Goal: Task Accomplishment & Management: Manage account settings

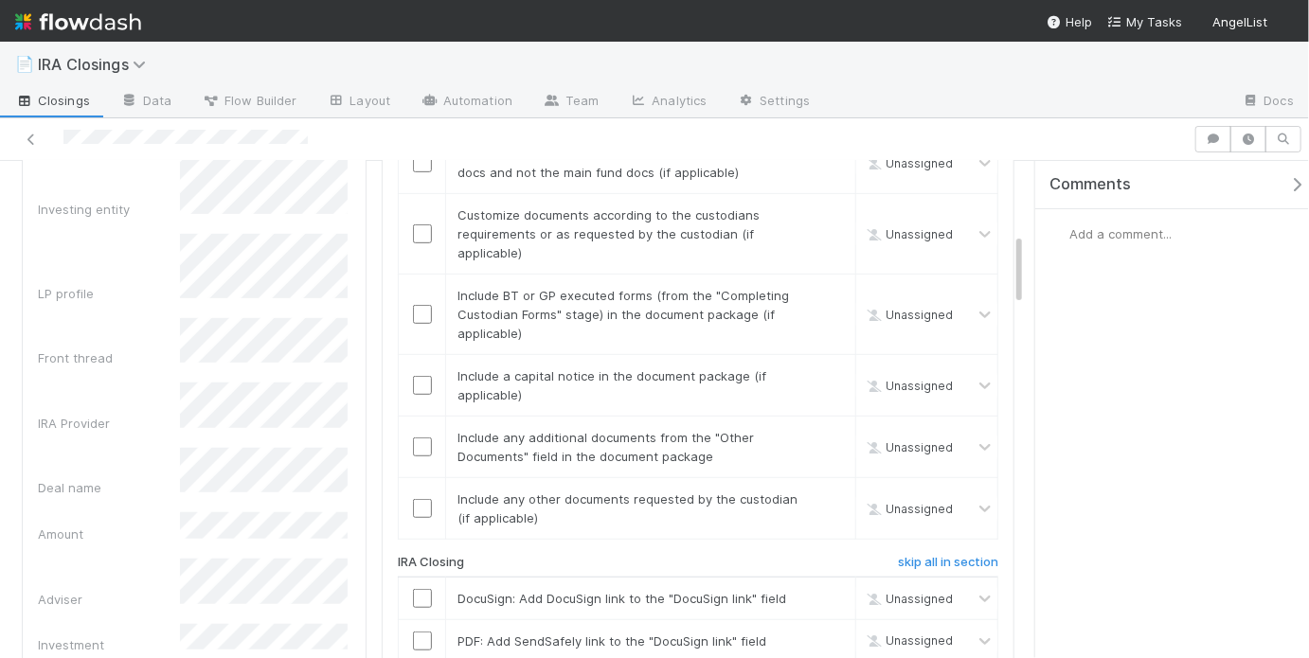
scroll to position [491, 0]
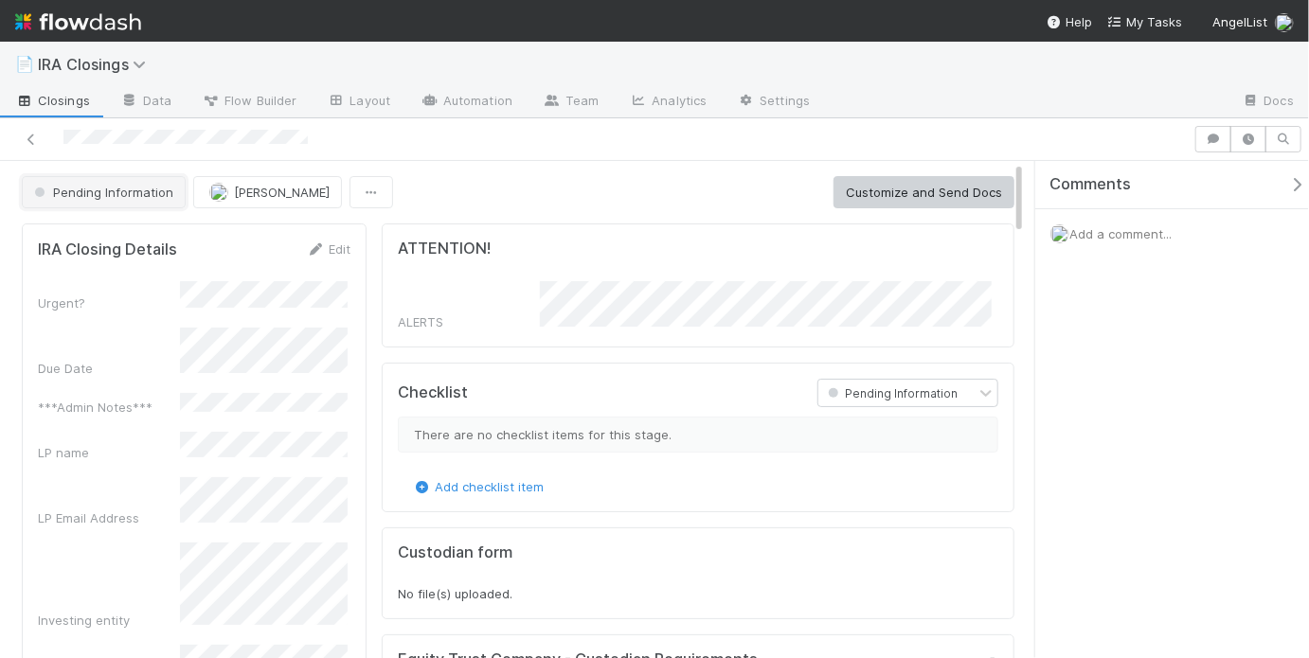
click at [131, 180] on button "Pending Information" at bounding box center [104, 192] width 164 height 32
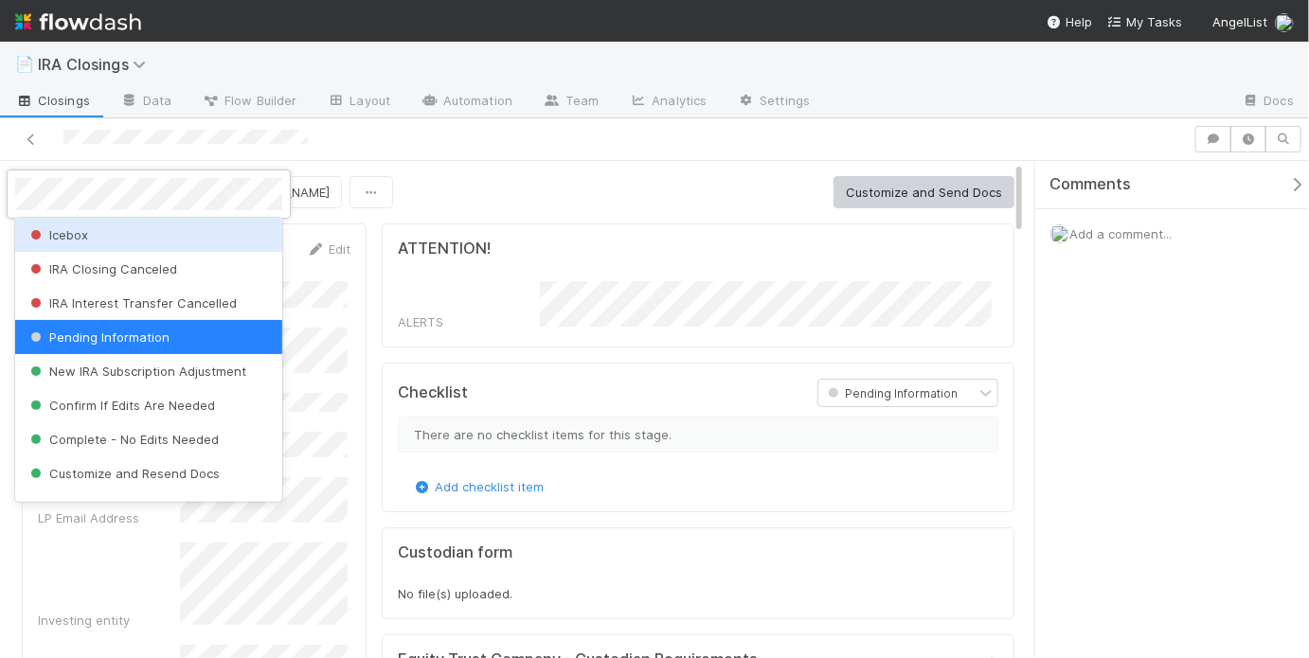
scroll to position [720, 0]
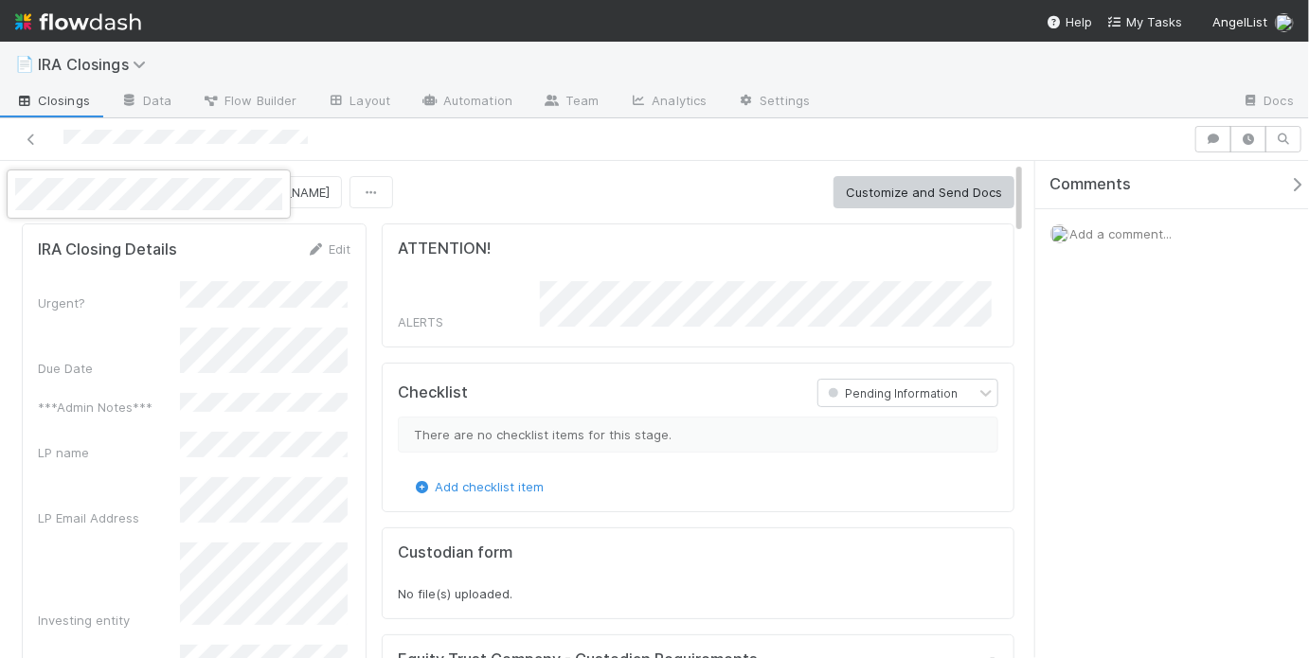
click at [840, 185] on div at bounding box center [654, 329] width 1309 height 658
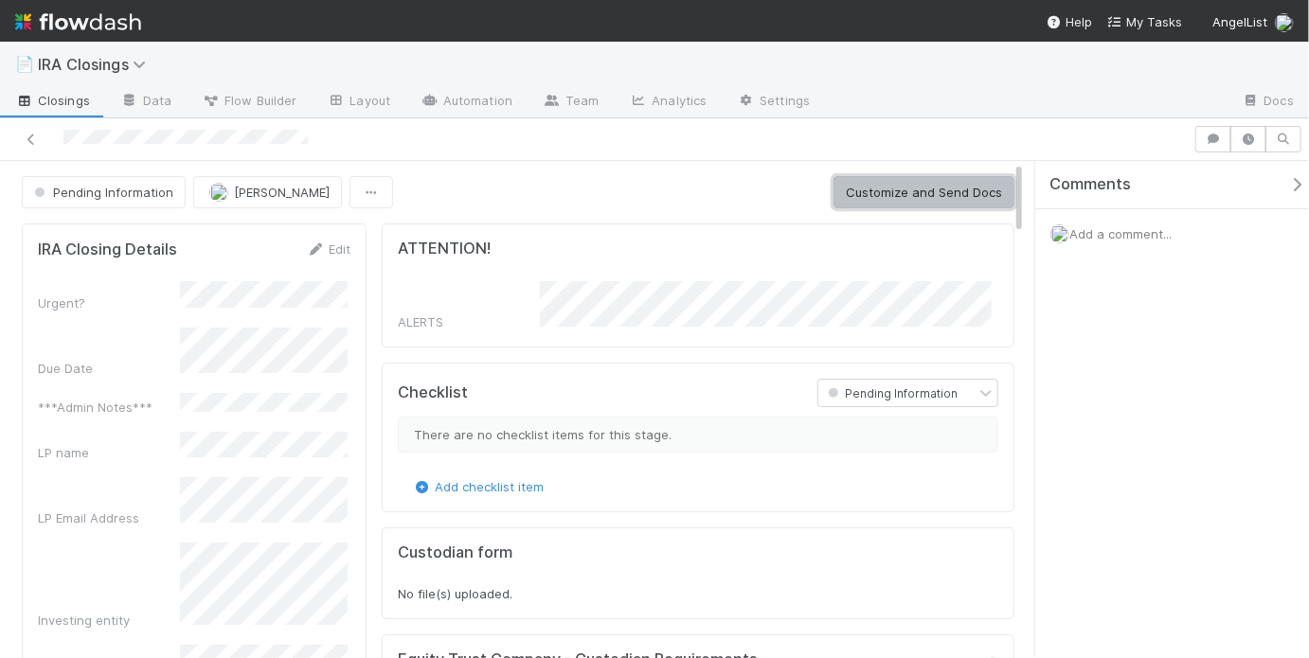
click at [841, 187] on button "Customize and Send Docs" at bounding box center [923, 192] width 181 height 32
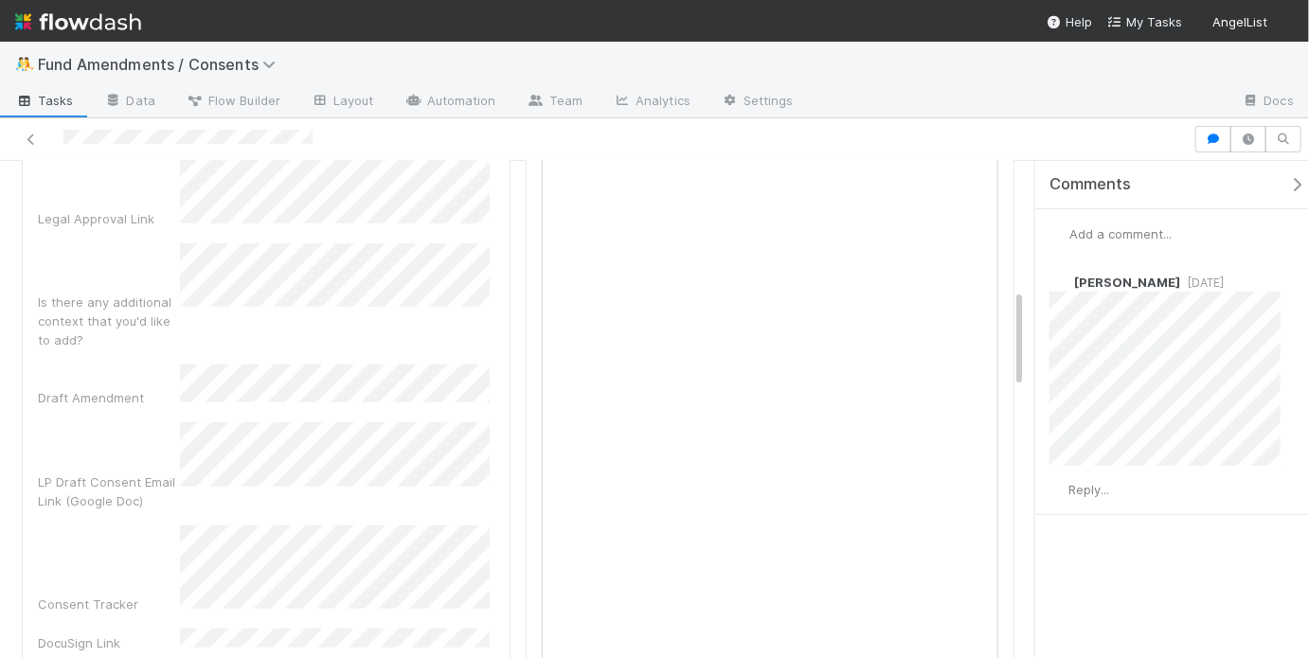
scroll to position [669, 0]
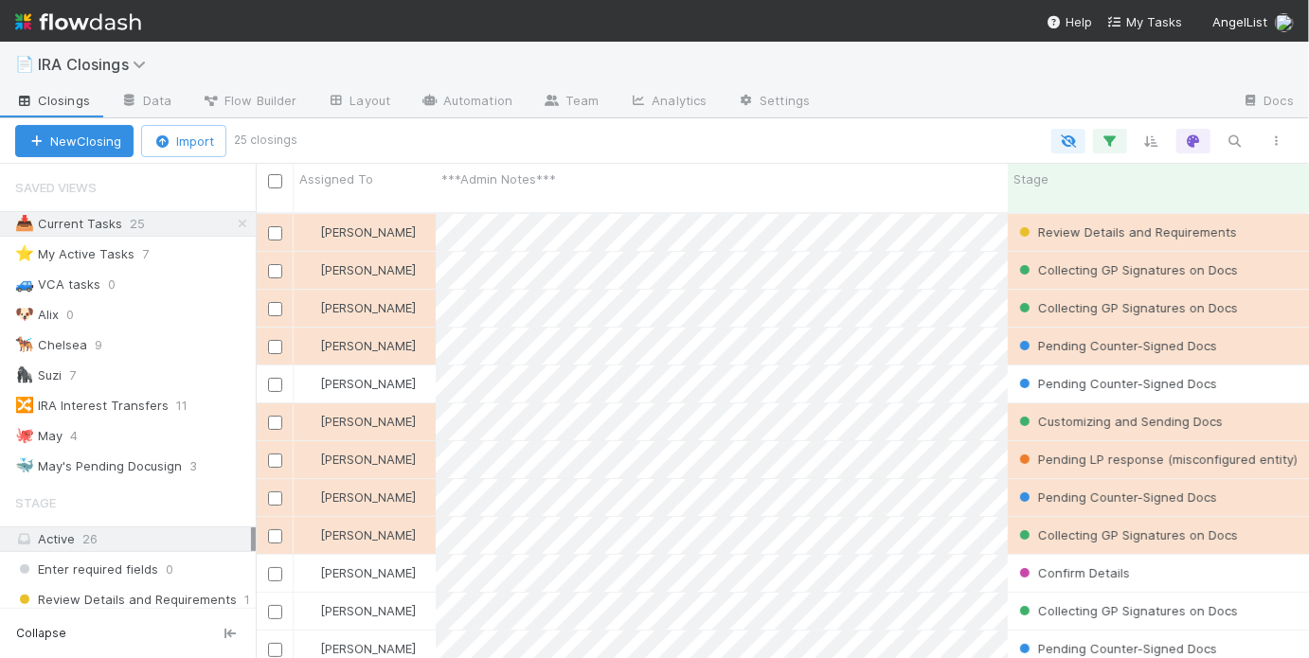
scroll to position [449, 1042]
click at [151, 424] on div "🐙 May 4" at bounding box center [135, 436] width 241 height 24
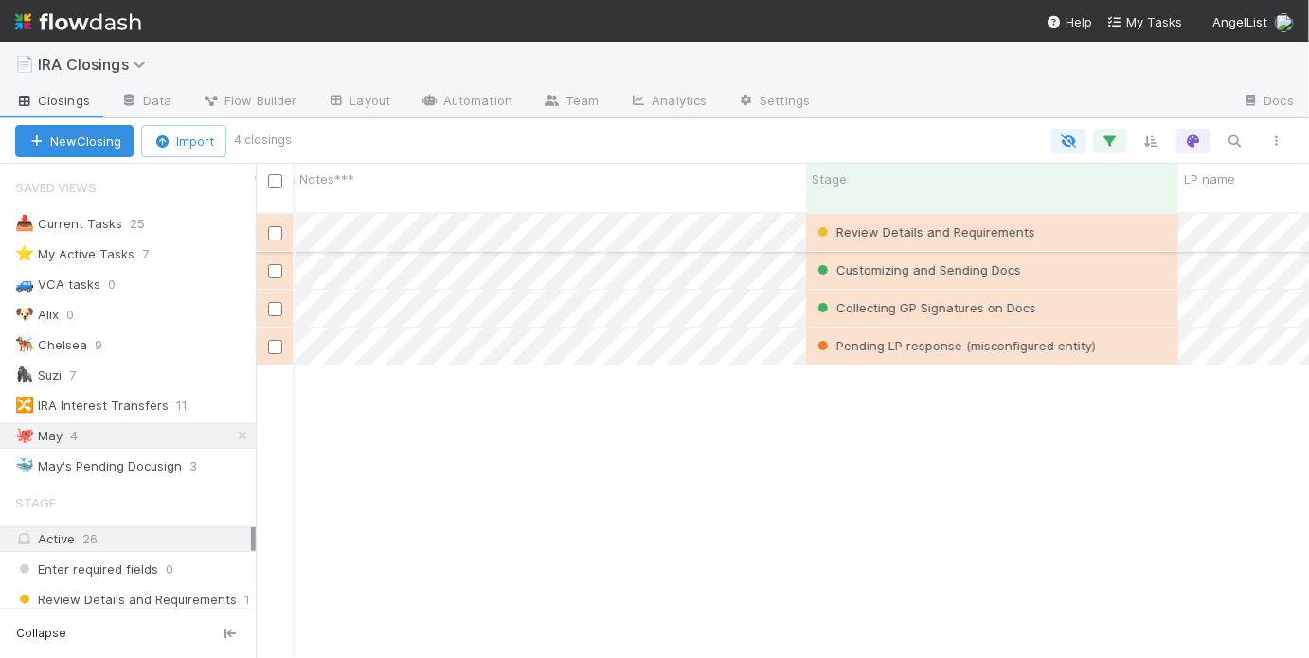
scroll to position [0, 210]
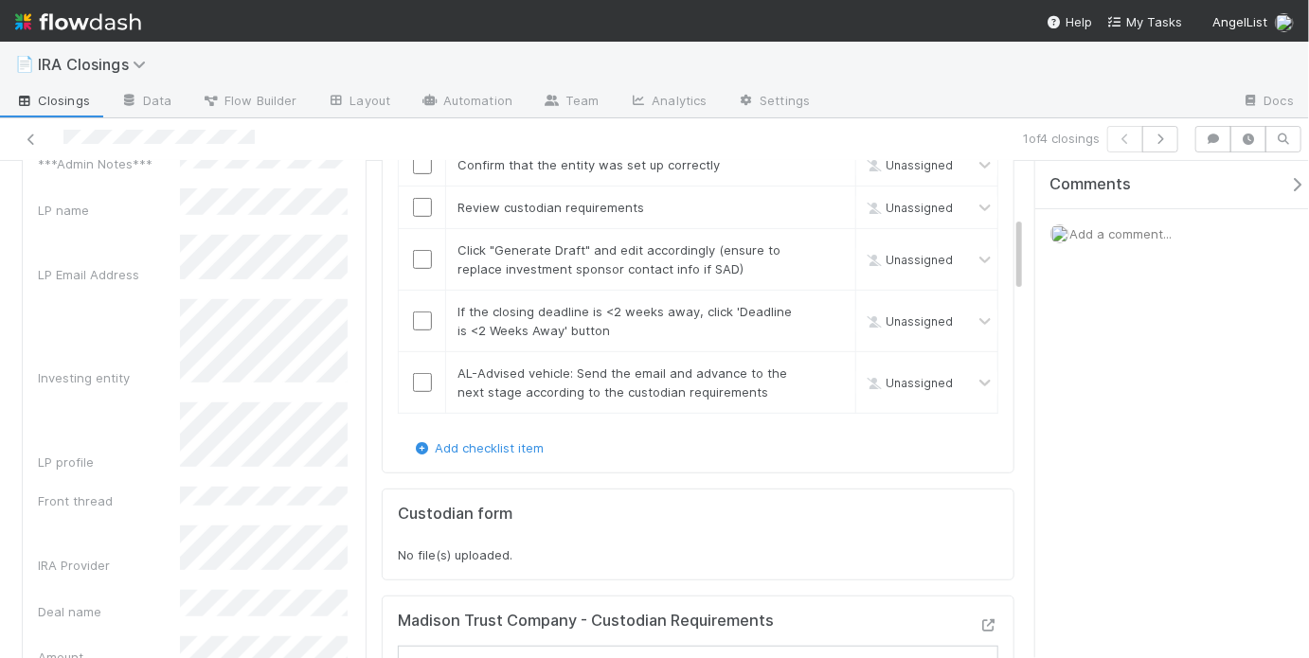
scroll to position [37, 0]
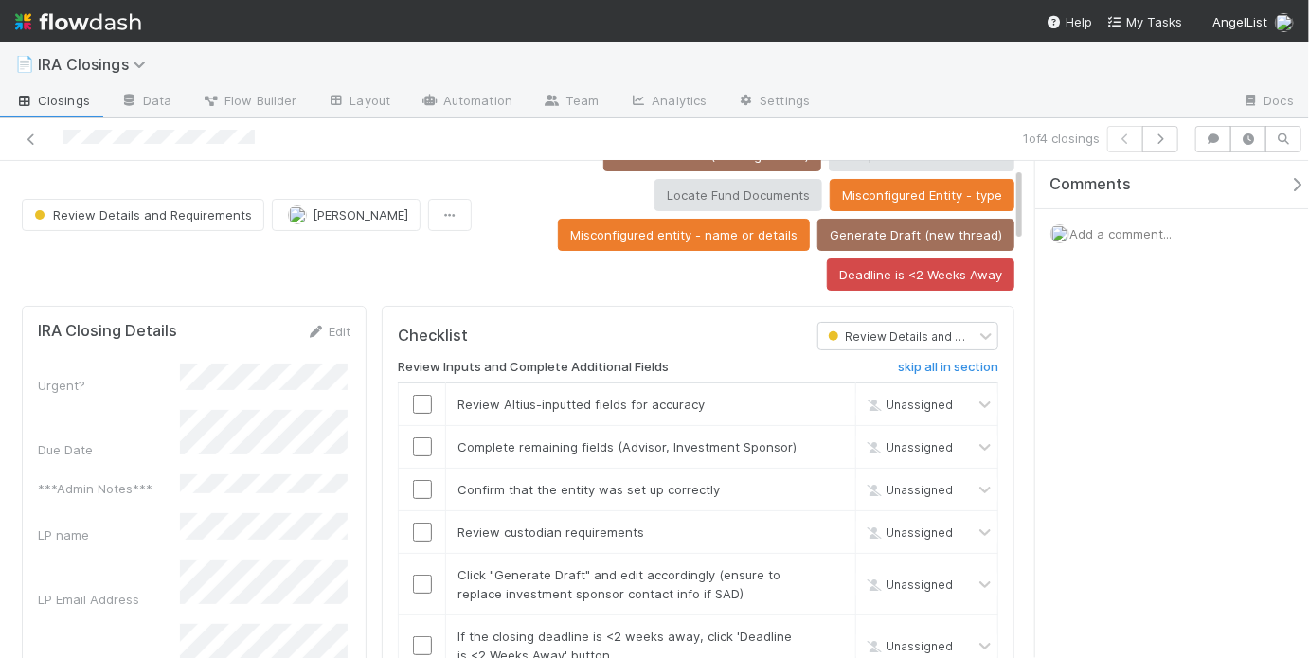
click at [1117, 241] on div "Add a comment..." at bounding box center [1177, 233] width 285 height 49
click at [1118, 238] on span "Add a comment..." at bounding box center [1120, 233] width 102 height 15
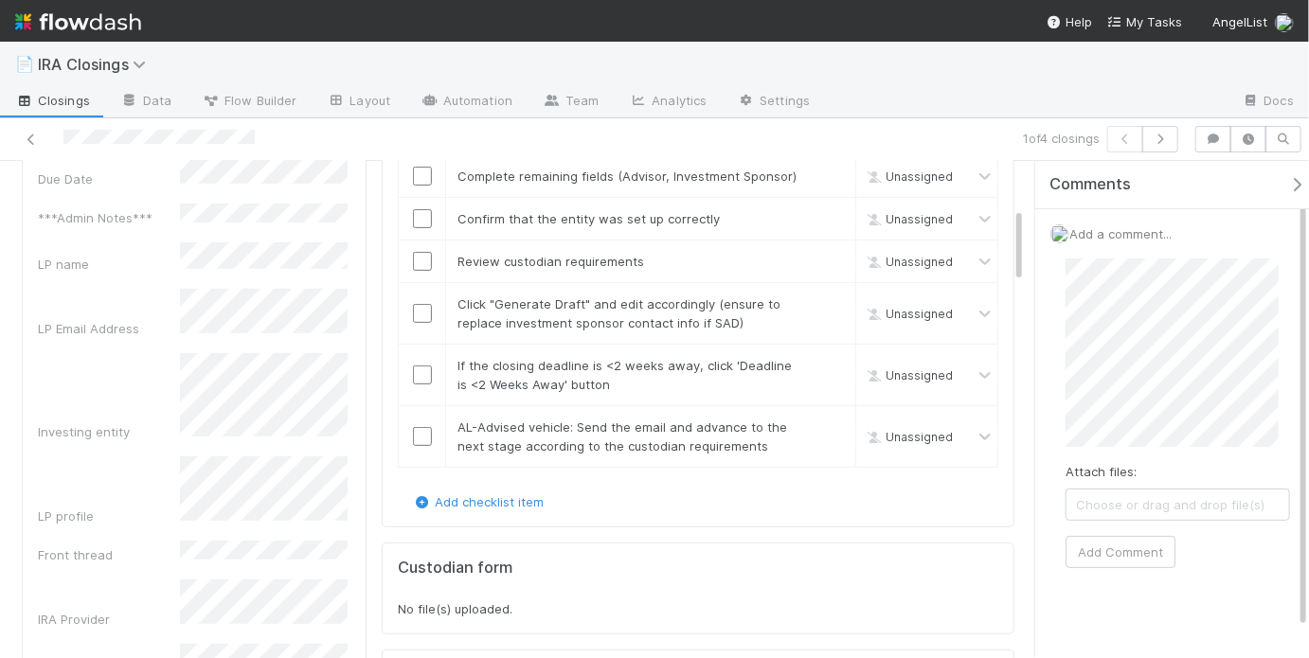
scroll to position [0, 0]
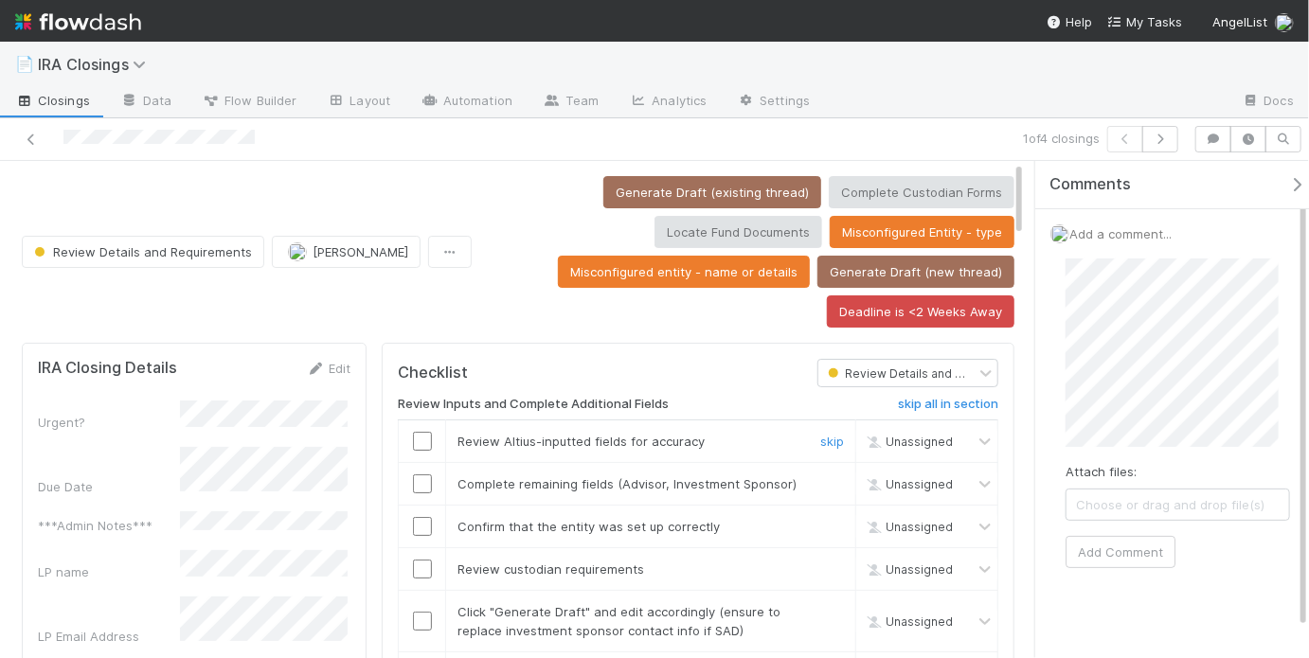
click at [413, 432] on input "checkbox" at bounding box center [422, 441] width 19 height 19
click at [424, 484] on input "checkbox" at bounding box center [422, 483] width 19 height 19
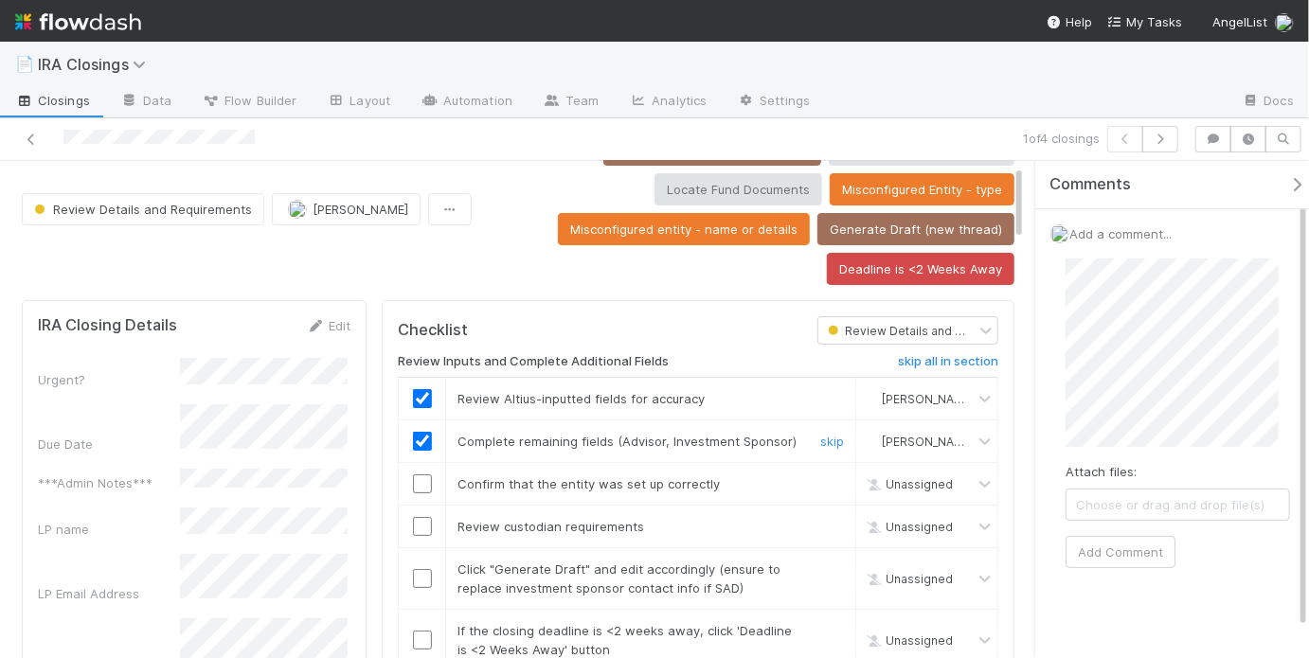
scroll to position [131, 0]
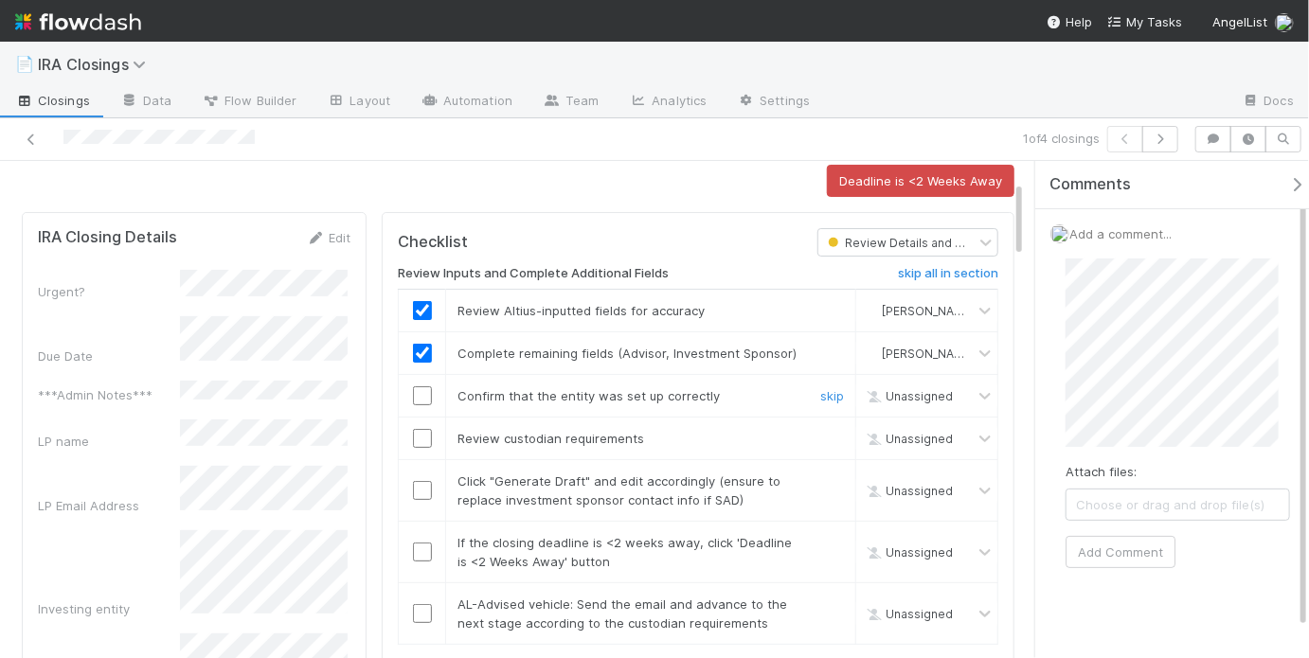
click at [420, 391] on input "checkbox" at bounding box center [422, 395] width 19 height 19
click at [419, 431] on input "checkbox" at bounding box center [422, 438] width 19 height 19
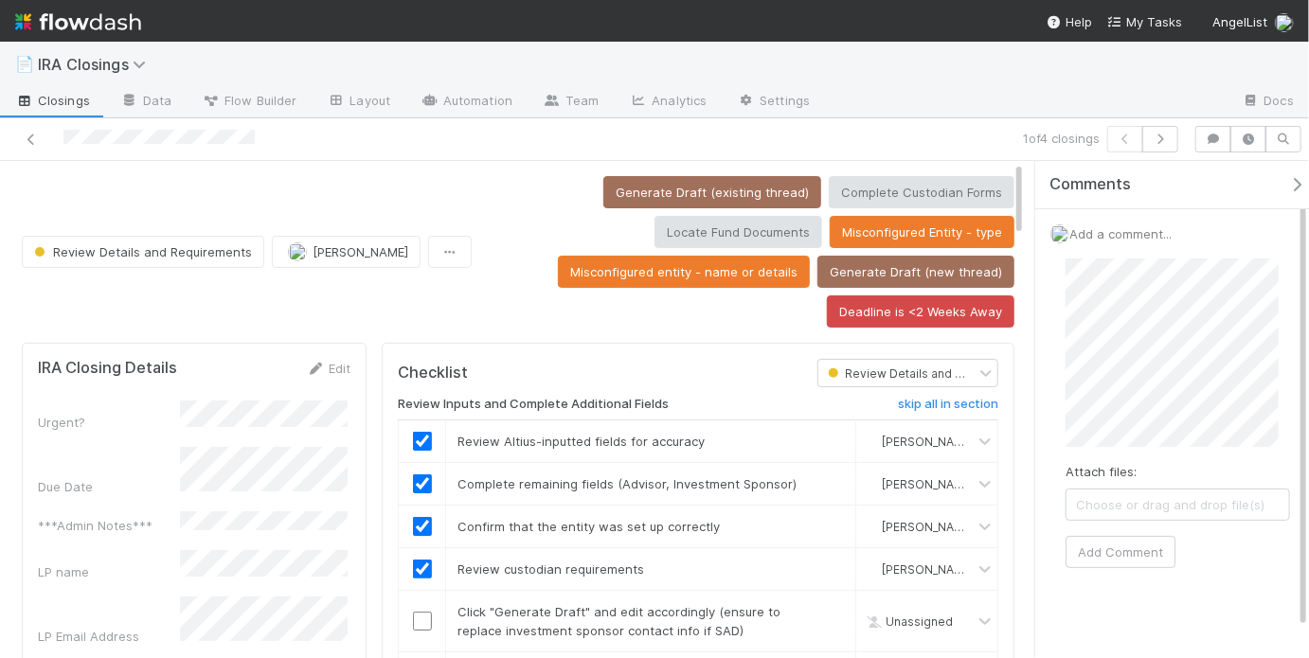
scroll to position [290, 0]
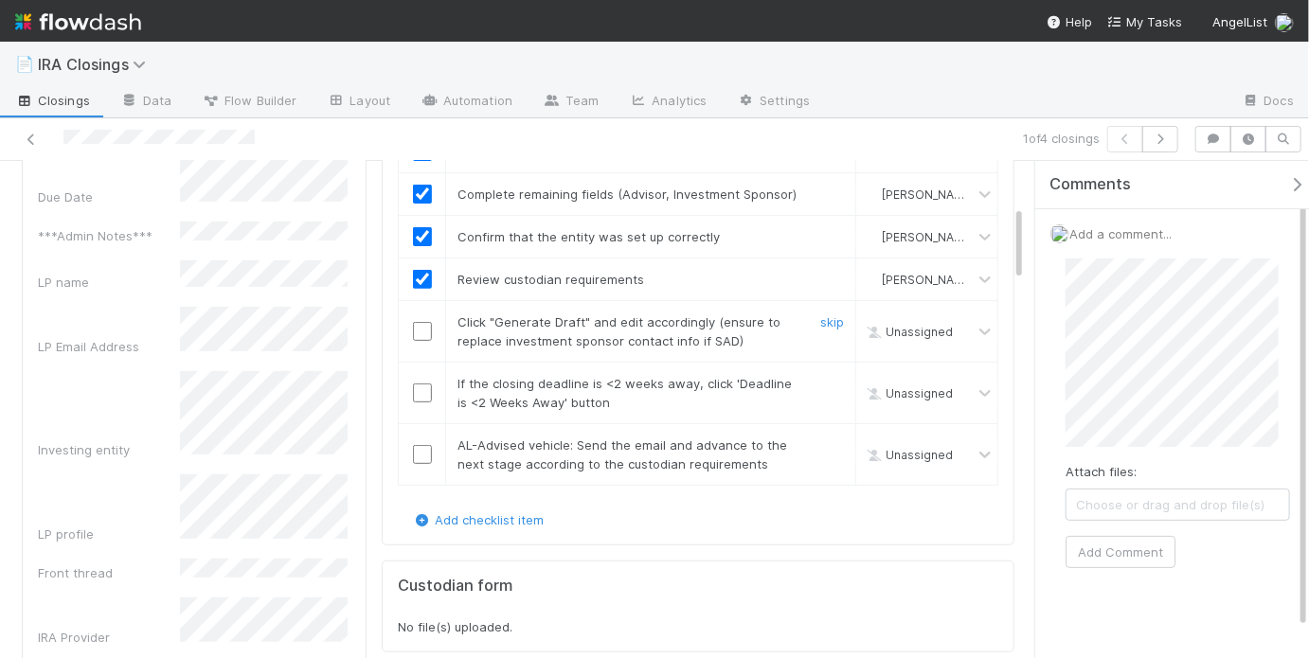
click at [425, 331] on input "checkbox" at bounding box center [422, 331] width 19 height 19
click at [418, 390] on input "checkbox" at bounding box center [422, 393] width 19 height 19
click at [830, 439] on link "skip" at bounding box center [832, 444] width 24 height 15
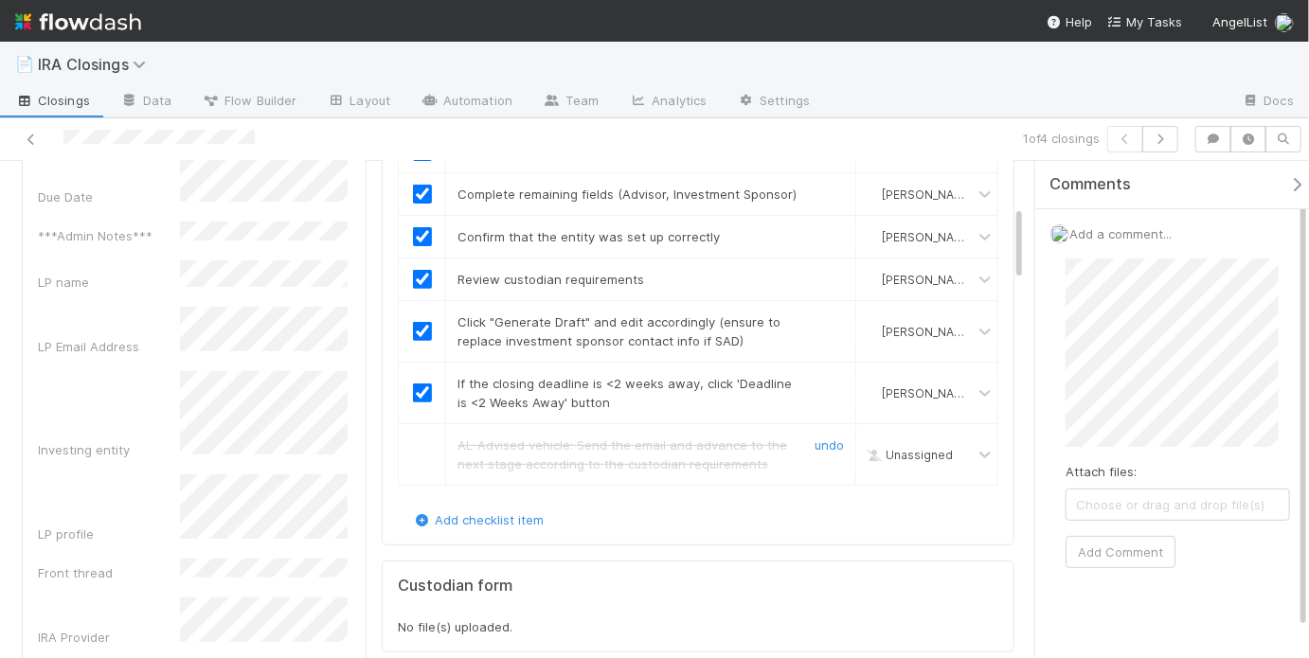
click at [830, 439] on link "undo" at bounding box center [828, 444] width 29 height 15
click at [419, 450] on input "checkbox" at bounding box center [422, 454] width 19 height 19
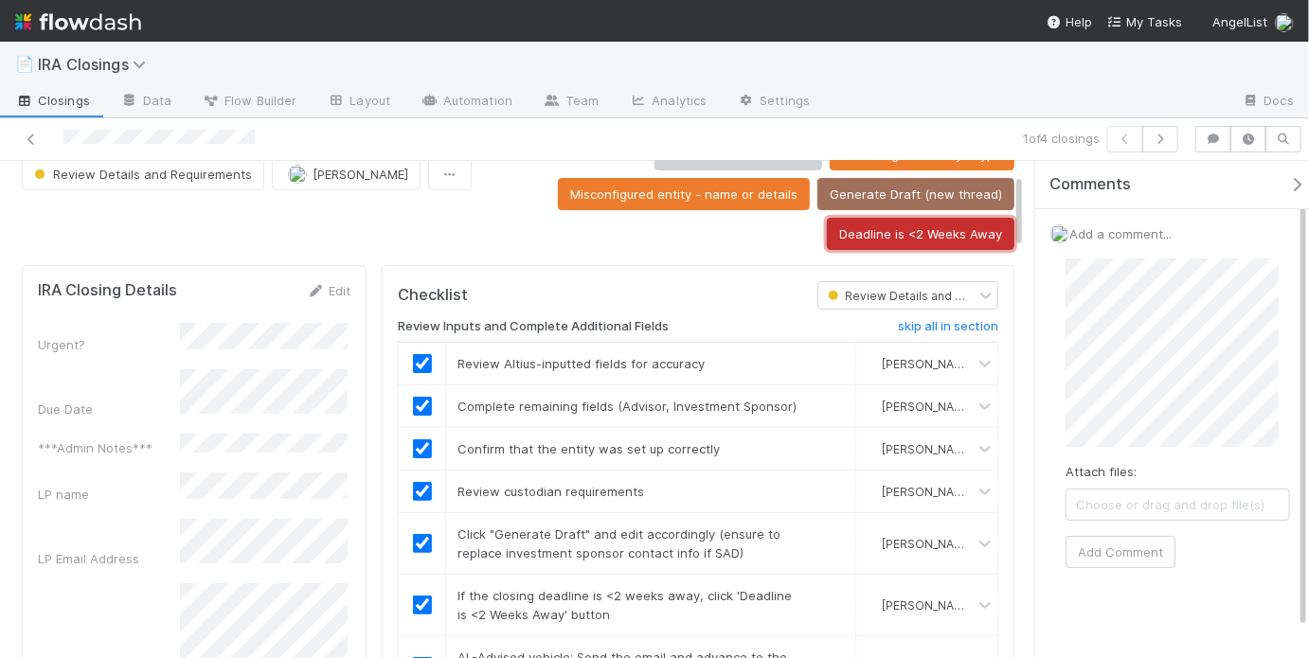
click at [845, 241] on button "Deadline is <2 Weeks Away" at bounding box center [920, 234] width 187 height 32
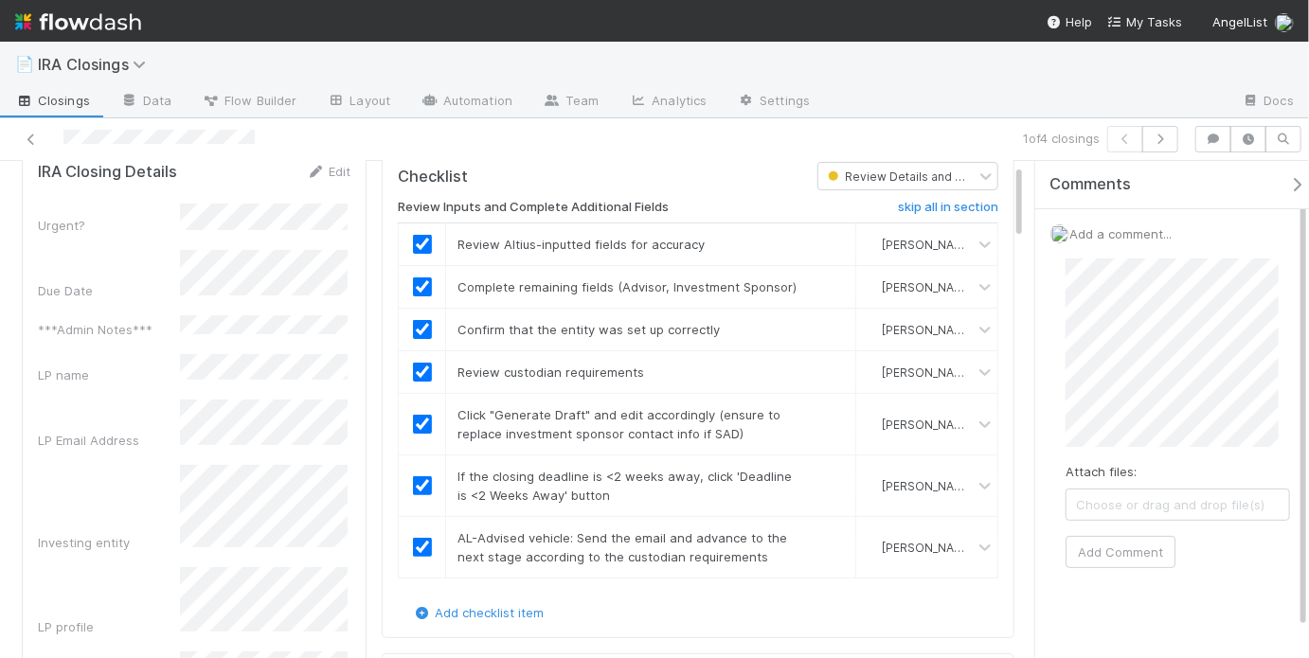
scroll to position [19, 0]
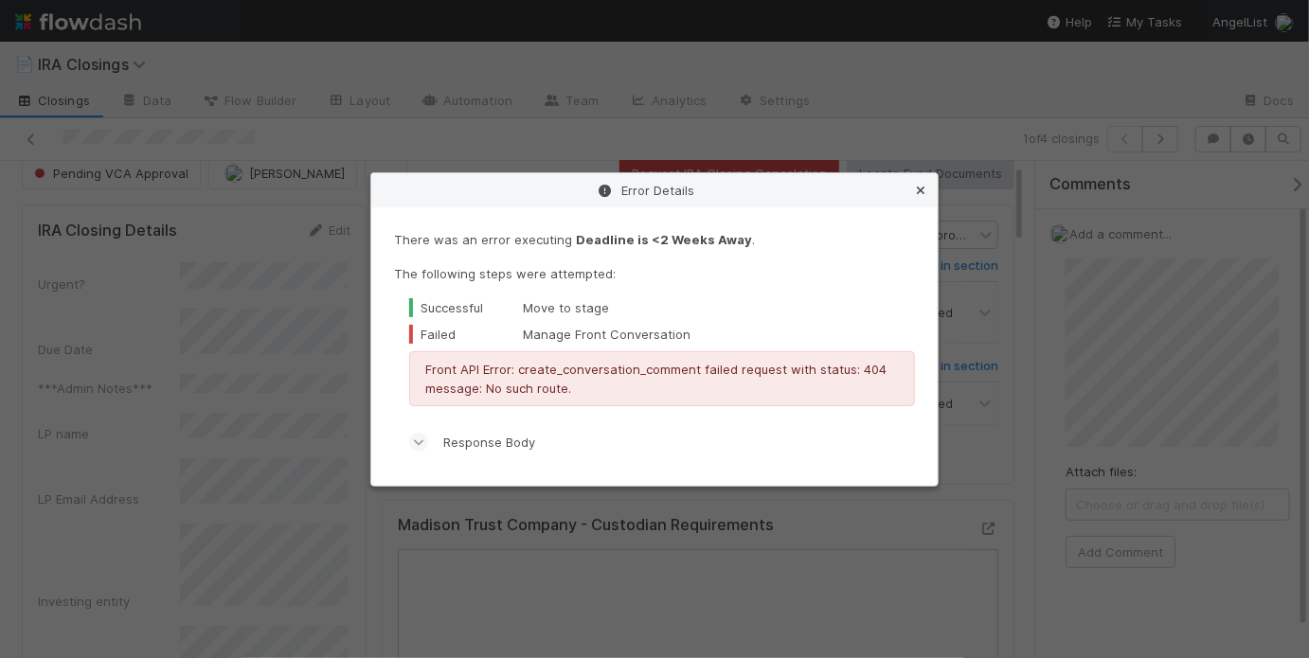
click at [919, 190] on icon at bounding box center [920, 191] width 19 height 12
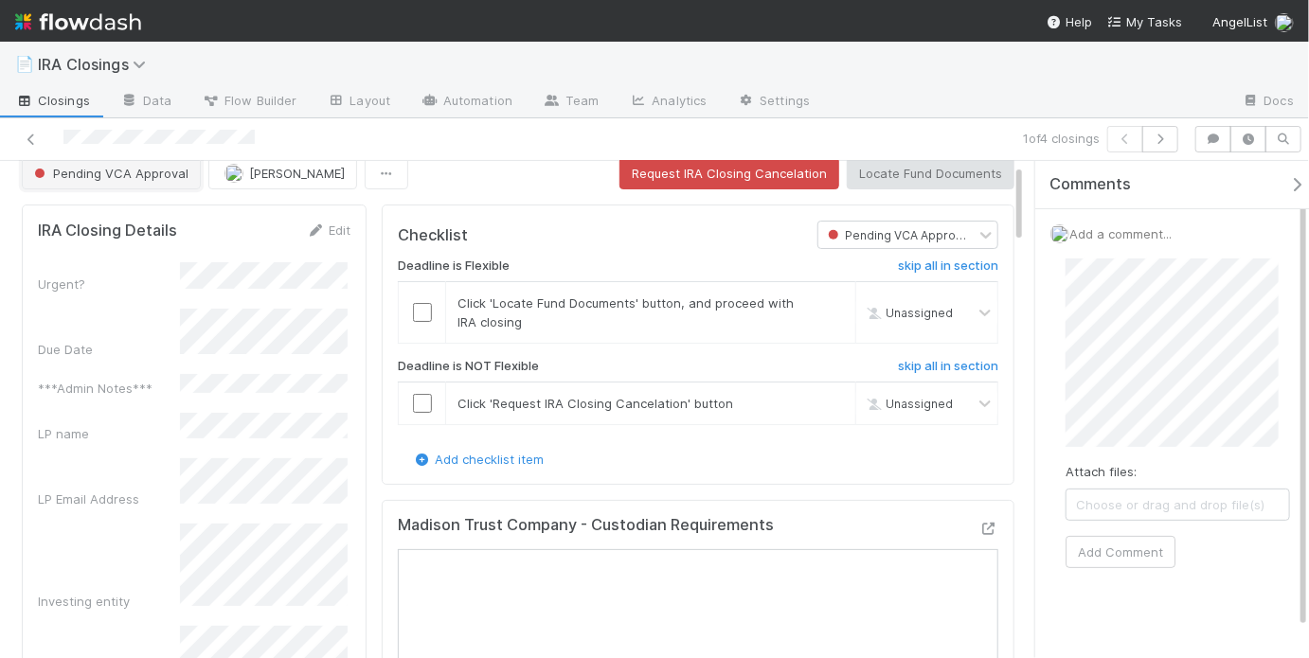
click at [156, 178] on span "Pending VCA Approval" at bounding box center [109, 173] width 158 height 15
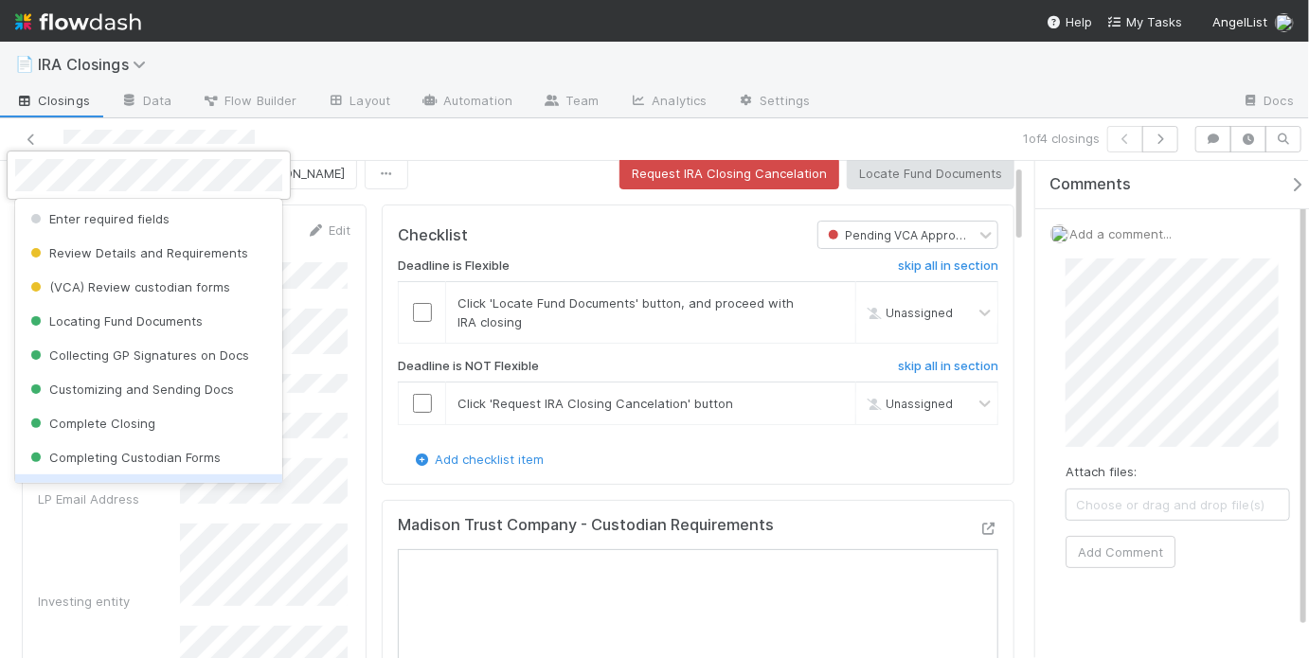
scroll to position [0, 0]
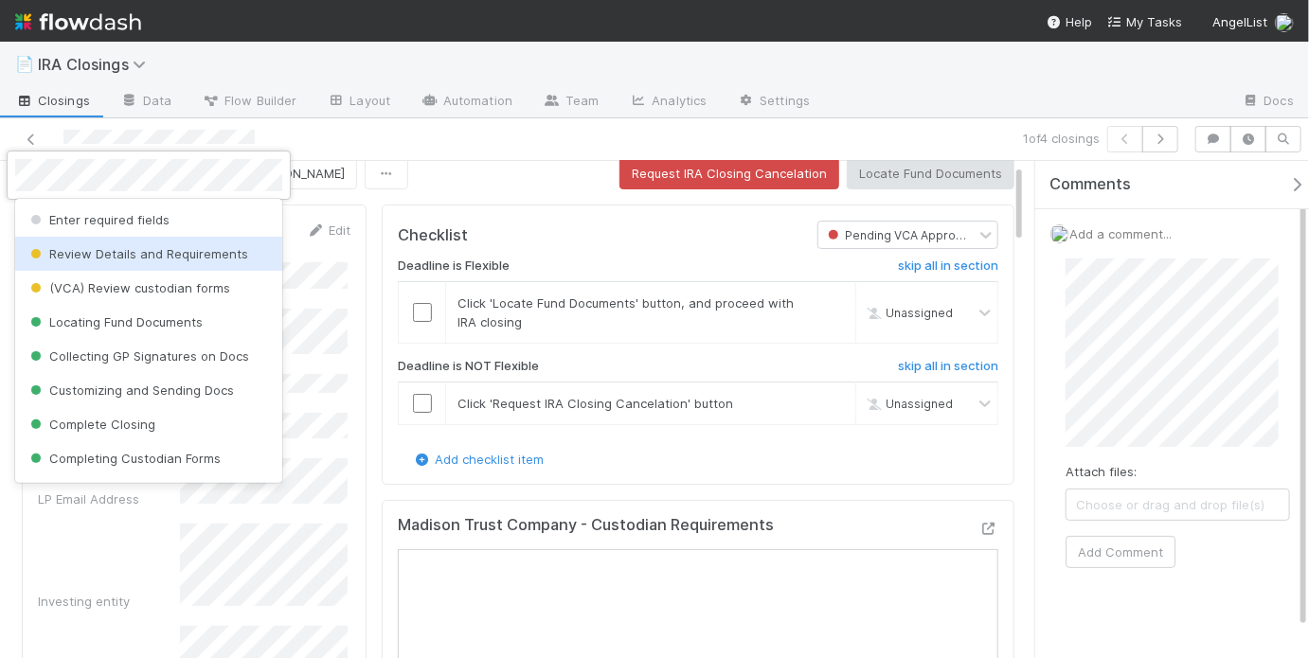
click at [173, 241] on div "Review Details and Requirements" at bounding box center [148, 254] width 267 height 34
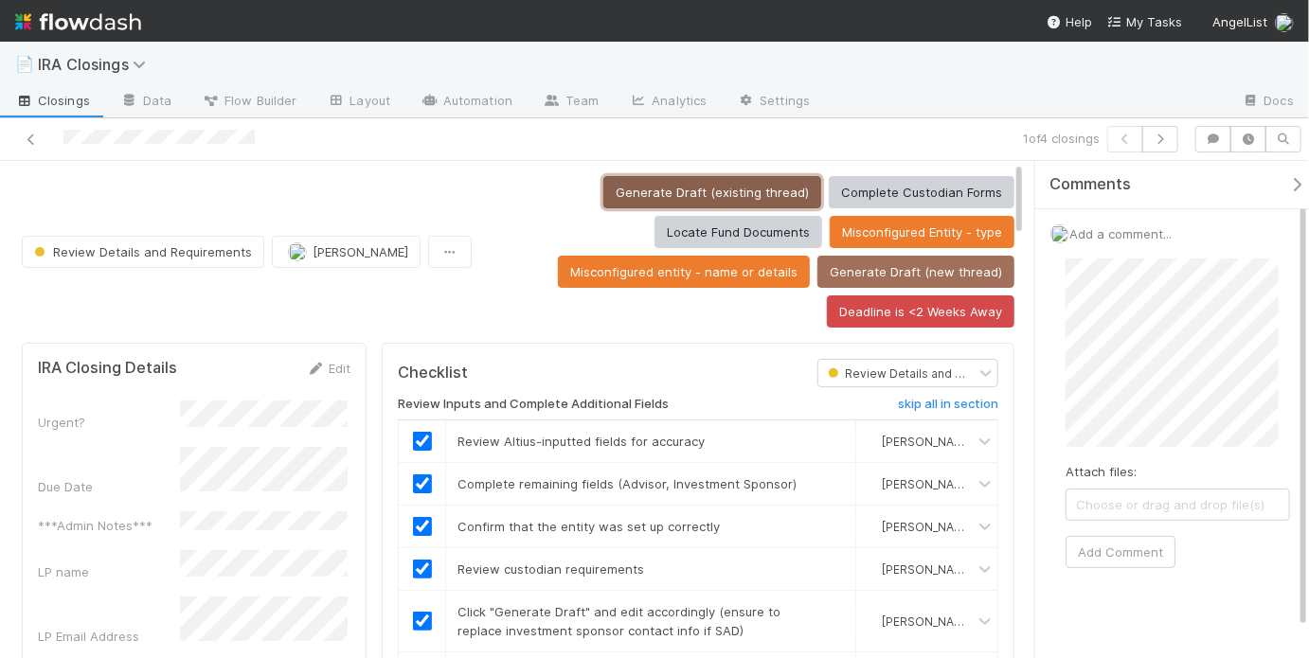
click at [665, 183] on button "Generate Draft (existing thread)" at bounding box center [712, 192] width 218 height 32
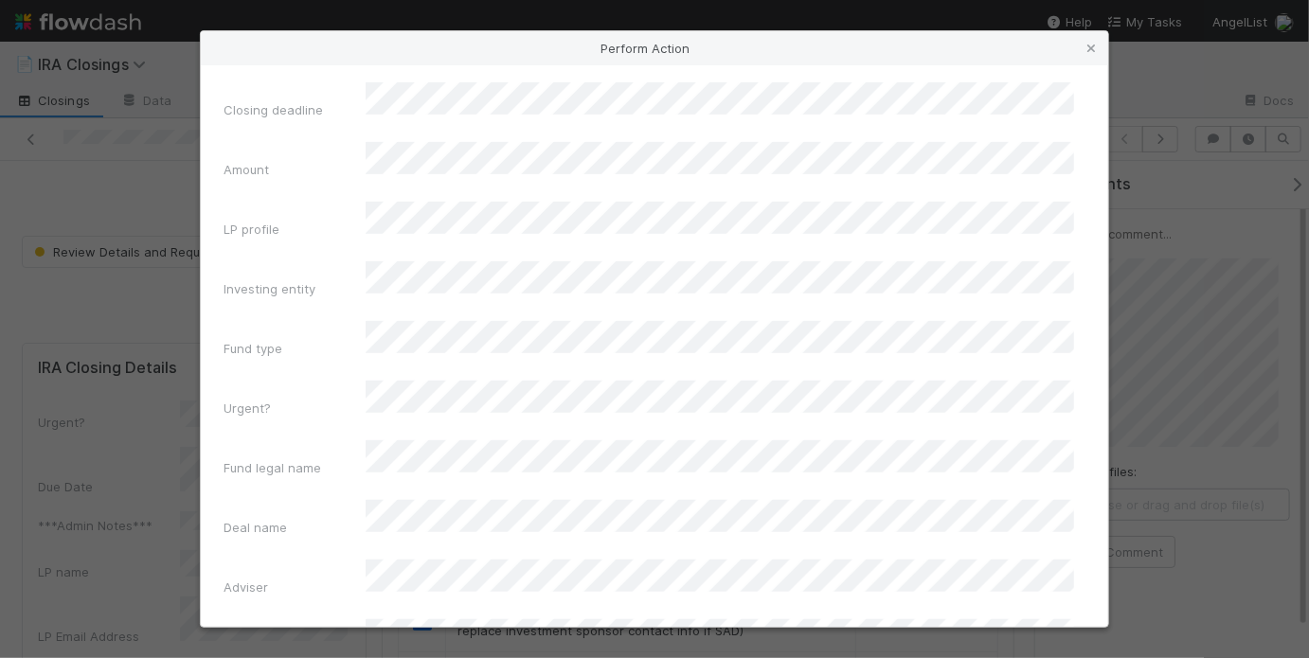
scroll to position [423, 0]
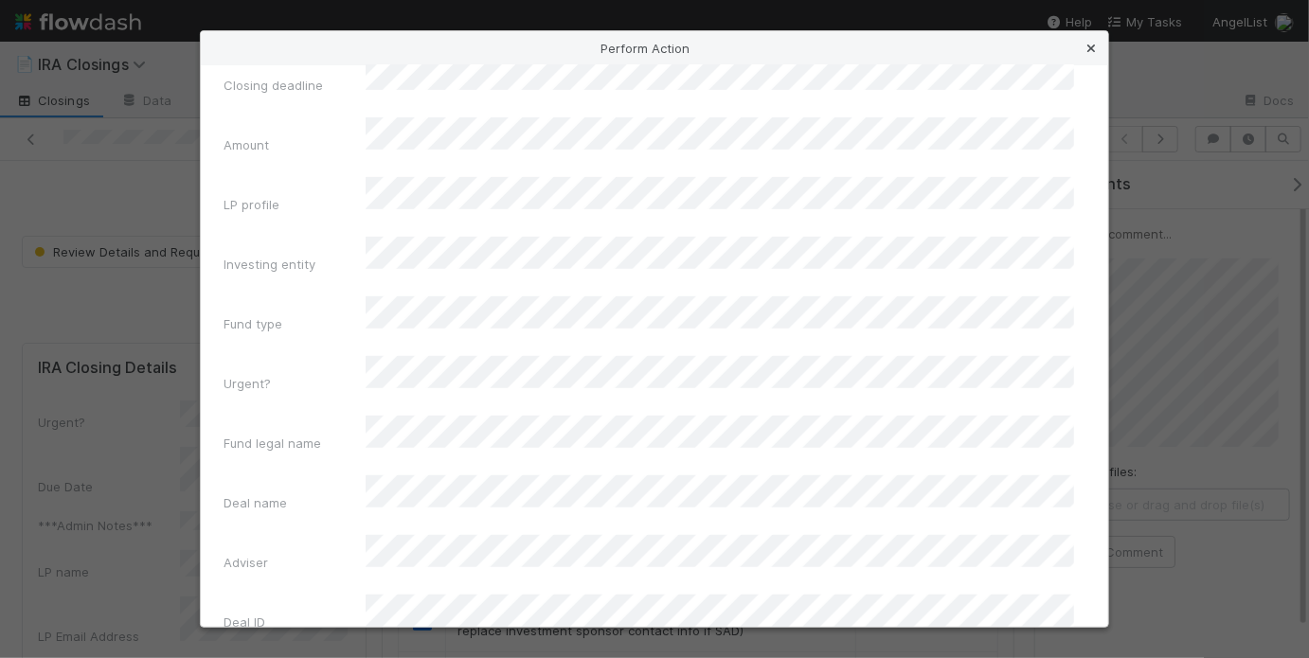
click at [1088, 48] on icon at bounding box center [1090, 49] width 19 height 12
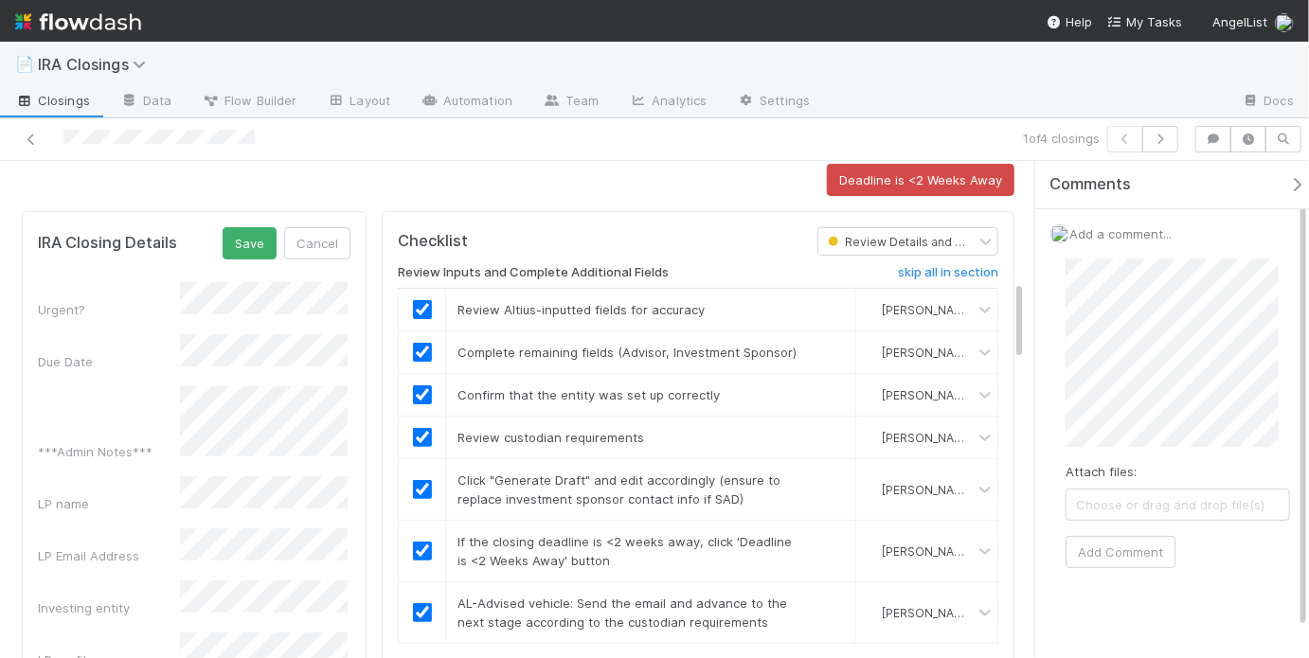
scroll to position [0, 0]
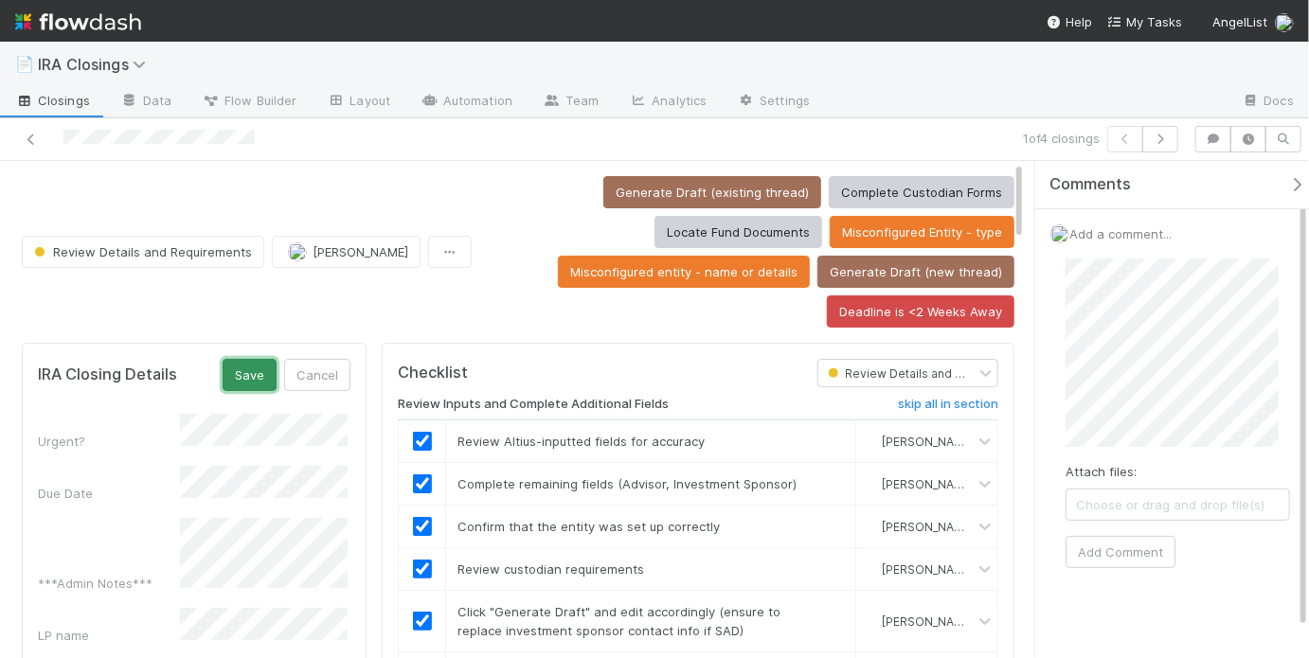
click at [258, 362] on button "Save" at bounding box center [250, 375] width 54 height 32
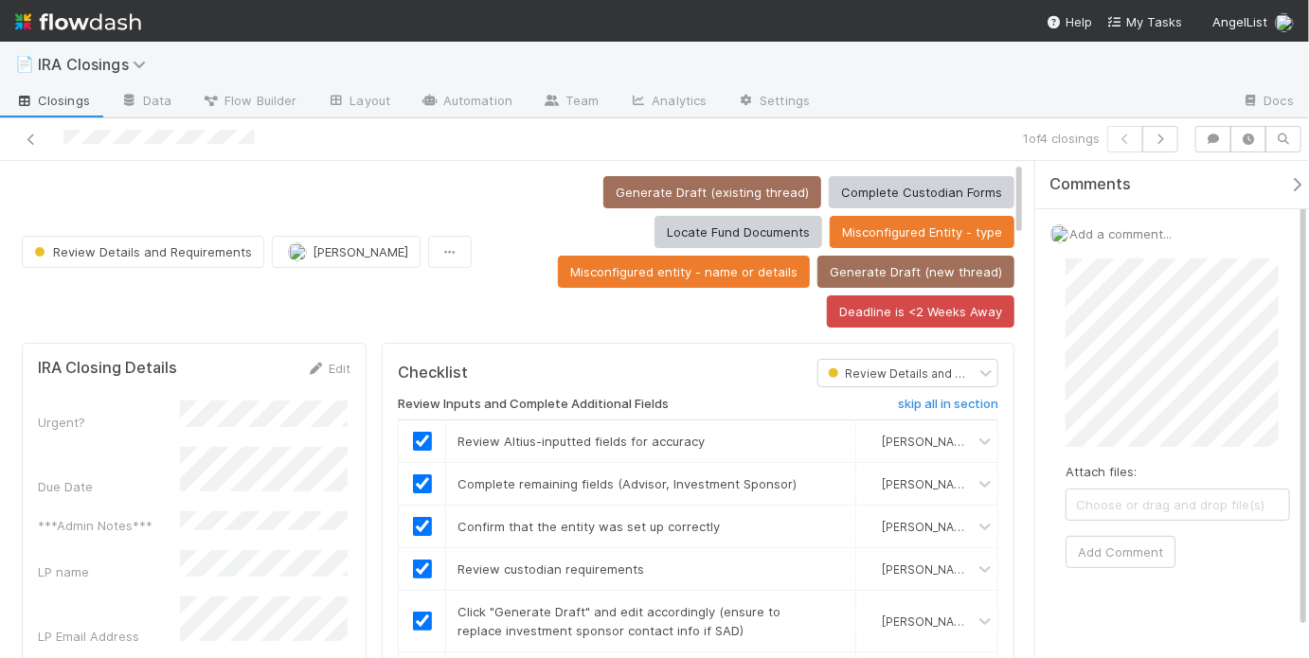
click at [479, 263] on div "Generate Draft (existing thread) Complete Custodian Forms Locate Fund Documents…" at bounding box center [746, 252] width 535 height 152
click at [631, 200] on button "Generate Draft (existing thread)" at bounding box center [712, 192] width 218 height 32
click at [633, 181] on button "Generate Draft (existing thread)" at bounding box center [712, 192] width 218 height 32
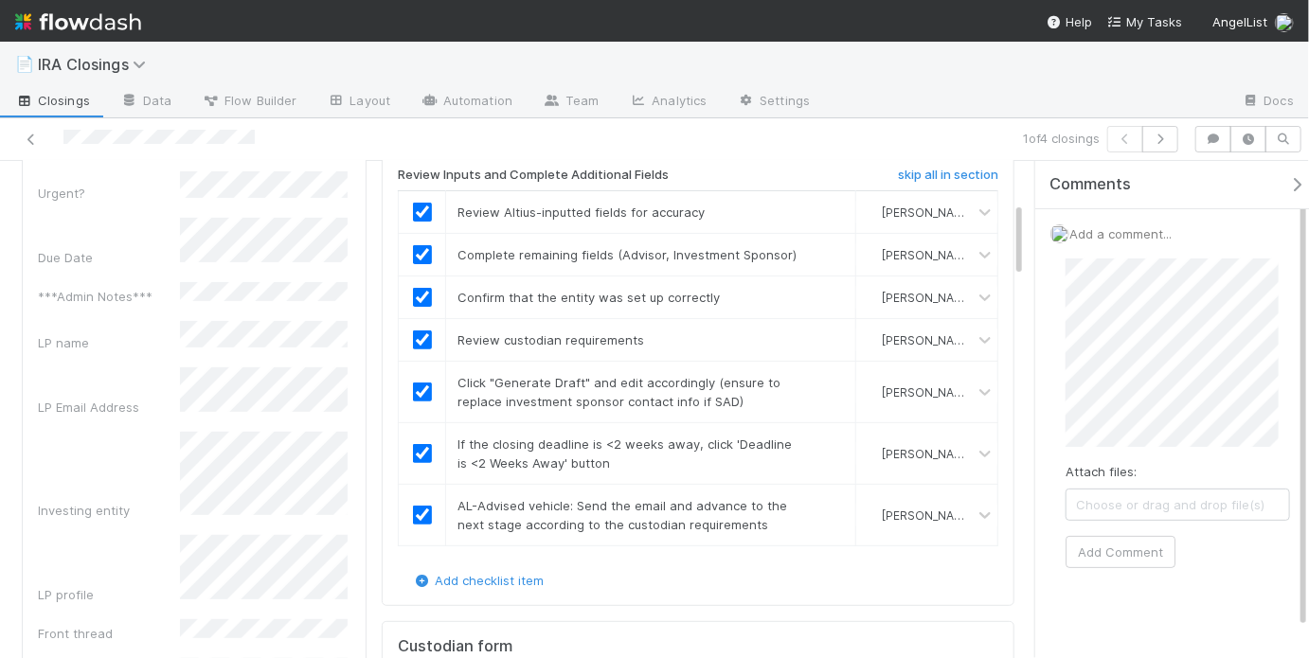
scroll to position [336, 0]
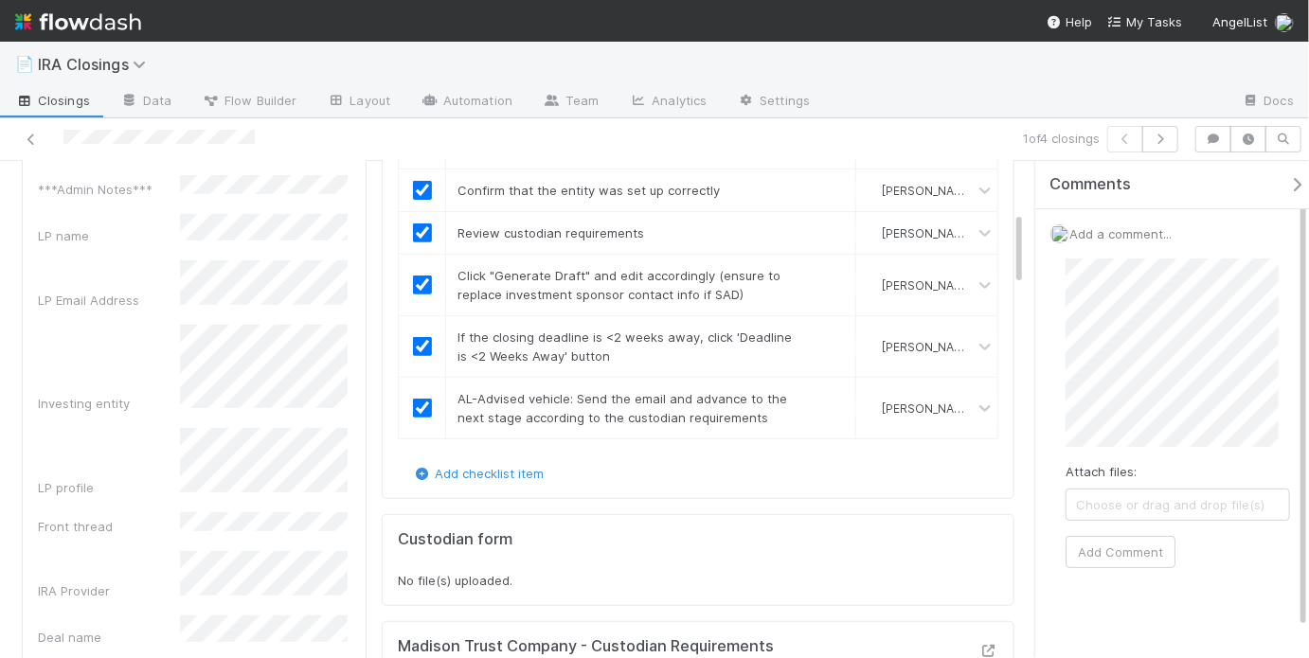
click at [152, 356] on div "Investing entity" at bounding box center [194, 369] width 312 height 88
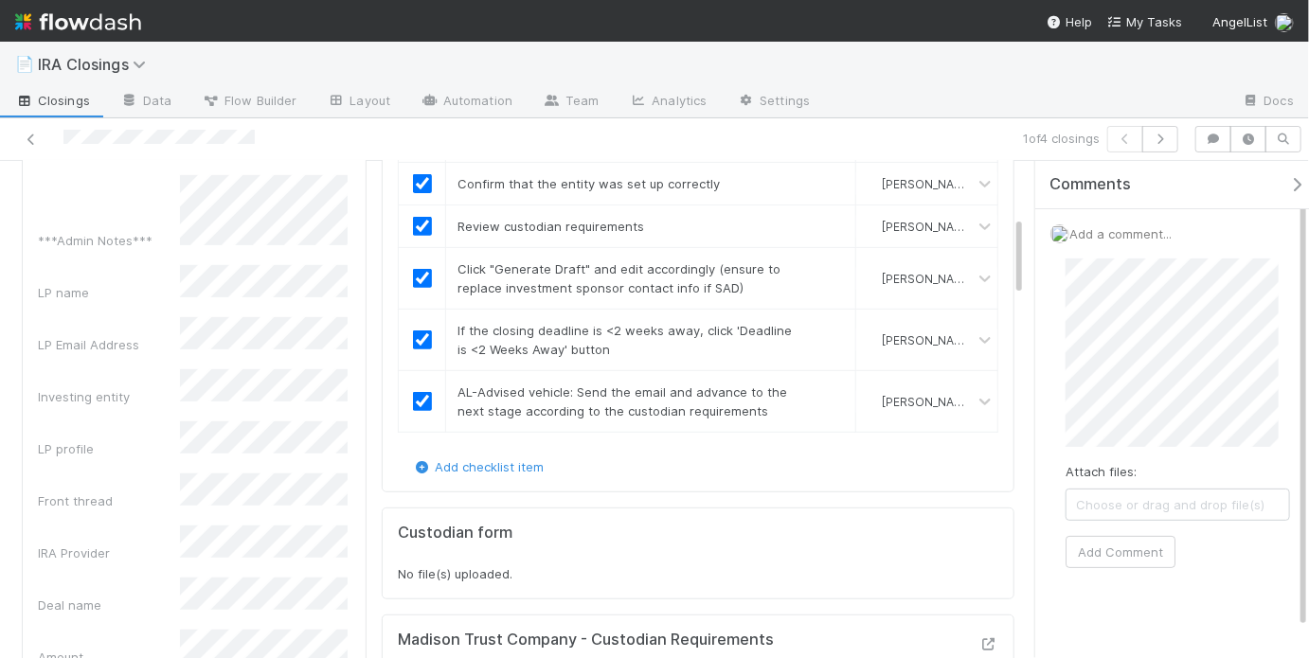
scroll to position [0, 0]
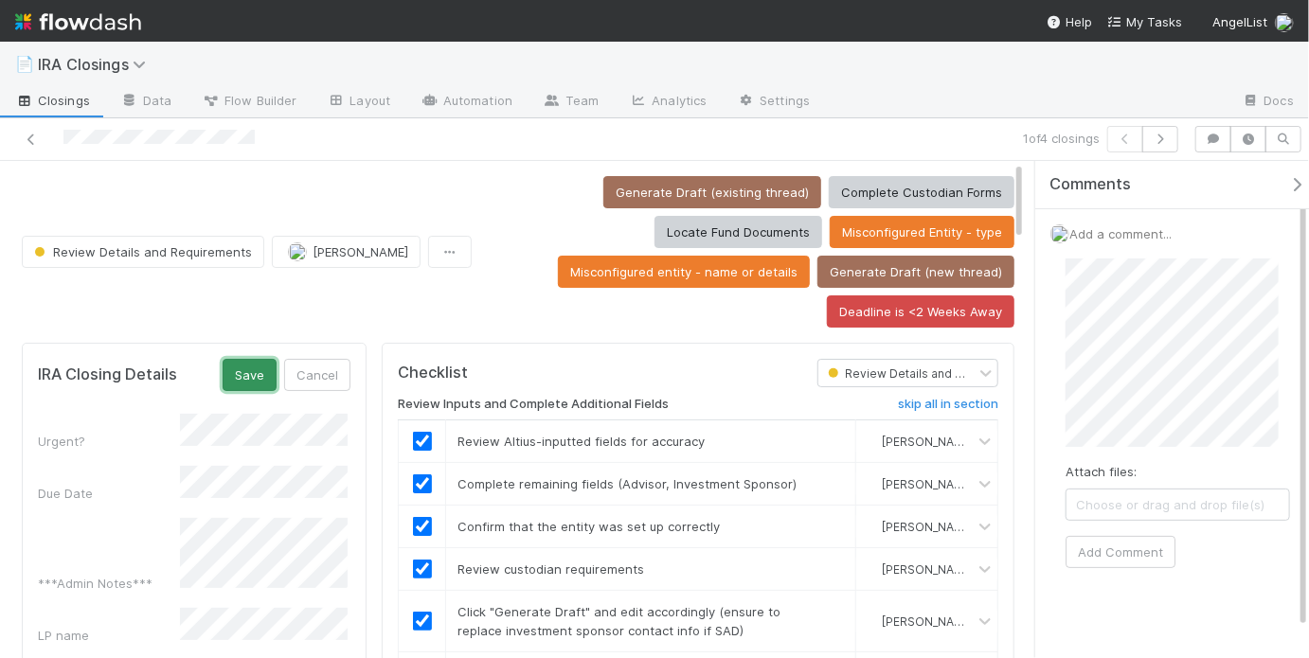
click at [257, 370] on button "Save" at bounding box center [250, 375] width 54 height 32
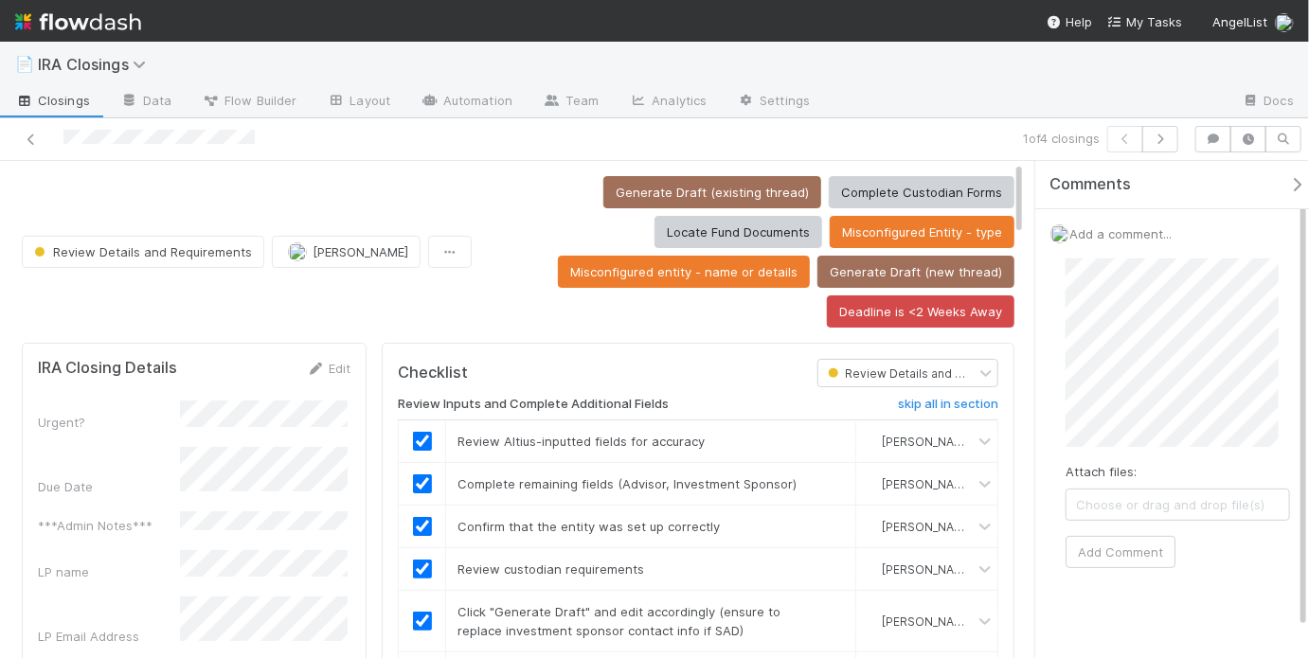
click at [694, 324] on div "Generate Draft (existing thread) Complete Custodian Forms Locate Fund Documents…" at bounding box center [746, 252] width 535 height 152
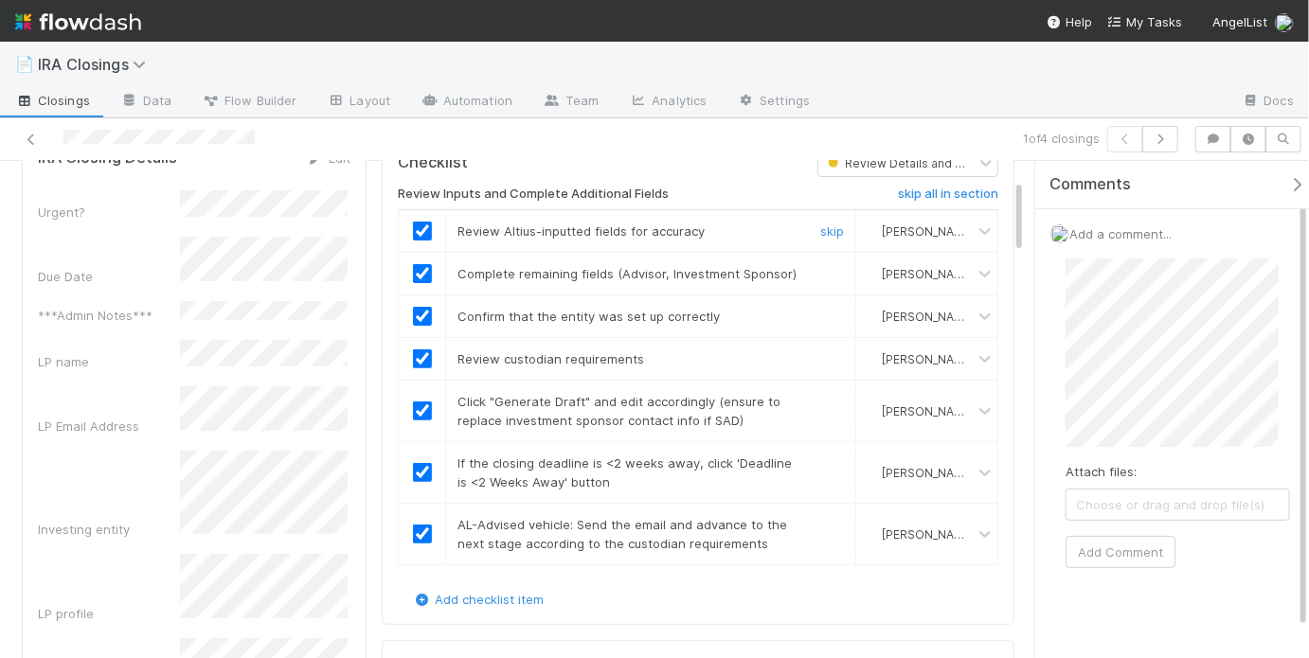
scroll to position [21, 0]
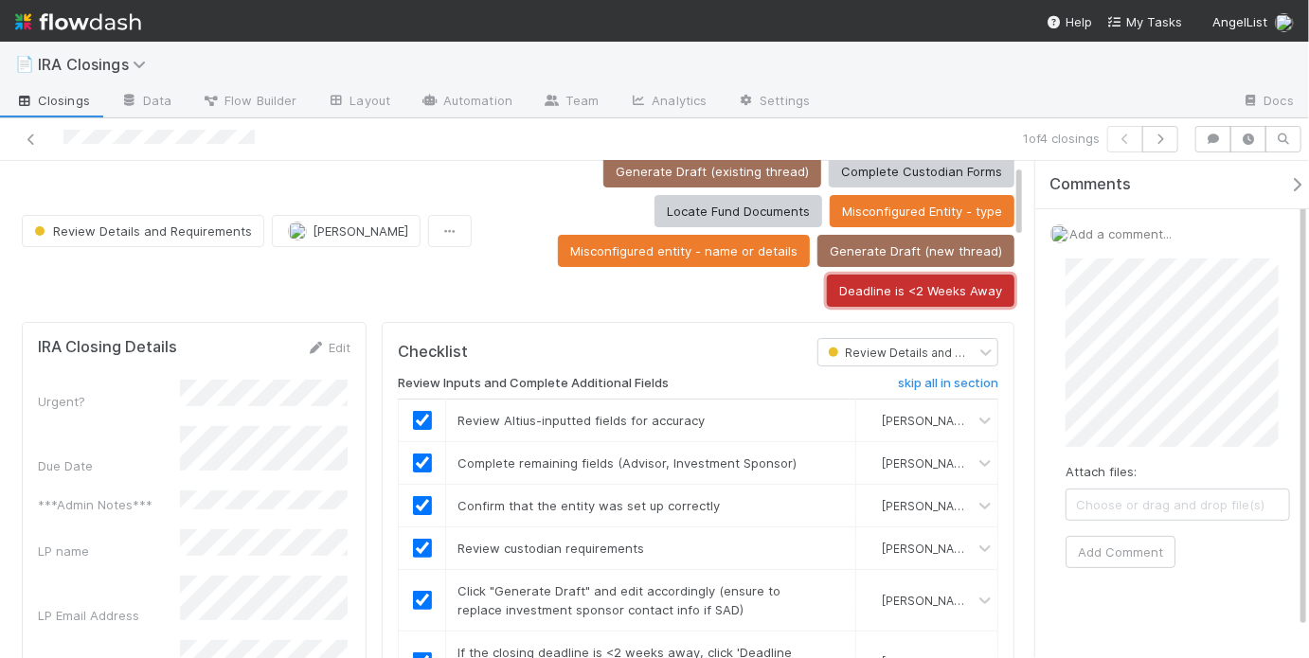
click at [845, 296] on button "Deadline is <2 Weeks Away" at bounding box center [920, 291] width 187 height 32
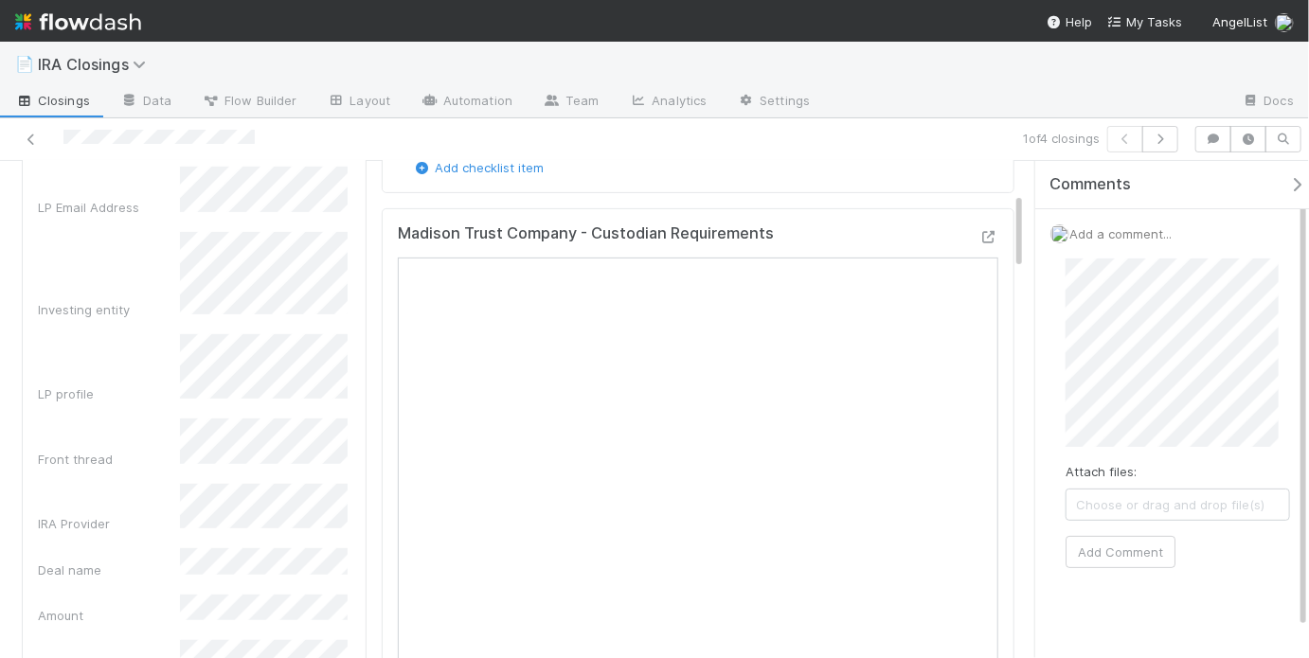
scroll to position [0, 0]
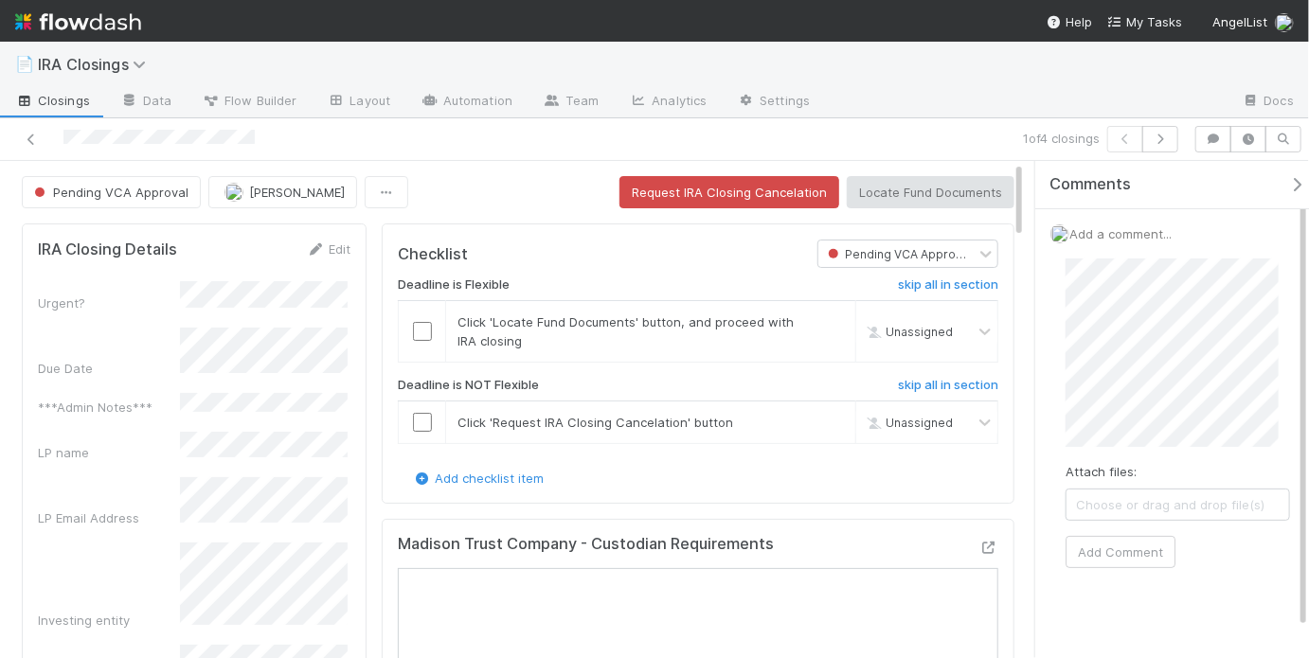
click at [450, 176] on div "Pending VCA Approval May Chang Request IRA Closing Cancelation Locate Fund Docu…" at bounding box center [518, 192] width 992 height 32
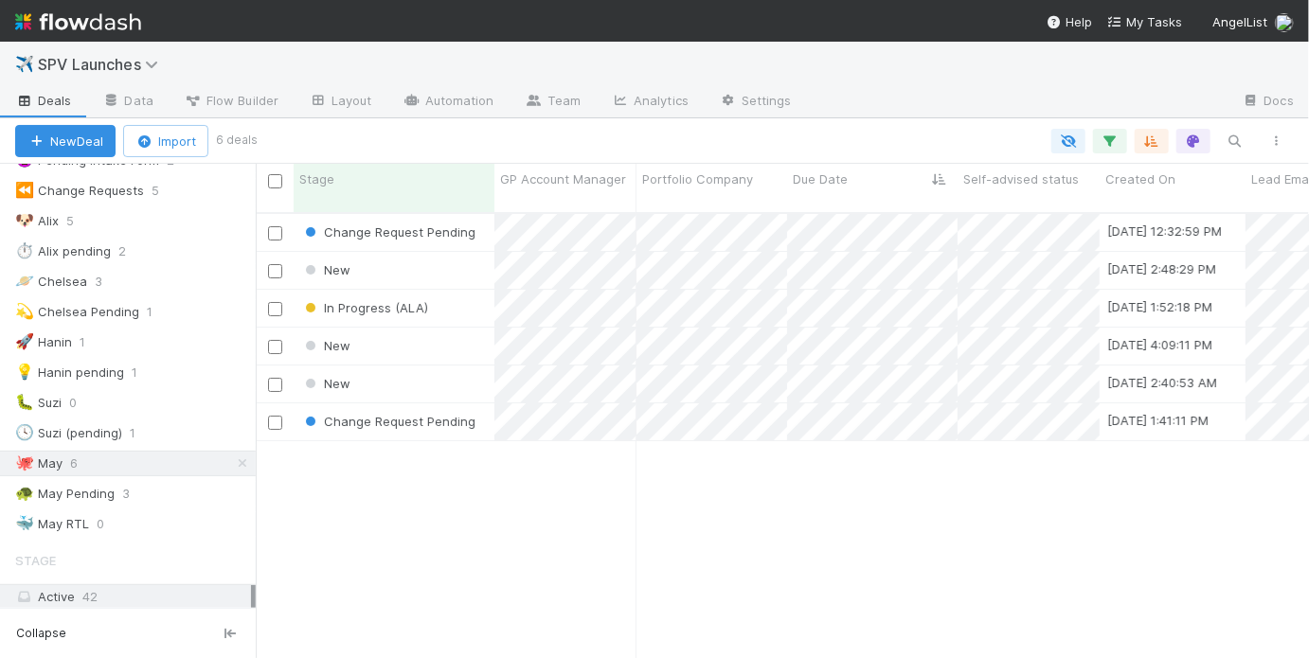
scroll to position [449, 1042]
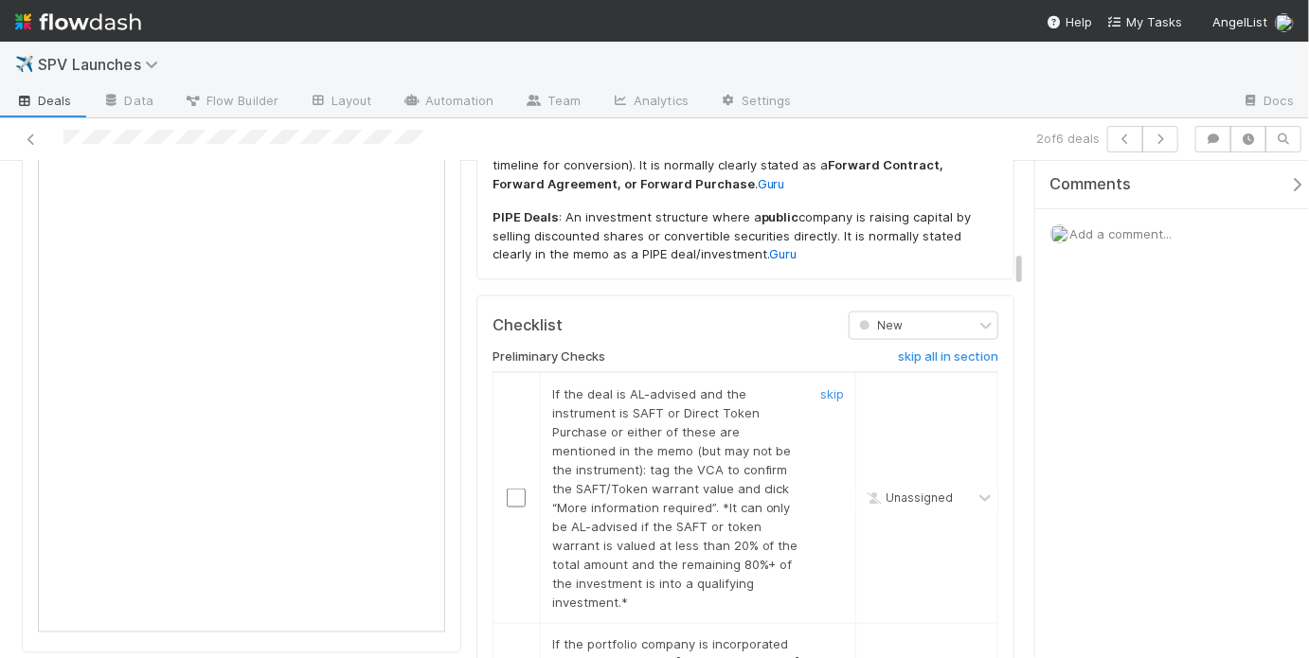
scroll to position [1301, 0]
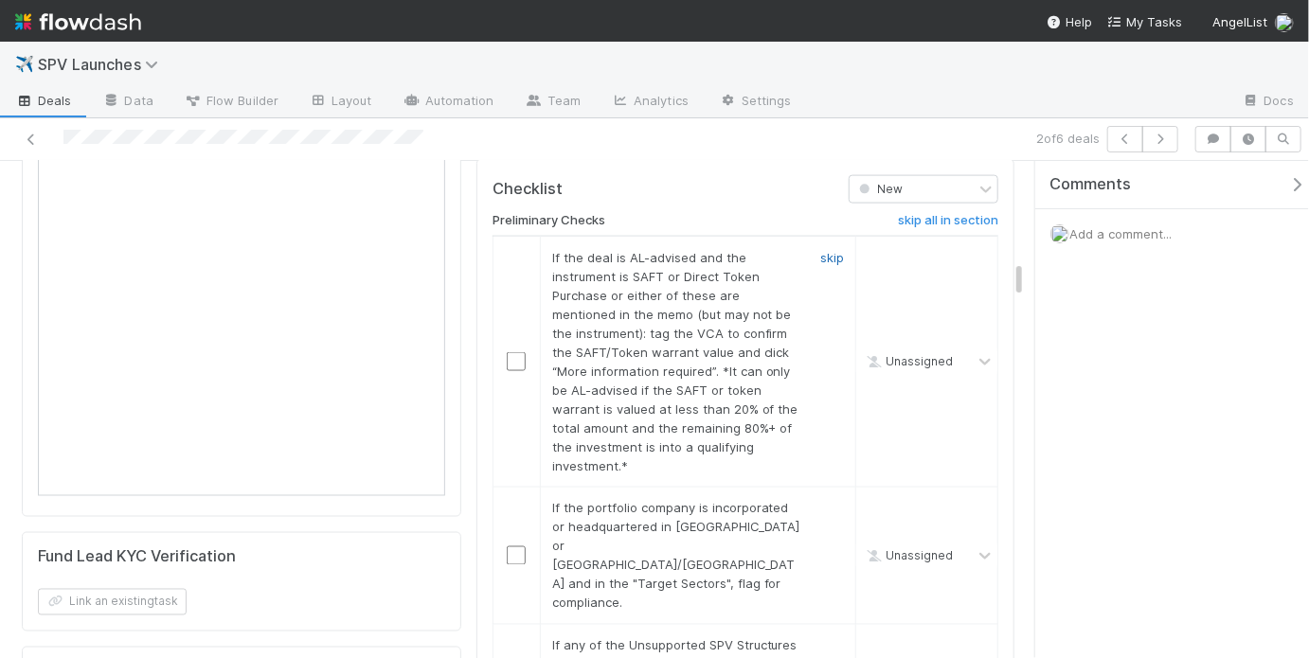
click at [829, 250] on link "skip" at bounding box center [832, 257] width 24 height 15
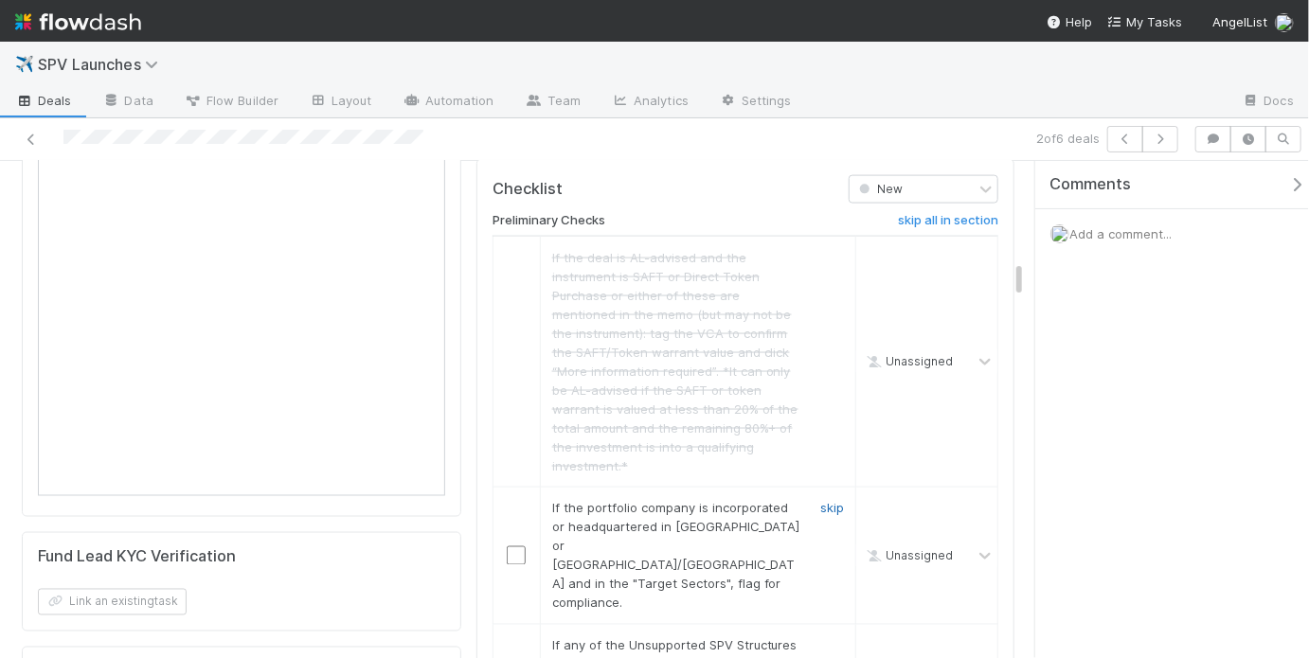
click at [820, 501] on link "skip" at bounding box center [832, 508] width 24 height 15
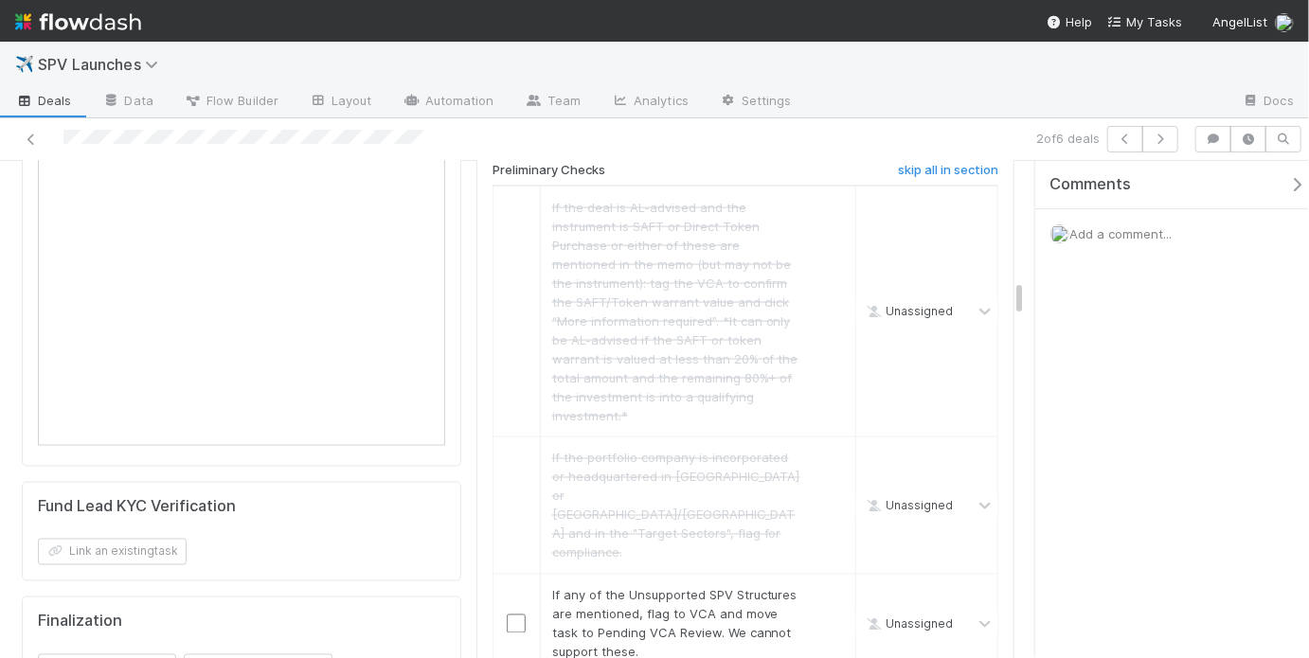
scroll to position [1586, 0]
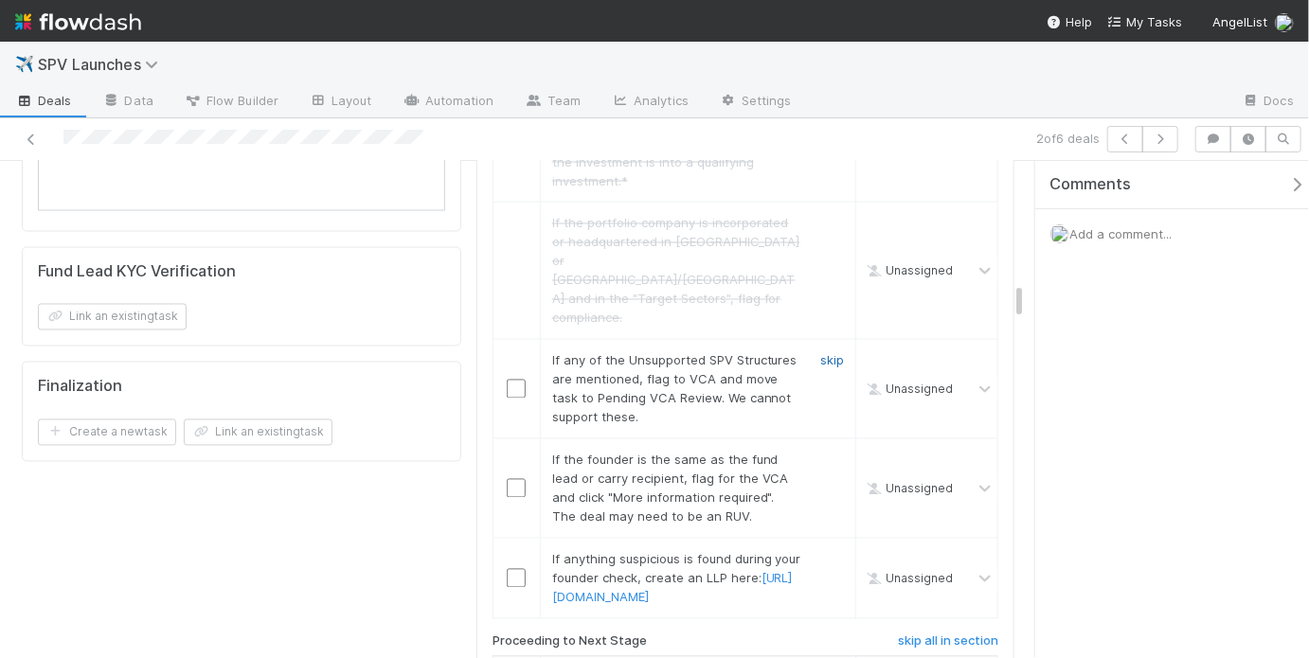
click at [826, 353] on link "skip" at bounding box center [832, 360] width 24 height 15
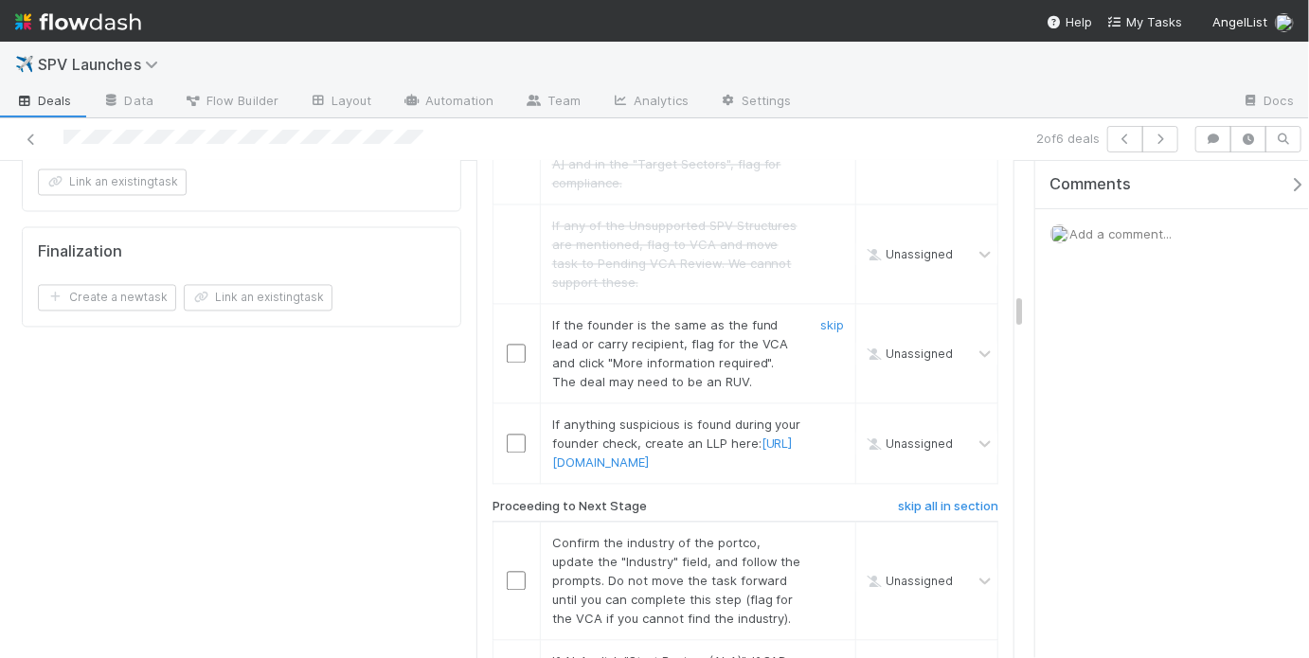
scroll to position [1723, 0]
click at [820, 315] on link "skip" at bounding box center [832, 322] width 24 height 15
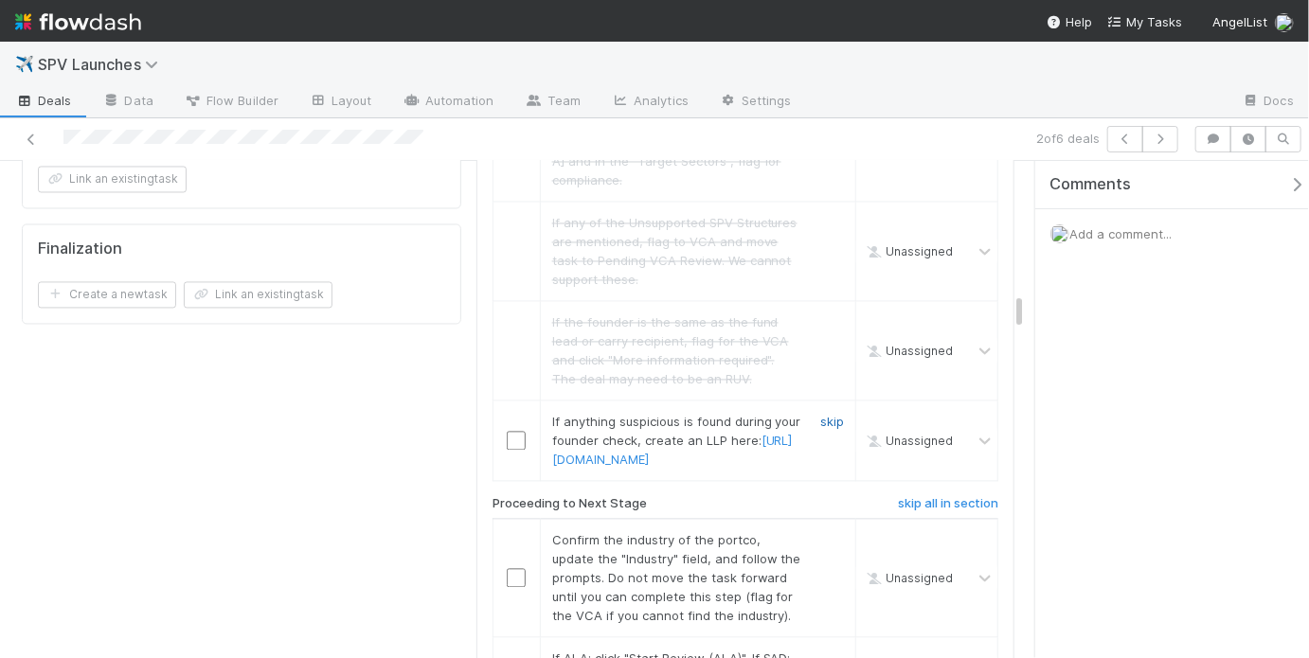
click at [823, 415] on link "skip" at bounding box center [832, 422] width 24 height 15
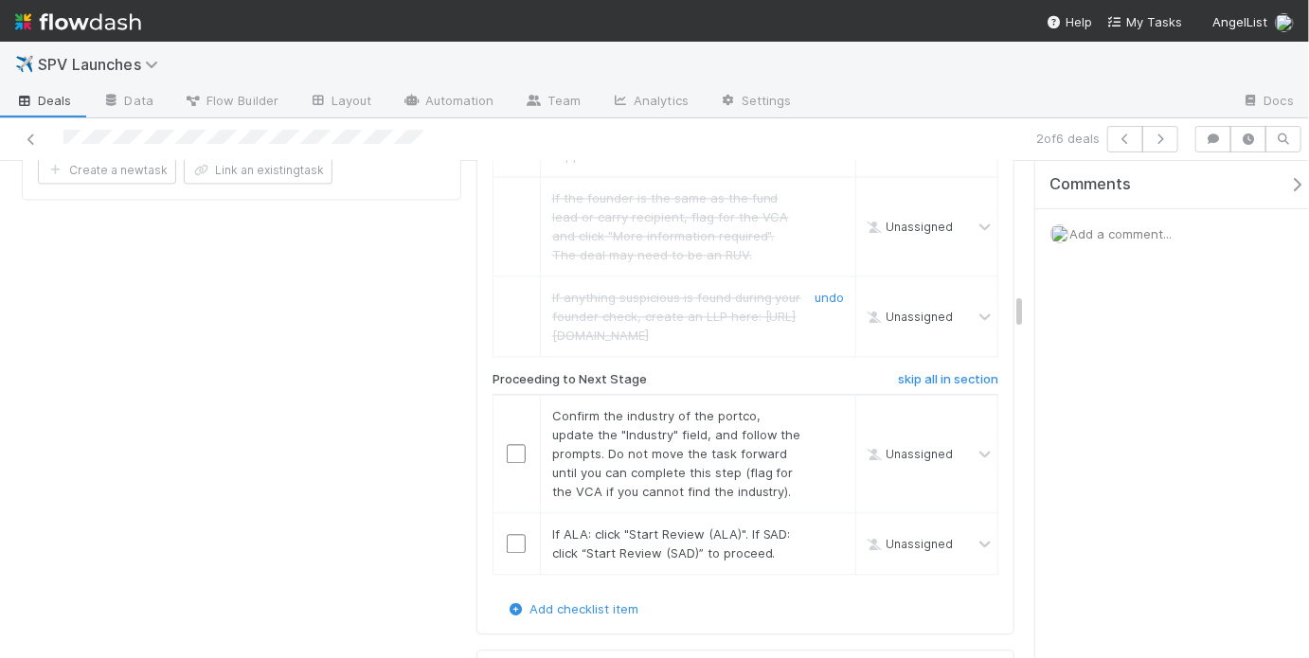
scroll to position [1856, 0]
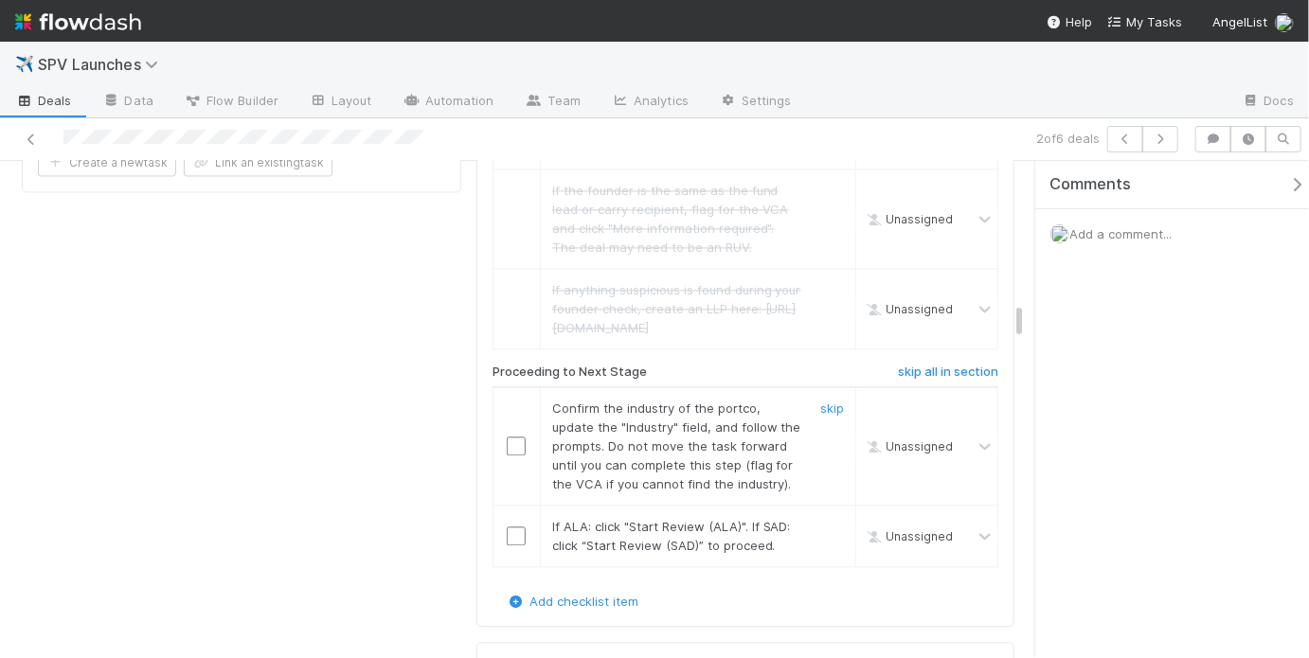
click at [518, 437] on input "checkbox" at bounding box center [516, 446] width 19 height 19
click at [516, 526] on input "checkbox" at bounding box center [516, 535] width 19 height 19
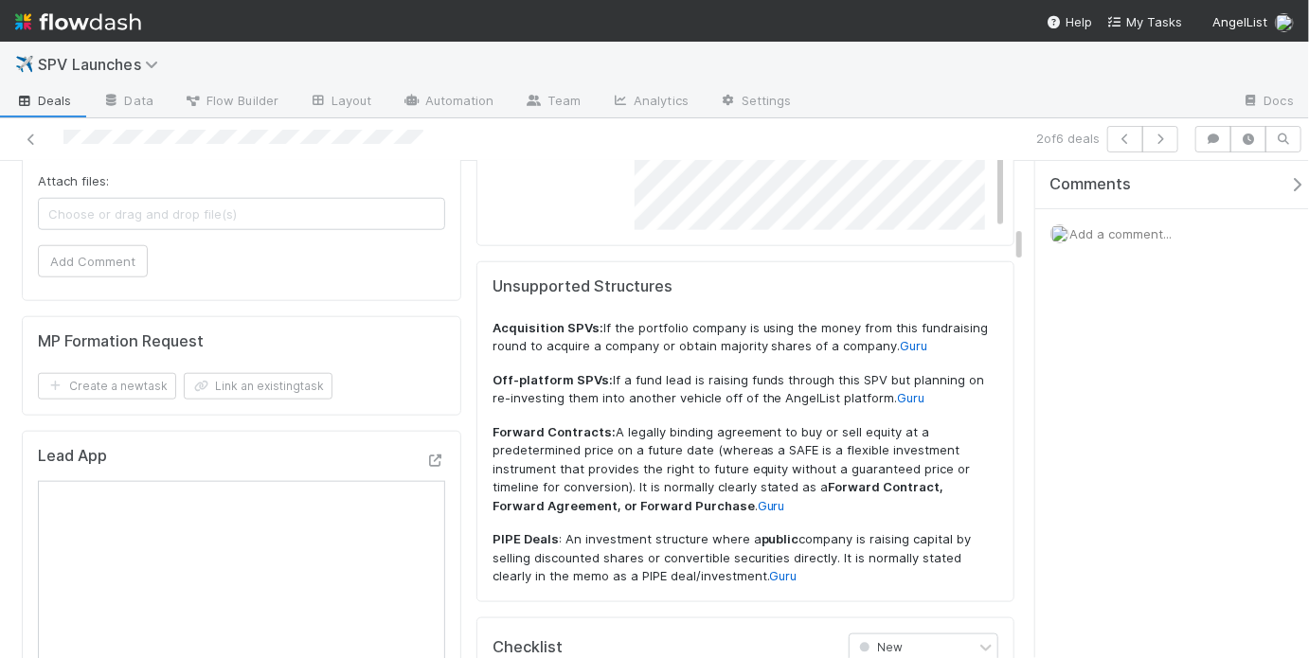
scroll to position [0, 0]
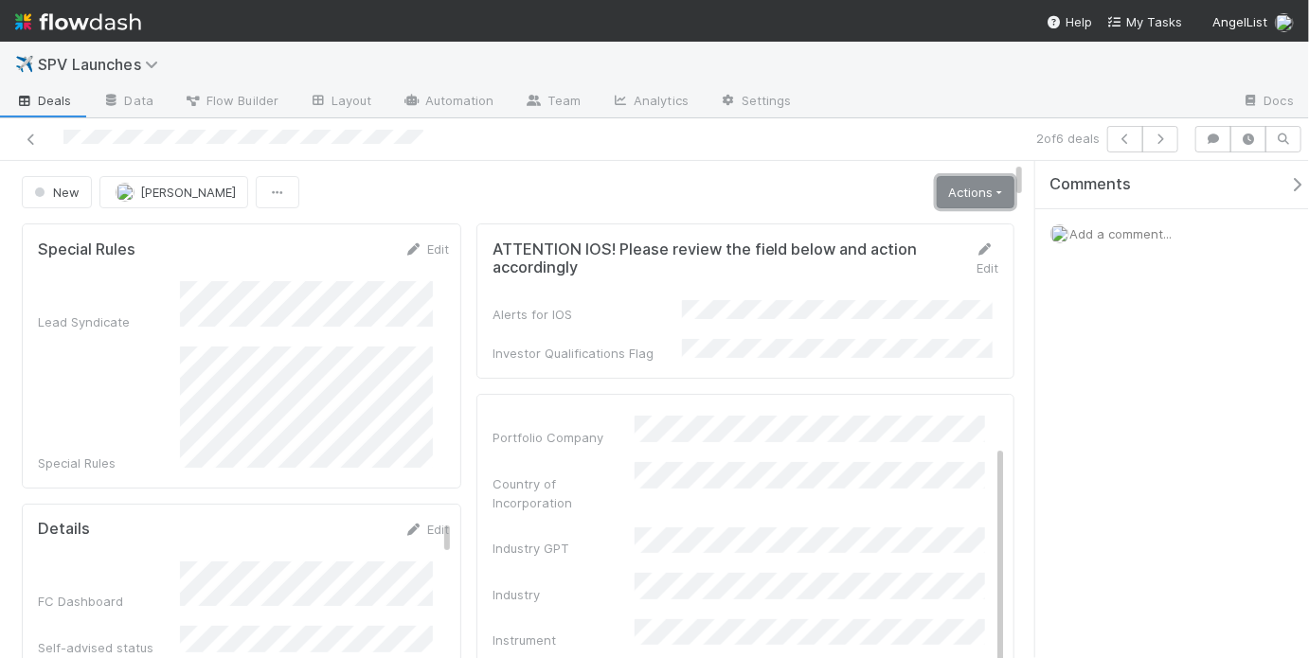
click at [940, 196] on link "Actions" at bounding box center [976, 192] width 78 height 32
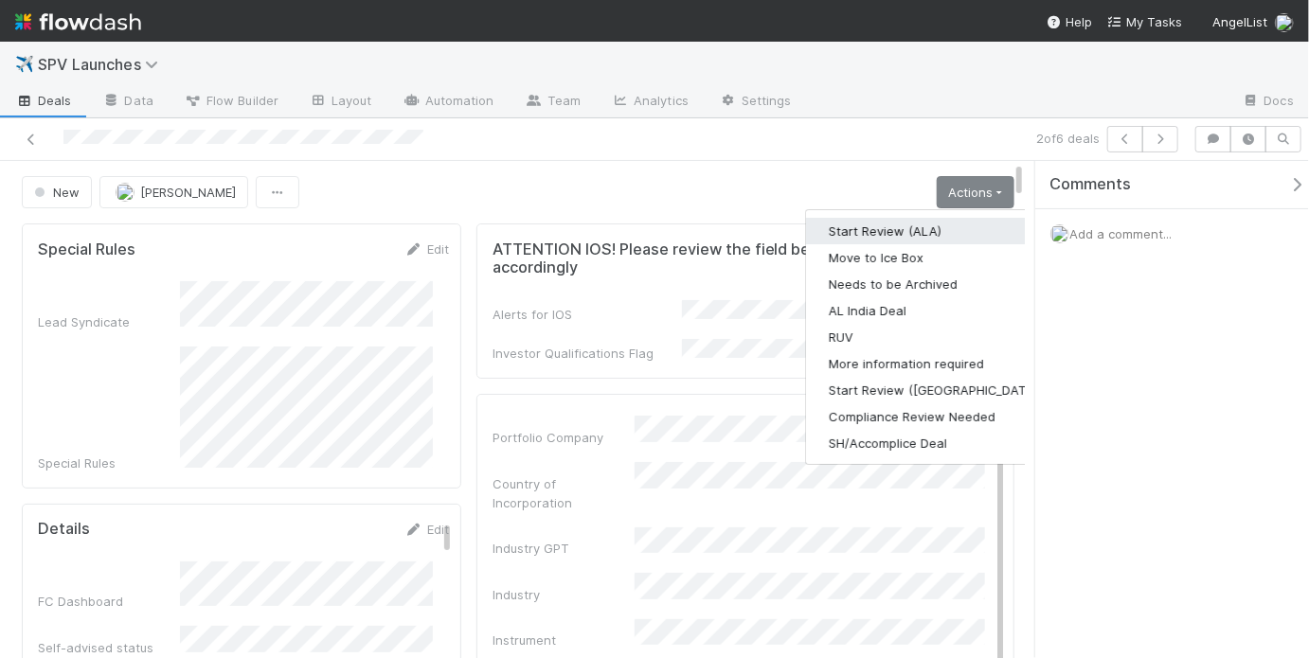
click at [916, 226] on button "Start Review (ALA)" at bounding box center [935, 231] width 259 height 27
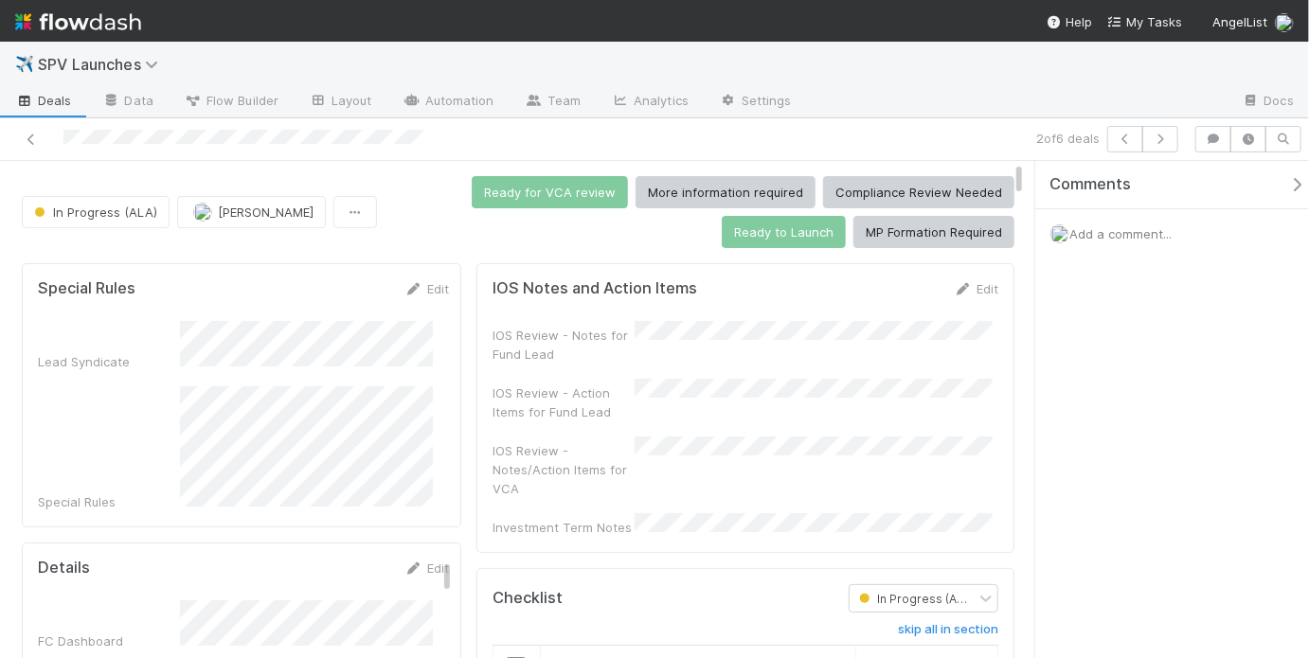
scroll to position [136, 0]
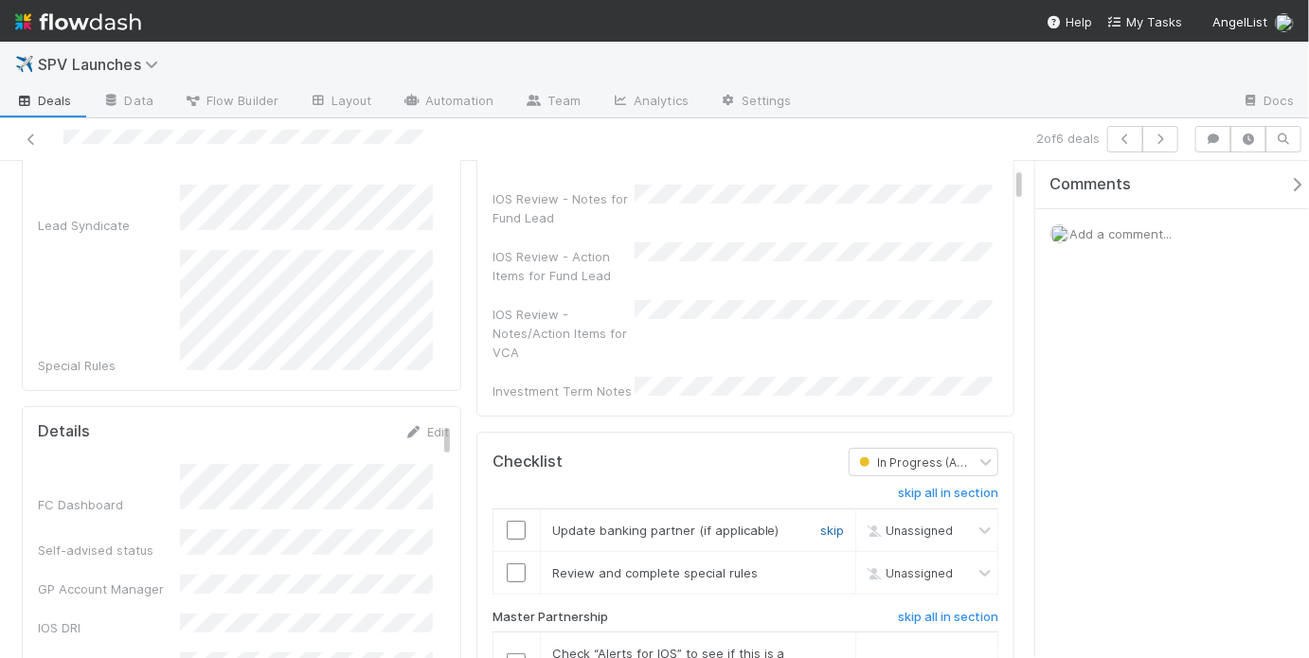
click at [820, 523] on link "skip" at bounding box center [832, 530] width 24 height 15
click at [512, 563] on input "checkbox" at bounding box center [516, 572] width 19 height 19
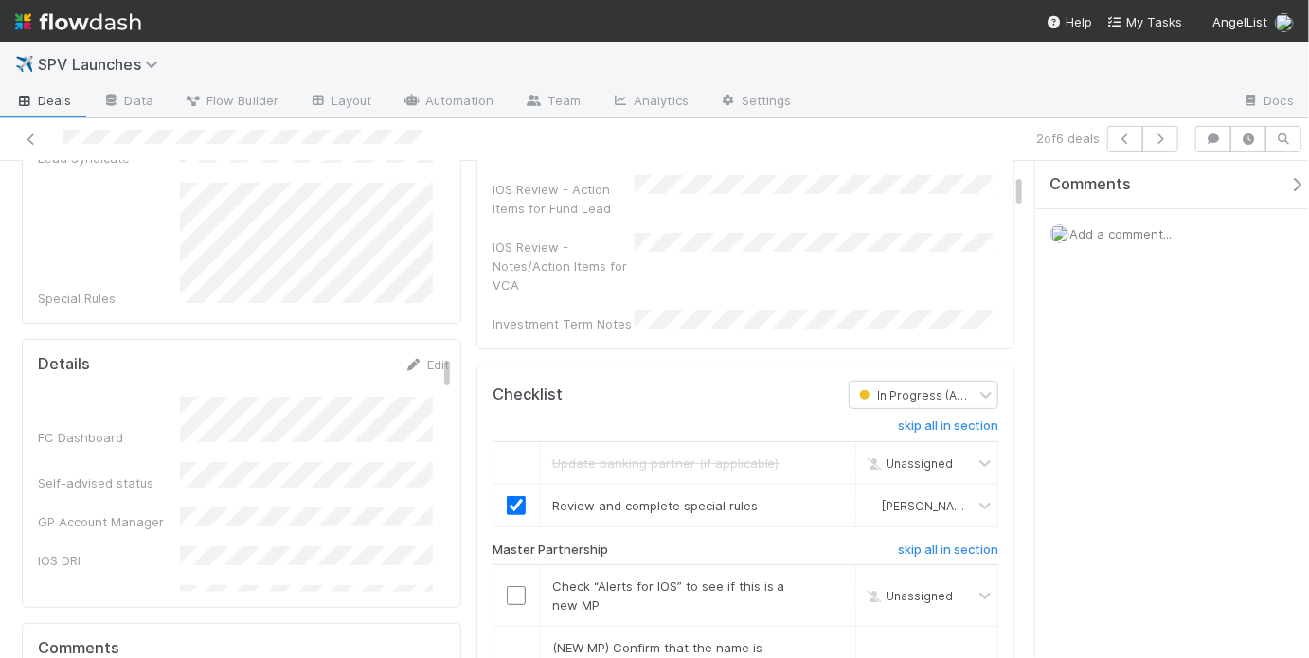
scroll to position [416, 0]
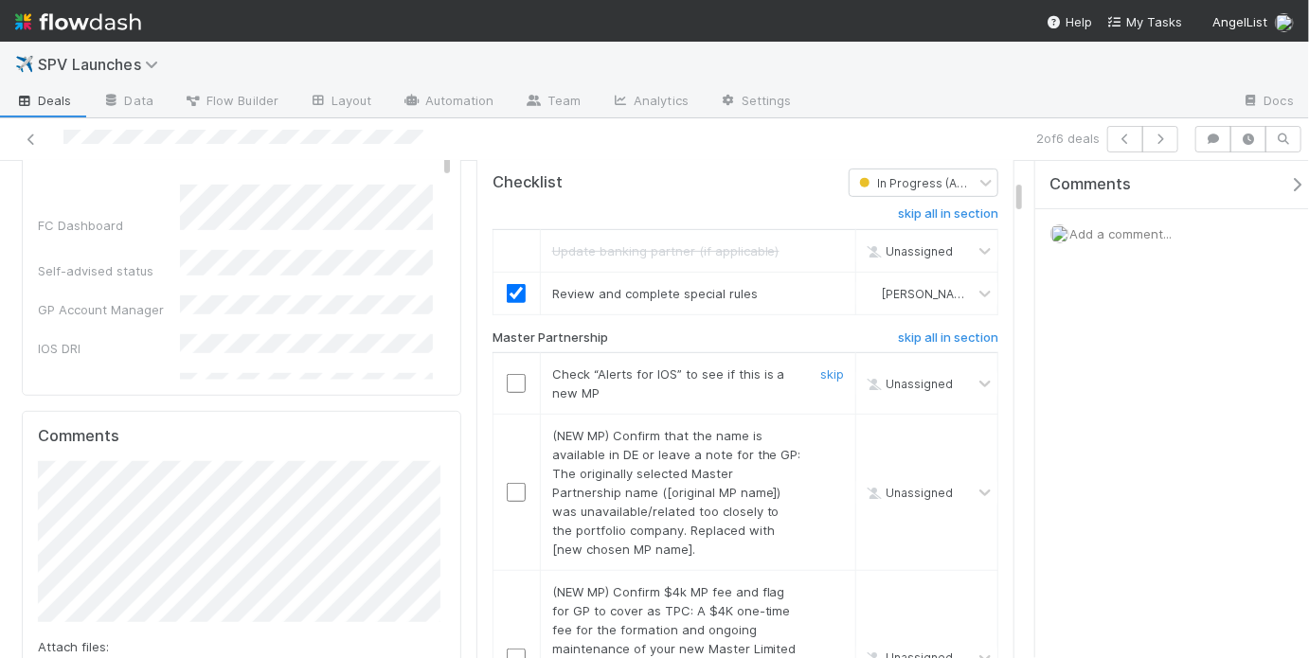
click at [518, 374] on input "checkbox" at bounding box center [516, 383] width 19 height 19
drag, startPoint x: 808, startPoint y: 415, endPoint x: 817, endPoint y: 418, distance: 9.9
click at [820, 428] on link "skip" at bounding box center [832, 435] width 24 height 15
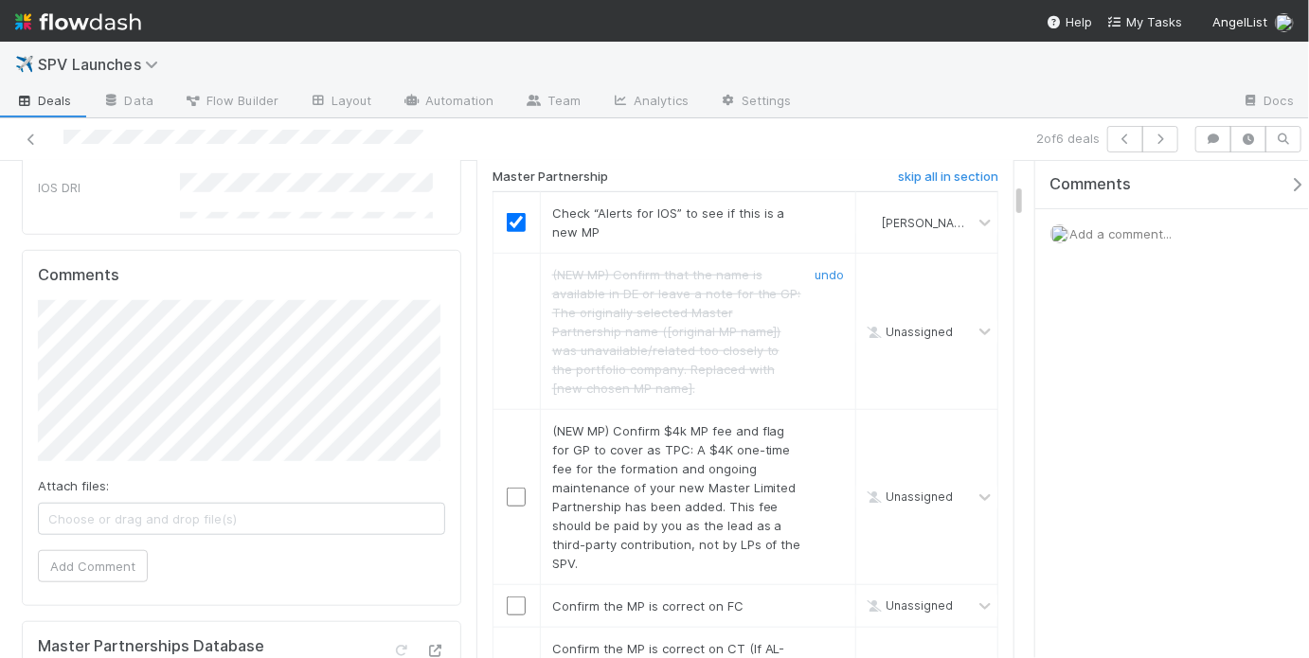
scroll to position [602, 0]
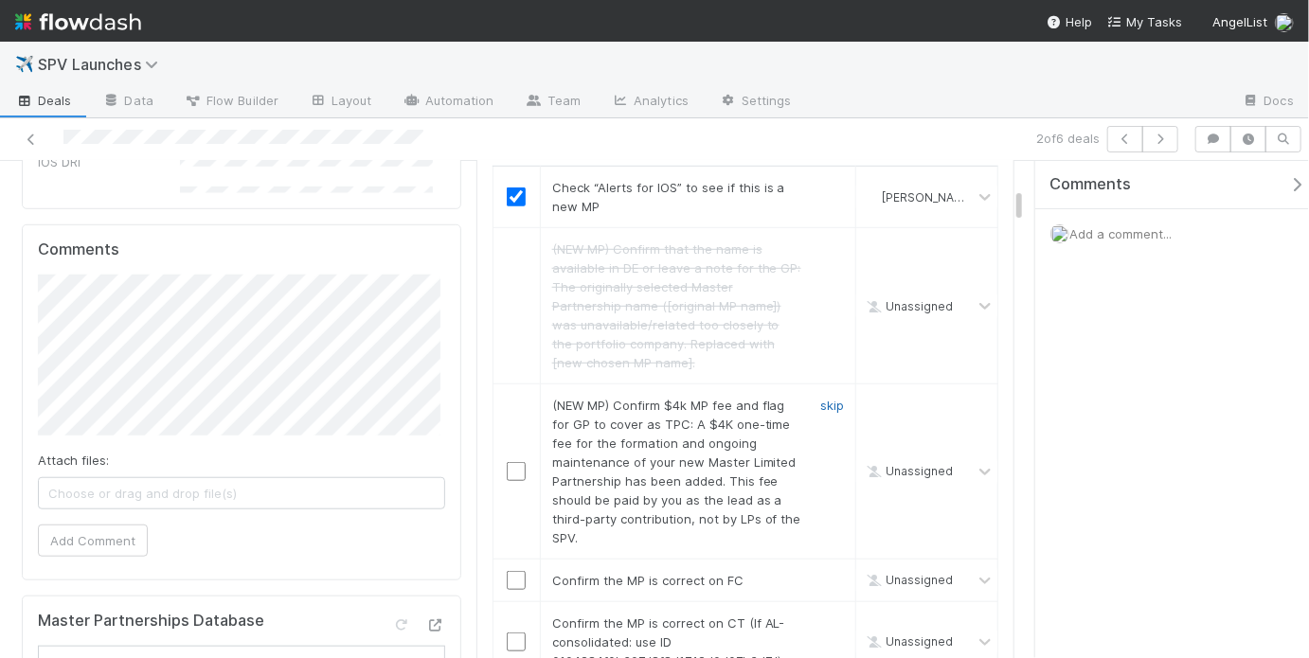
click at [823, 398] on link "skip" at bounding box center [832, 405] width 24 height 15
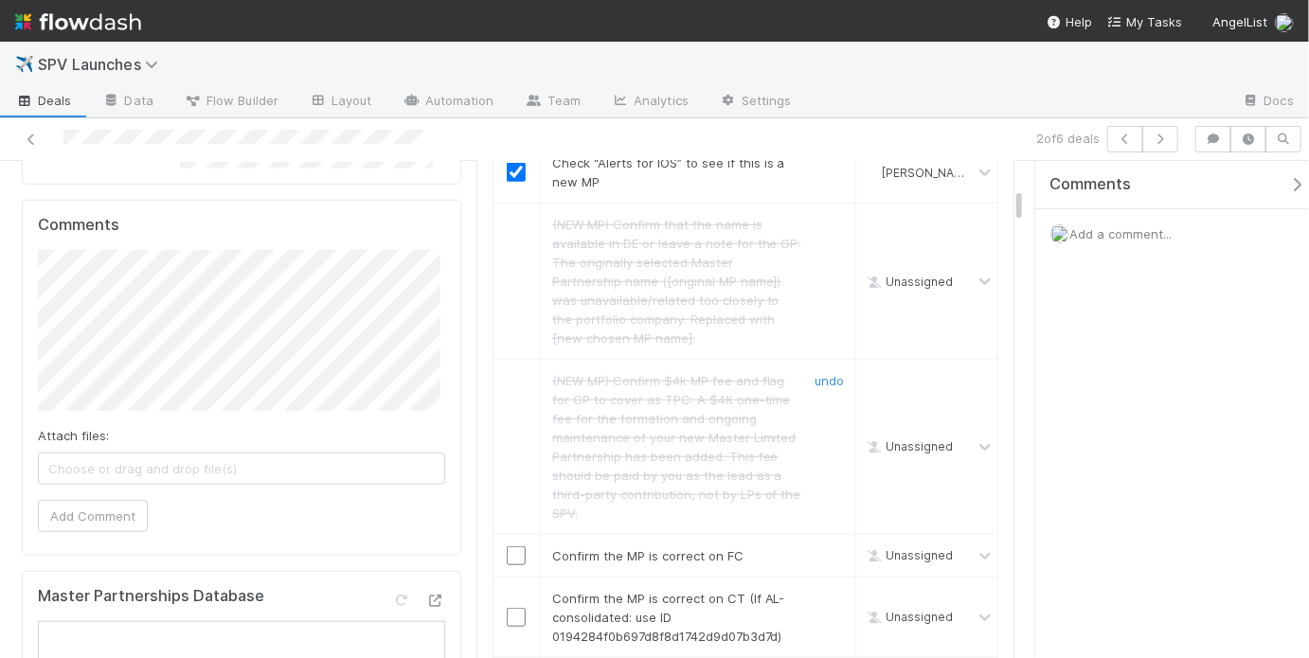
scroll to position [631, 0]
click at [509, 543] on input "checkbox" at bounding box center [516, 552] width 19 height 19
click at [512, 604] on input "checkbox" at bounding box center [516, 613] width 19 height 19
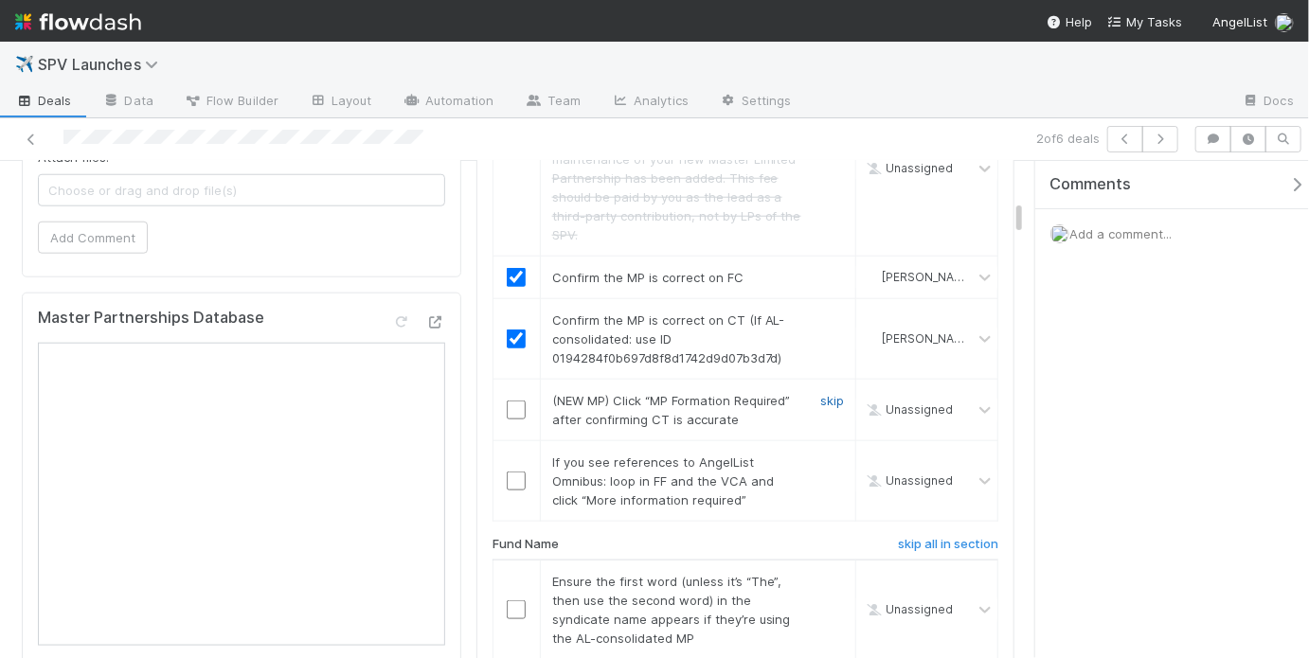
click at [820, 393] on link "skip" at bounding box center [832, 400] width 24 height 15
click at [822, 455] on link "skip" at bounding box center [832, 462] width 24 height 15
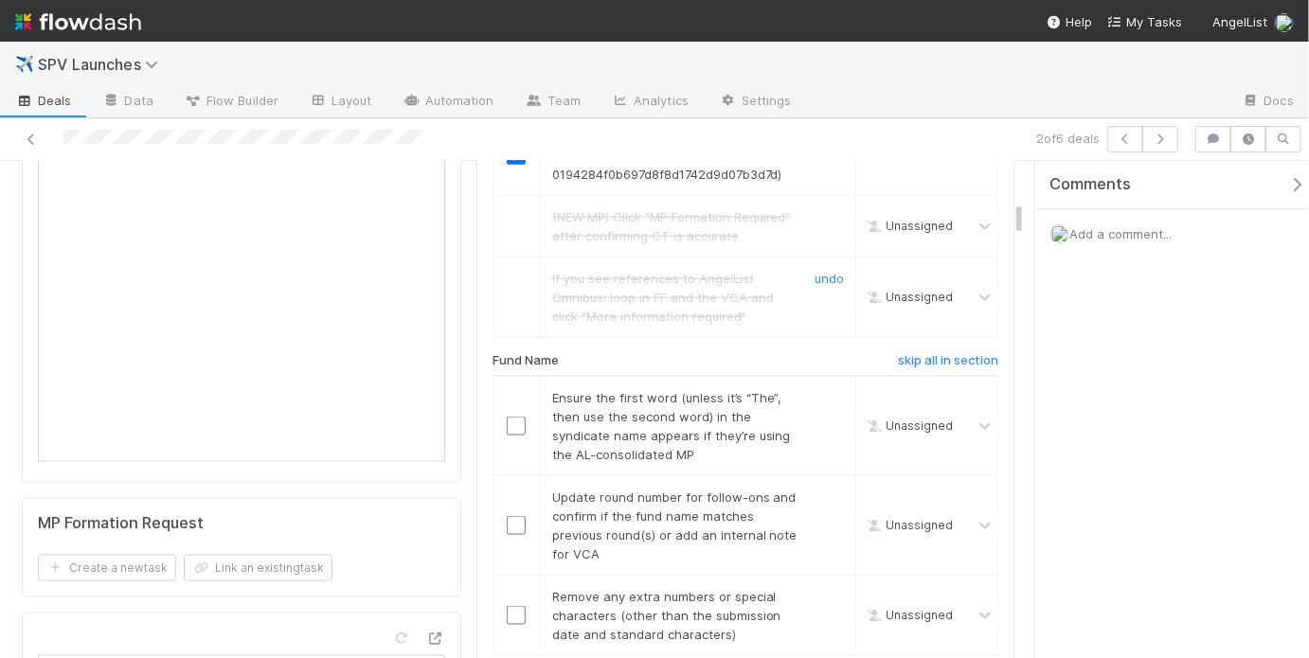
scroll to position [1145, 0]
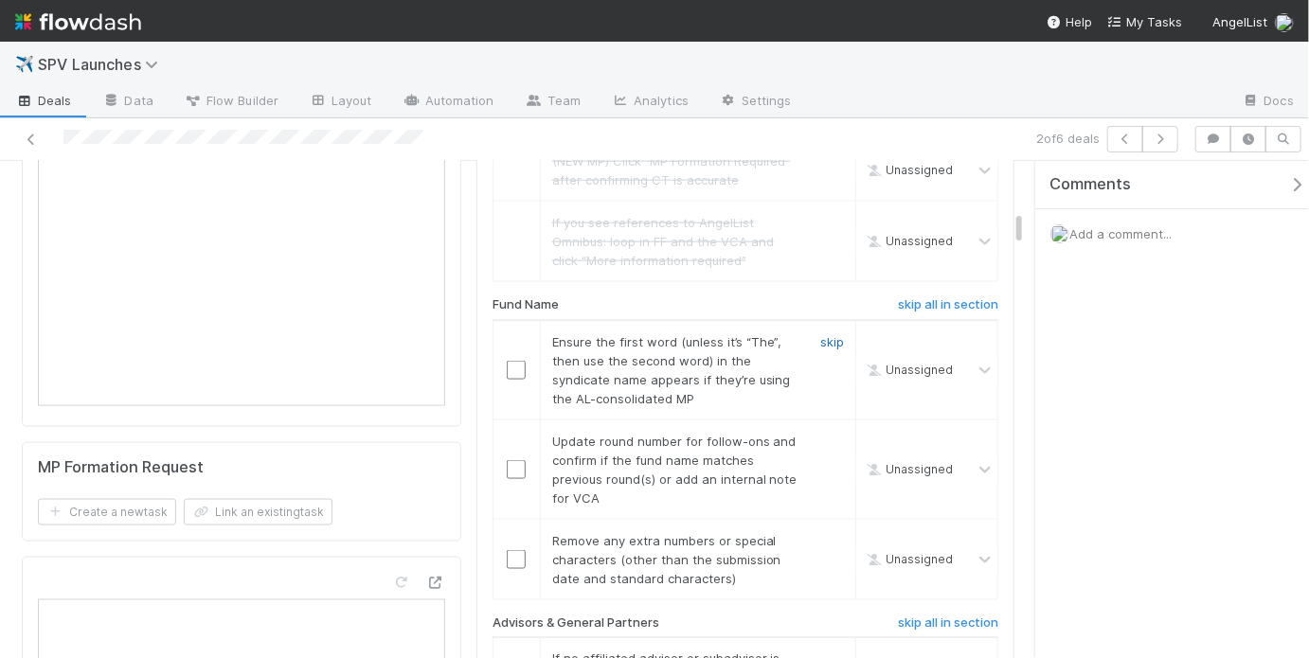
click at [820, 334] on link "skip" at bounding box center [832, 341] width 24 height 15
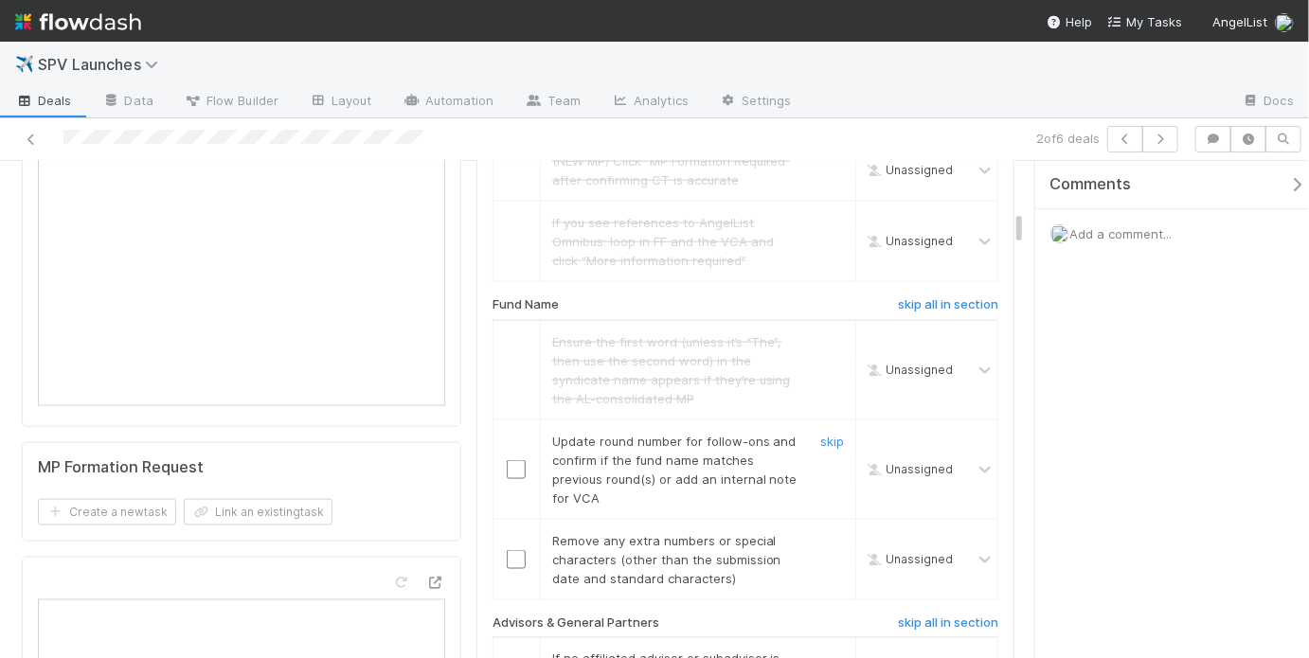
click at [507, 460] on input "checkbox" at bounding box center [516, 469] width 19 height 19
checkbox input "true"
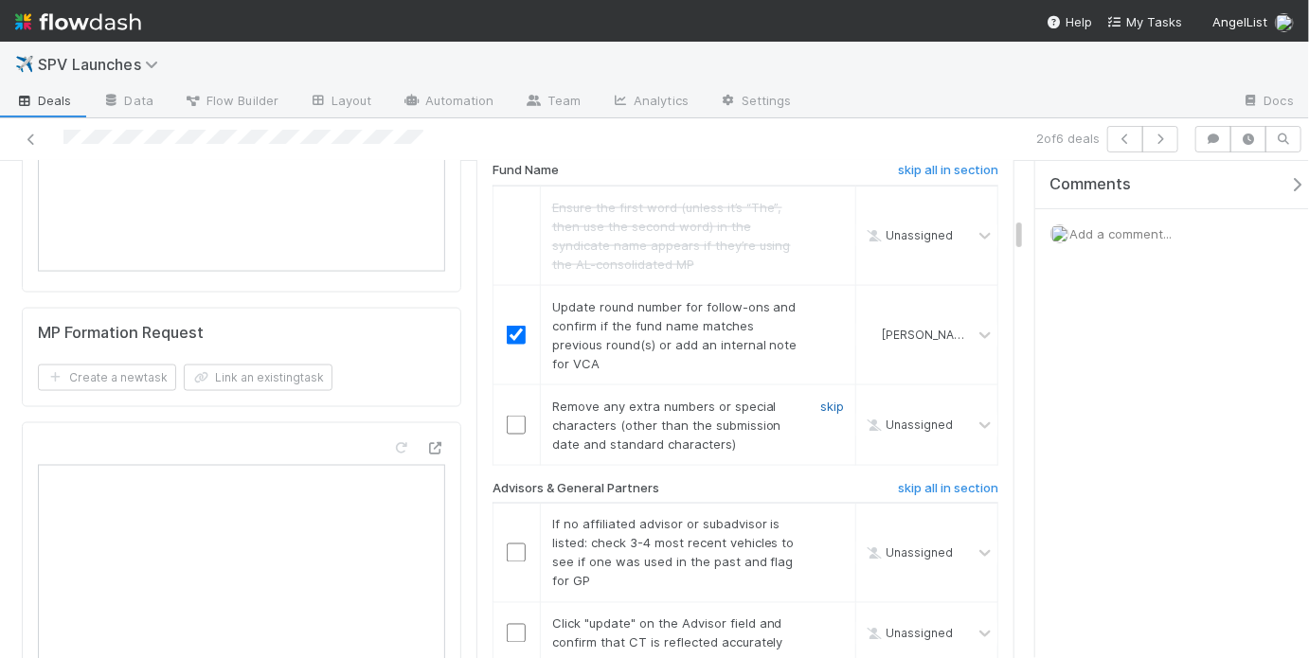
click at [822, 399] on link "skip" at bounding box center [832, 406] width 24 height 15
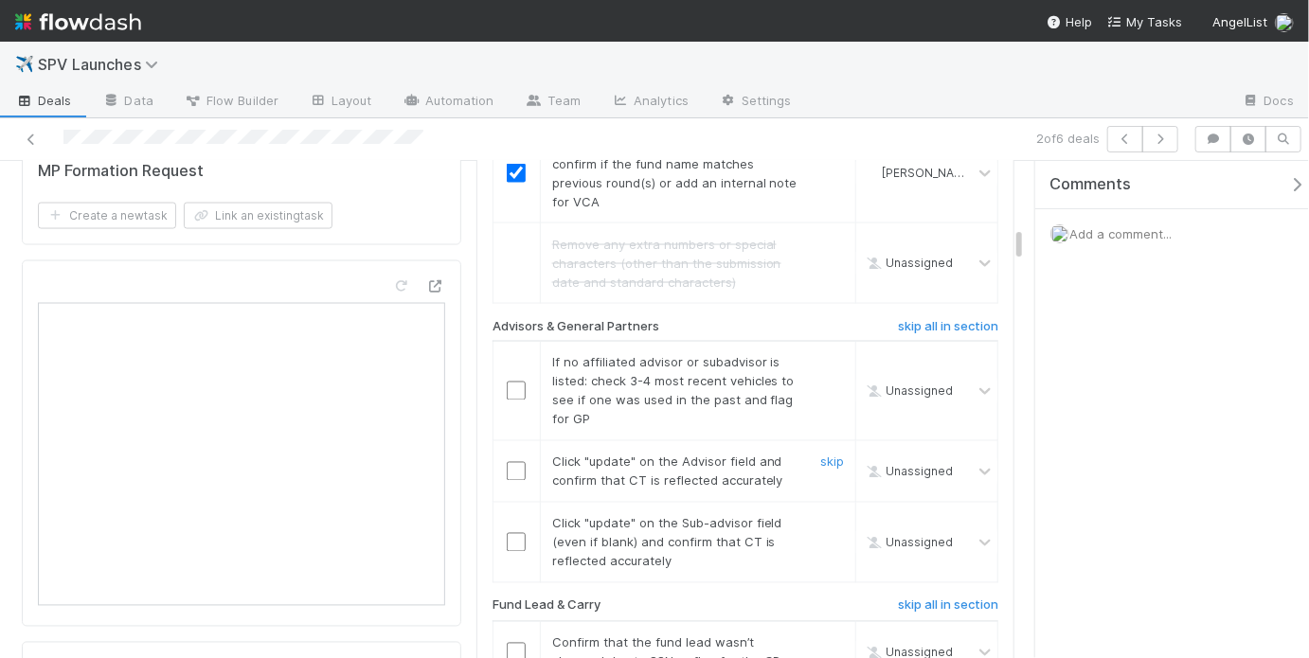
scroll to position [1514, 0]
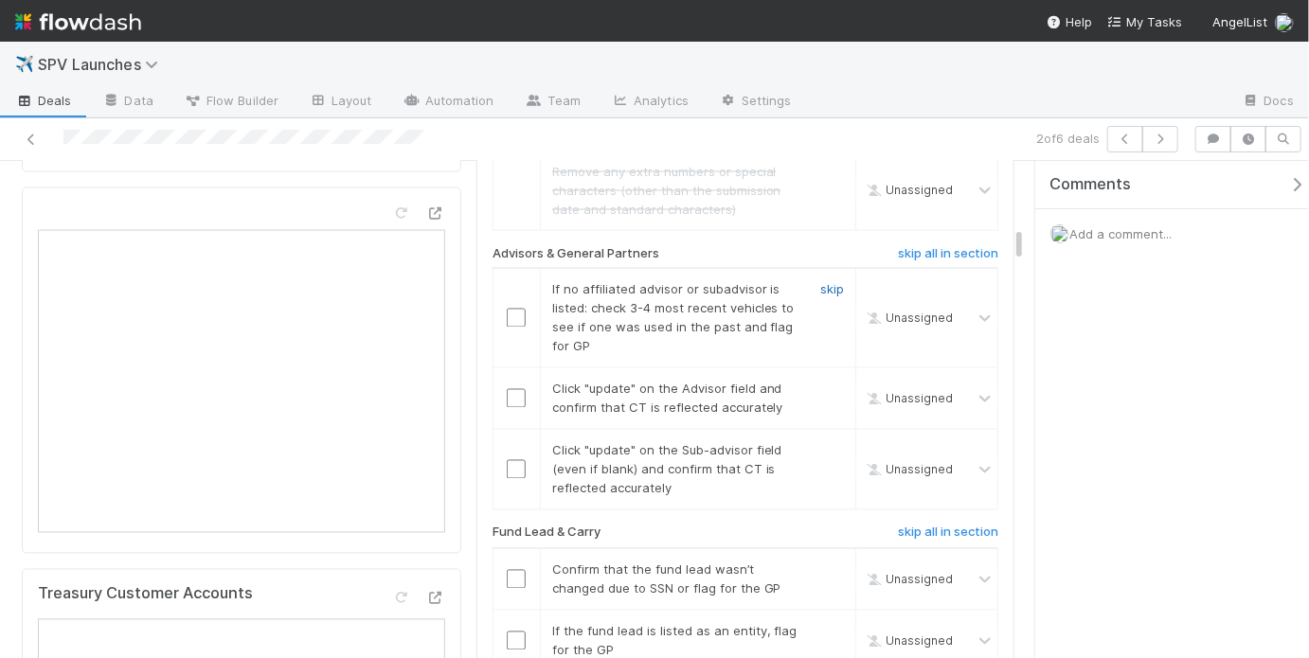
click at [824, 282] on link "skip" at bounding box center [832, 289] width 24 height 15
click at [516, 389] on input "checkbox" at bounding box center [516, 398] width 19 height 19
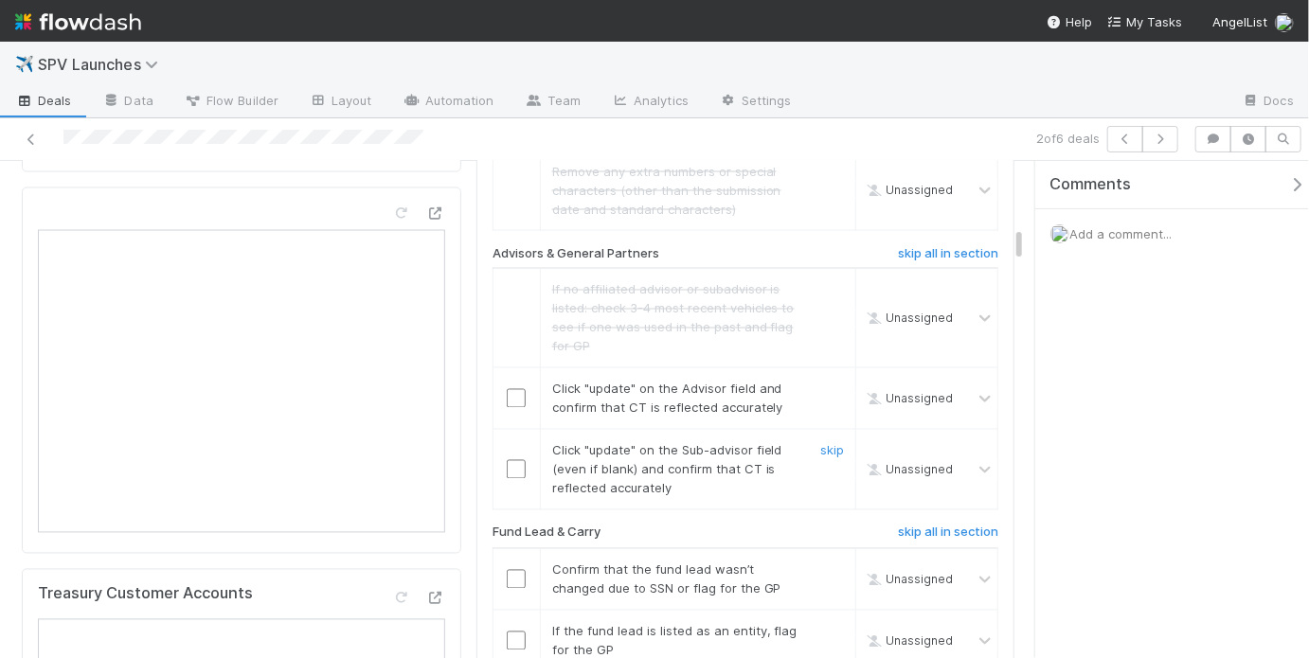
click at [517, 460] on input "checkbox" at bounding box center [516, 469] width 19 height 19
click at [512, 389] on input "checkbox" at bounding box center [516, 398] width 19 height 19
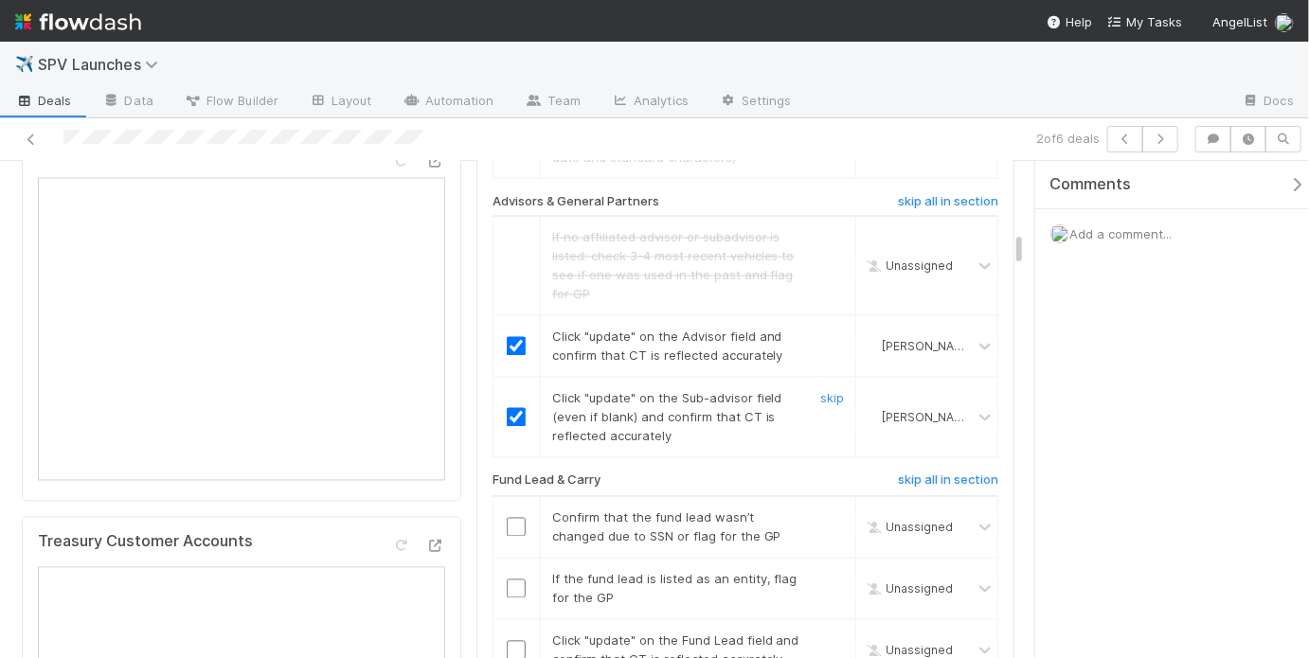
scroll to position [1651, 0]
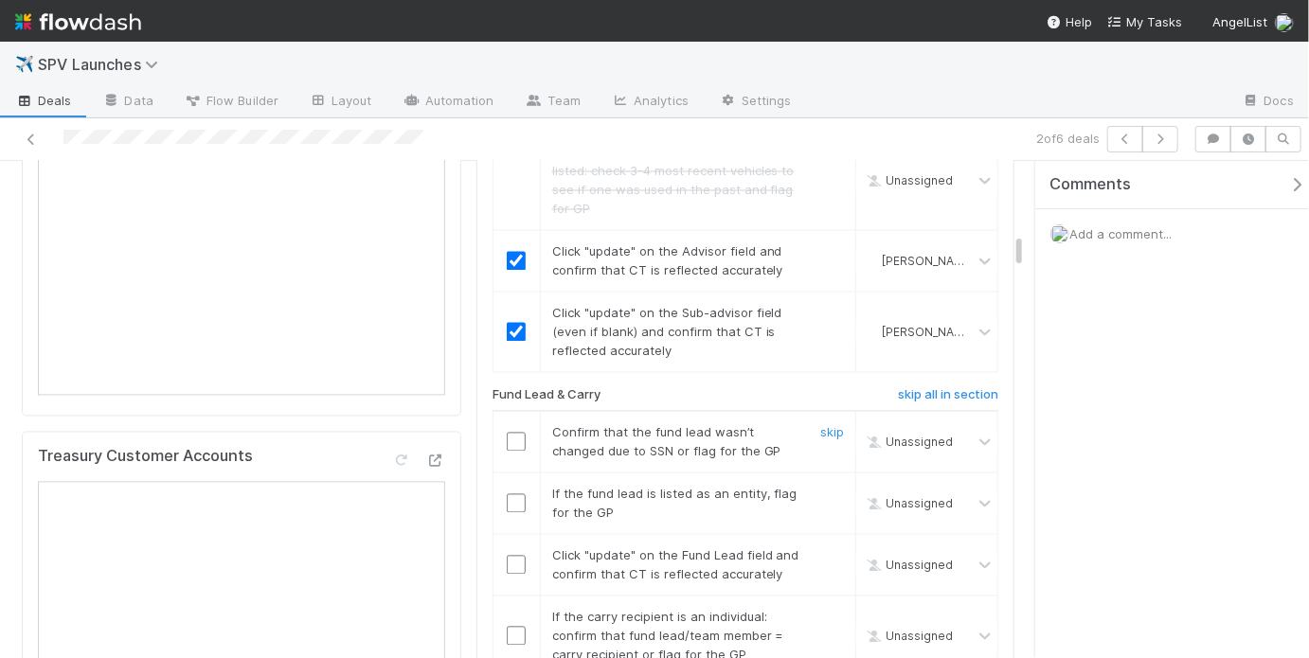
click at [509, 433] on input "checkbox" at bounding box center [516, 442] width 19 height 19
click at [820, 487] on link "skip" at bounding box center [832, 494] width 24 height 15
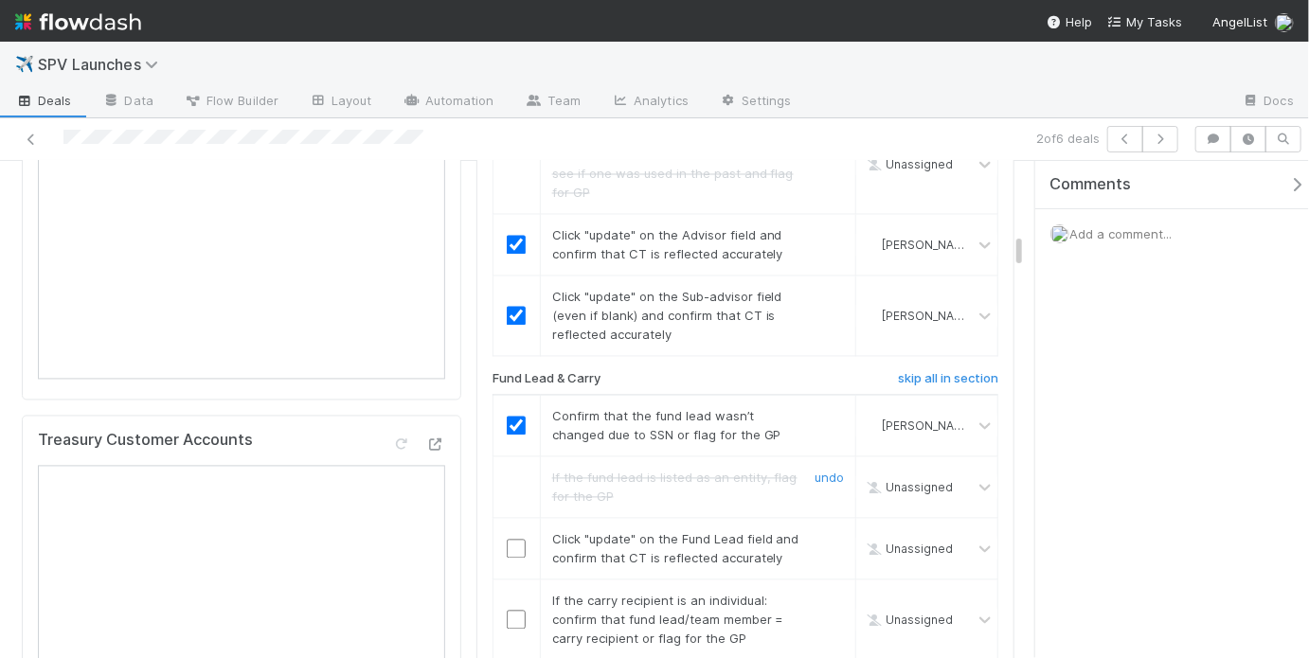
scroll to position [1770, 0]
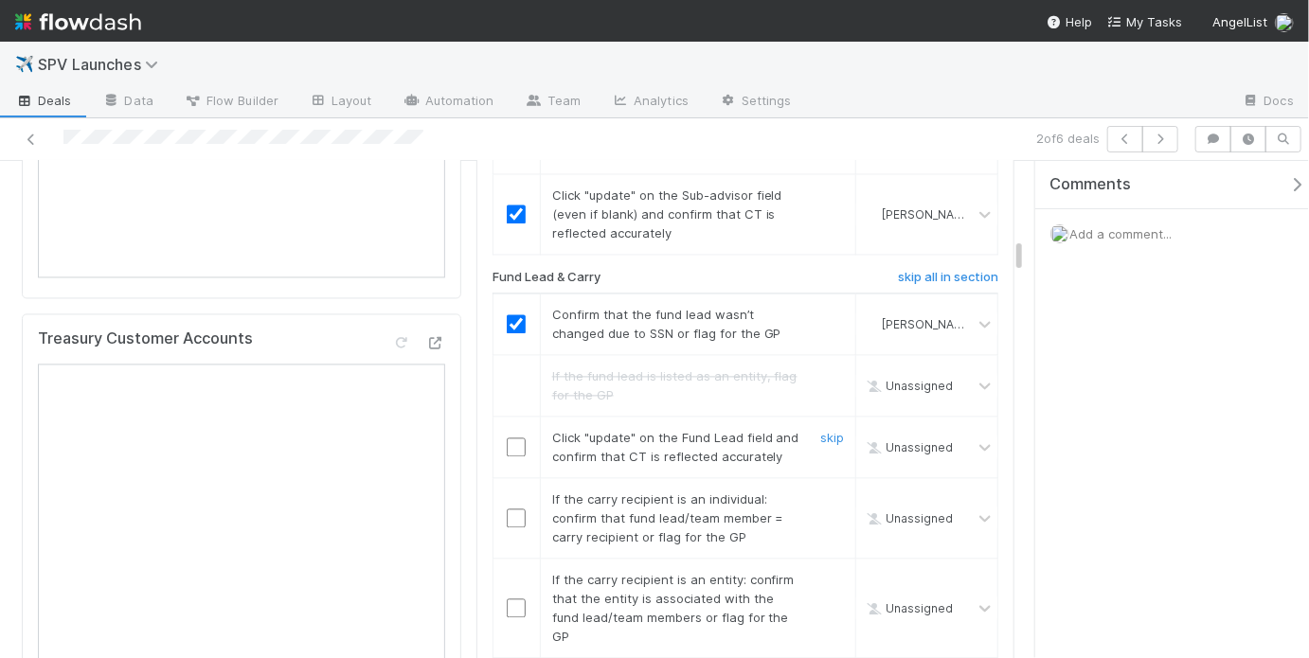
click at [513, 437] on input "checkbox" at bounding box center [516, 446] width 19 height 19
click at [820, 491] on link "skip" at bounding box center [832, 498] width 24 height 15
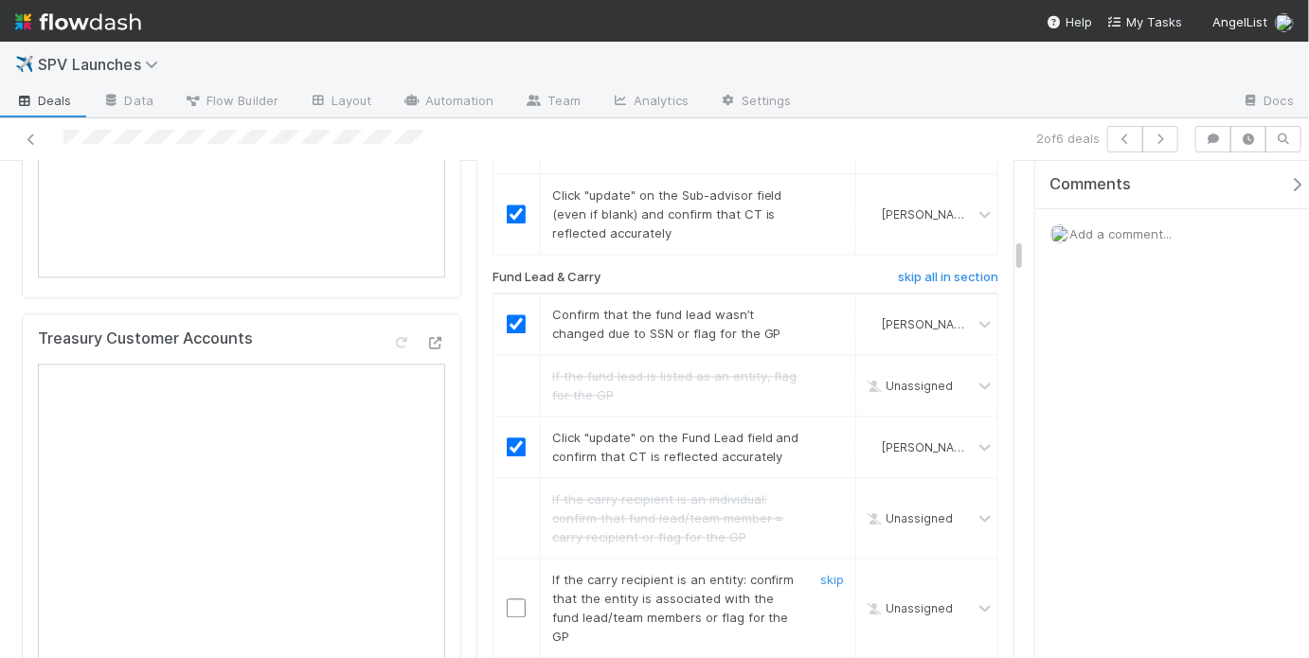
click at [517, 598] on input "checkbox" at bounding box center [516, 607] width 19 height 19
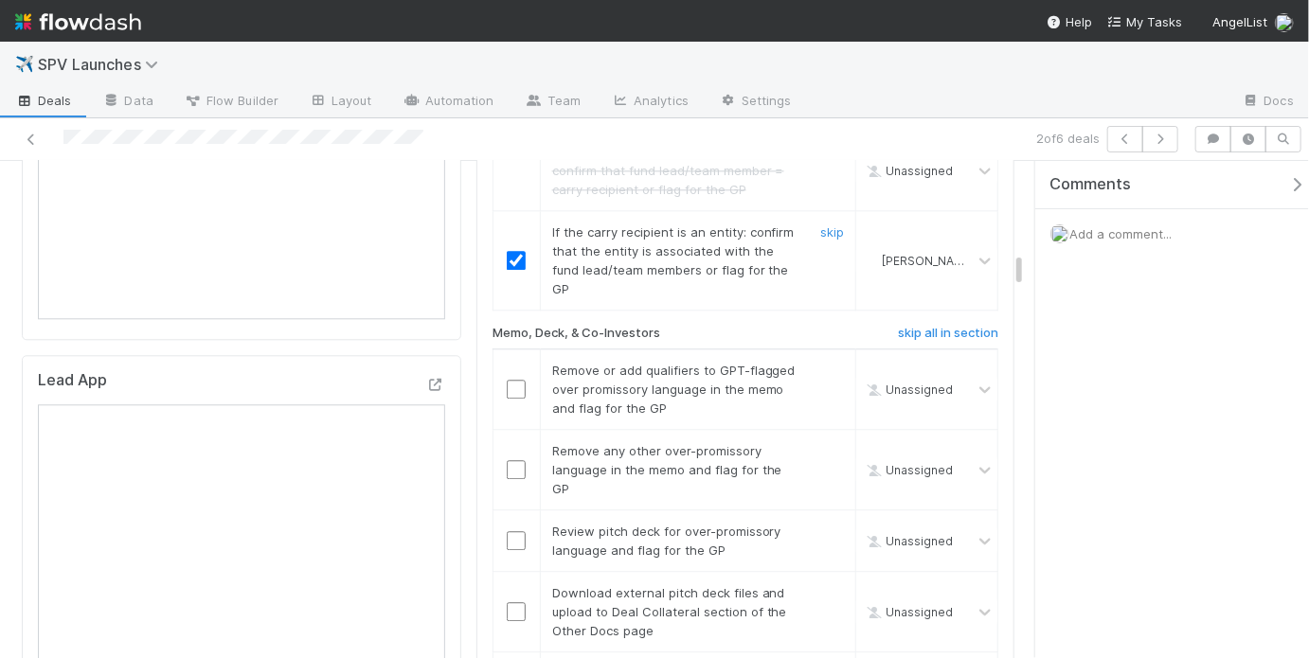
scroll to position [2120, 0]
click at [507, 377] on input "checkbox" at bounding box center [516, 386] width 19 height 19
click at [510, 377] on input "checkbox" at bounding box center [516, 386] width 19 height 19
click at [509, 457] on input "checkbox" at bounding box center [516, 466] width 19 height 19
click at [511, 528] on input "checkbox" at bounding box center [516, 537] width 19 height 19
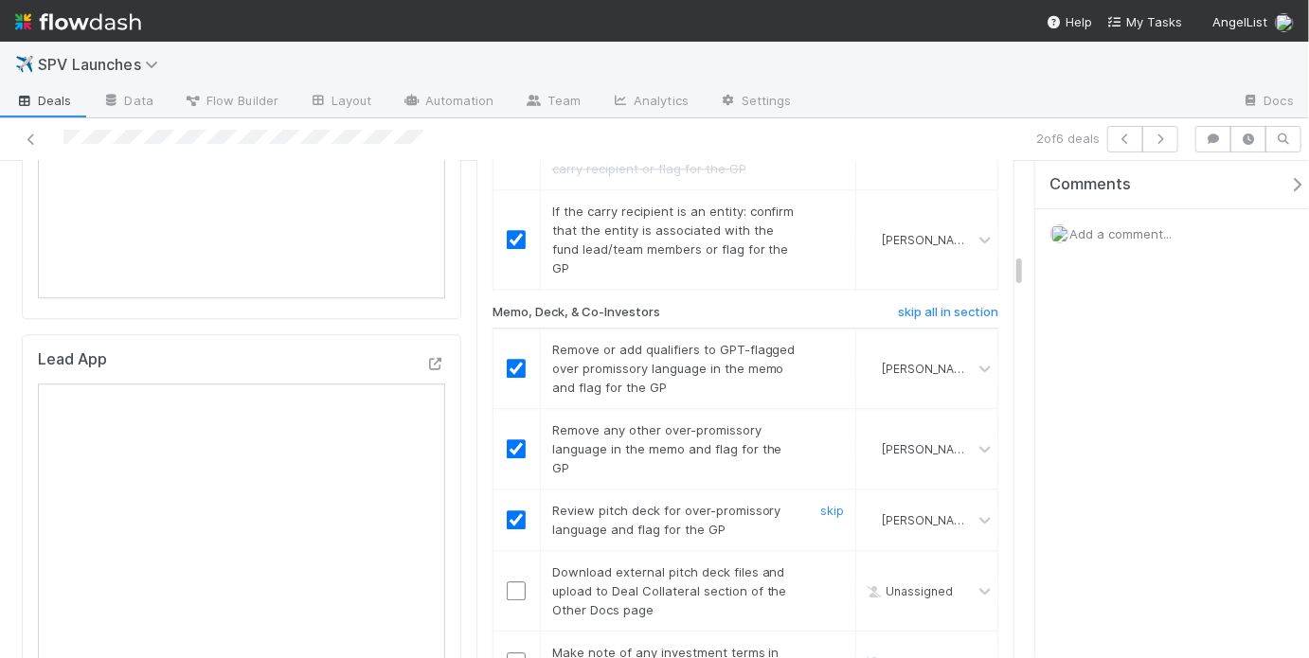
scroll to position [2143, 0]
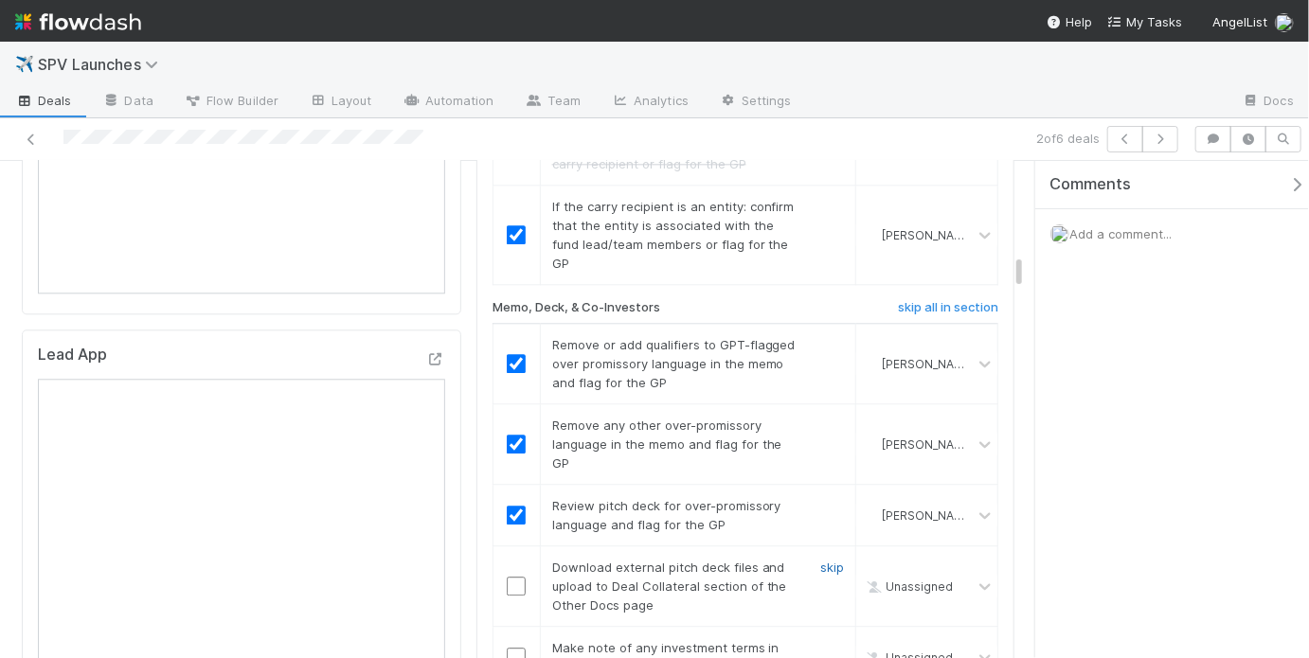
click at [825, 560] on link "skip" at bounding box center [832, 567] width 24 height 15
click at [518, 648] on input "checkbox" at bounding box center [516, 657] width 19 height 19
click at [820, 560] on link "skip" at bounding box center [832, 567] width 24 height 15
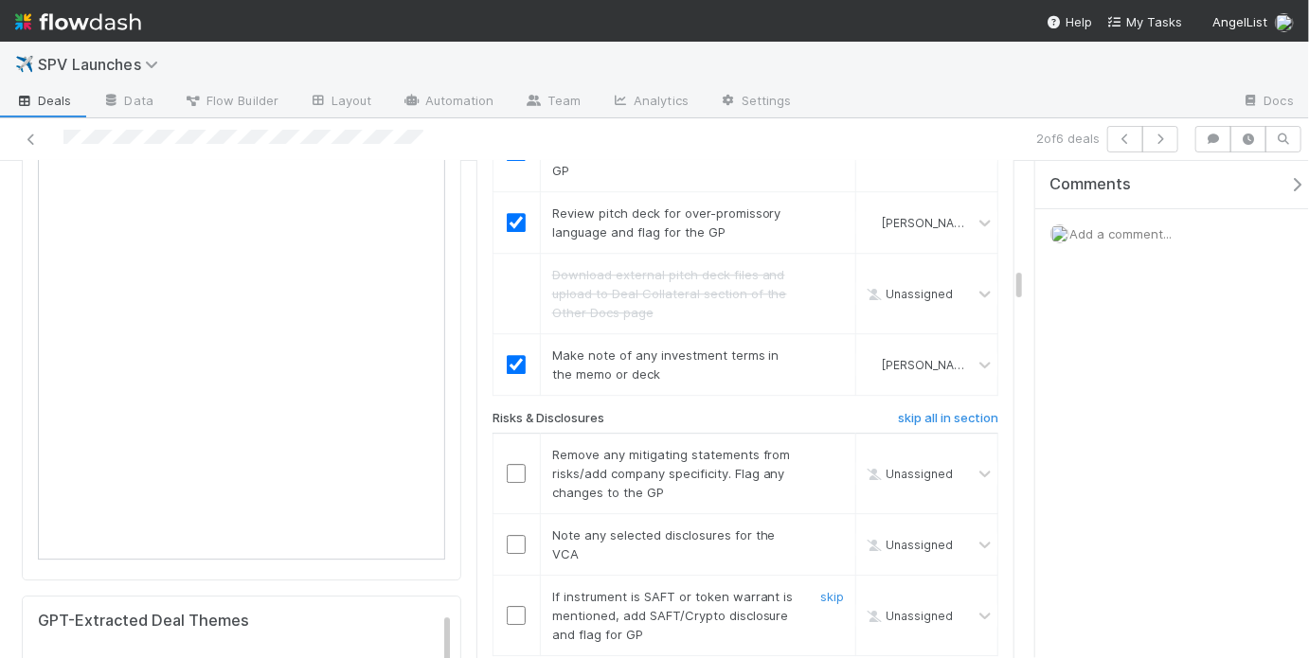
scroll to position [2438, 0]
click at [820, 444] on link "skip" at bounding box center [832, 451] width 24 height 15
click at [507, 532] on input "checkbox" at bounding box center [516, 541] width 19 height 19
click at [821, 444] on link "skip" at bounding box center [832, 451] width 24 height 15
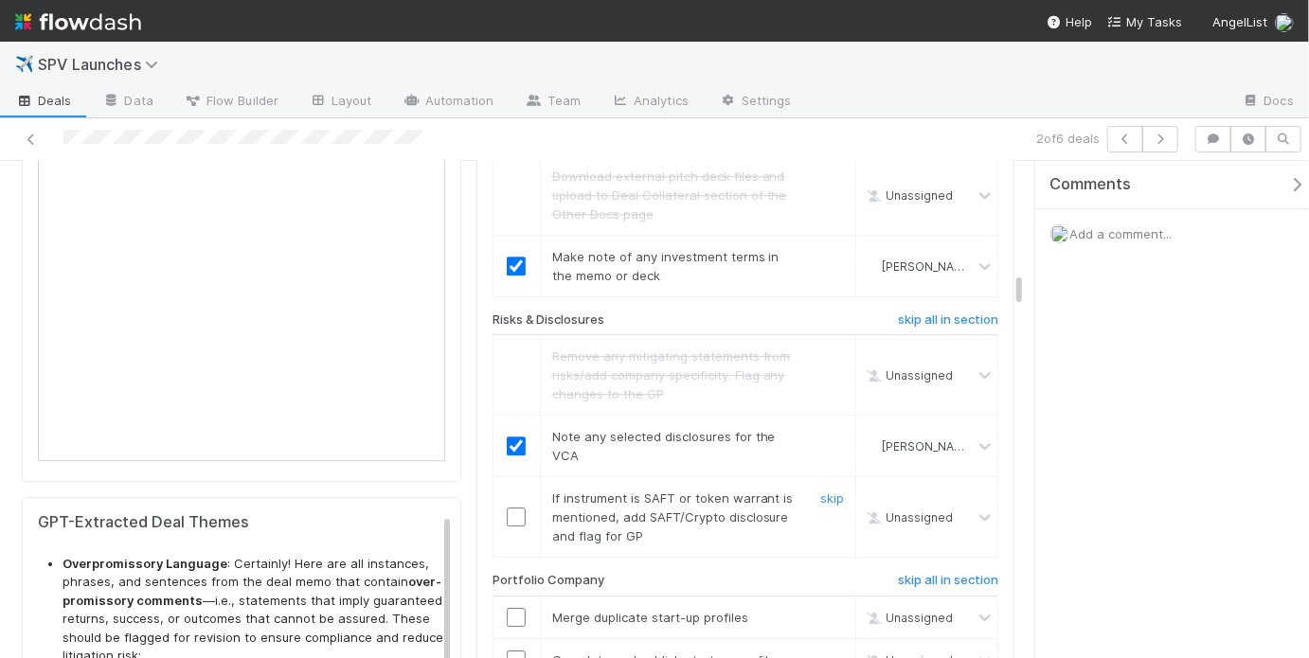
scroll to position [2551, 0]
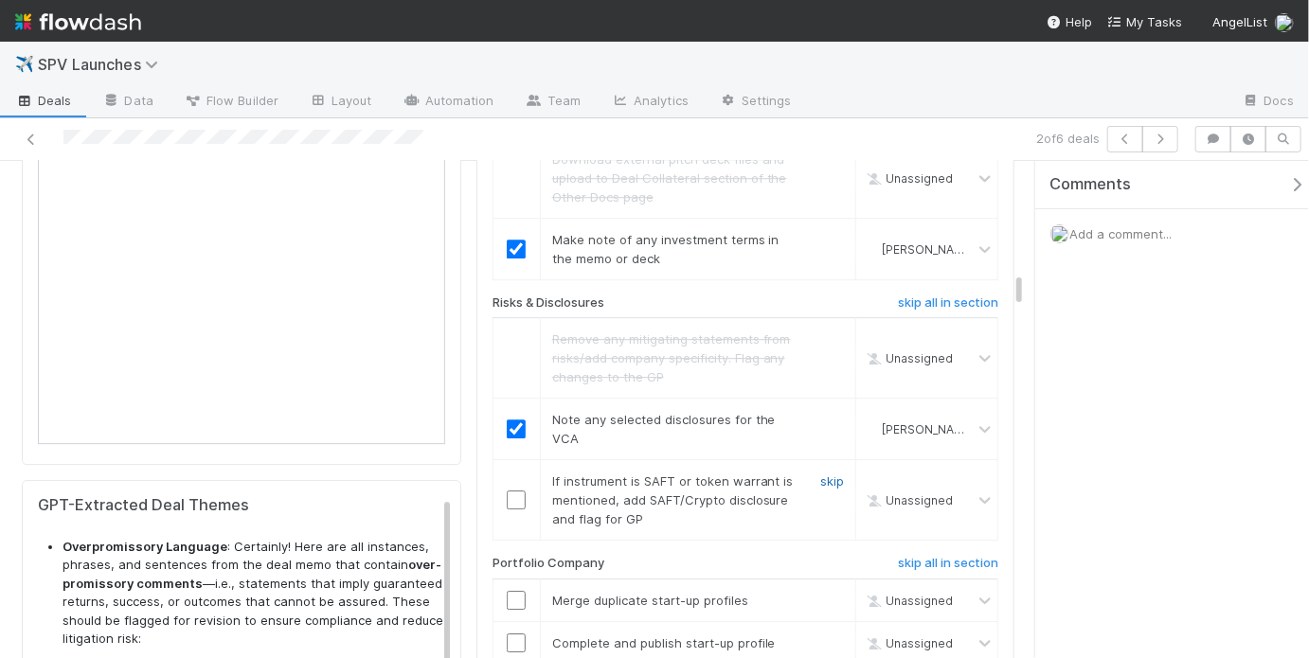
click at [827, 473] on link "skip" at bounding box center [832, 480] width 24 height 15
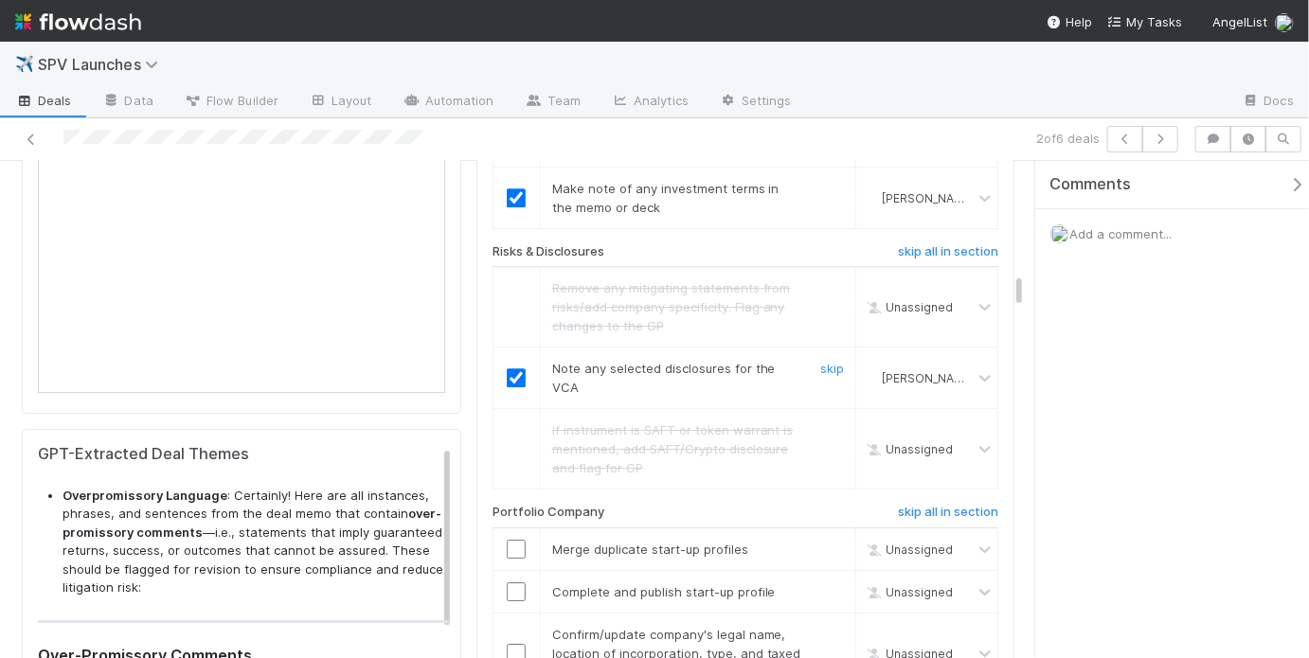
scroll to position [2605, 0]
click at [820, 539] on link "skip" at bounding box center [832, 546] width 24 height 15
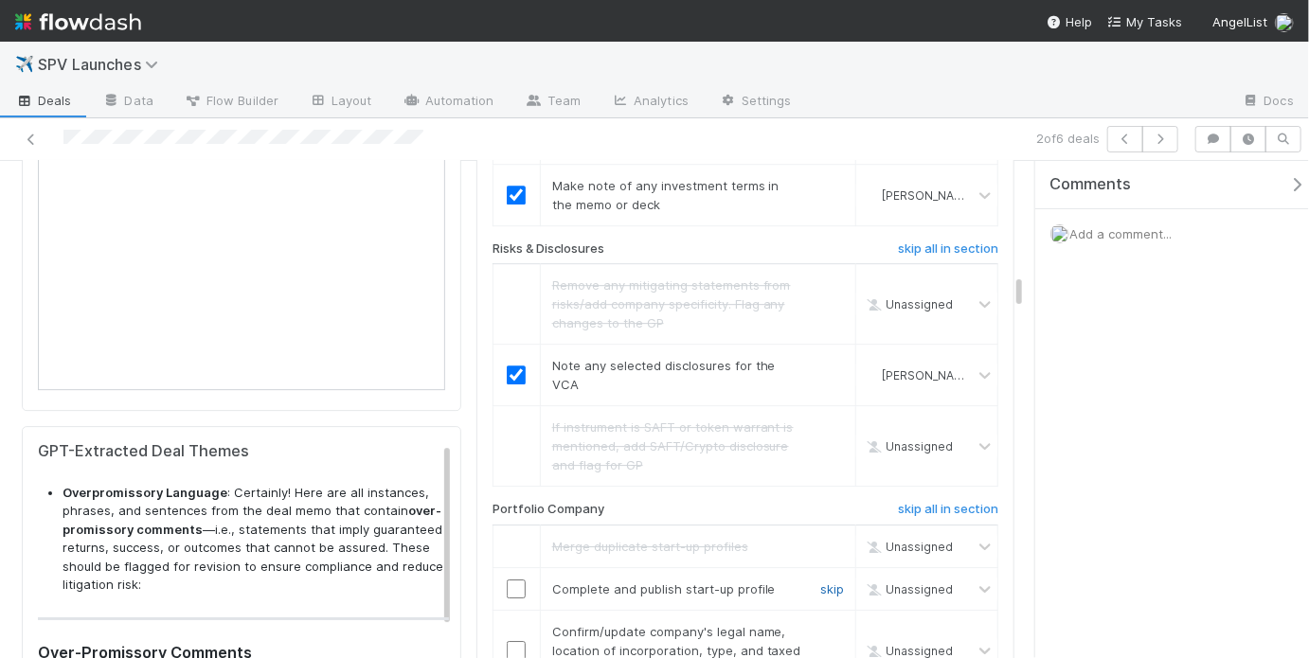
click at [820, 581] on link "skip" at bounding box center [832, 588] width 24 height 15
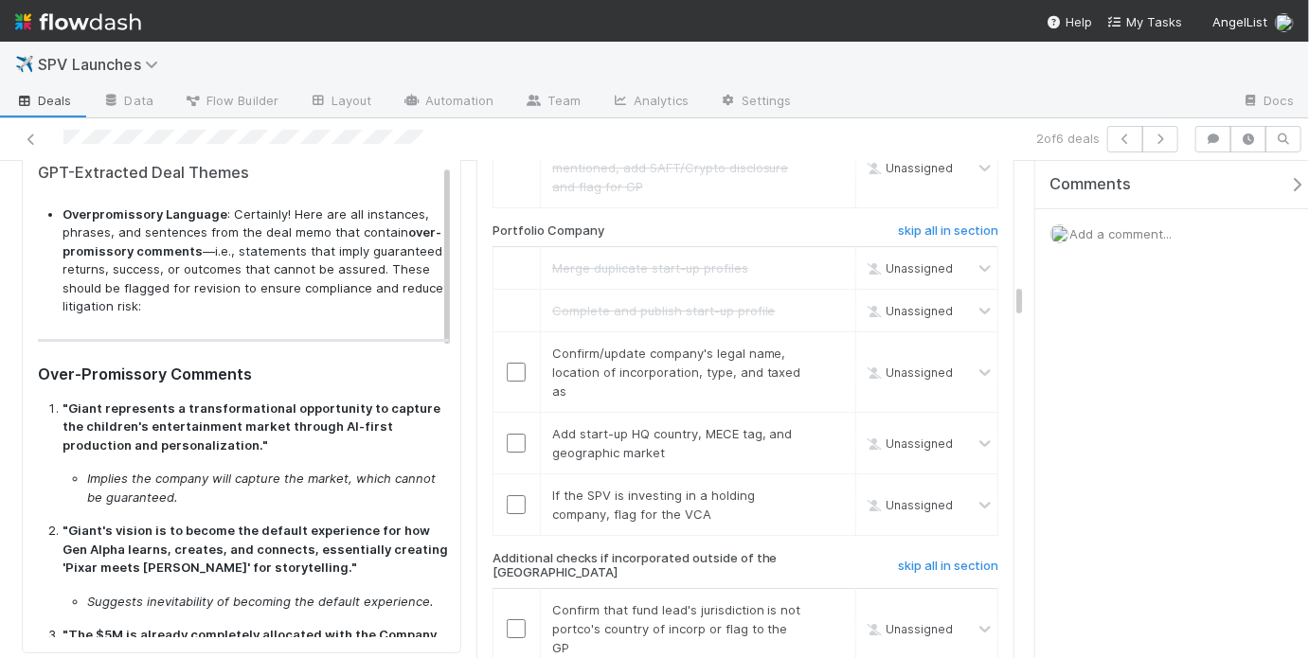
scroll to position [2906, 0]
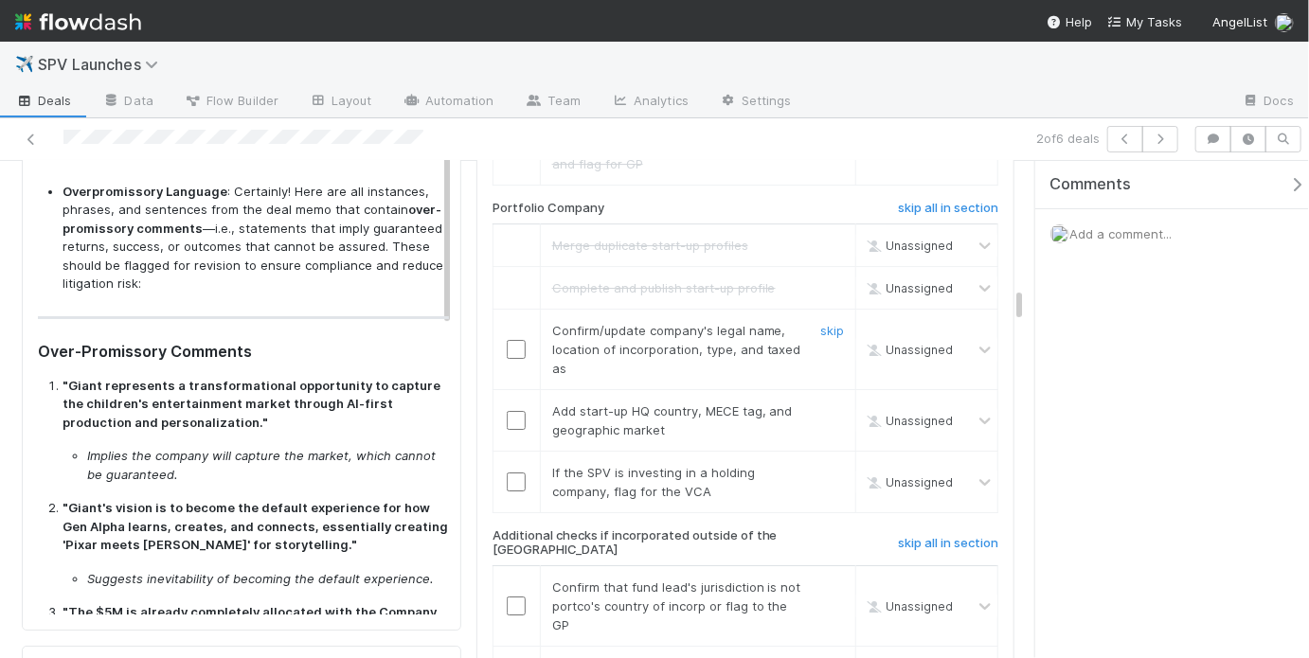
click at [509, 340] on input "checkbox" at bounding box center [516, 349] width 19 height 19
click at [510, 340] on input "checkbox" at bounding box center [516, 349] width 19 height 19
click at [514, 411] on input "checkbox" at bounding box center [516, 420] width 19 height 19
click at [822, 465] on link "skip" at bounding box center [832, 472] width 24 height 15
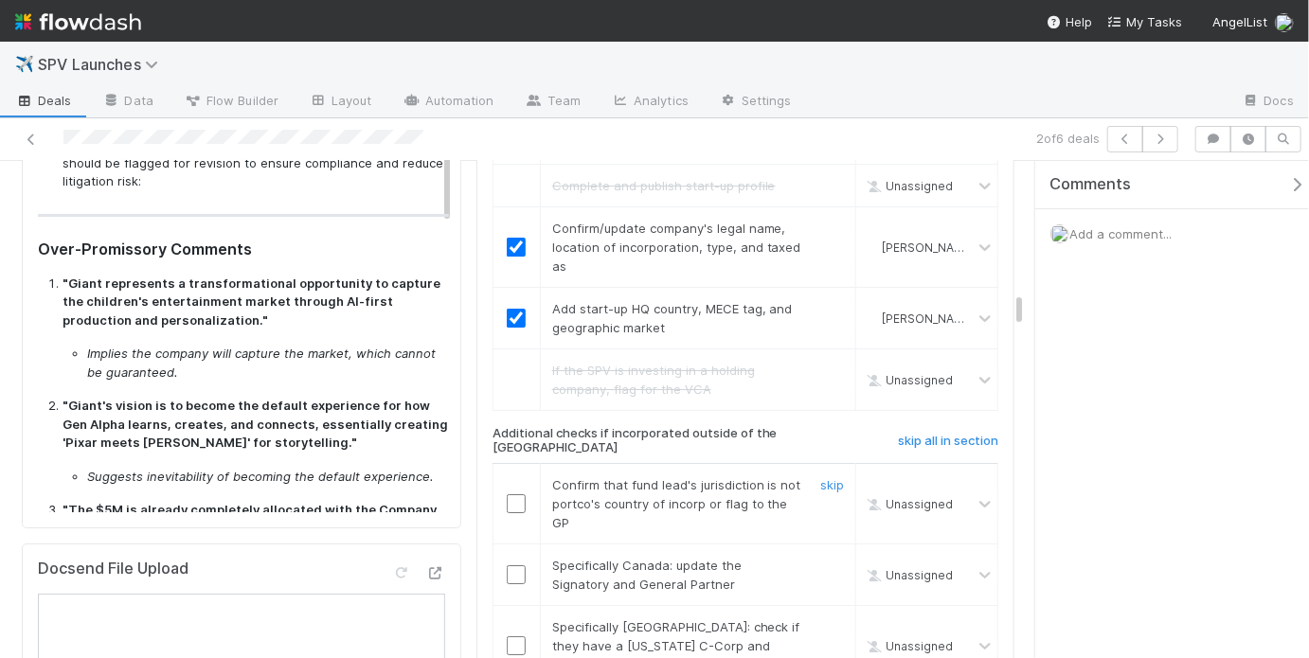
scroll to position [3040, 0]
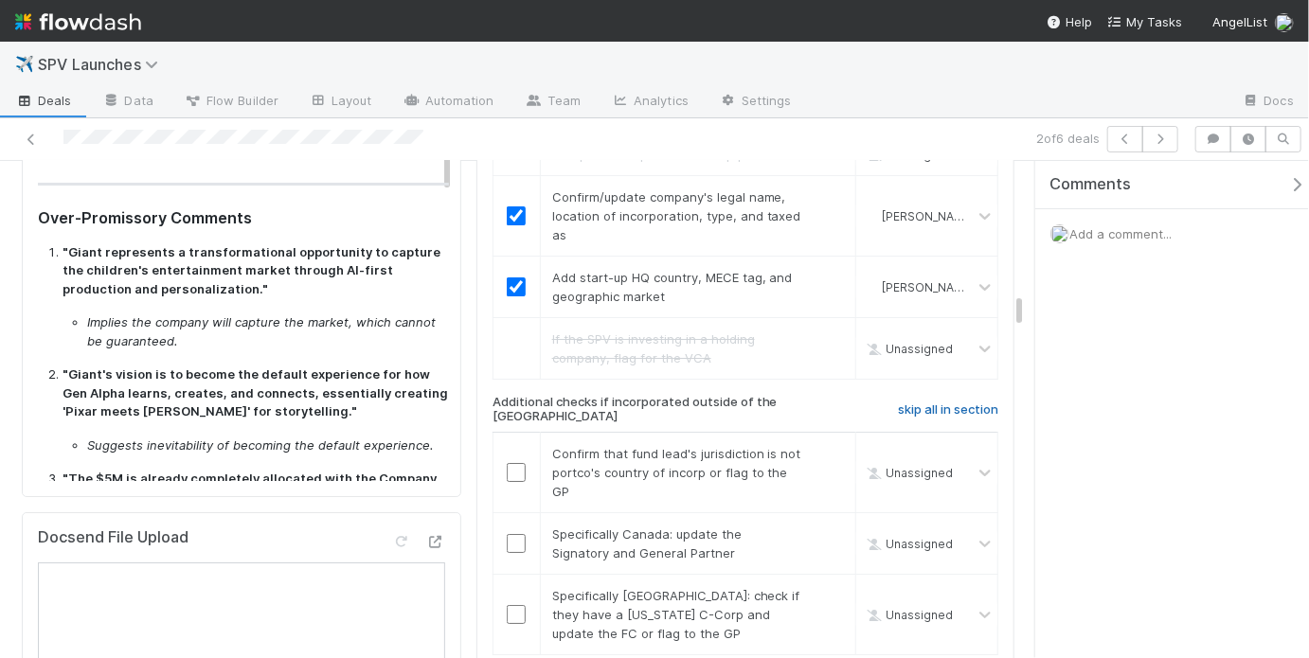
click at [916, 402] on h6 "skip all in section" at bounding box center [948, 409] width 100 height 15
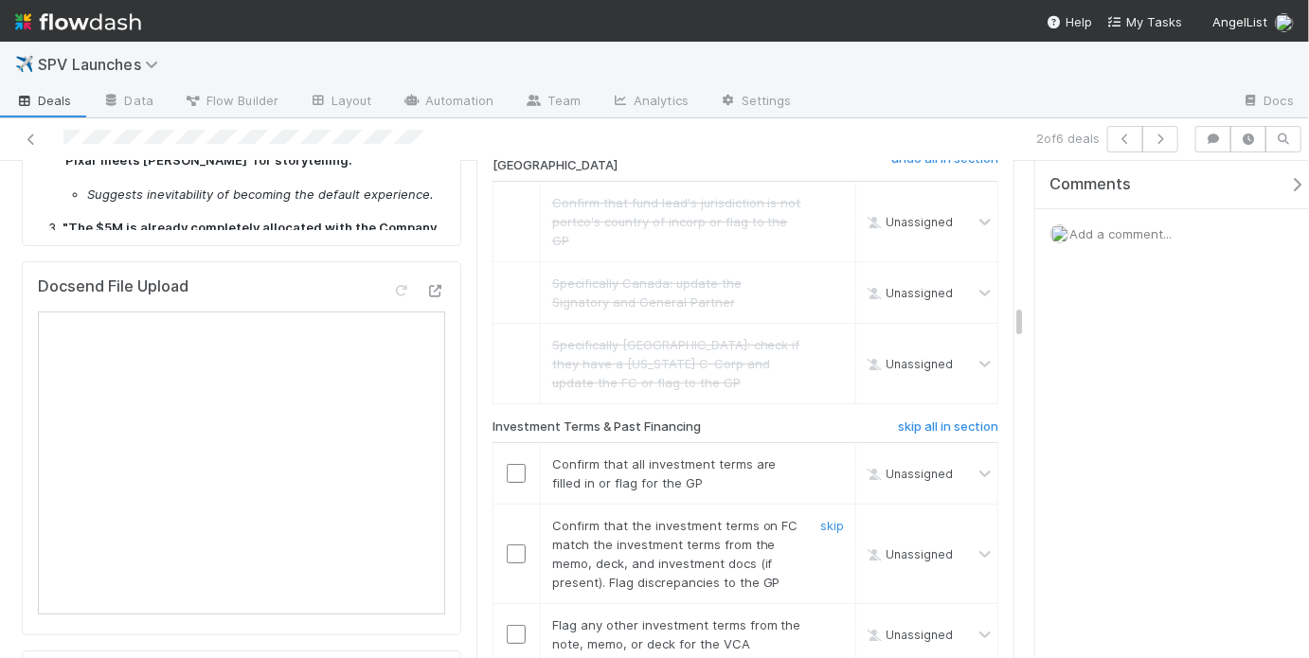
scroll to position [3304, 0]
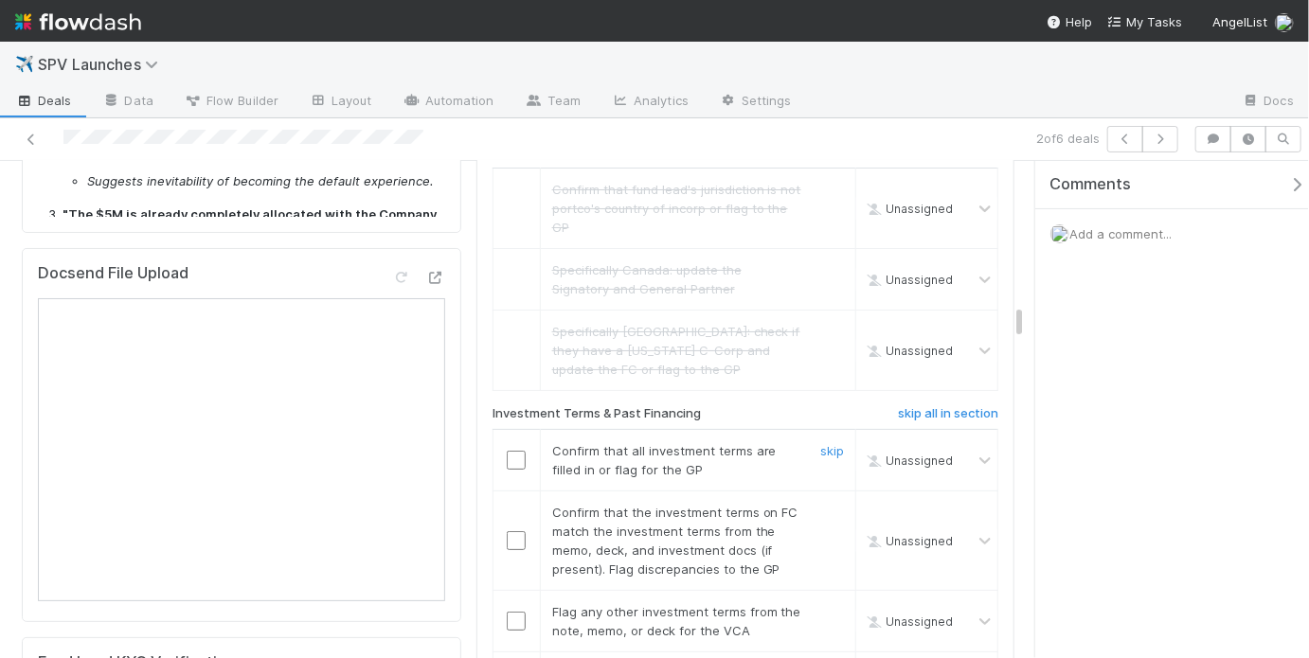
click at [507, 451] on input "checkbox" at bounding box center [516, 460] width 19 height 19
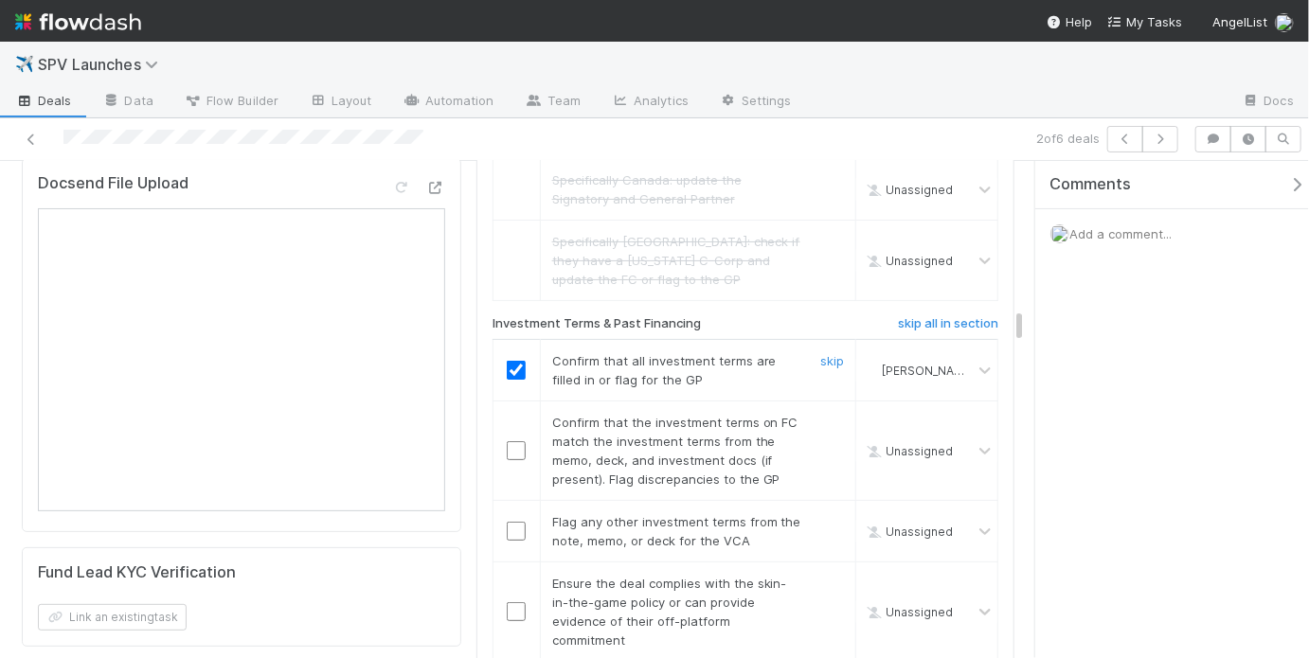
scroll to position [3395, 0]
click at [519, 440] on input "checkbox" at bounding box center [516, 449] width 19 height 19
click at [820, 513] on link "skip" at bounding box center [832, 520] width 24 height 15
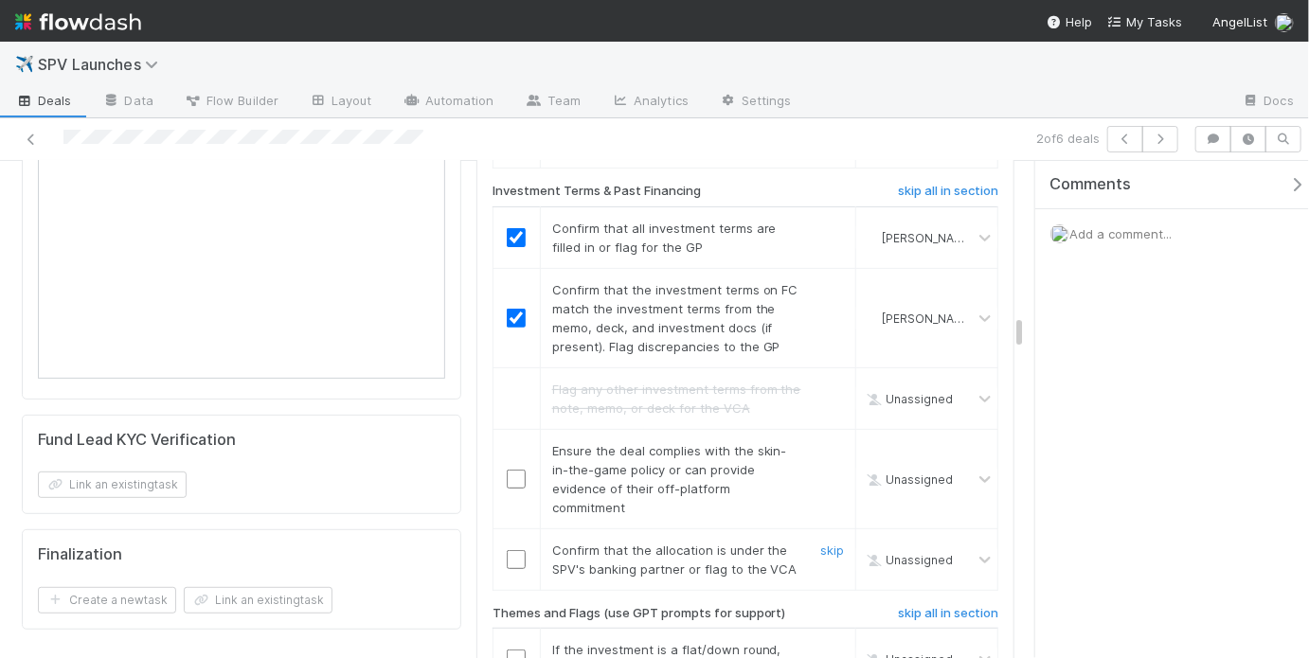
scroll to position [3541, 0]
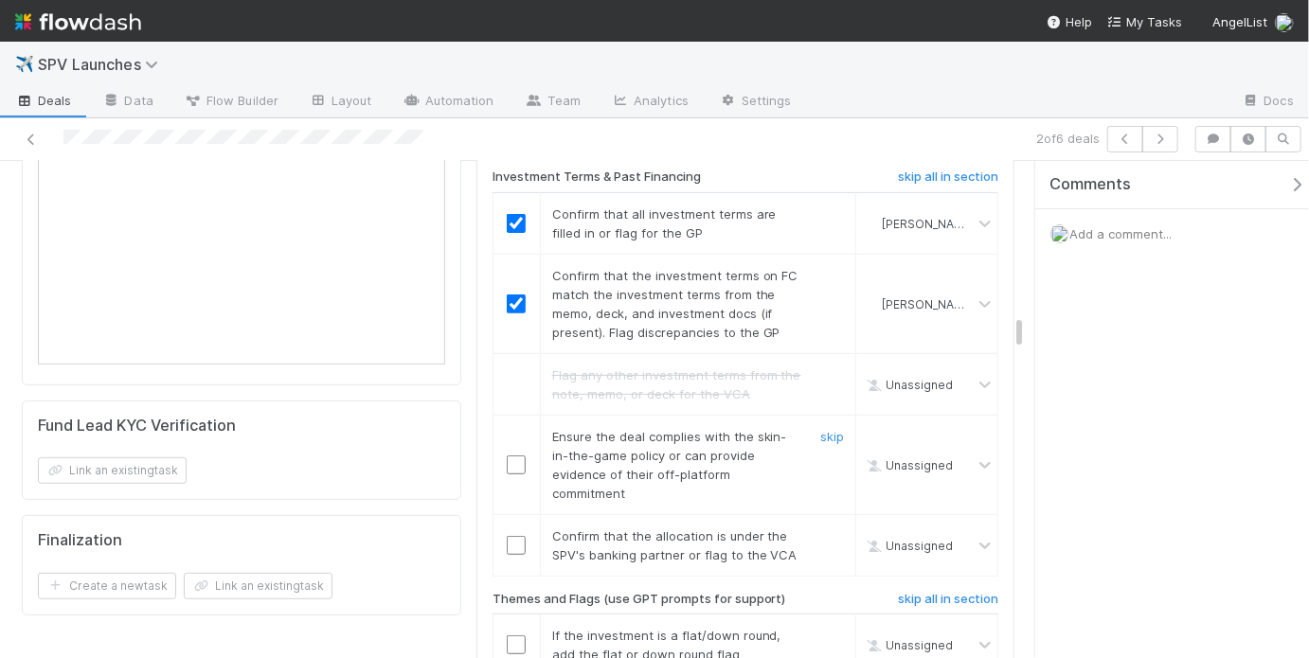
click at [515, 455] on input "checkbox" at bounding box center [516, 464] width 19 height 19
click at [517, 536] on input "checkbox" at bounding box center [516, 545] width 19 height 19
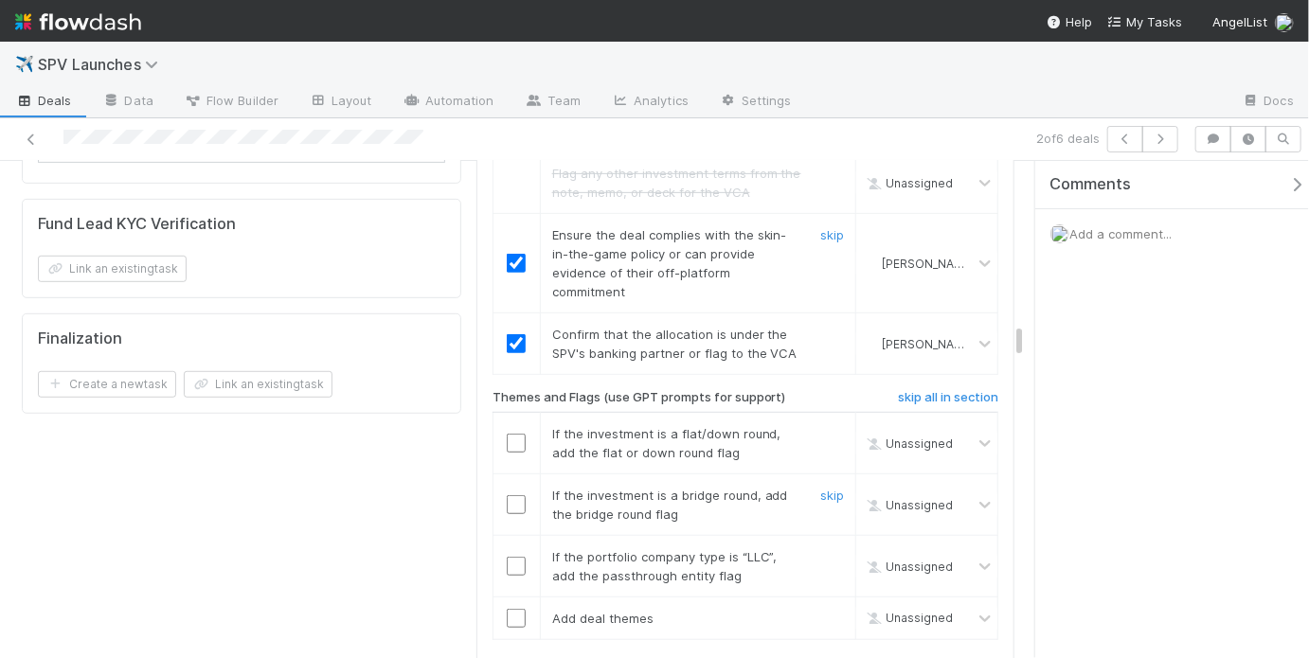
scroll to position [3782, 0]
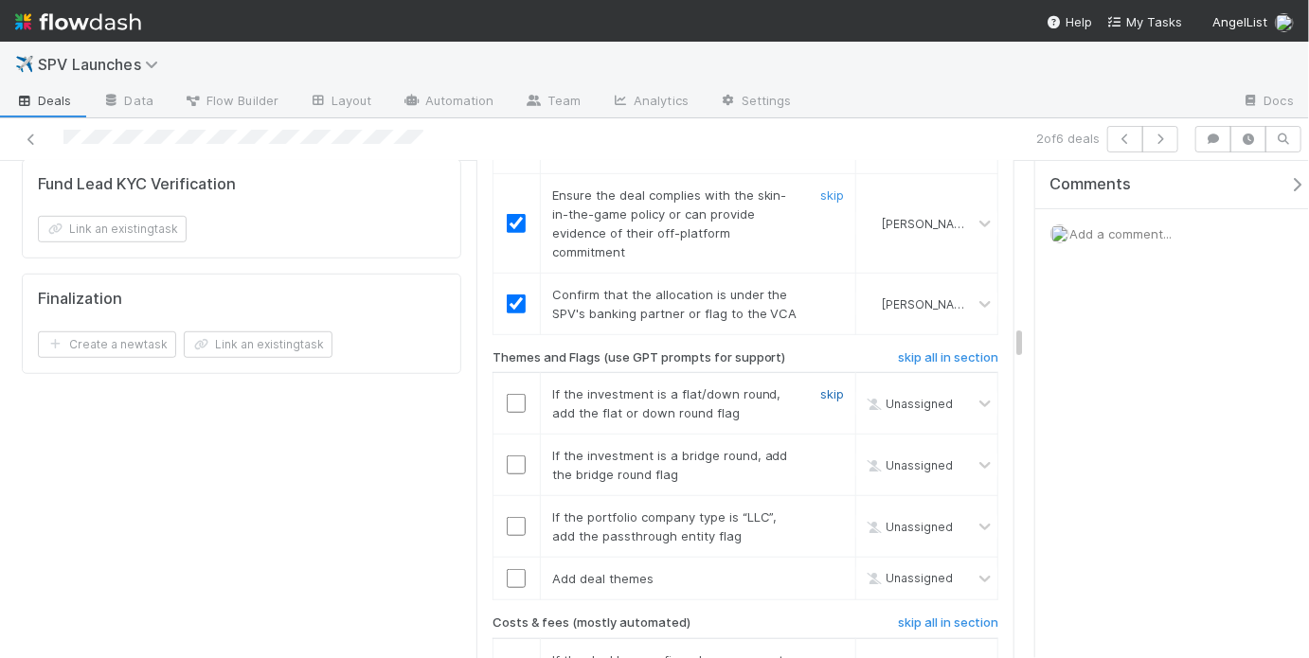
click at [820, 386] on link "skip" at bounding box center [832, 393] width 24 height 15
click at [830, 448] on link "skip" at bounding box center [832, 455] width 24 height 15
click at [823, 509] on link "skip" at bounding box center [832, 516] width 24 height 15
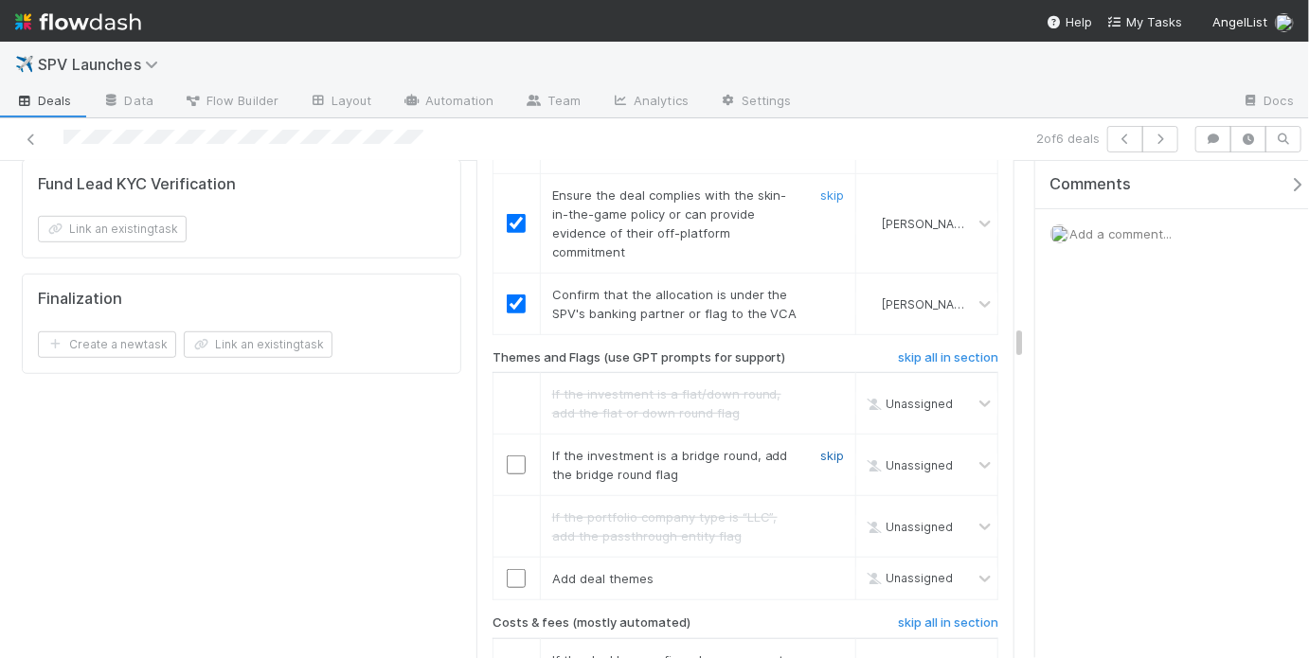
click at [830, 448] on link "skip" at bounding box center [832, 455] width 24 height 15
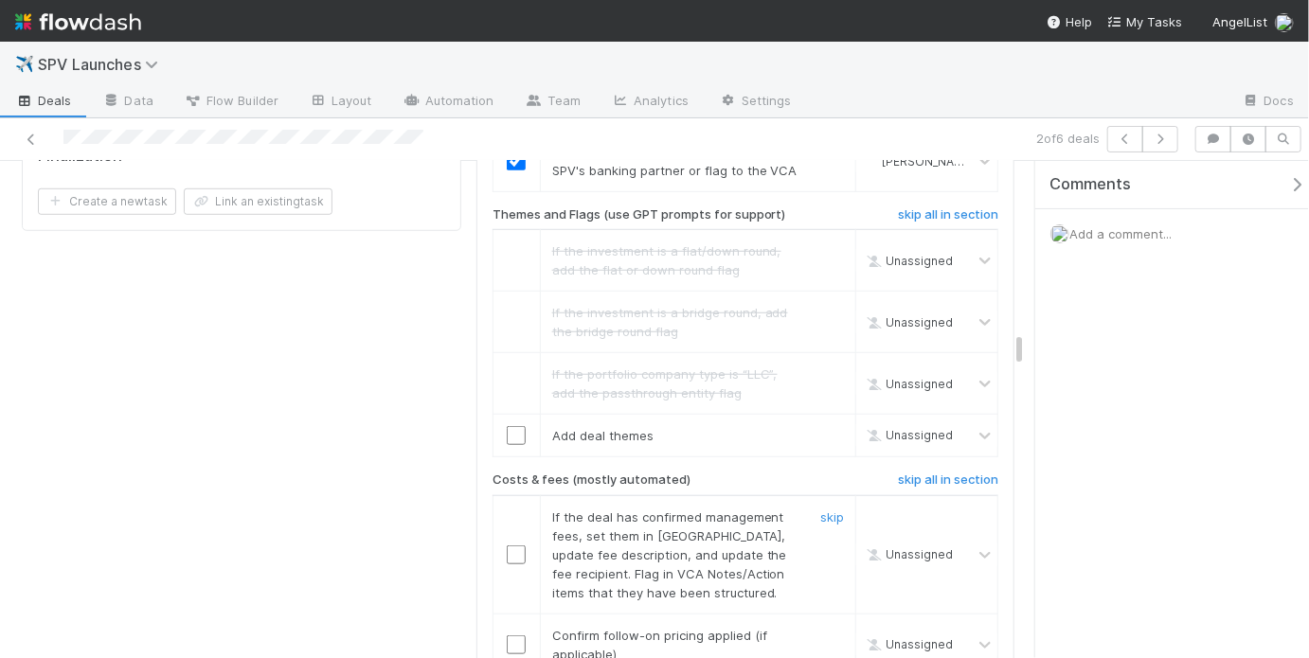
scroll to position [3935, 0]
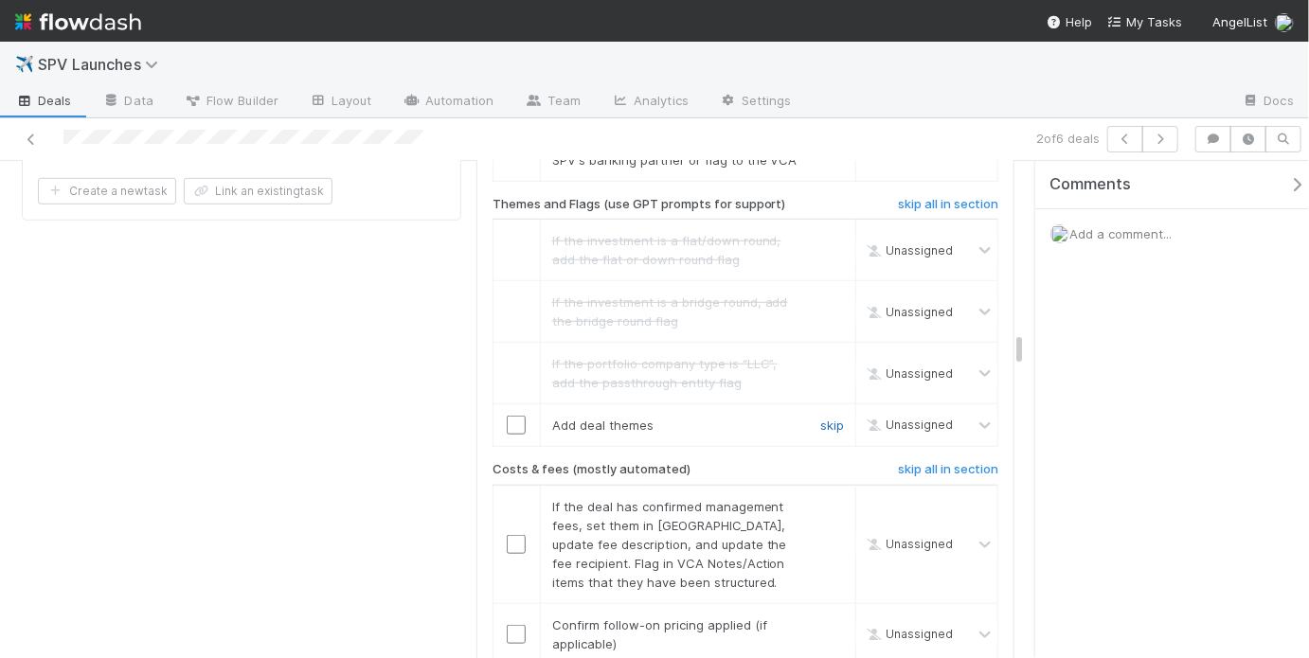
click at [824, 418] on link "skip" at bounding box center [832, 425] width 24 height 15
click at [823, 499] on link "skip" at bounding box center [832, 506] width 24 height 15
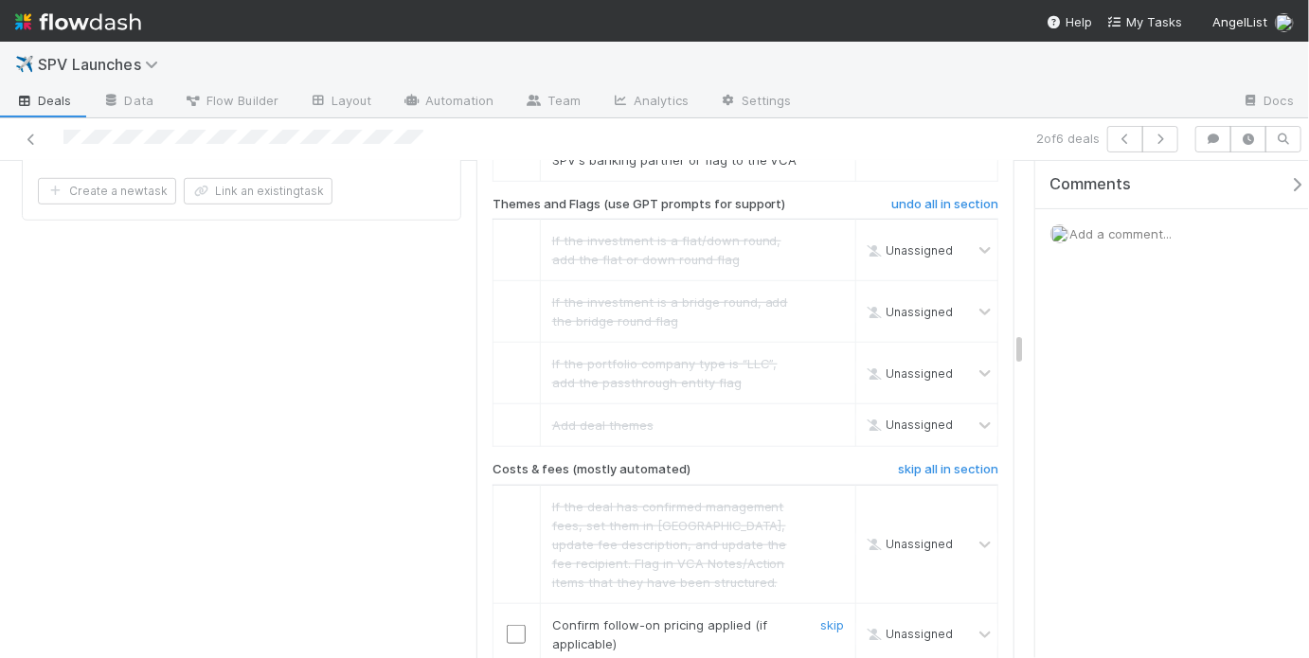
click at [512, 625] on input "checkbox" at bounding box center [516, 634] width 19 height 19
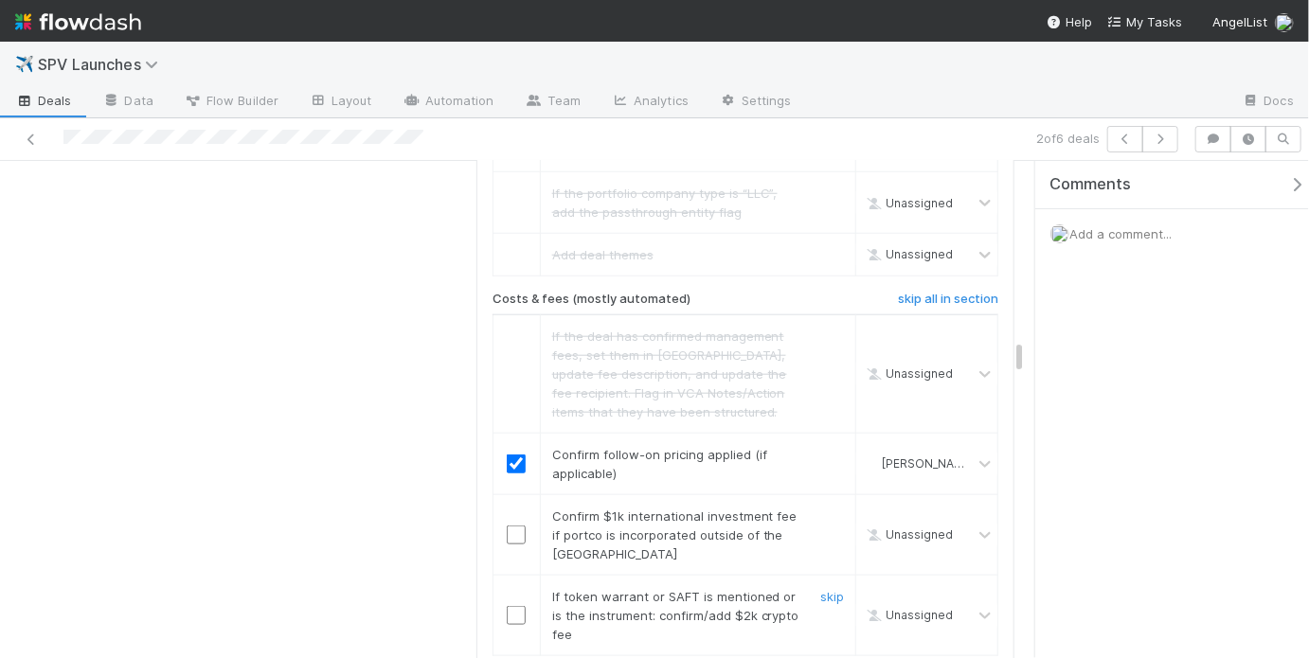
scroll to position [4120, 0]
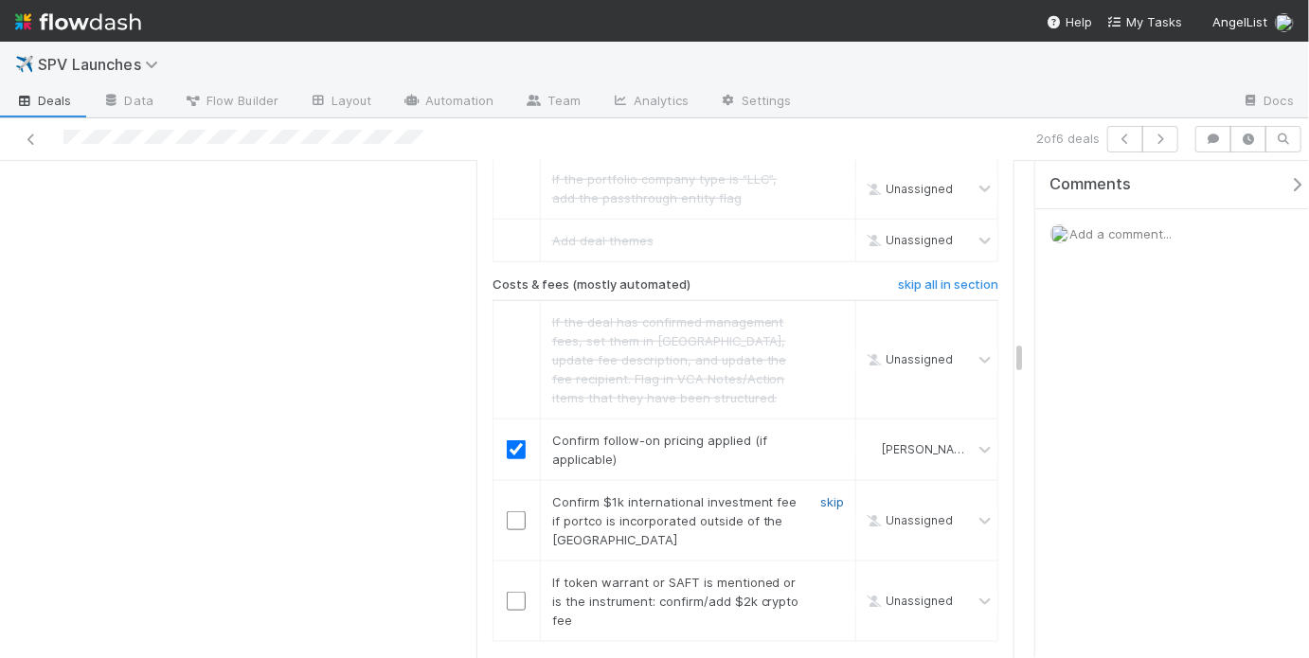
click at [825, 494] on link "skip" at bounding box center [832, 501] width 24 height 15
click at [826, 575] on link "skip" at bounding box center [832, 582] width 24 height 15
click at [827, 494] on link "skip" at bounding box center [832, 501] width 24 height 15
click at [825, 575] on link "skip" at bounding box center [832, 582] width 24 height 15
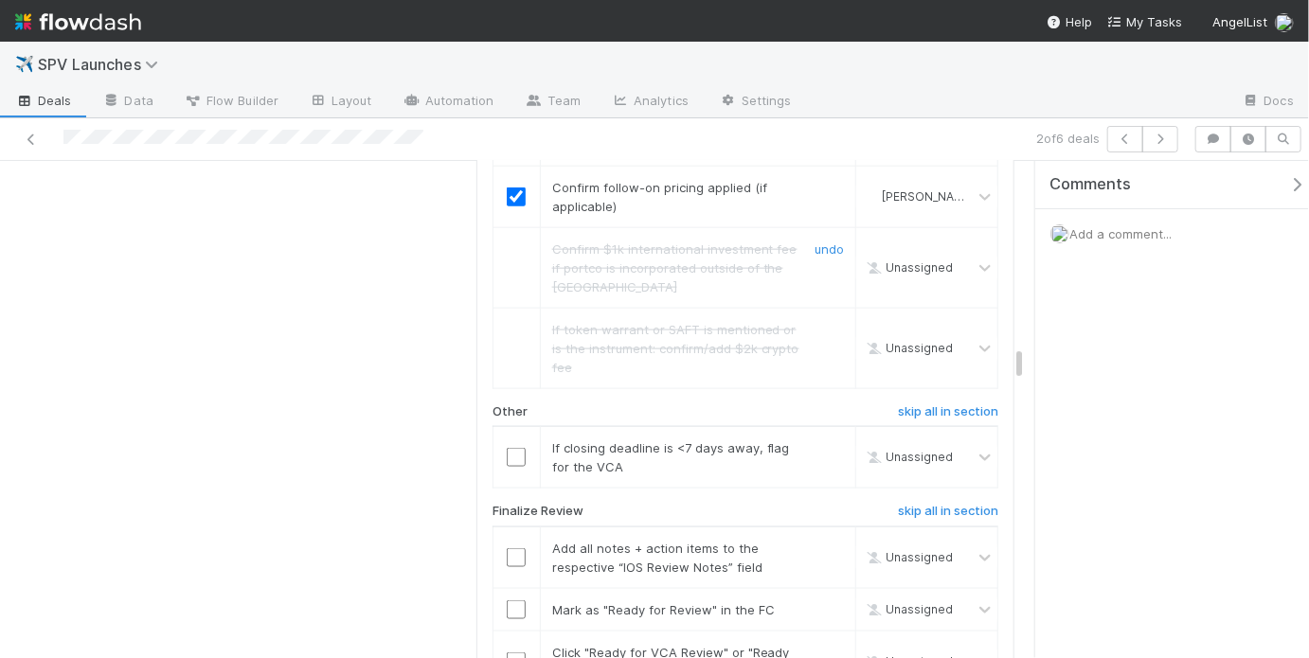
scroll to position [4396, 0]
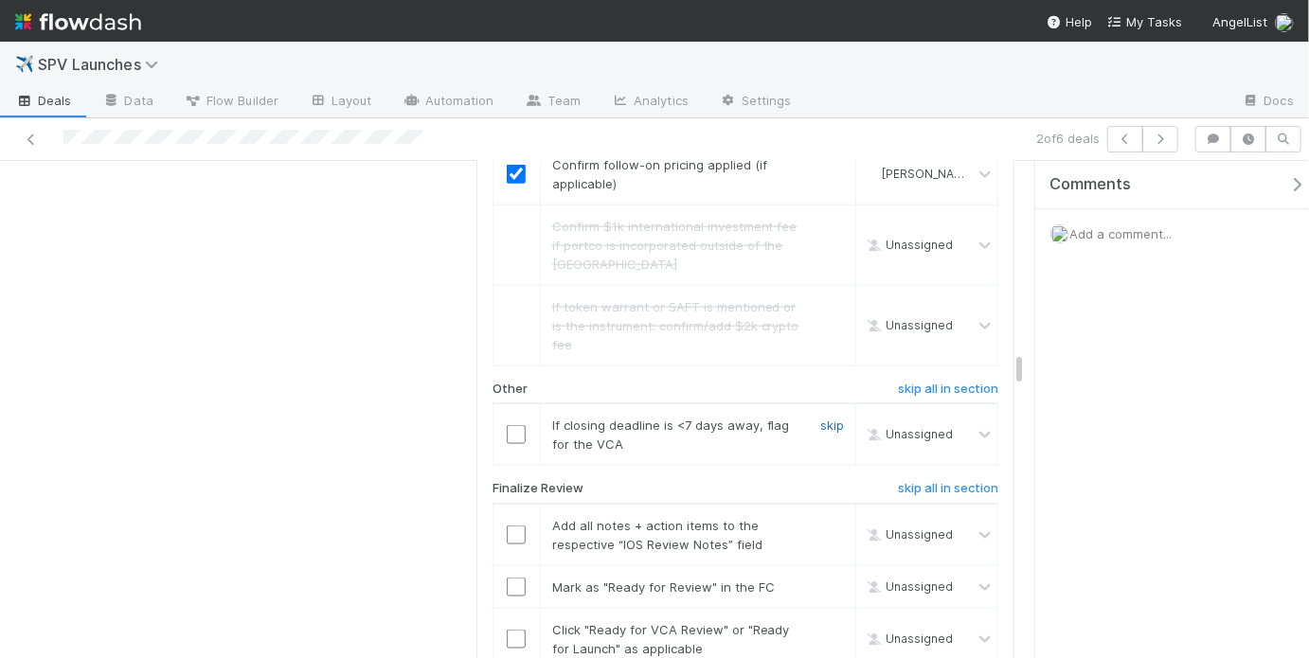
click at [831, 418] on link "skip" at bounding box center [832, 425] width 24 height 15
click at [511, 526] on input "checkbox" at bounding box center [516, 535] width 19 height 19
click at [511, 578] on input "checkbox" at bounding box center [516, 587] width 19 height 19
click at [510, 630] on input "checkbox" at bounding box center [516, 639] width 19 height 19
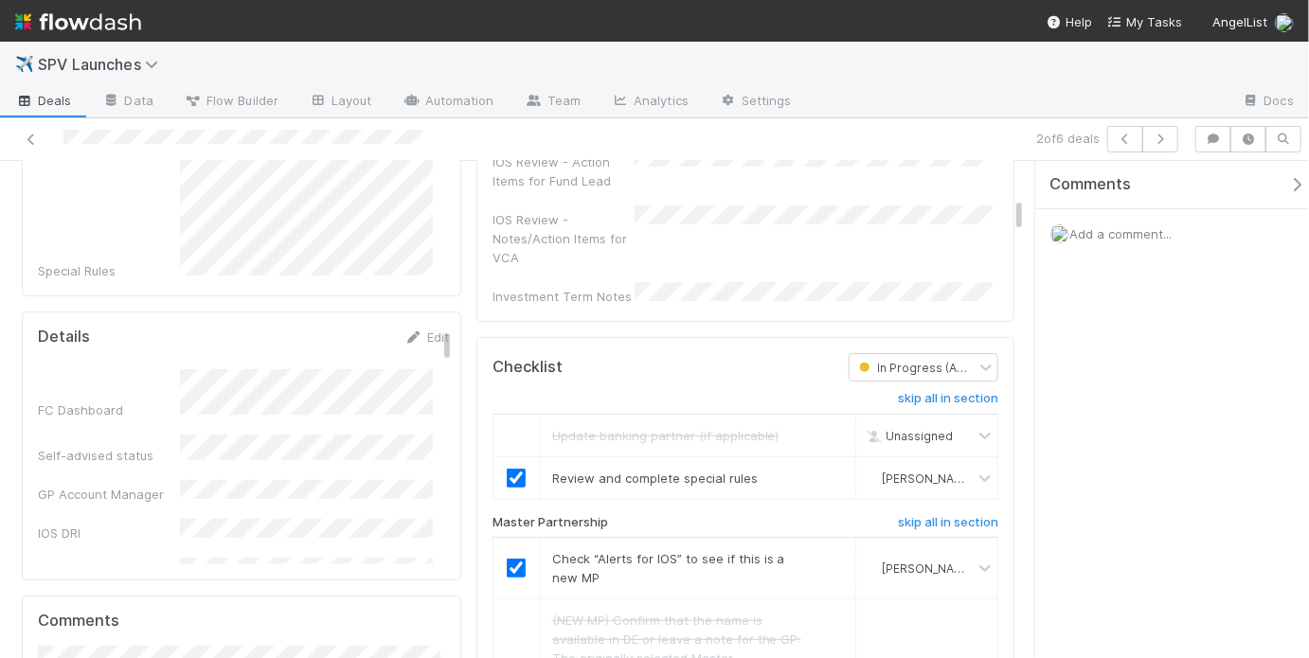
scroll to position [0, 0]
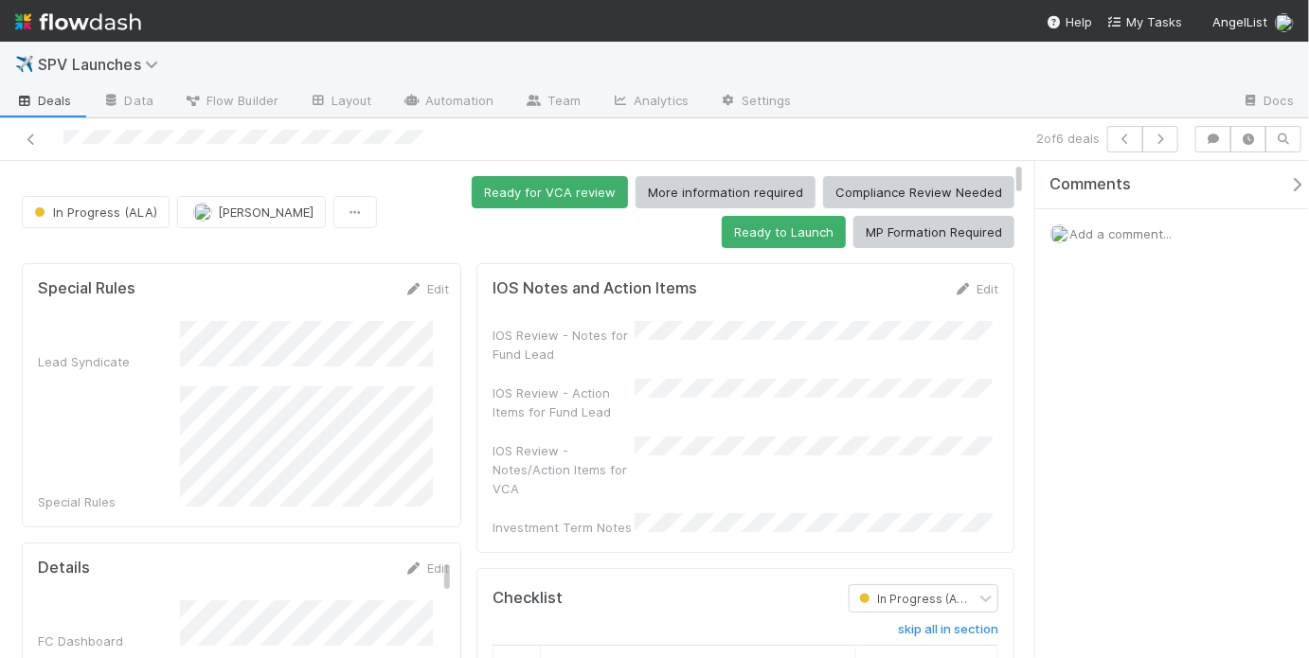
click at [660, 361] on div "IOS Review - Notes for Fund Lead IOS Review - Action Items for Fund Lead IOS Re…" at bounding box center [745, 429] width 506 height 216
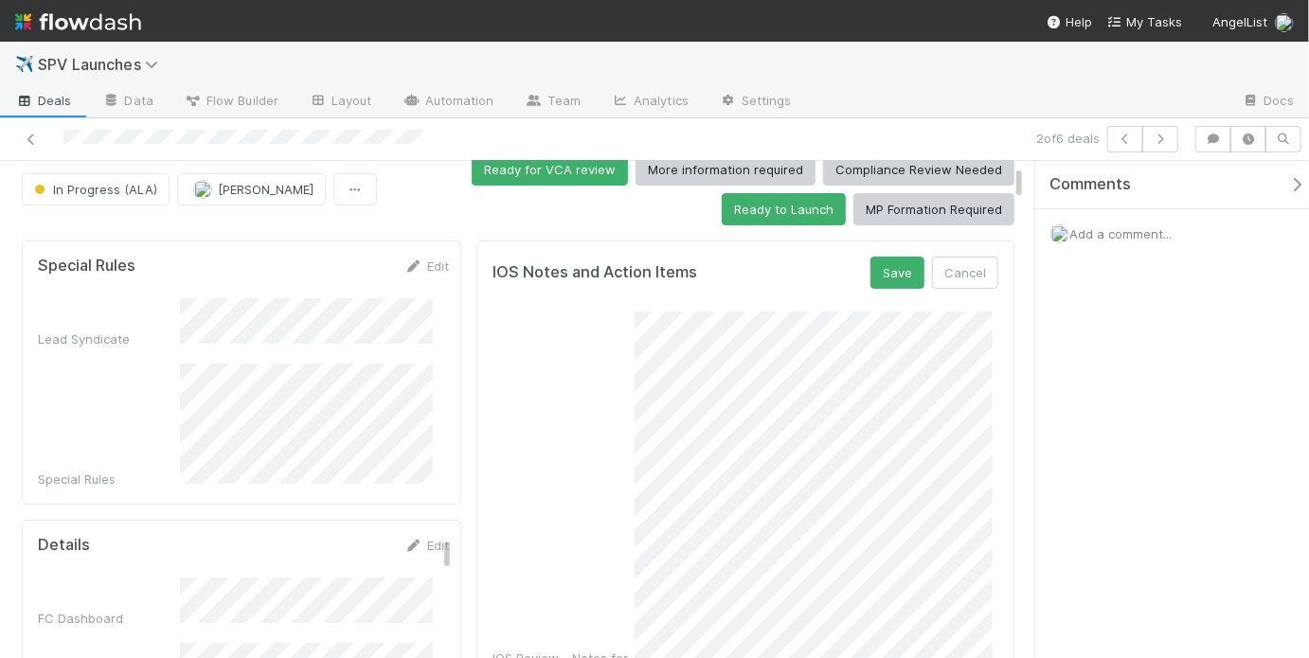
scroll to position [538, 0]
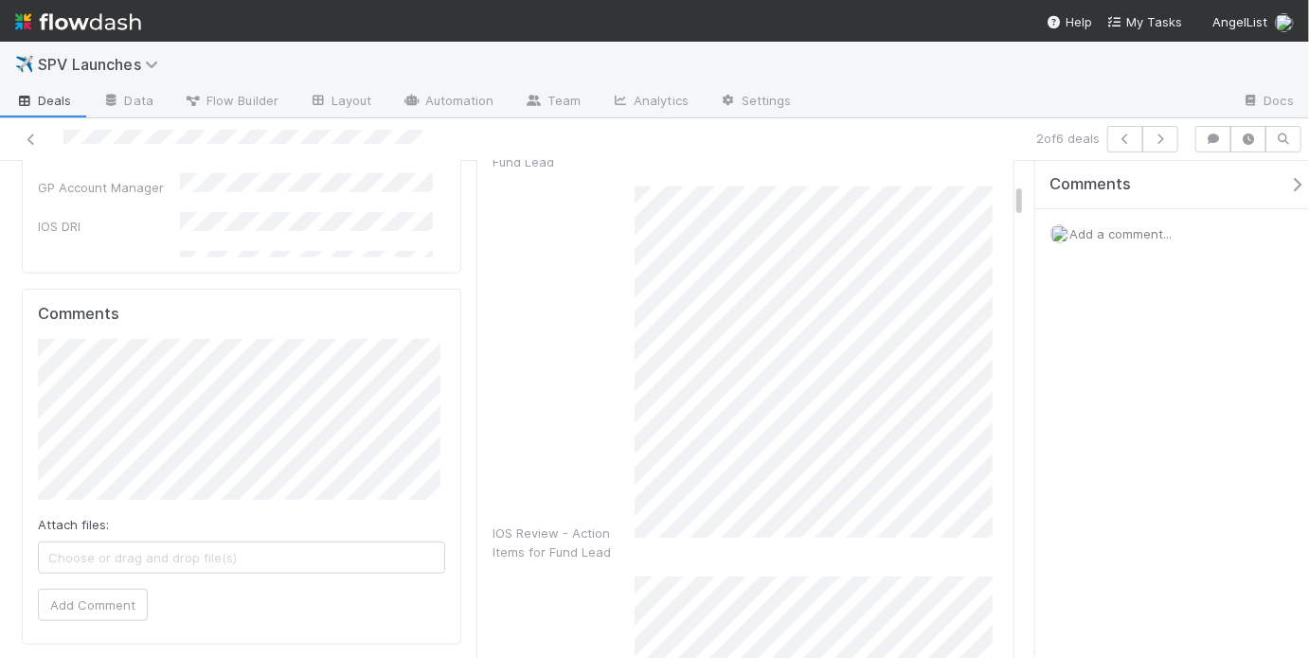
click at [613, 450] on div "IOS Review - Action Items for Fund Lead" at bounding box center [745, 374] width 506 height 375
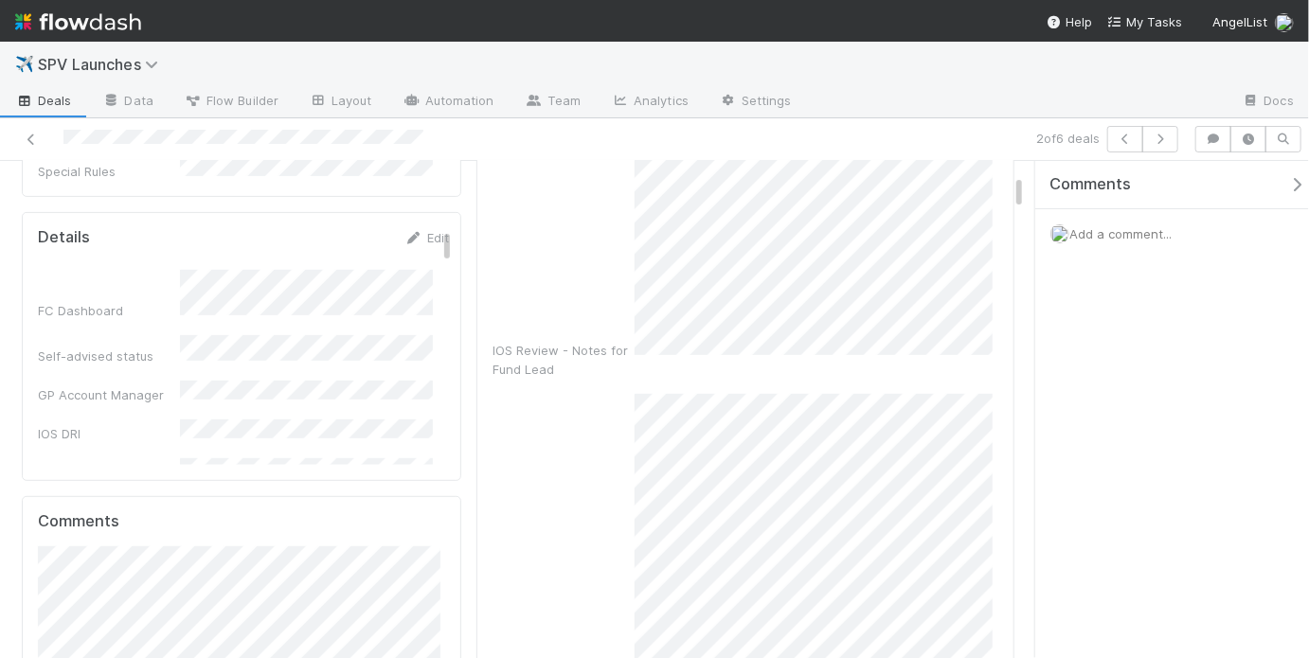
scroll to position [2, 0]
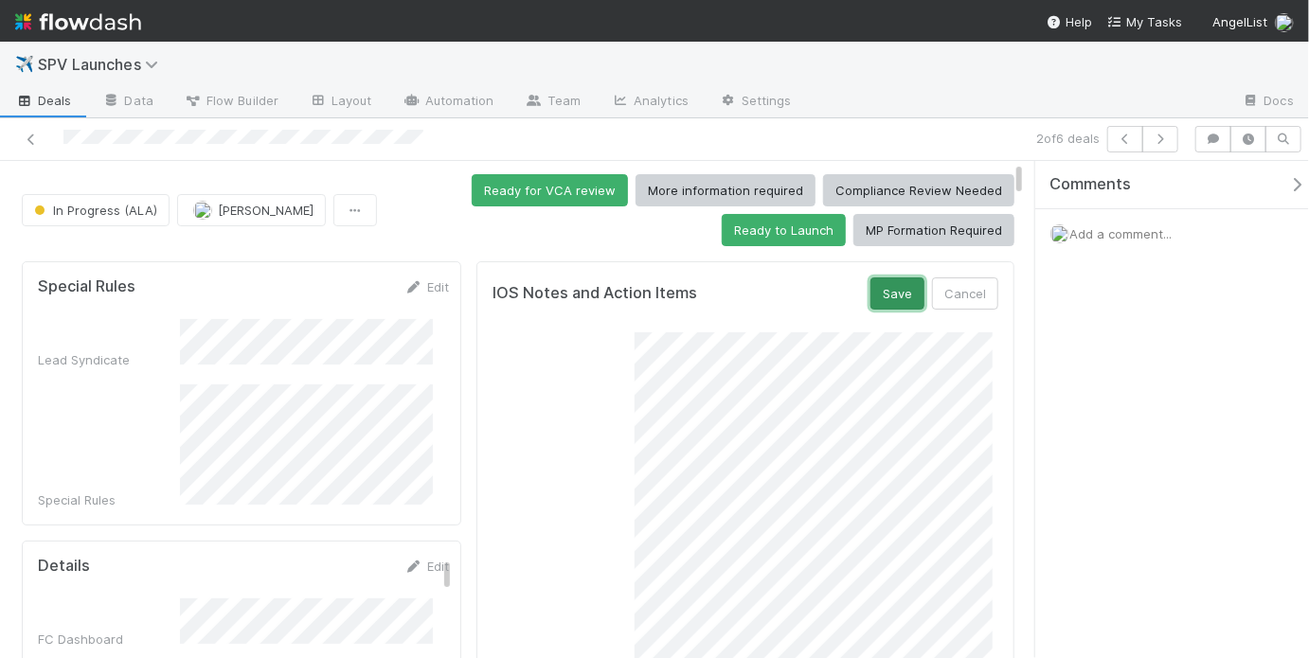
click at [889, 280] on button "Save" at bounding box center [897, 293] width 54 height 32
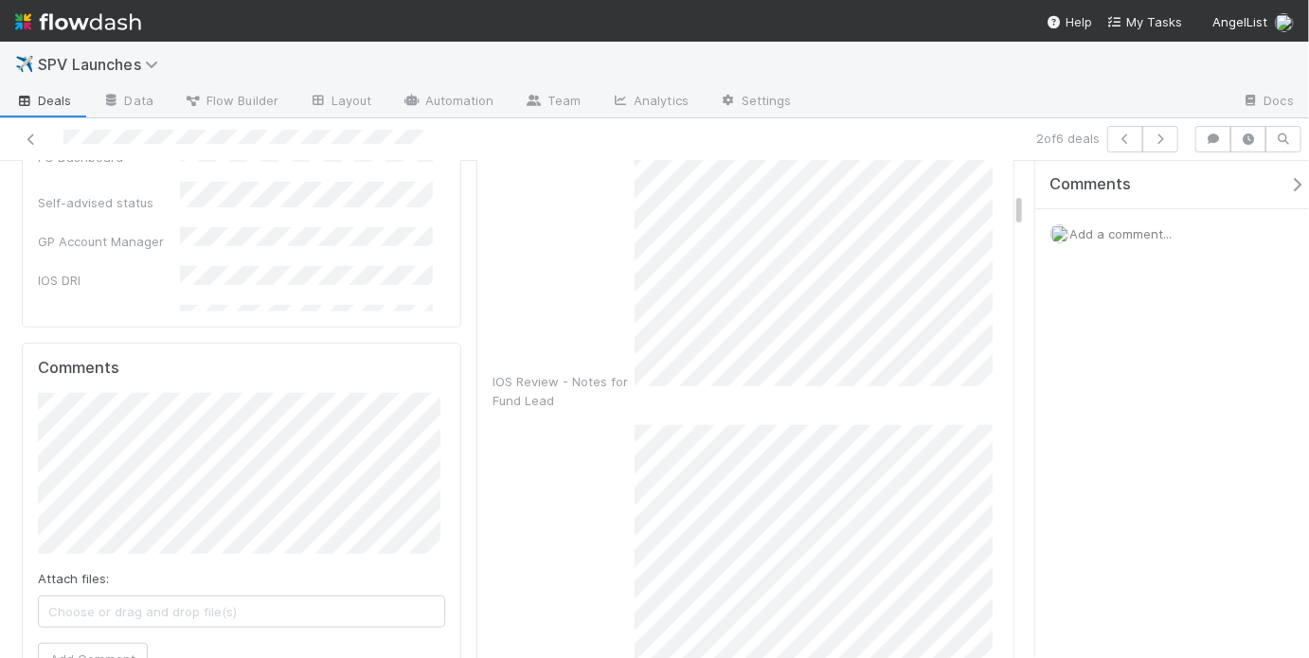
scroll to position [0, 0]
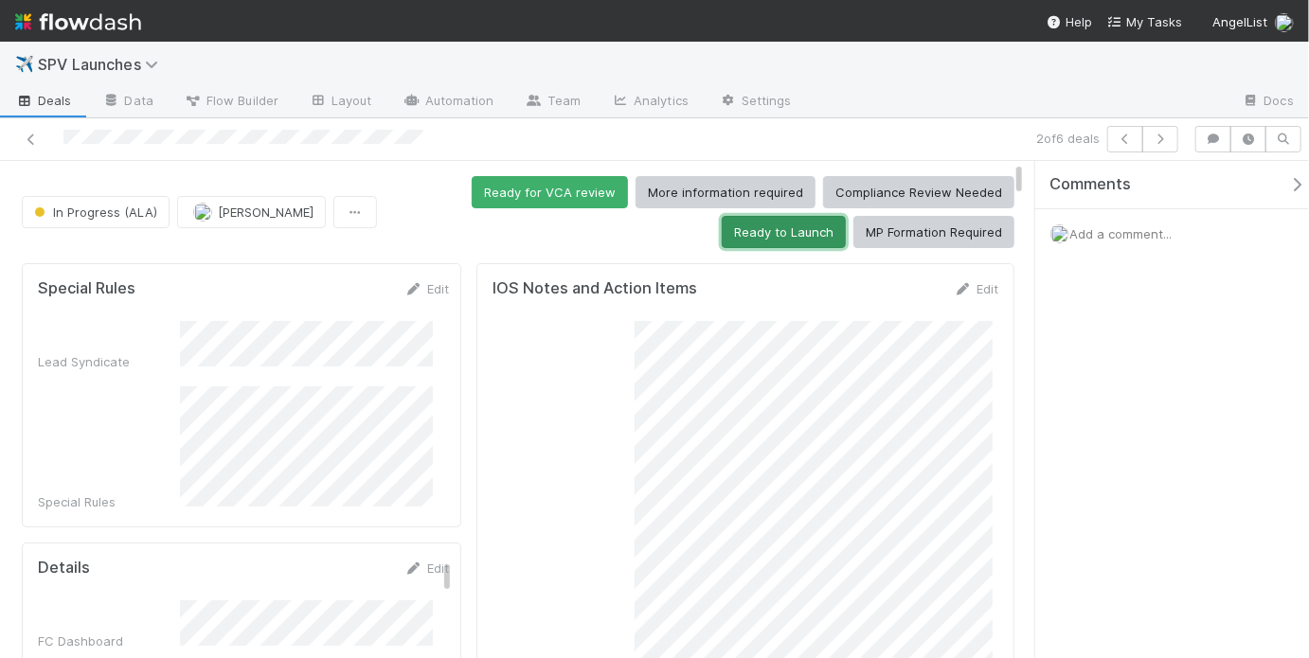
click at [775, 231] on button "Ready to Launch" at bounding box center [784, 232] width 124 height 32
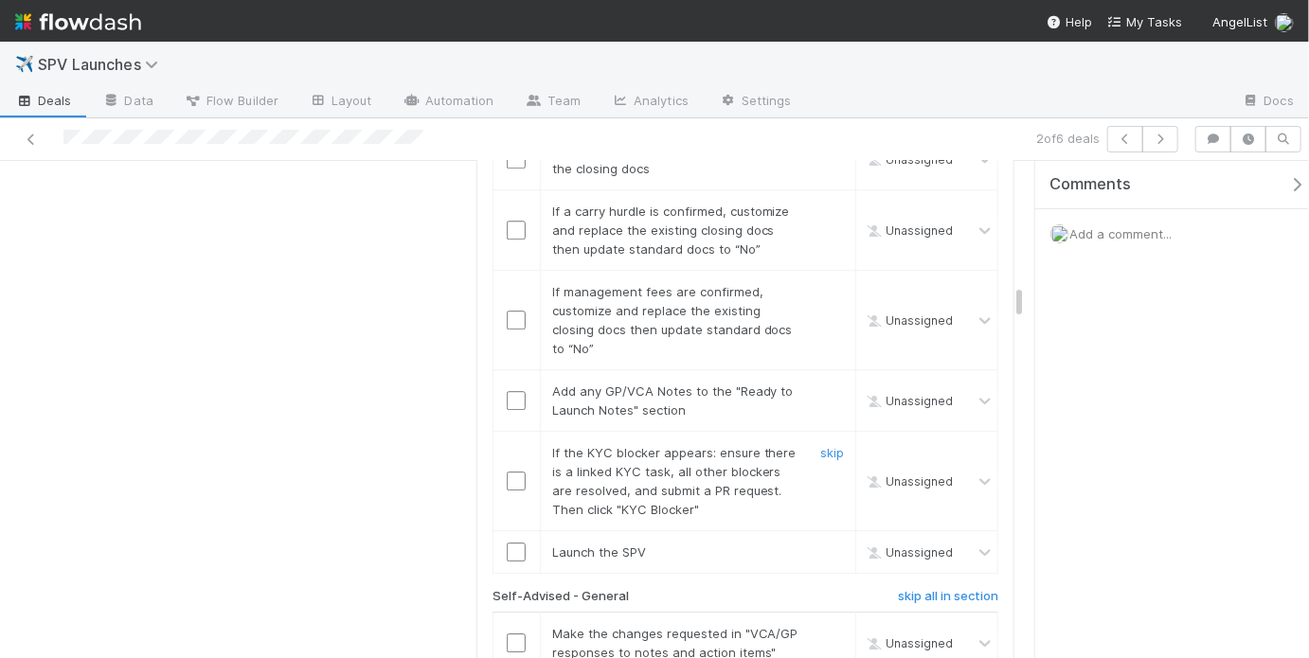
scroll to position [2653, 0]
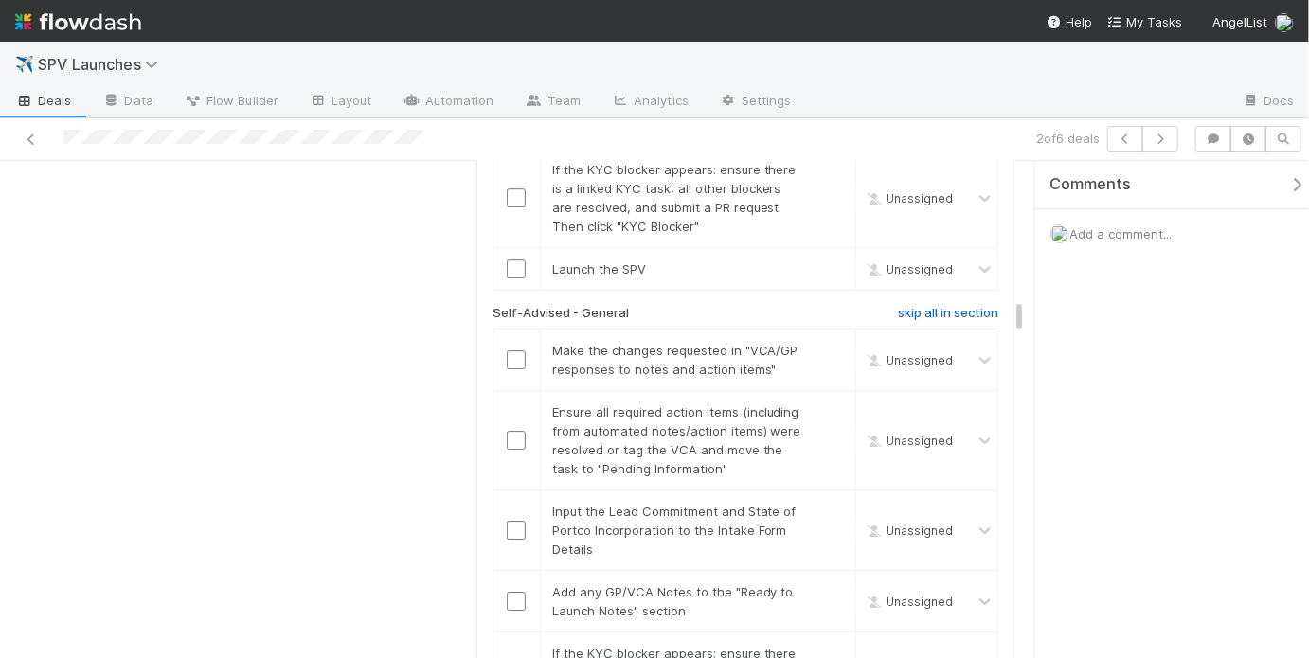
click at [919, 306] on h6 "skip all in section" at bounding box center [948, 313] width 100 height 15
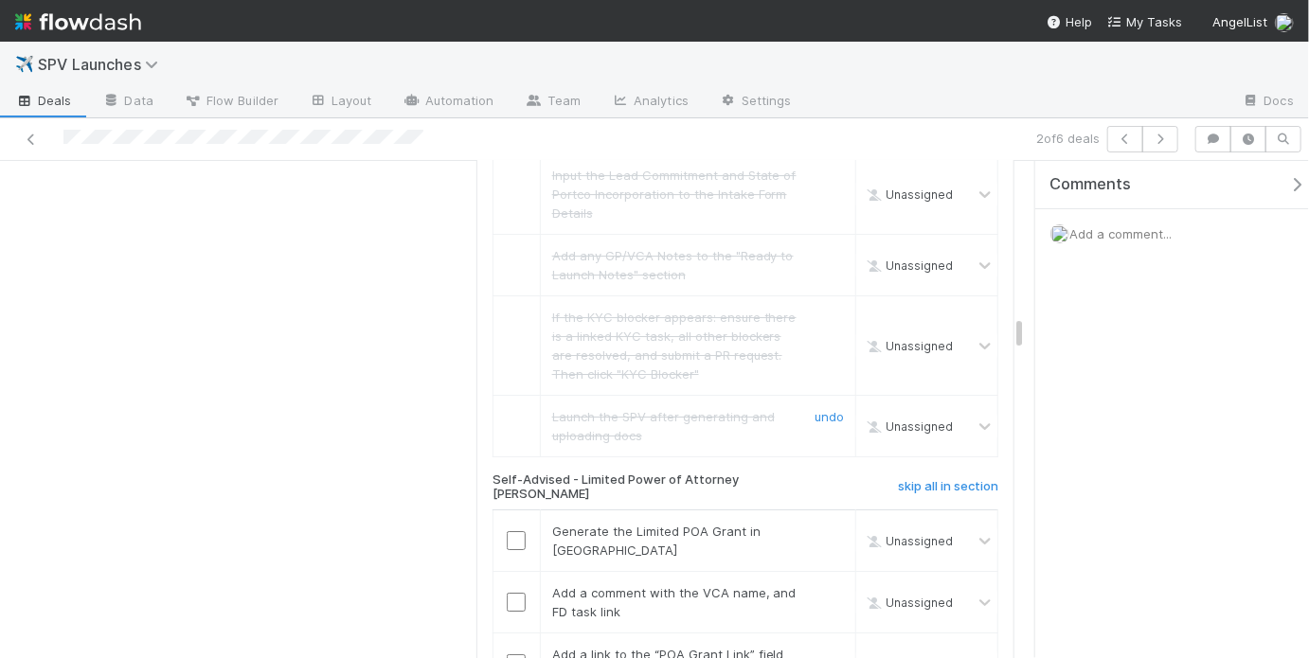
scroll to position [3088, 0]
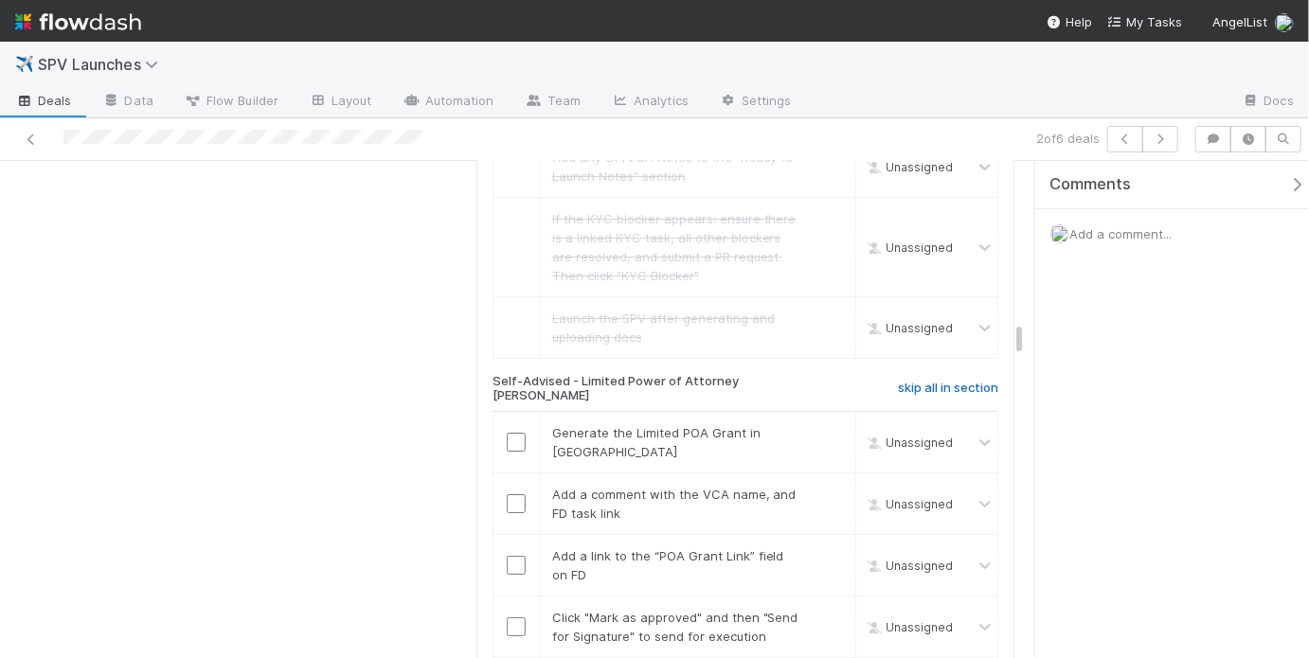
click at [933, 381] on link "skip all in section" at bounding box center [948, 392] width 100 height 23
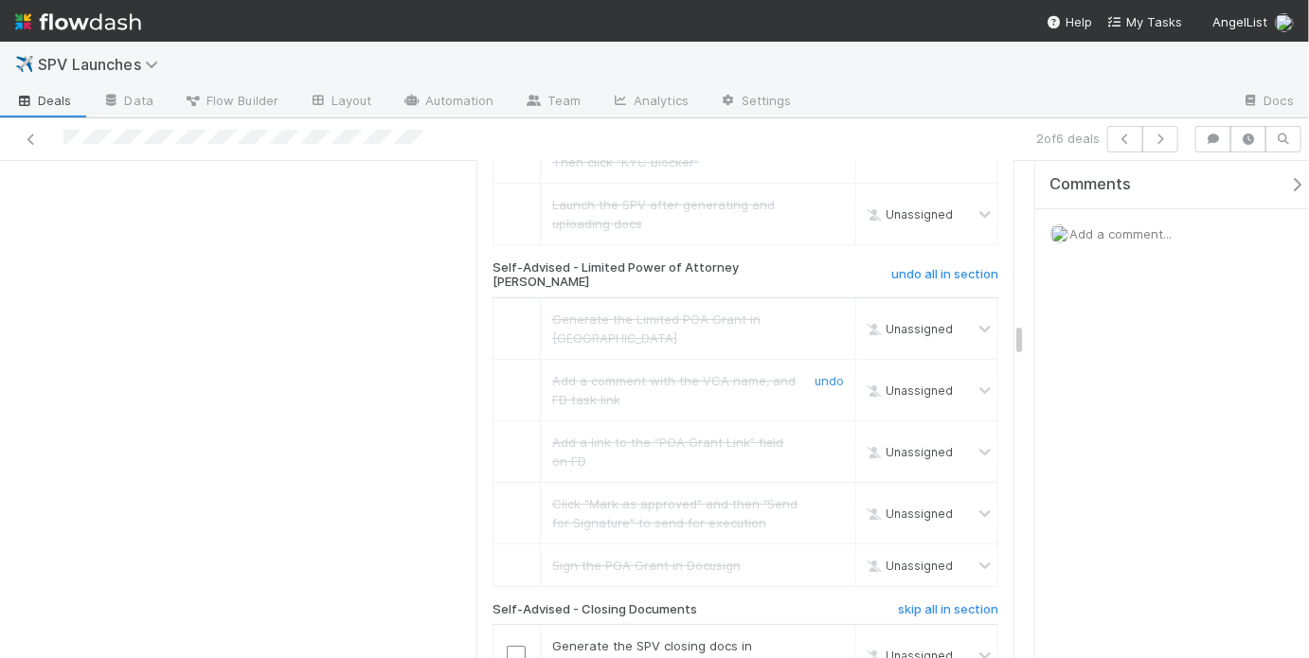
scroll to position [3210, 0]
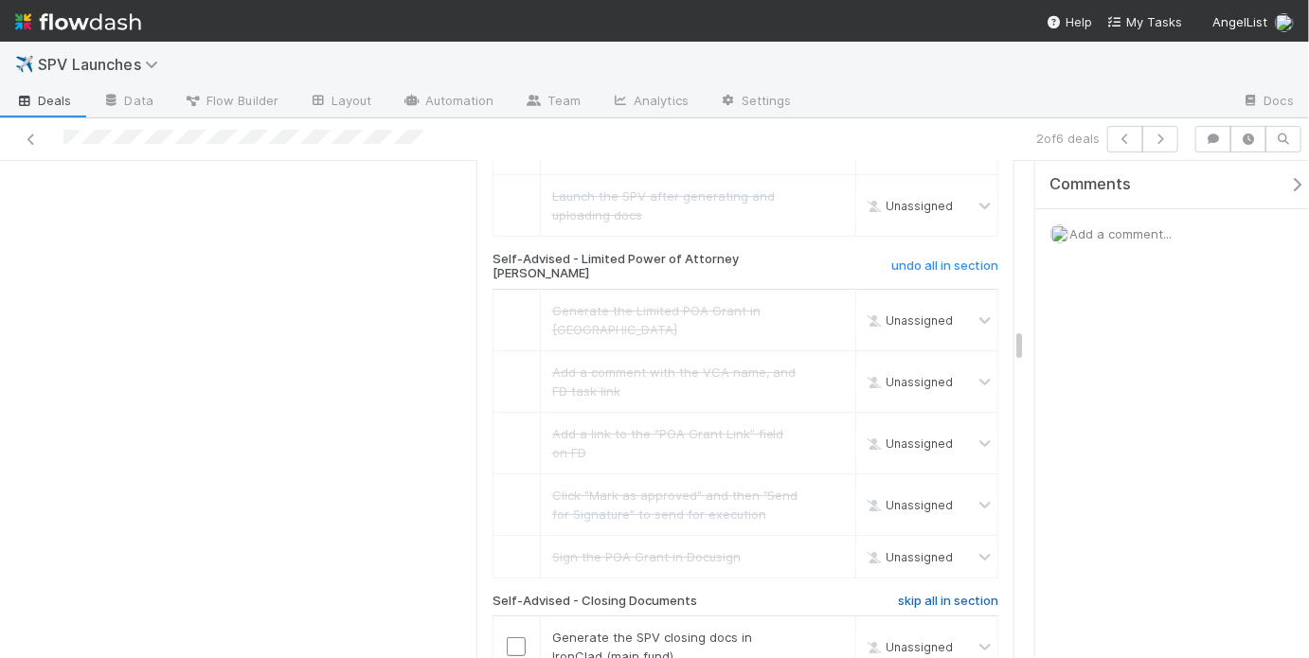
click at [934, 594] on h6 "skip all in section" at bounding box center [948, 601] width 100 height 15
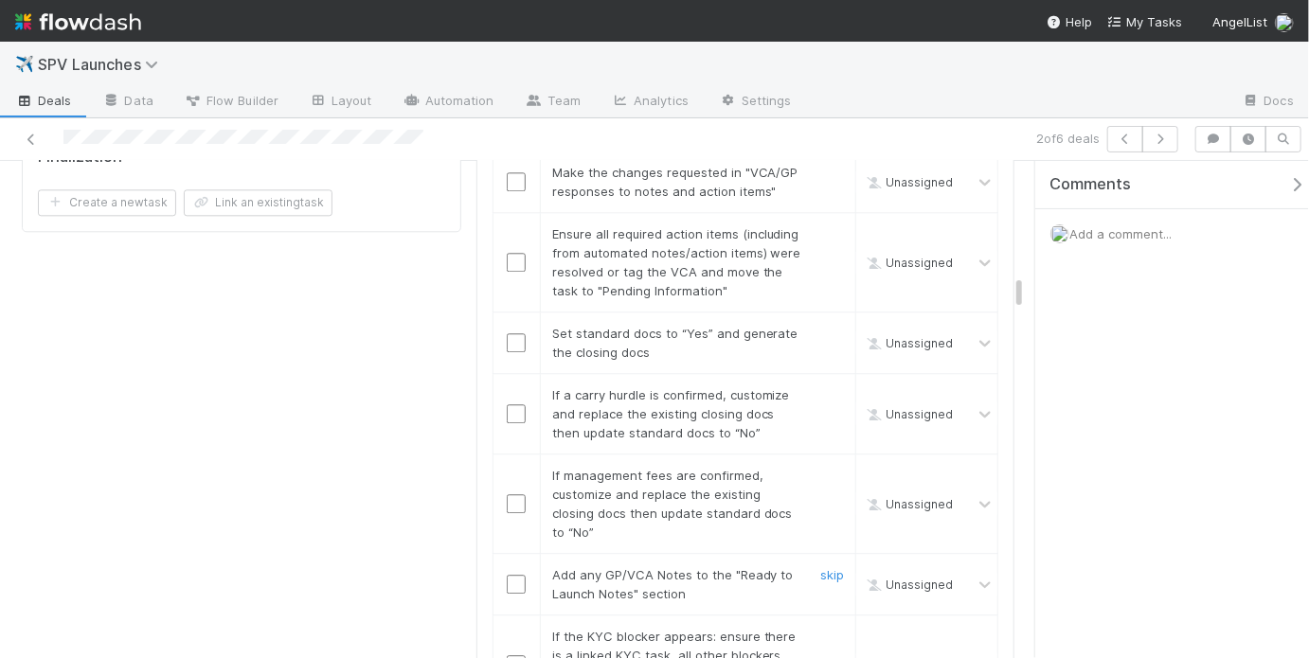
scroll to position [1843, 0]
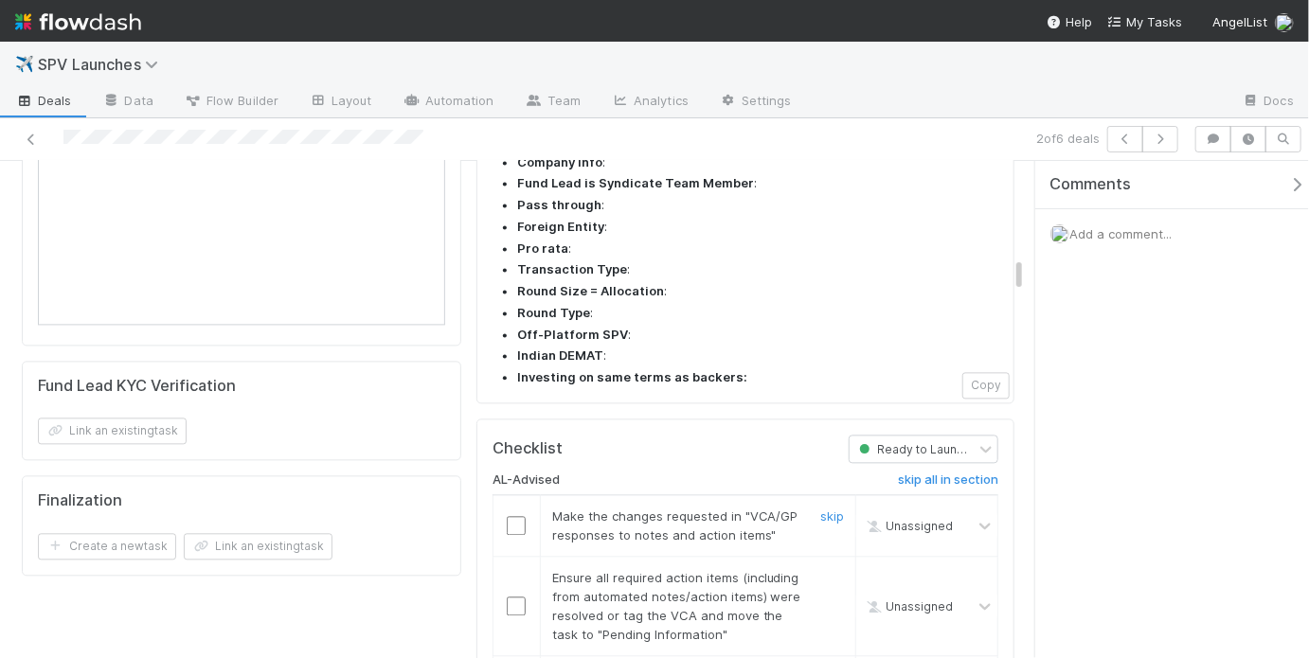
click at [517, 516] on input "checkbox" at bounding box center [516, 525] width 19 height 19
click at [512, 597] on input "checkbox" at bounding box center [516, 606] width 19 height 19
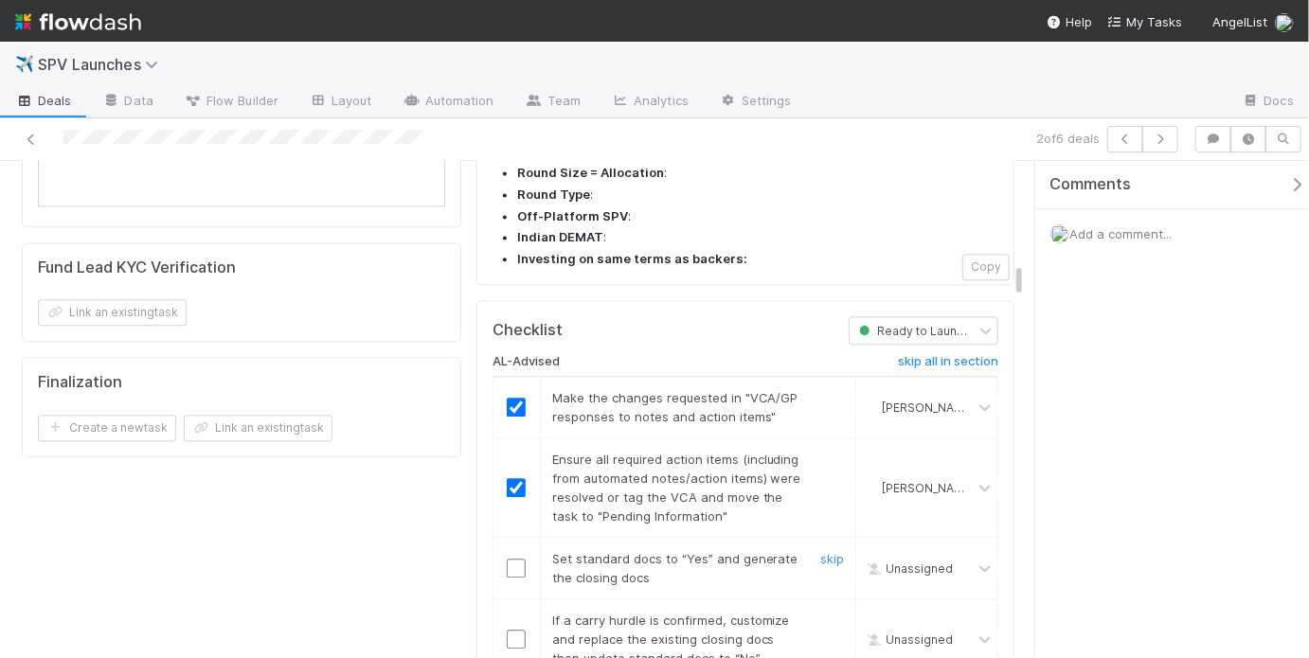
click at [516, 559] on input "checkbox" at bounding box center [516, 568] width 19 height 19
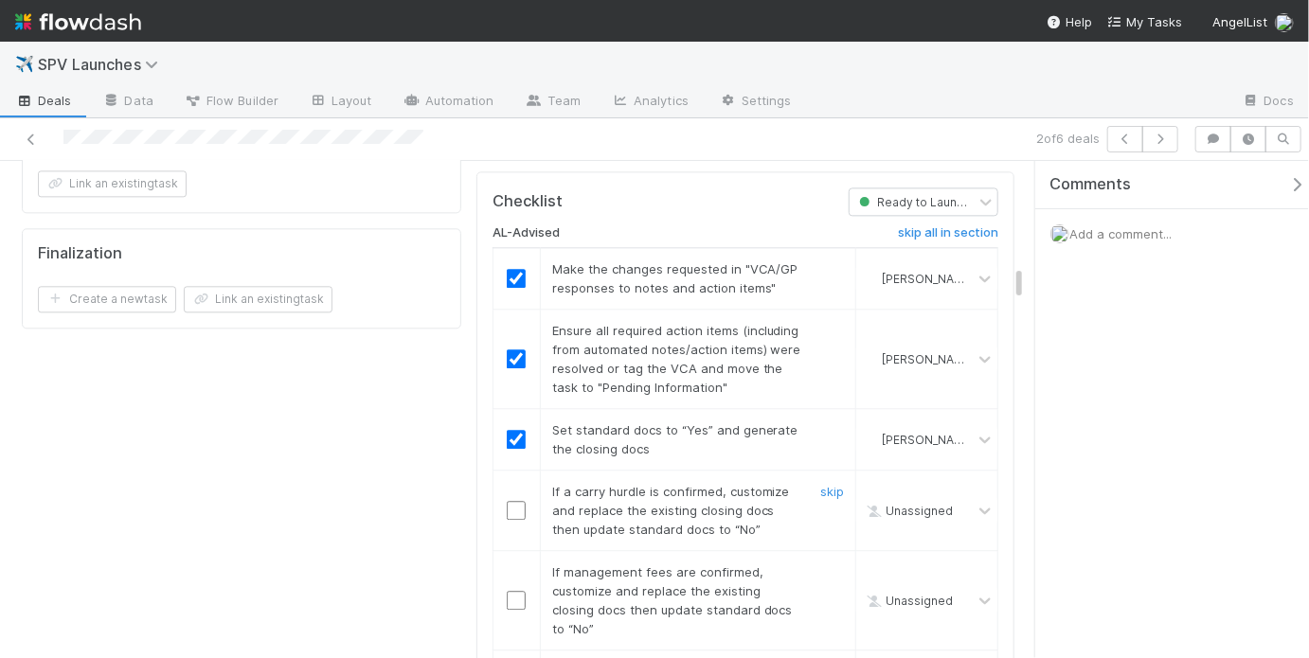
scroll to position [2091, 0]
click at [824, 483] on link "skip" at bounding box center [832, 490] width 24 height 15
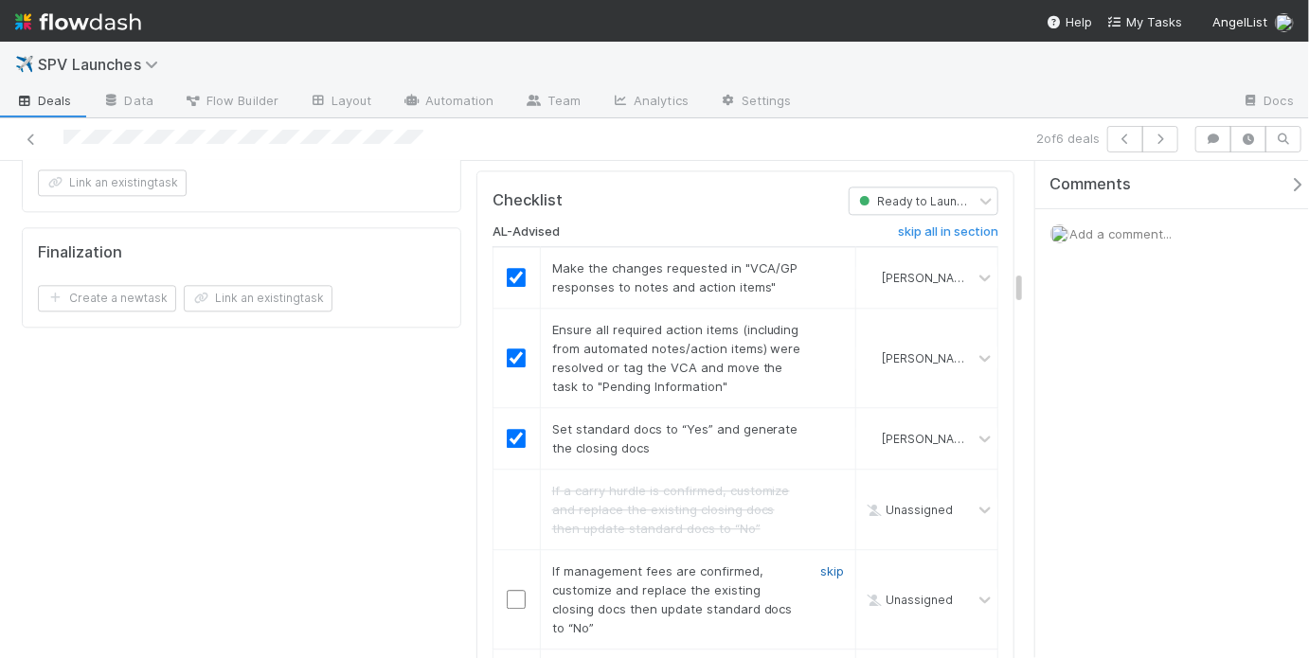
click at [828, 563] on link "skip" at bounding box center [832, 570] width 24 height 15
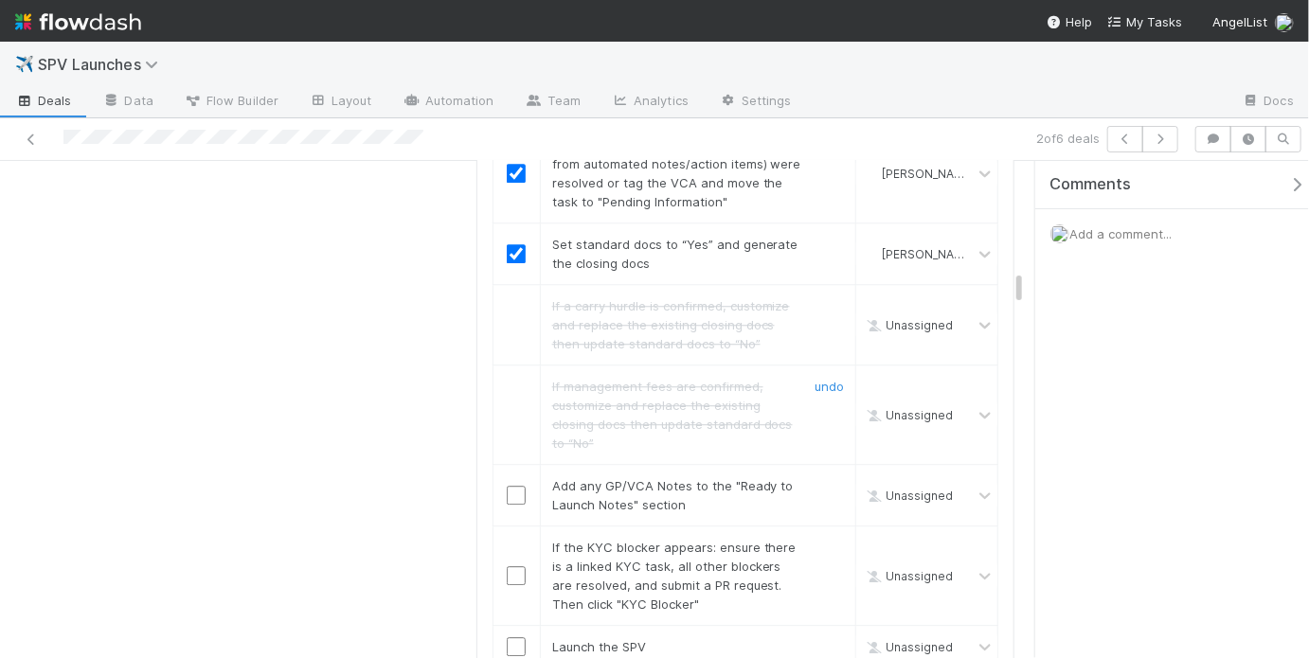
scroll to position [2347, 0]
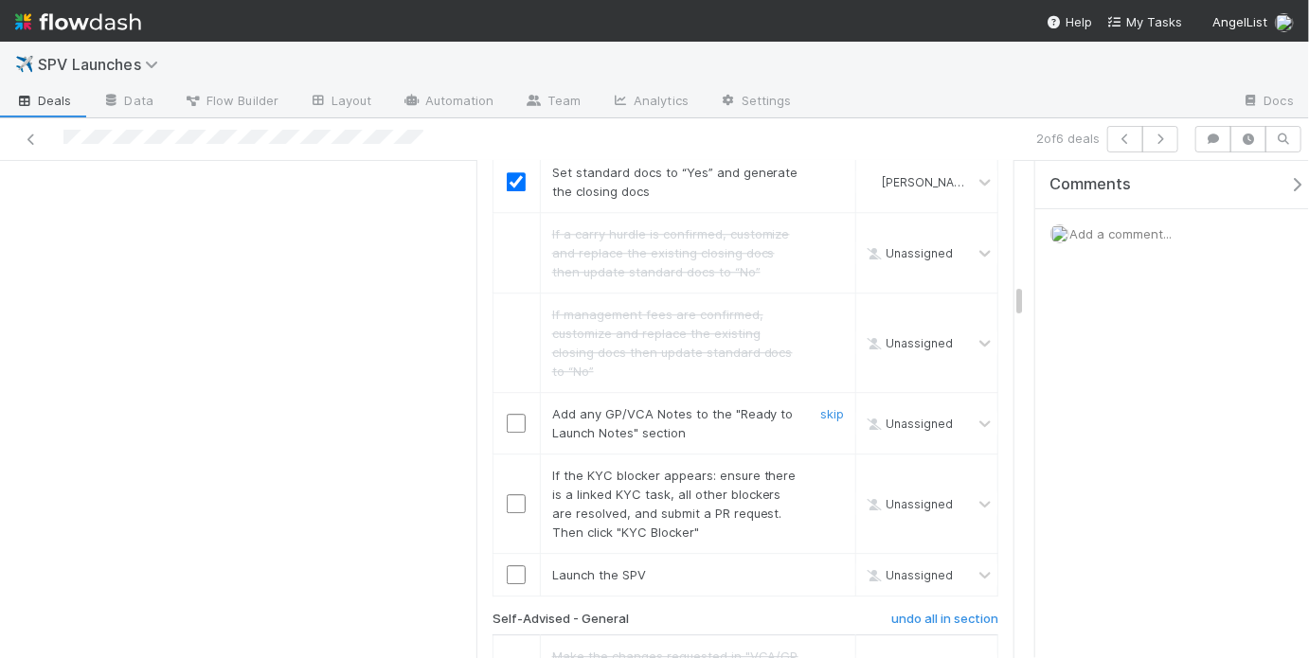
click at [515, 414] on input "checkbox" at bounding box center [516, 423] width 19 height 19
drag, startPoint x: 815, startPoint y: 361, endPoint x: 772, endPoint y: 365, distance: 43.7
click at [820, 468] on link "skip" at bounding box center [832, 475] width 24 height 15
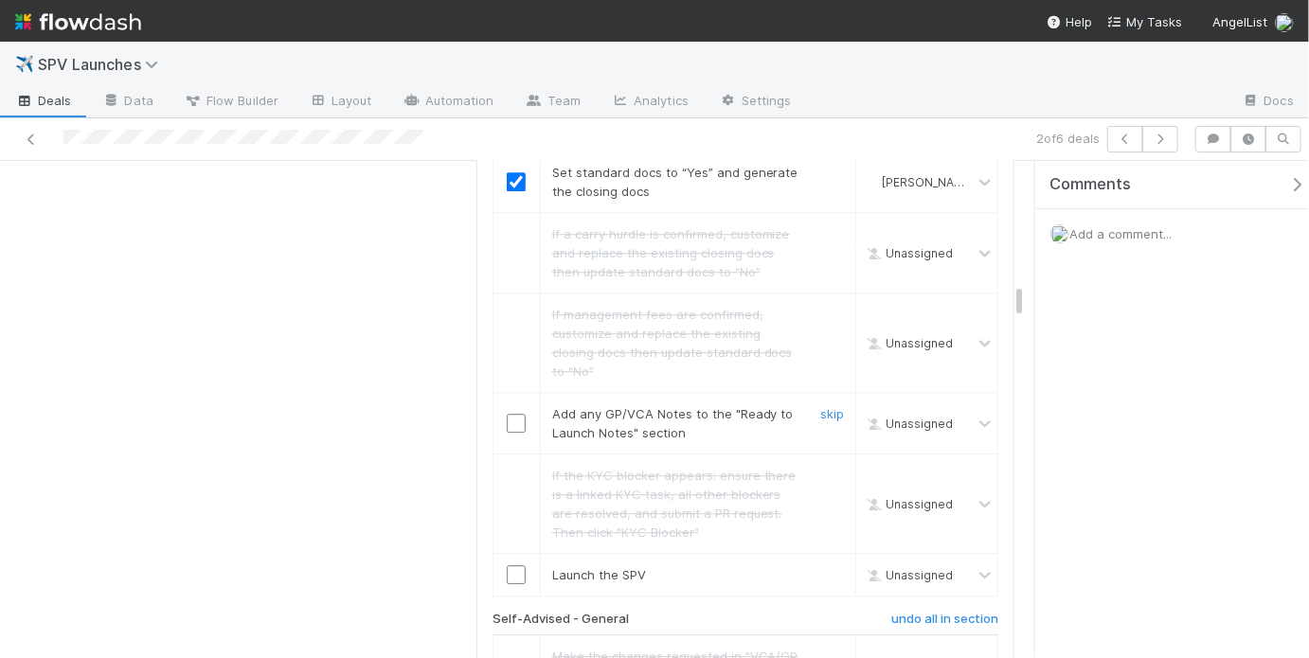
click at [511, 414] on input "checkbox" at bounding box center [516, 423] width 19 height 19
click at [511, 565] on input "checkbox" at bounding box center [516, 574] width 19 height 19
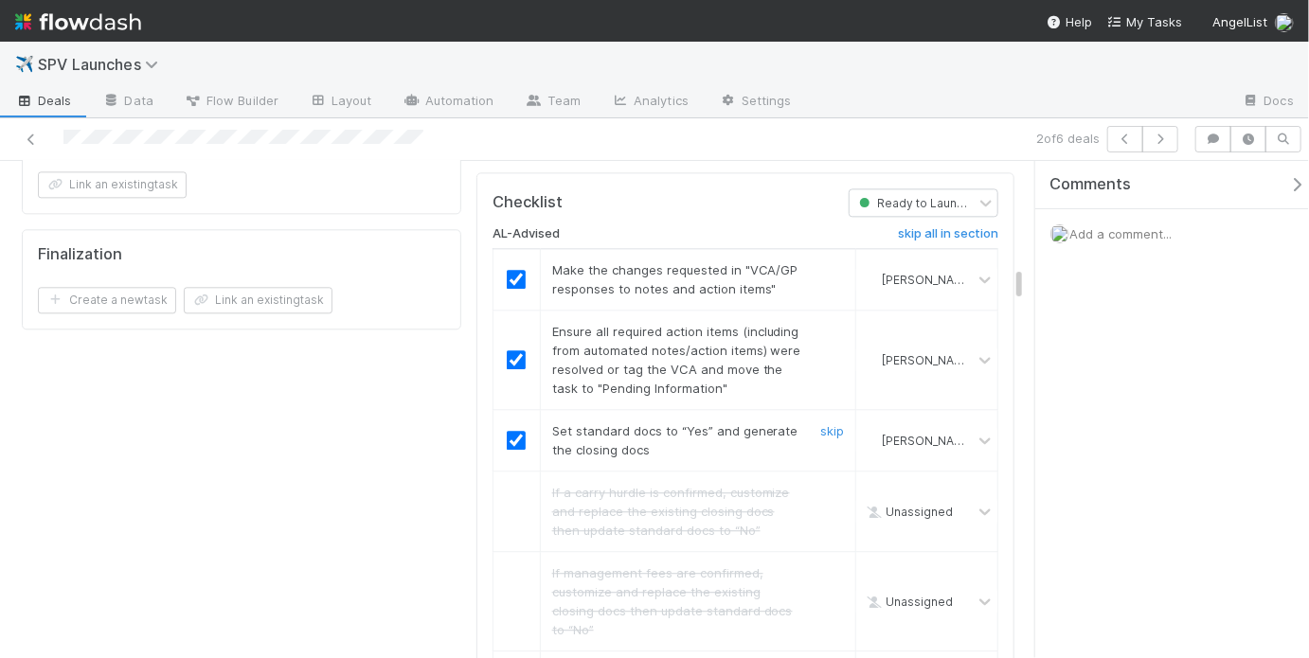
scroll to position [2022, 0]
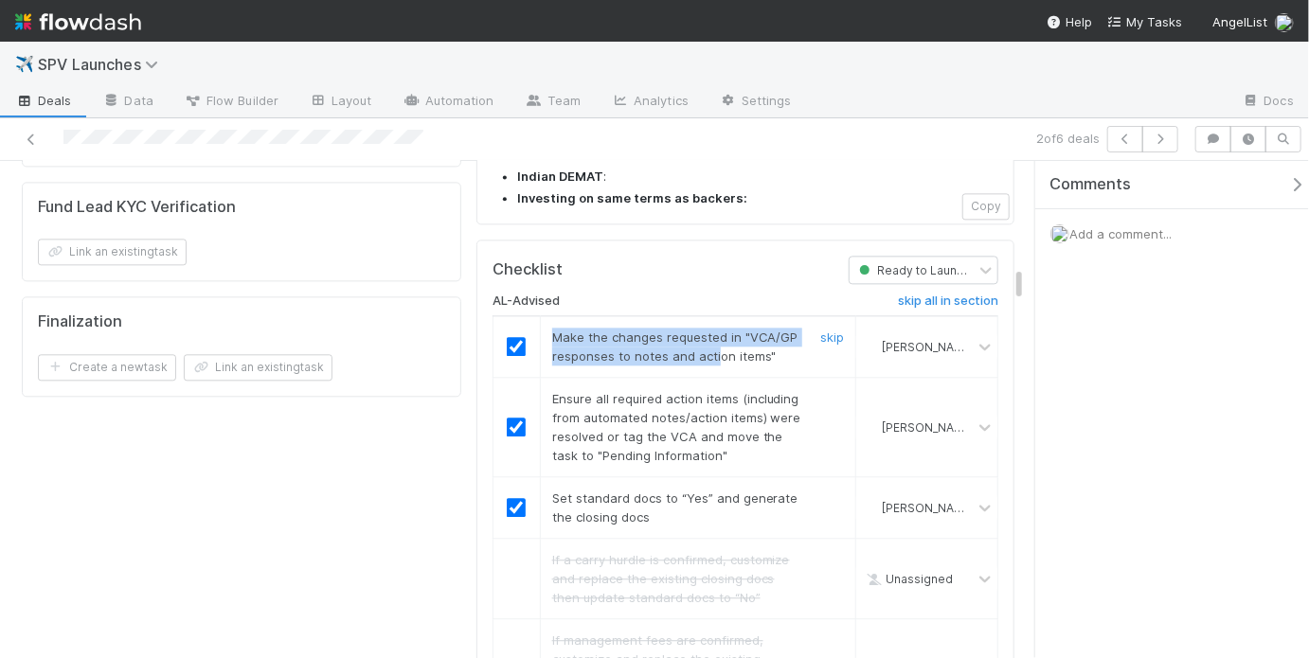
drag, startPoint x: 550, startPoint y: 219, endPoint x: 710, endPoint y: 233, distance: 160.7
click at [710, 330] on span "Make the changes requested in "VCA/GP responses to notes and action items"" at bounding box center [675, 347] width 246 height 34
click at [735, 316] on td "Make the changes requested in "VCA/GP responses to notes and action items" skip" at bounding box center [697, 347] width 315 height 62
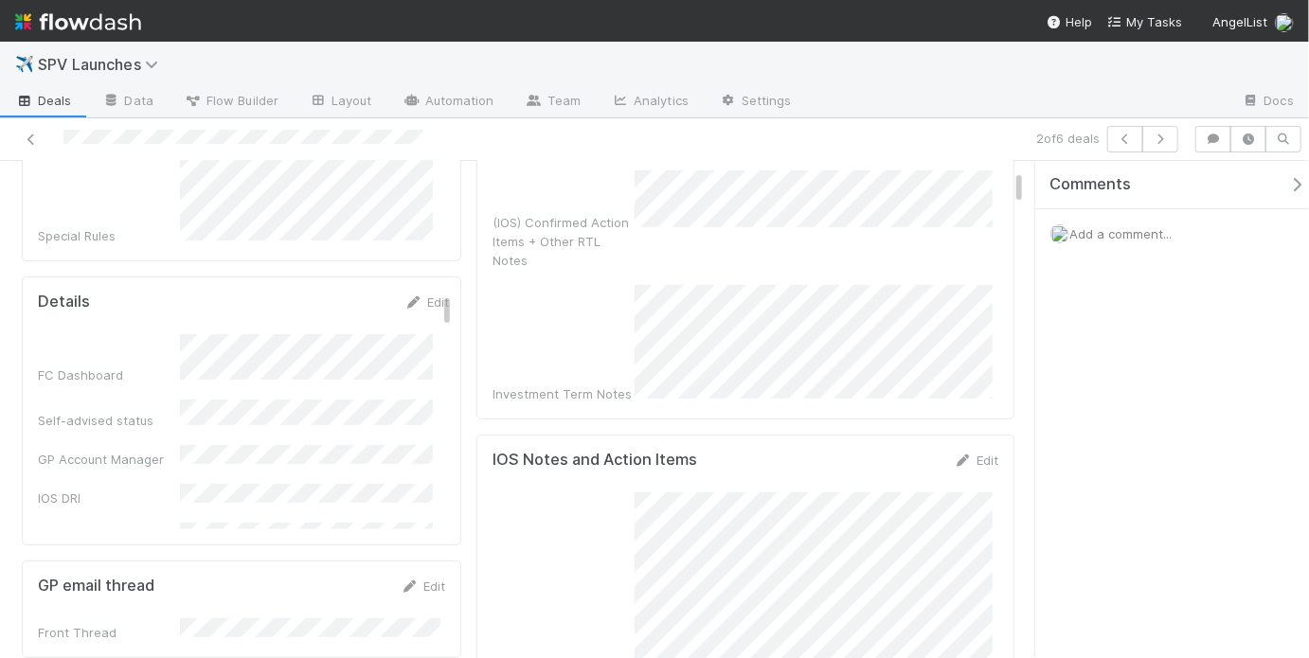
scroll to position [0, 0]
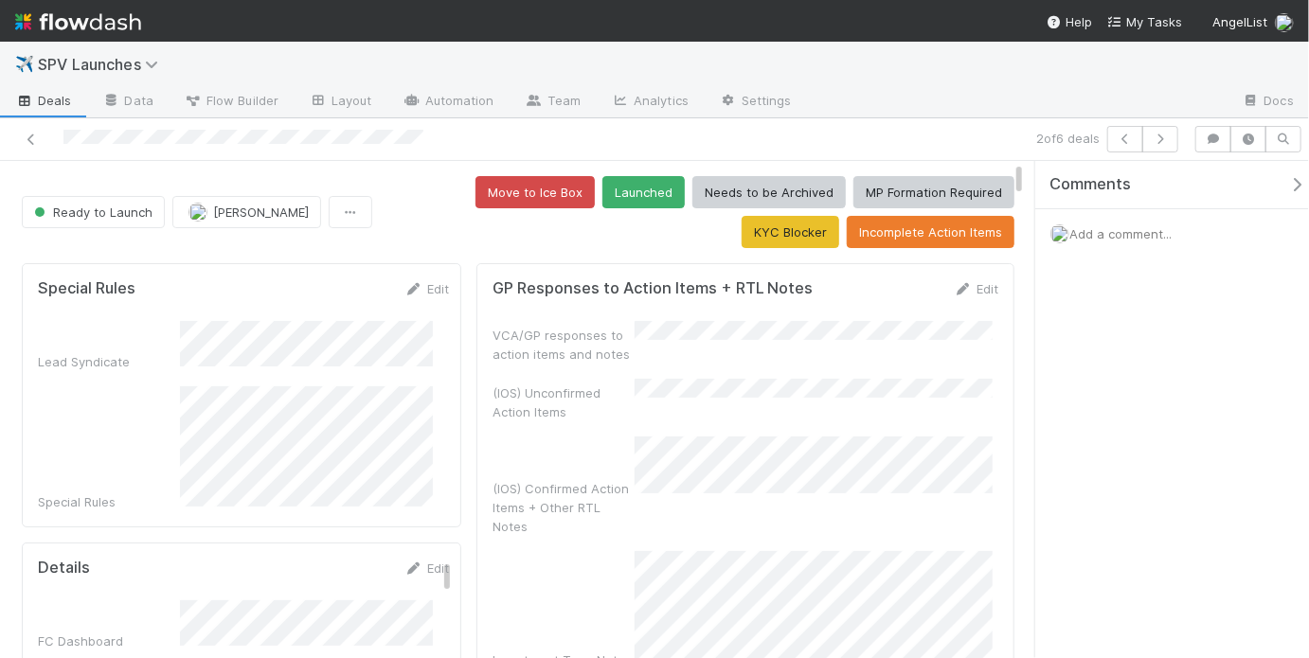
click at [501, 234] on div "Move to Ice Box Launched Needs to be Archived MP Formation Required KYC Blocker…" at bounding box center [697, 212] width 634 height 72
drag, startPoint x: 529, startPoint y: 197, endPoint x: 523, endPoint y: 188, distance: 10.8
click at [602, 197] on button "Launched" at bounding box center [643, 192] width 82 height 32
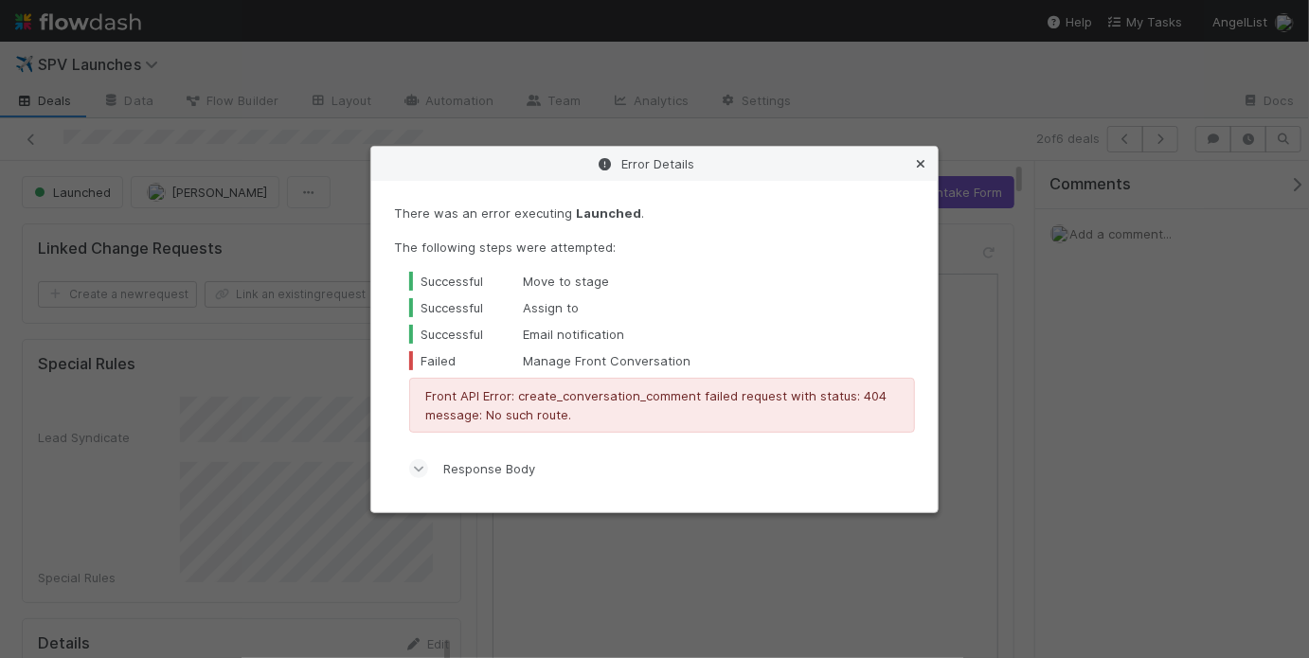
click at [922, 158] on icon at bounding box center [920, 164] width 19 height 12
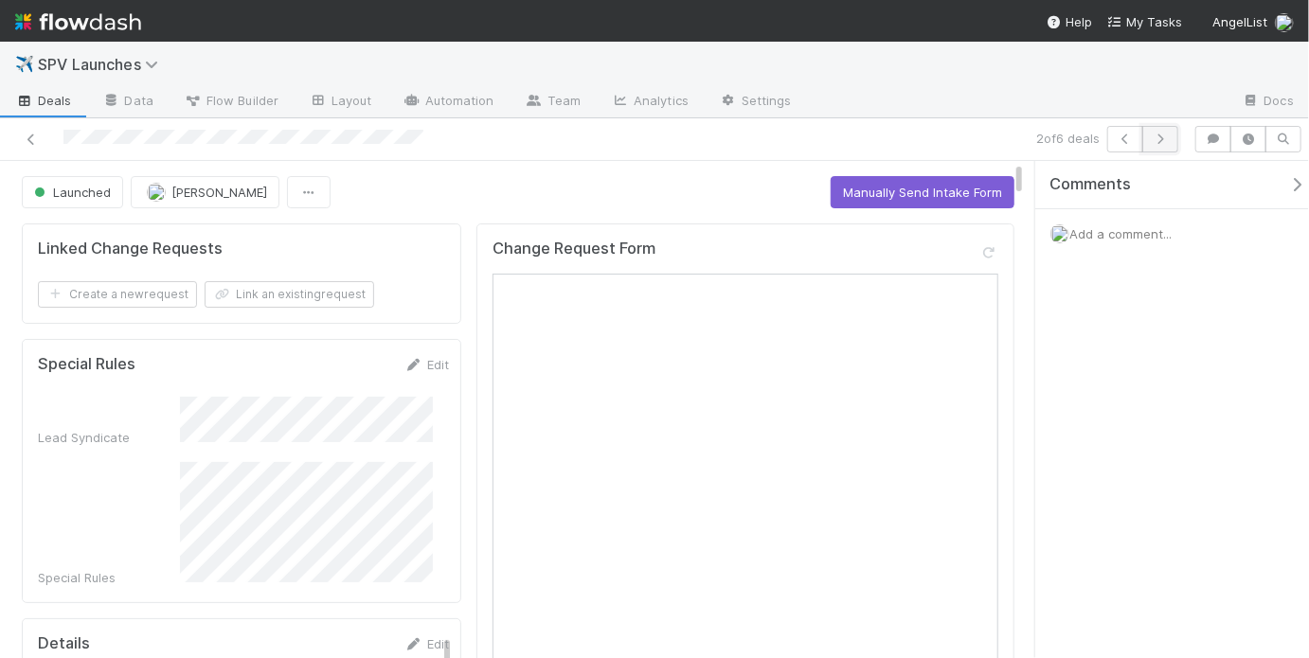
click at [1153, 139] on icon "button" at bounding box center [1160, 139] width 19 height 11
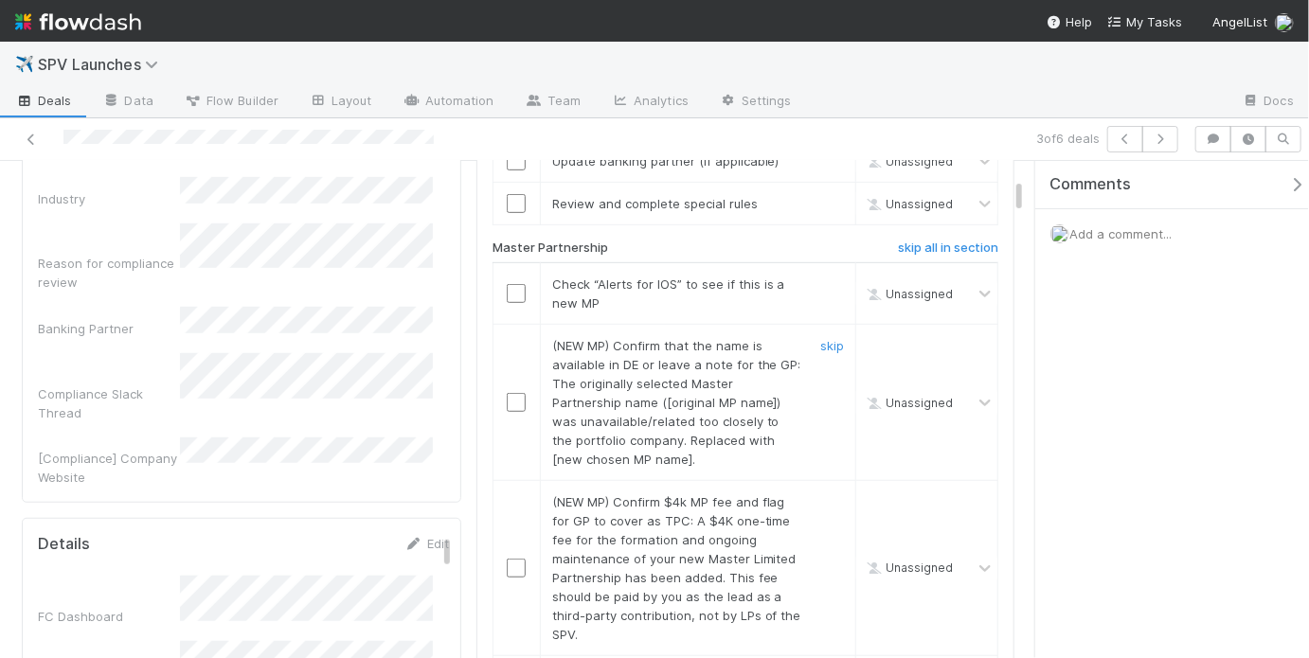
scroll to position [193, 0]
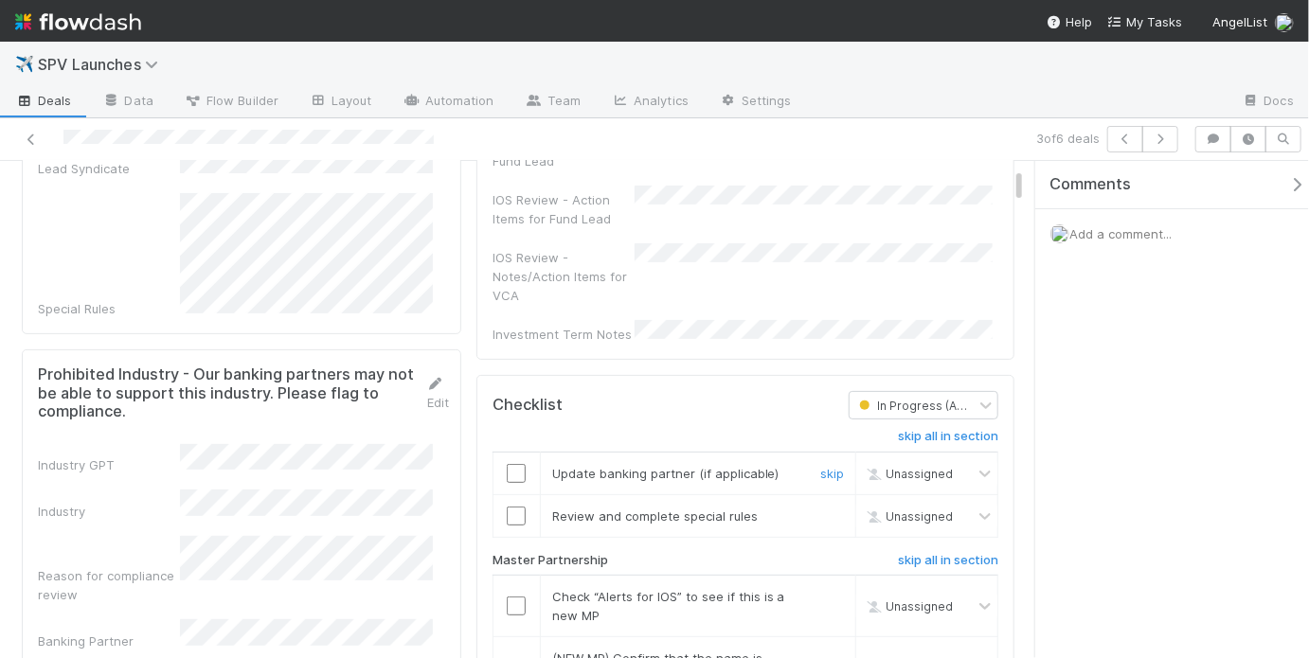
click at [515, 464] on input "checkbox" at bounding box center [516, 473] width 19 height 19
click at [511, 507] on input "checkbox" at bounding box center [516, 516] width 19 height 19
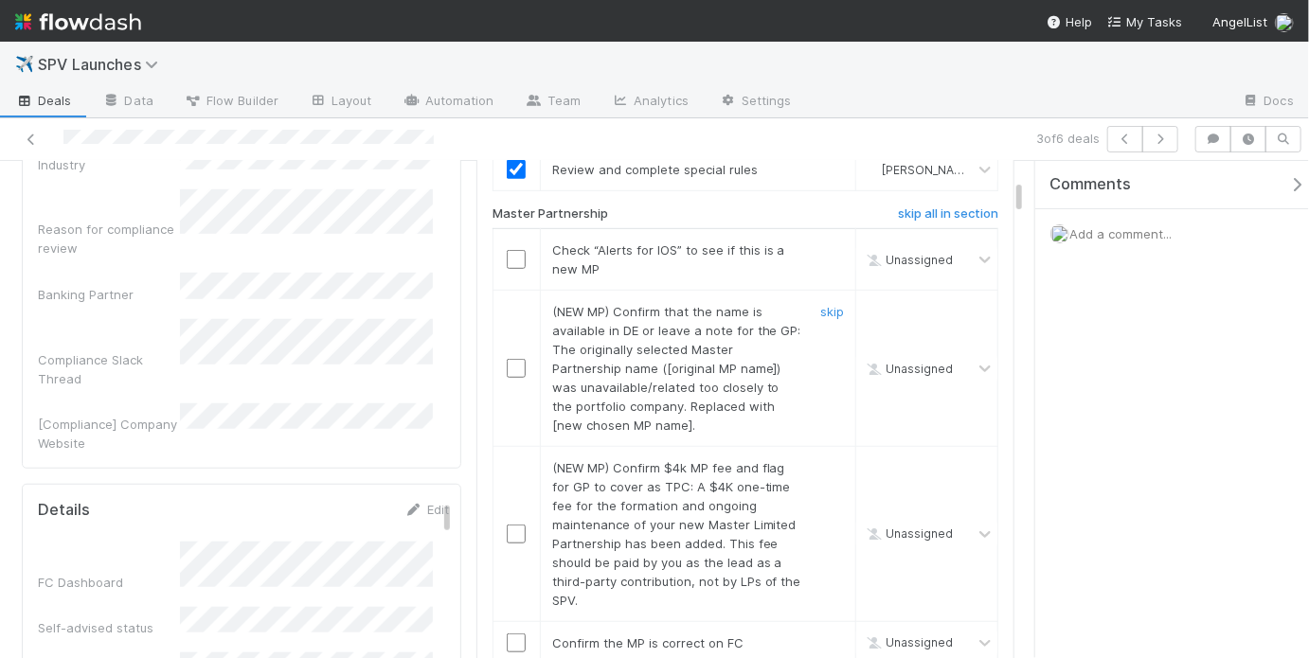
scroll to position [534, 0]
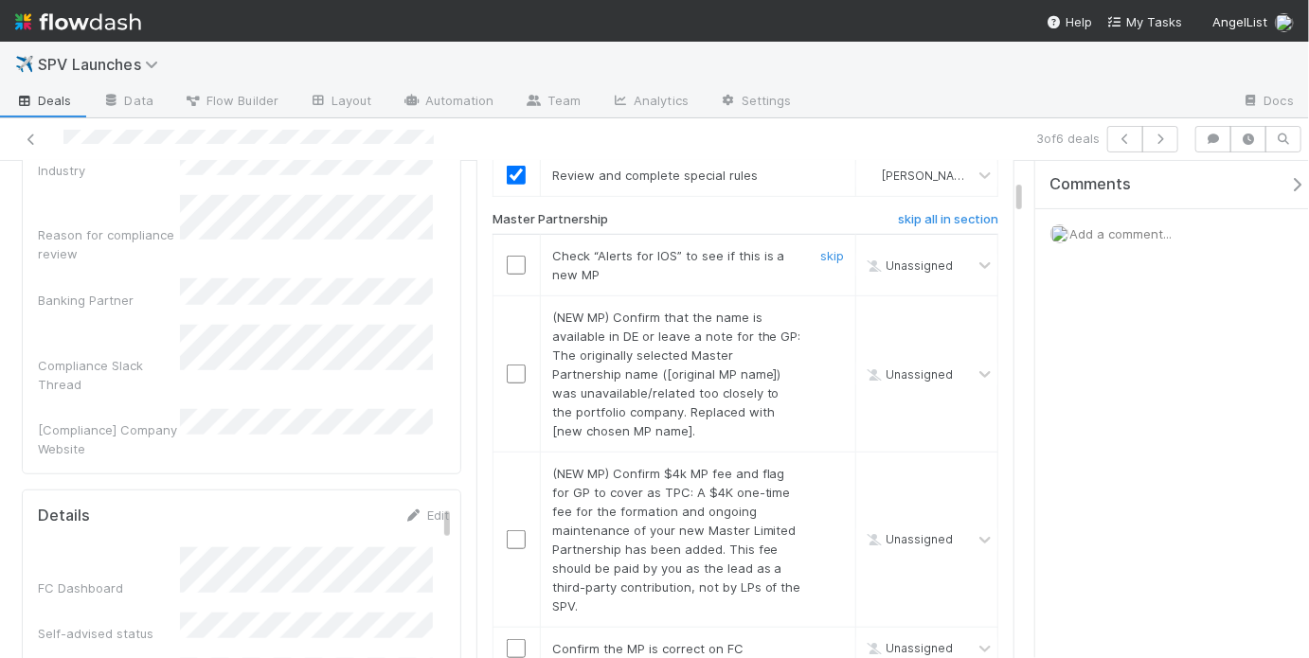
click at [520, 256] on input "checkbox" at bounding box center [516, 265] width 19 height 19
click at [820, 310] on link "skip" at bounding box center [832, 317] width 24 height 15
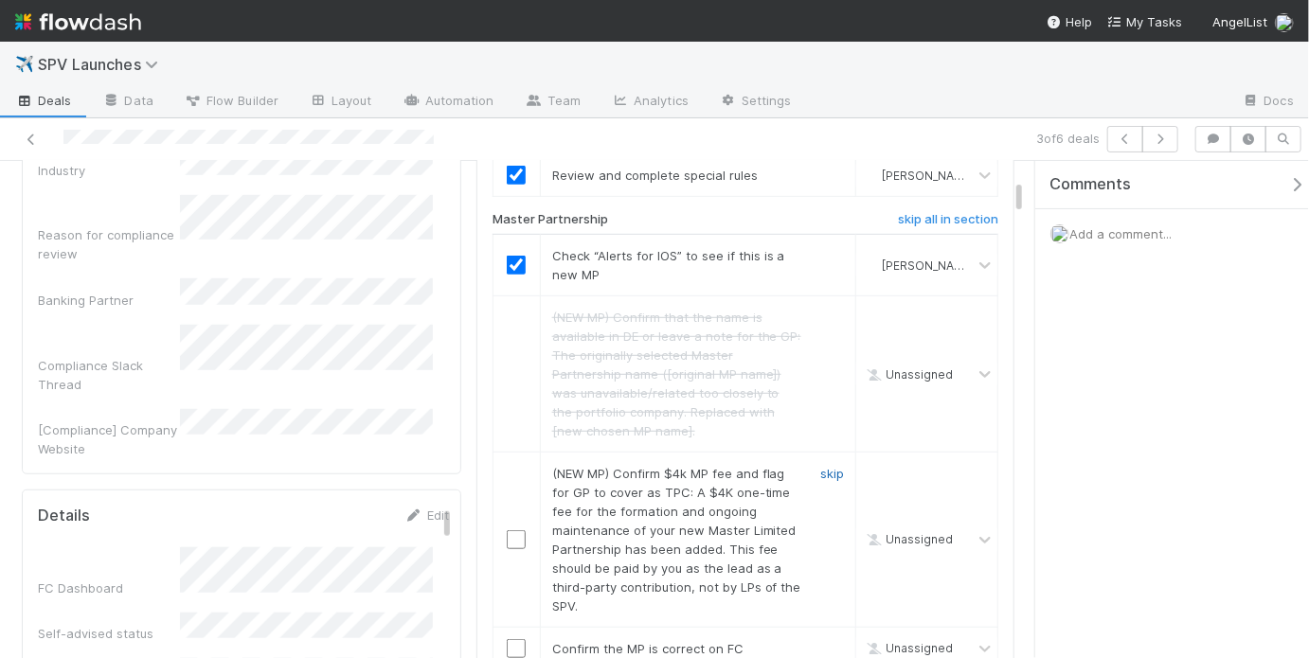
click at [823, 466] on link "skip" at bounding box center [832, 473] width 24 height 15
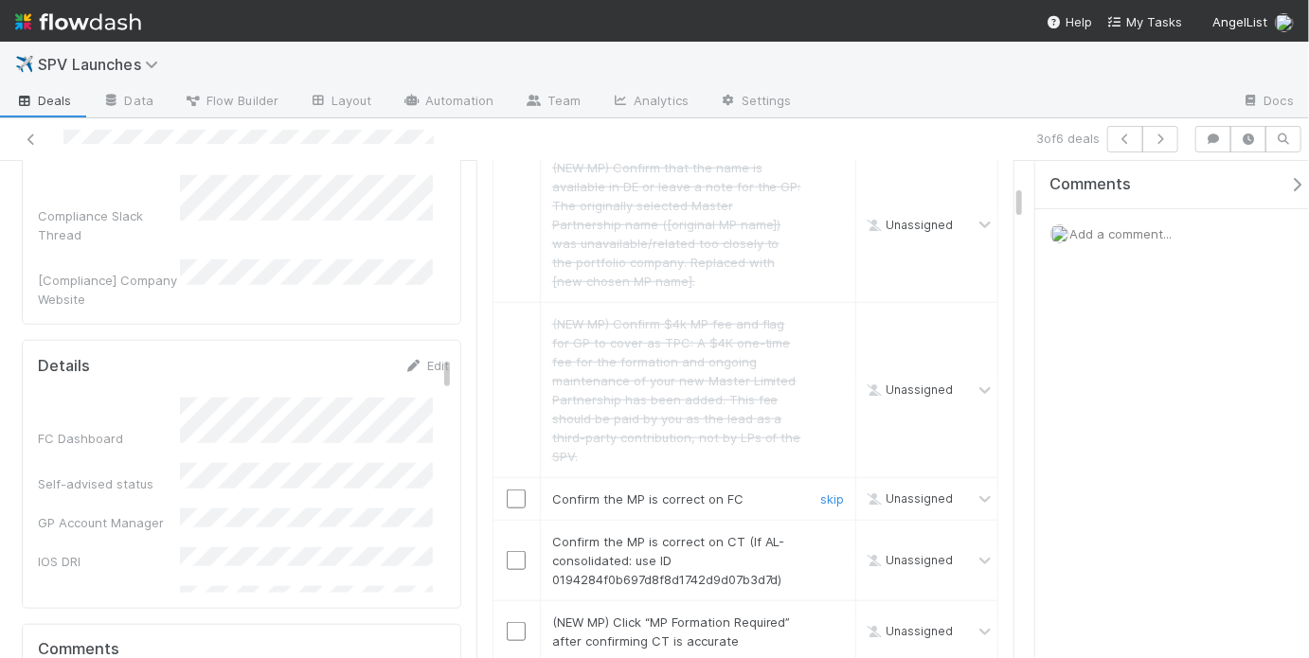
scroll to position [733, 0]
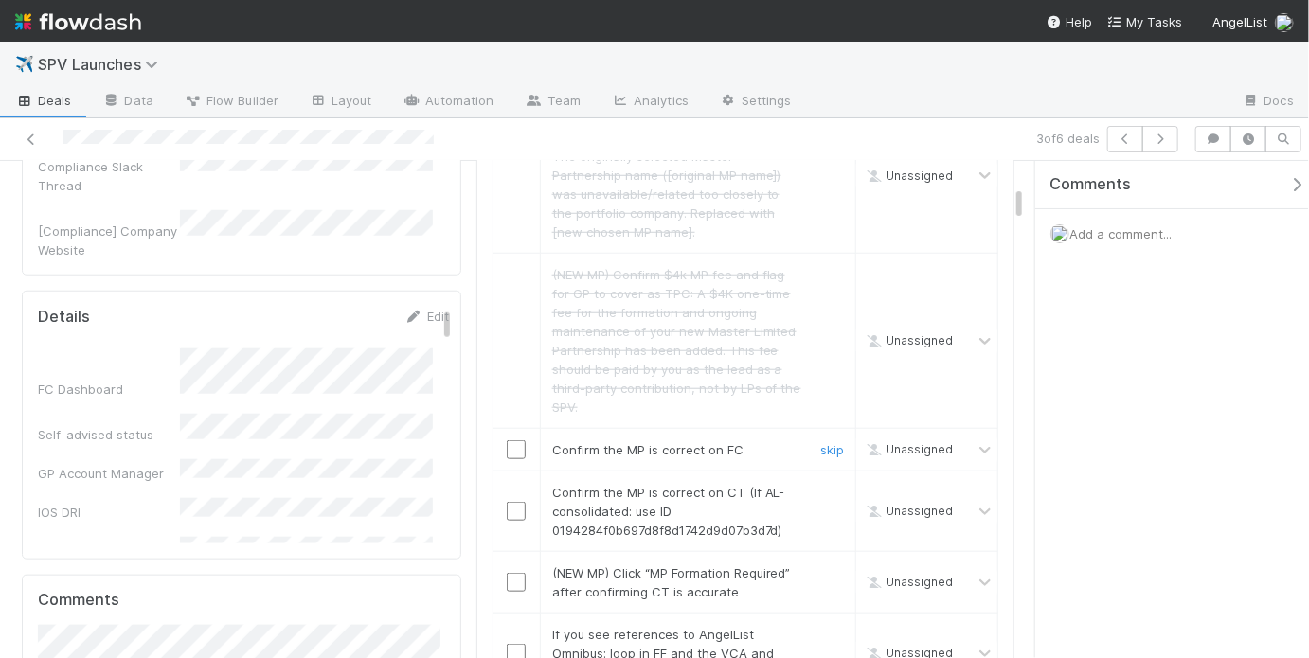
click at [511, 440] on input "checkbox" at bounding box center [516, 449] width 19 height 19
click at [511, 502] on input "checkbox" at bounding box center [516, 511] width 19 height 19
click at [511, 429] on td at bounding box center [515, 450] width 47 height 43
click at [511, 440] on input "checkbox" at bounding box center [516, 449] width 19 height 19
click at [514, 502] on input "checkbox" at bounding box center [516, 511] width 19 height 19
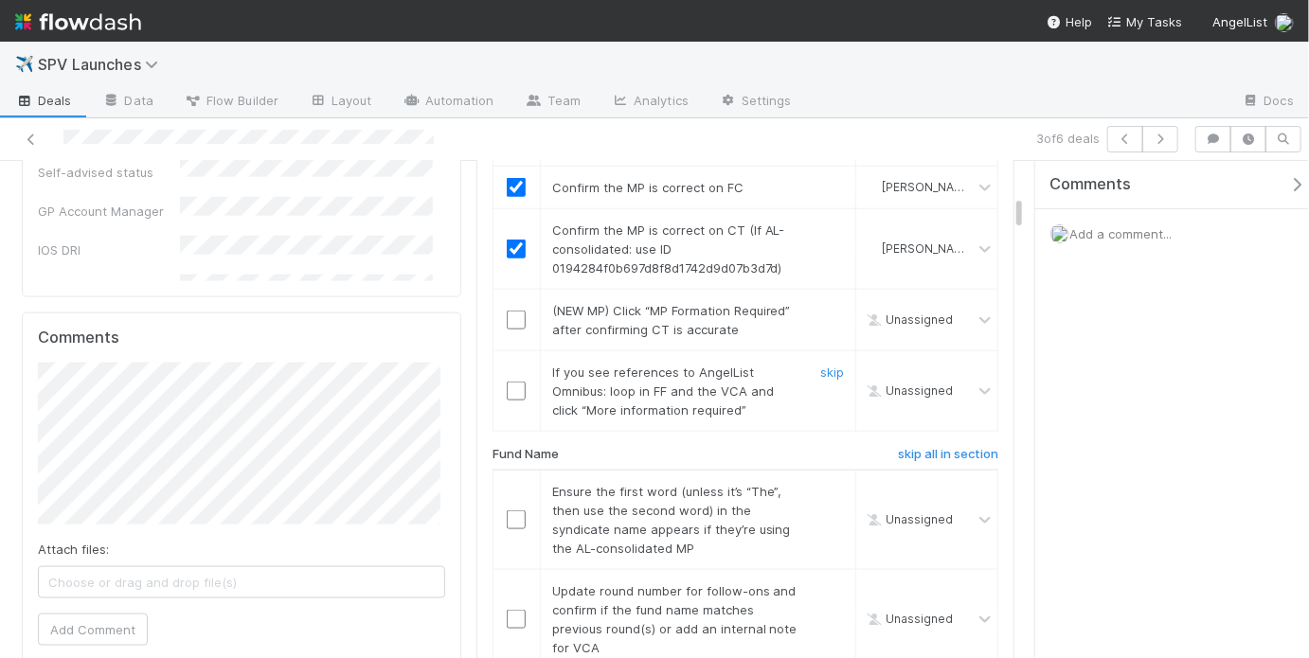
scroll to position [995, 0]
click at [827, 303] on link "skip" at bounding box center [832, 310] width 24 height 15
click at [820, 365] on link "skip" at bounding box center [832, 372] width 24 height 15
click at [827, 303] on link "skip" at bounding box center [832, 310] width 24 height 15
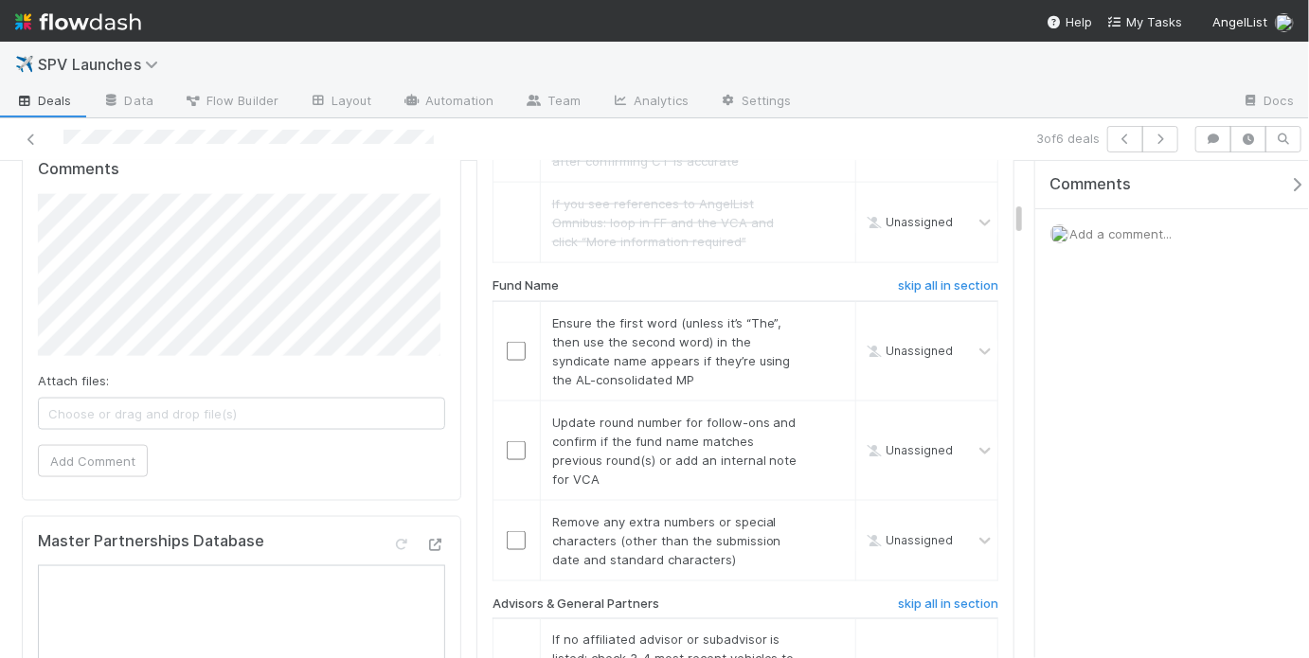
scroll to position [1168, 0]
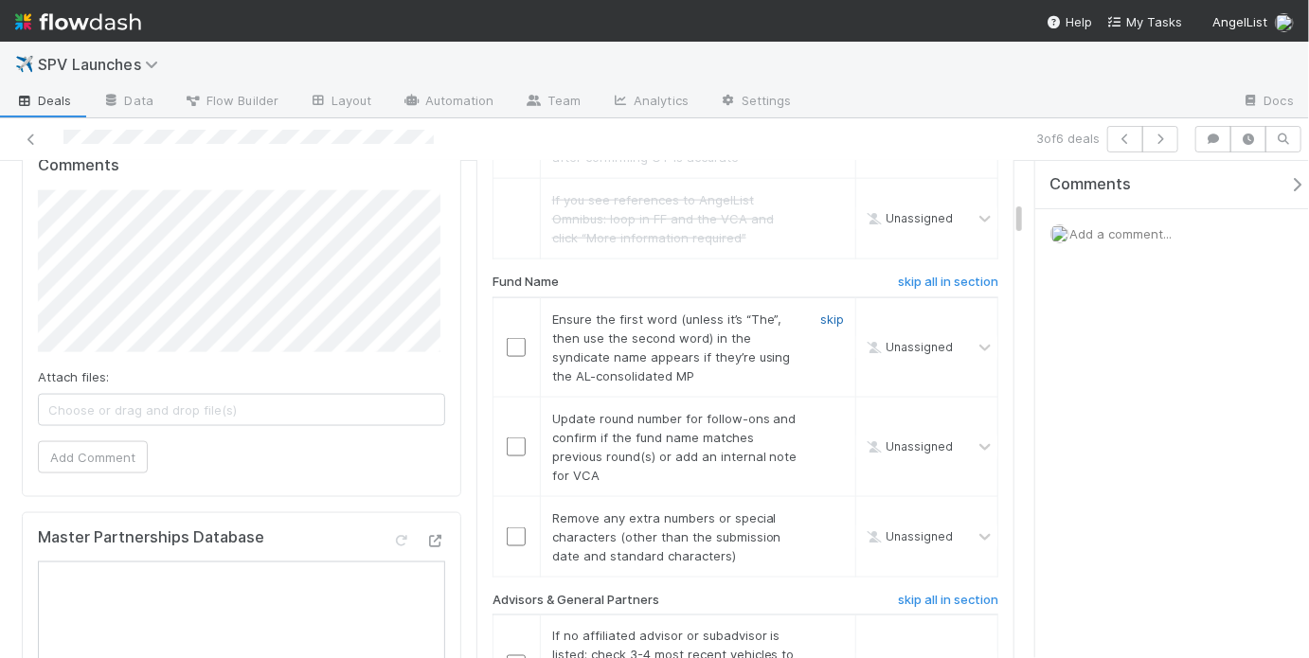
click at [820, 312] on link "skip" at bounding box center [832, 319] width 24 height 15
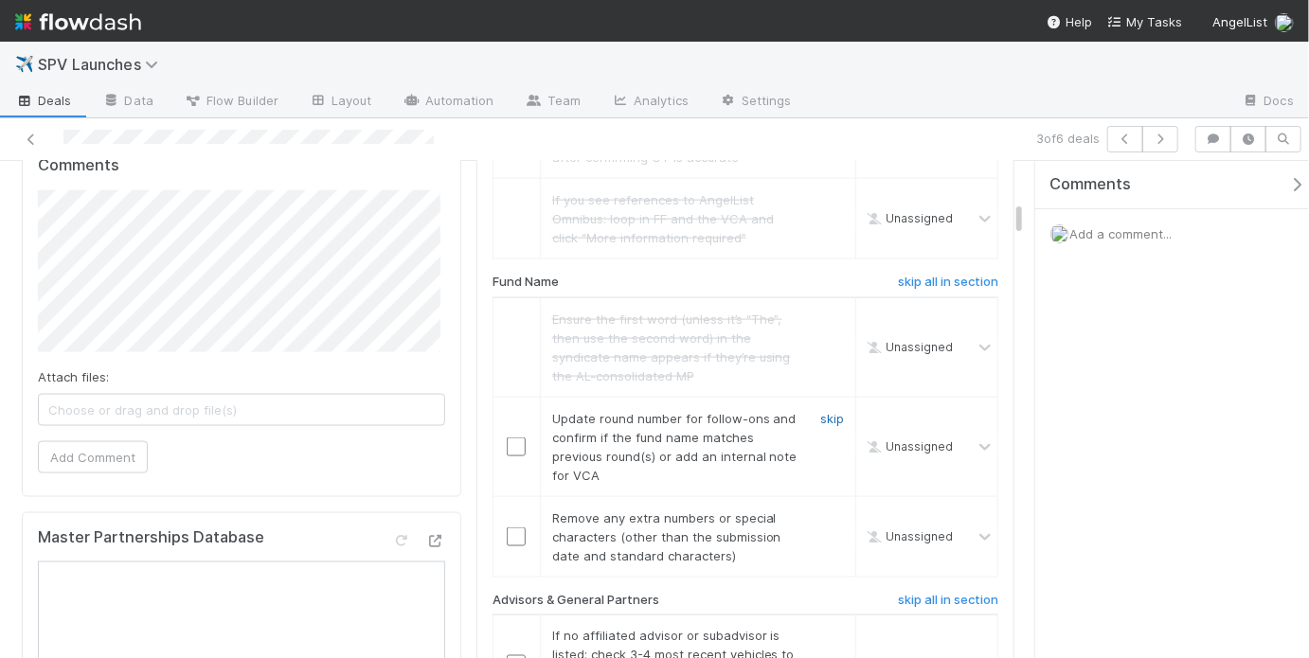
click at [820, 411] on link "skip" at bounding box center [832, 418] width 24 height 15
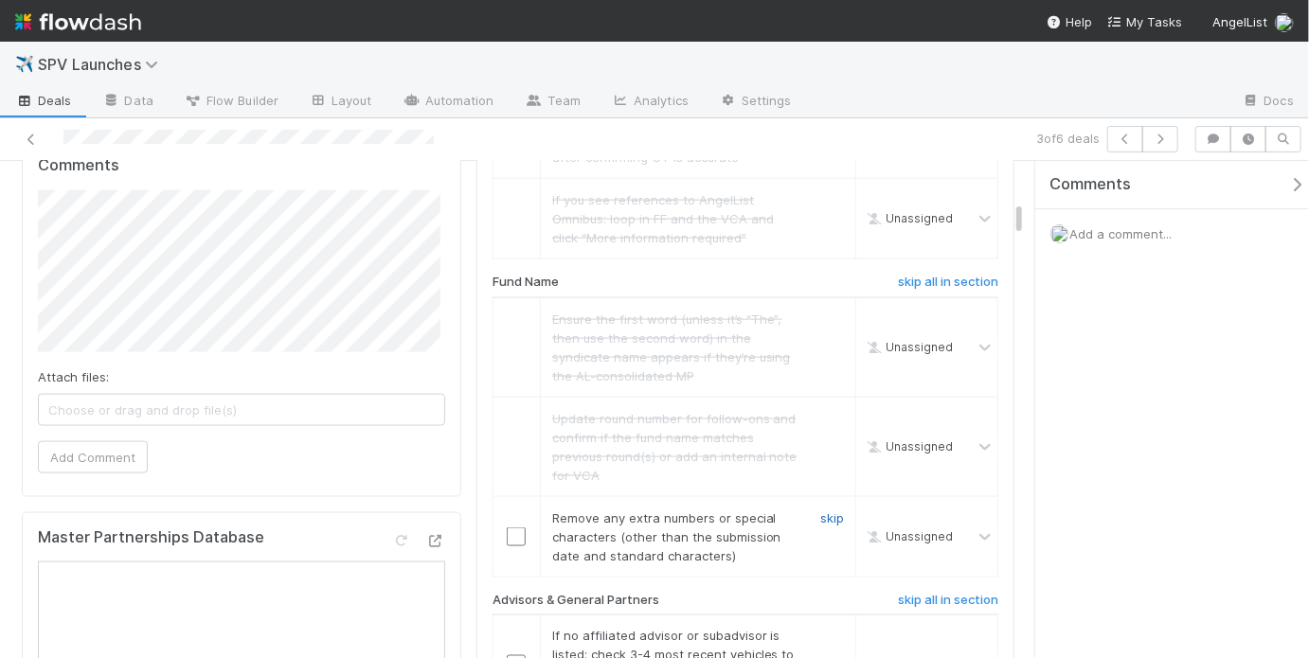
click at [820, 510] on link "skip" at bounding box center [832, 517] width 24 height 15
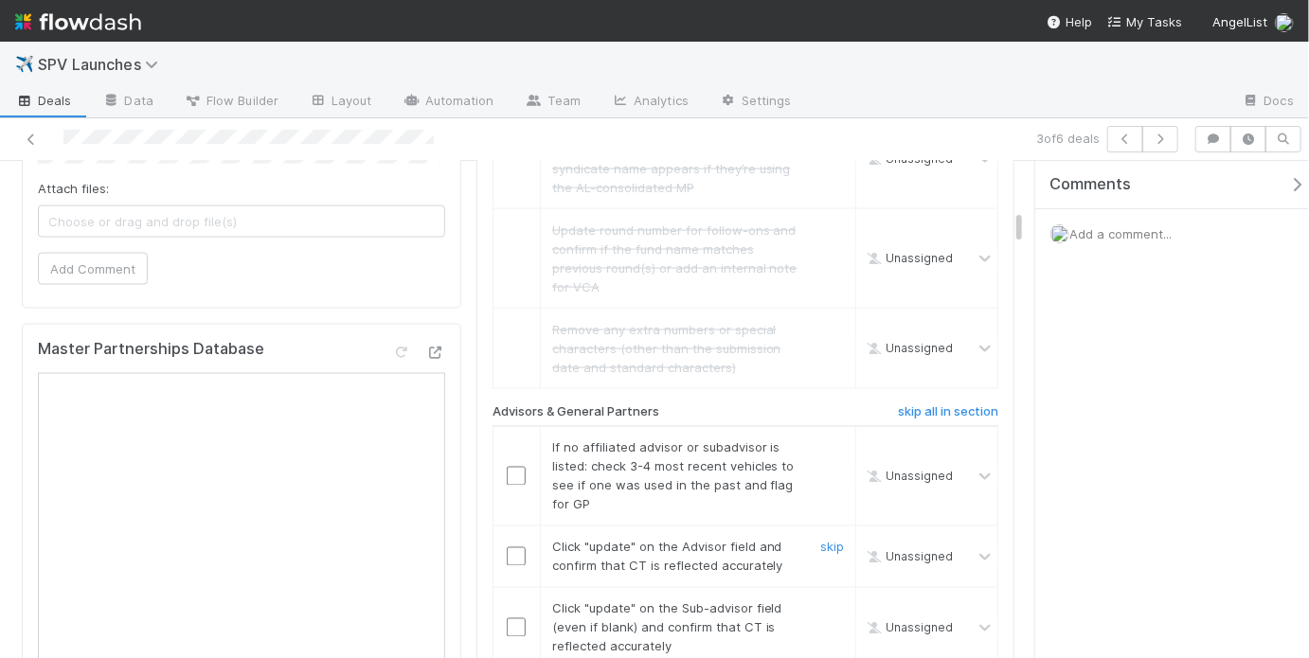
scroll to position [1420, 0]
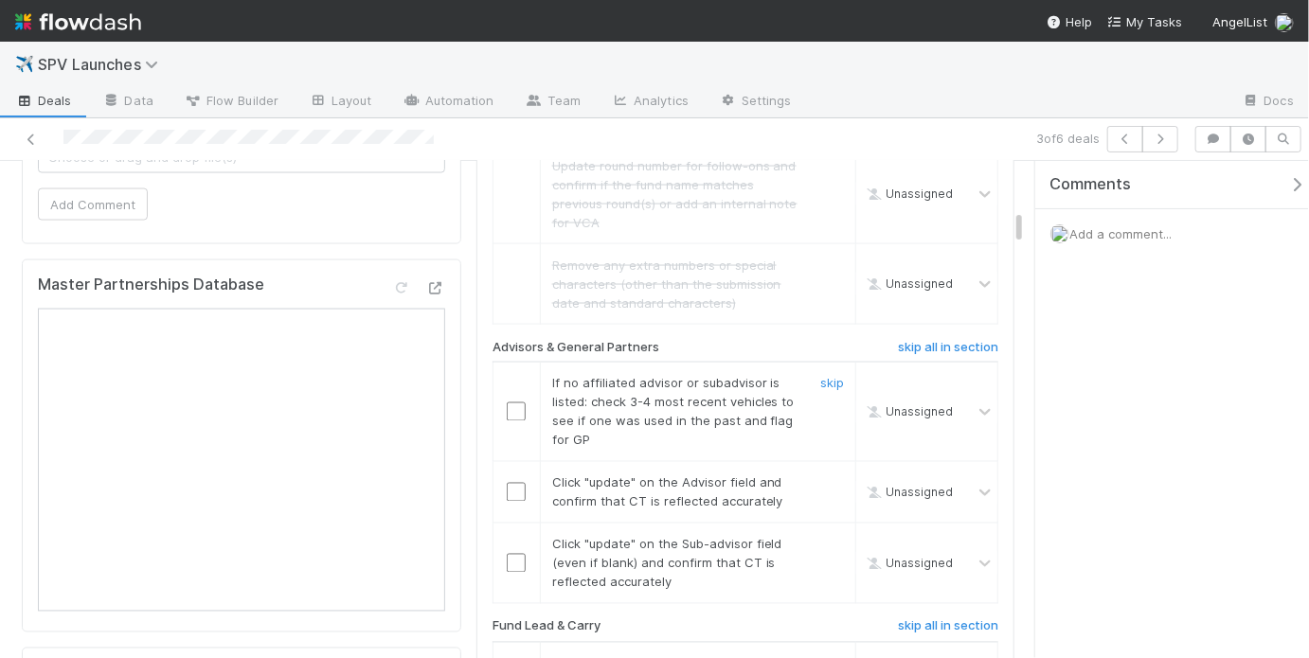
click at [507, 402] on input "checkbox" at bounding box center [516, 411] width 19 height 19
click at [507, 483] on input "checkbox" at bounding box center [516, 492] width 19 height 19
click at [518, 526] on td at bounding box center [515, 564] width 47 height 80
click at [509, 554] on input "checkbox" at bounding box center [516, 563] width 19 height 19
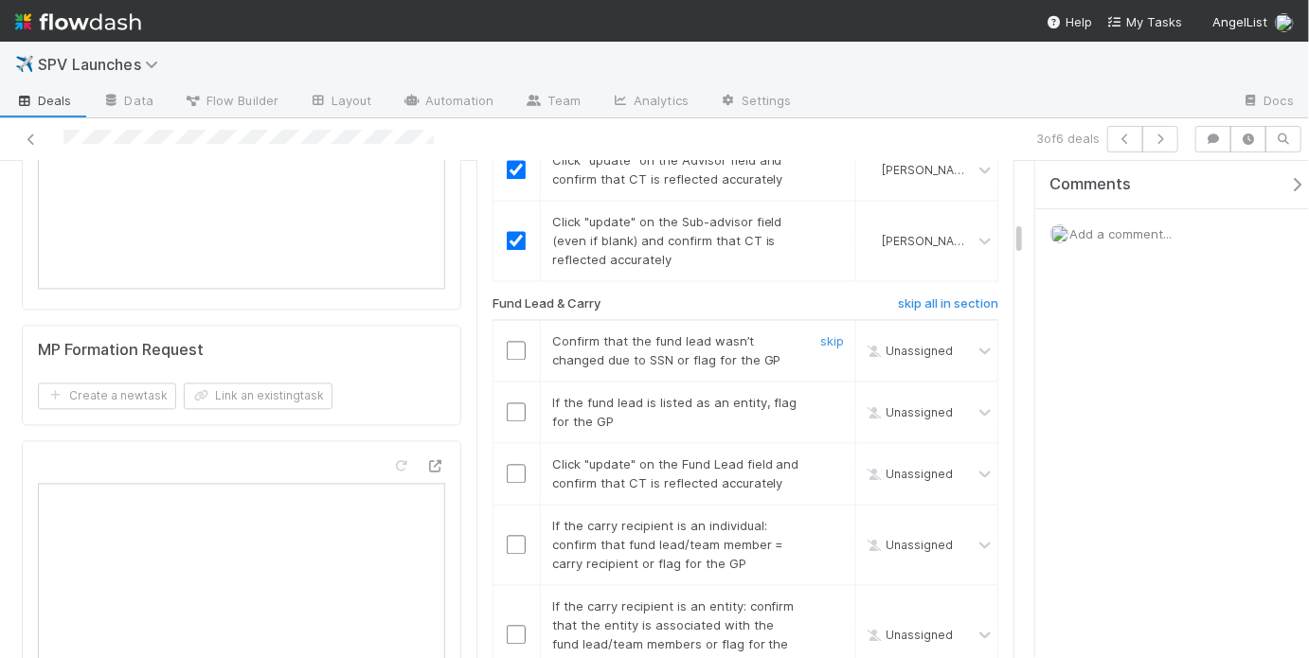
click at [513, 342] on input "checkbox" at bounding box center [516, 351] width 19 height 19
click at [823, 396] on link "skip" at bounding box center [832, 403] width 24 height 15
click at [507, 342] on input "checkbox" at bounding box center [516, 351] width 19 height 19
click at [516, 465] on input "checkbox" at bounding box center [516, 474] width 19 height 19
checkbox input "true"
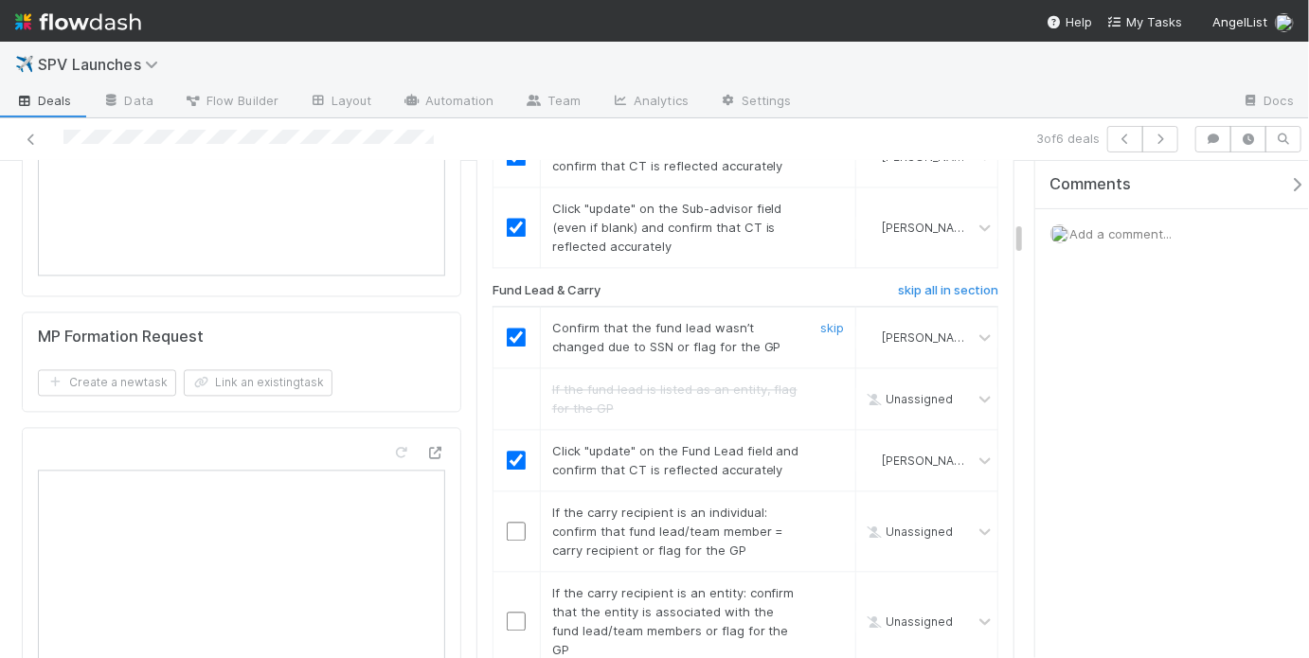
scroll to position [1771, 0]
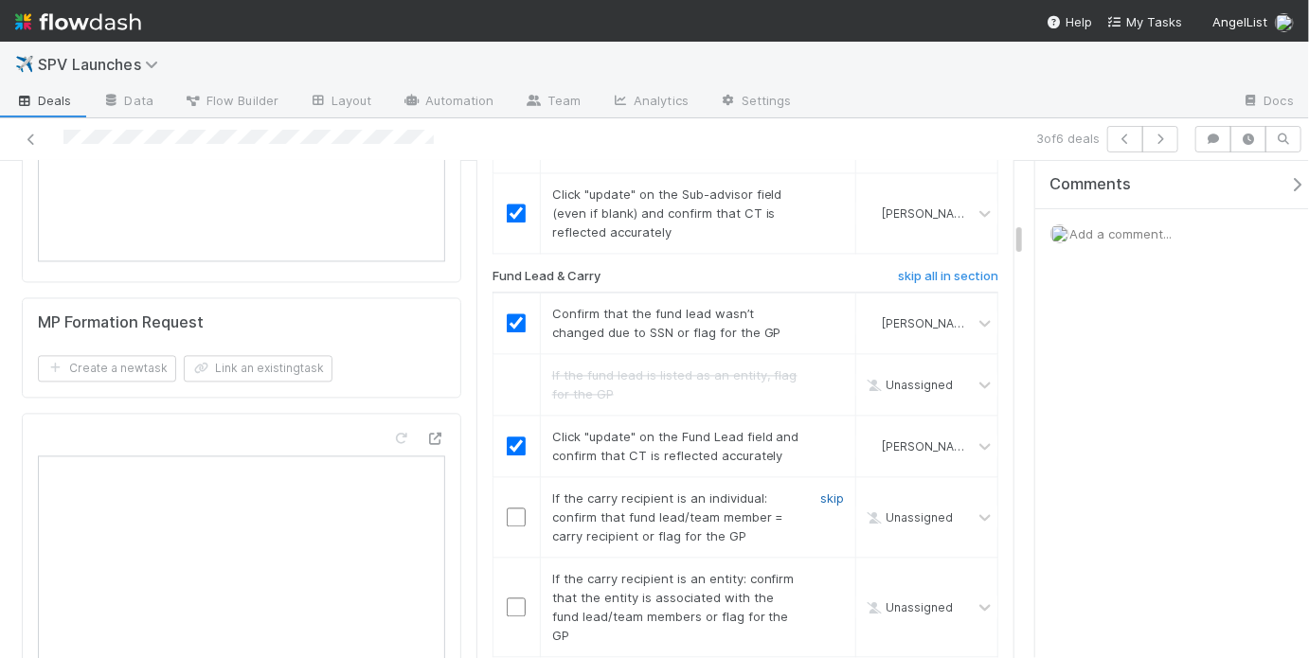
drag, startPoint x: 806, startPoint y: 464, endPoint x: 822, endPoint y: 471, distance: 17.4
click at [822, 491] on link "skip" at bounding box center [832, 498] width 24 height 15
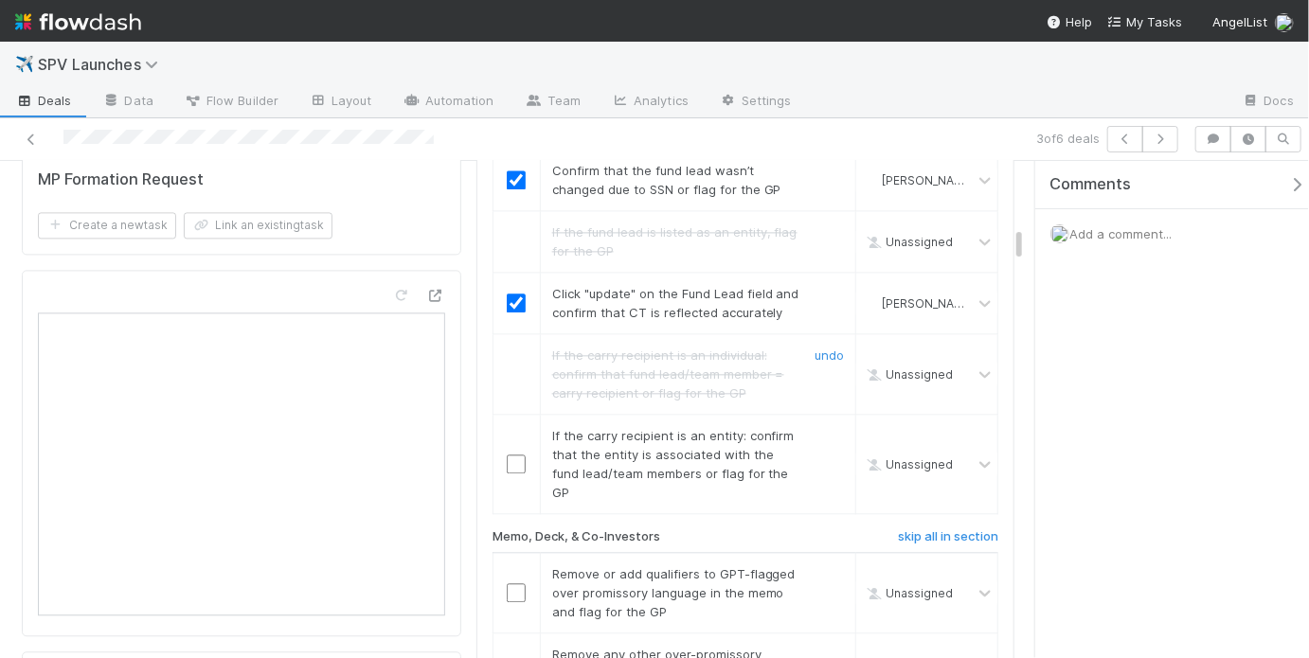
scroll to position [1916, 0]
click at [513, 453] on input "checkbox" at bounding box center [516, 462] width 19 height 19
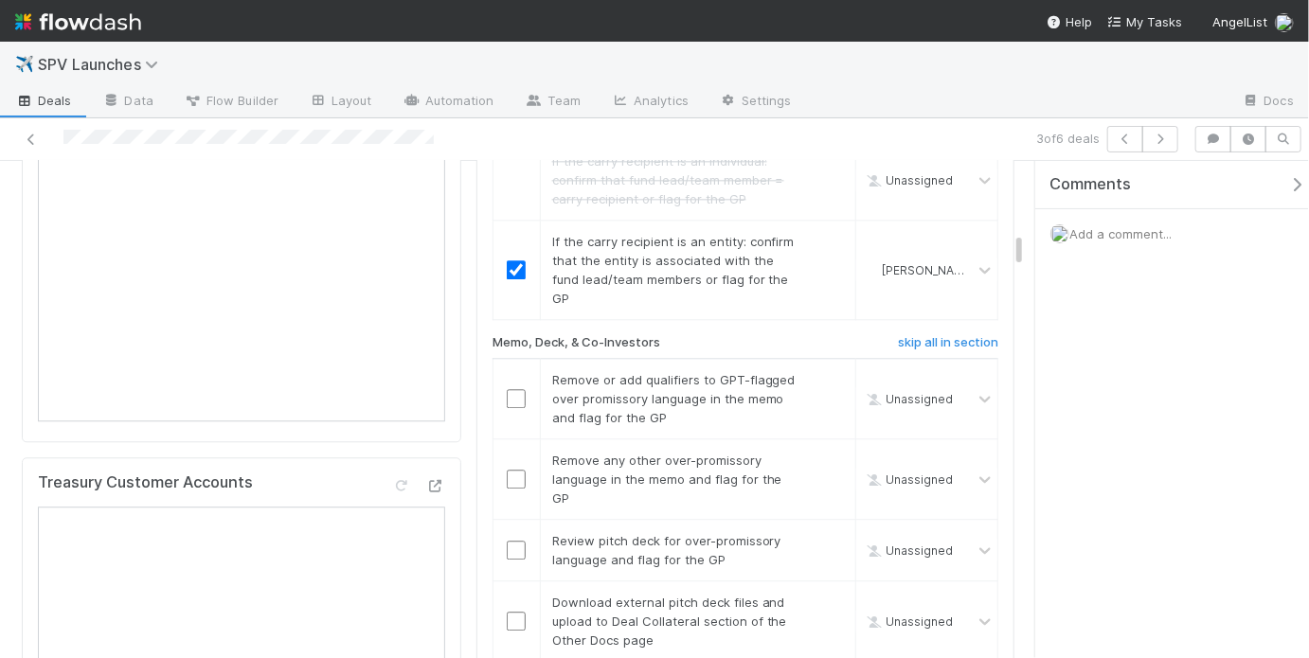
scroll to position [2111, 0]
click at [517, 386] on input "checkbox" at bounding box center [516, 395] width 19 height 19
click at [508, 467] on input "checkbox" at bounding box center [516, 476] width 19 height 19
click at [513, 538] on input "checkbox" at bounding box center [516, 547] width 19 height 19
click at [830, 592] on link "skip" at bounding box center [832, 599] width 24 height 15
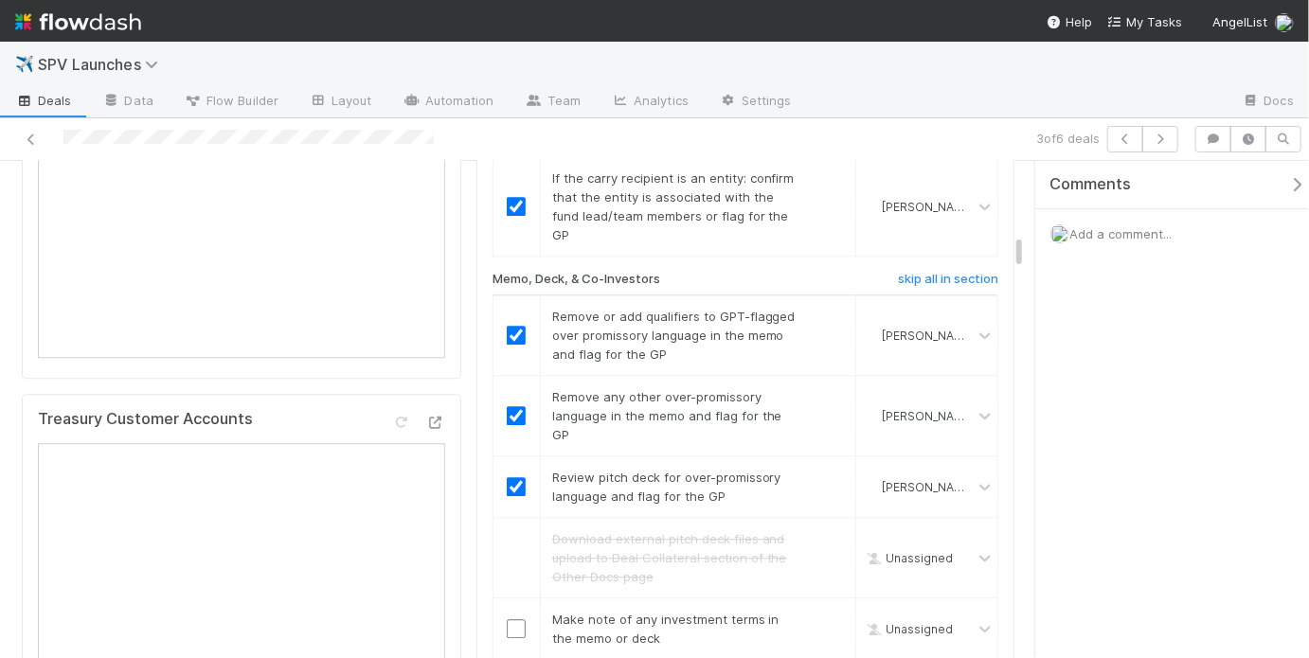
scroll to position [2172, 0]
click at [499, 618] on div at bounding box center [516, 627] width 46 height 19
click at [509, 618] on input "checkbox" at bounding box center [516, 627] width 19 height 19
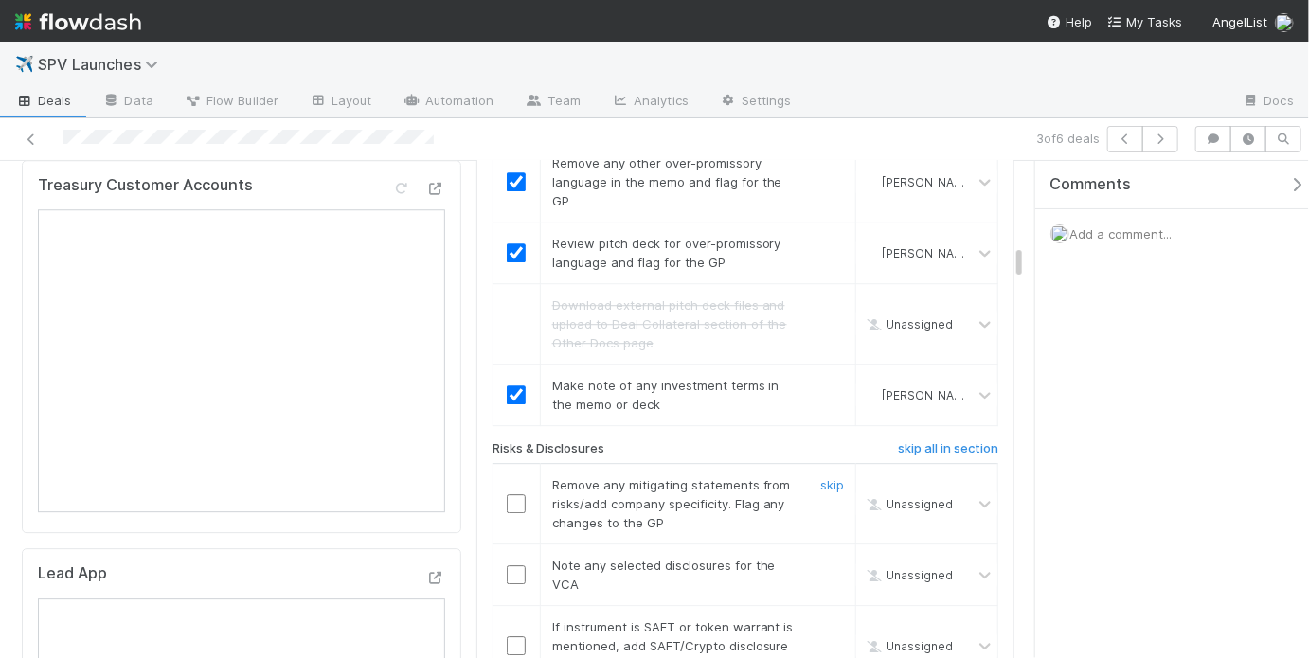
scroll to position [2460, 0]
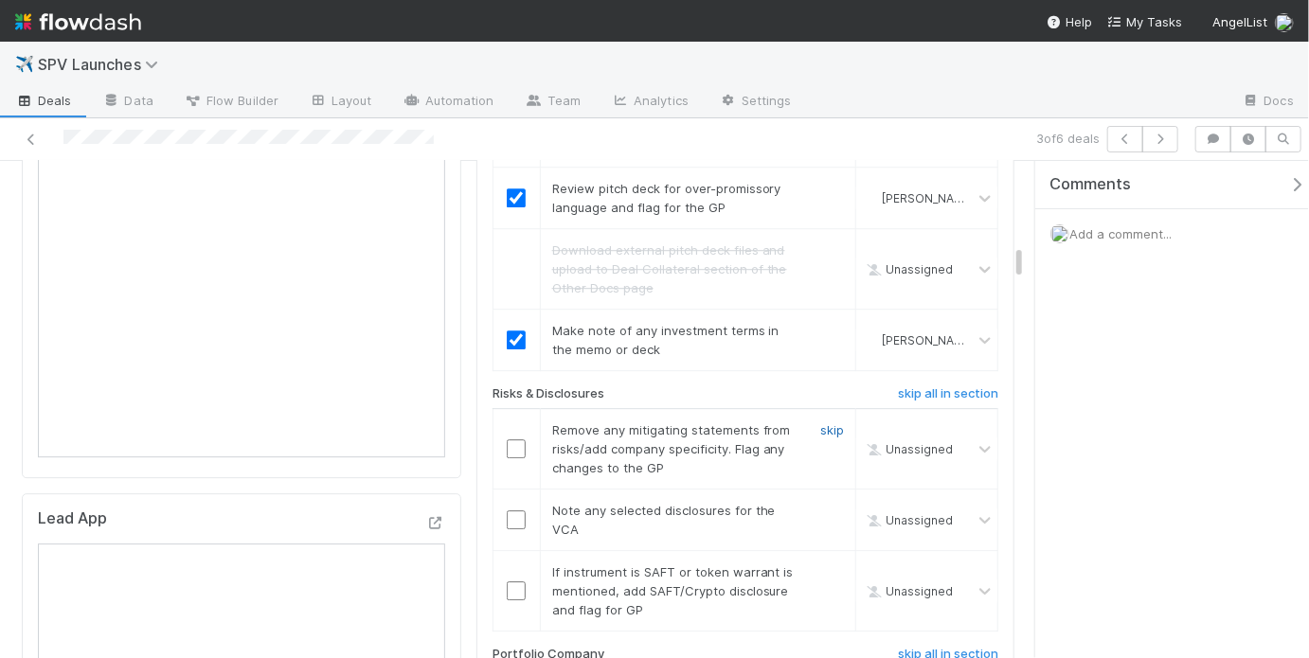
click at [823, 422] on link "skip" at bounding box center [832, 429] width 24 height 15
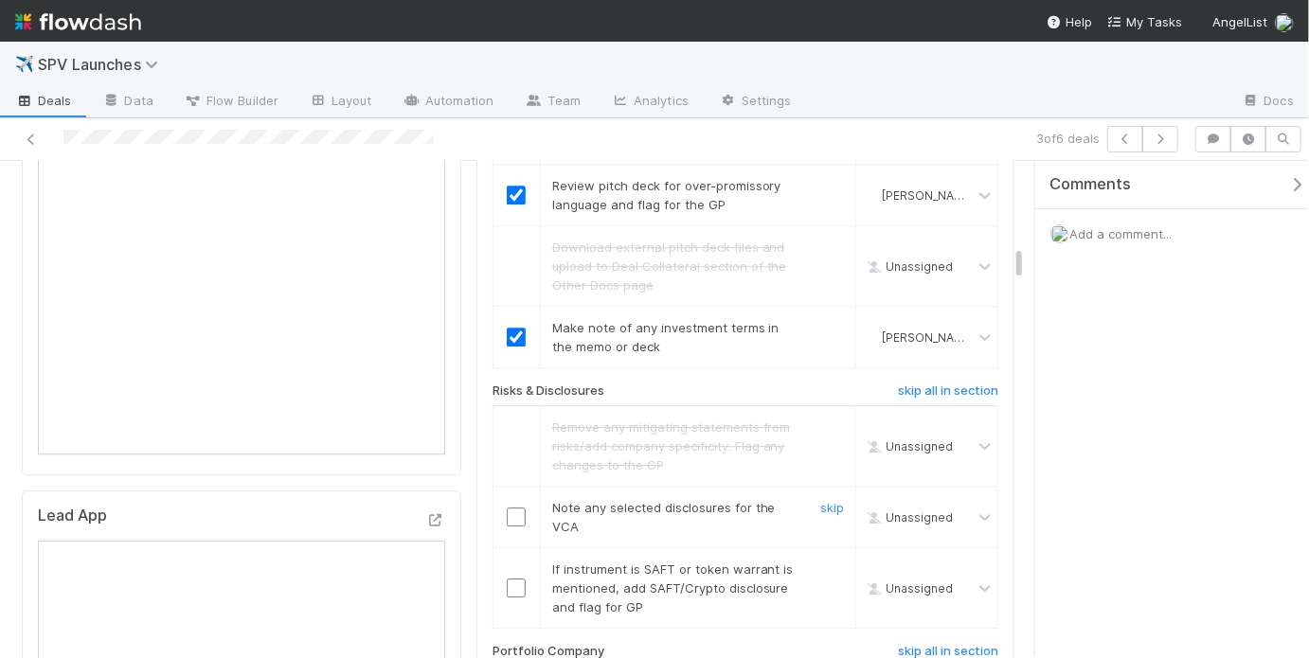
click at [808, 498] on div "skip" at bounding box center [829, 517] width 57 height 38
click at [820, 500] on link "skip" at bounding box center [832, 507] width 24 height 15
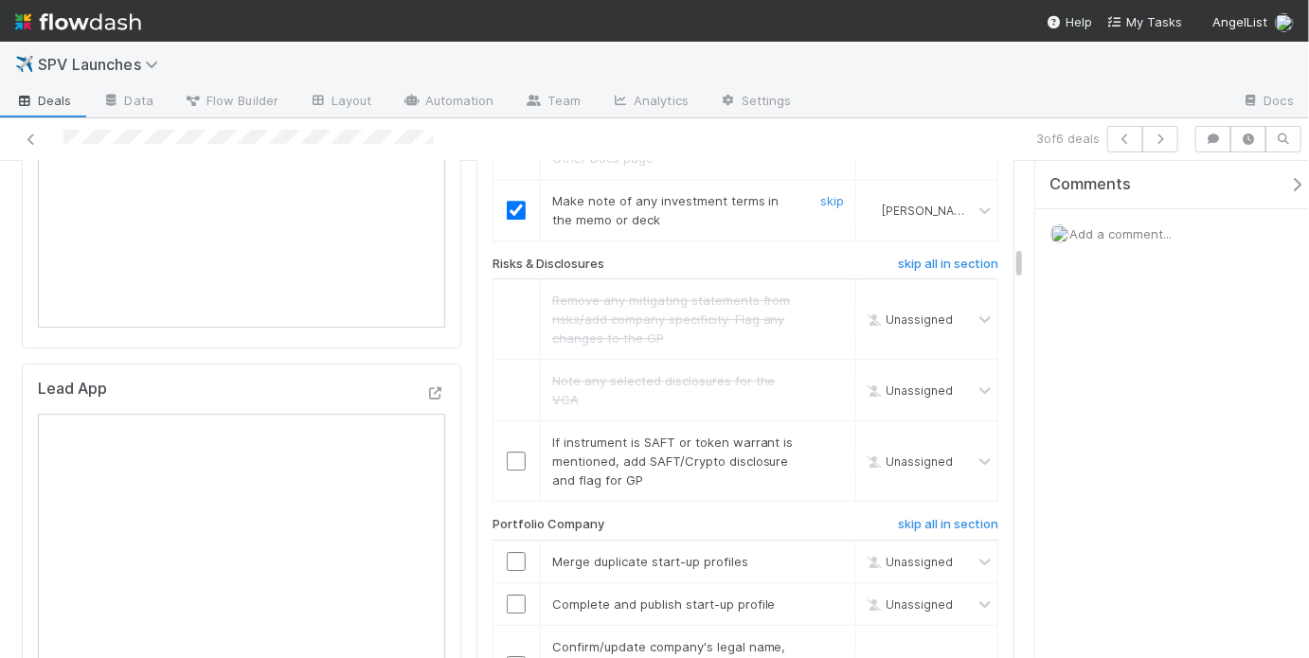
scroll to position [2757, 0]
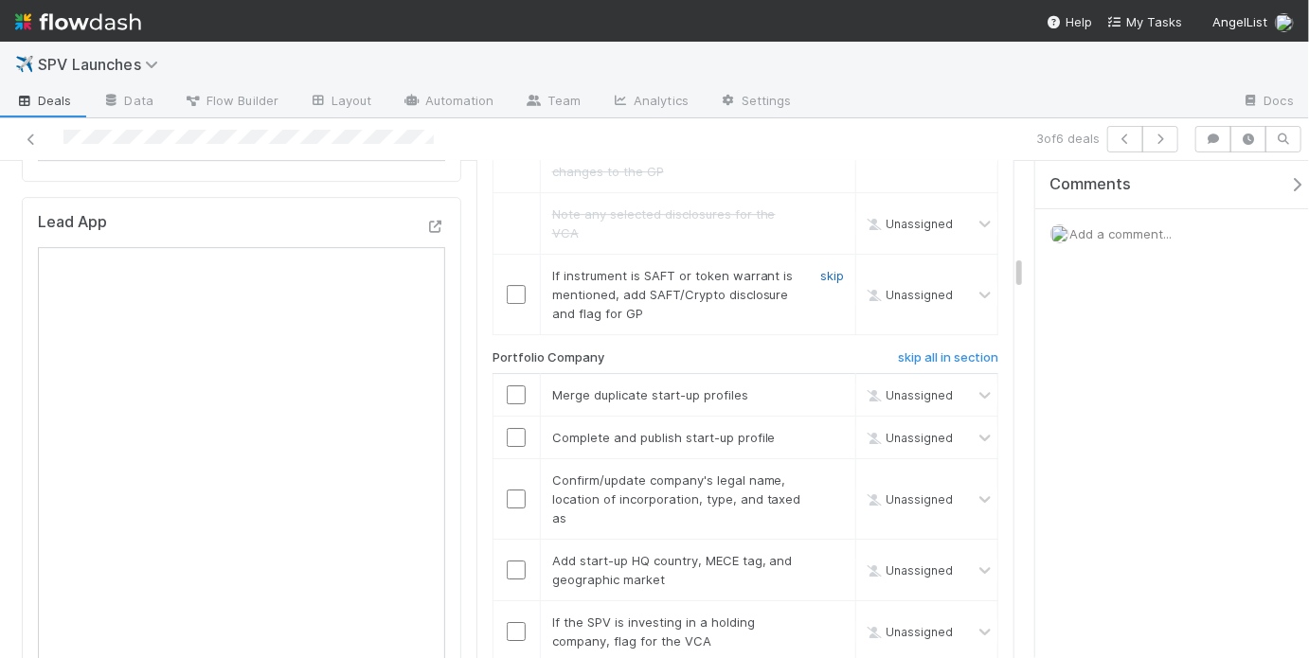
click at [824, 268] on link "skip" at bounding box center [832, 275] width 24 height 15
click at [820, 387] on link "skip" at bounding box center [832, 394] width 24 height 15
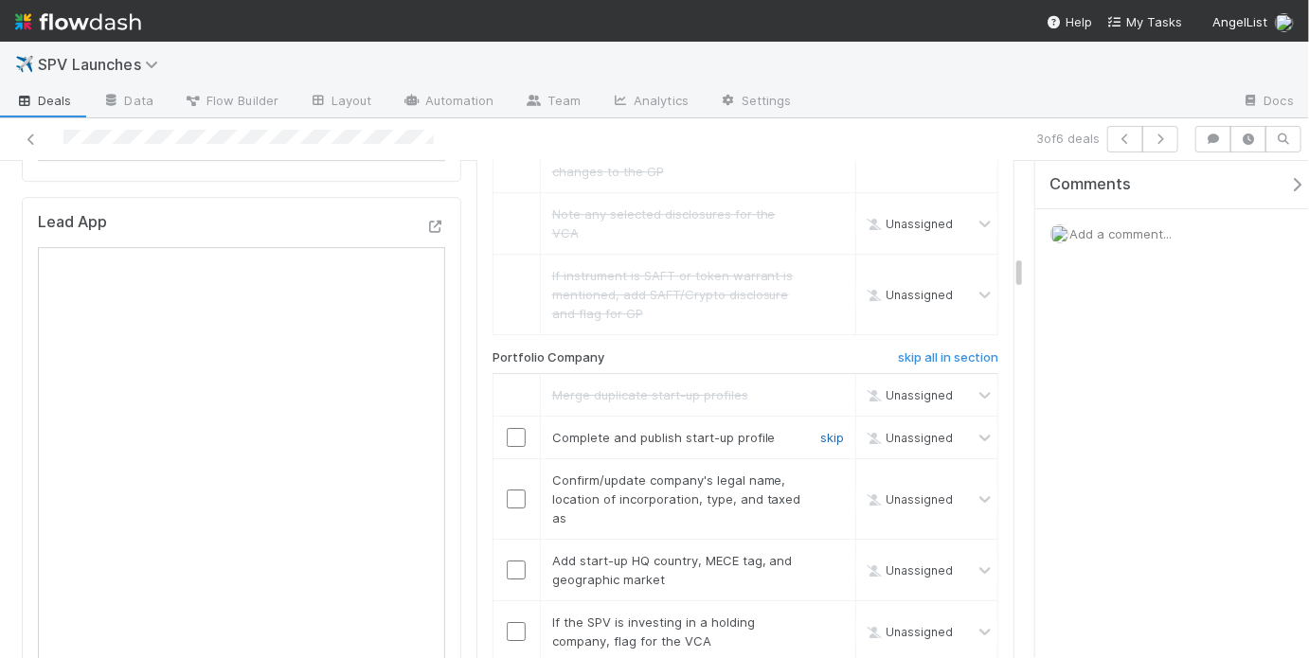
click at [823, 430] on link "skip" at bounding box center [832, 437] width 24 height 15
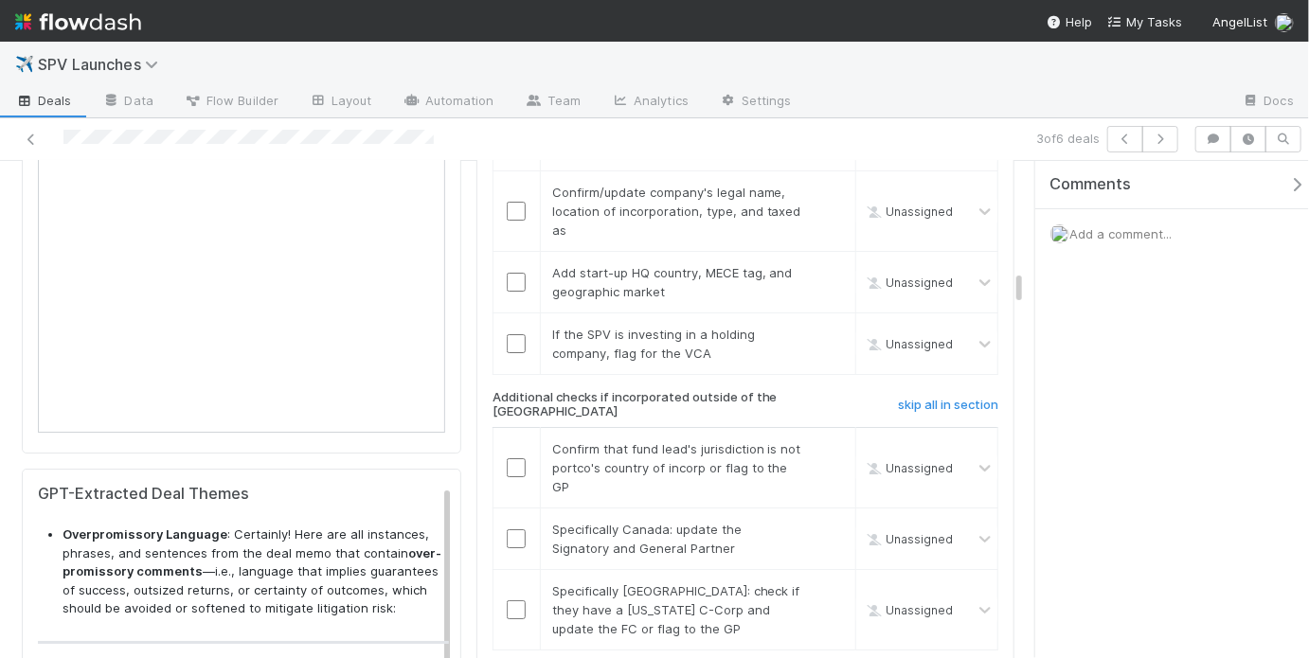
scroll to position [3509, 0]
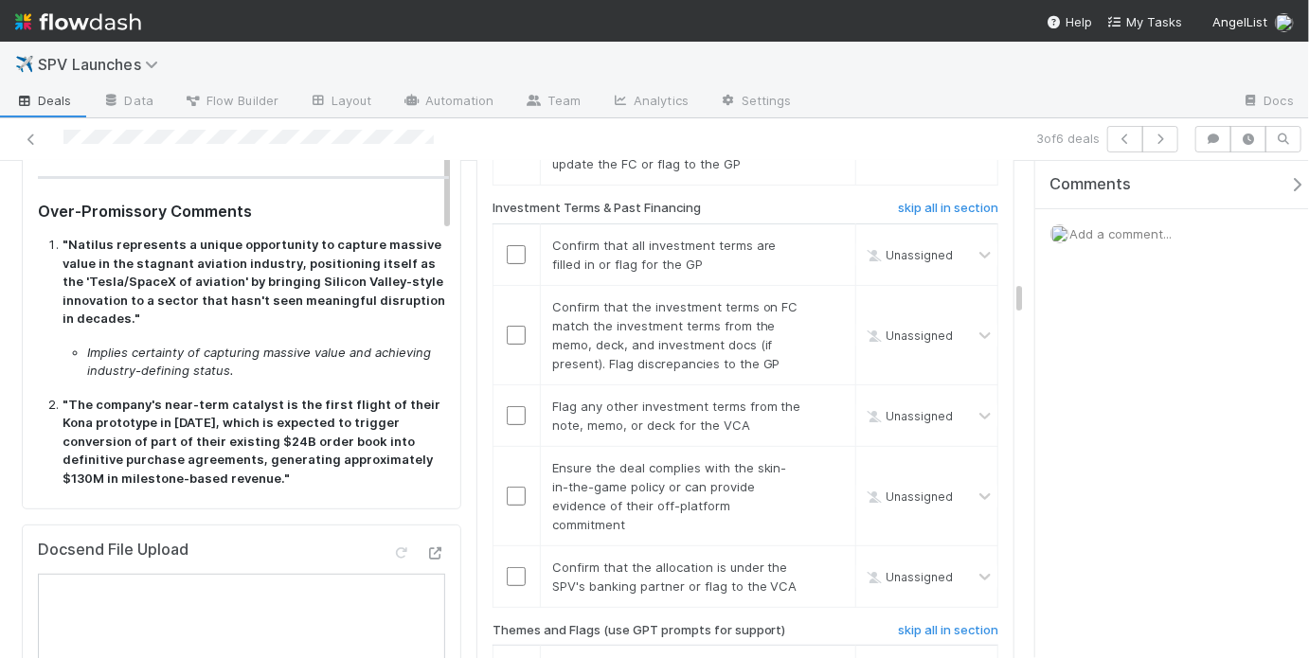
click at [376, 397] on strong ""The company's near-term catalyst is the first flight of their Kona prototype i…" at bounding box center [251, 441] width 378 height 89
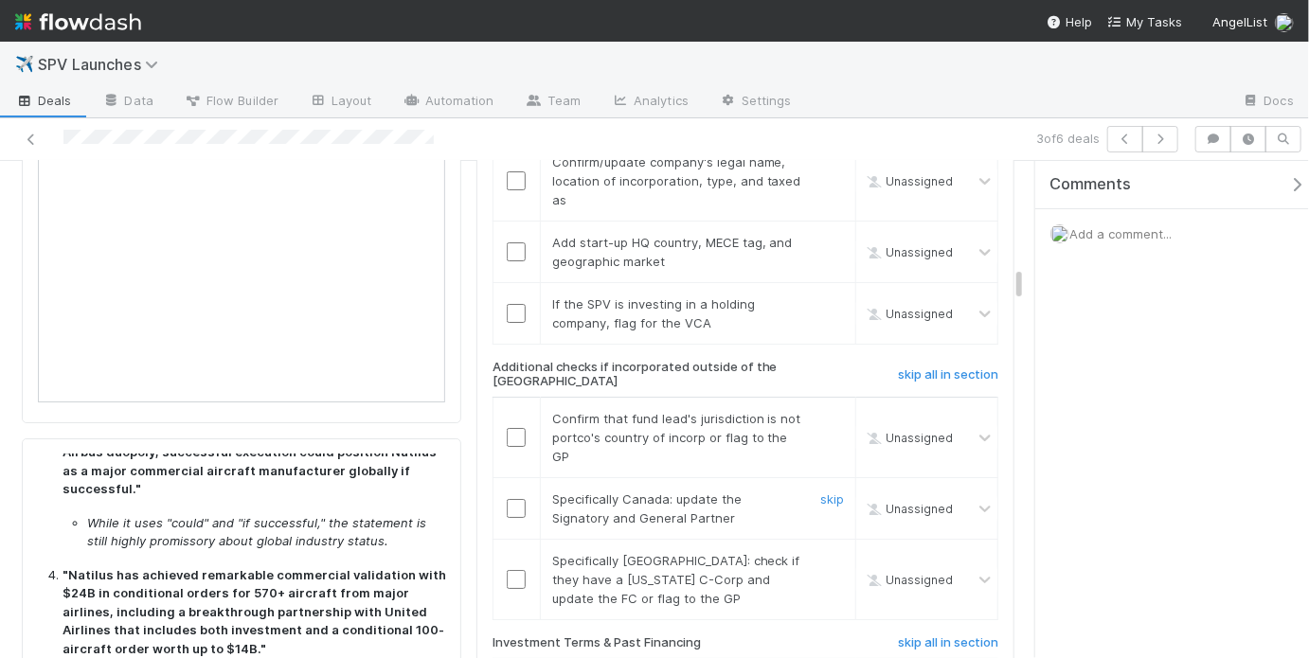
scroll to position [2761, 0]
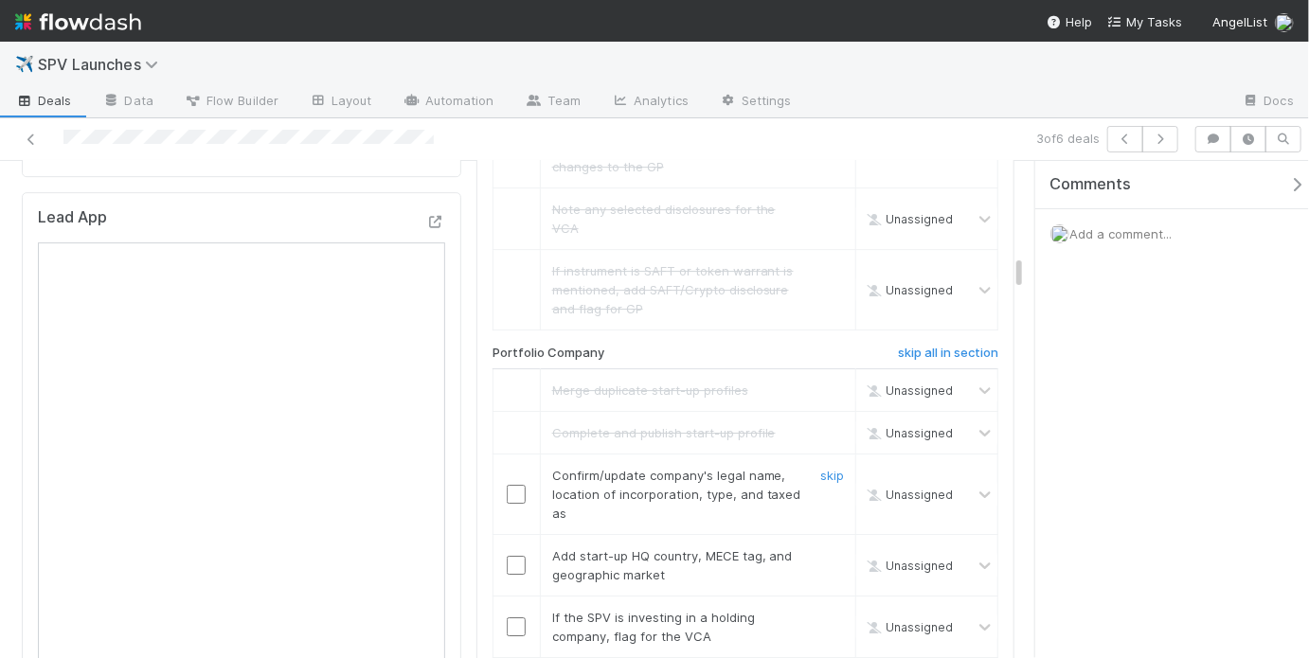
click at [509, 485] on input "checkbox" at bounding box center [516, 494] width 19 height 19
click at [513, 556] on input "checkbox" at bounding box center [516, 565] width 19 height 19
click at [820, 610] on link "skip" at bounding box center [832, 617] width 24 height 15
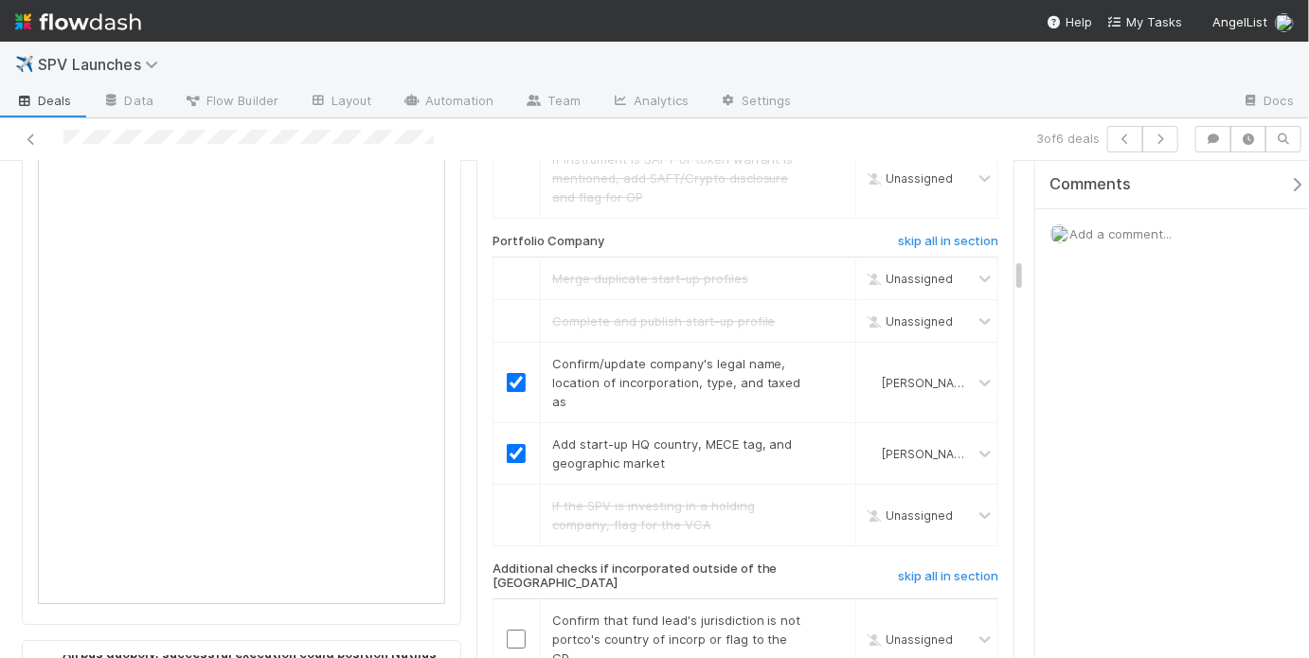
scroll to position [2879, 0]
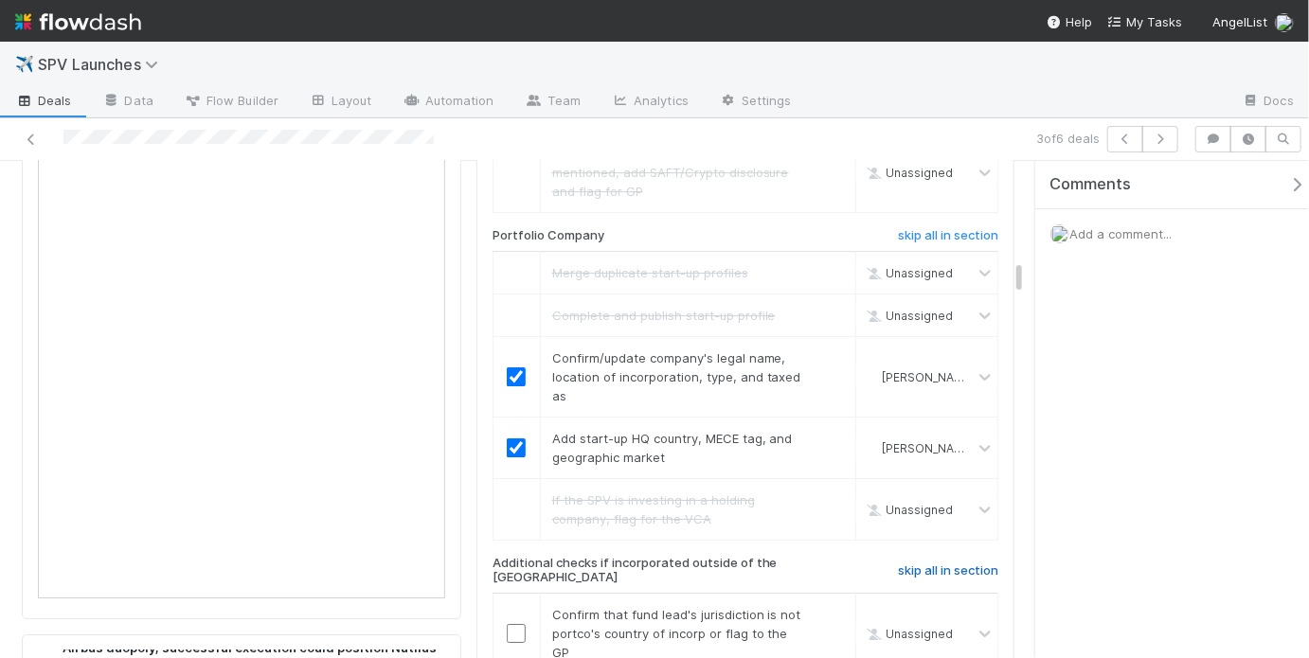
click at [910, 563] on h6 "skip all in section" at bounding box center [948, 570] width 100 height 15
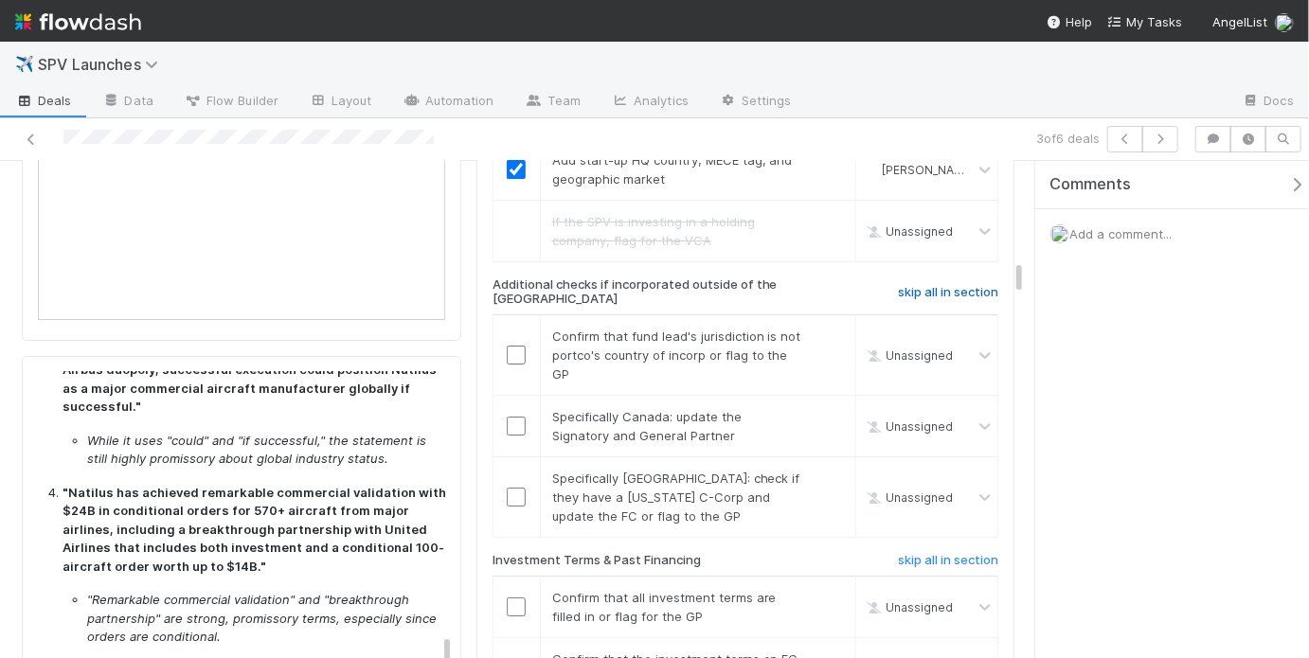
scroll to position [3157, 0]
click at [925, 285] on h6 "skip all in section" at bounding box center [948, 292] width 100 height 15
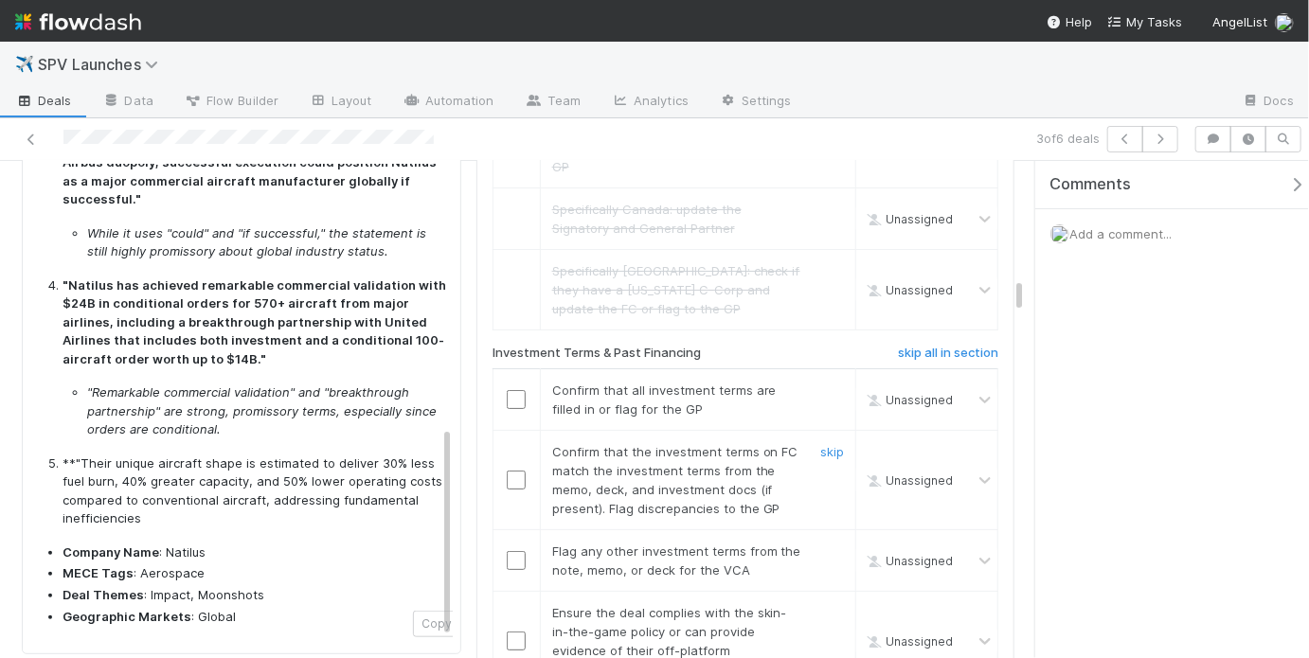
scroll to position [3410, 0]
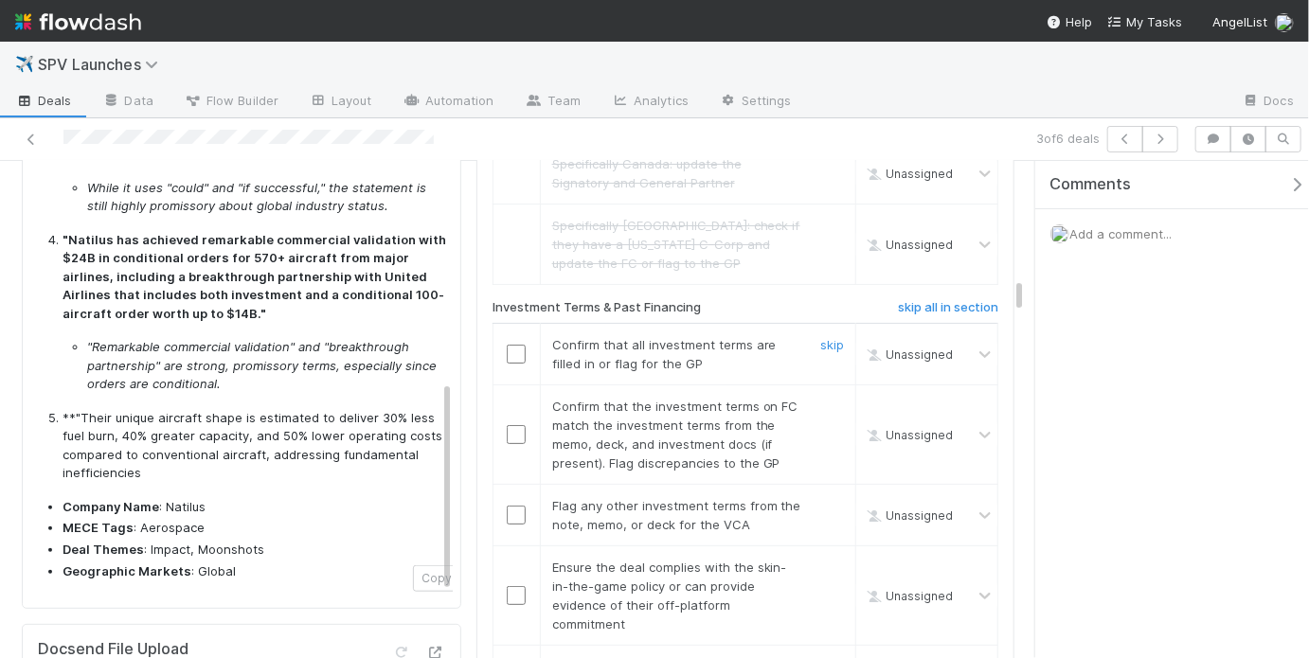
click at [516, 345] on input "checkbox" at bounding box center [516, 354] width 19 height 19
click at [511, 425] on input "checkbox" at bounding box center [516, 434] width 19 height 19
click at [507, 345] on input "checkbox" at bounding box center [516, 354] width 19 height 19
click at [822, 498] on link "skip" at bounding box center [832, 505] width 24 height 15
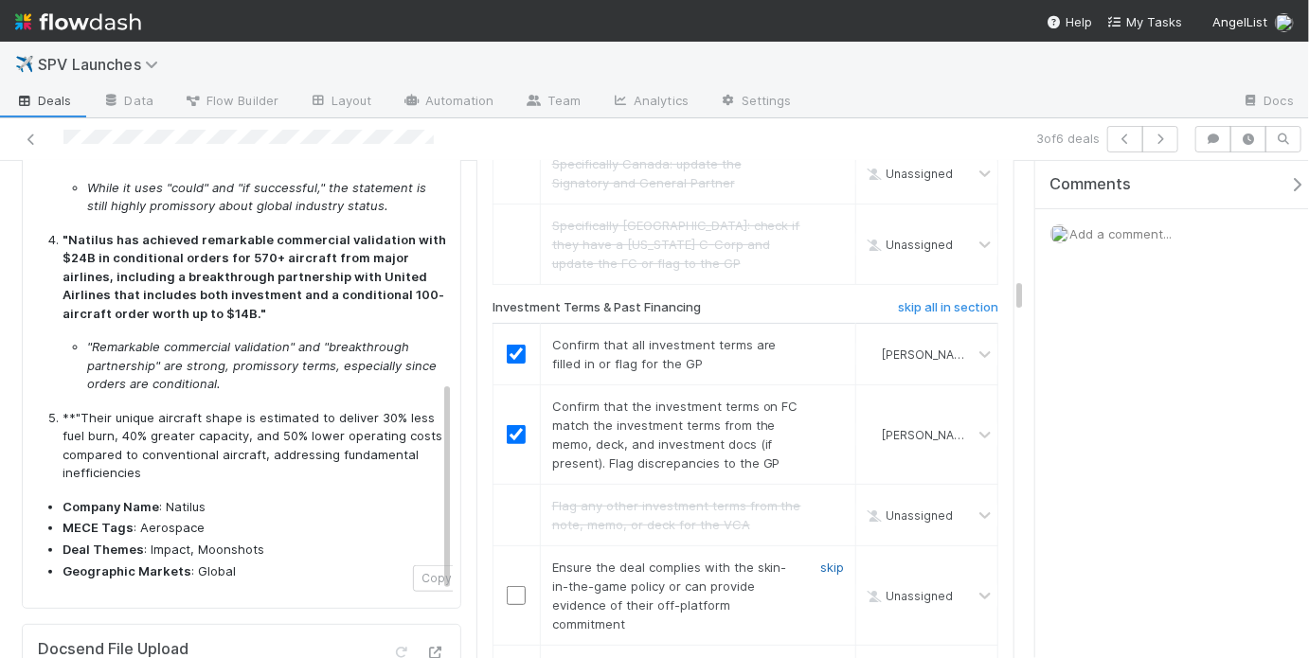
click at [825, 560] on link "skip" at bounding box center [832, 567] width 24 height 15
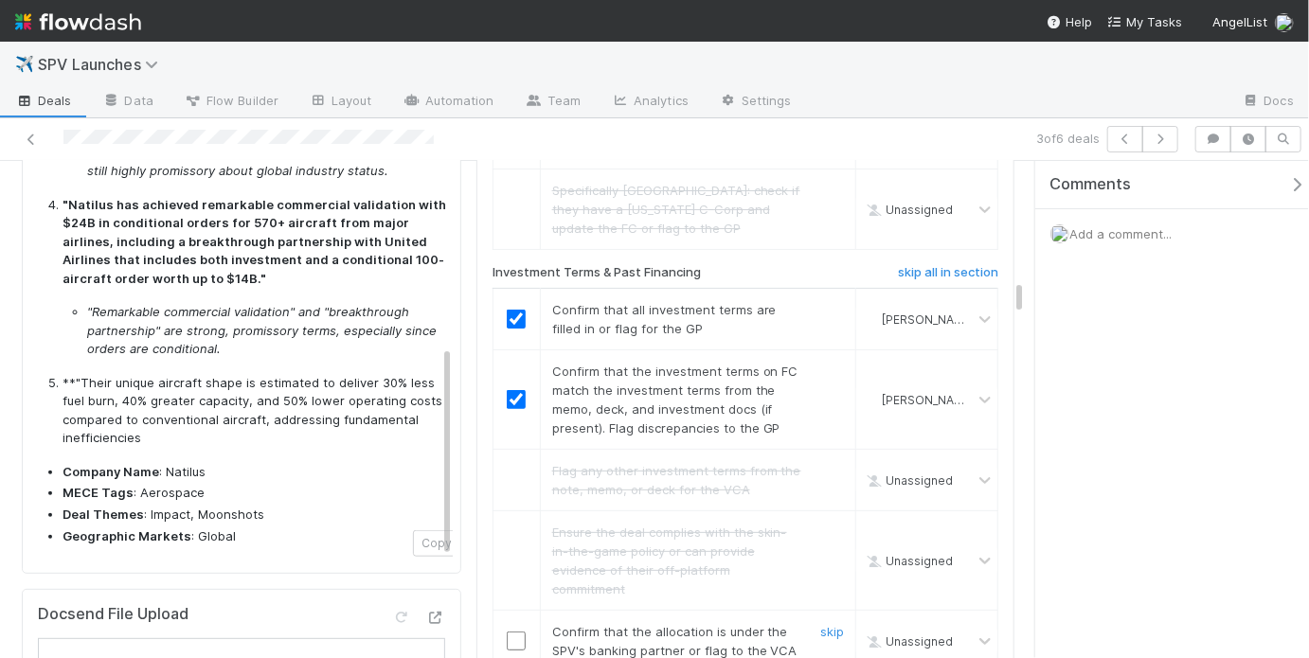
scroll to position [3488, 0]
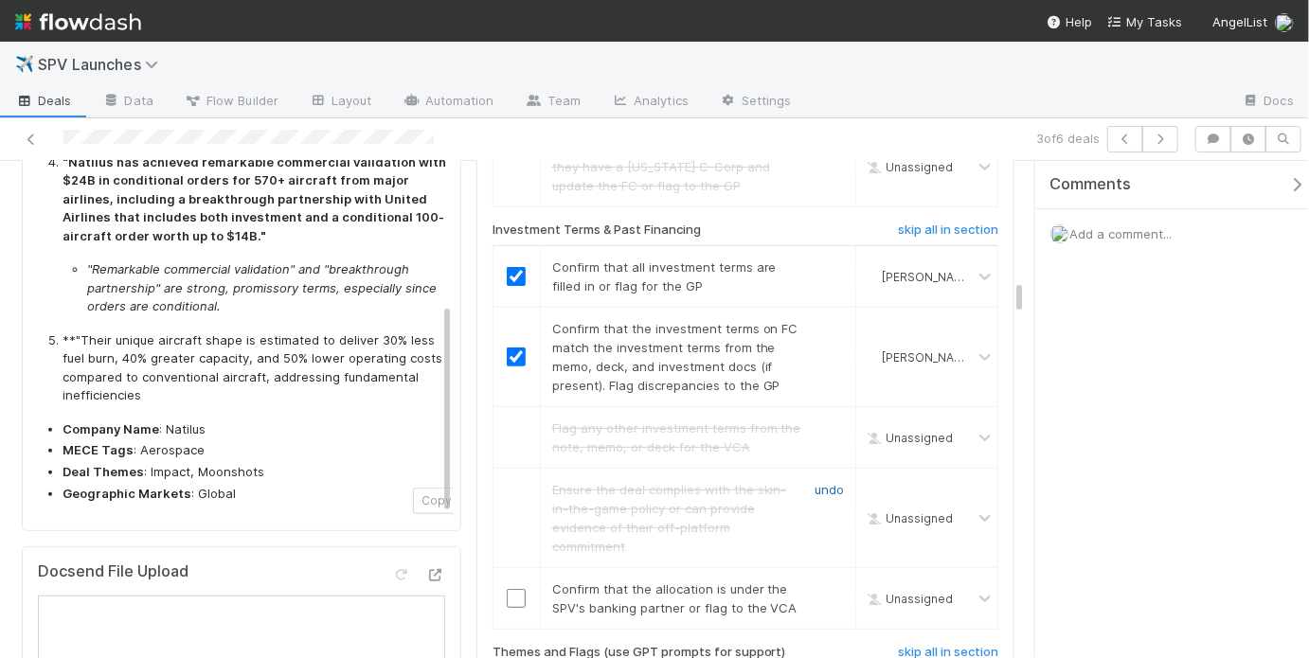
click at [825, 482] on link "undo" at bounding box center [828, 489] width 29 height 15
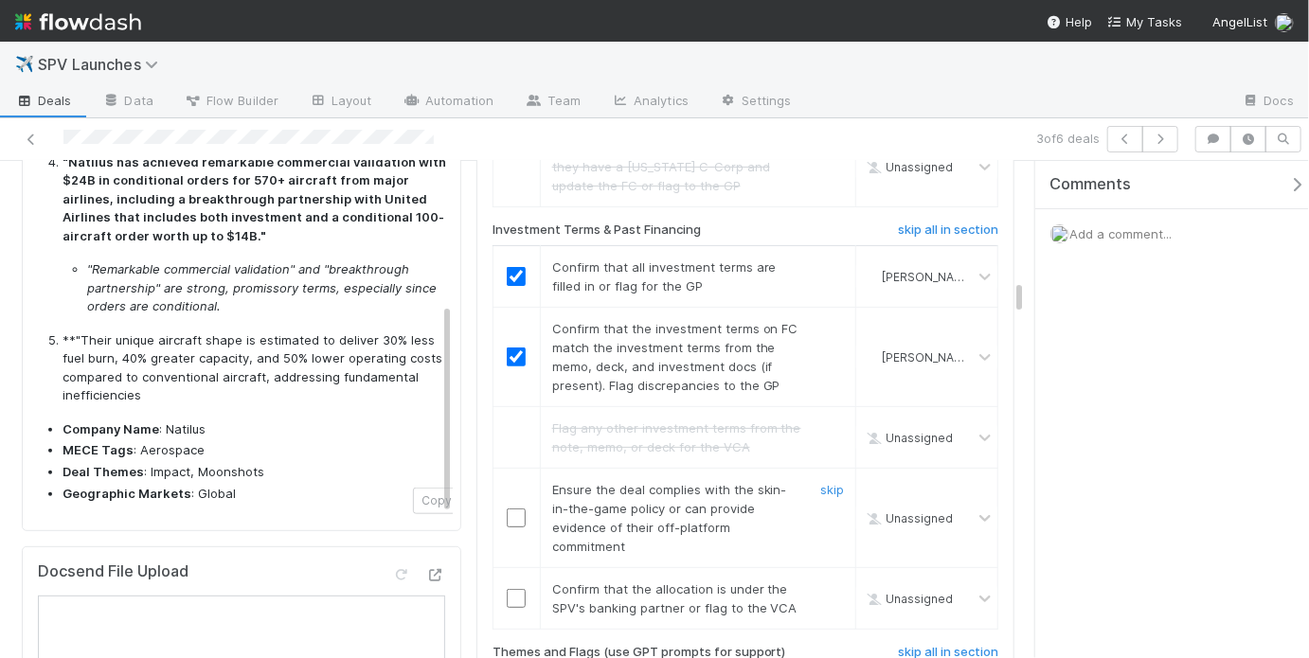
click at [509, 509] on input "checkbox" at bounding box center [516, 518] width 19 height 19
click at [510, 509] on input "checkbox" at bounding box center [516, 518] width 19 height 19
click at [514, 589] on input "checkbox" at bounding box center [516, 598] width 19 height 19
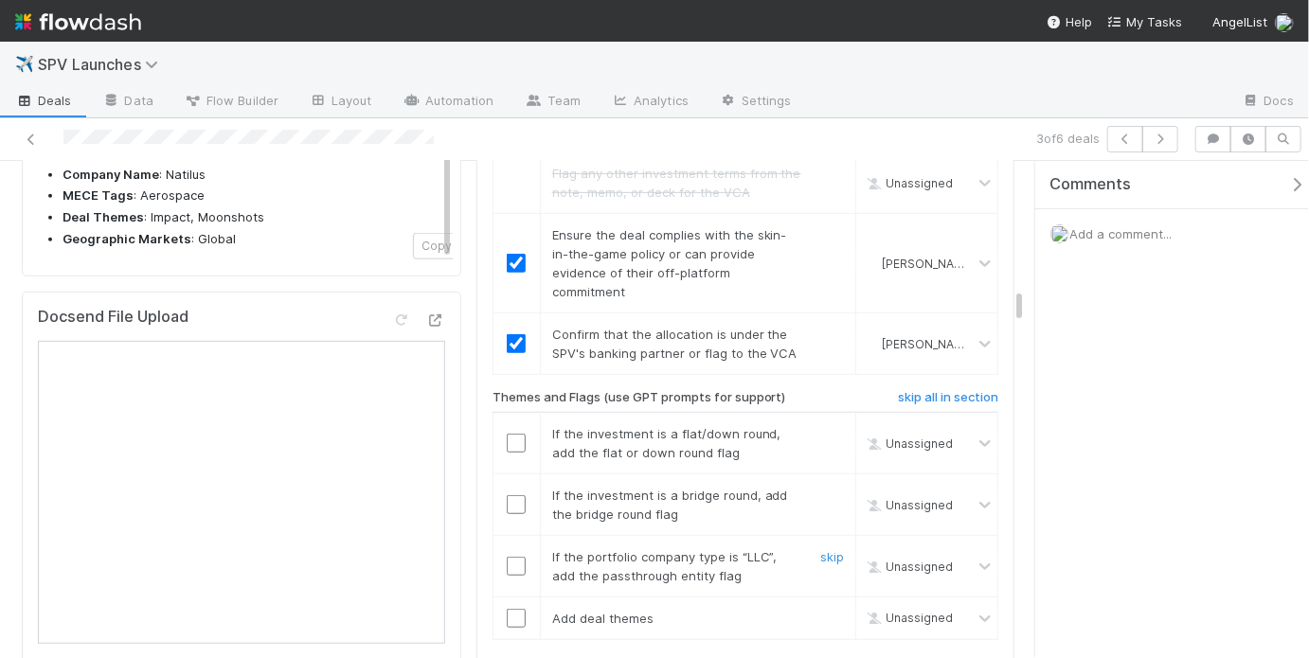
scroll to position [3744, 0]
click at [826, 422] on div "skip" at bounding box center [829, 441] width 57 height 38
click at [827, 424] on link "skip" at bounding box center [832, 431] width 24 height 15
click at [830, 486] on link "skip" at bounding box center [832, 493] width 24 height 15
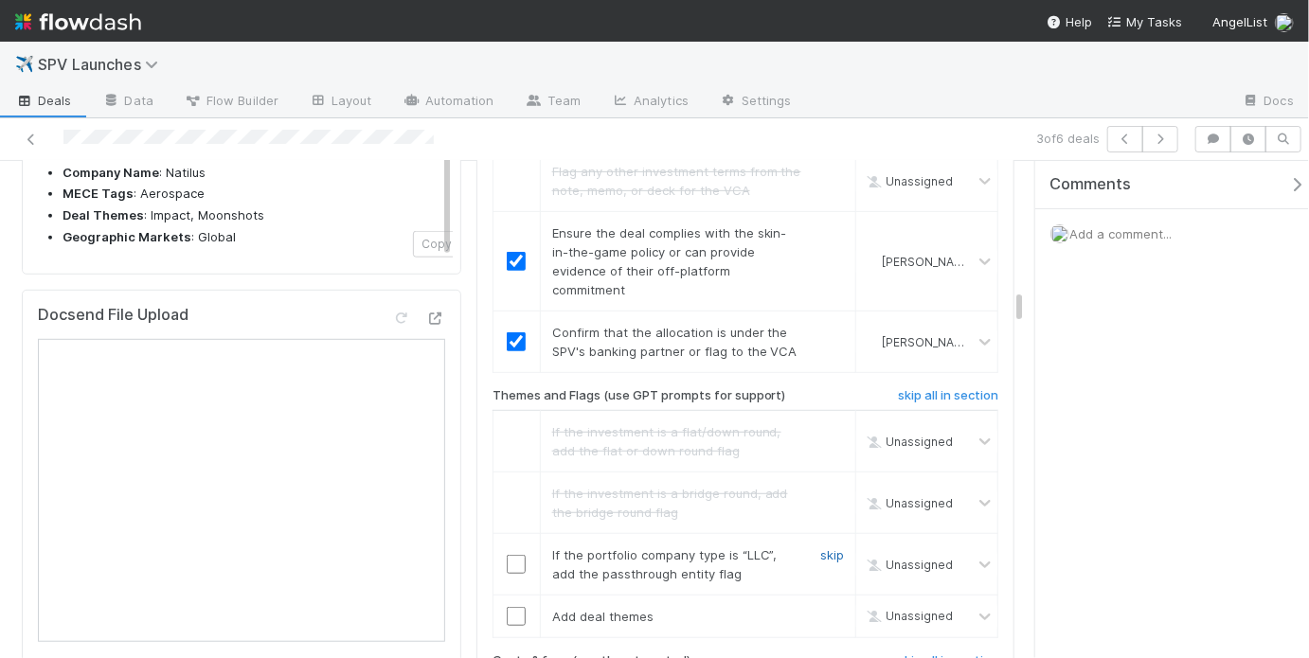
click at [820, 547] on link "skip" at bounding box center [832, 554] width 24 height 15
click at [820, 609] on link "skip" at bounding box center [832, 616] width 24 height 15
click at [511, 607] on input "checkbox" at bounding box center [516, 616] width 19 height 19
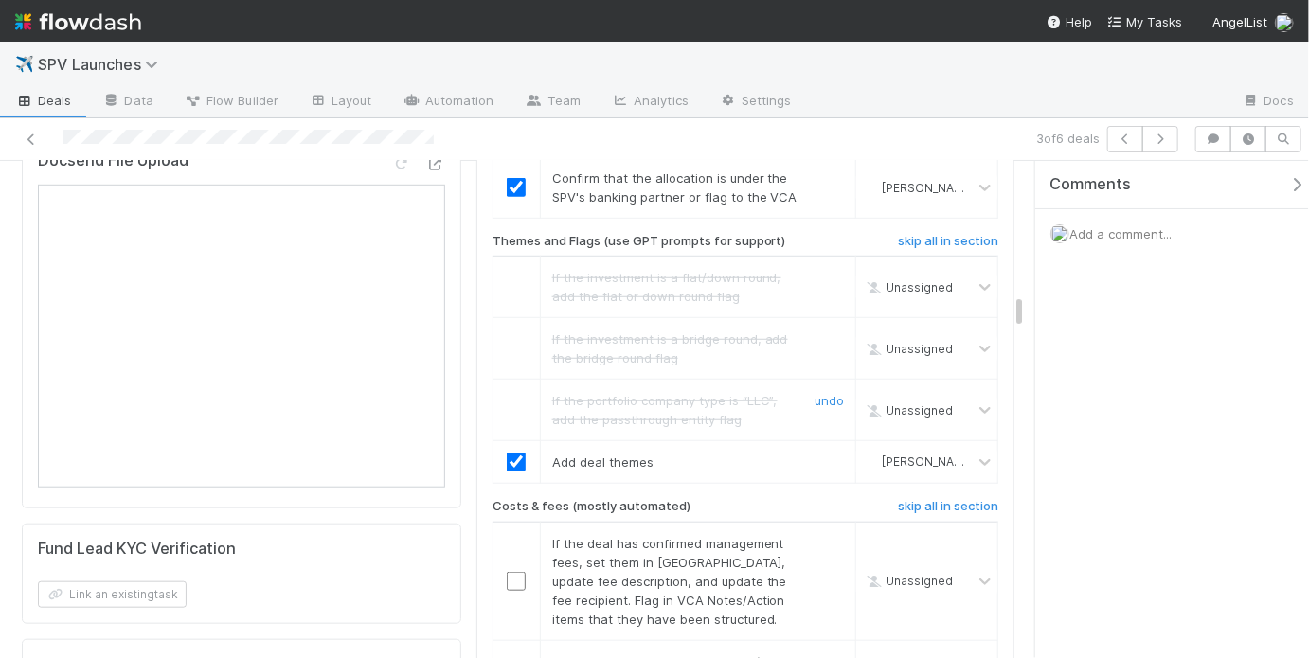
scroll to position [3972, 0]
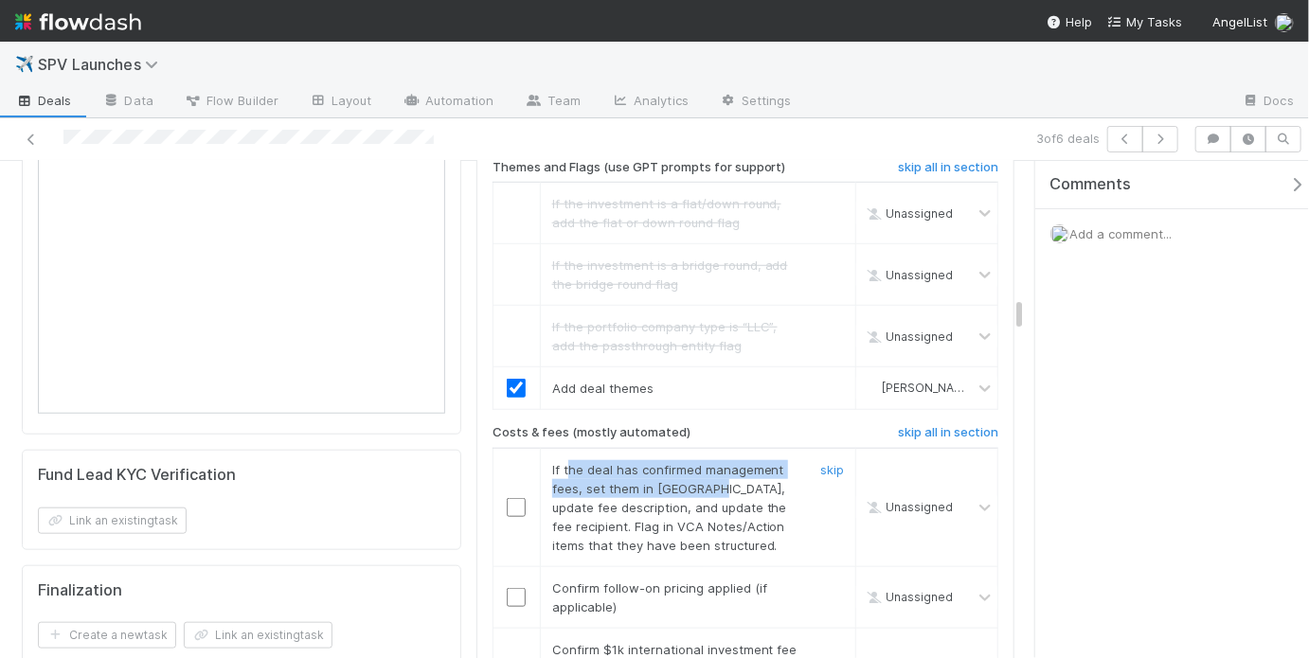
drag, startPoint x: 642, startPoint y: 387, endPoint x: 726, endPoint y: 420, distance: 90.6
click at [705, 462] on span "If the deal has confirmed management fees, set them in CT, update fee descripti…" at bounding box center [669, 507] width 235 height 91
click at [735, 462] on span "If the deal has confirmed management fees, set them in CT, update fee descripti…" at bounding box center [669, 507] width 235 height 91
click at [820, 462] on link "skip" at bounding box center [832, 469] width 24 height 15
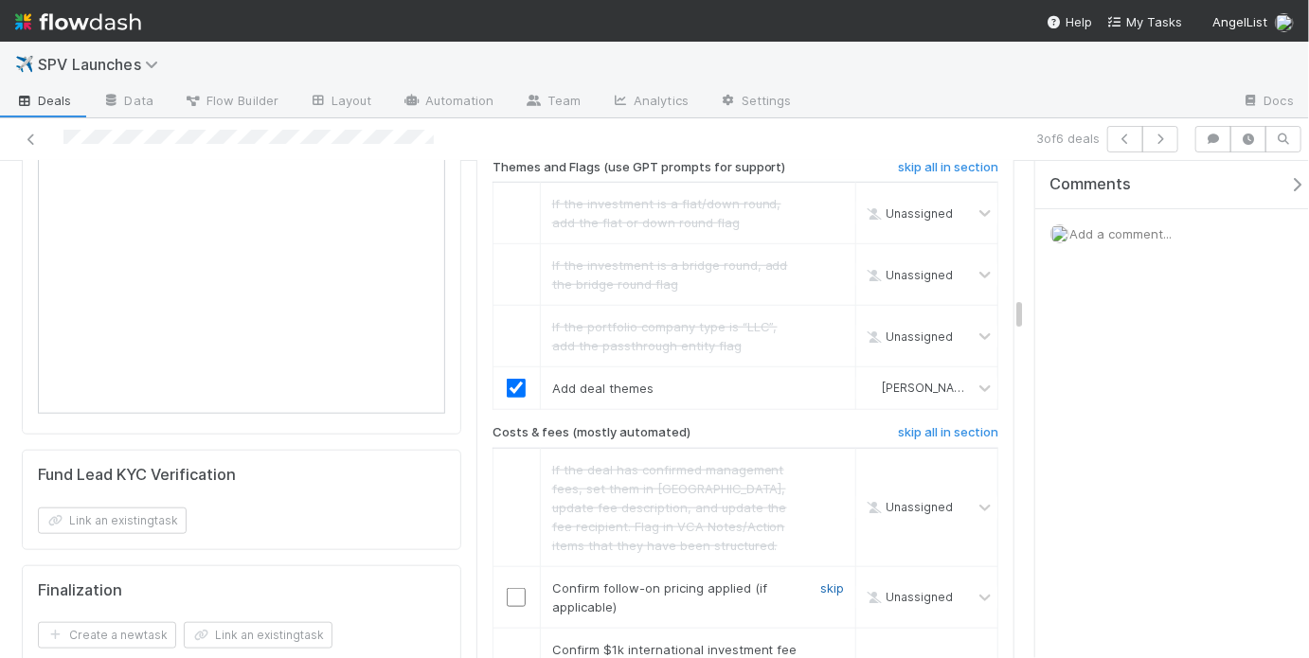
click at [820, 580] on link "skip" at bounding box center [832, 587] width 24 height 15
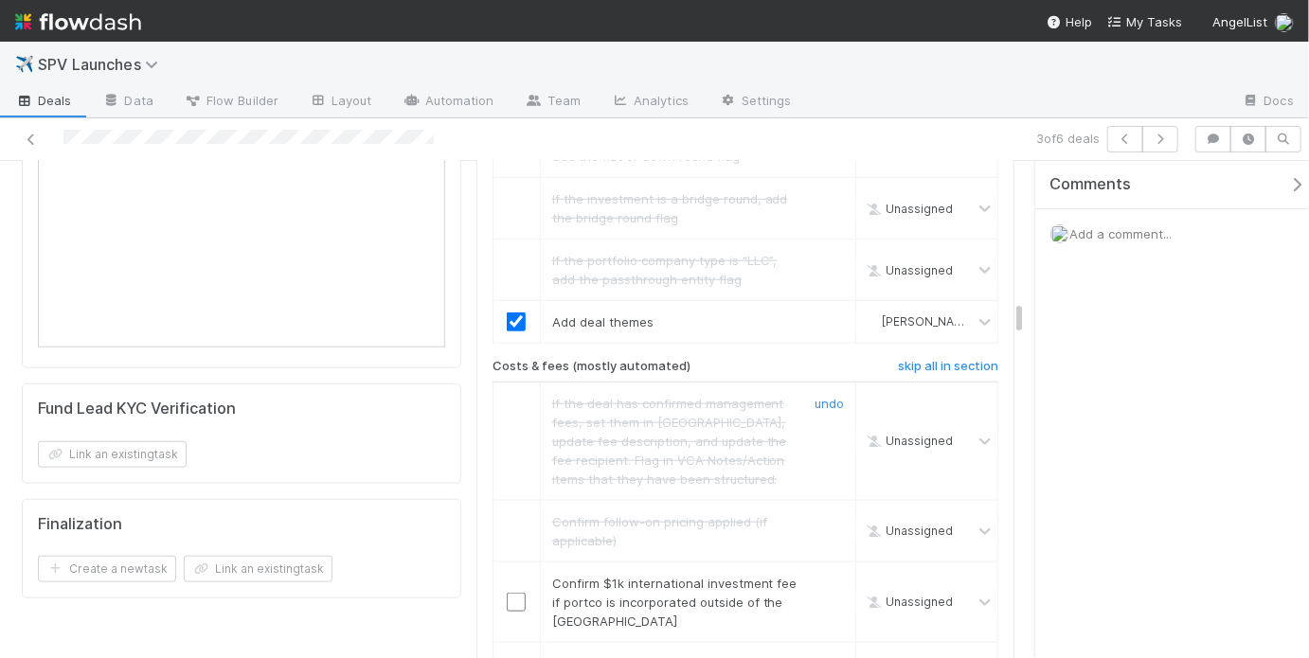
scroll to position [4228, 0]
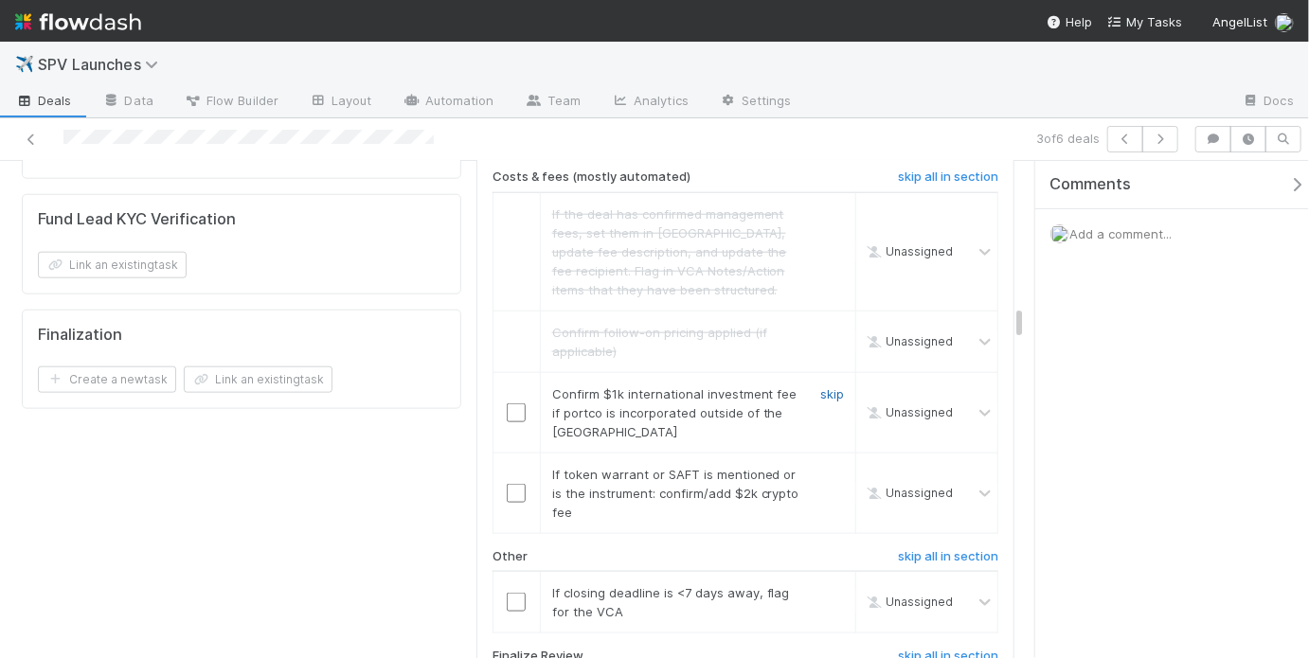
click at [822, 386] on link "skip" at bounding box center [832, 393] width 24 height 15
click at [832, 467] on link "skip" at bounding box center [832, 474] width 24 height 15
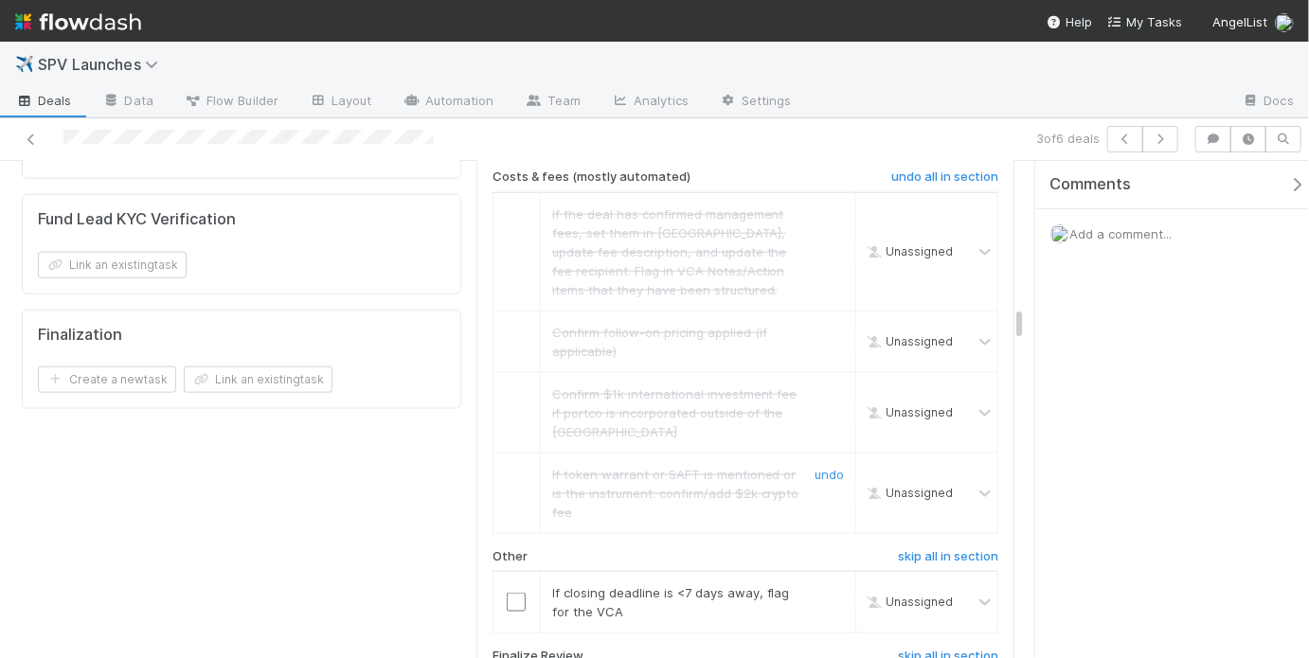
scroll to position [4359, 0]
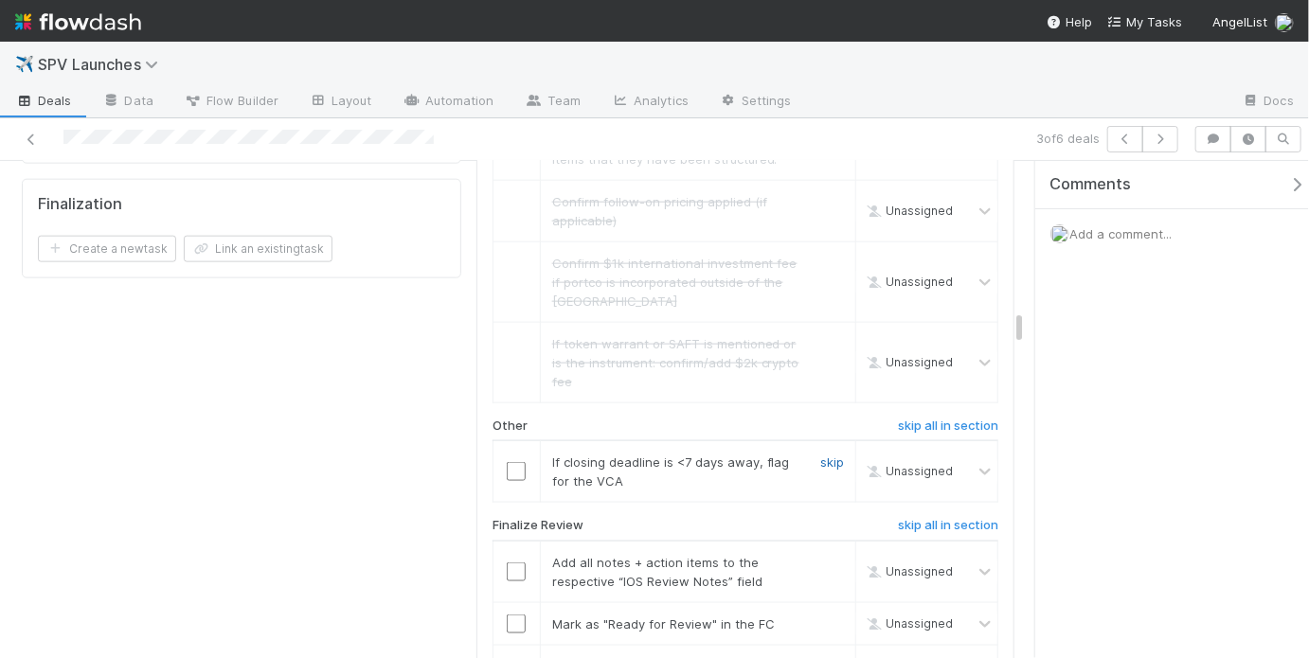
drag, startPoint x: 832, startPoint y: 385, endPoint x: 831, endPoint y: 375, distance: 10.5
click at [831, 455] on link "skip" at bounding box center [832, 462] width 24 height 15
click at [508, 562] on input "checkbox" at bounding box center [516, 571] width 19 height 19
drag, startPoint x: 515, startPoint y: 536, endPoint x: 515, endPoint y: 558, distance: 21.8
click at [515, 615] on input "checkbox" at bounding box center [516, 624] width 19 height 19
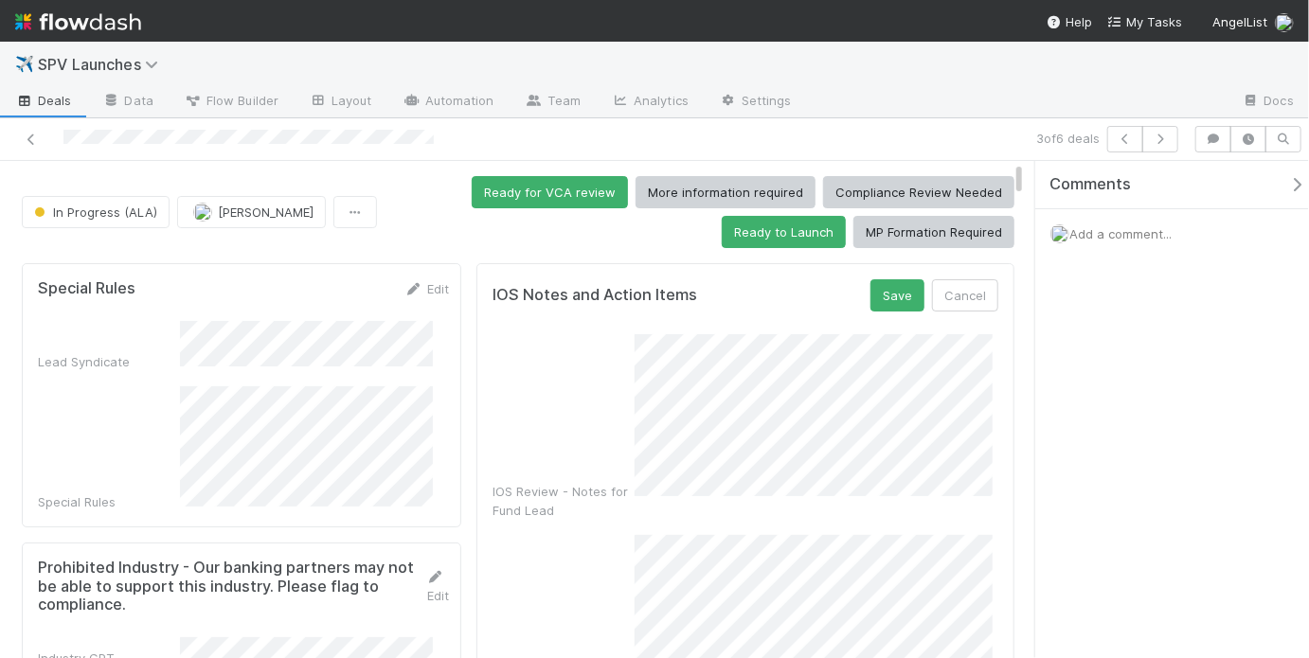
scroll to position [23, 0]
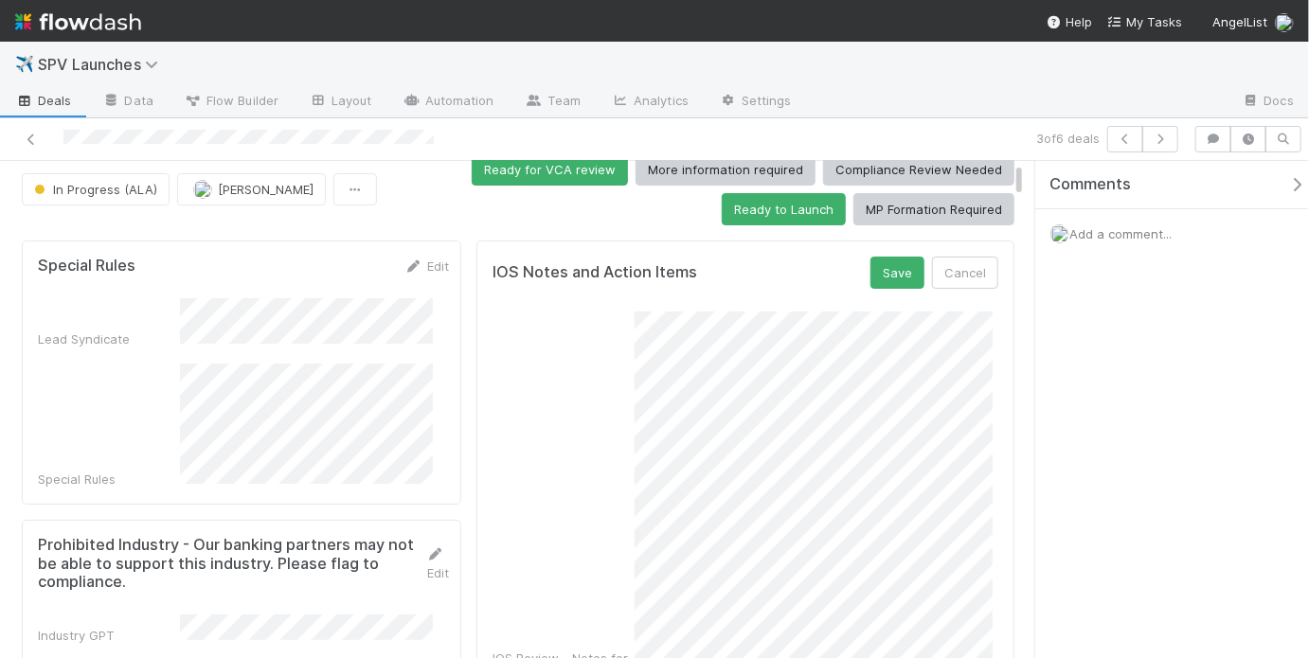
click at [611, 608] on div "IOS Review - Notes for Fund Lead" at bounding box center [745, 499] width 506 height 375
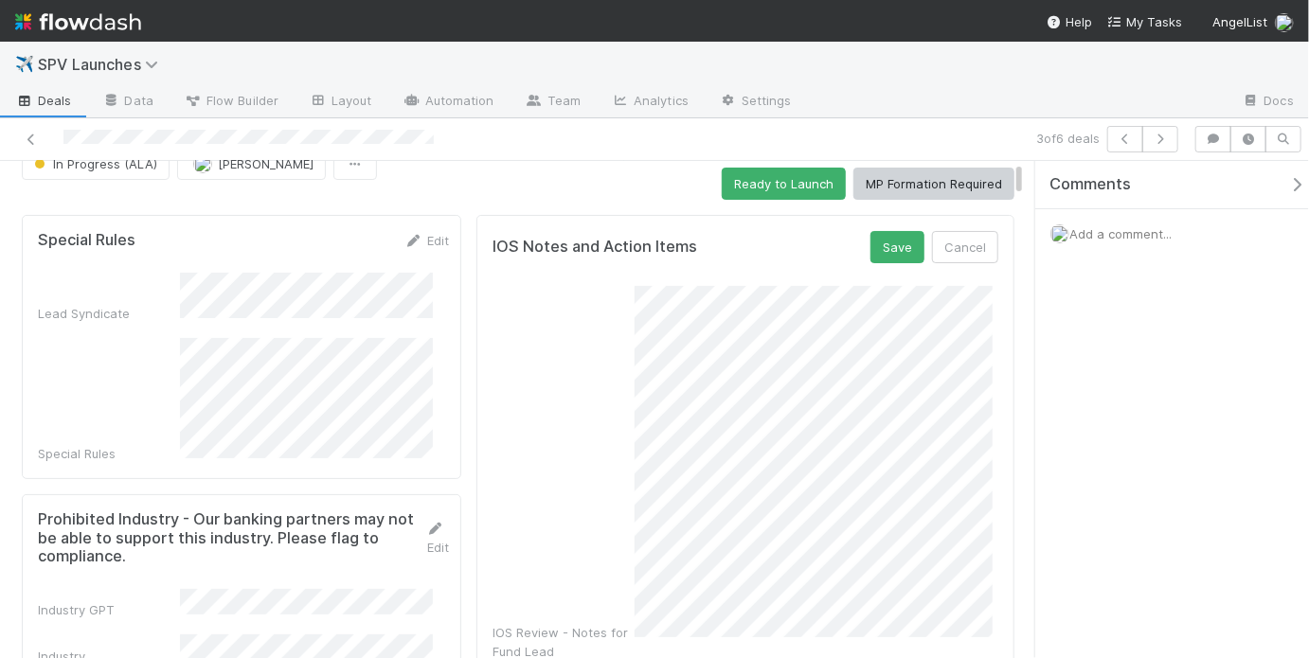
scroll to position [0, 0]
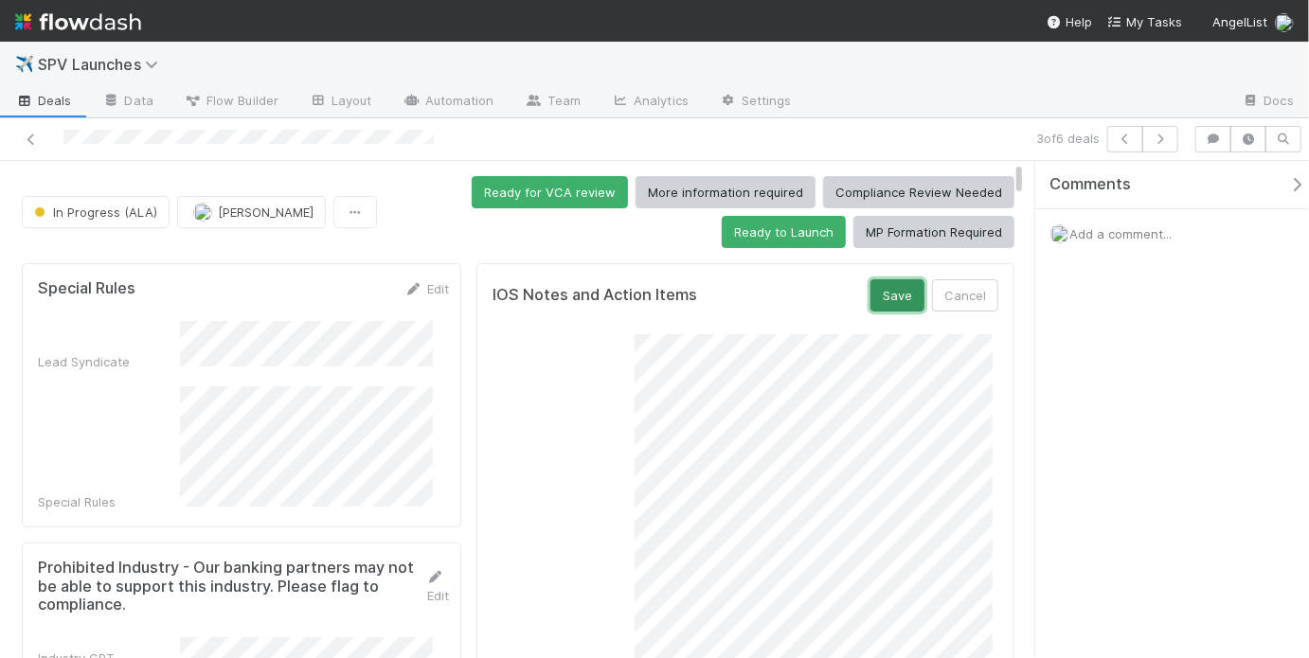
click at [889, 296] on button "Save" at bounding box center [897, 295] width 54 height 32
click at [494, 234] on div "Ready for VCA review More information required Compliance Review Needed Ready t…" at bounding box center [699, 212] width 630 height 72
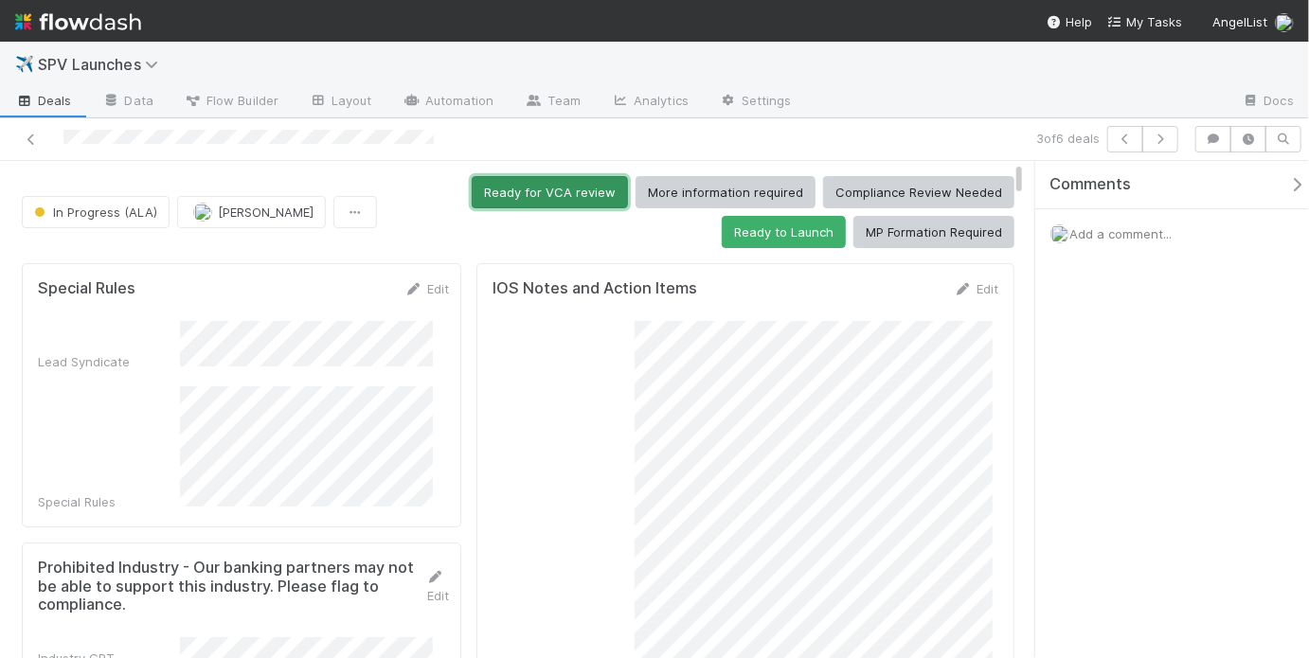
click at [533, 190] on button "Ready for VCA review" at bounding box center [550, 192] width 156 height 32
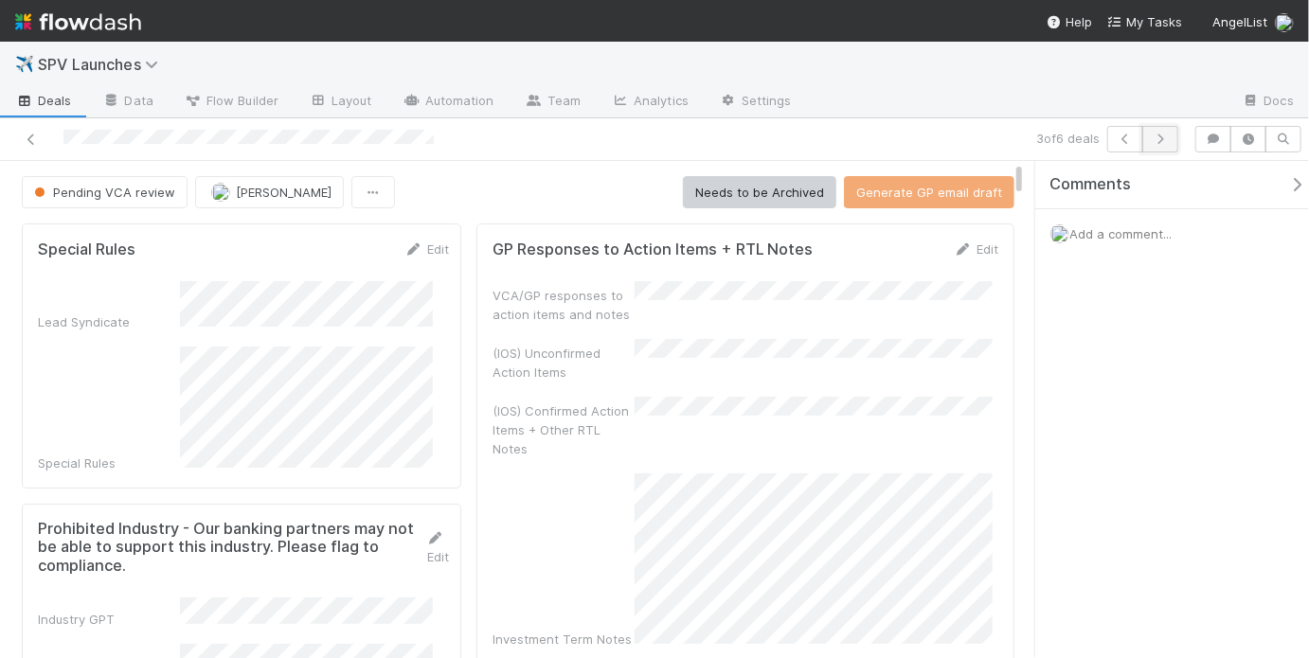
click at [1167, 145] on button "button" at bounding box center [1160, 139] width 36 height 27
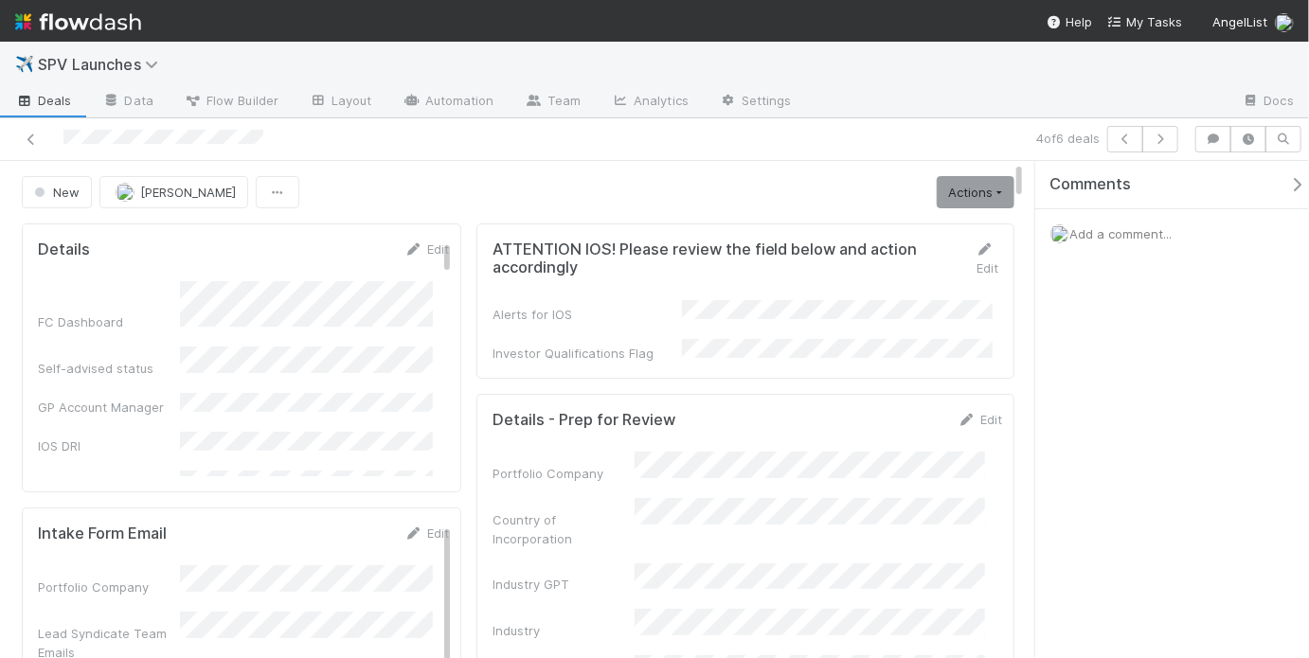
click at [748, 205] on div "New May Chang Actions Start Review (ALA) Move to Ice Box Needs to be Archived A…" at bounding box center [518, 192] width 992 height 32
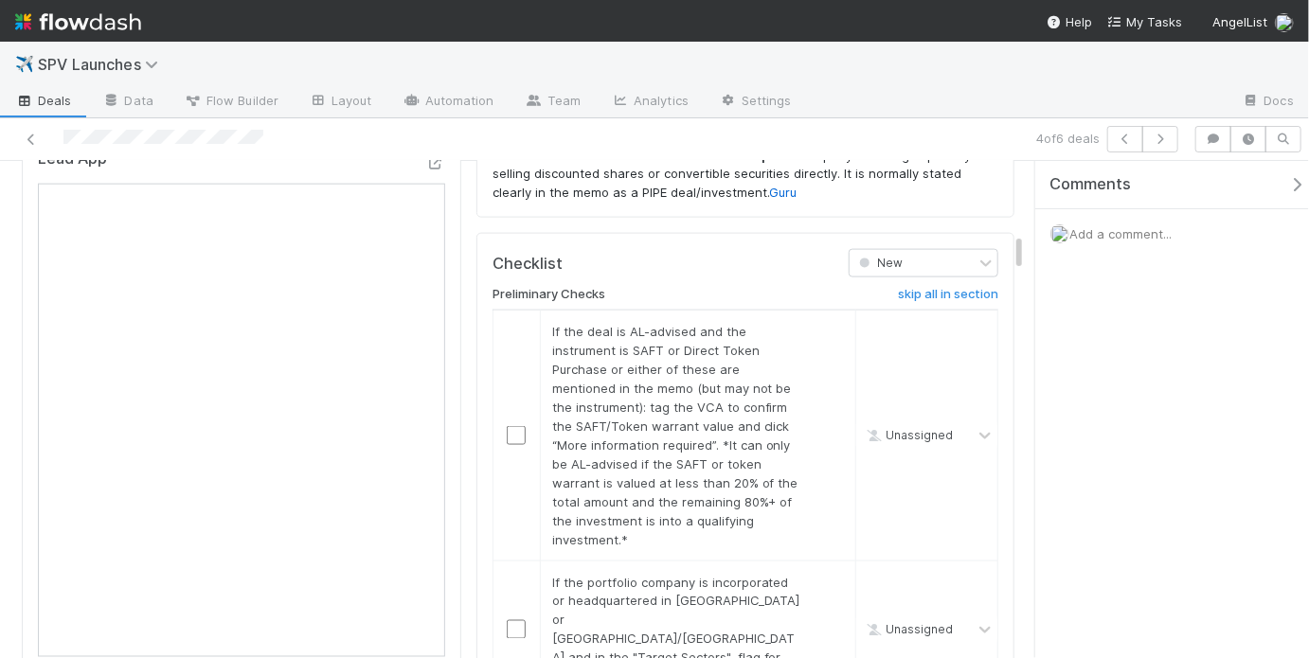
scroll to position [1197, 0]
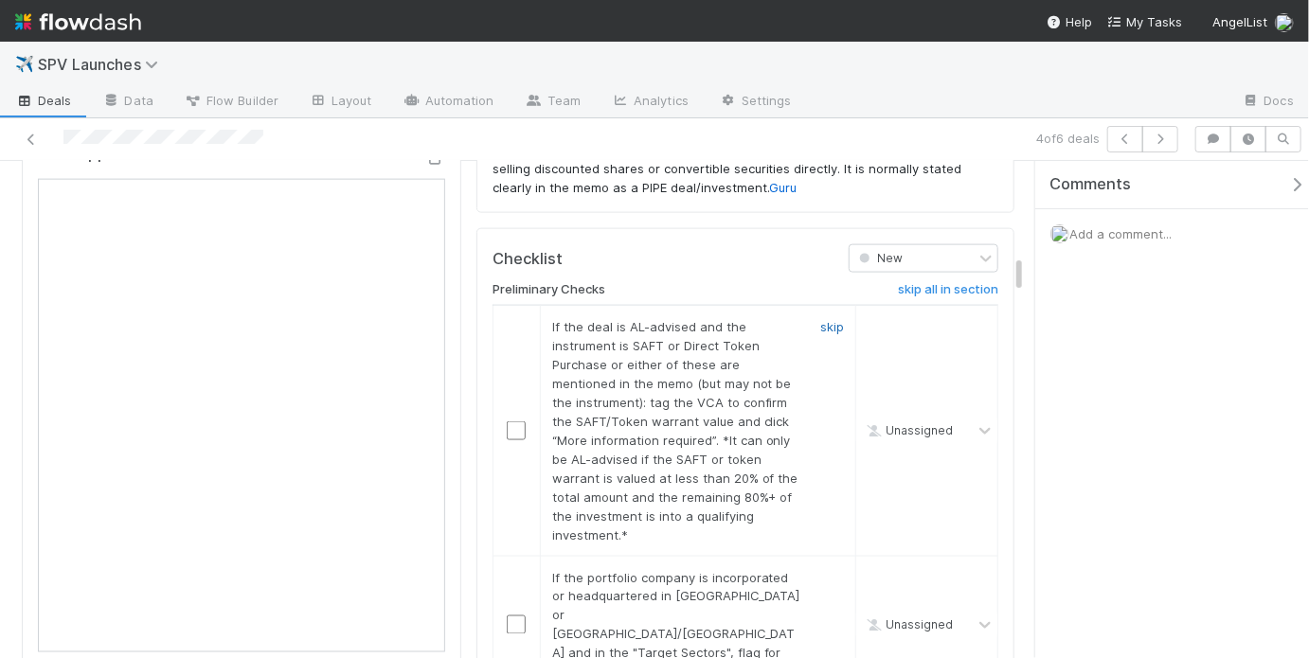
click at [820, 319] on link "skip" at bounding box center [832, 326] width 24 height 15
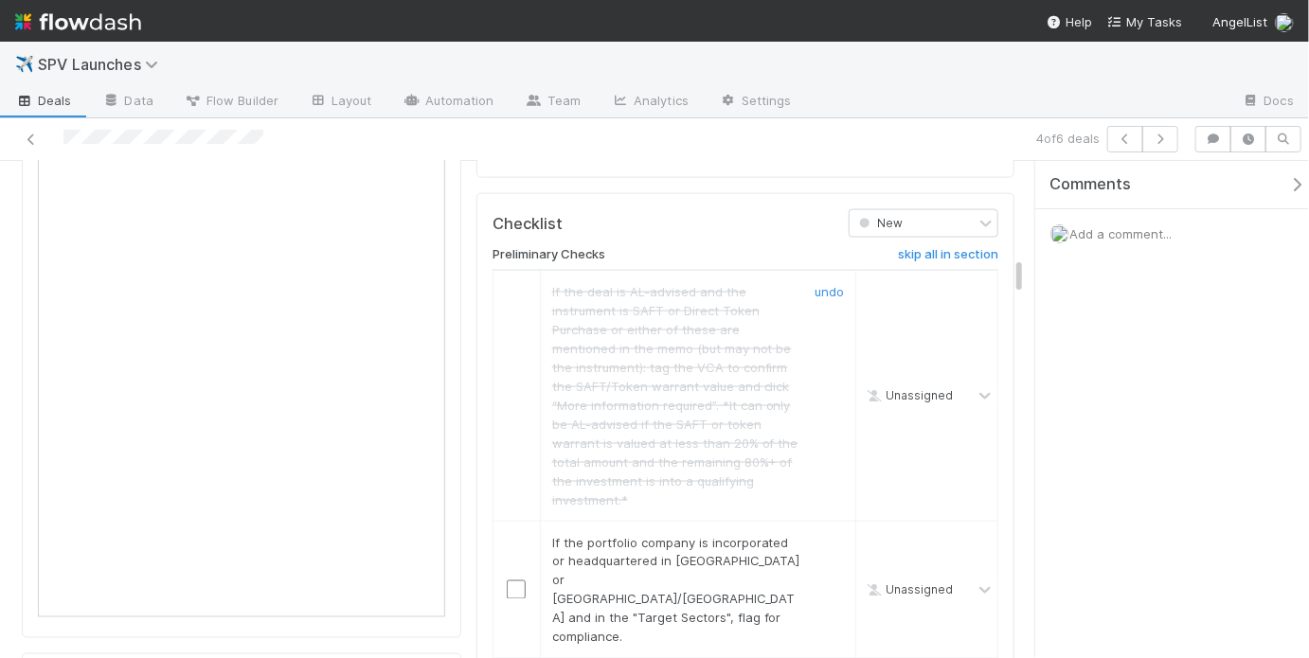
scroll to position [1337, 0]
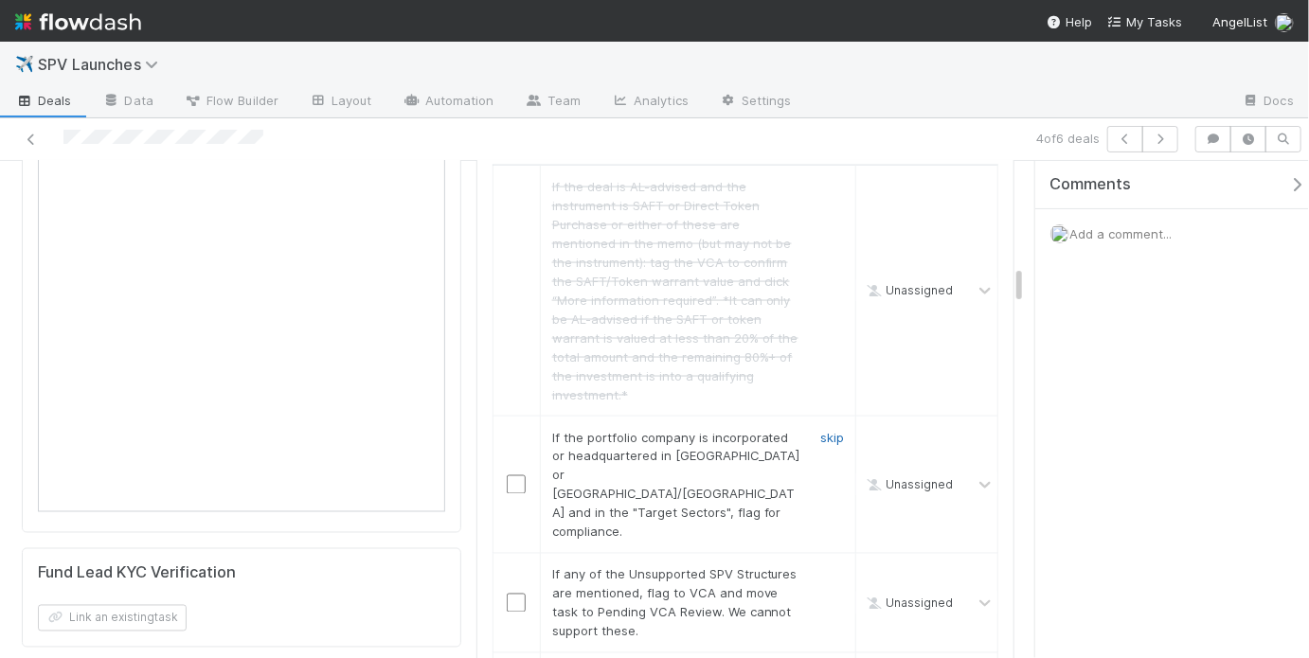
click at [820, 430] on link "skip" at bounding box center [832, 437] width 24 height 15
click at [826, 567] on link "skip" at bounding box center [832, 574] width 24 height 15
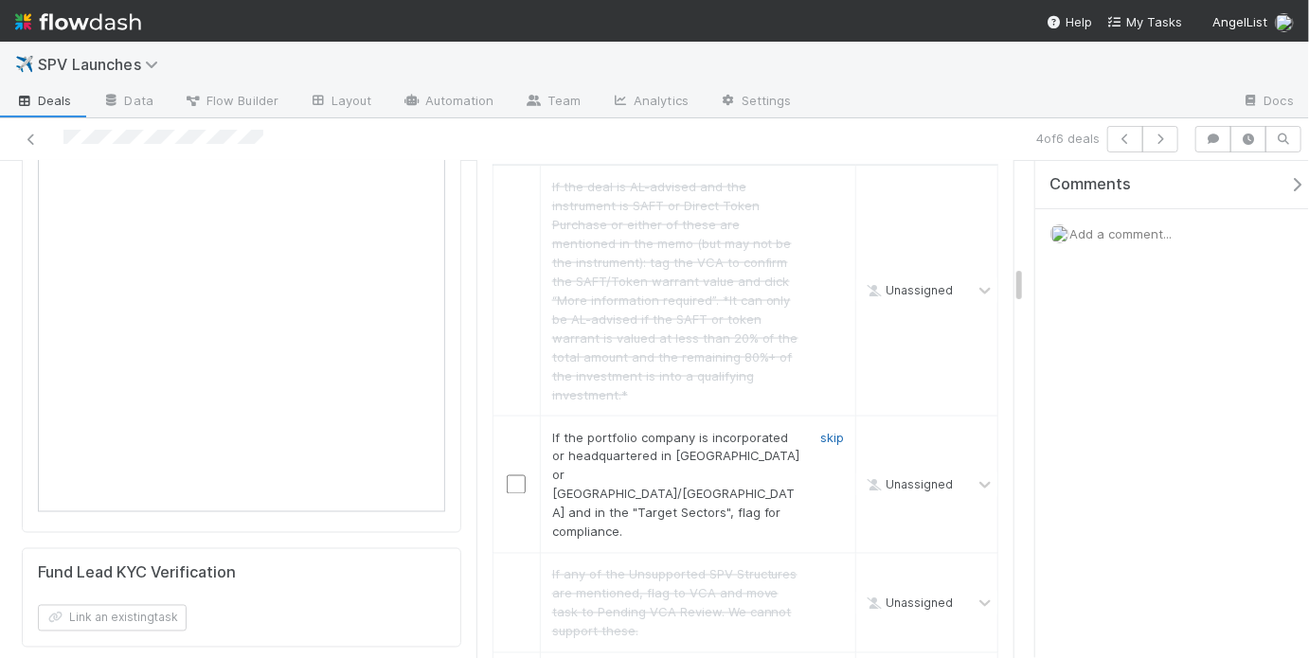
click at [830, 430] on link "skip" at bounding box center [832, 437] width 24 height 15
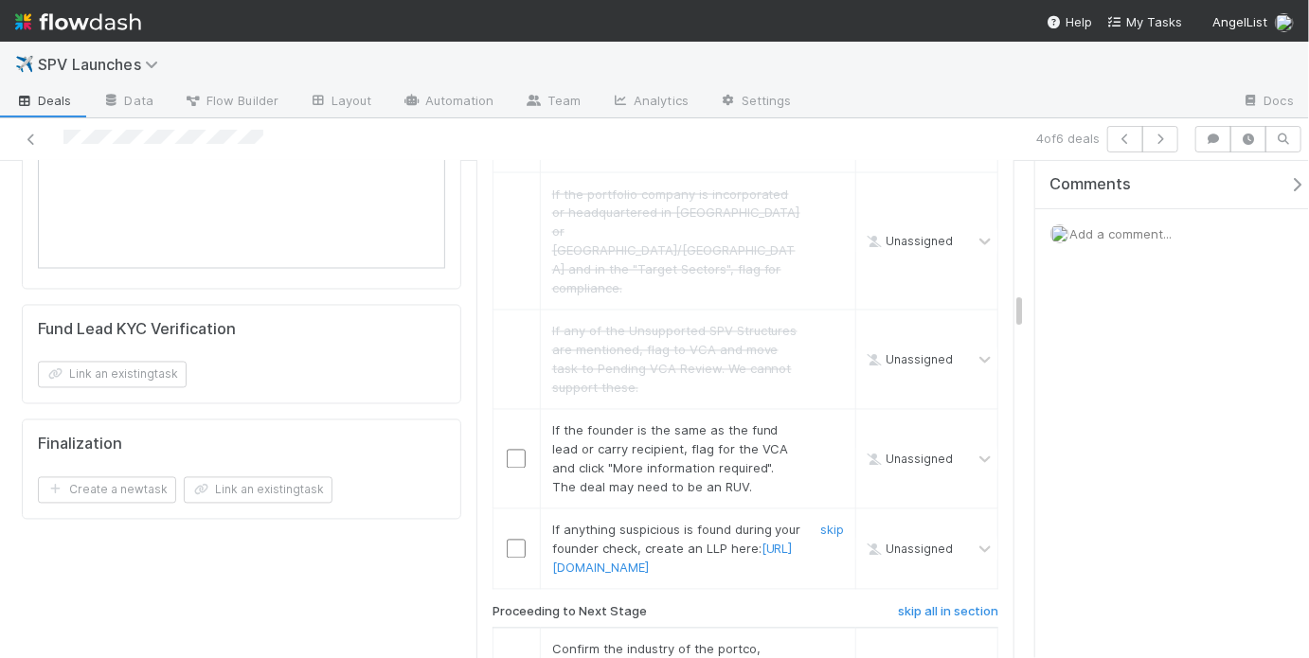
scroll to position [1573, 0]
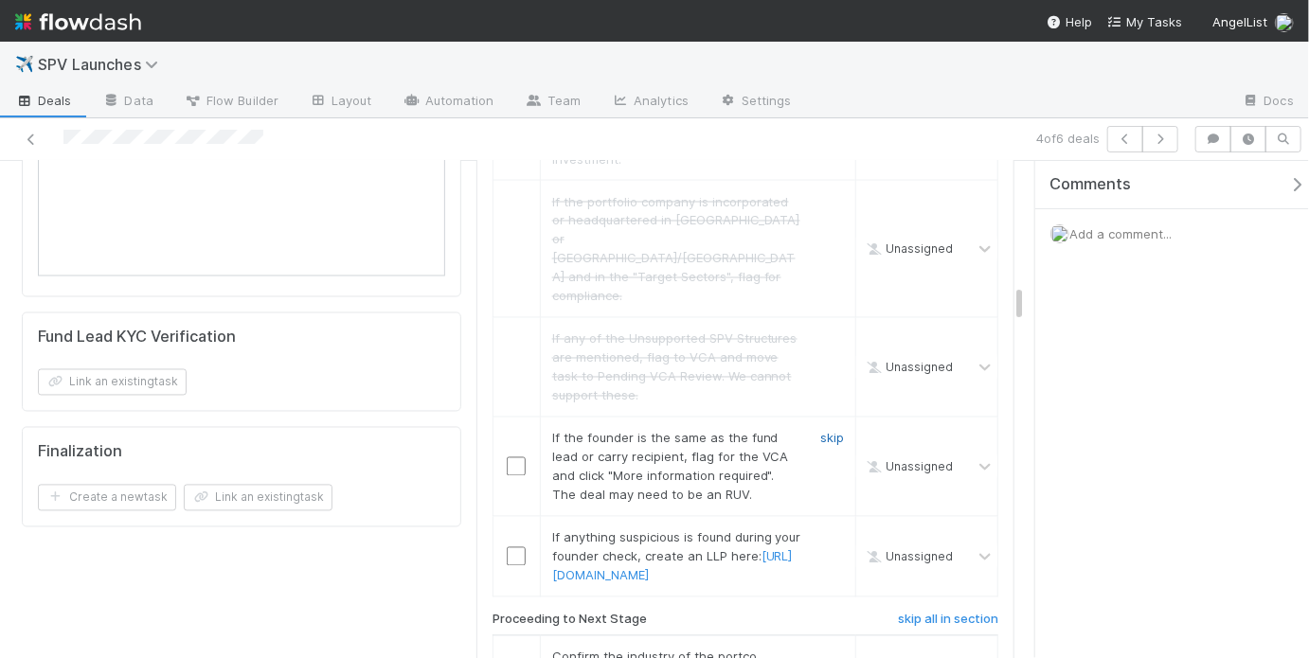
click at [825, 431] on link "skip" at bounding box center [832, 438] width 24 height 15
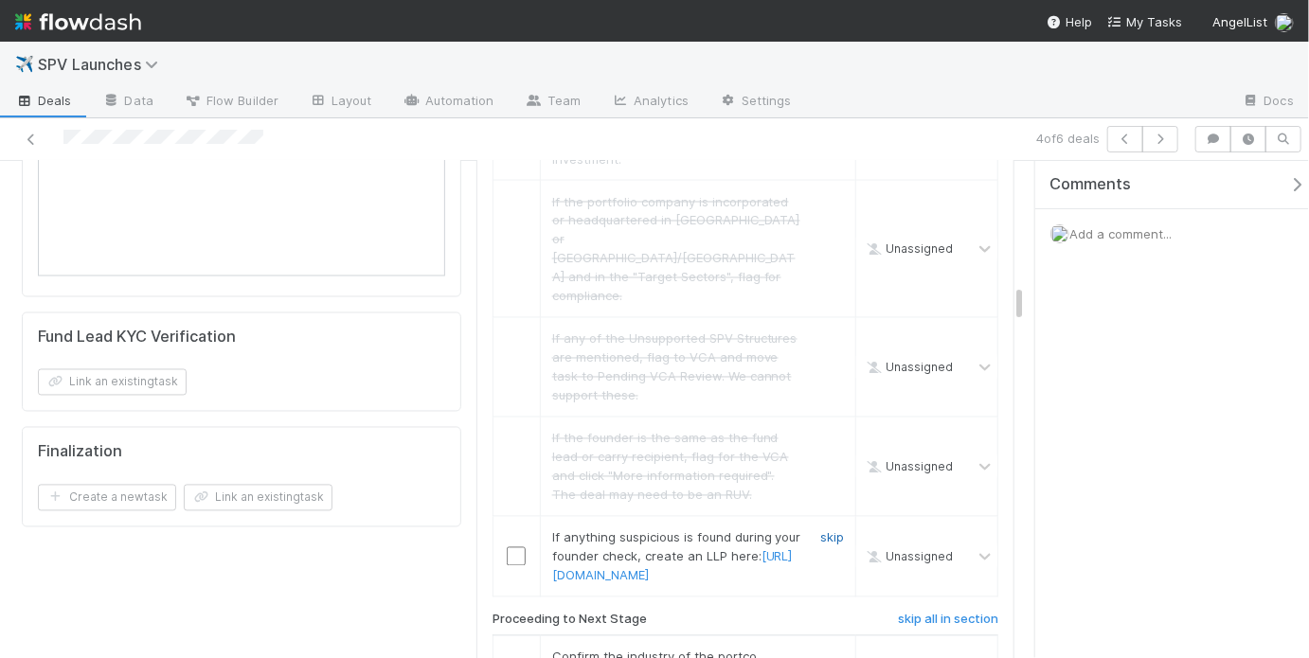
click at [820, 530] on link "skip" at bounding box center [832, 537] width 24 height 15
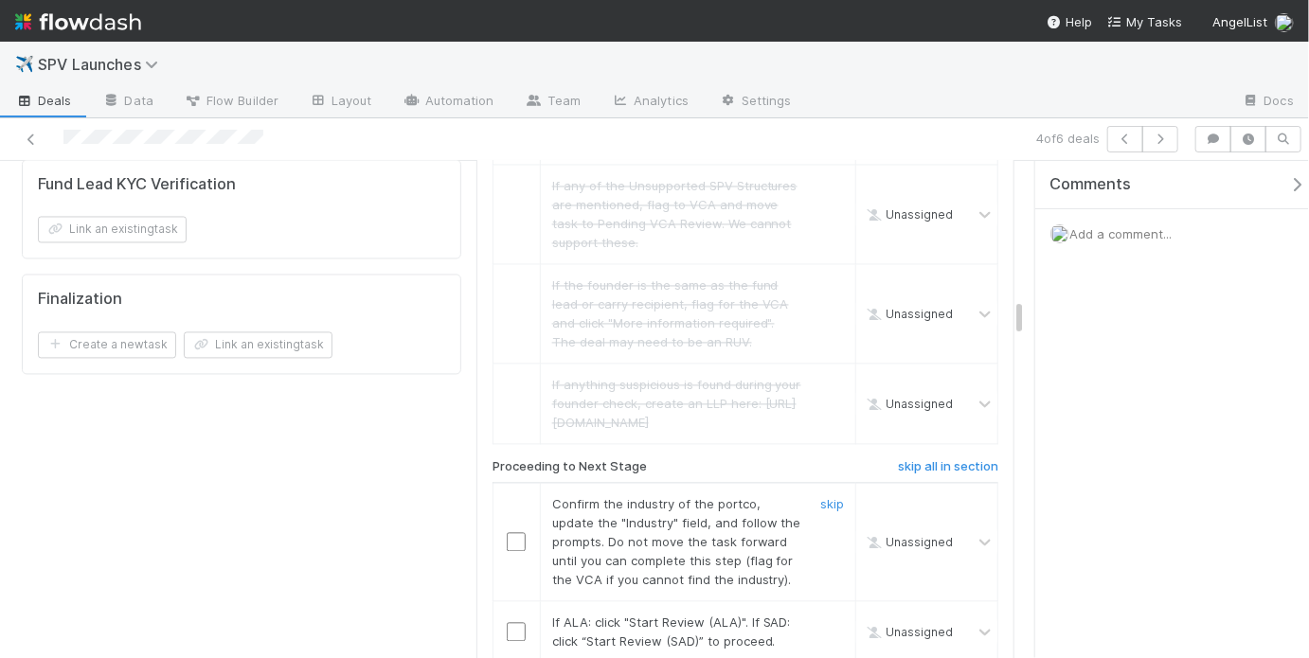
scroll to position [1764, 0]
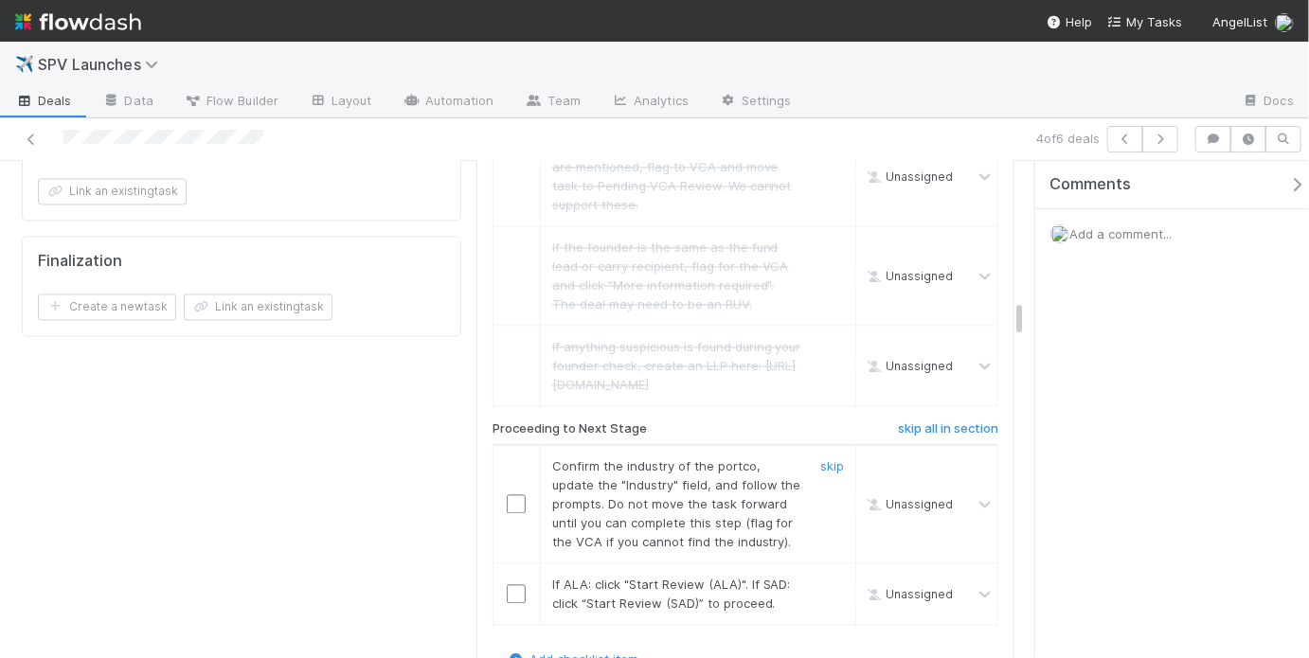
click at [507, 494] on input "checkbox" at bounding box center [516, 503] width 19 height 19
click at [513, 584] on input "checkbox" at bounding box center [516, 593] width 19 height 19
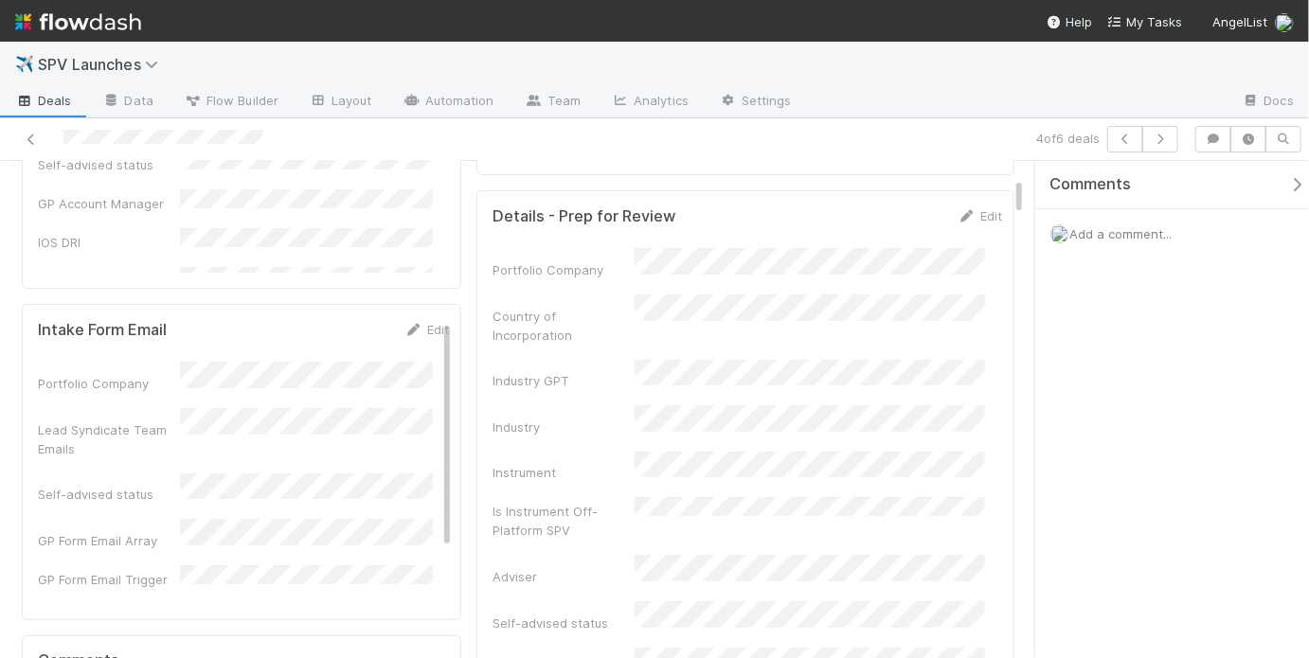
scroll to position [0, 0]
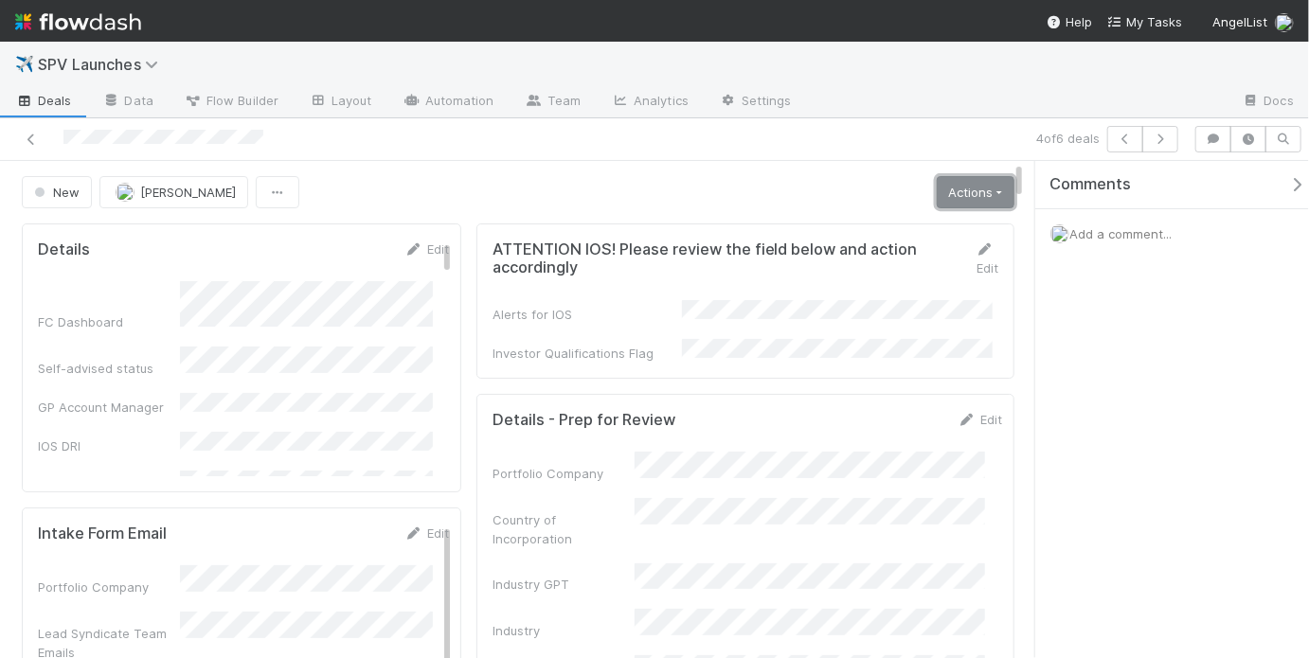
click at [947, 200] on link "Actions" at bounding box center [976, 192] width 78 height 32
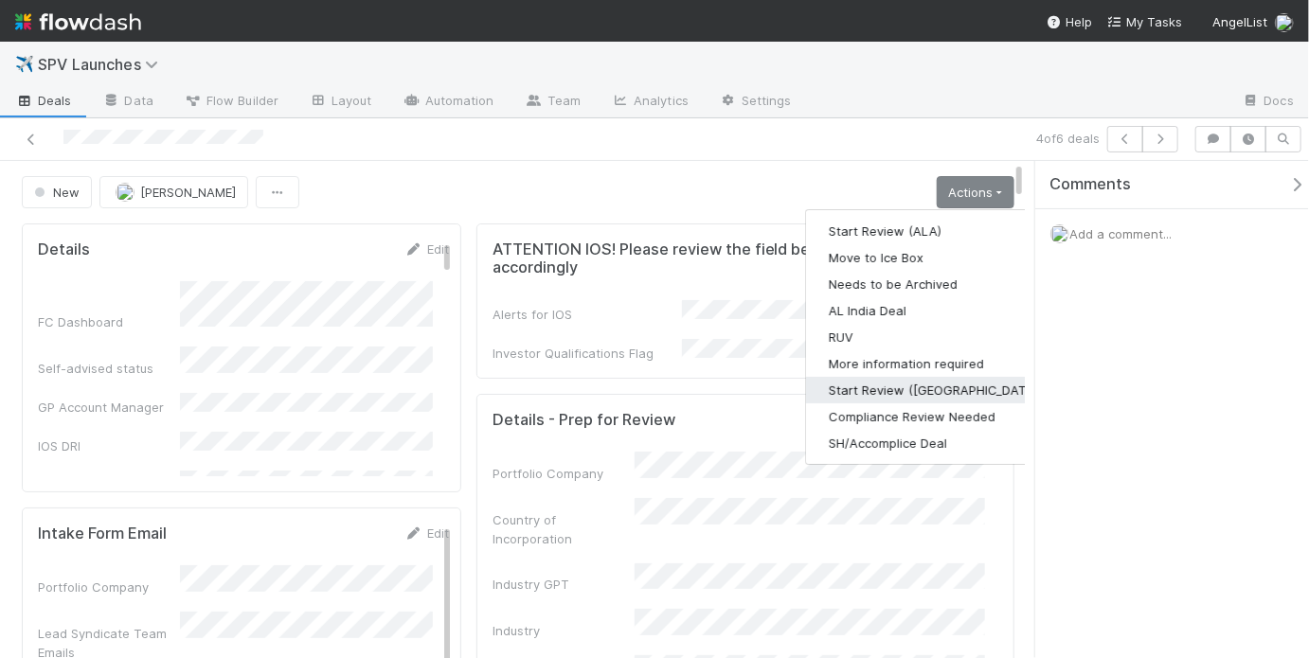
click at [884, 382] on button "Start Review (SAD)" at bounding box center [935, 390] width 259 height 27
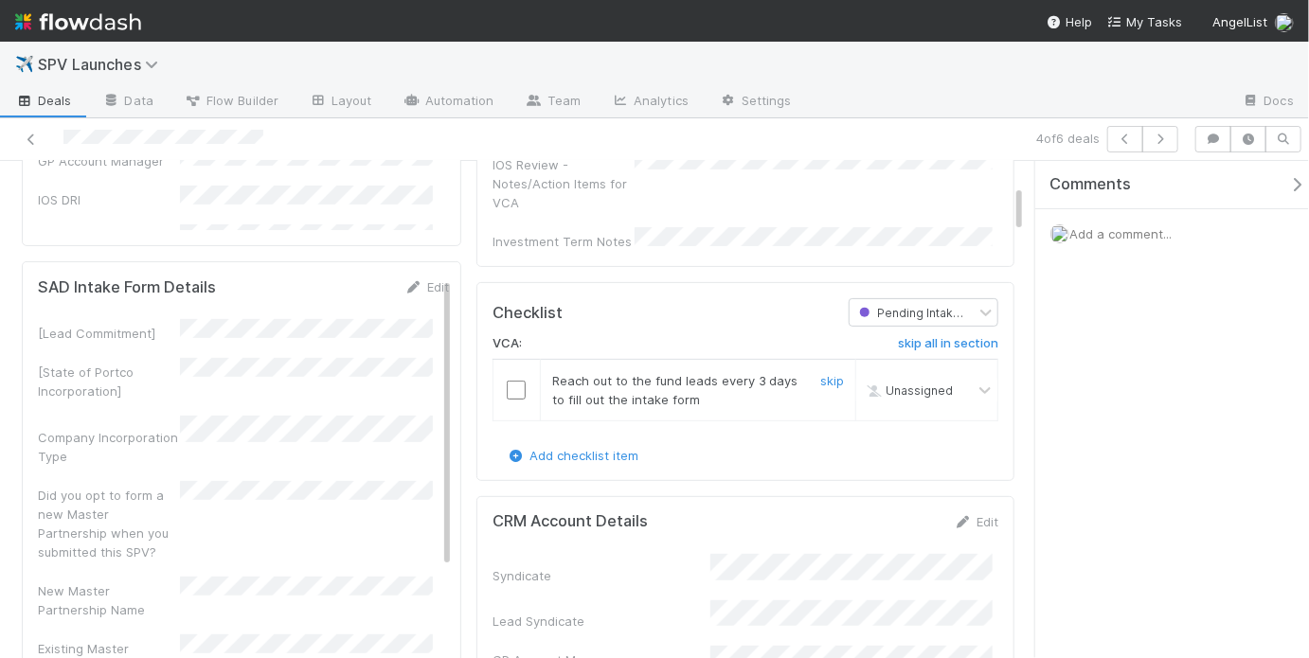
scroll to position [262, 0]
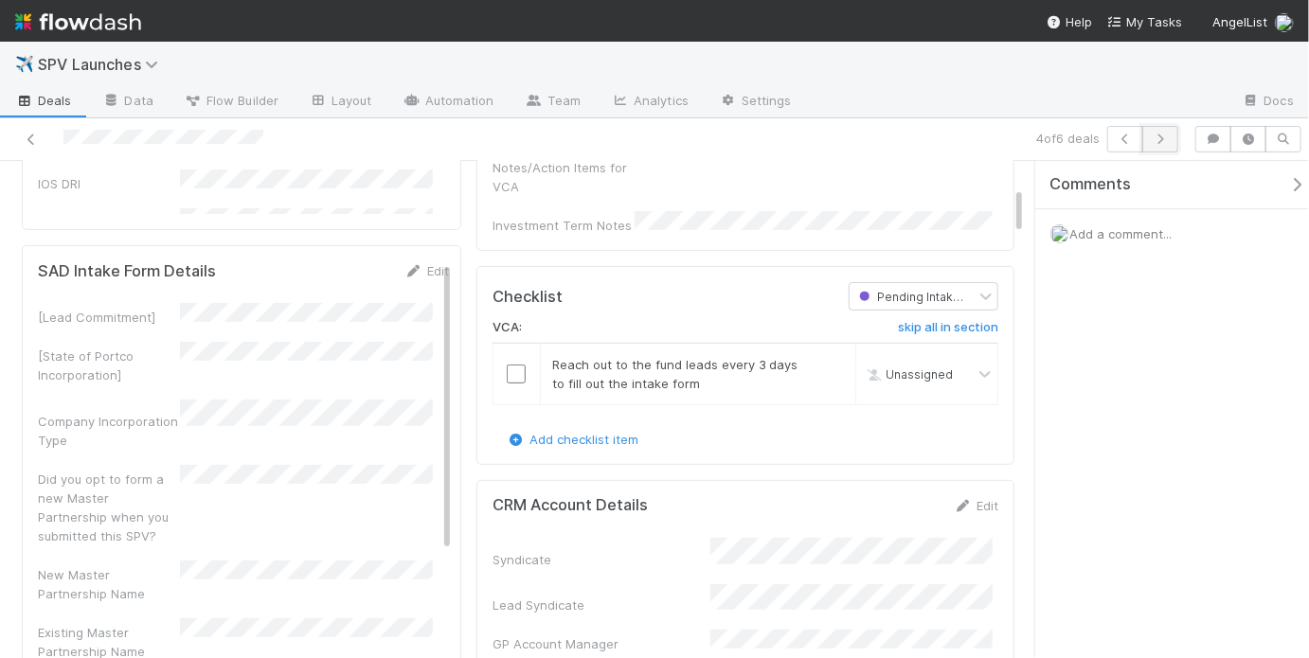
click at [1151, 131] on button "button" at bounding box center [1160, 139] width 36 height 27
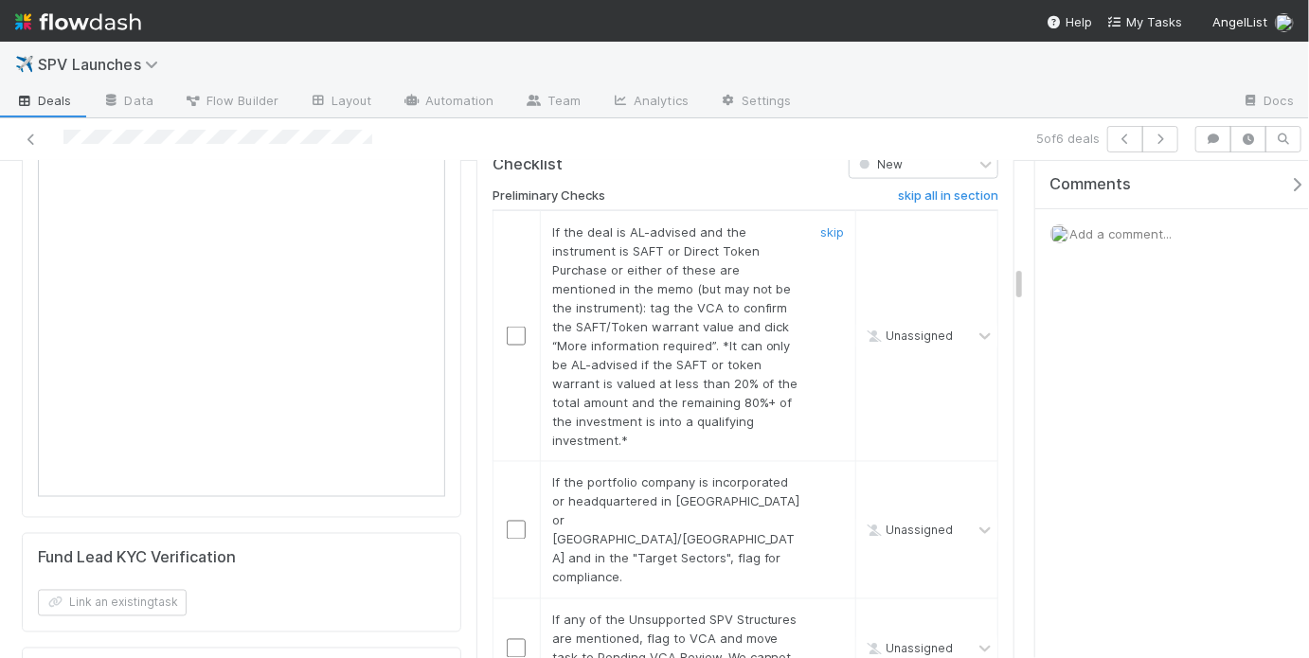
scroll to position [1341, 0]
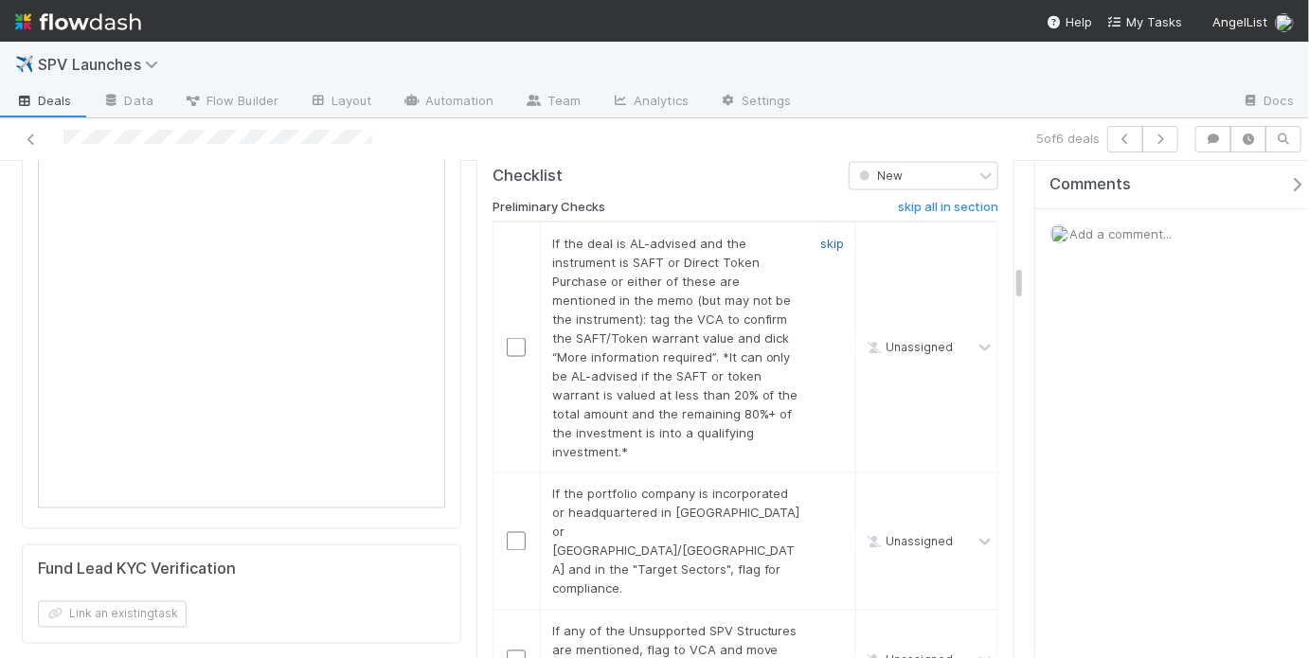
click at [821, 236] on link "skip" at bounding box center [832, 243] width 24 height 15
click at [820, 236] on link "skip" at bounding box center [832, 243] width 24 height 15
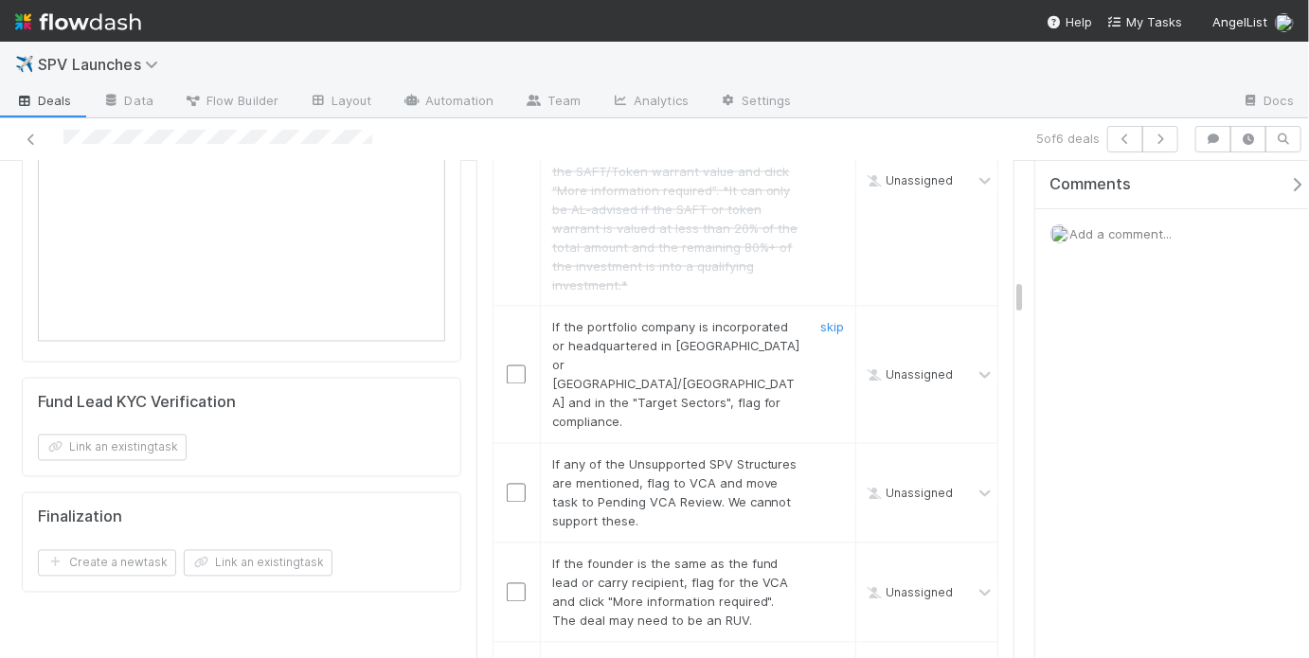
scroll to position [1537, 0]
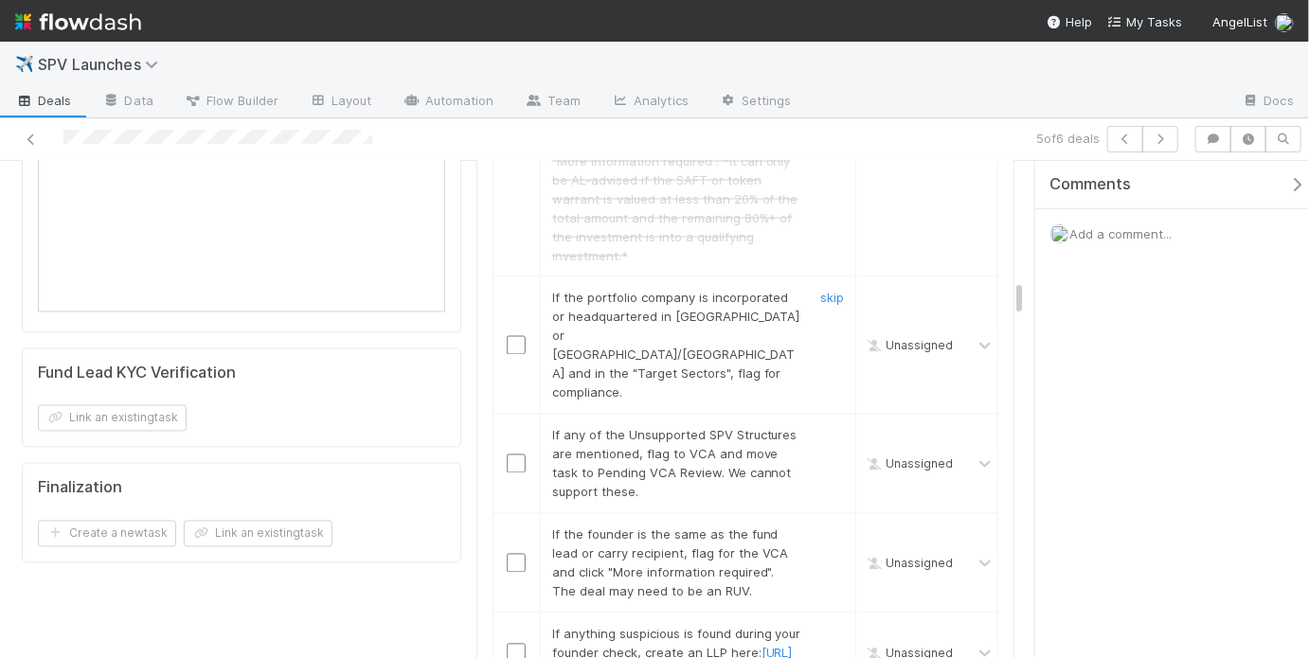
click at [808, 289] on div "skip" at bounding box center [829, 346] width 57 height 114
click at [820, 291] on link "skip" at bounding box center [832, 298] width 24 height 15
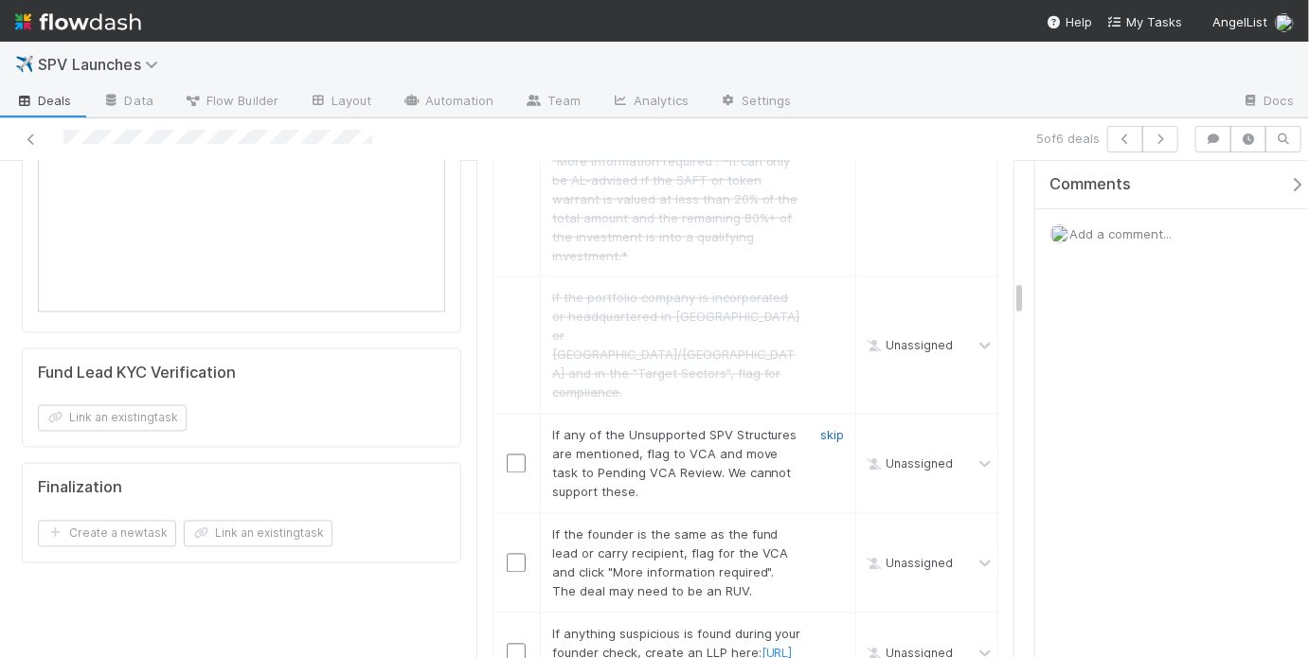
click at [820, 428] on link "skip" at bounding box center [832, 435] width 24 height 15
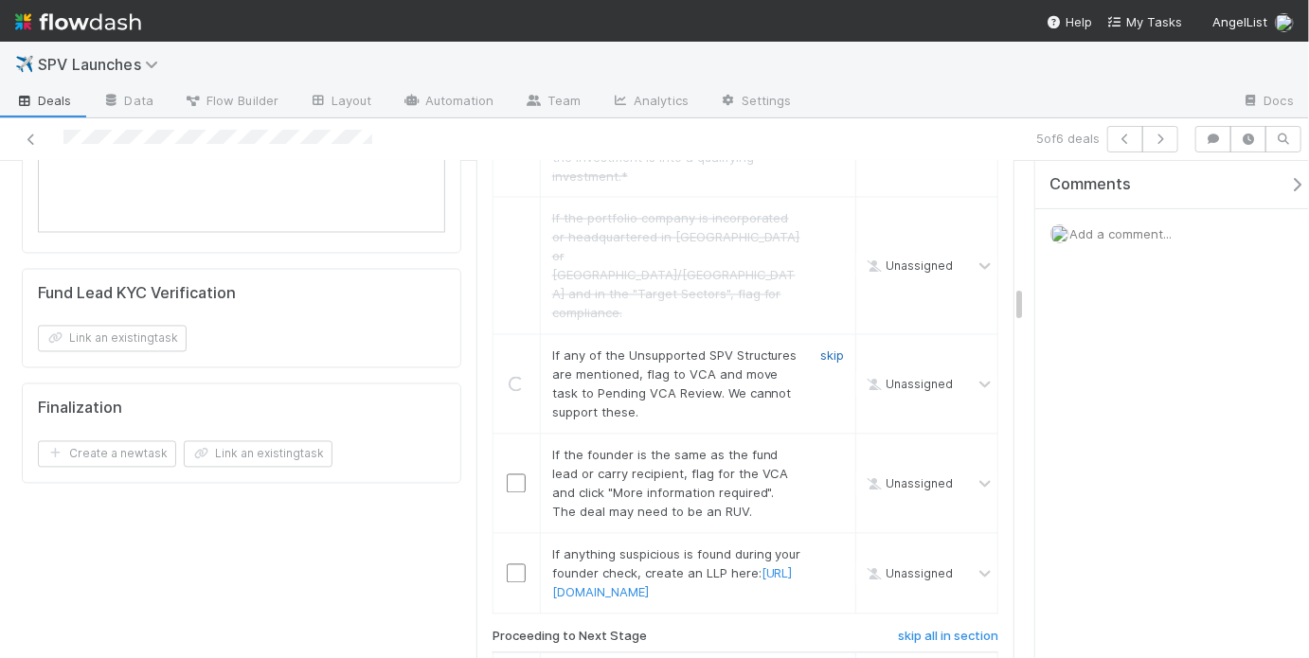
scroll to position [1617, 0]
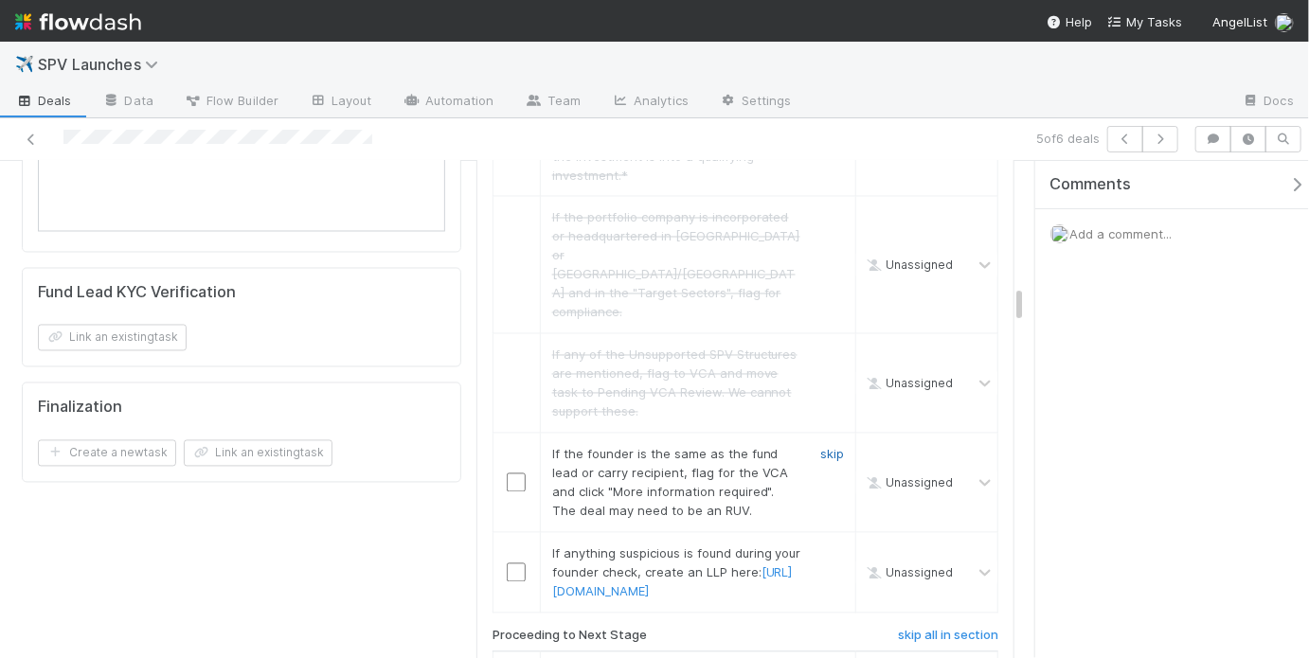
click at [821, 447] on link "skip" at bounding box center [832, 454] width 24 height 15
click at [824, 546] on link "skip" at bounding box center [832, 553] width 24 height 15
click at [830, 447] on link "skip" at bounding box center [832, 454] width 24 height 15
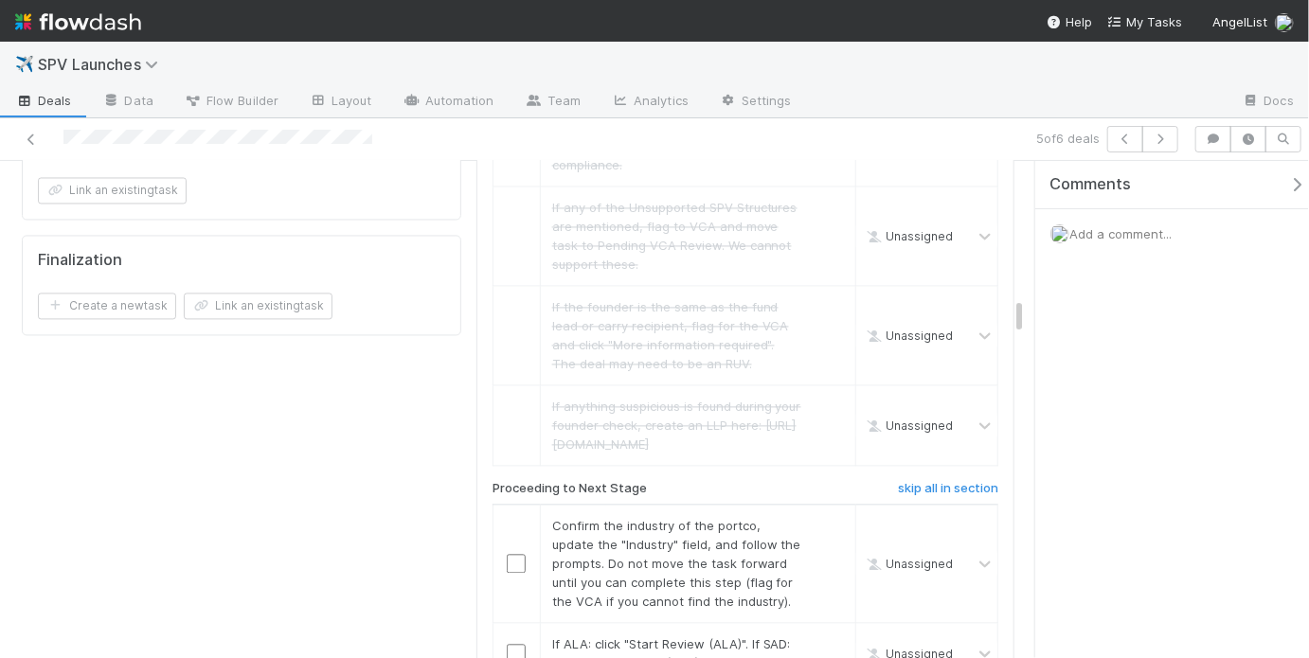
scroll to position [1799, 0]
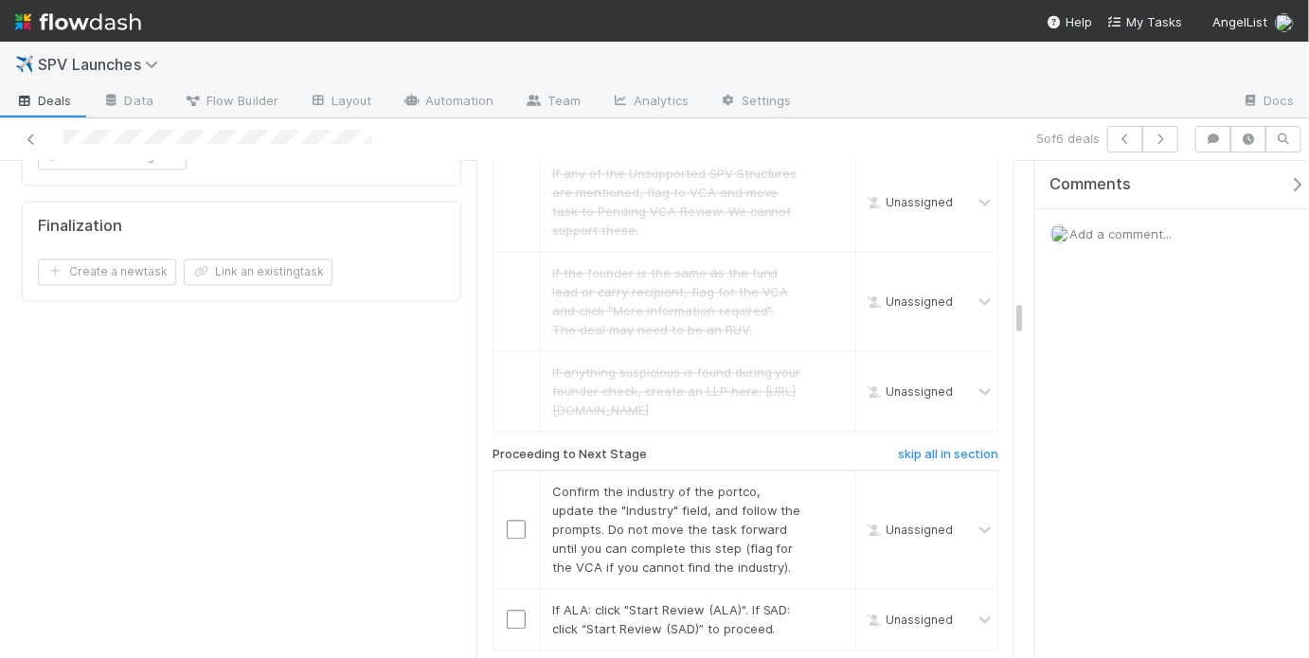
click at [1082, 230] on span "Add a comment..." at bounding box center [1120, 233] width 102 height 15
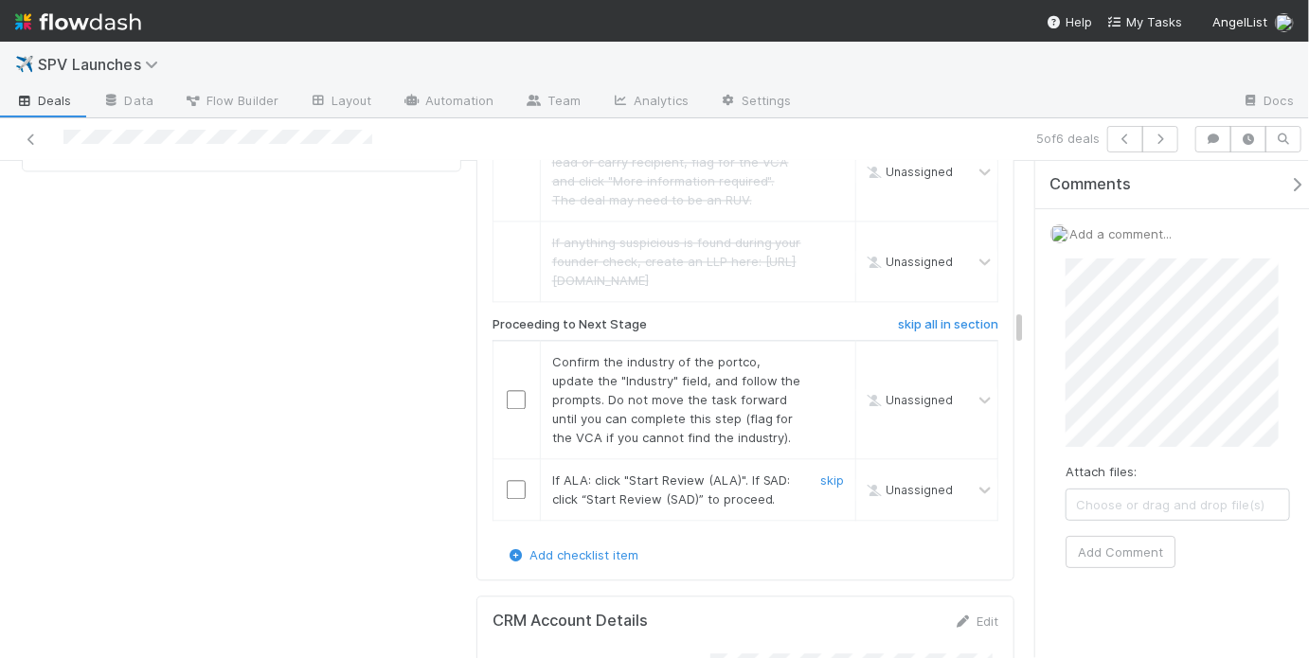
scroll to position [1954, 0]
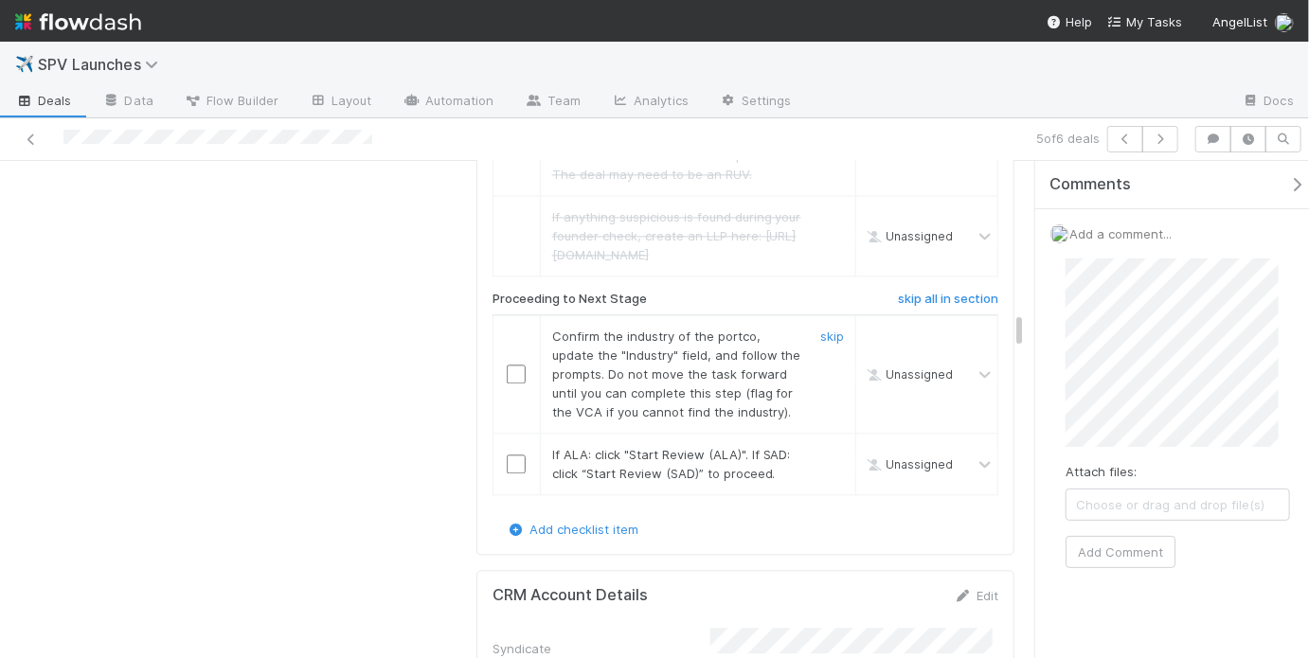
click at [512, 365] on input "checkbox" at bounding box center [516, 374] width 19 height 19
click at [509, 455] on input "checkbox" at bounding box center [516, 464] width 19 height 19
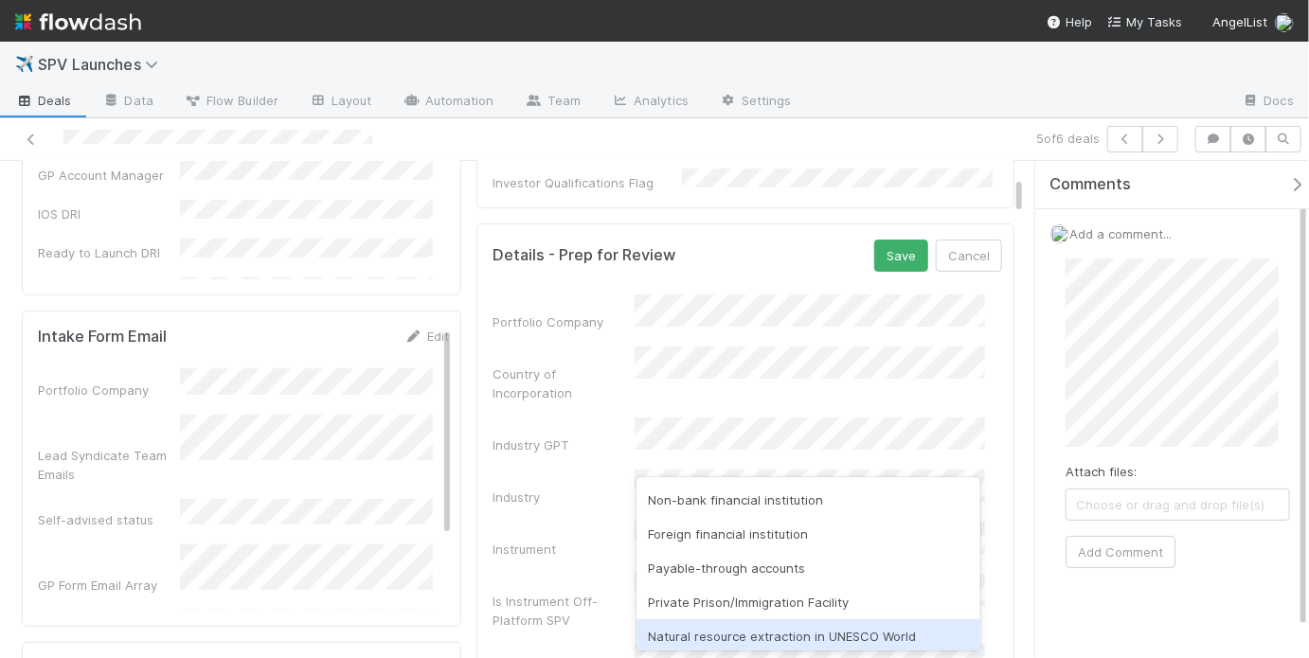
scroll to position [0, 0]
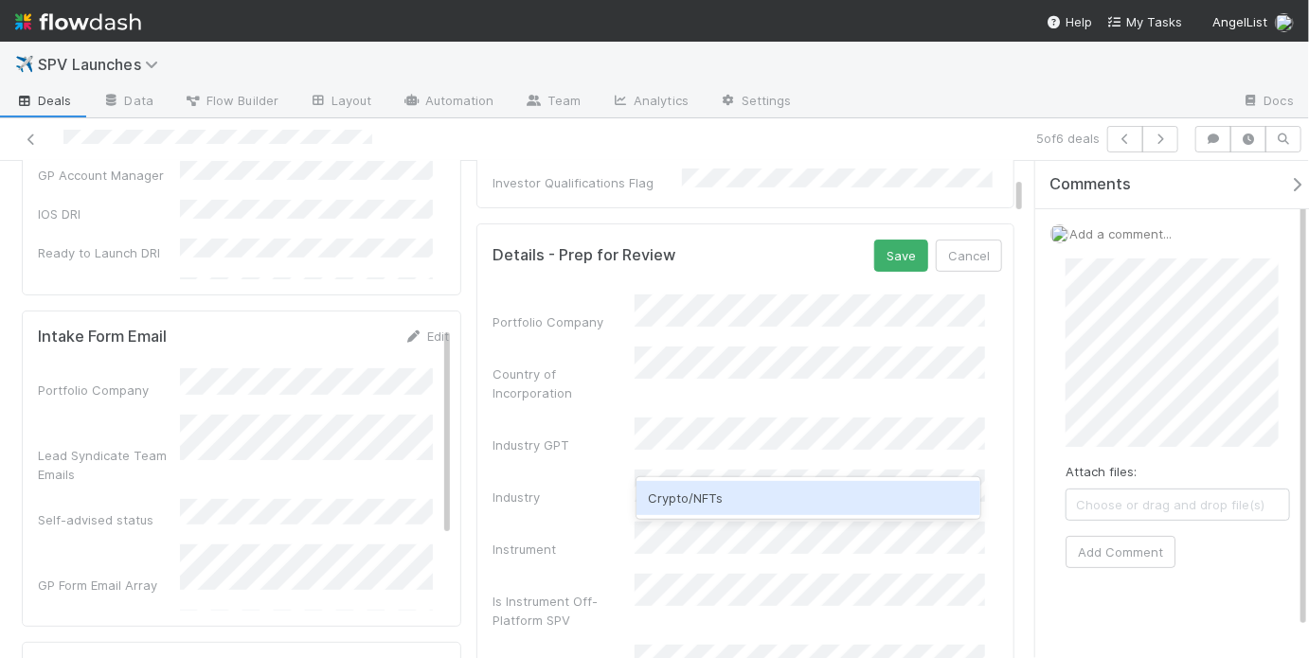
click at [730, 501] on div "Crypto/NFTs" at bounding box center [807, 498] width 343 height 34
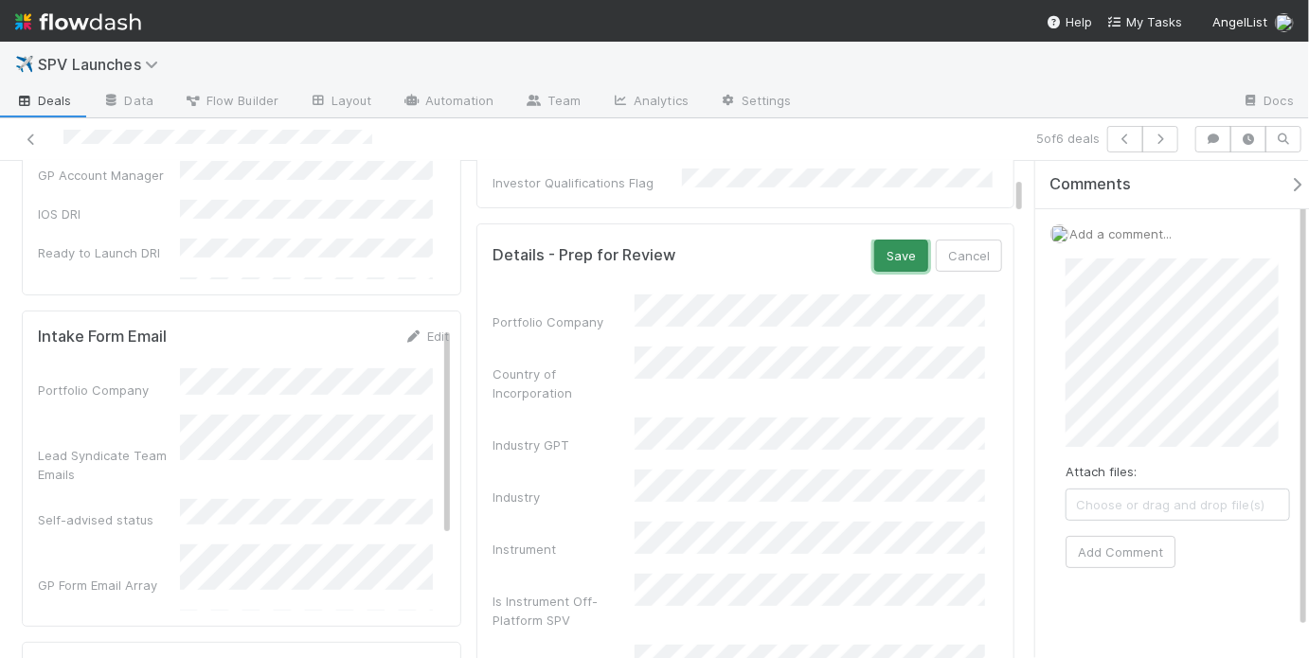
click at [899, 240] on button "Save" at bounding box center [901, 256] width 54 height 32
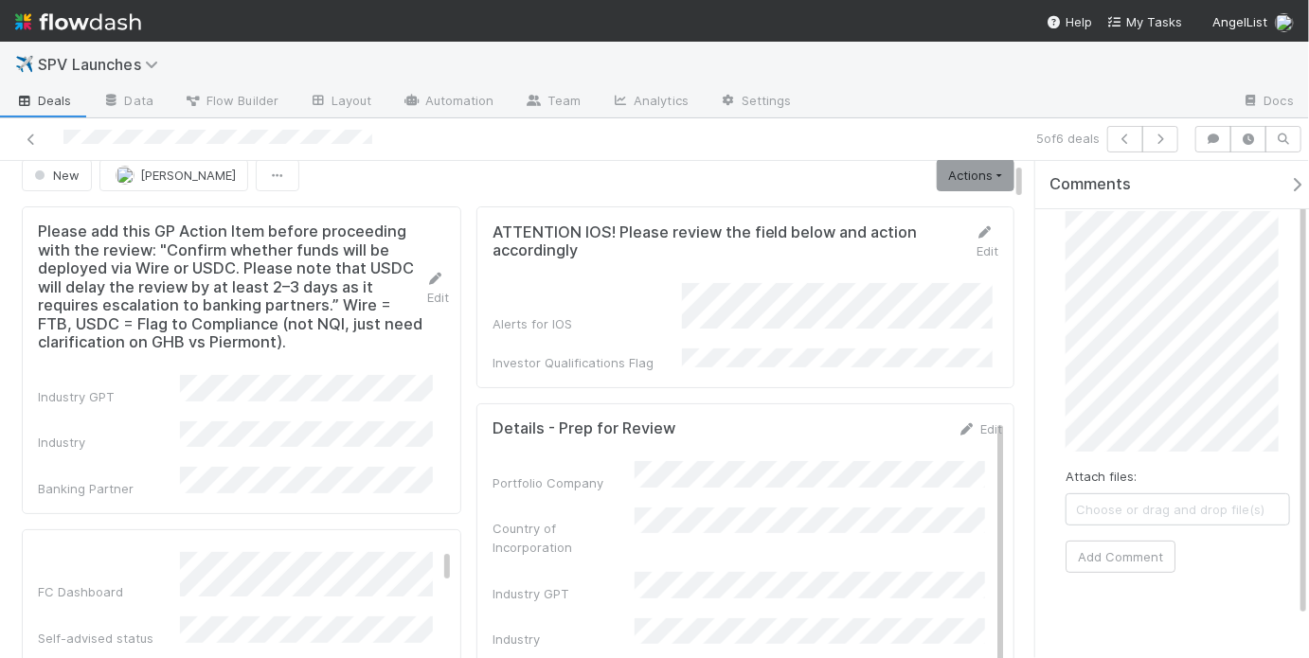
scroll to position [53, 0]
click at [1139, 551] on button "Add Comment" at bounding box center [1120, 551] width 110 height 32
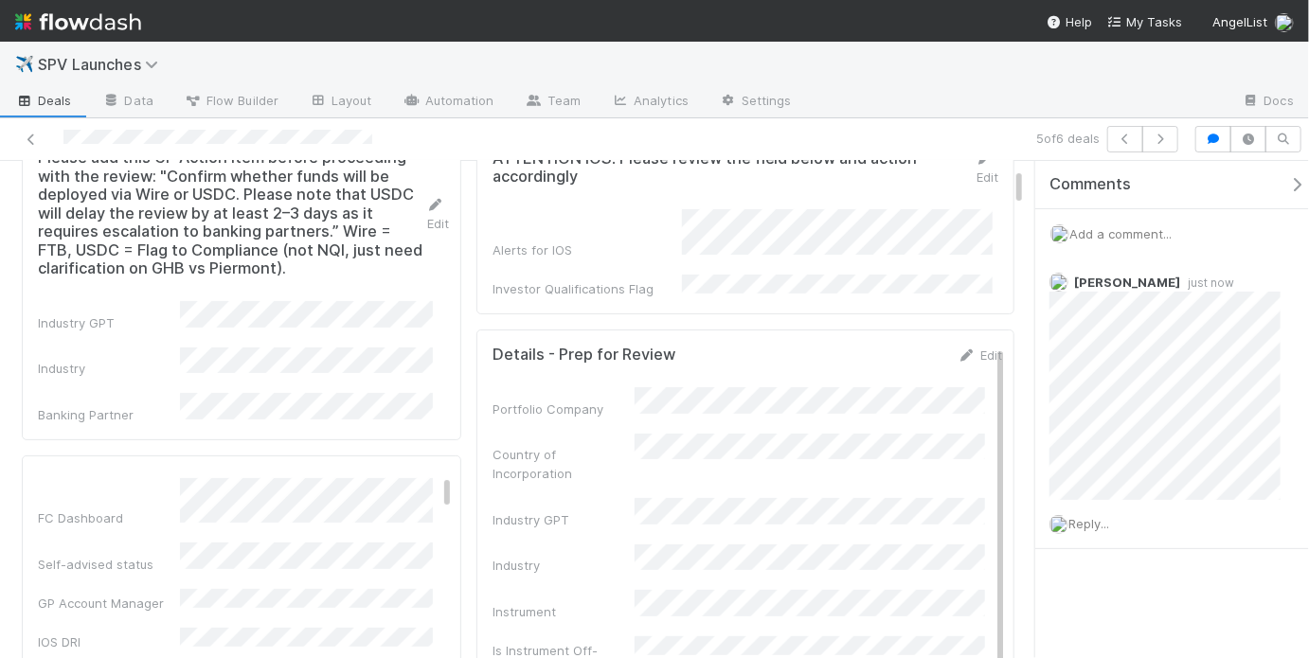
scroll to position [0, 0]
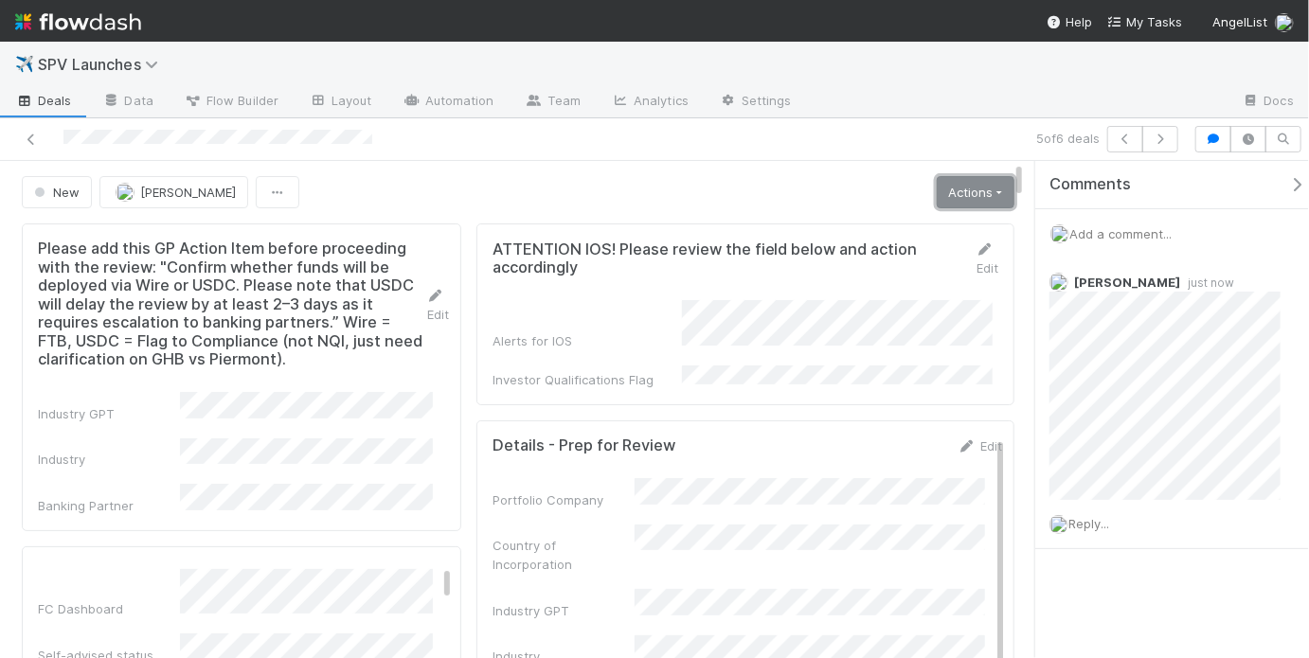
click at [973, 189] on link "Actions" at bounding box center [976, 192] width 78 height 32
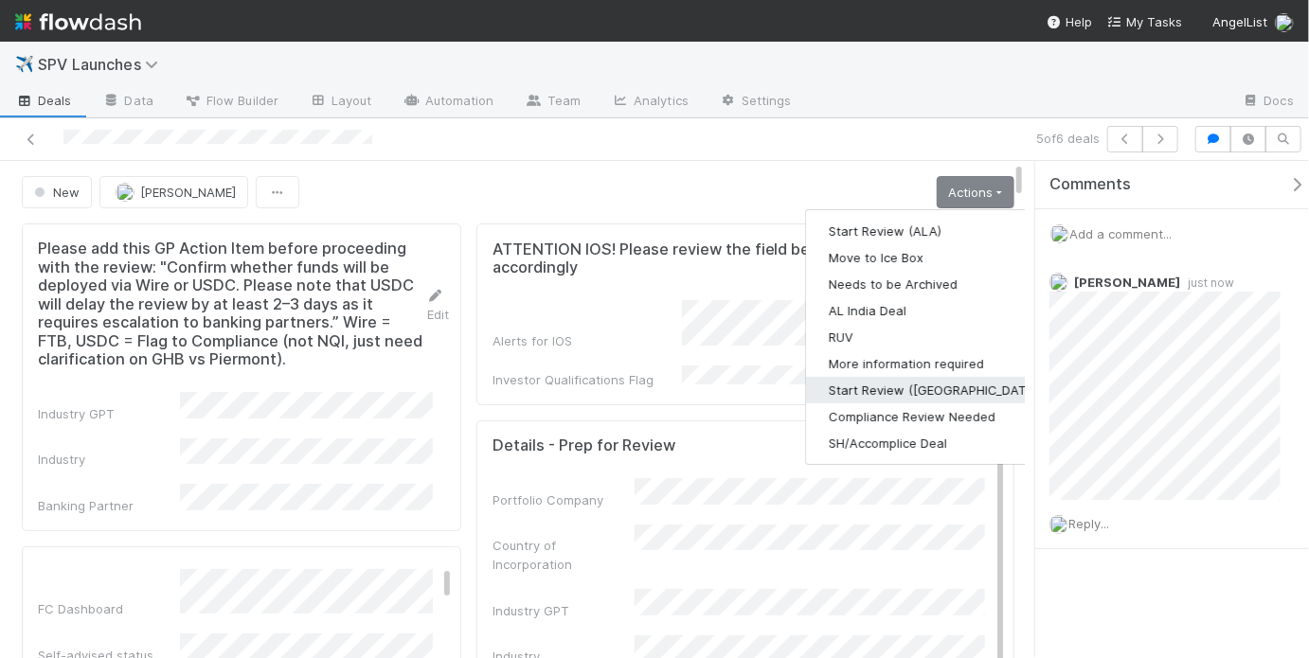
click at [943, 387] on button "Start Review (SAD)" at bounding box center [935, 390] width 259 height 27
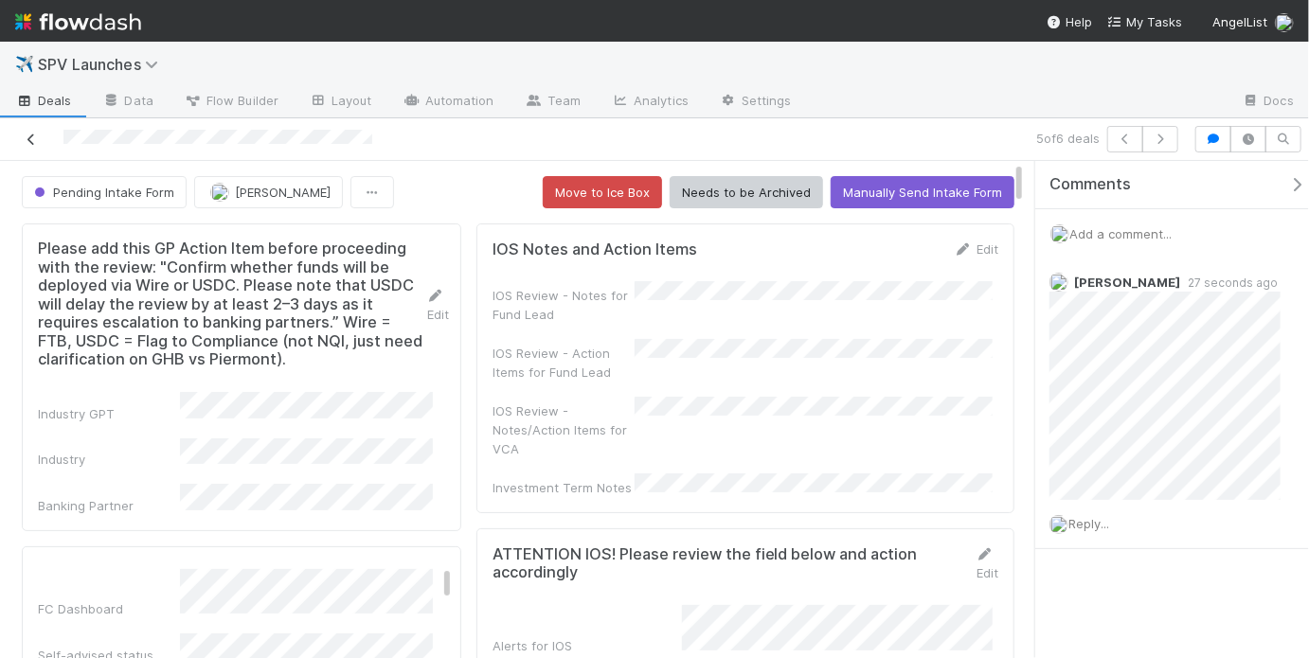
click at [26, 139] on icon at bounding box center [31, 140] width 19 height 12
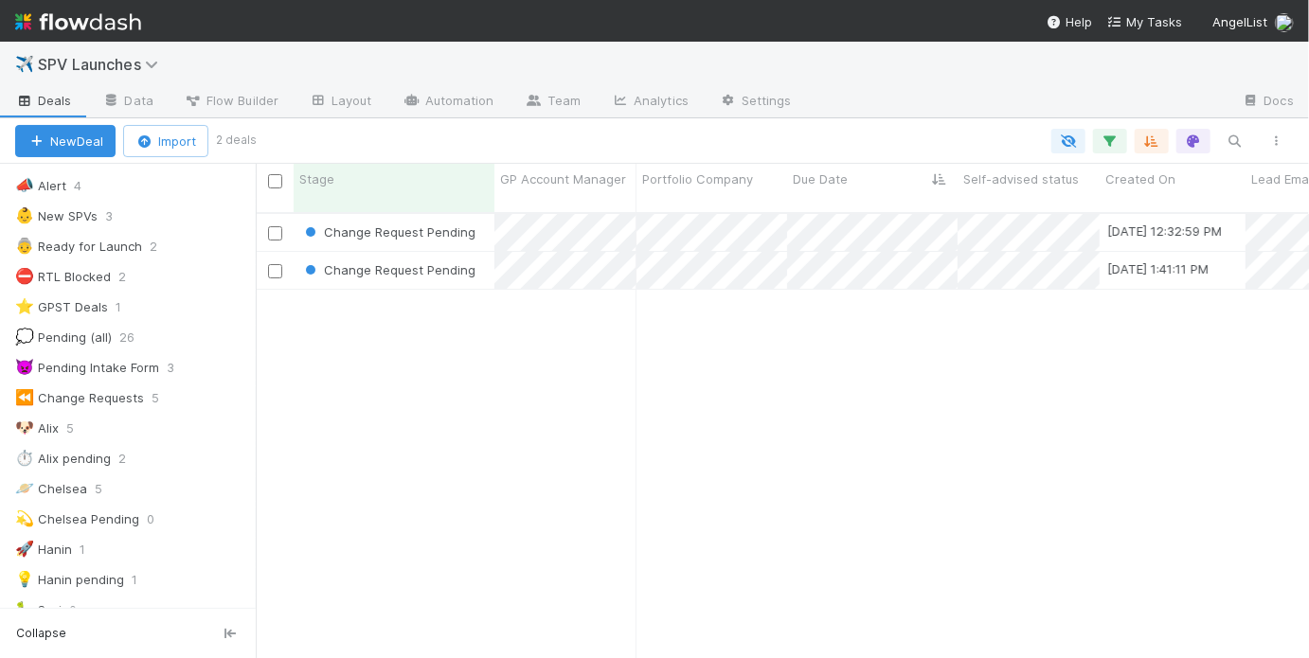
scroll to position [303, 0]
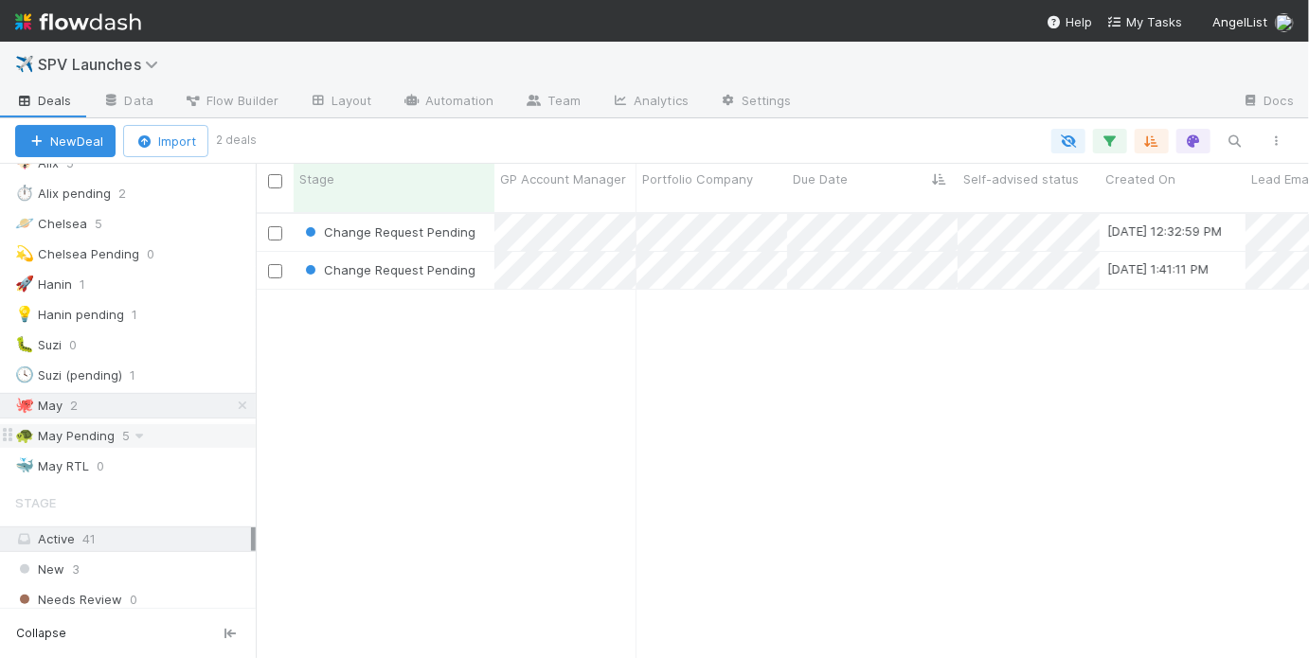
click at [168, 425] on div "🐢 May Pending 5" at bounding box center [135, 436] width 241 height 24
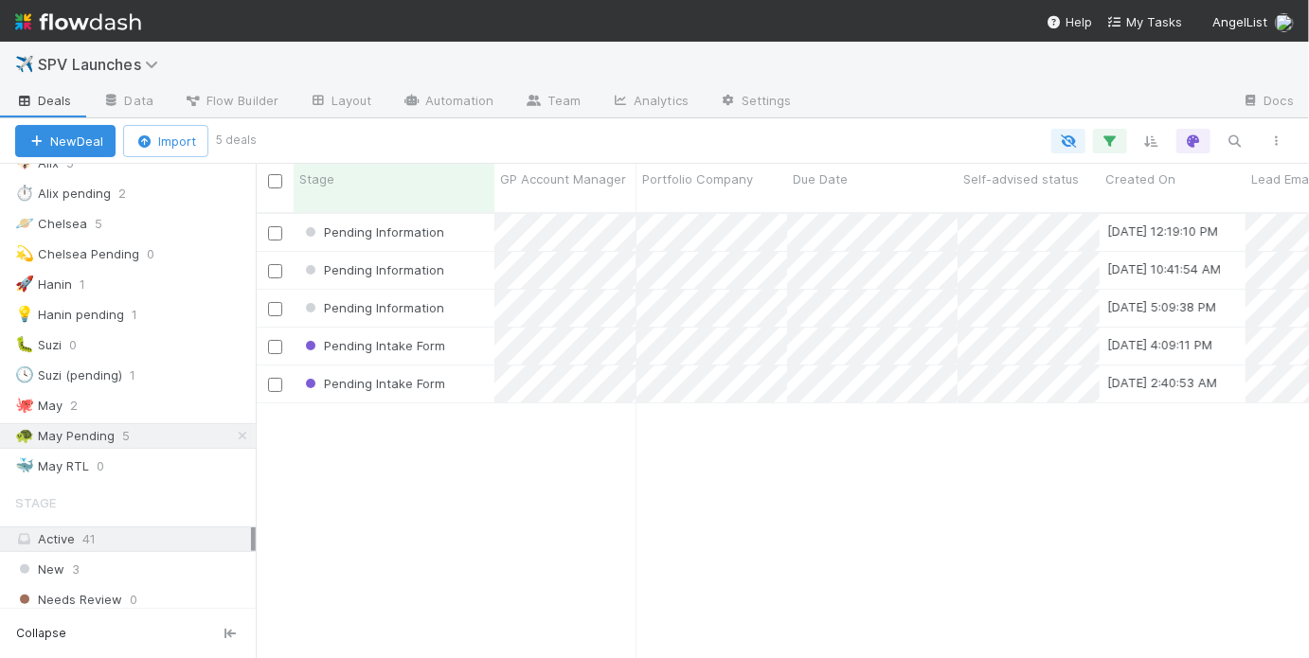
scroll to position [449, 1042]
click at [477, 214] on div "Pending Information" at bounding box center [394, 232] width 201 height 37
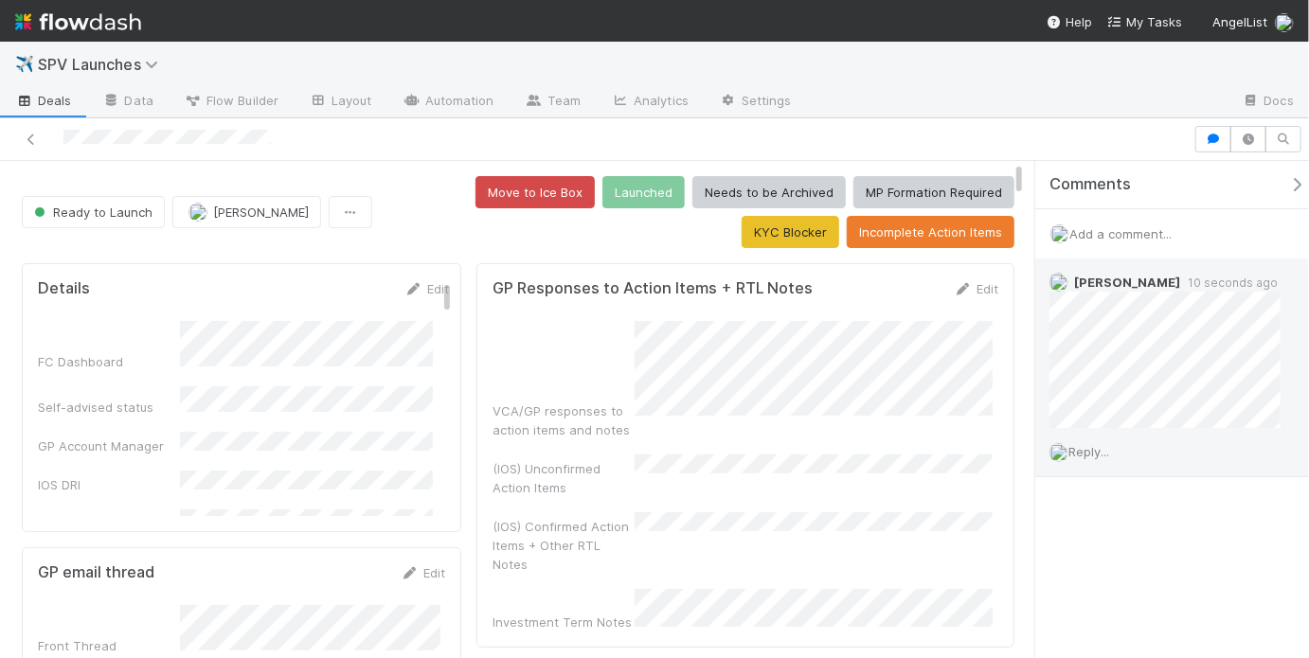
click at [1095, 452] on span "Reply..." at bounding box center [1088, 451] width 41 height 15
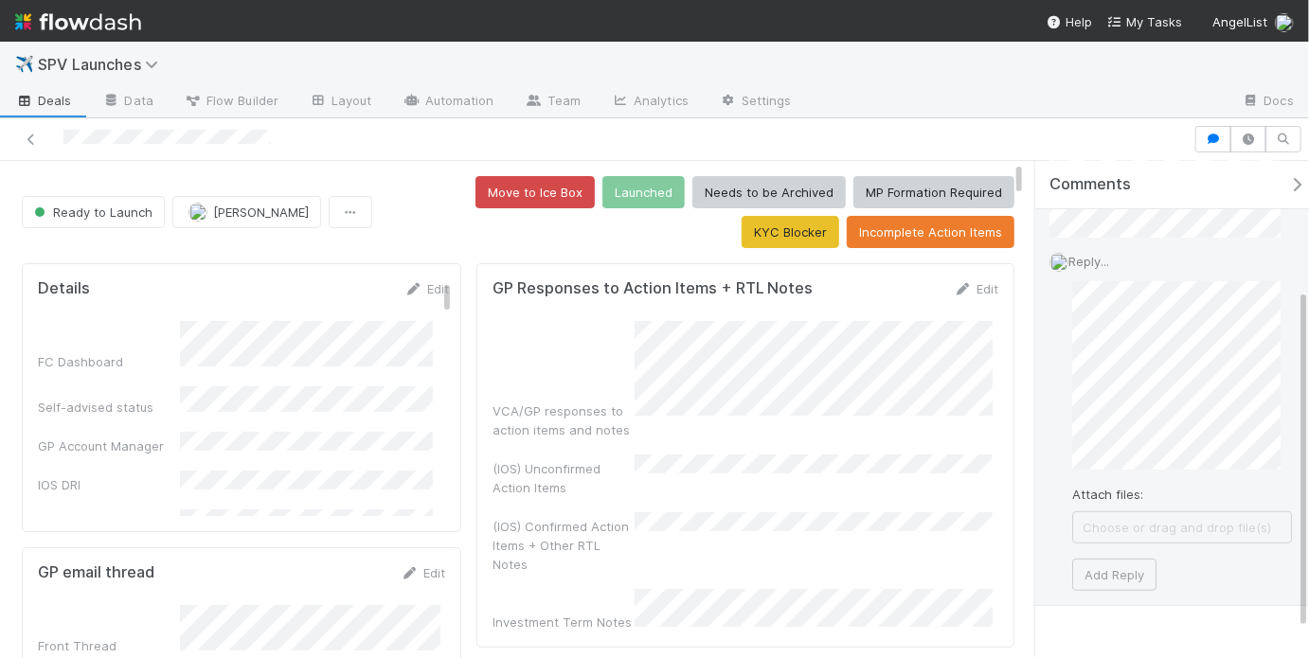
scroll to position [229, 0]
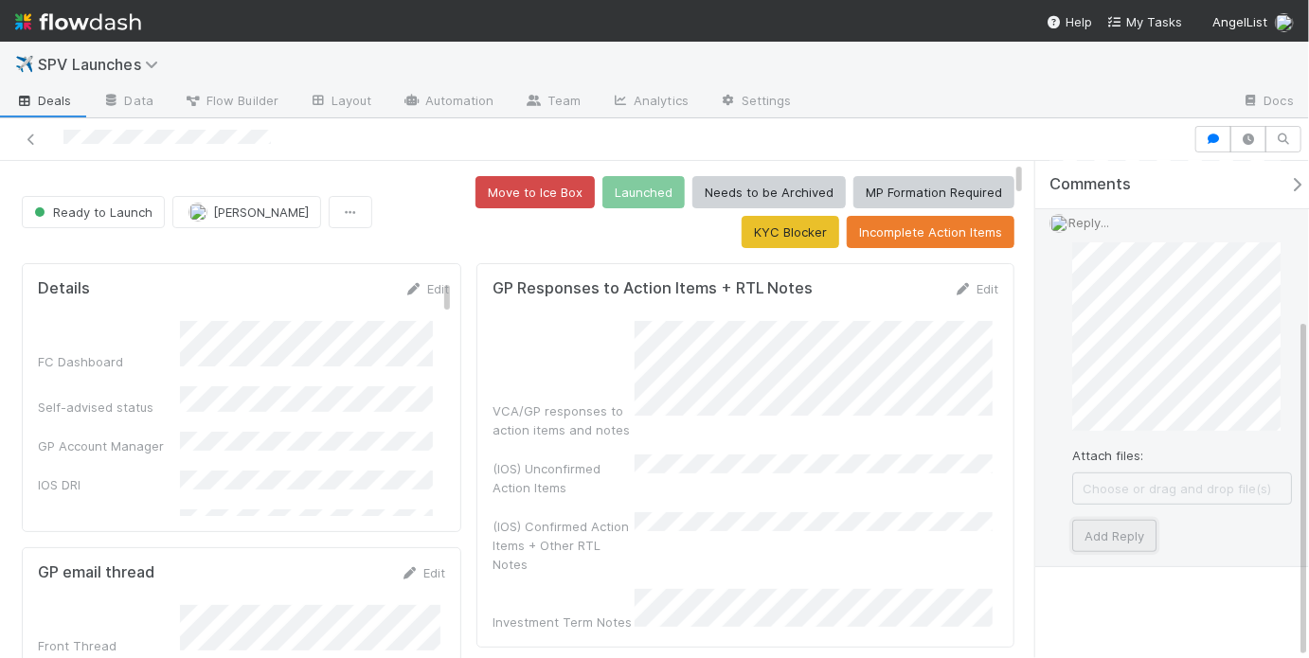
click at [1119, 536] on button "Add Reply" at bounding box center [1114, 536] width 84 height 32
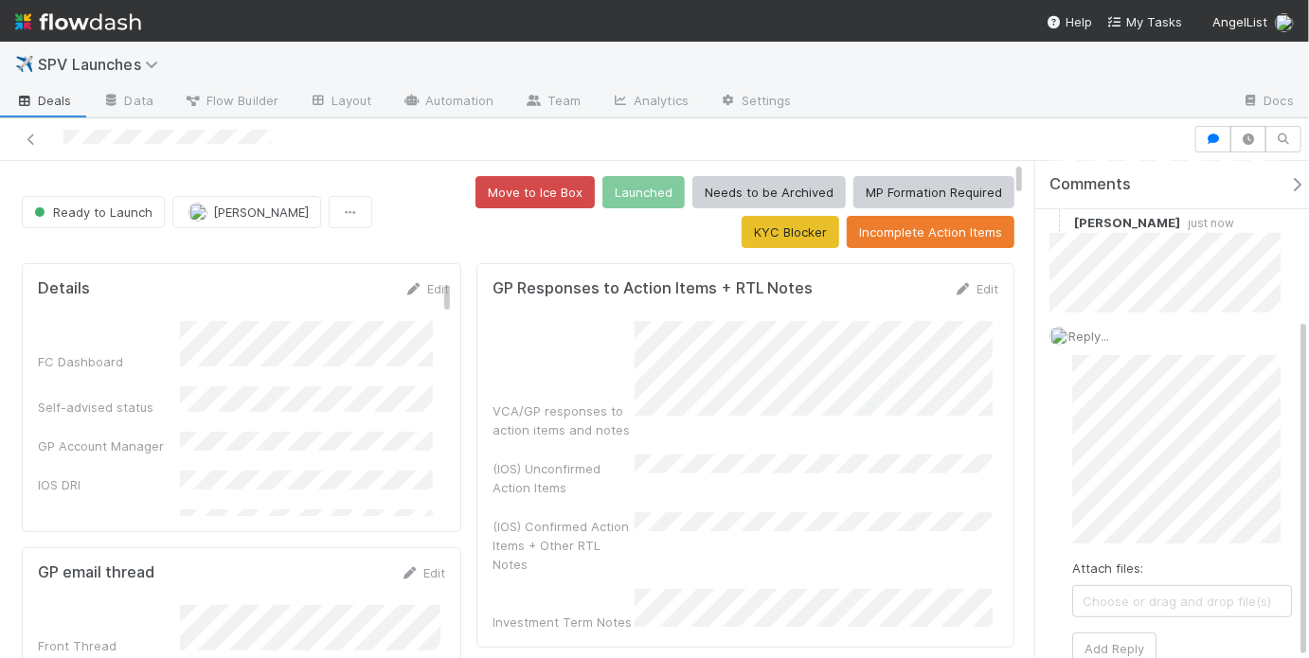
scroll to position [24, 0]
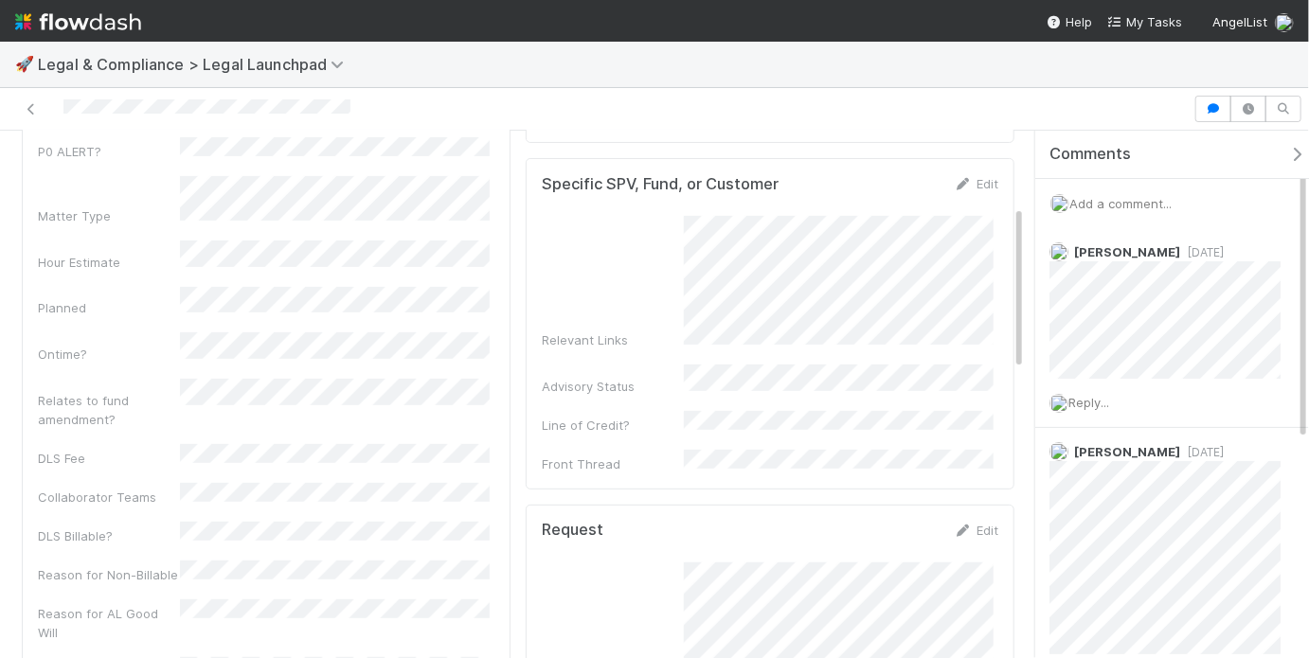
scroll to position [203, 0]
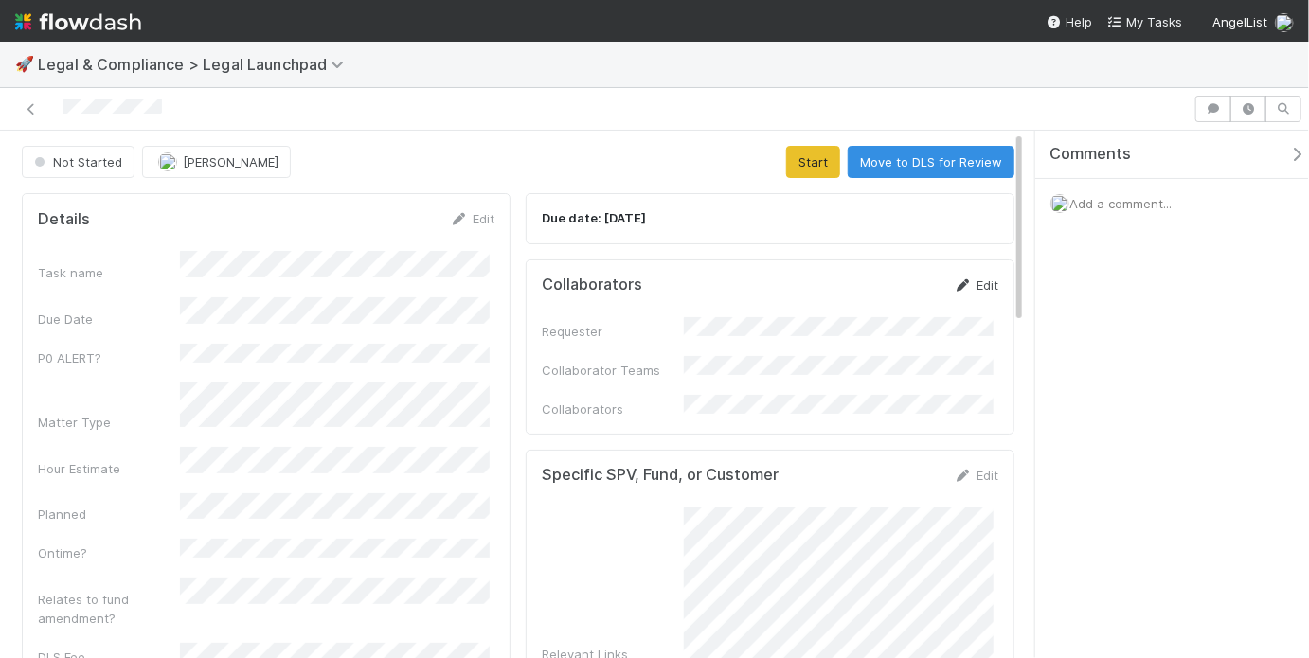
click at [974, 284] on link "Edit" at bounding box center [976, 284] width 45 height 15
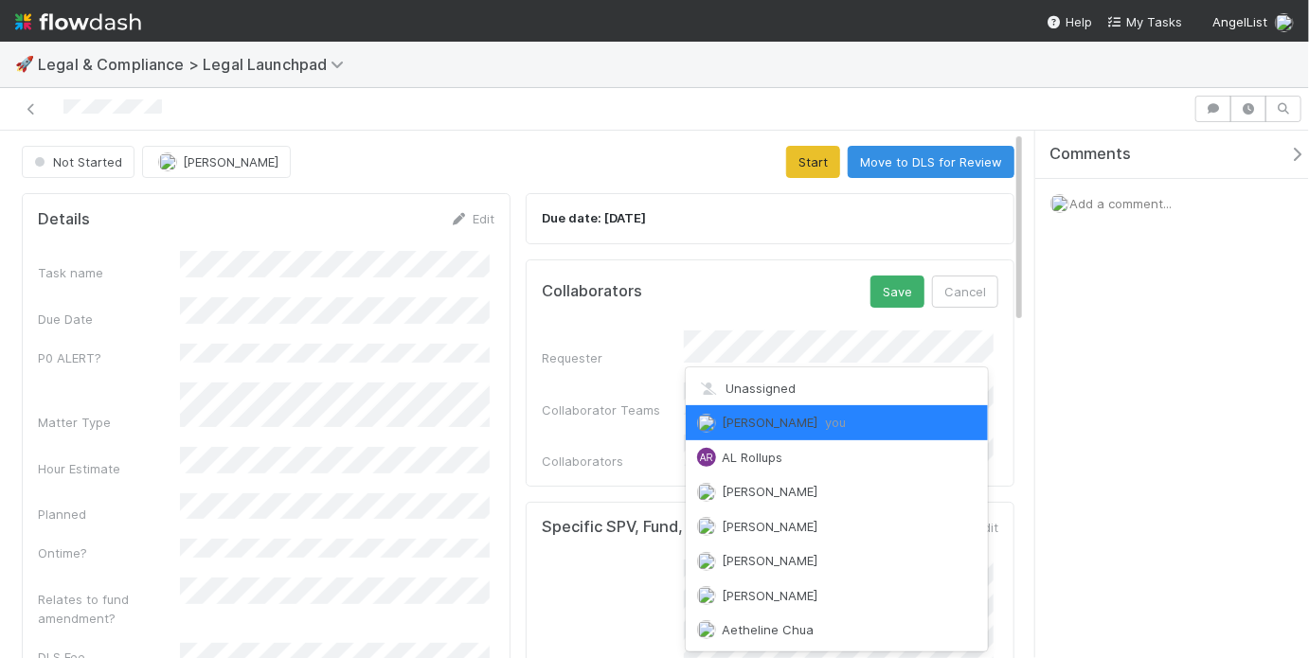
click at [526, 422] on div "Collaborators Save Cancel Requester Collaborator Teams Collaborators" at bounding box center [770, 372] width 489 height 227
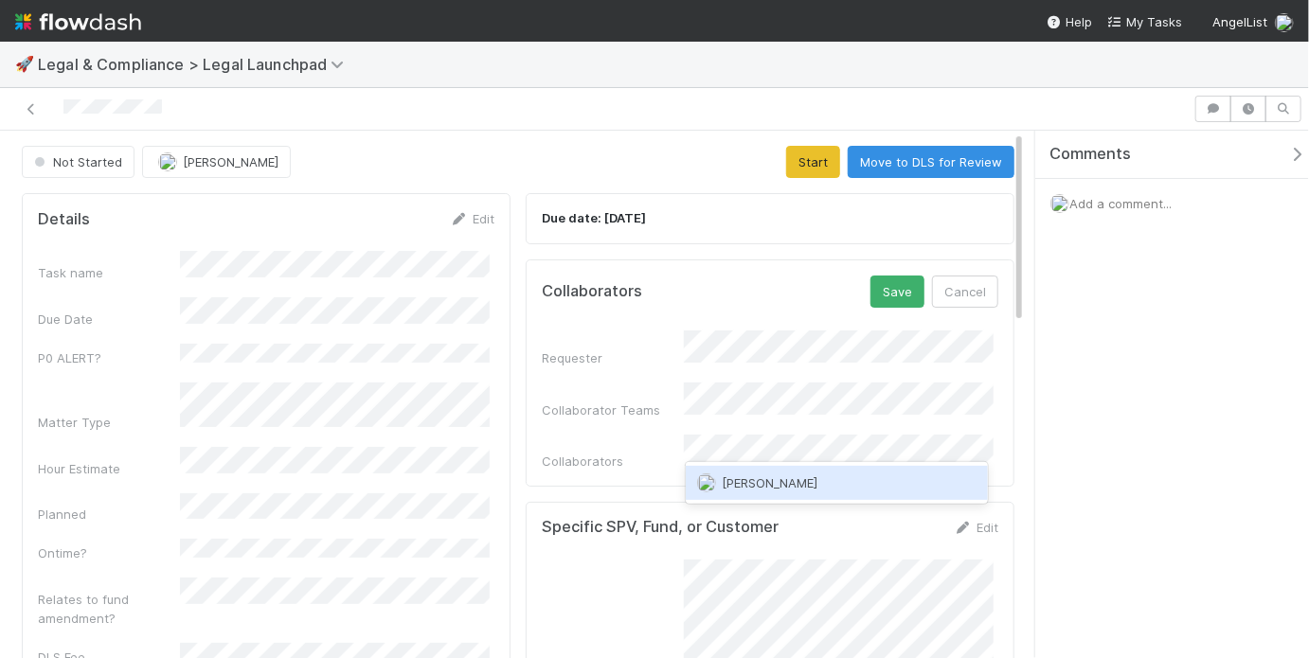
click at [768, 479] on span "[PERSON_NAME]" at bounding box center [770, 482] width 96 height 15
click at [874, 272] on div "Collaborators Save Cancel Requester Collaborator Teams Collaborators" at bounding box center [770, 372] width 489 height 227
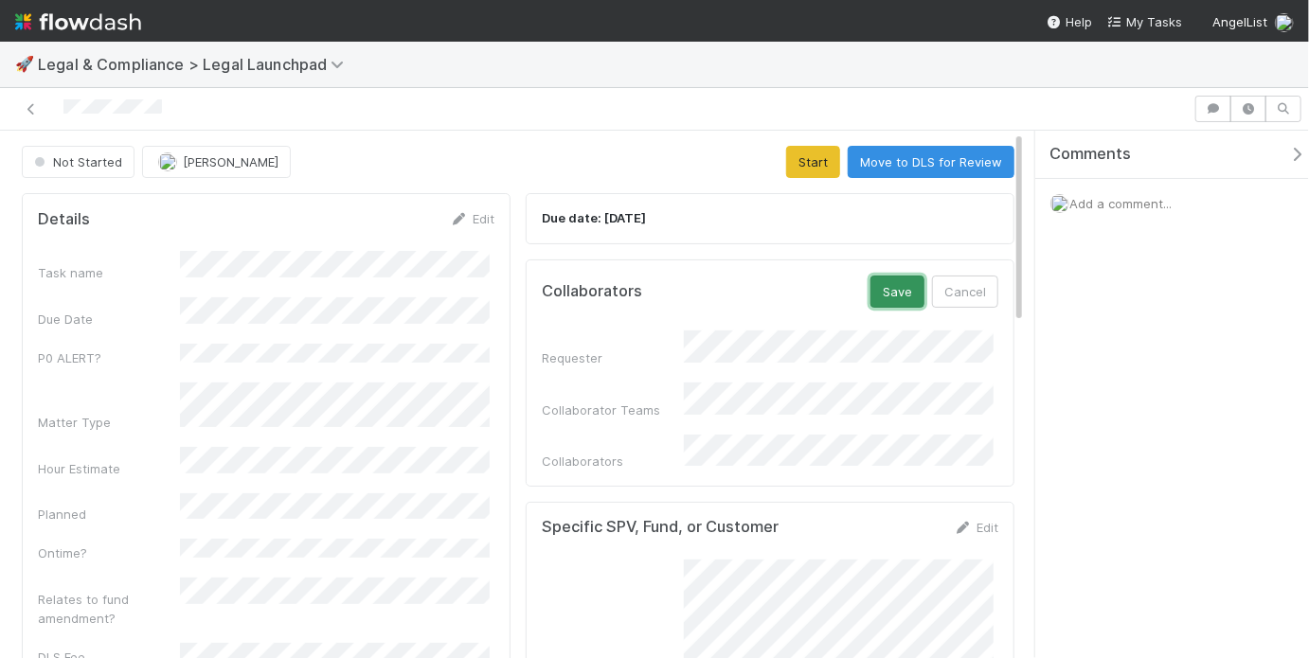
click at [881, 284] on button "Save" at bounding box center [897, 292] width 54 height 32
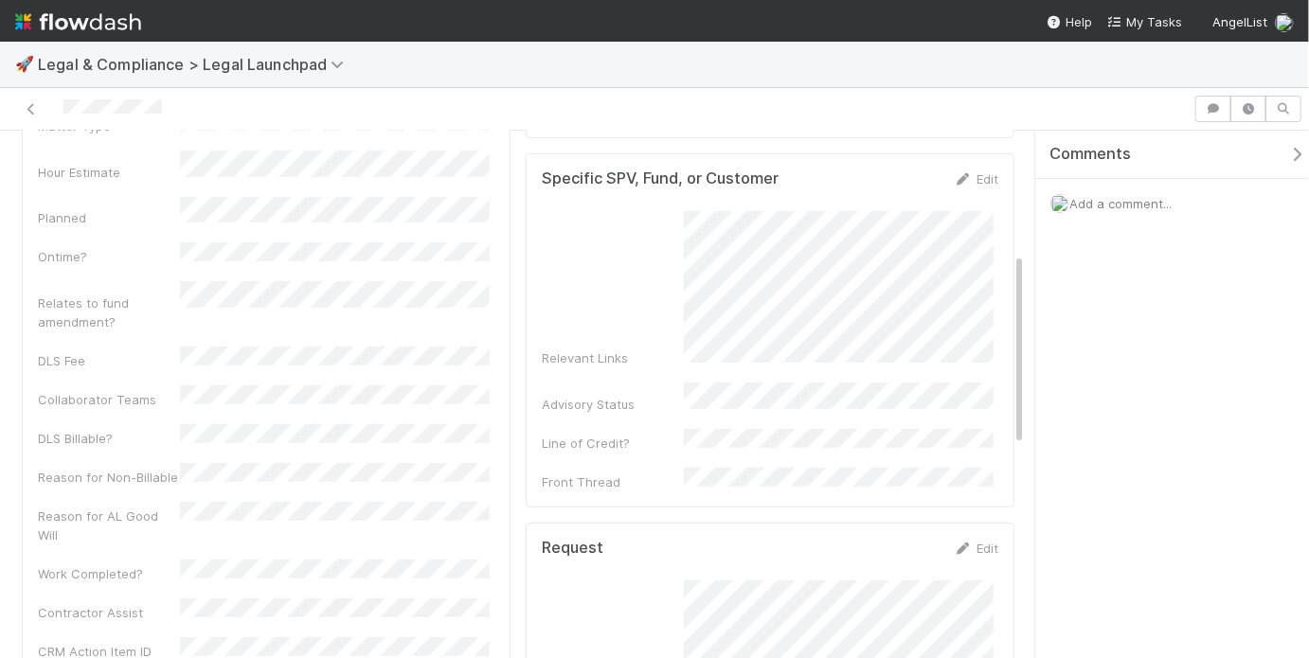
scroll to position [438, 0]
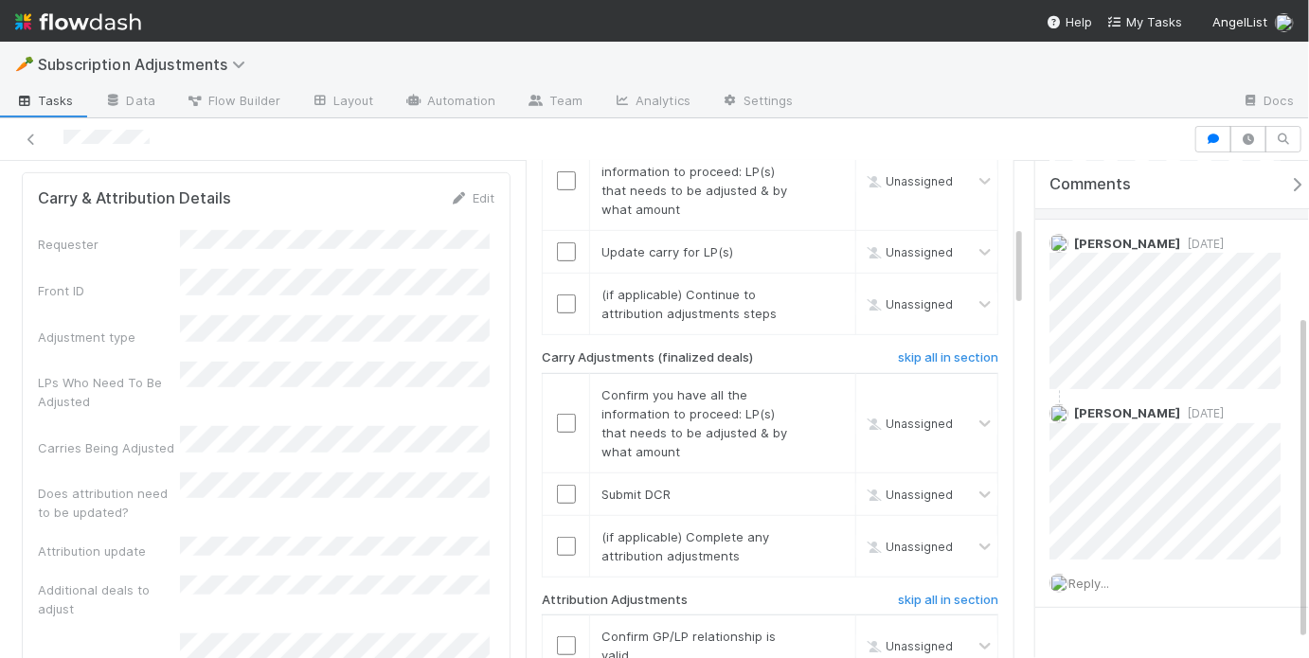
scroll to position [233, 0]
click at [304, 349] on div "Requester Front ID Adjustment type LPs Who Need To Be Adjusted Carries Being Ad…" at bounding box center [266, 564] width 456 height 669
click at [304, 348] on div "Requester Front ID Adjustment type LPs Who Need To Be Adjusted Carries Being Ad…" at bounding box center [266, 564] width 456 height 669
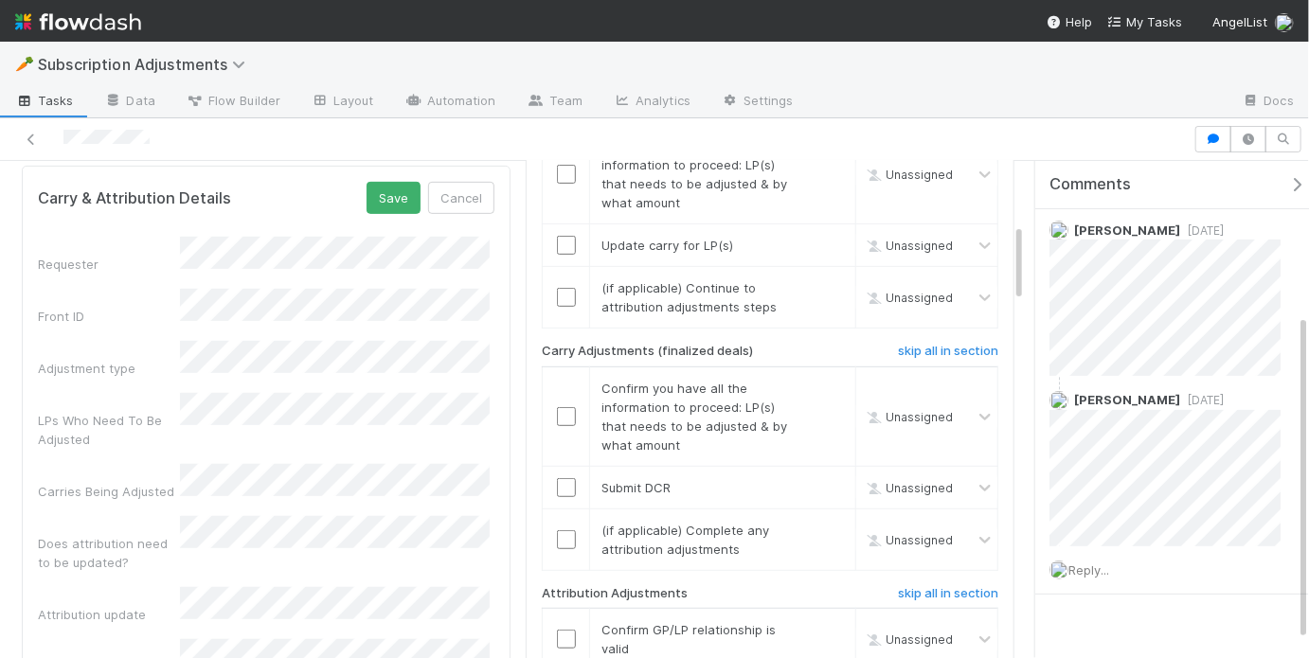
click at [168, 289] on div "Front ID" at bounding box center [266, 307] width 456 height 37
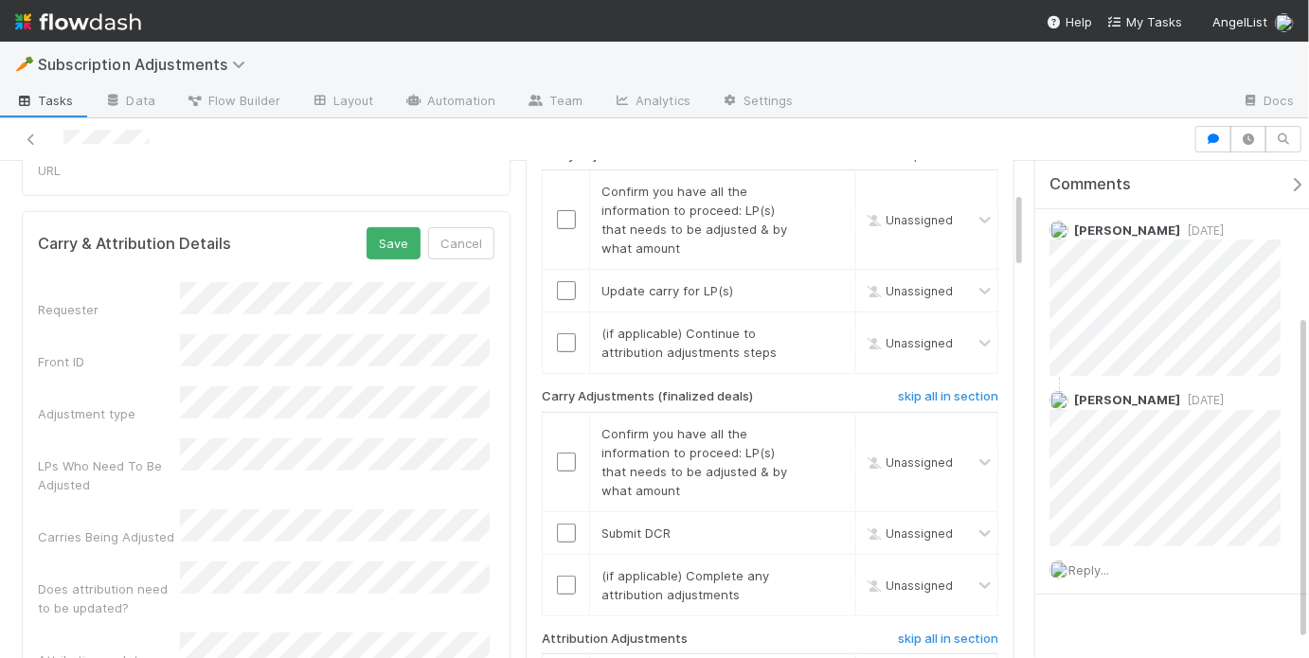
scroll to position [192, 0]
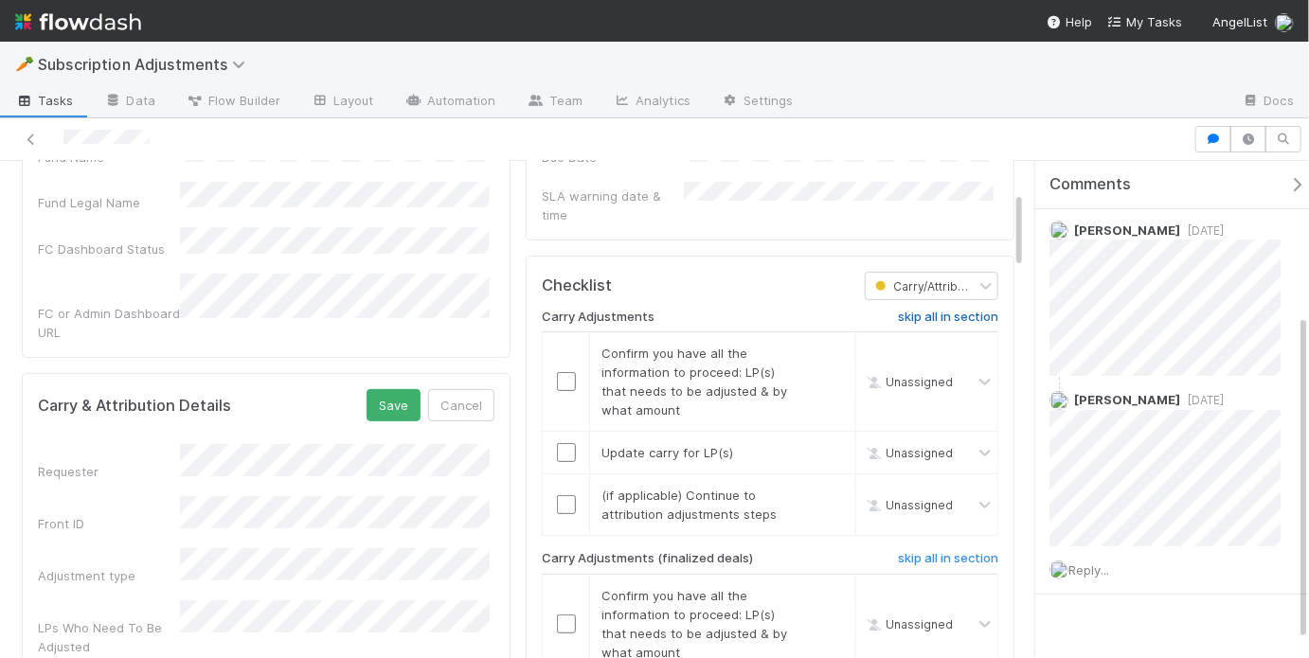
click at [921, 310] on h6 "skip all in section" at bounding box center [948, 317] width 100 height 15
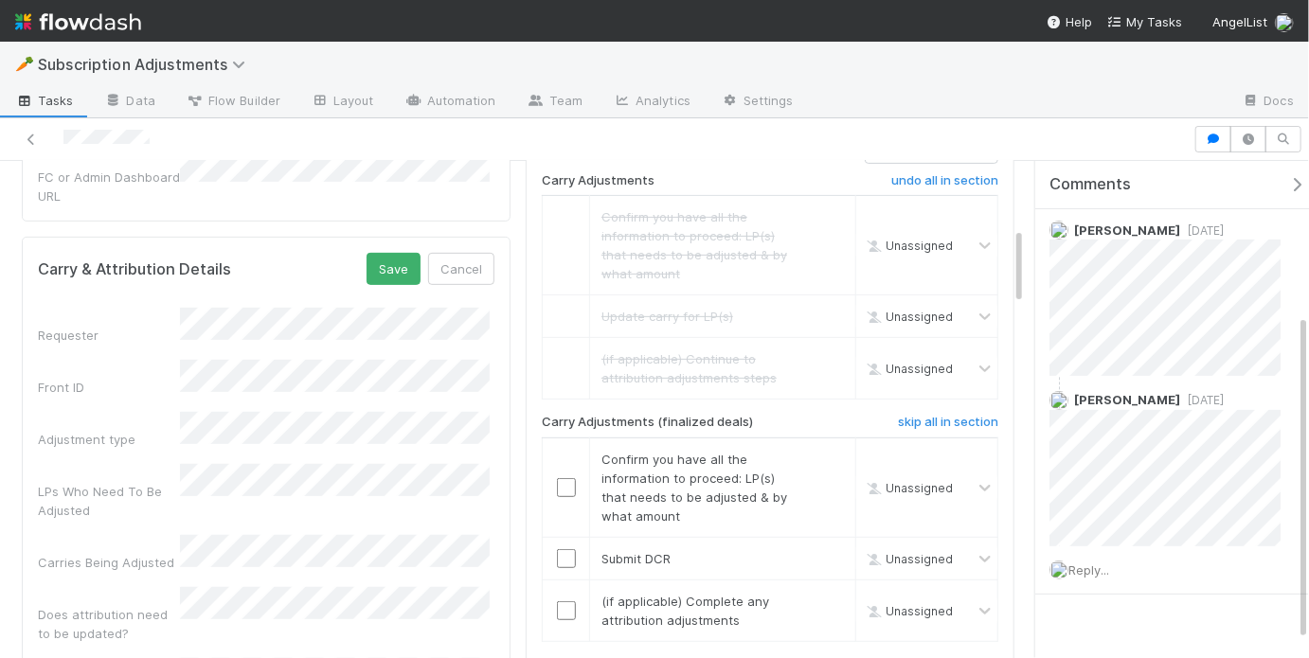
scroll to position [421, 0]
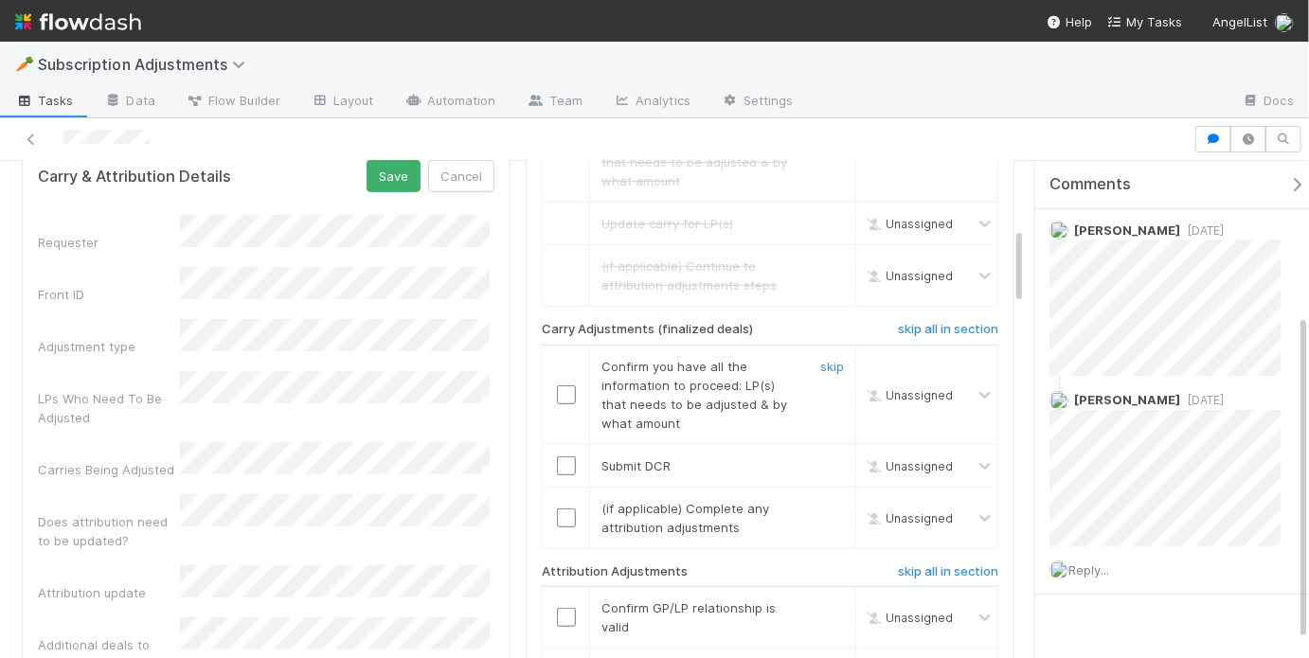
click at [568, 385] on input "checkbox" at bounding box center [566, 394] width 19 height 19
click at [559, 456] on input "checkbox" at bounding box center [566, 465] width 19 height 19
click at [569, 509] on div at bounding box center [566, 518] width 46 height 19
click at [574, 509] on div at bounding box center [566, 518] width 46 height 19
click at [558, 509] on input "checkbox" at bounding box center [566, 518] width 19 height 19
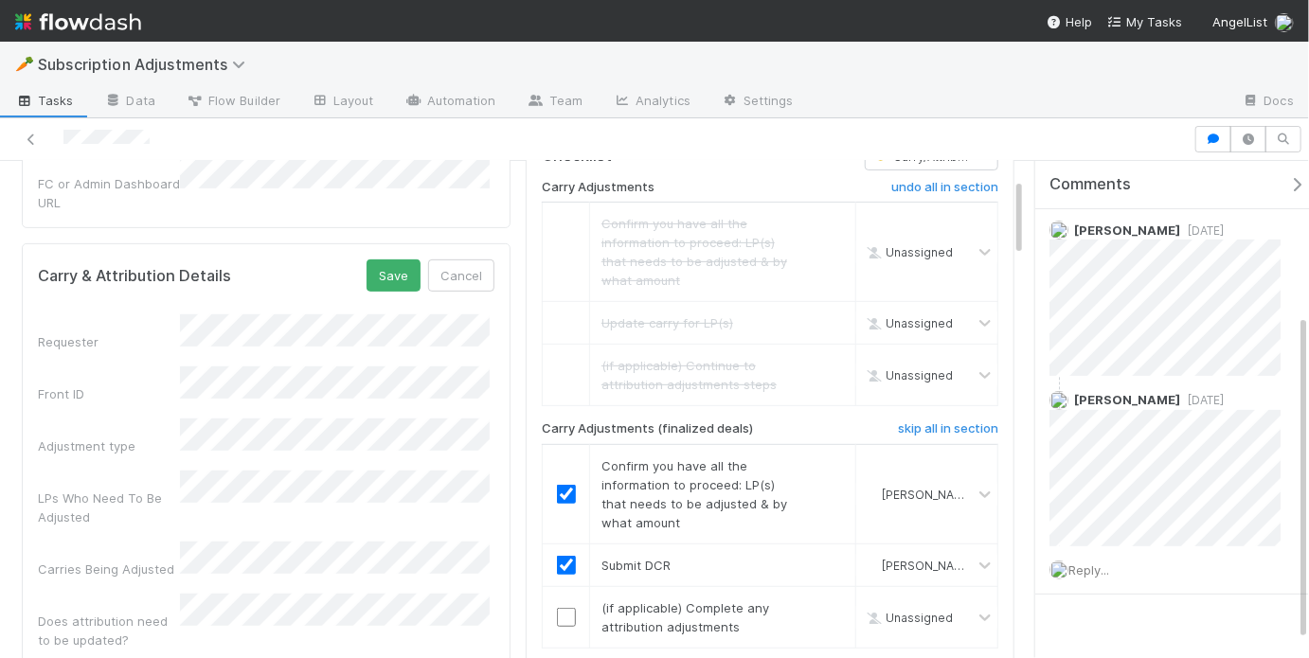
scroll to position [110, 0]
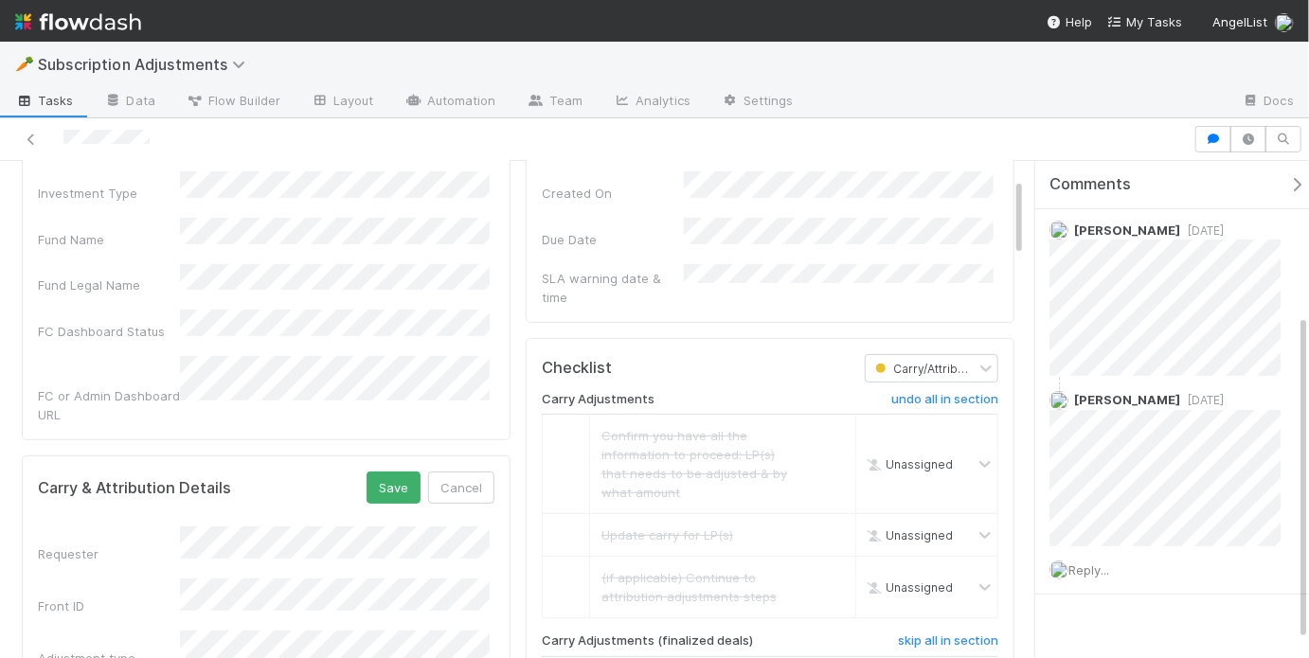
checkbox input "true"
click at [397, 472] on button "Save" at bounding box center [393, 488] width 54 height 32
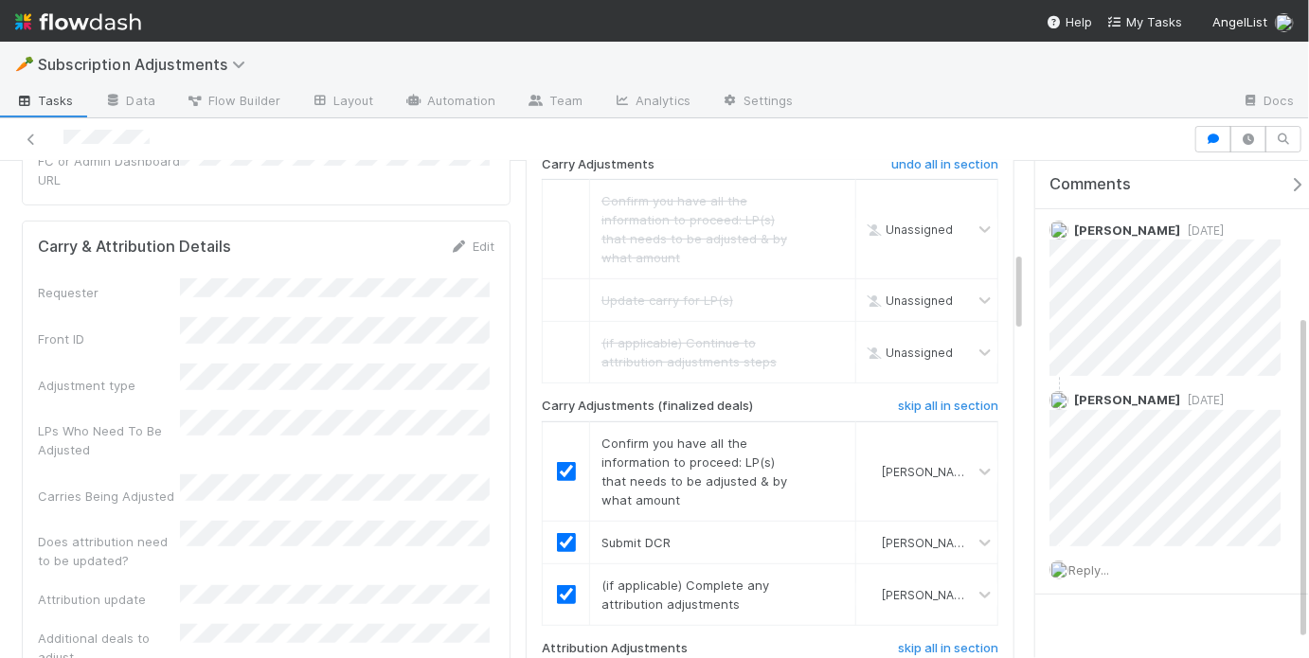
scroll to position [558, 0]
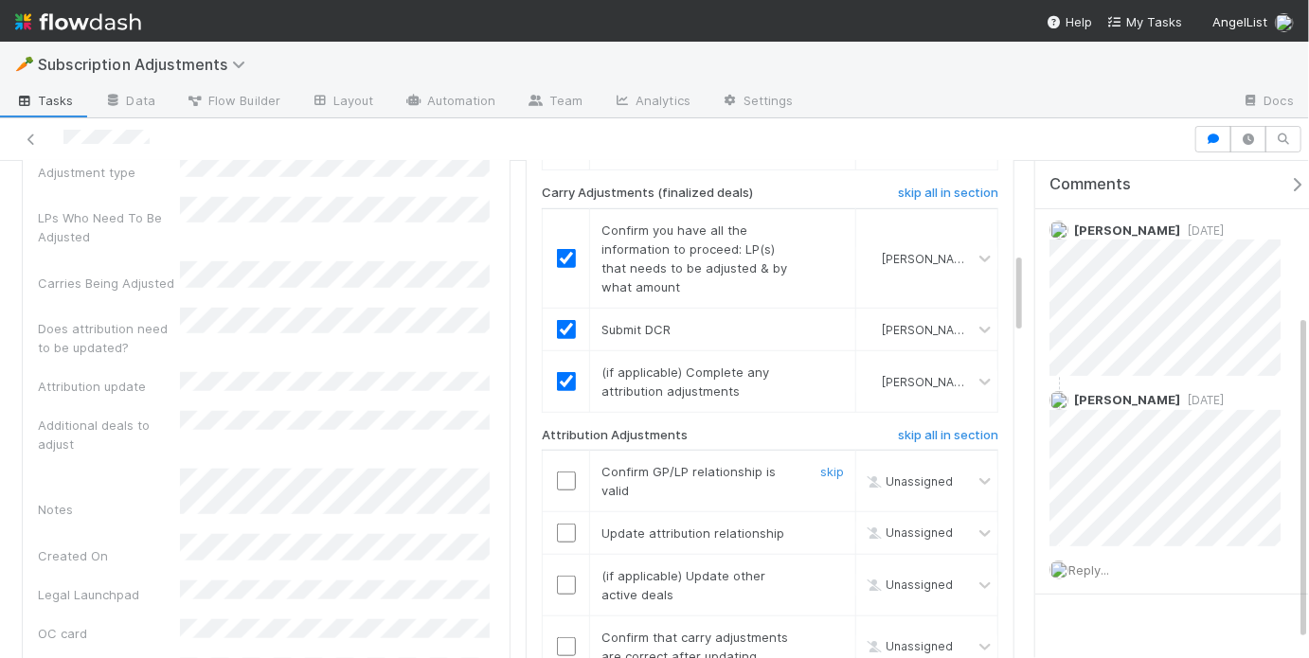
click at [557, 472] on input "checkbox" at bounding box center [566, 481] width 19 height 19
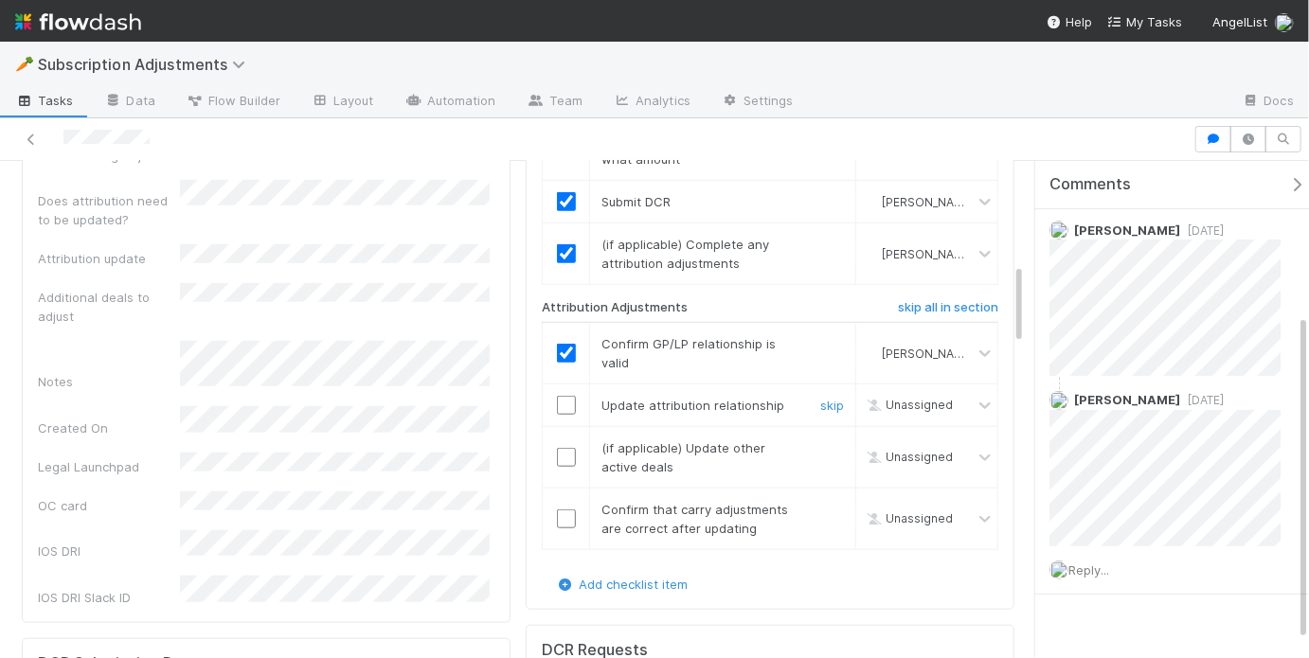
scroll to position [687, 0]
click at [567, 394] on input "checkbox" at bounding box center [566, 403] width 19 height 19
click at [565, 446] on td at bounding box center [566, 456] width 47 height 62
click at [828, 438] on link "skip" at bounding box center [832, 445] width 24 height 15
click at [557, 508] on input "checkbox" at bounding box center [566, 517] width 19 height 19
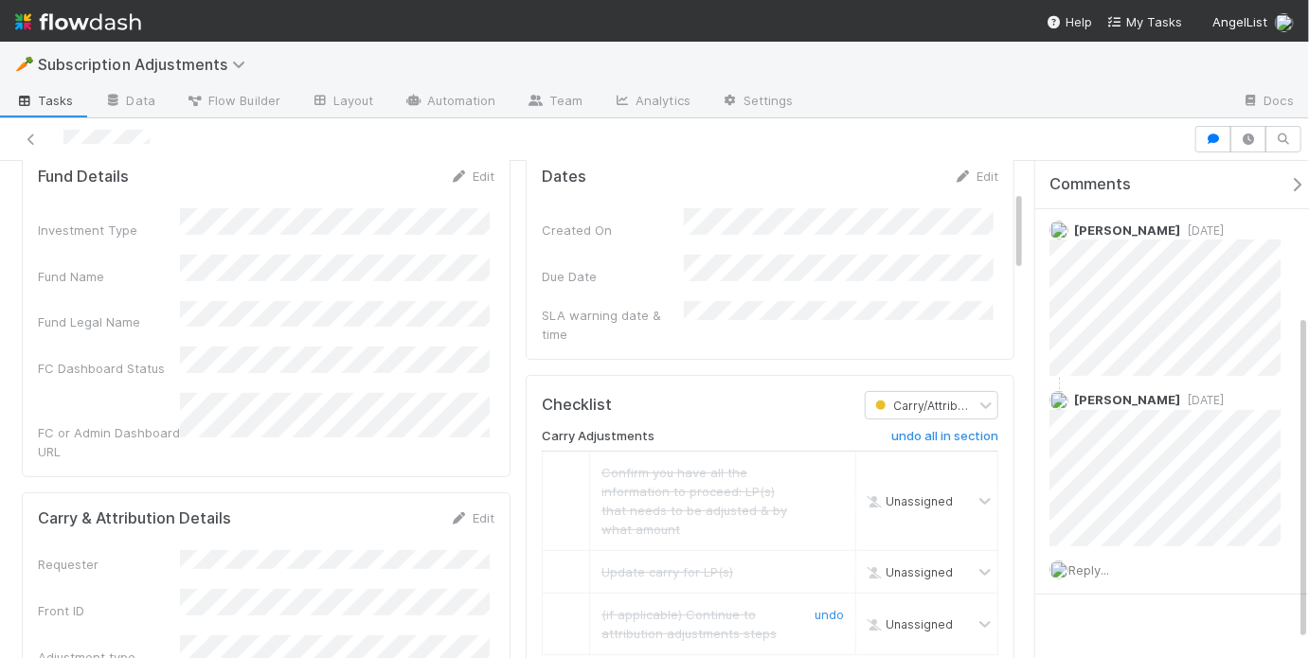
scroll to position [0, 0]
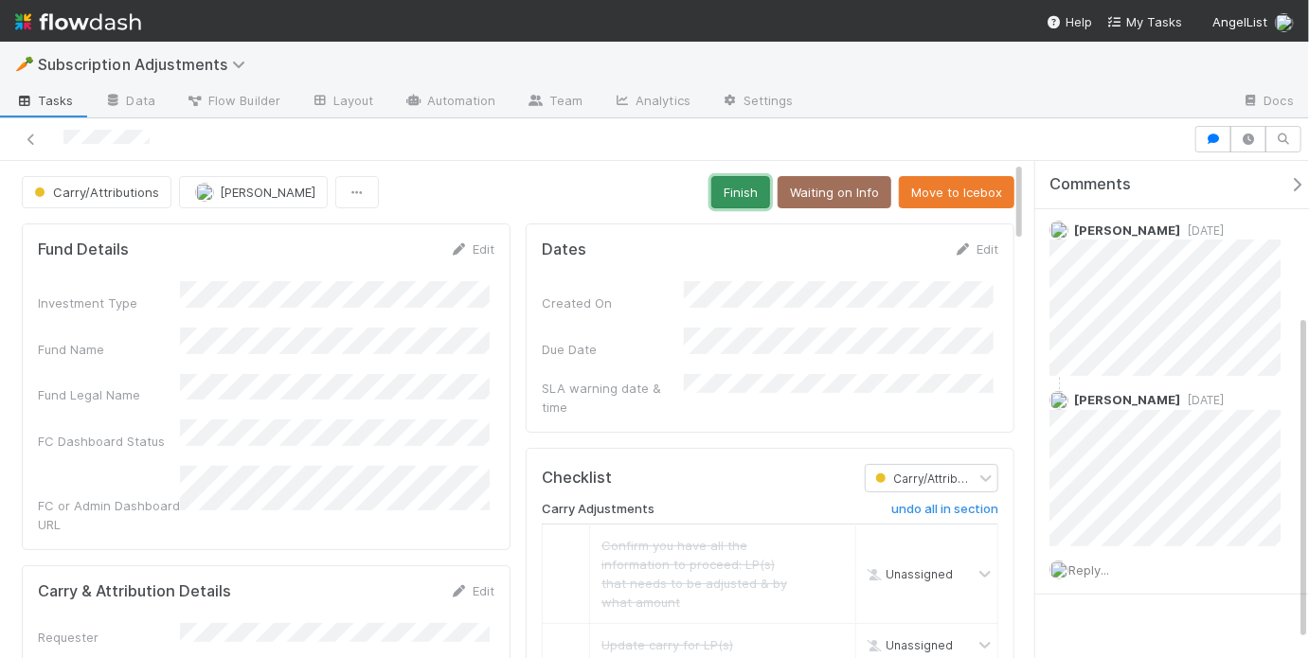
click at [744, 200] on button "Finish" at bounding box center [740, 192] width 59 height 32
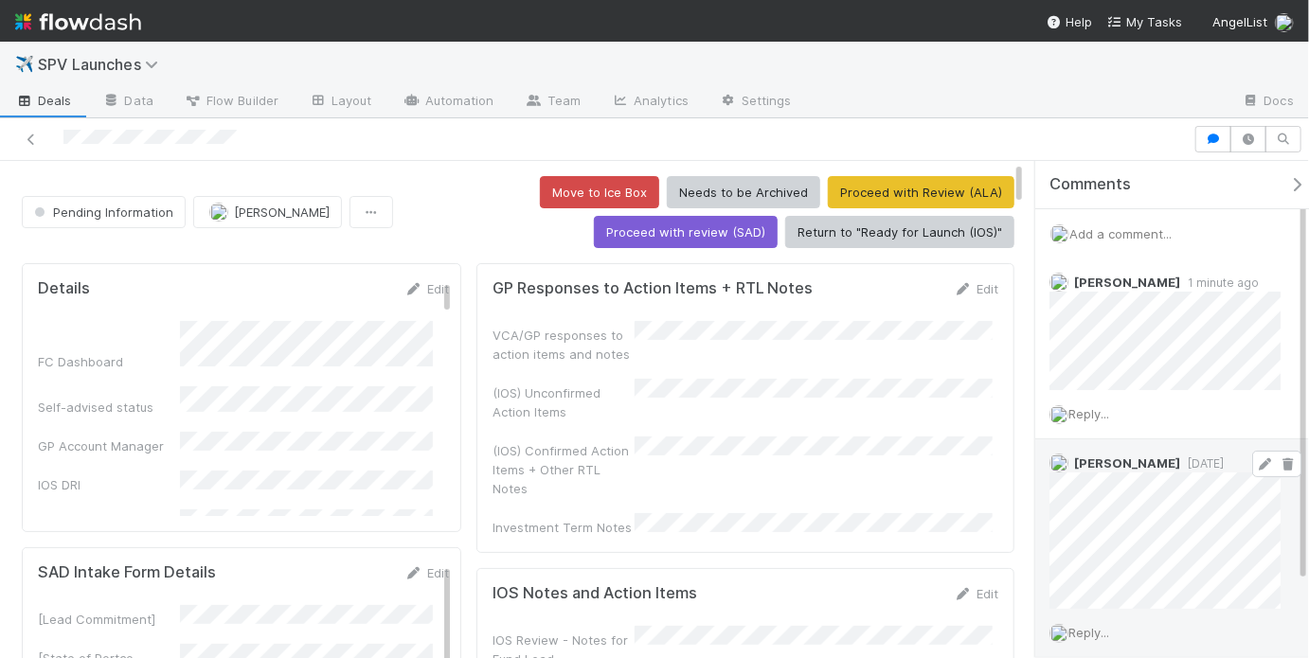
click at [1257, 459] on icon at bounding box center [1265, 464] width 19 height 12
click at [1044, 566] on div "[PERSON_NAME] [DATE]" at bounding box center [1170, 560] width 271 height 242
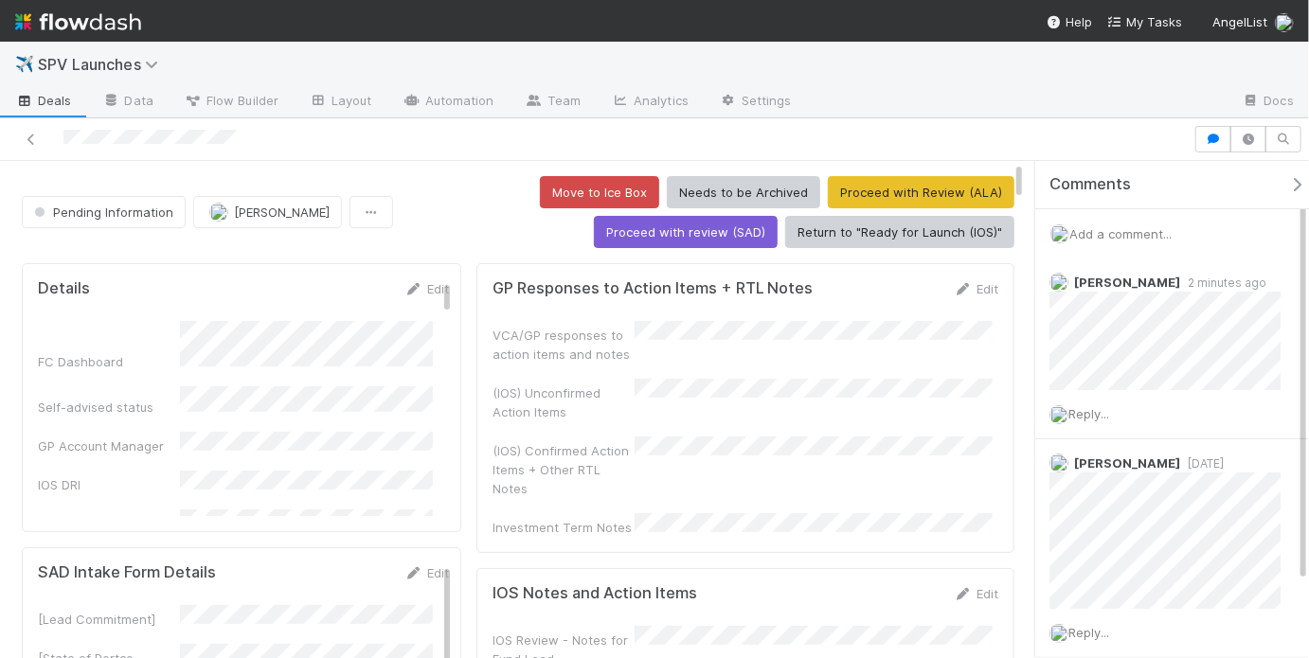
click at [795, 416] on div "VCA/GP responses to action items and notes (IOS) Unconfirmed Action Items (IOS)…" at bounding box center [745, 429] width 506 height 216
click at [115, 217] on span "Pending Information" at bounding box center [101, 212] width 143 height 15
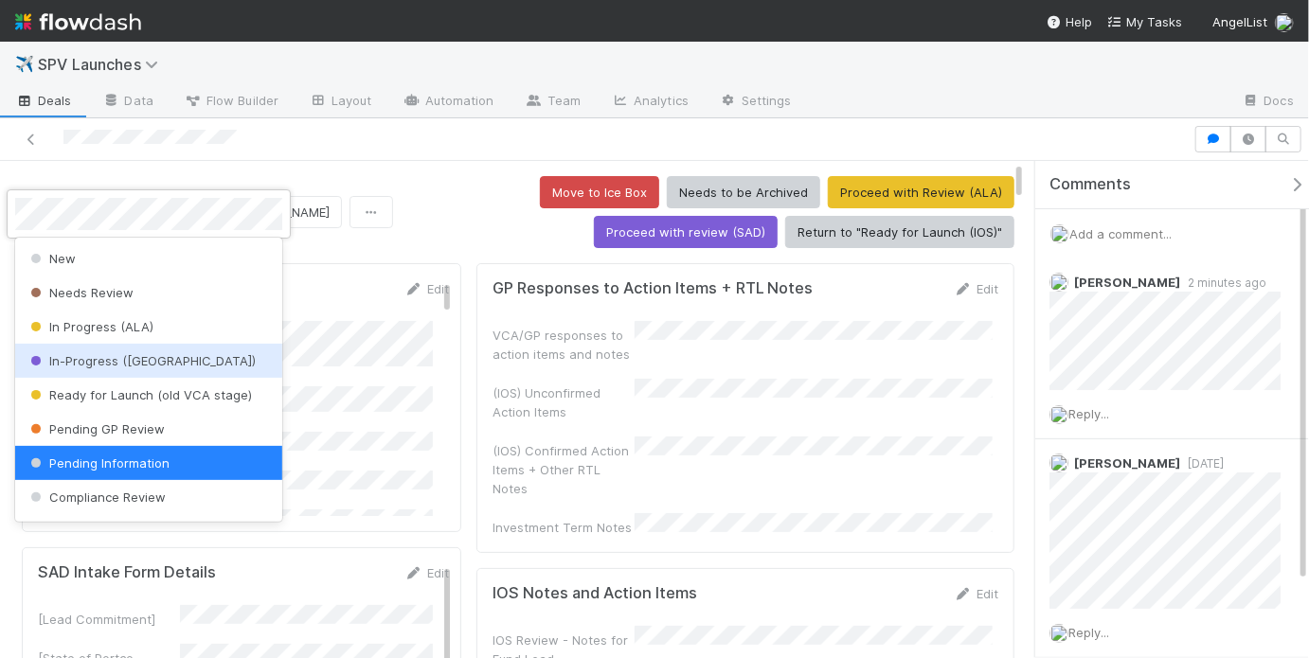
click at [160, 356] on div "In-Progress ([GEOGRAPHIC_DATA])" at bounding box center [148, 361] width 267 height 34
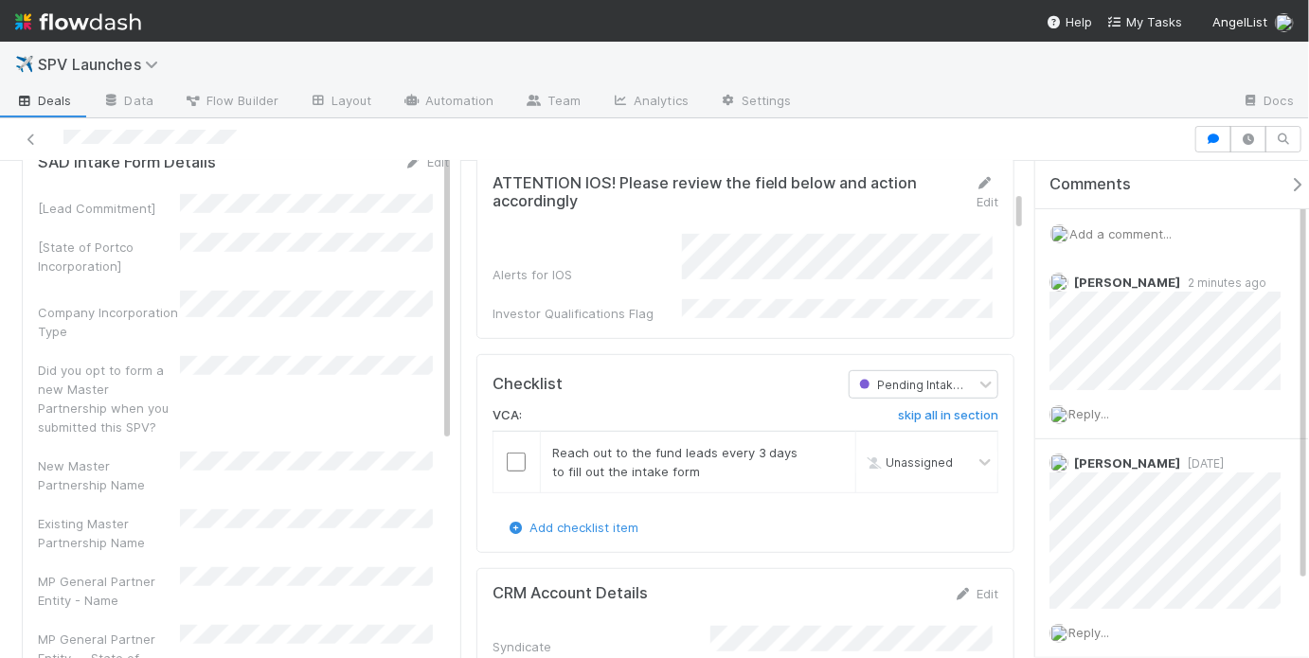
scroll to position [371, 0]
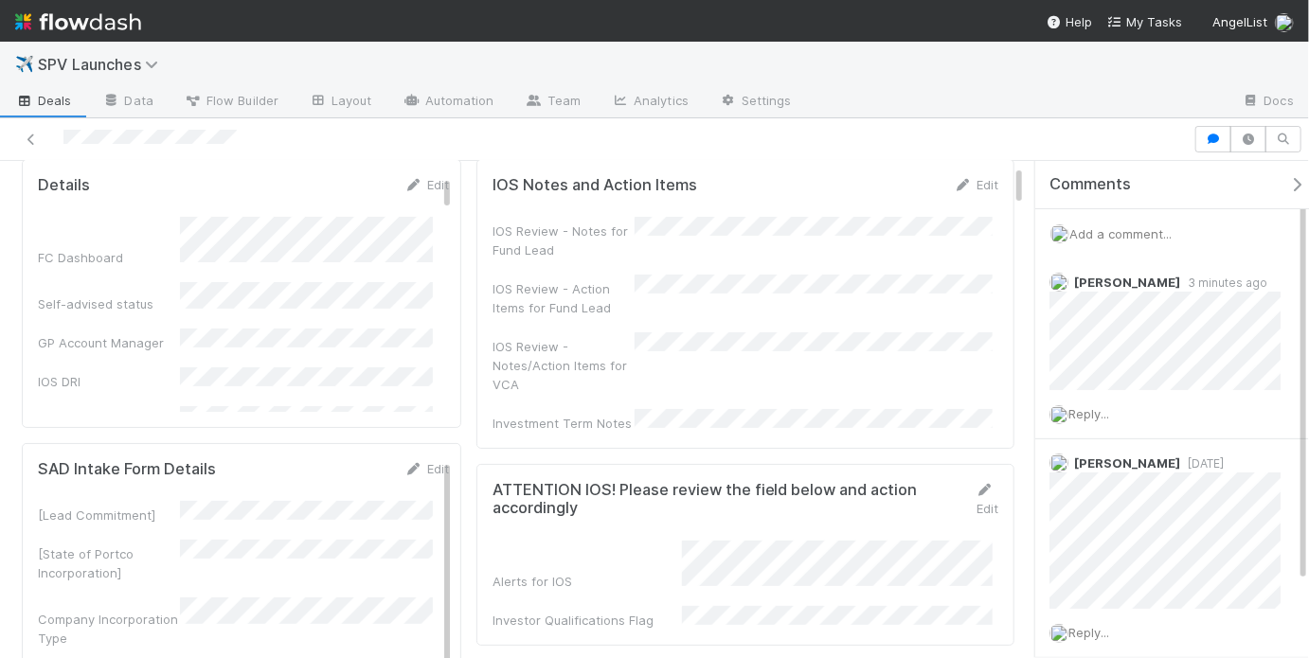
scroll to position [0, 0]
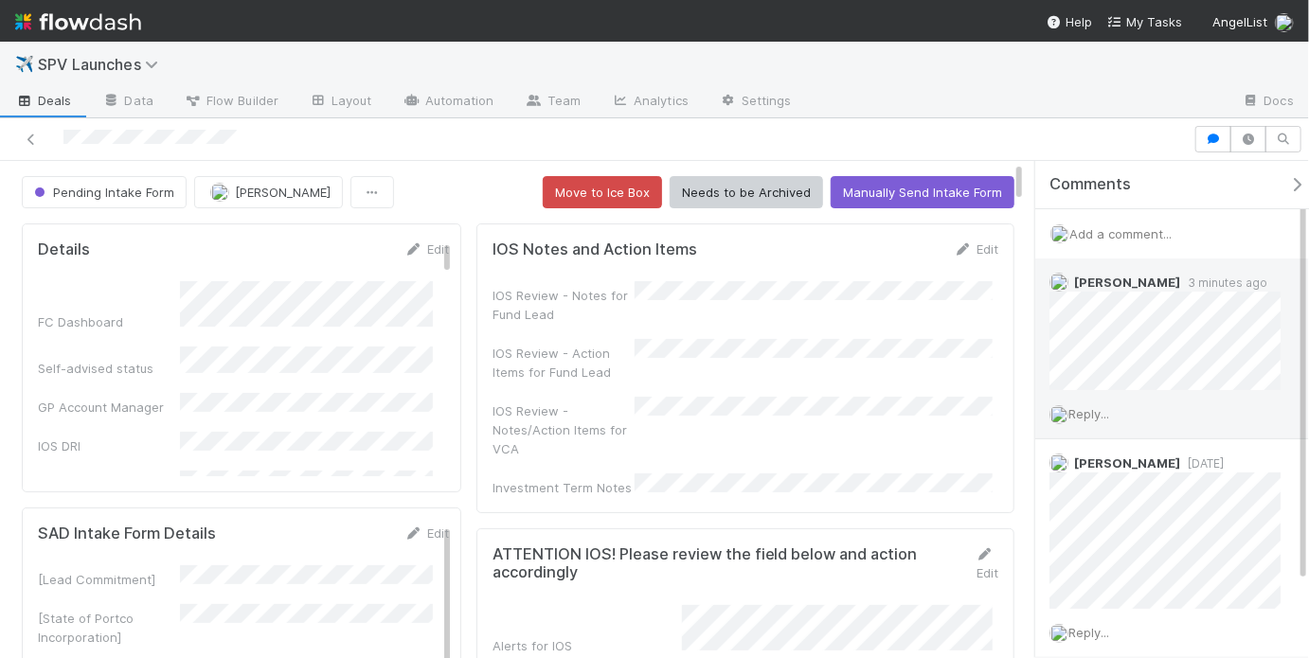
click at [1100, 413] on span "Reply..." at bounding box center [1088, 413] width 41 height 15
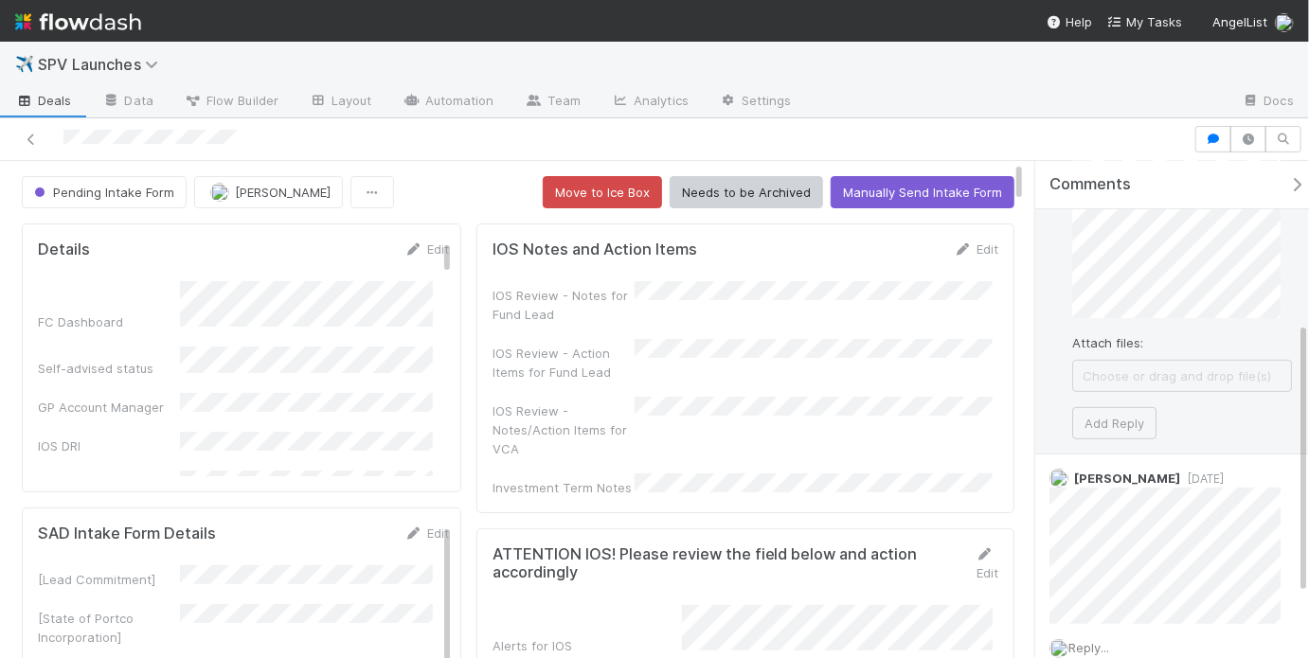
scroll to position [343, 0]
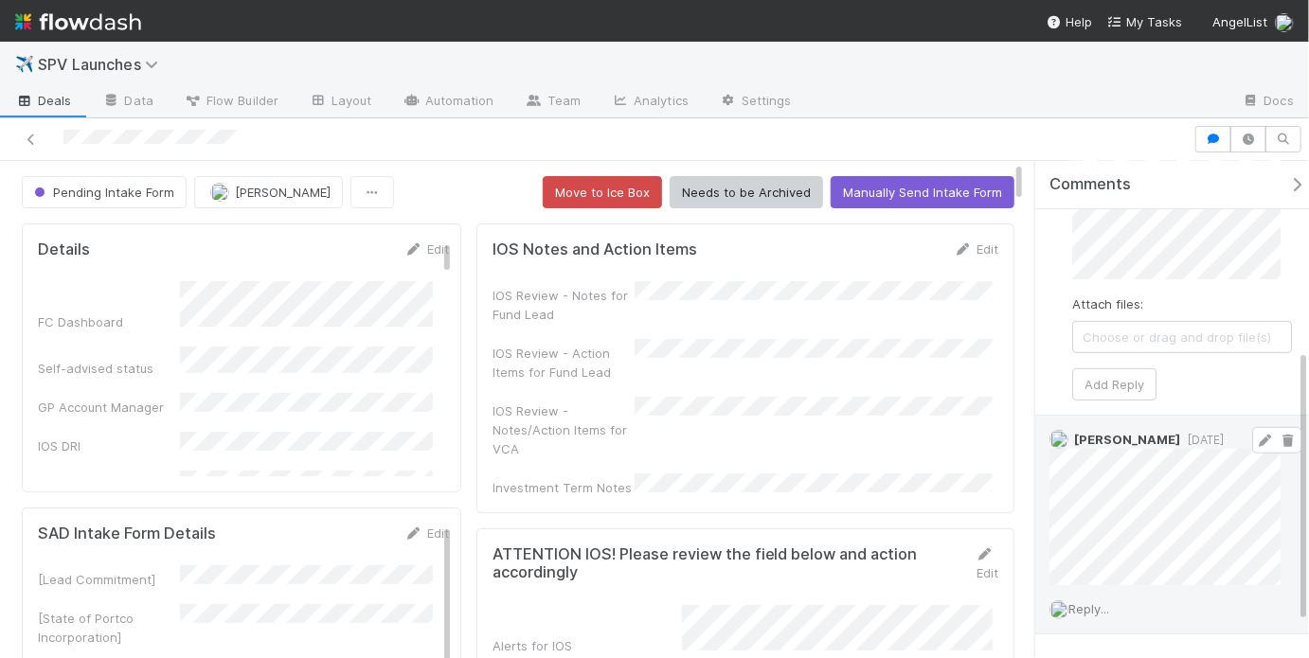
click at [1256, 435] on icon at bounding box center [1265, 441] width 19 height 12
click at [1026, 548] on div "Comments Add a comment... [PERSON_NAME] 3 minutes ago Reply... Attach files: Ch…" at bounding box center [1167, 410] width 284 height 498
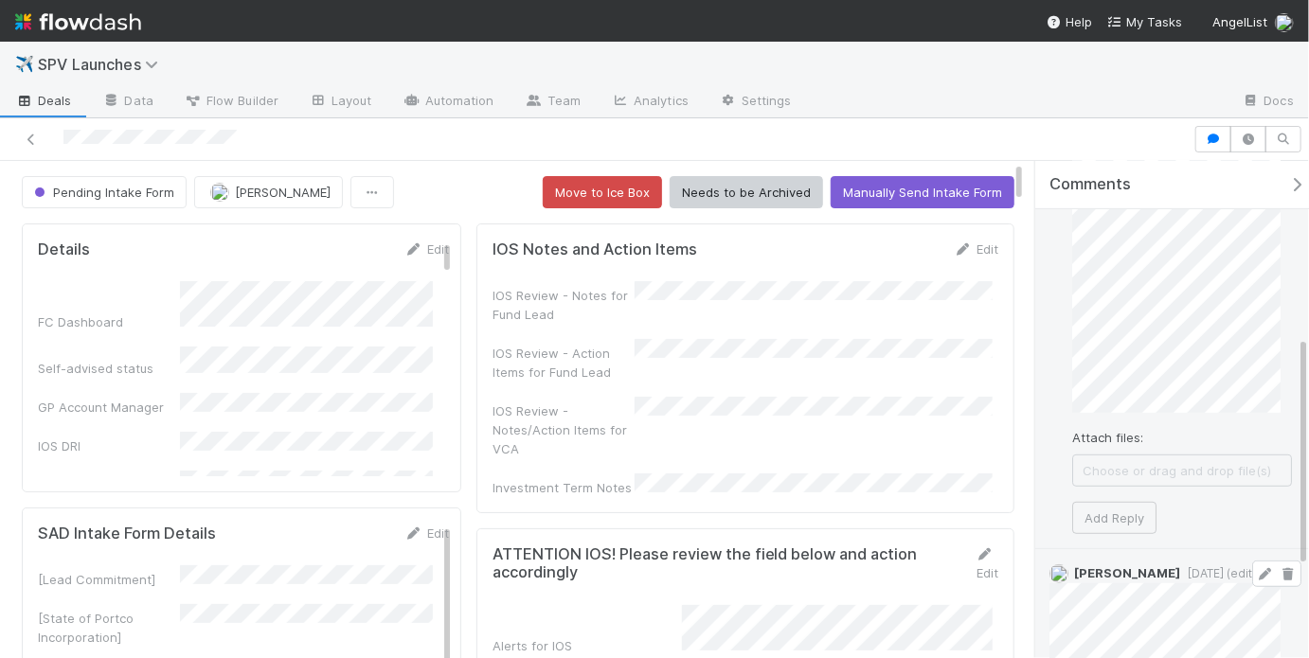
scroll to position [378, 0]
click at [1130, 509] on button "Add Reply" at bounding box center [1114, 515] width 84 height 32
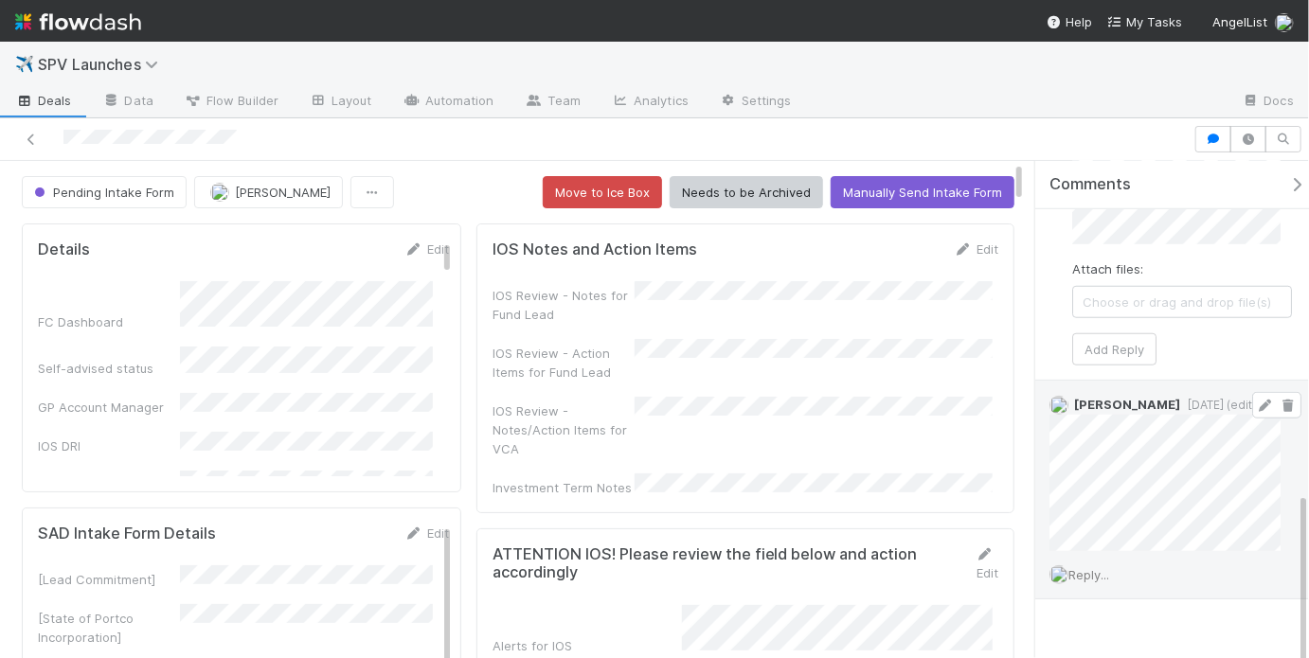
scroll to position [426, 0]
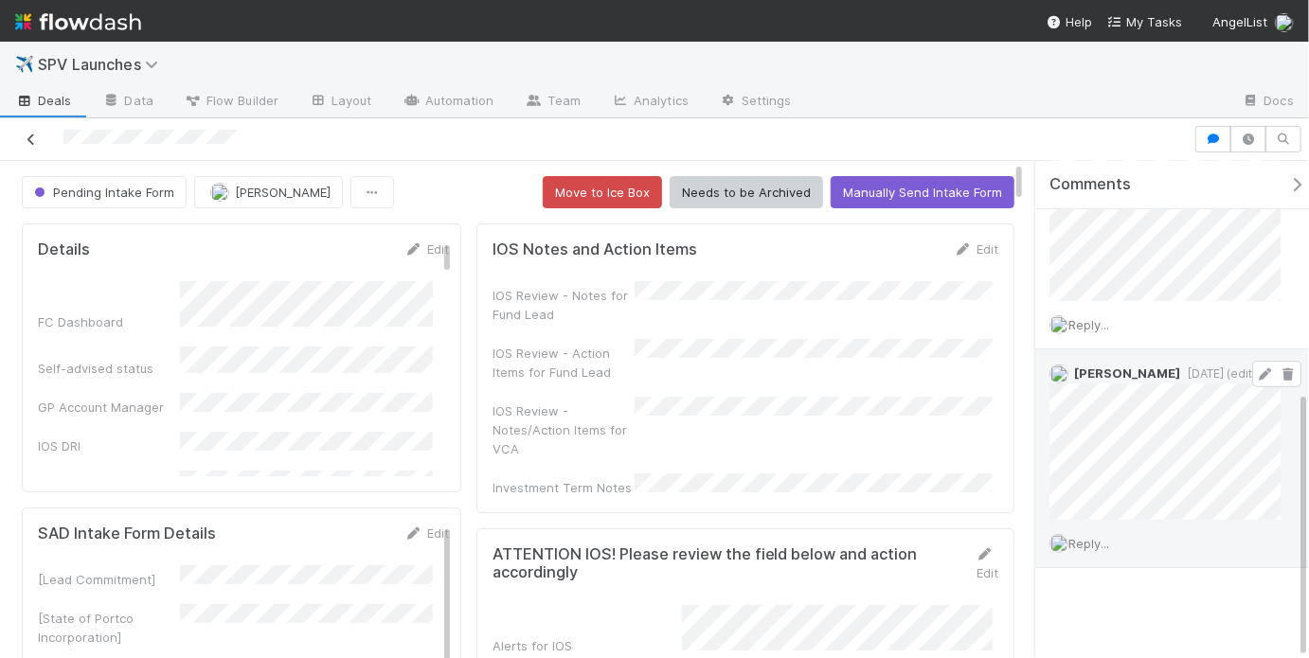
click at [36, 141] on icon at bounding box center [31, 140] width 19 height 12
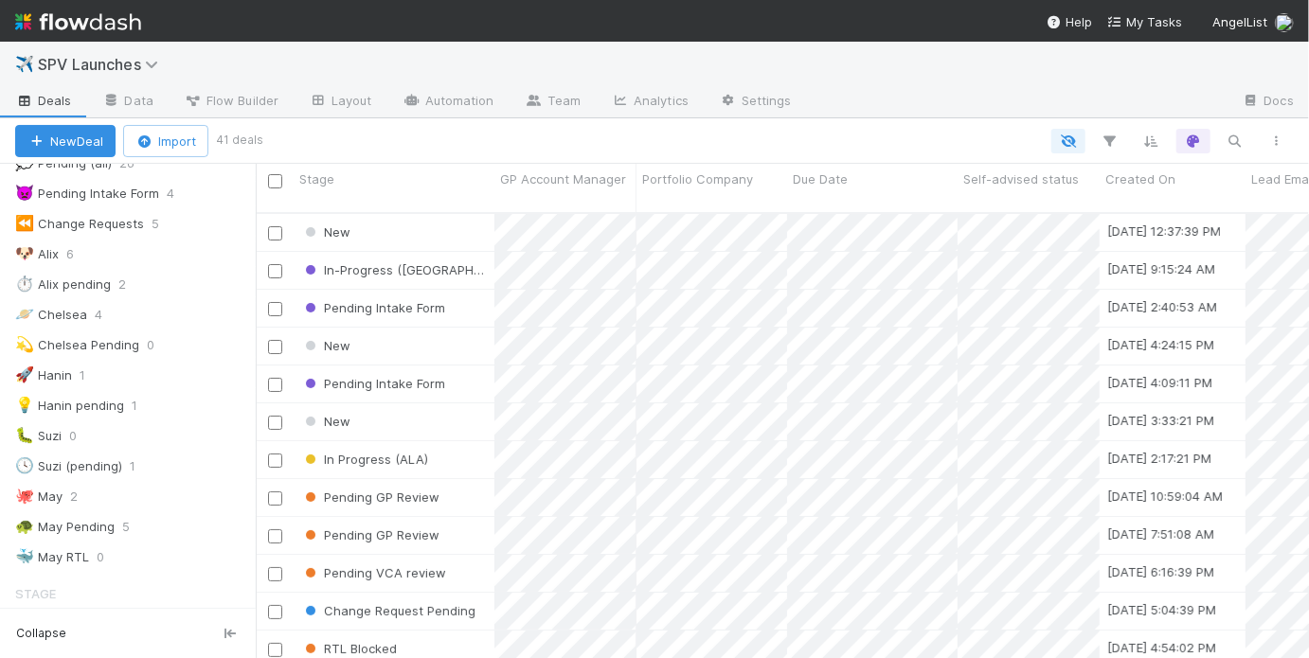
scroll to position [212, 0]
click at [170, 491] on div "🐙 [DATE]" at bounding box center [135, 497] width 241 height 24
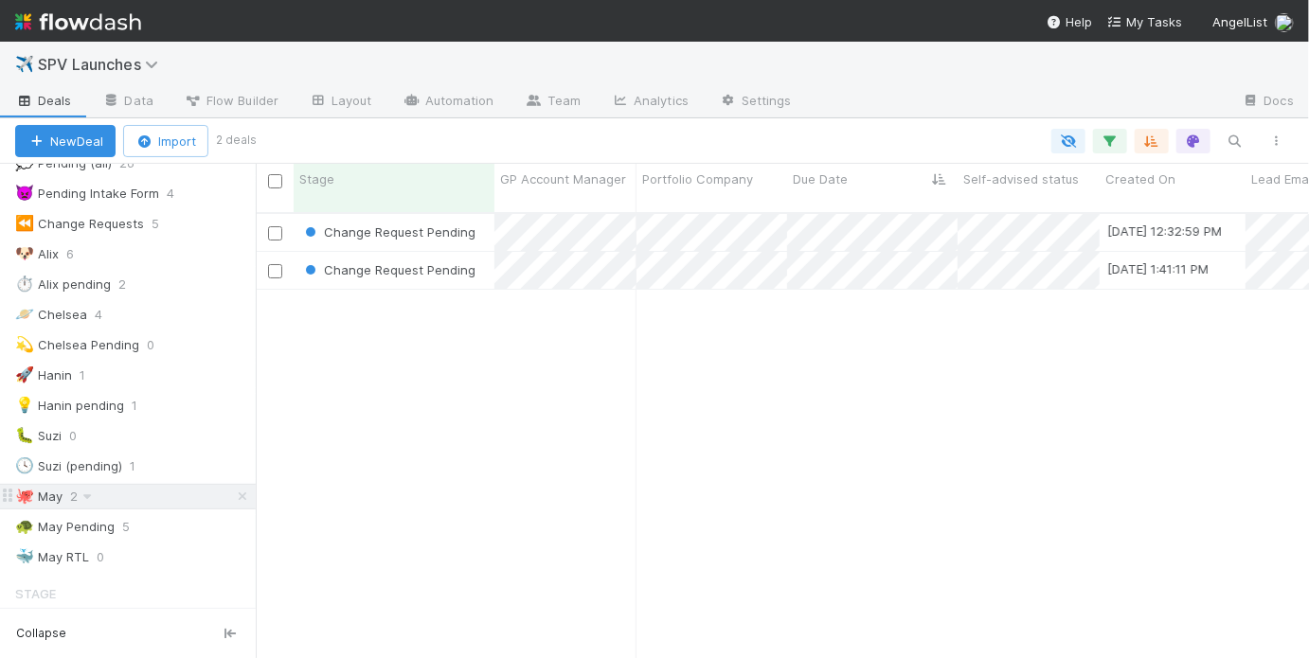
scroll to position [449, 1042]
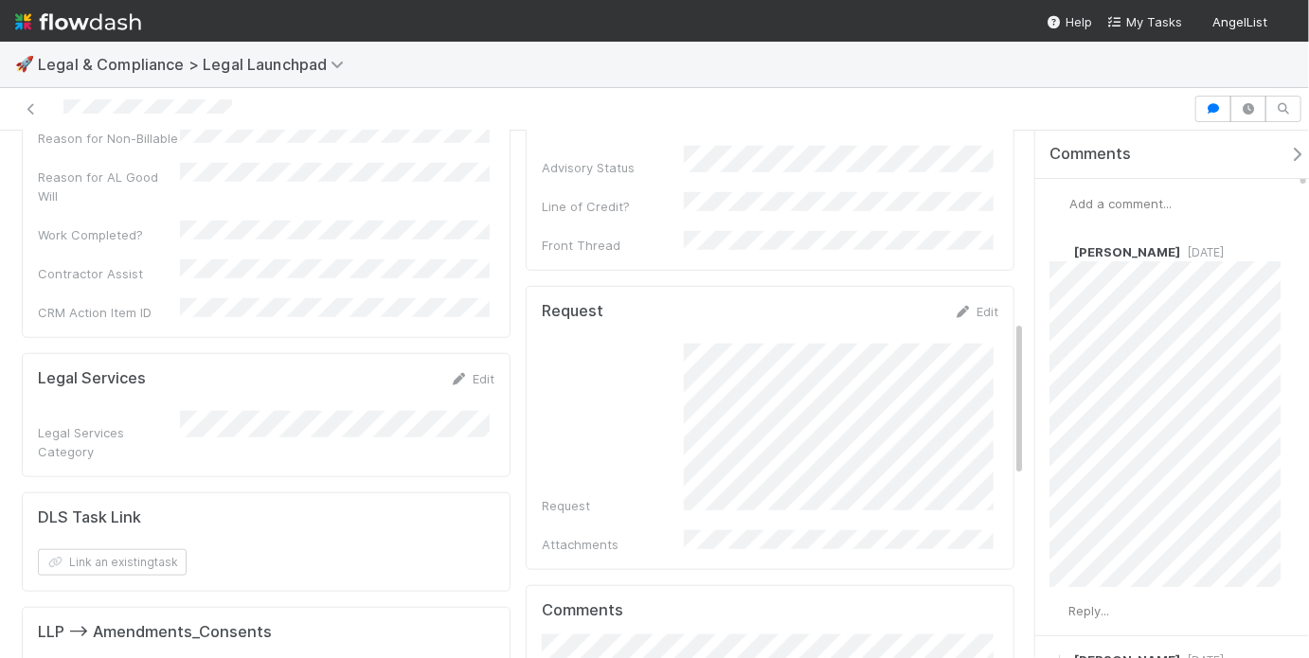
scroll to position [636, 0]
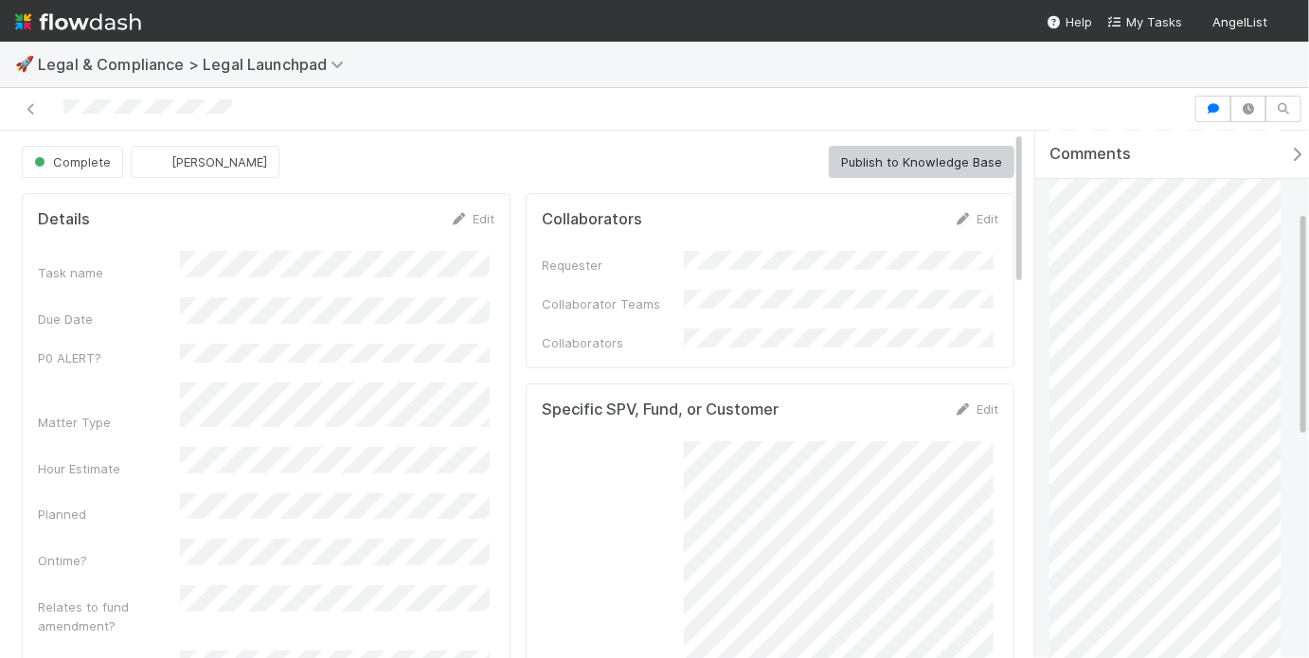
scroll to position [185, 0]
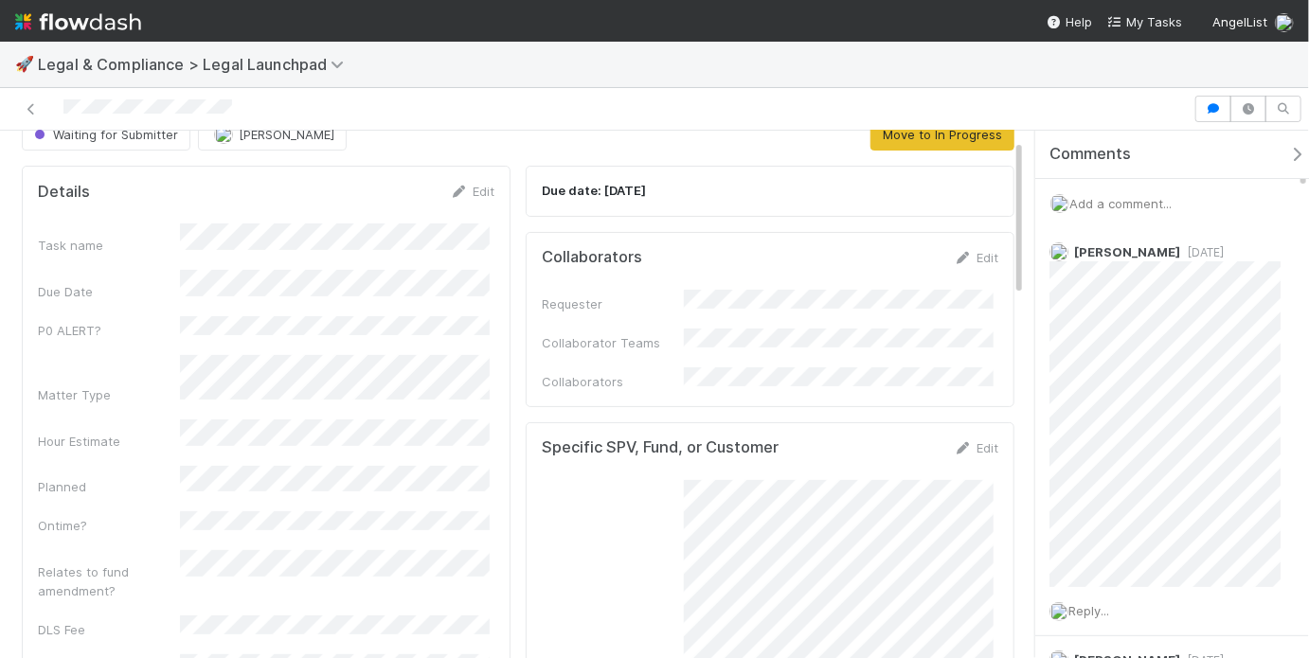
scroll to position [29, 0]
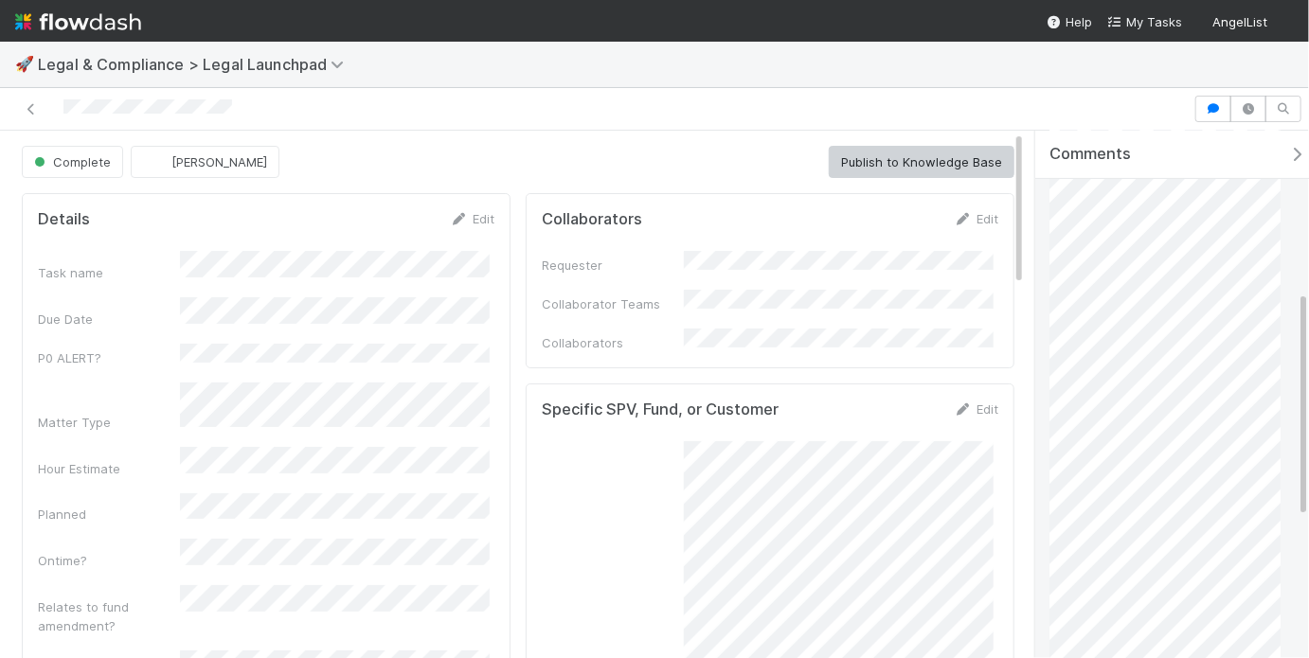
scroll to position [160, 0]
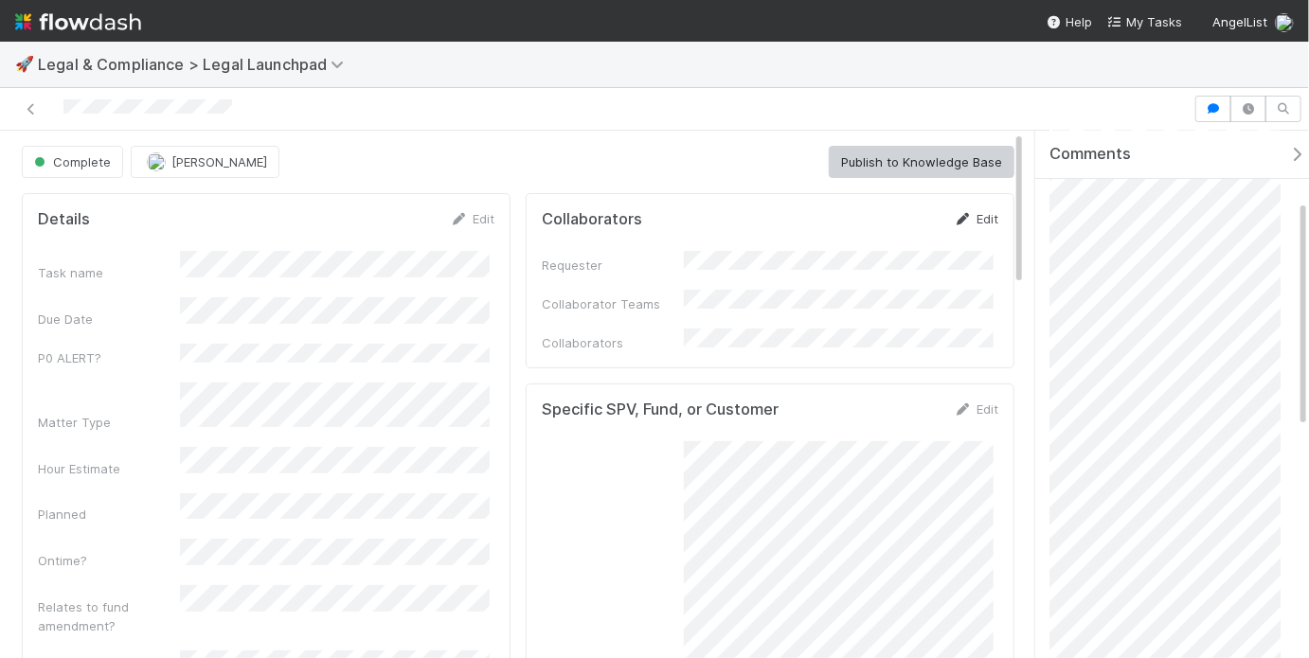
click at [979, 211] on link "Edit" at bounding box center [976, 218] width 45 height 15
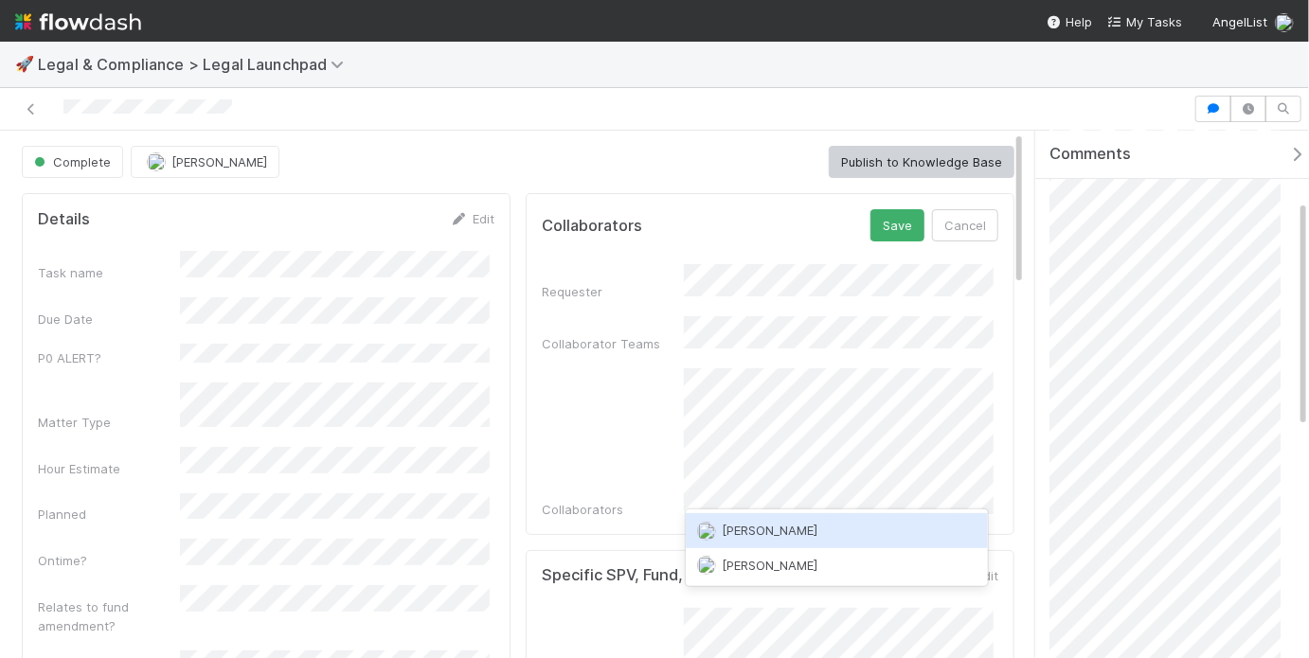
click at [818, 520] on div "Ethan Braren" at bounding box center [837, 530] width 302 height 34
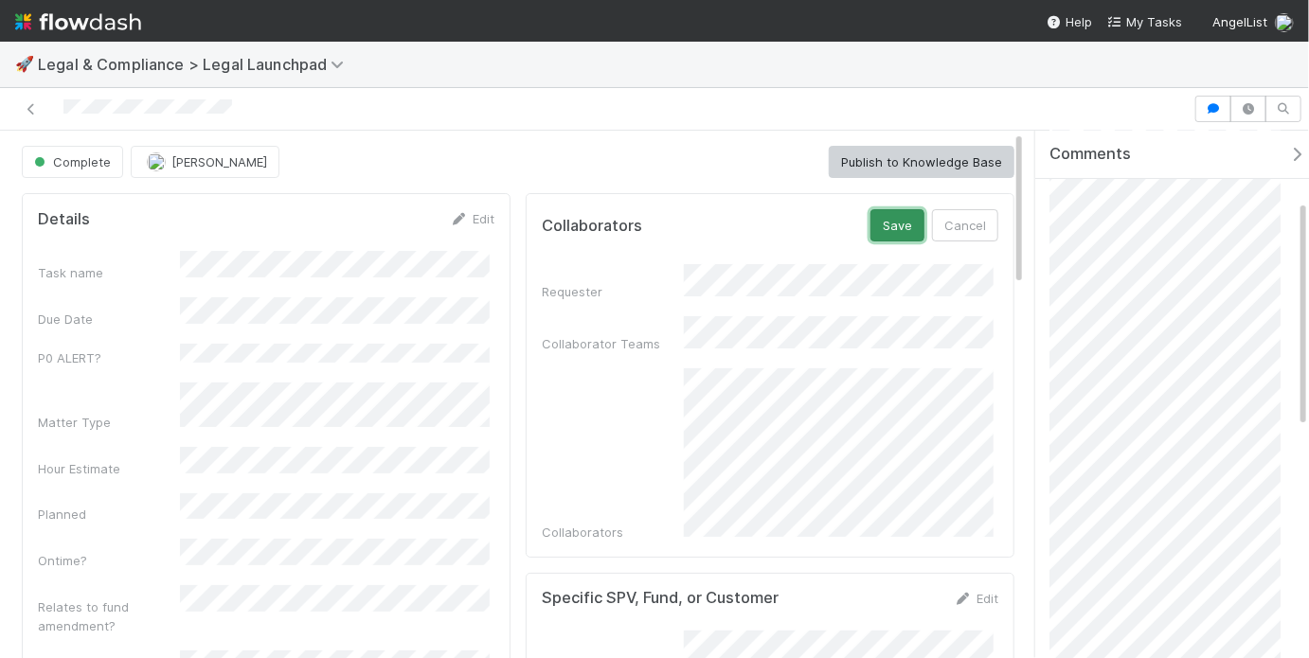
click at [876, 231] on button "Save" at bounding box center [897, 225] width 54 height 32
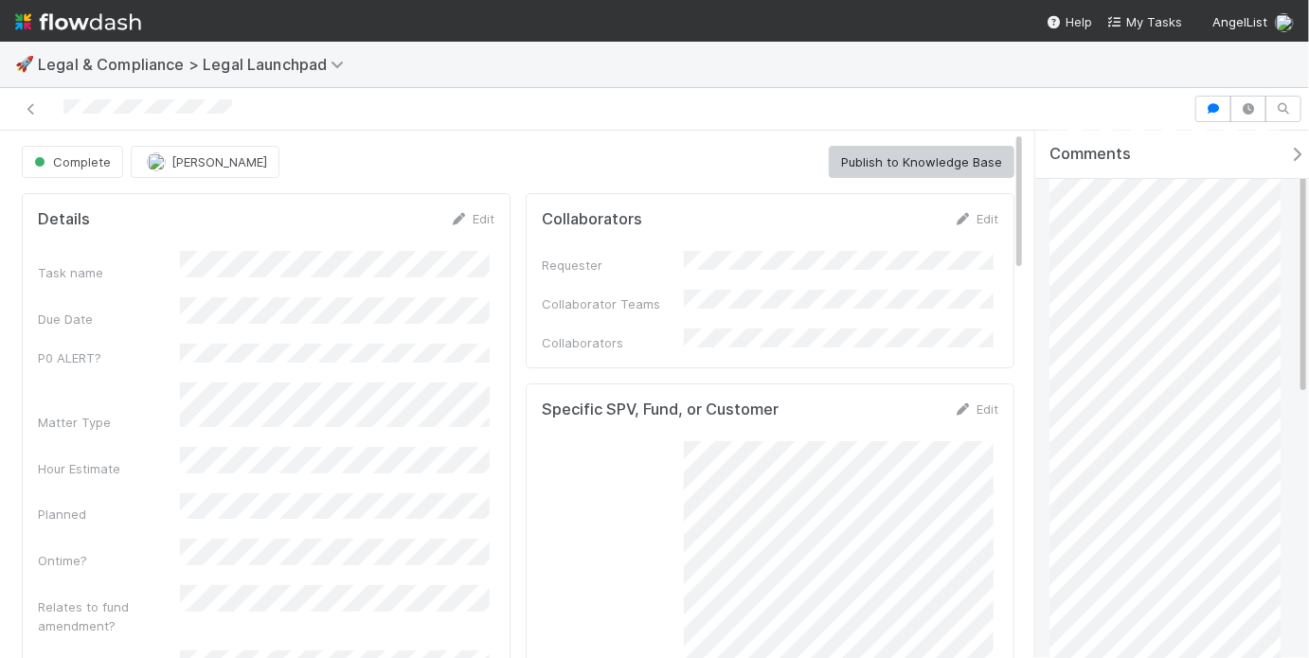
scroll to position [179, 0]
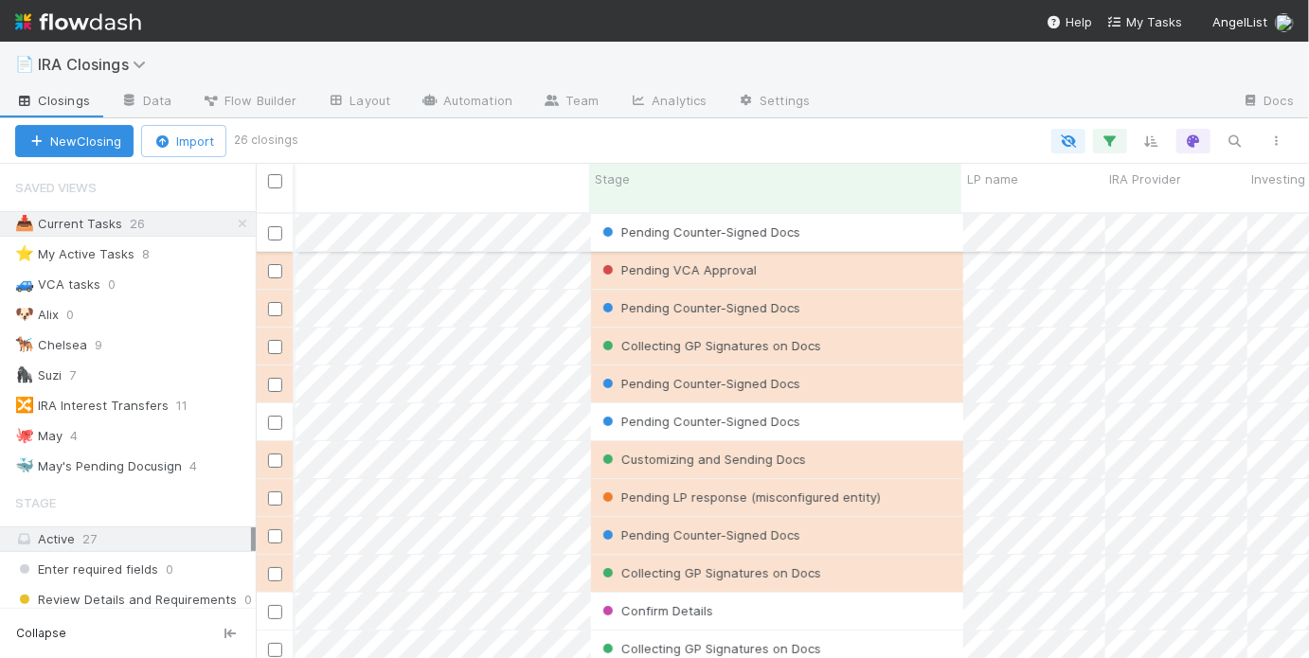
scroll to position [0, 419]
click at [159, 427] on div "🐙 [DATE]" at bounding box center [135, 436] width 241 height 24
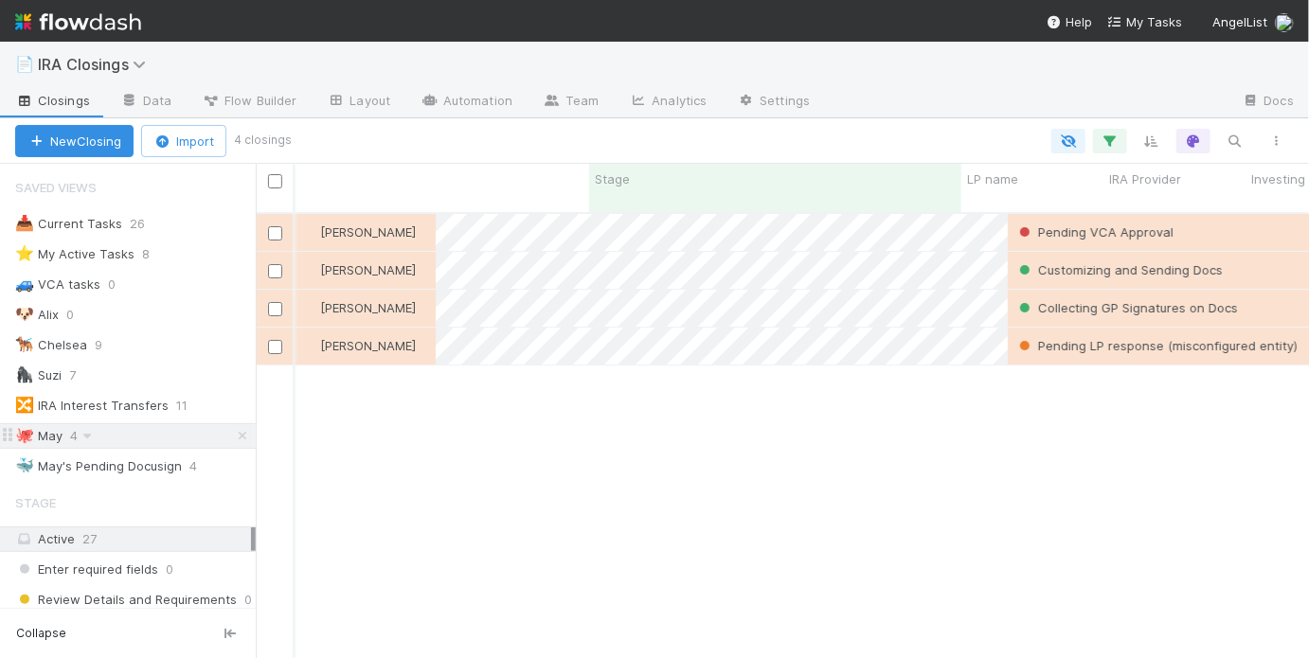
scroll to position [449, 1042]
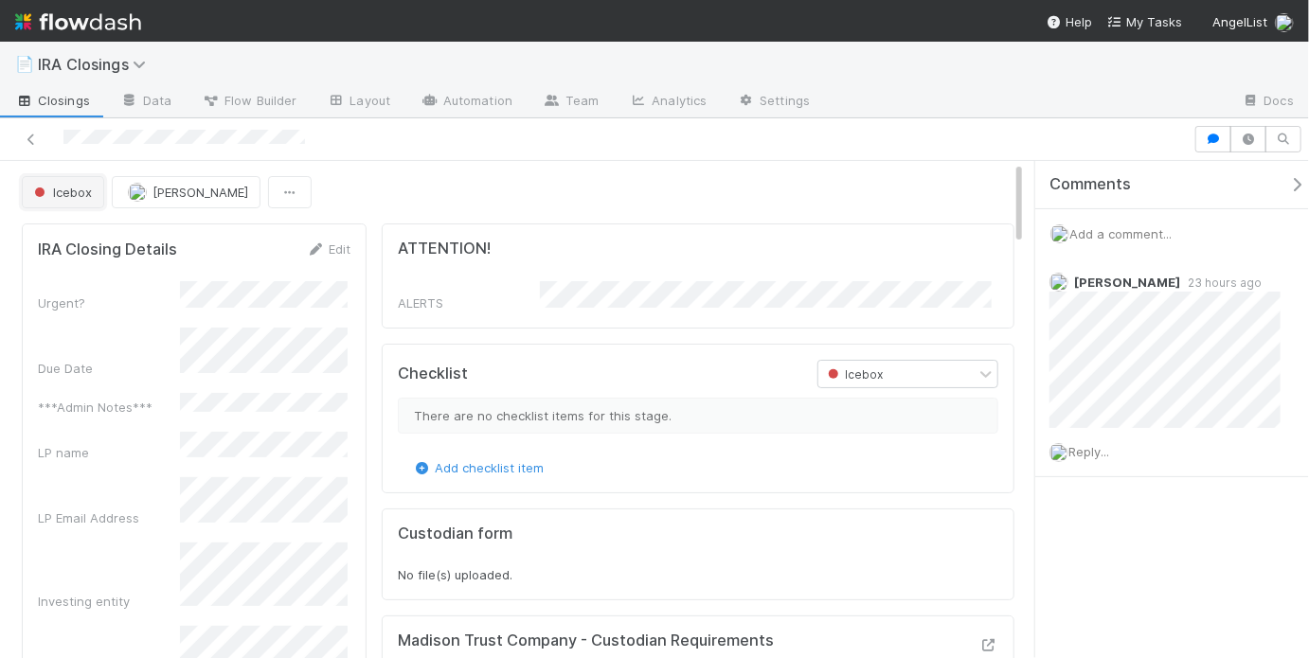
click at [83, 194] on span "Icebox" at bounding box center [61, 192] width 62 height 15
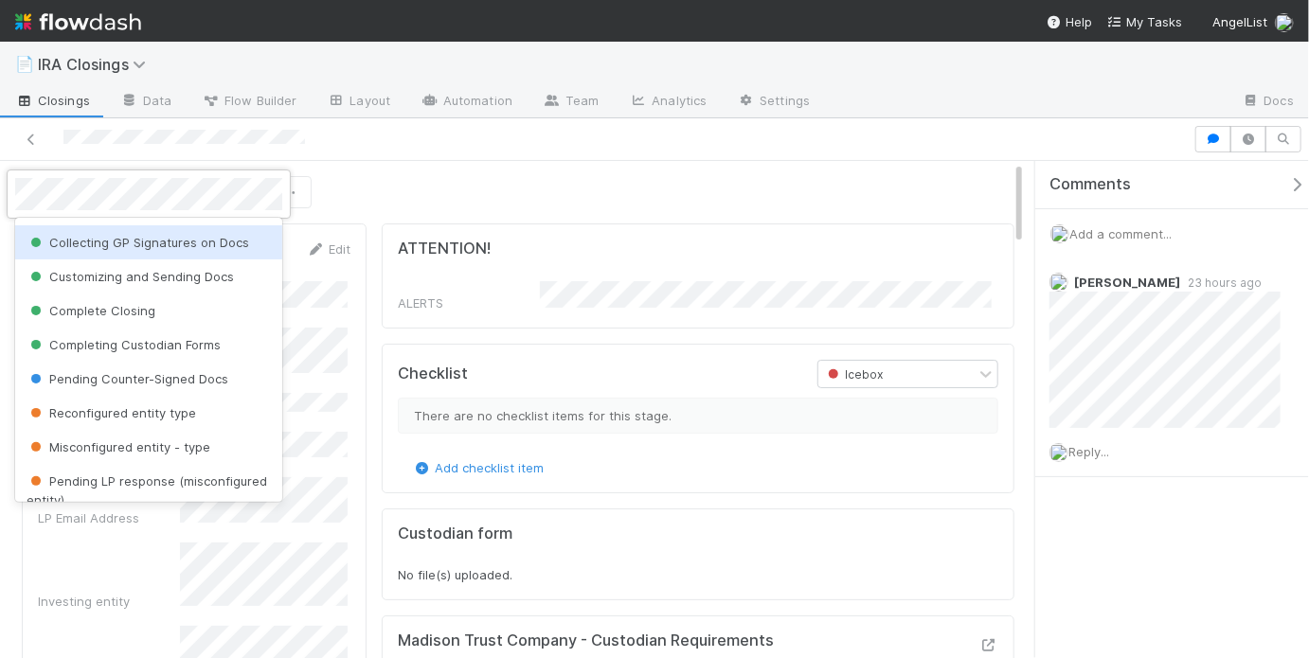
scroll to position [146, 0]
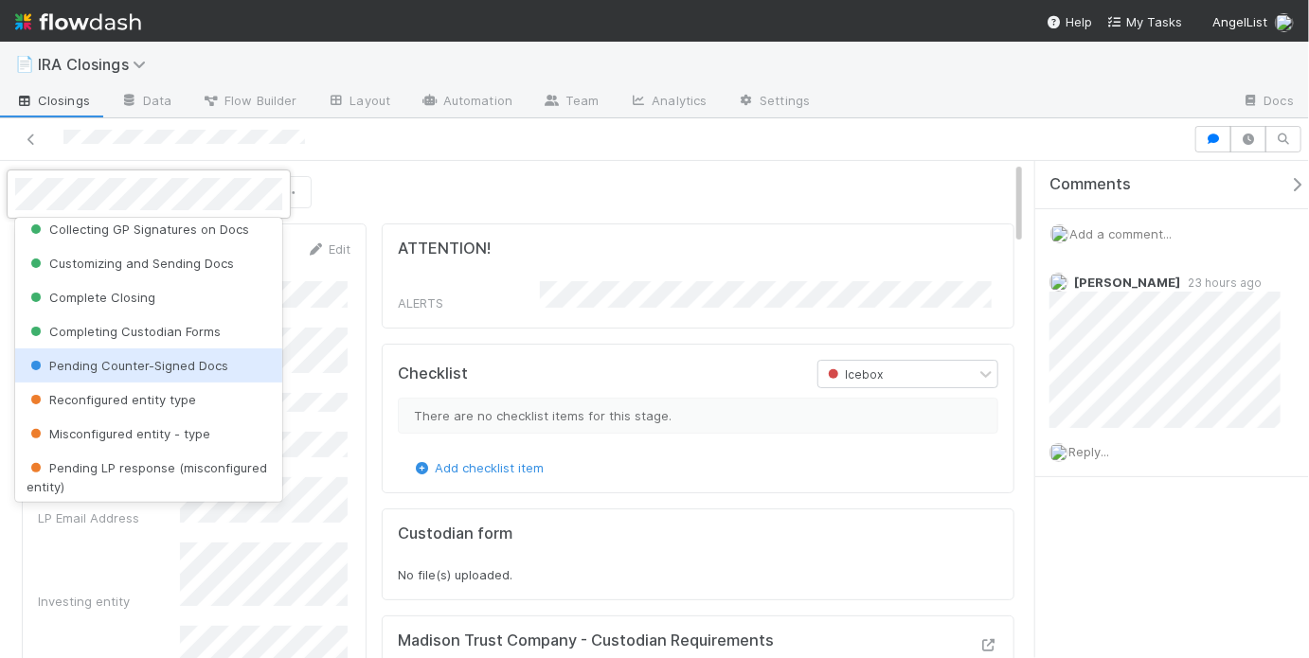
click at [175, 360] on span "Pending Counter-Signed Docs" at bounding box center [128, 365] width 202 height 15
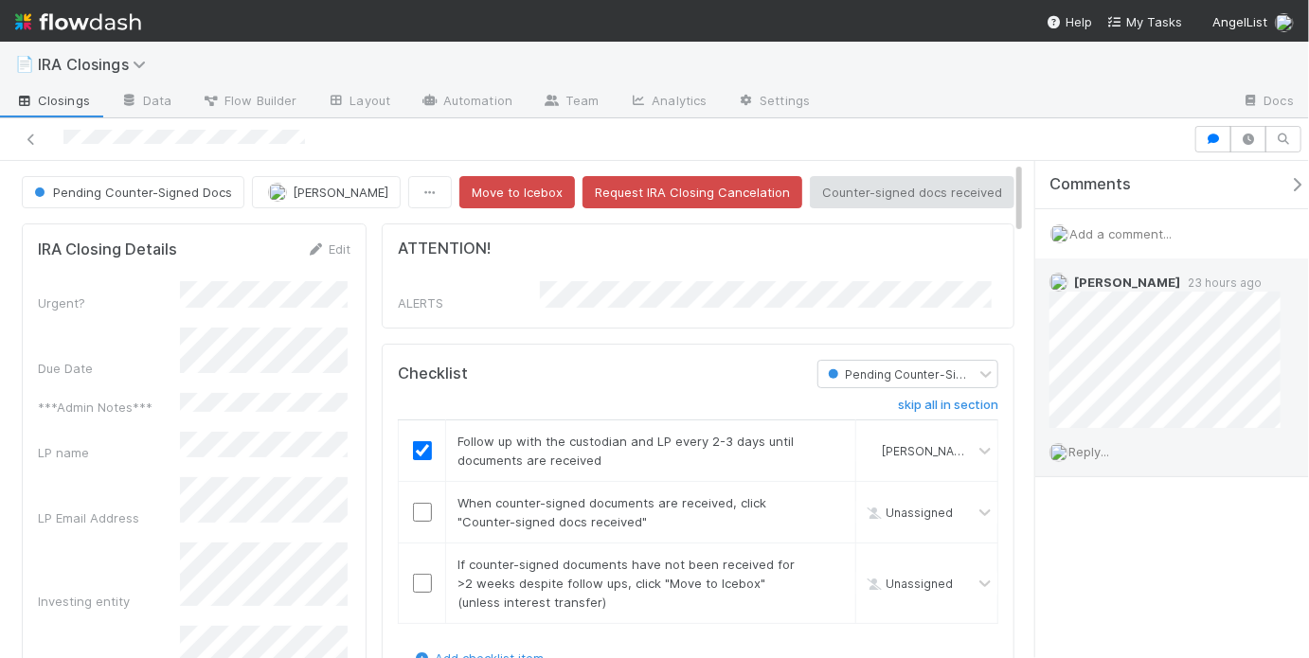
click at [1109, 445] on span "Reply..." at bounding box center [1088, 451] width 41 height 15
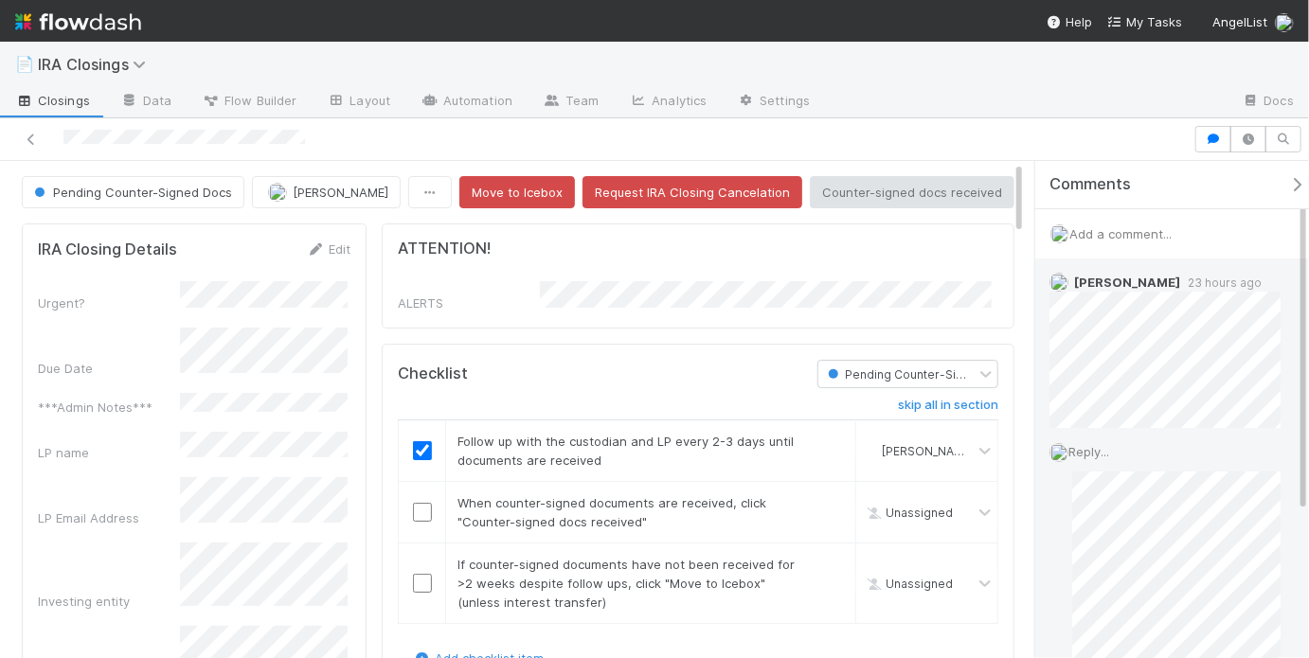
scroll to position [151, 0]
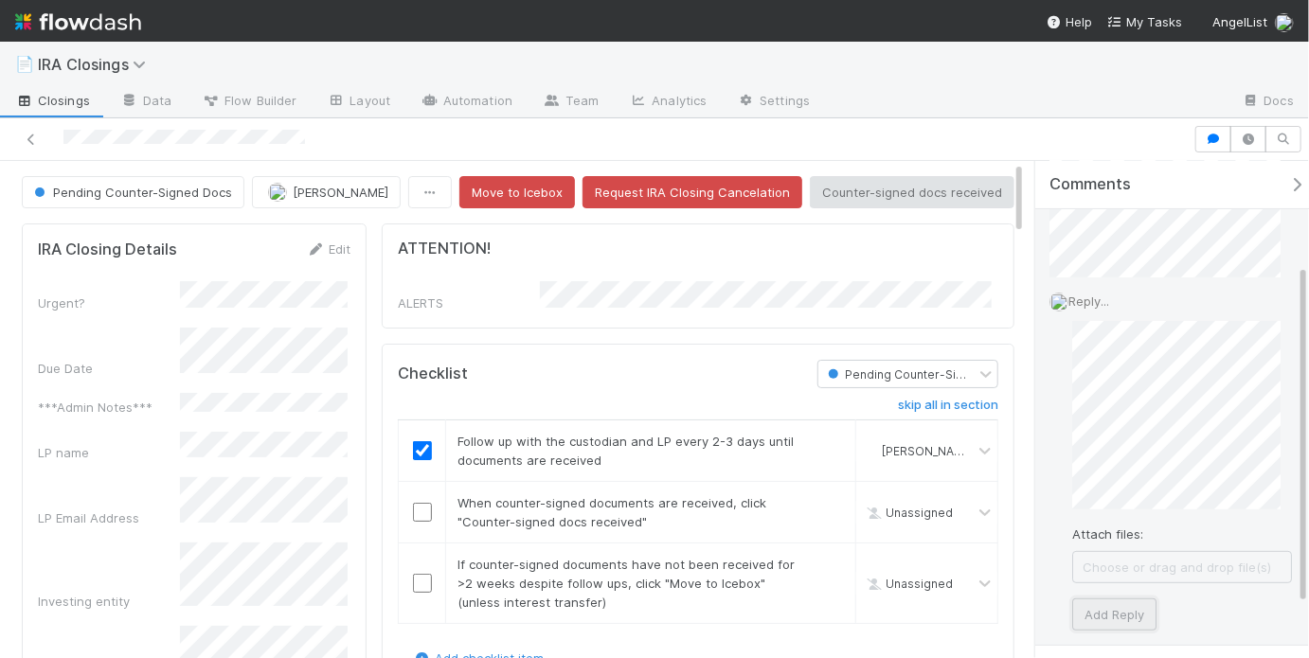
click at [1142, 611] on button "Add Reply" at bounding box center [1114, 614] width 84 height 32
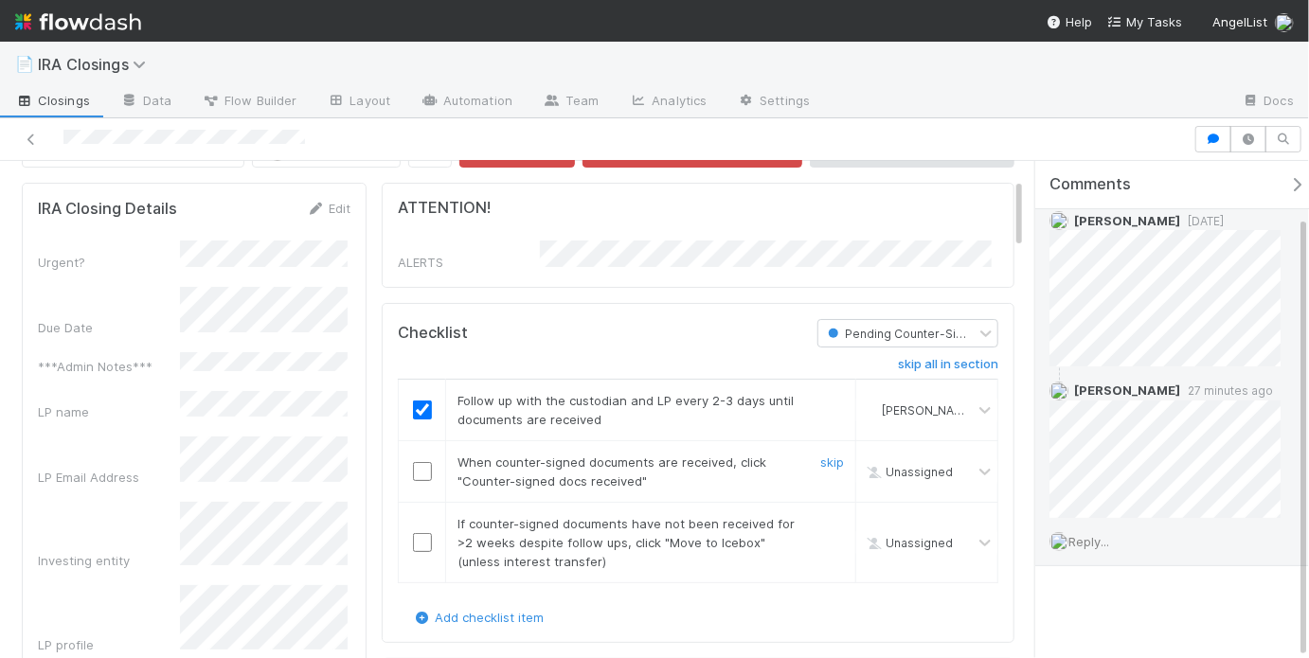
scroll to position [0, 0]
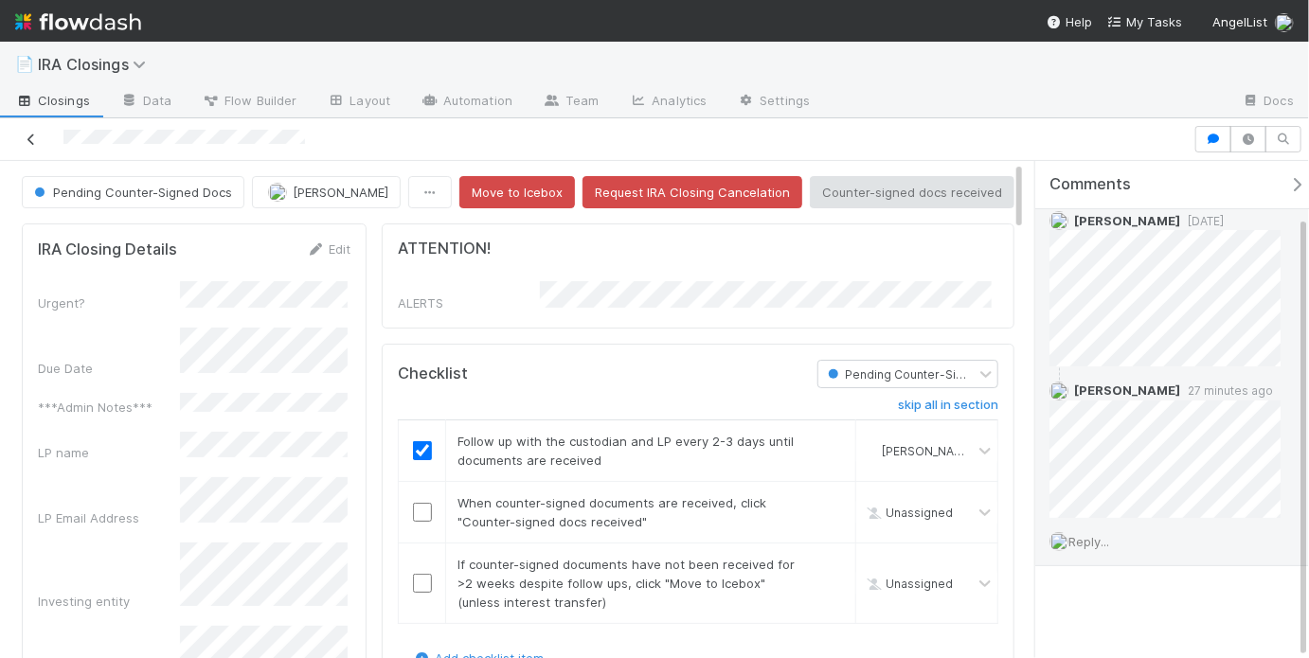
click at [34, 139] on icon at bounding box center [31, 140] width 19 height 12
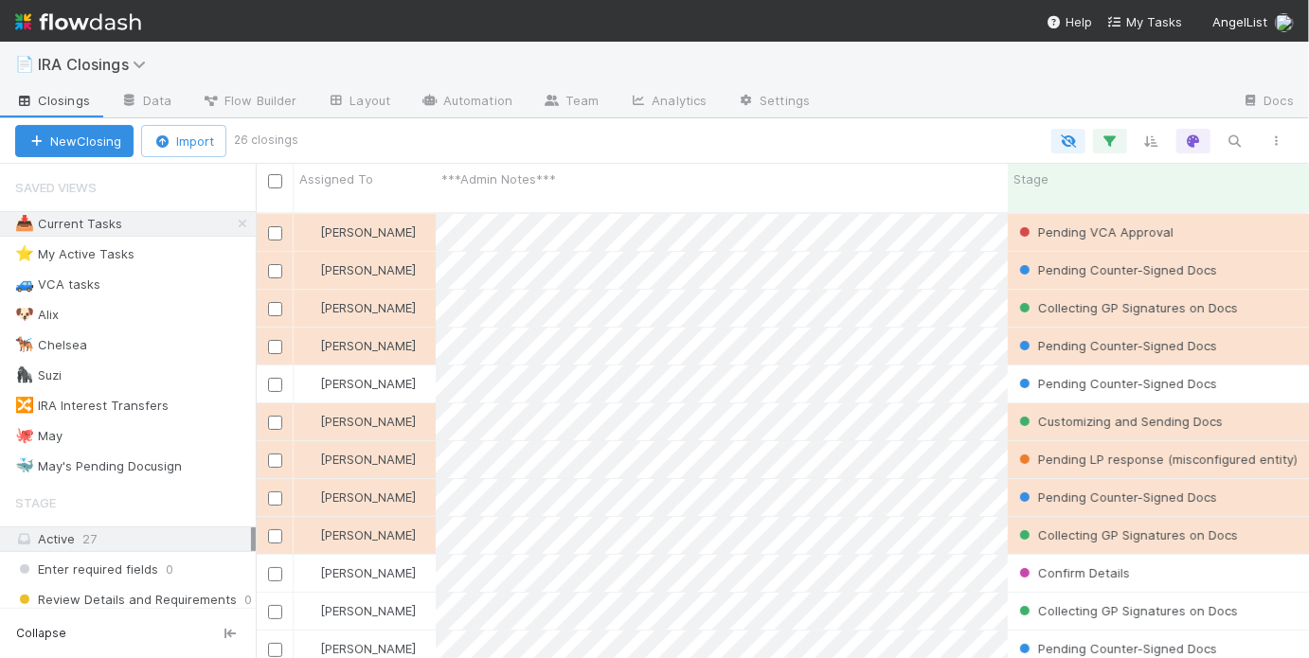
scroll to position [449, 1042]
click at [158, 427] on div "🐙 [DATE]" at bounding box center [135, 436] width 241 height 24
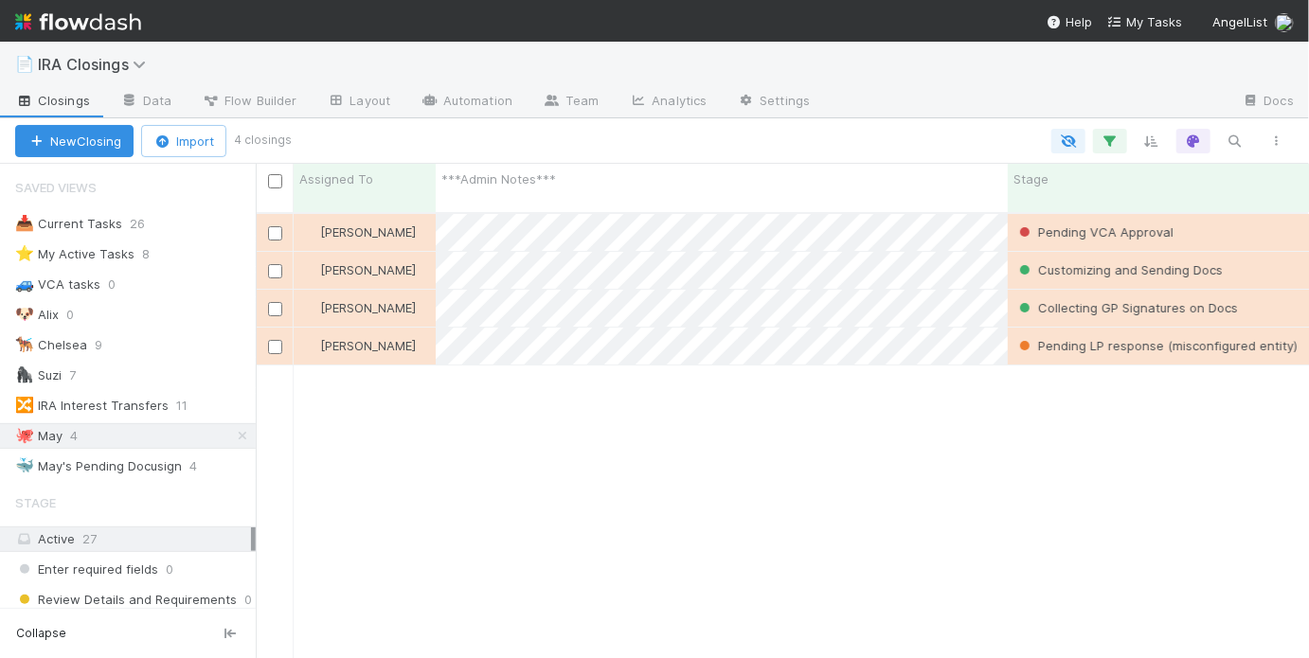
scroll to position [449, 1042]
click at [135, 463] on div "🐳 May's Pending Docusign" at bounding box center [98, 467] width 167 height 24
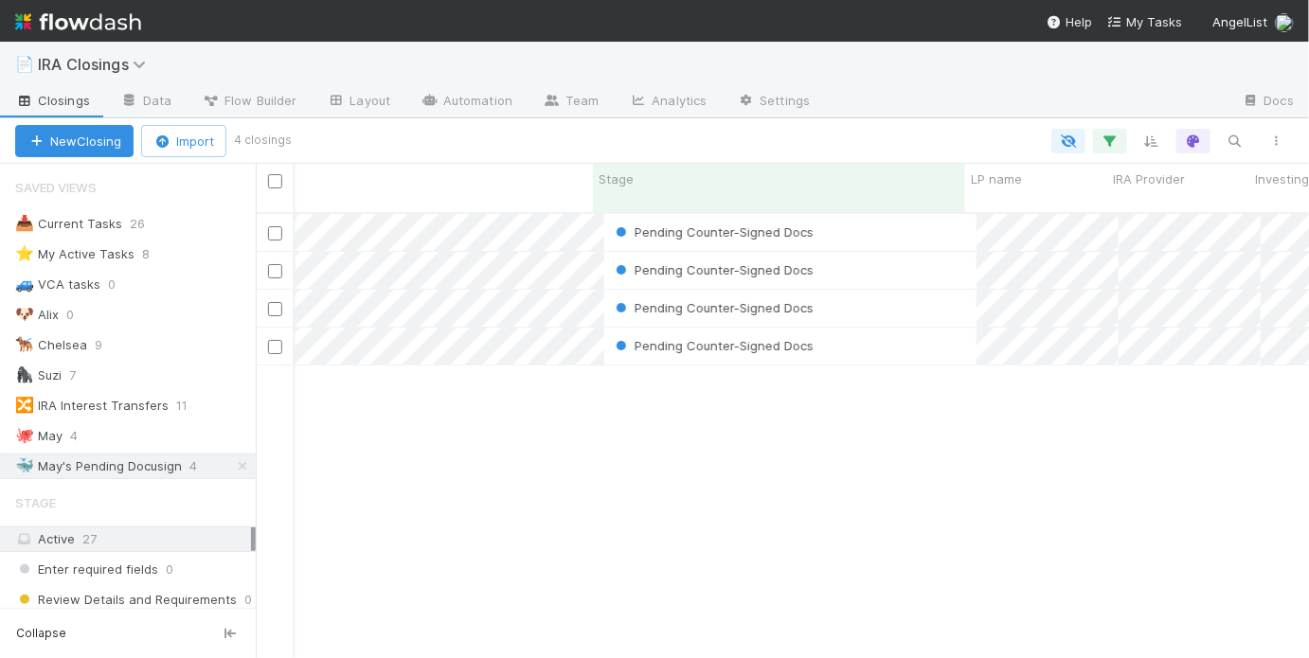
scroll to position [0, 415]
click at [836, 290] on div "Pending Counter-Signed Docs" at bounding box center [779, 308] width 372 height 37
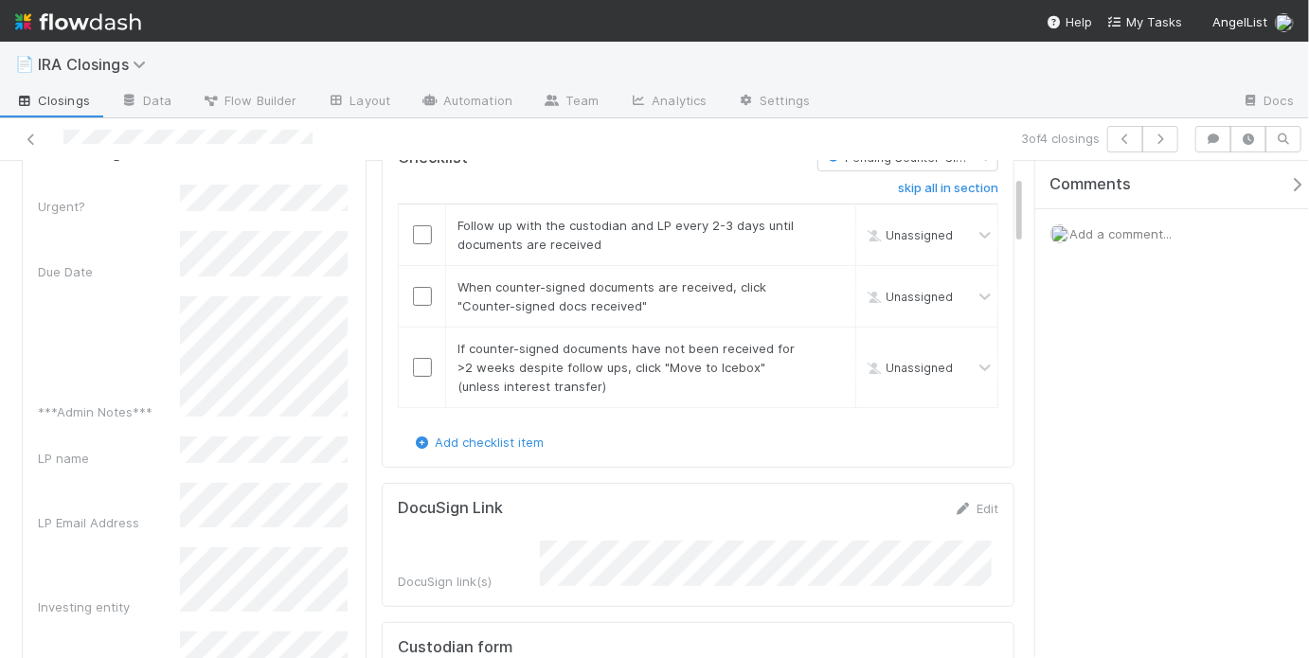
scroll to position [373, 297]
click at [413, 234] on input "checkbox" at bounding box center [422, 234] width 19 height 19
click at [419, 292] on input "checkbox" at bounding box center [422, 296] width 19 height 19
click at [820, 347] on link "skip" at bounding box center [832, 348] width 24 height 15
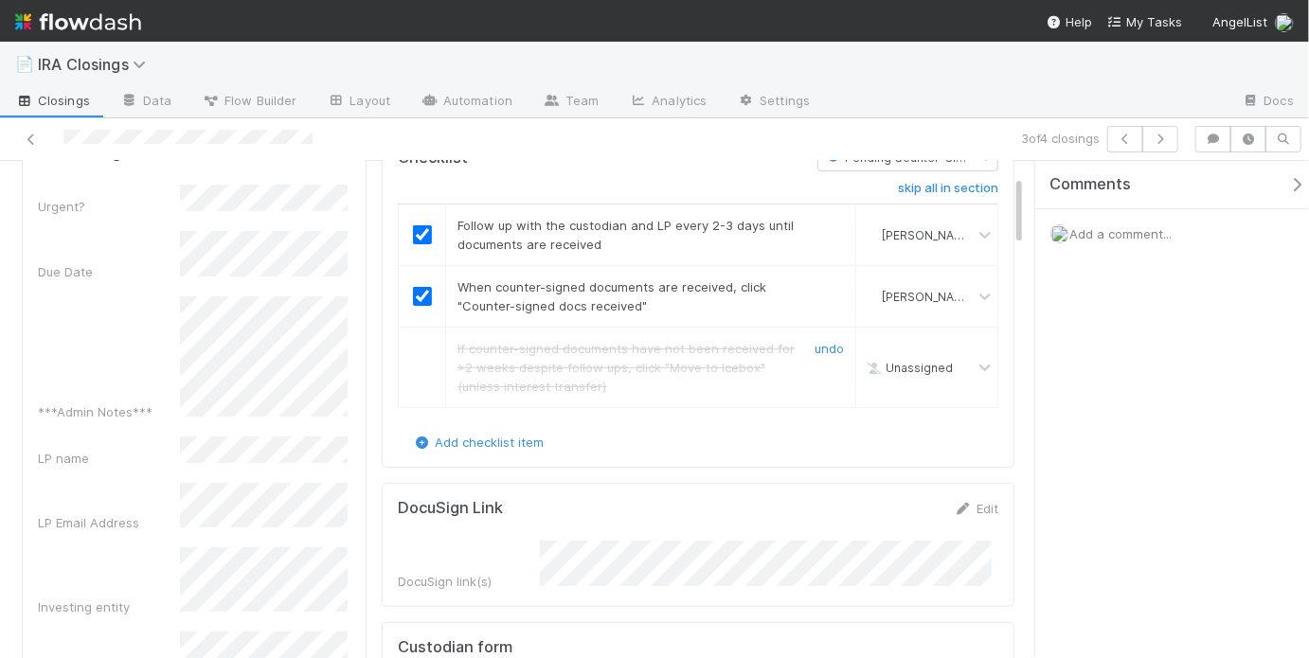
scroll to position [0, 0]
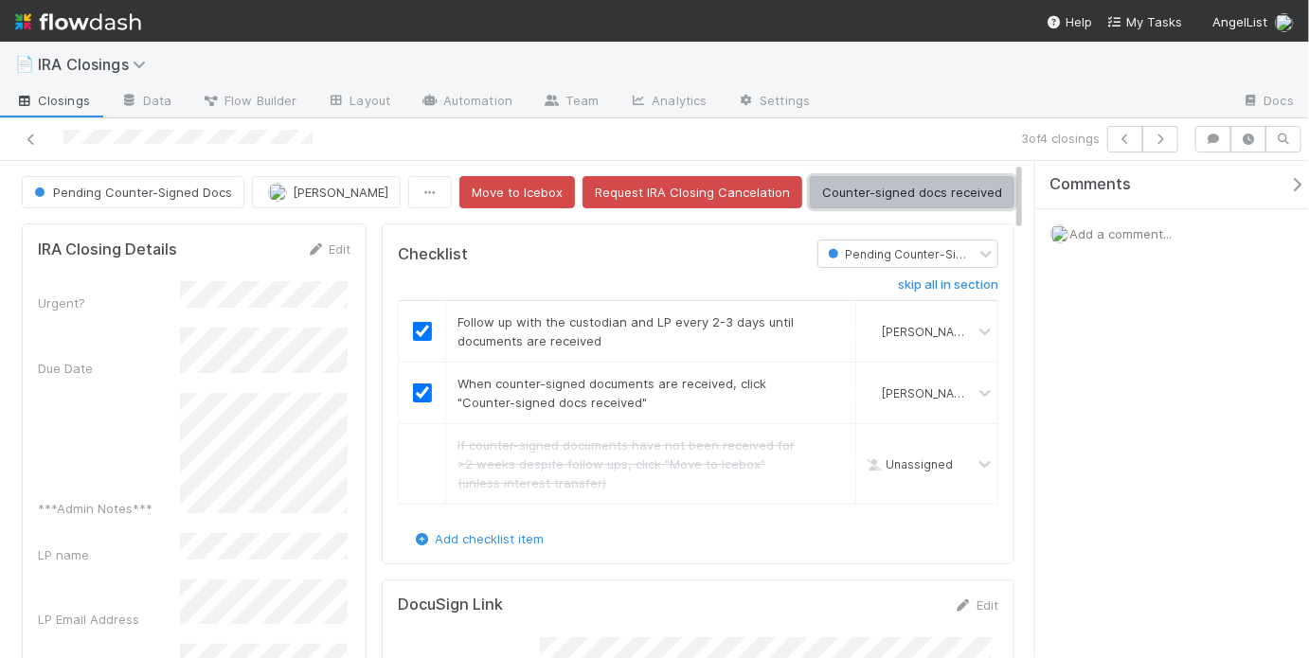
click at [856, 187] on button "Counter-signed docs received" at bounding box center [912, 192] width 205 height 32
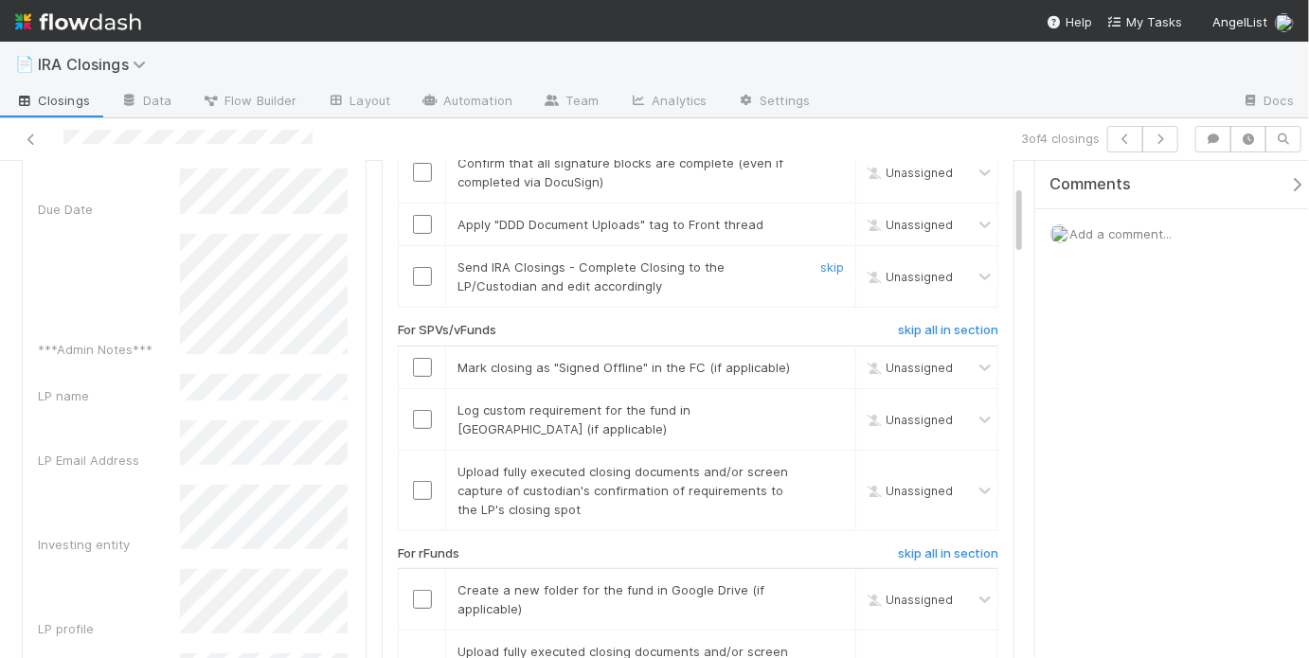
scroll to position [138, 0]
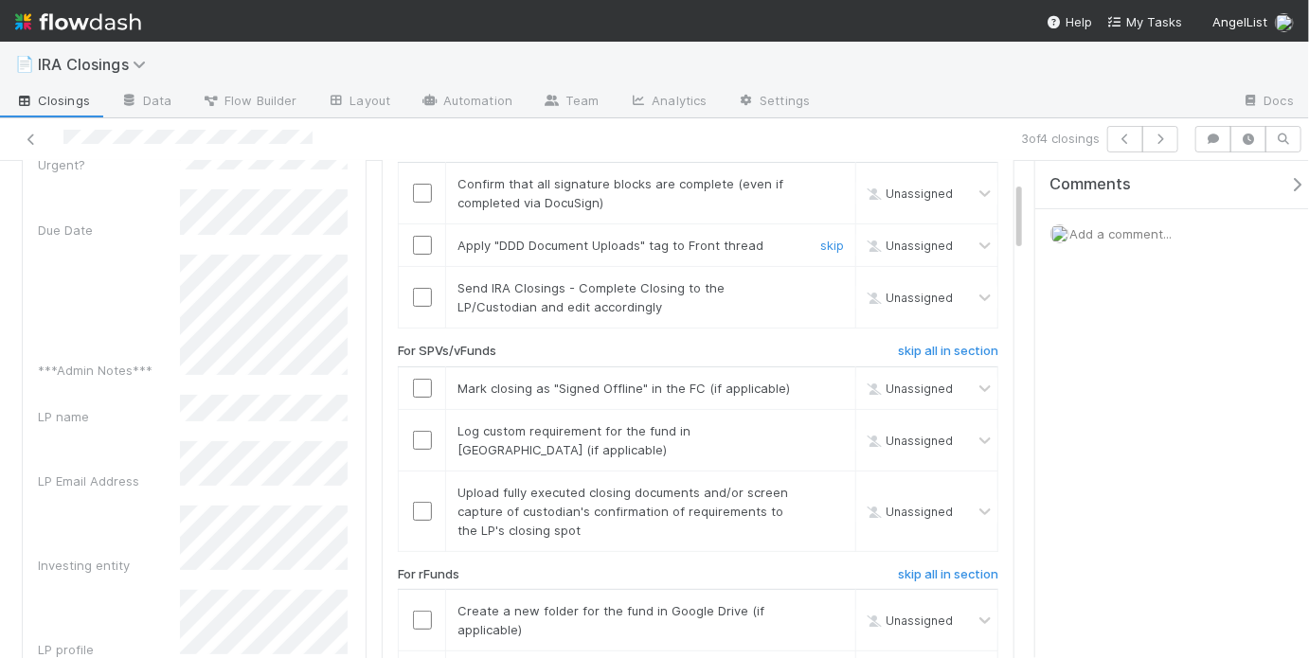
click at [419, 238] on input "checkbox" at bounding box center [422, 245] width 19 height 19
click at [416, 187] on input "checkbox" at bounding box center [422, 193] width 19 height 19
click at [420, 294] on input "checkbox" at bounding box center [422, 297] width 19 height 19
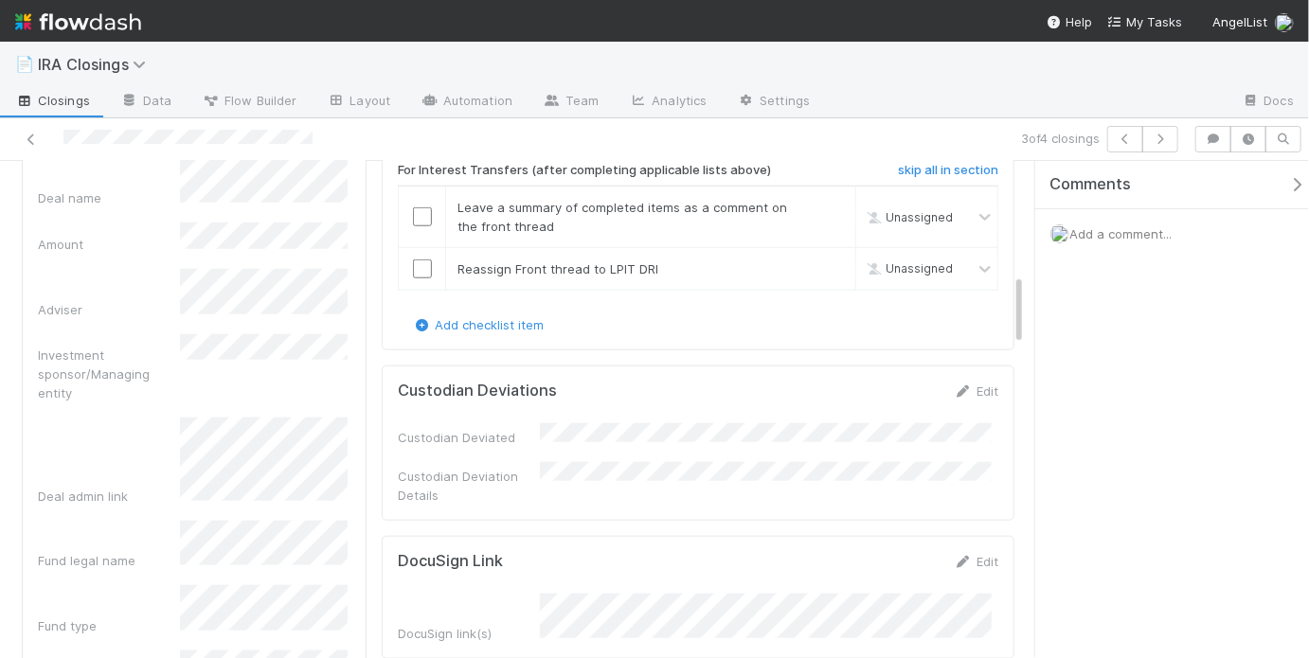
scroll to position [792, 0]
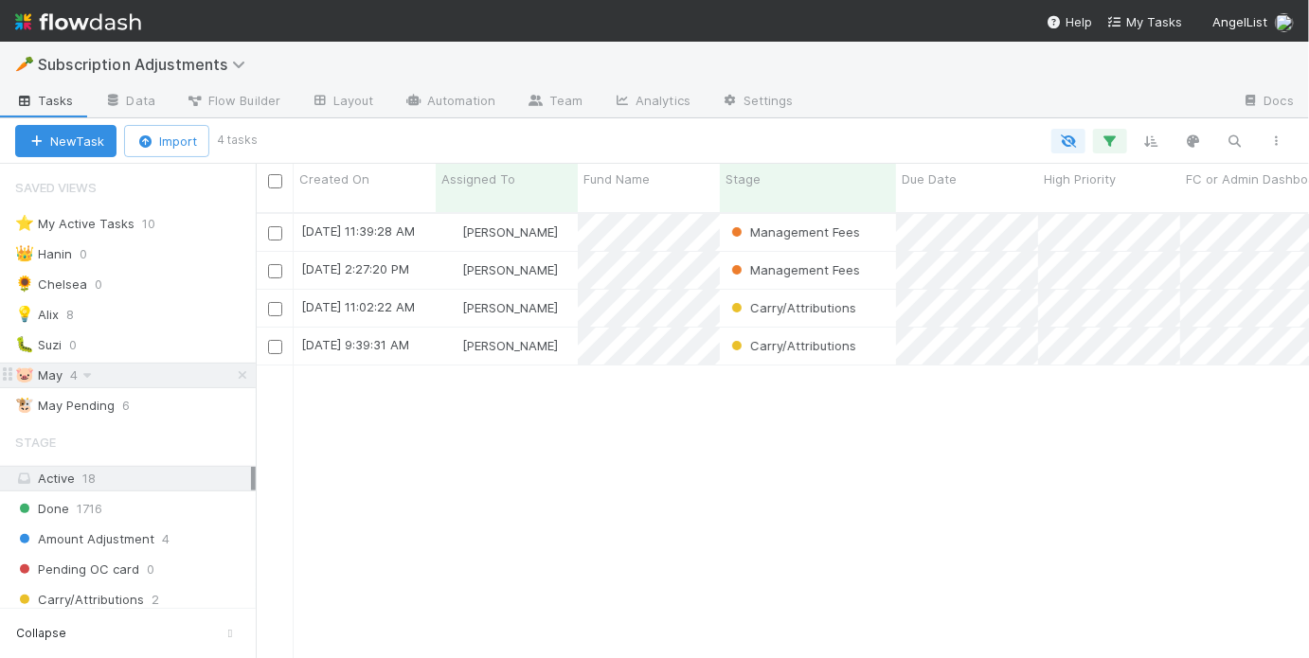
scroll to position [449, 1042]
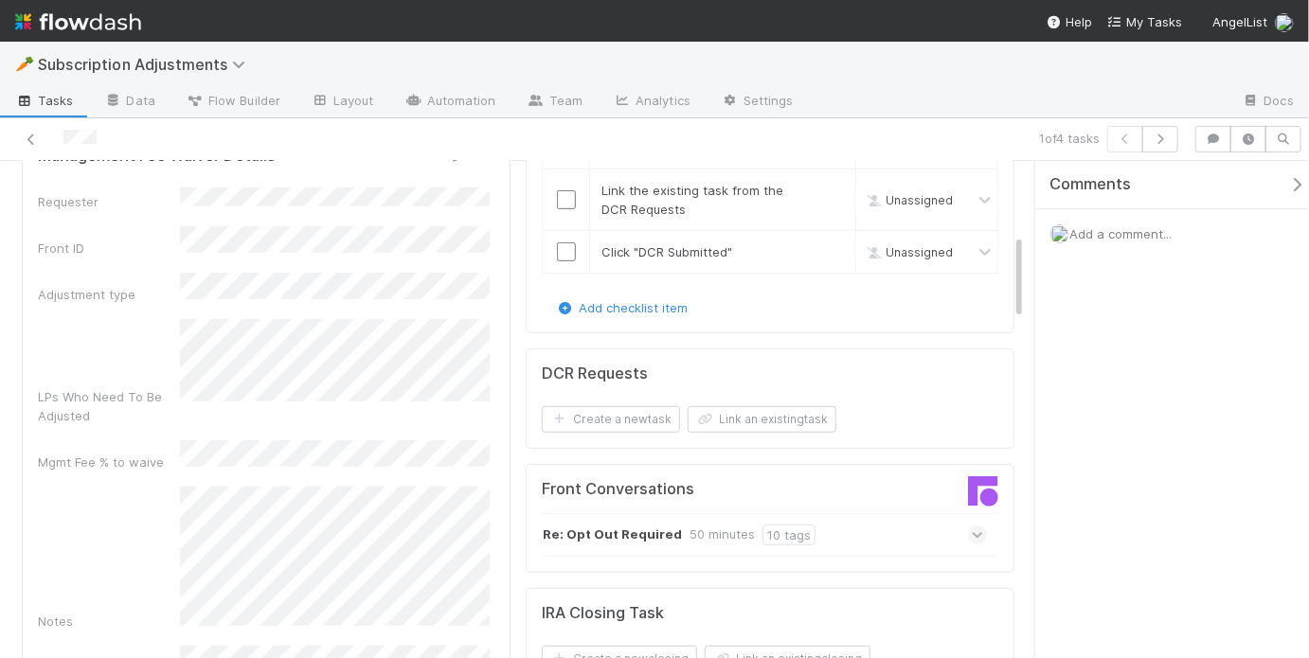
scroll to position [491, 0]
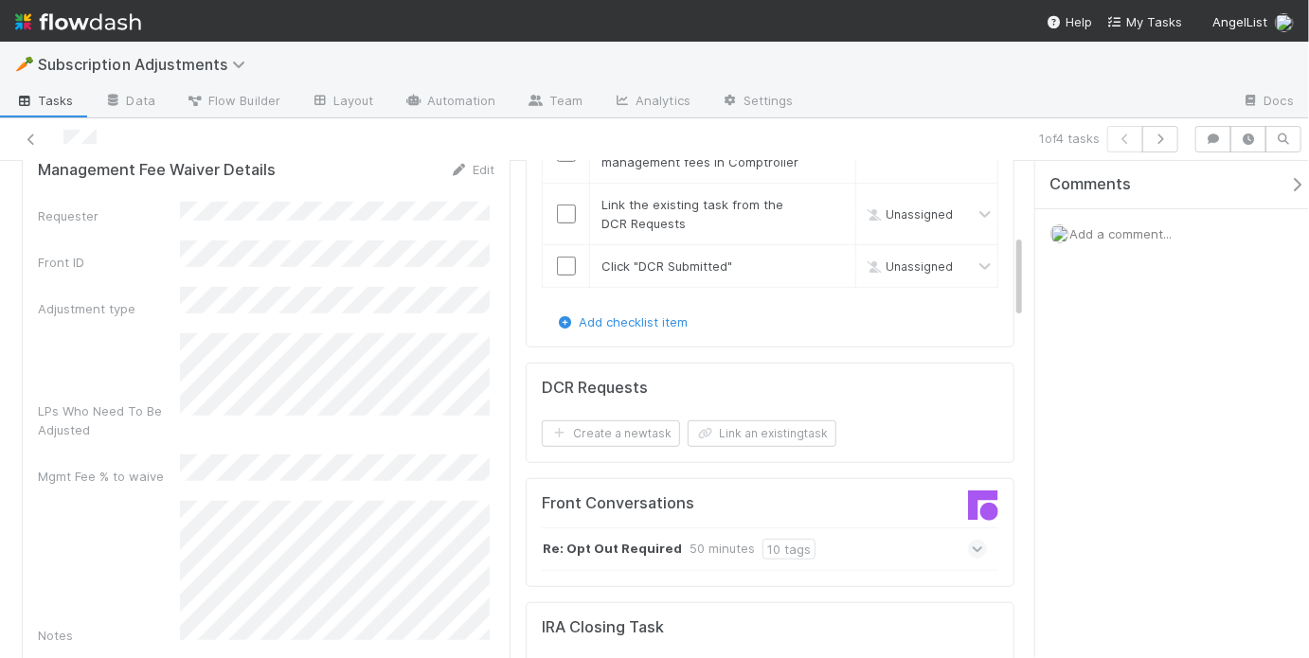
scroll to position [417, 0]
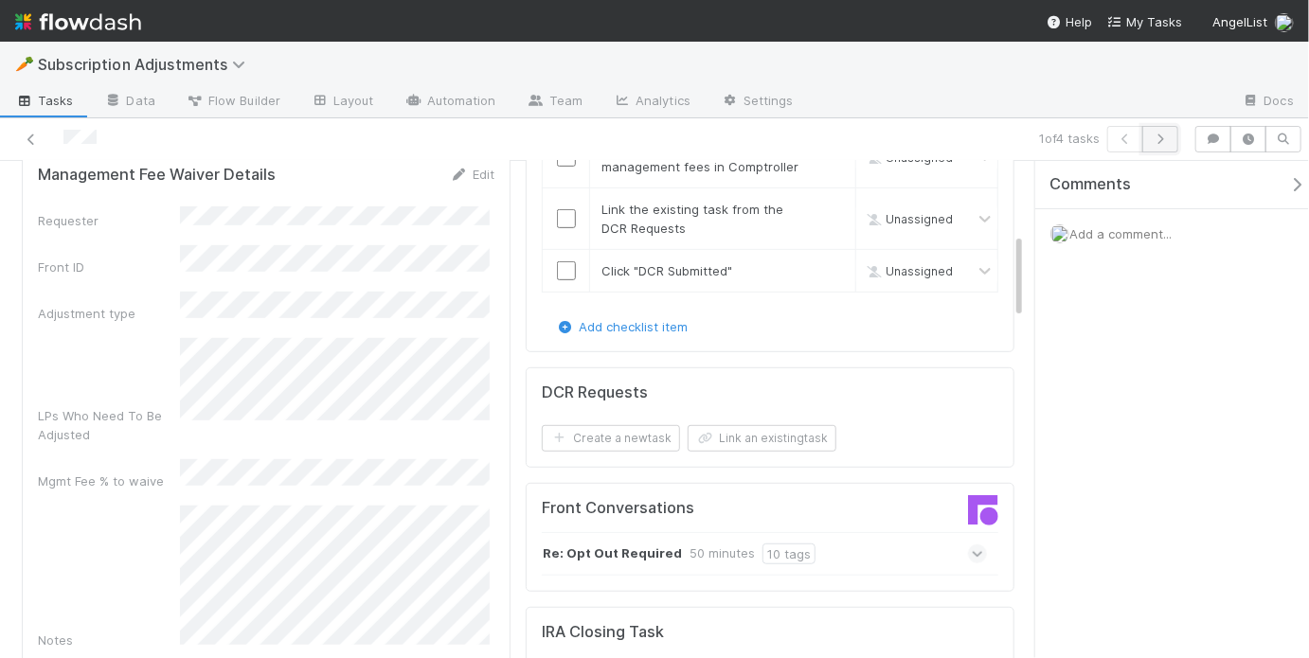
click at [1169, 143] on icon "button" at bounding box center [1160, 139] width 19 height 11
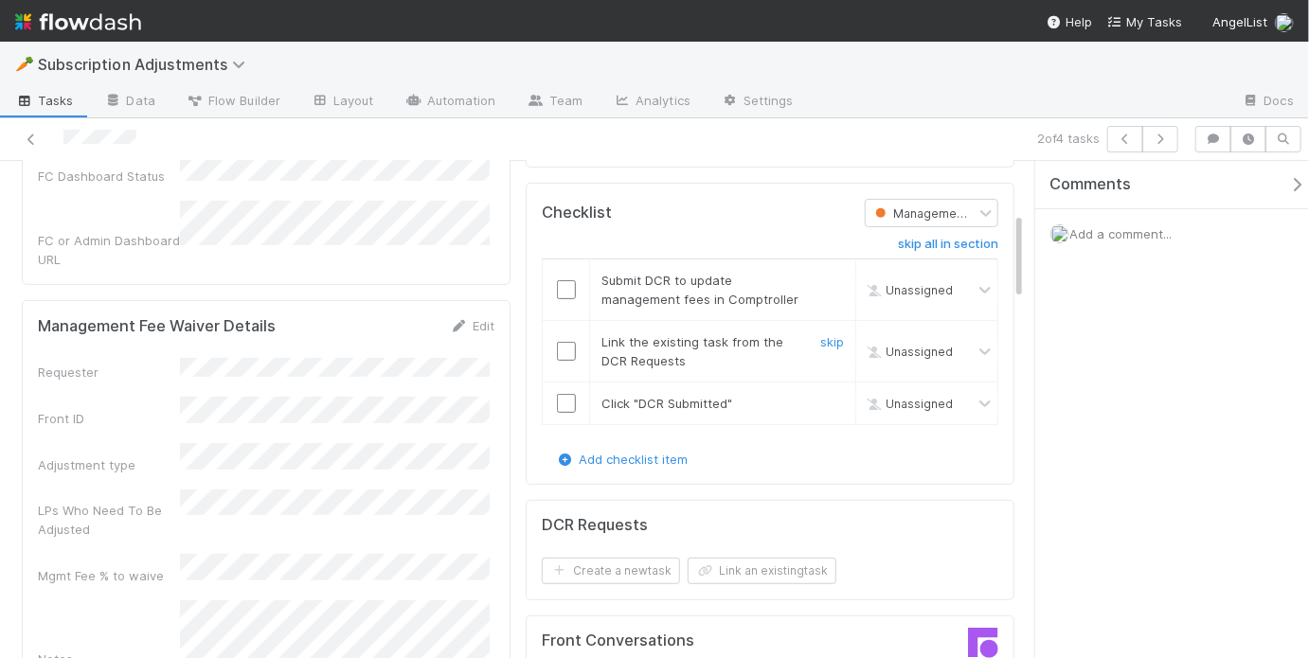
scroll to position [285, 0]
click at [554, 260] on td at bounding box center [566, 290] width 47 height 62
click at [560, 279] on input "checkbox" at bounding box center [566, 288] width 19 height 19
click at [557, 341] on input "checkbox" at bounding box center [566, 350] width 19 height 19
click at [557, 393] on input "checkbox" at bounding box center [566, 402] width 19 height 19
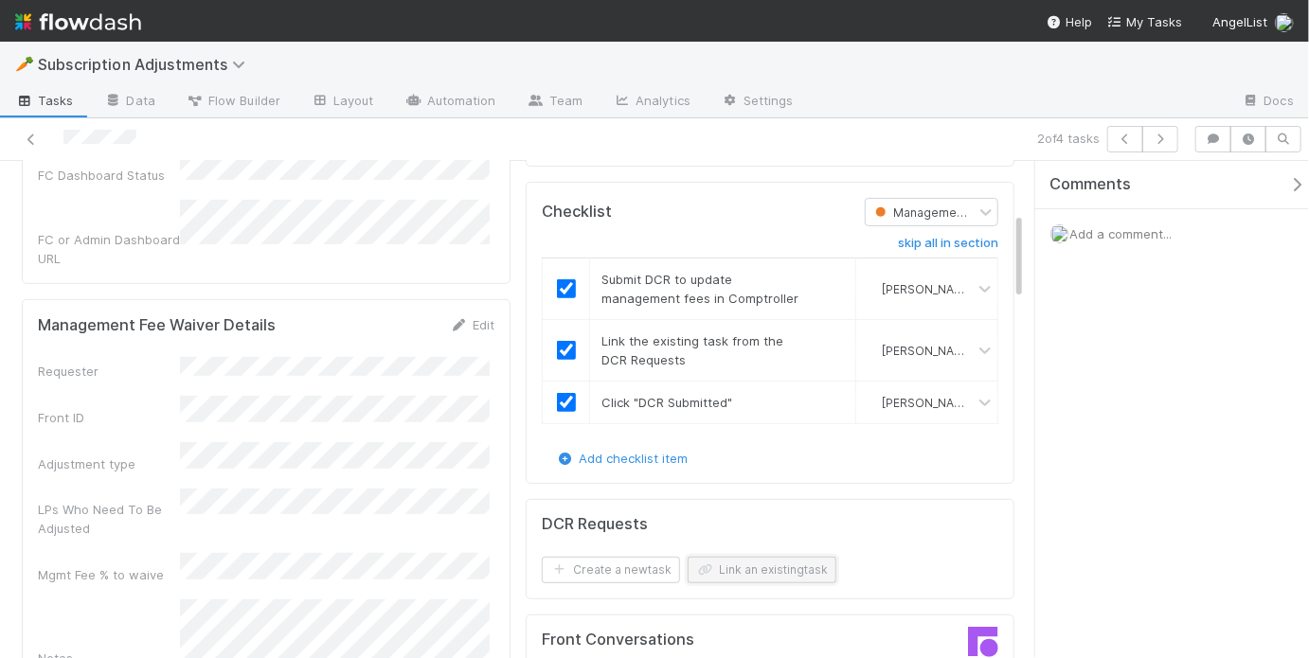
click at [770, 557] on button "Link an existing task" at bounding box center [761, 570] width 149 height 27
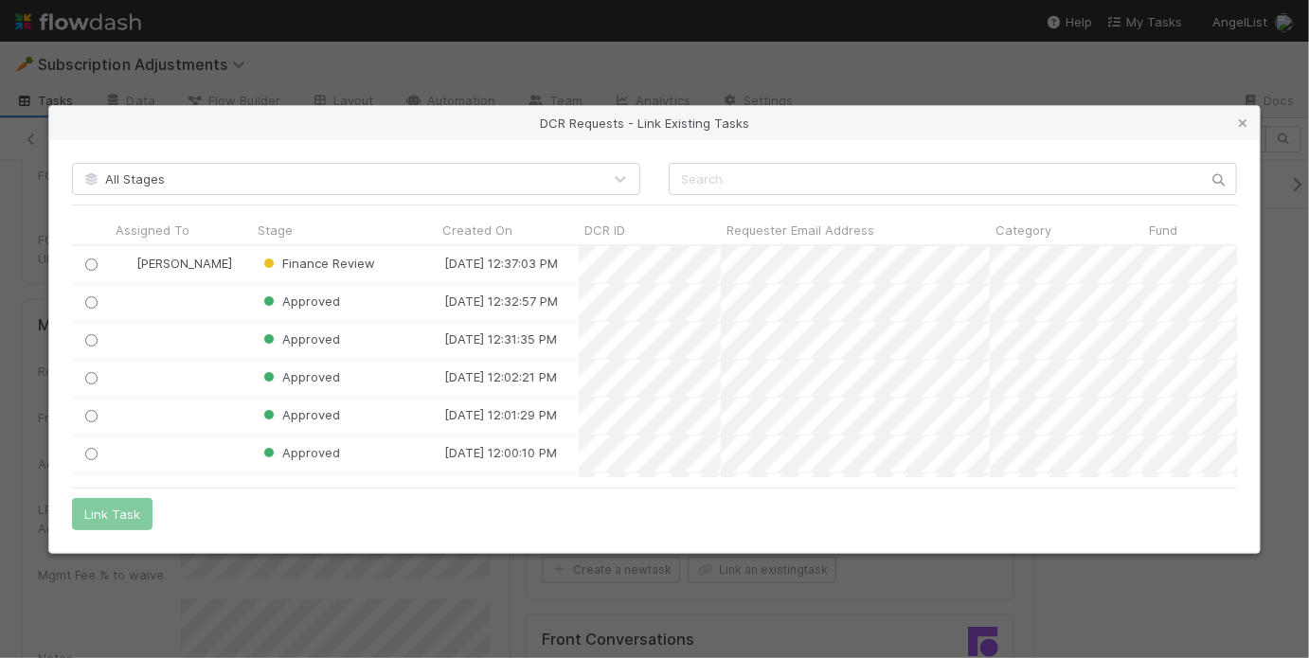
scroll to position [220, 1153]
click at [92, 261] on input "radio" at bounding box center [91, 265] width 12 height 12
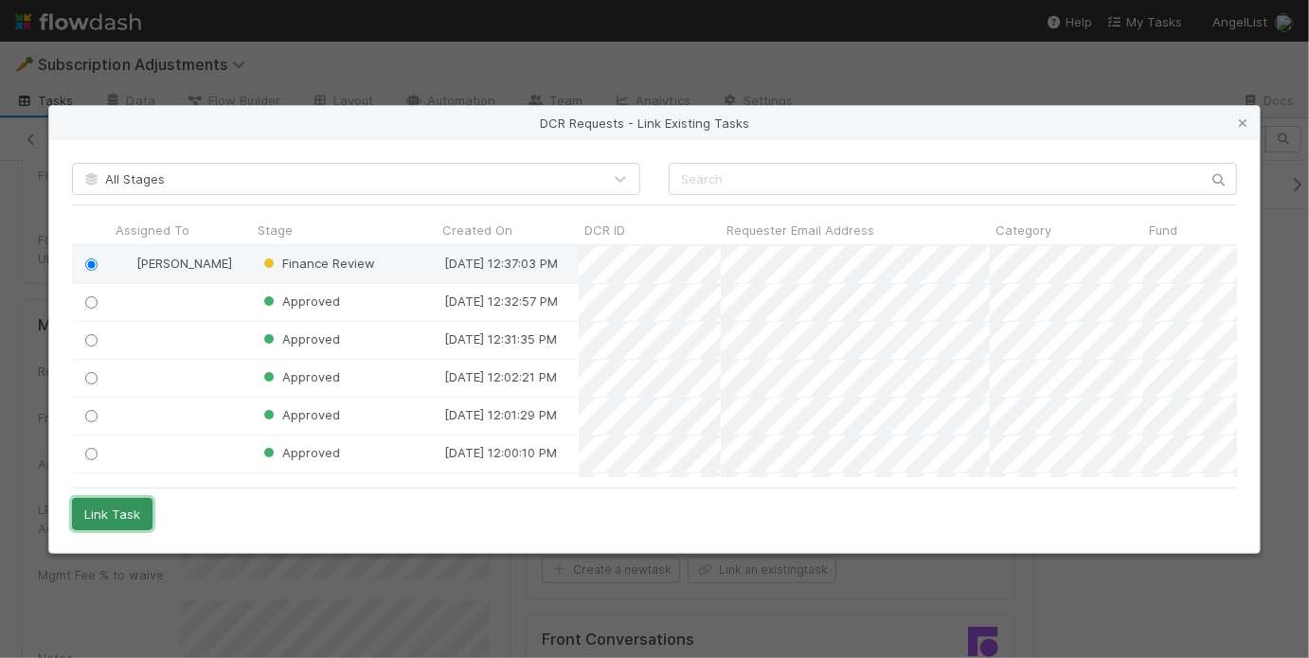
click at [102, 506] on button "Link Task" at bounding box center [112, 514] width 80 height 32
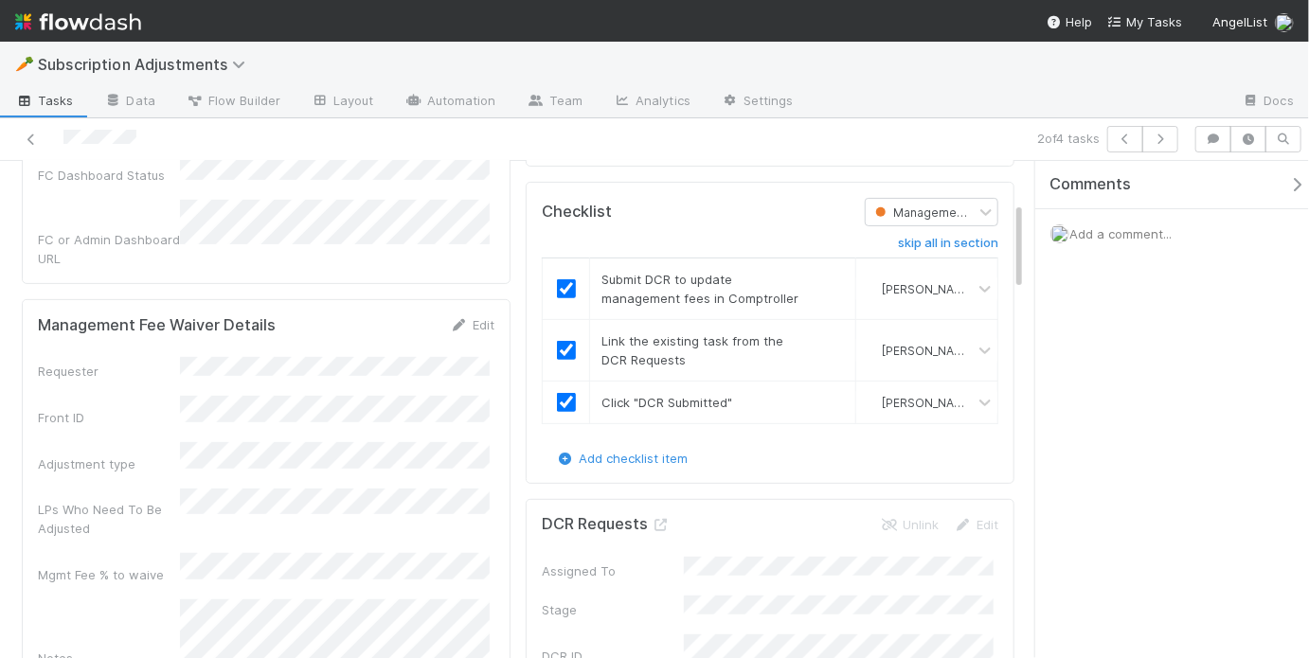
scroll to position [0, 0]
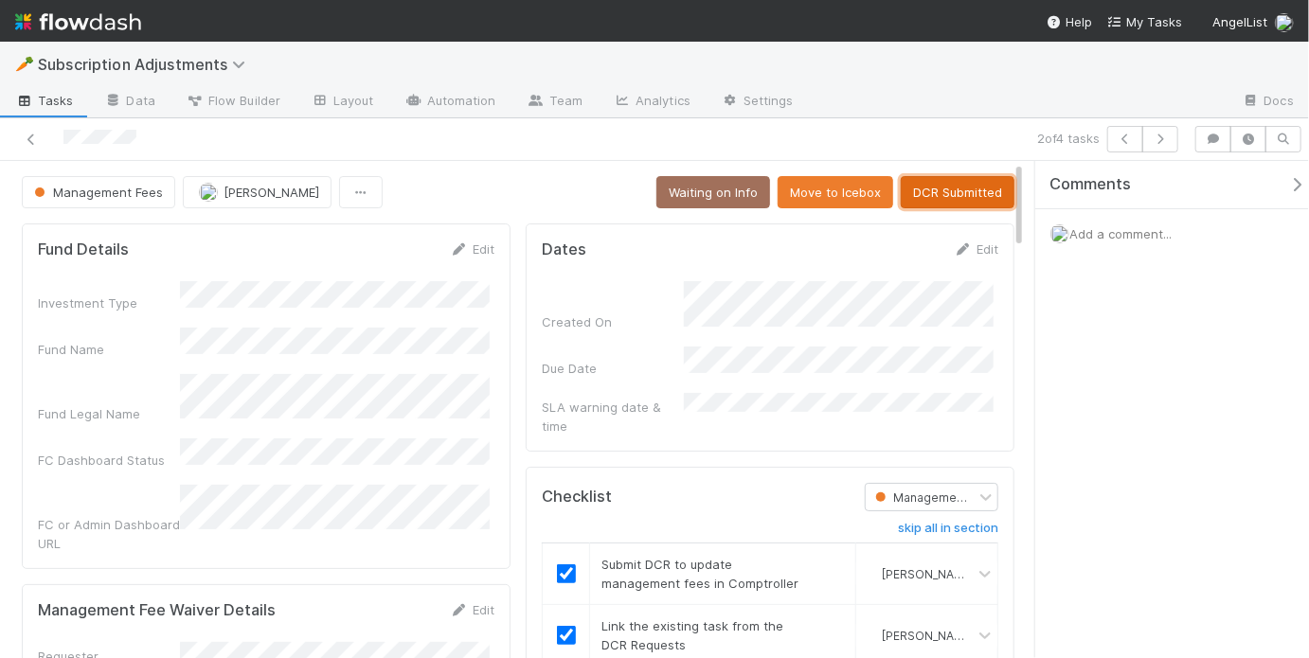
click at [934, 191] on button "DCR Submitted" at bounding box center [958, 192] width 114 height 32
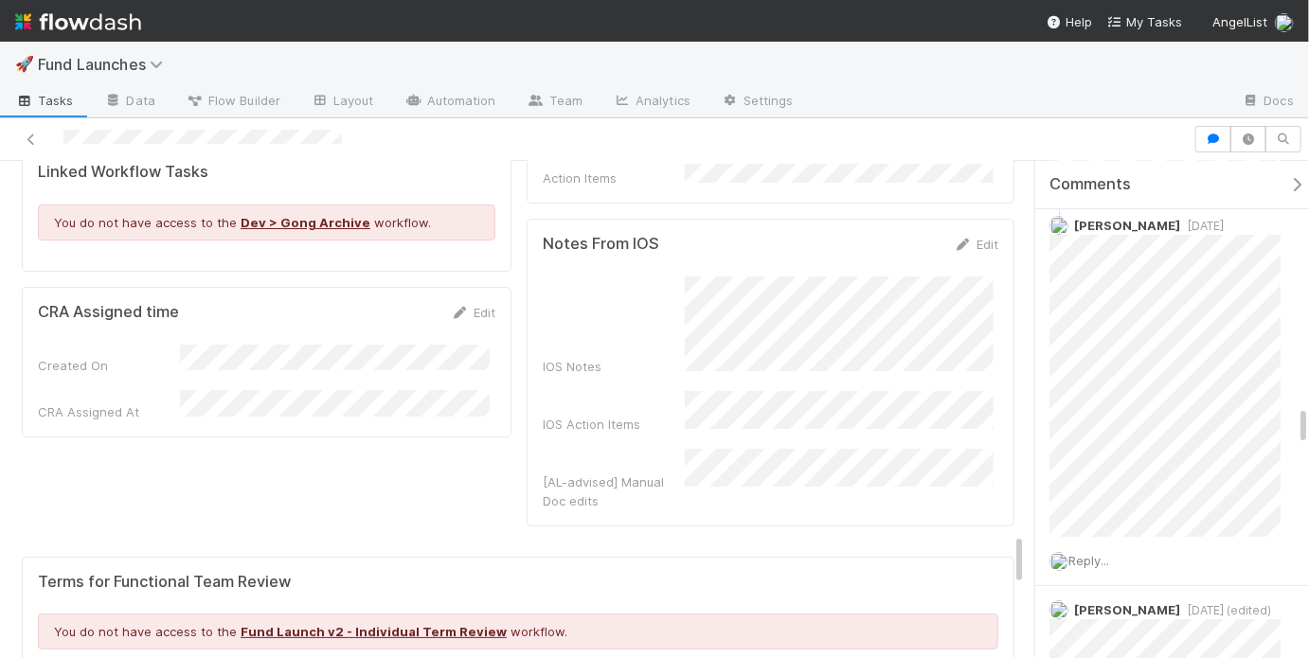
scroll to position [3158, 0]
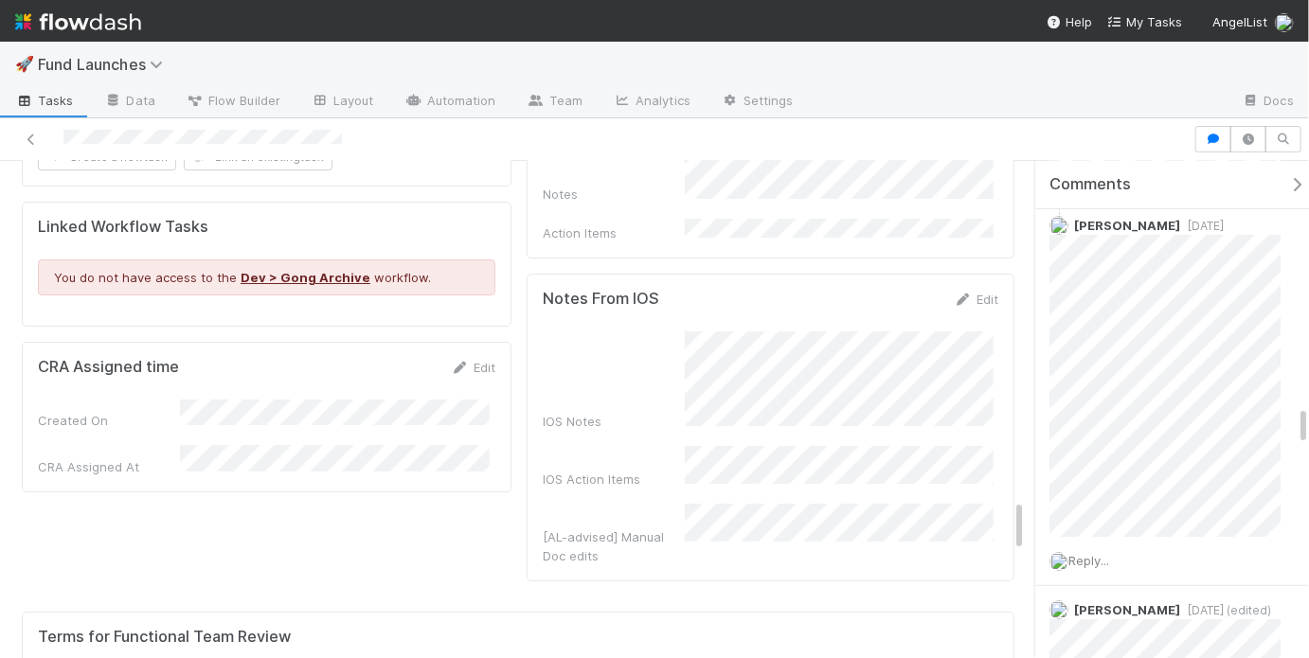
click at [797, 412] on div "IOS Notes IOS Action Items [AL-advised] Manual Doc edits" at bounding box center [770, 448] width 455 height 234
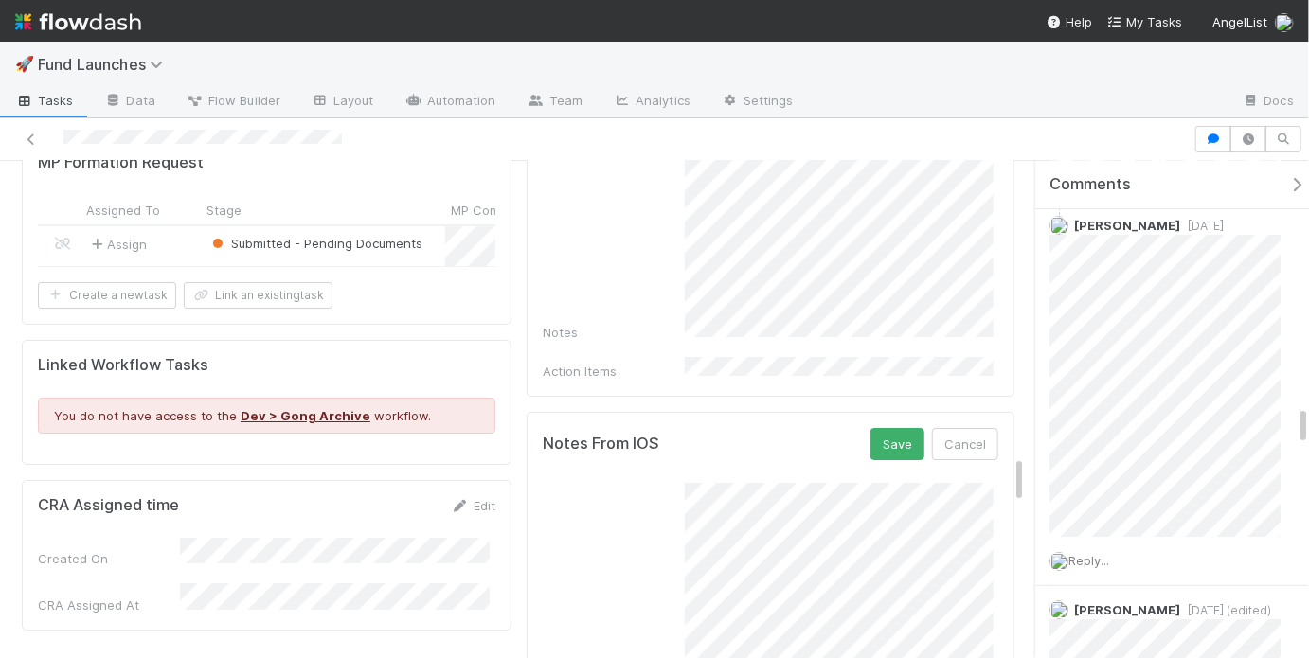
scroll to position [3214, 0]
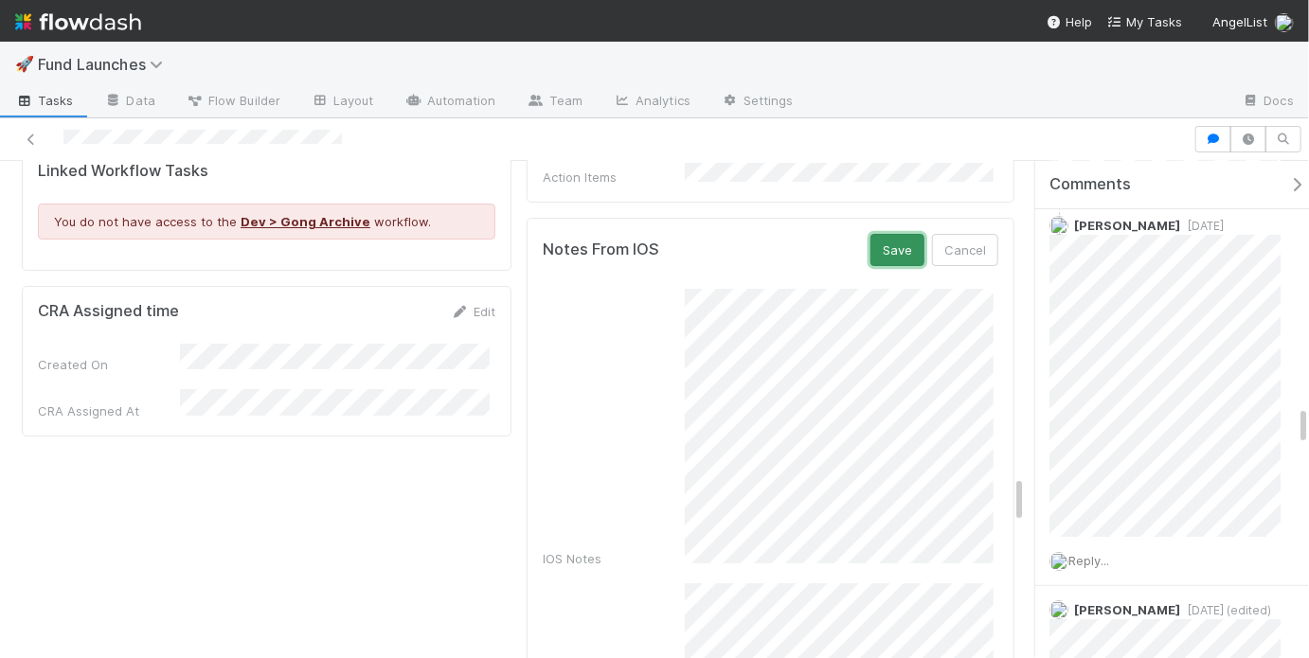
click at [877, 239] on button "Save" at bounding box center [897, 250] width 54 height 32
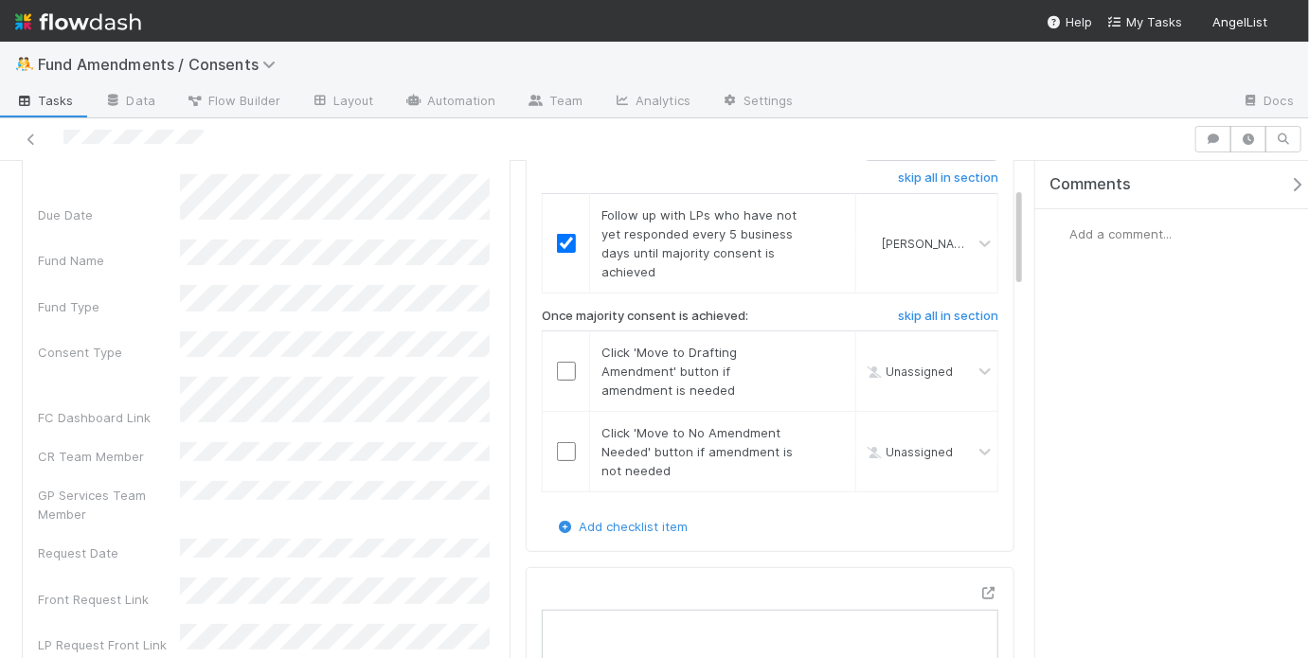
scroll to position [150, 0]
click at [560, 367] on input "checkbox" at bounding box center [566, 368] width 19 height 19
click at [825, 425] on link "skip" at bounding box center [832, 429] width 24 height 15
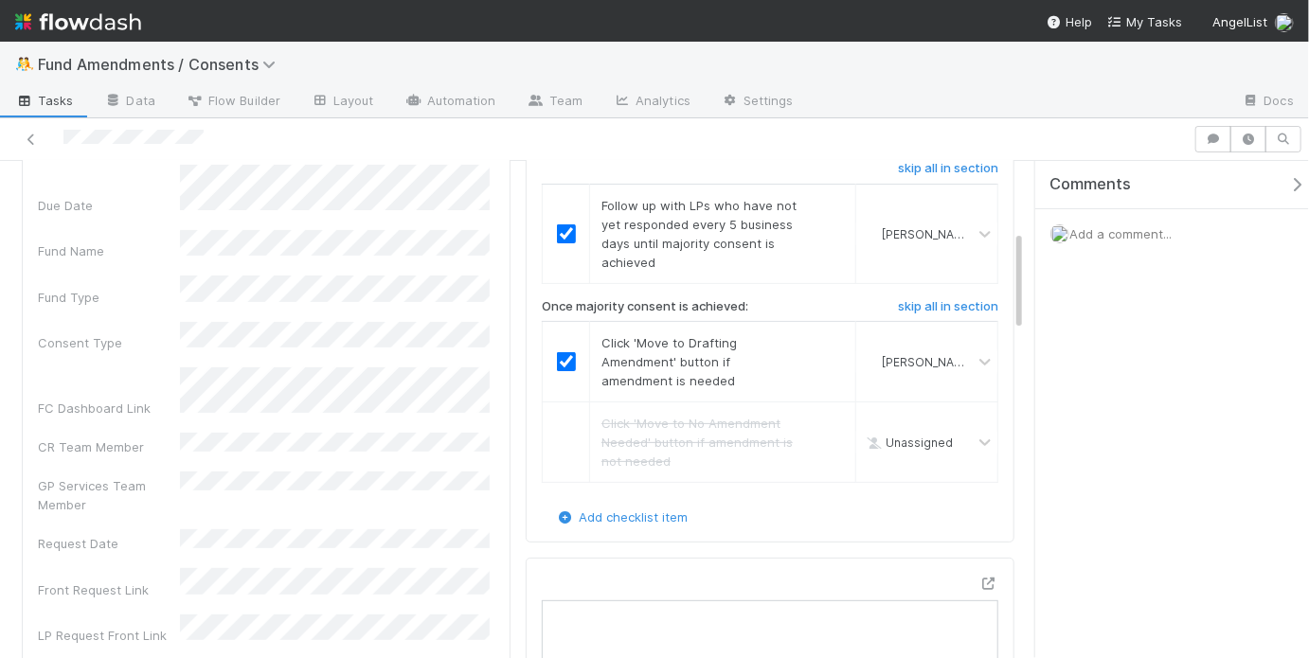
scroll to position [0, 0]
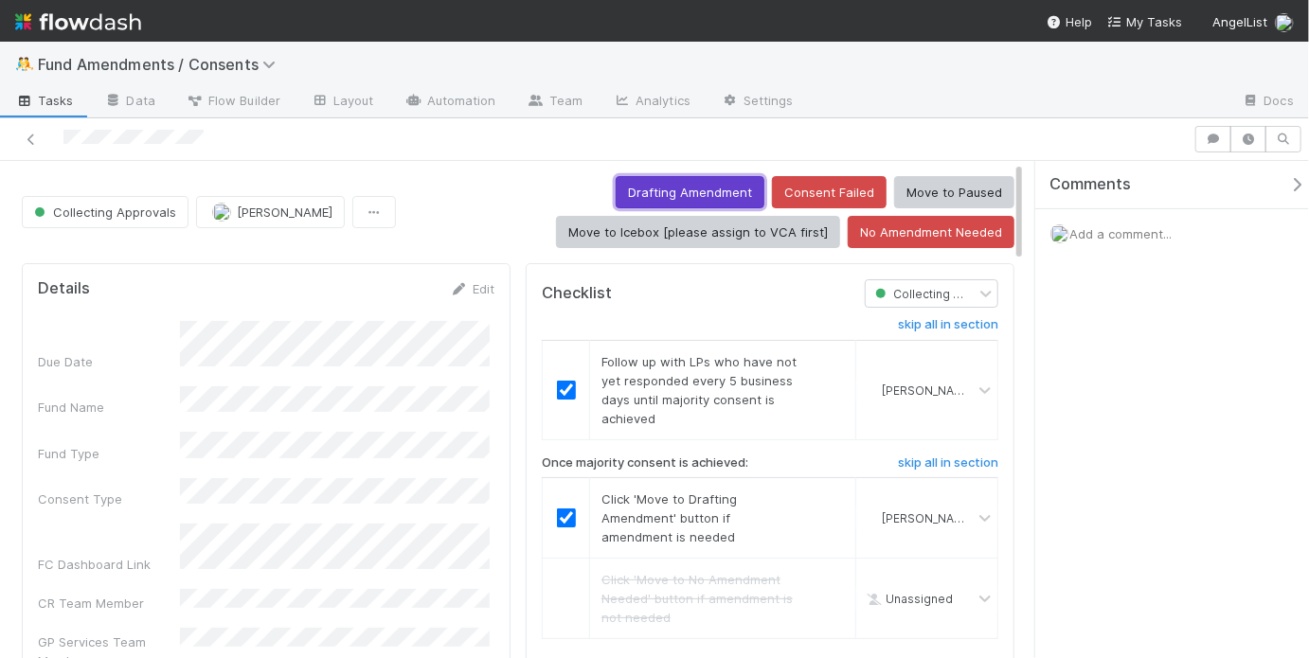
click at [661, 196] on button "Drafting Amendment" at bounding box center [690, 192] width 149 height 32
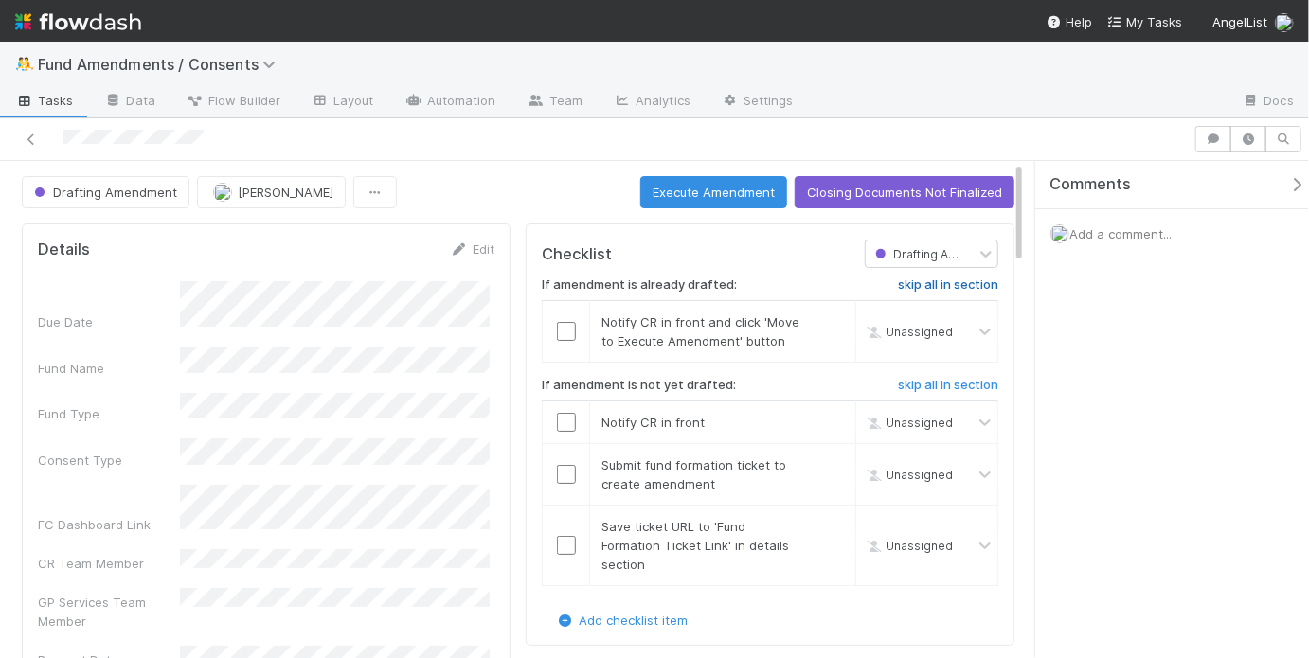
click at [909, 287] on h6 "skip all in section" at bounding box center [948, 284] width 100 height 15
click at [906, 286] on h6 "skip all in section" at bounding box center [948, 284] width 100 height 15
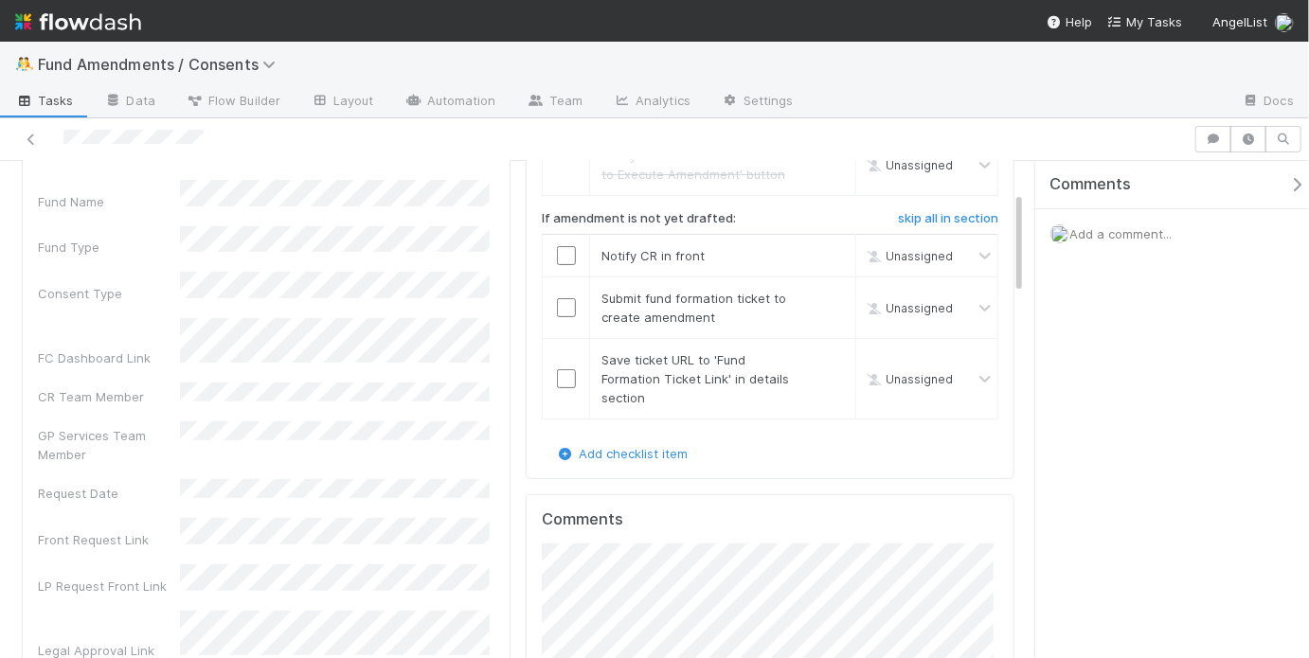
scroll to position [168, 0]
click at [563, 250] on input "checkbox" at bounding box center [566, 254] width 19 height 19
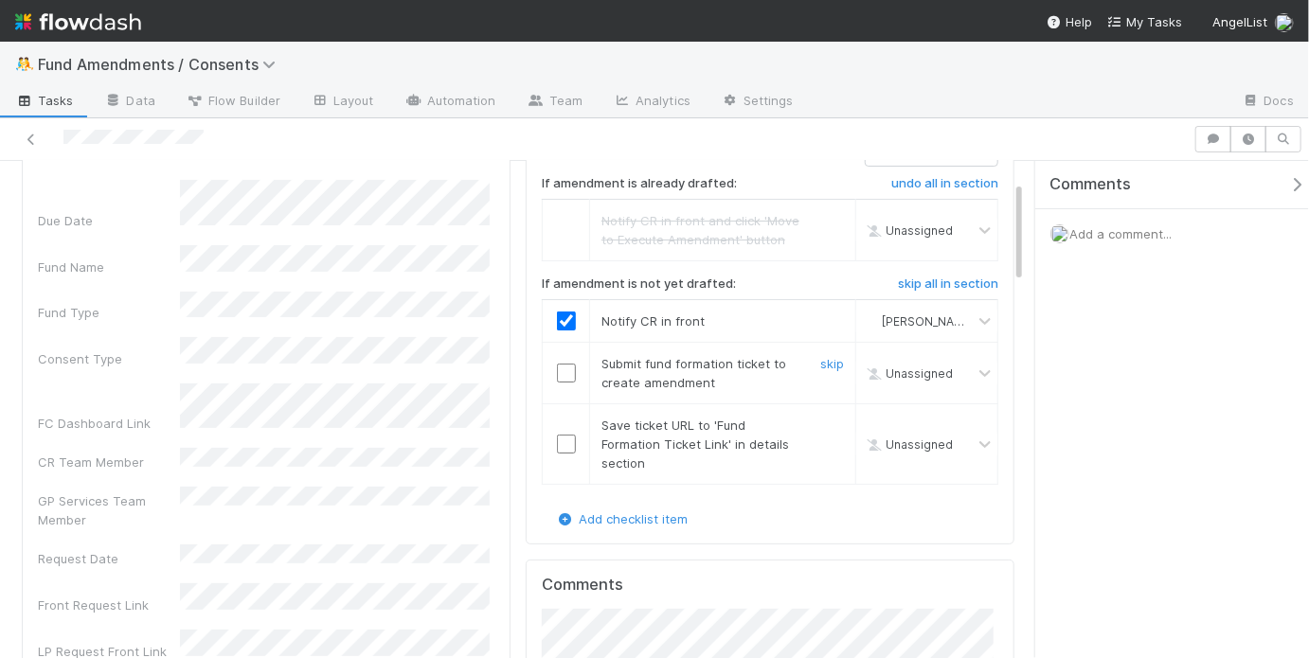
scroll to position [0, 0]
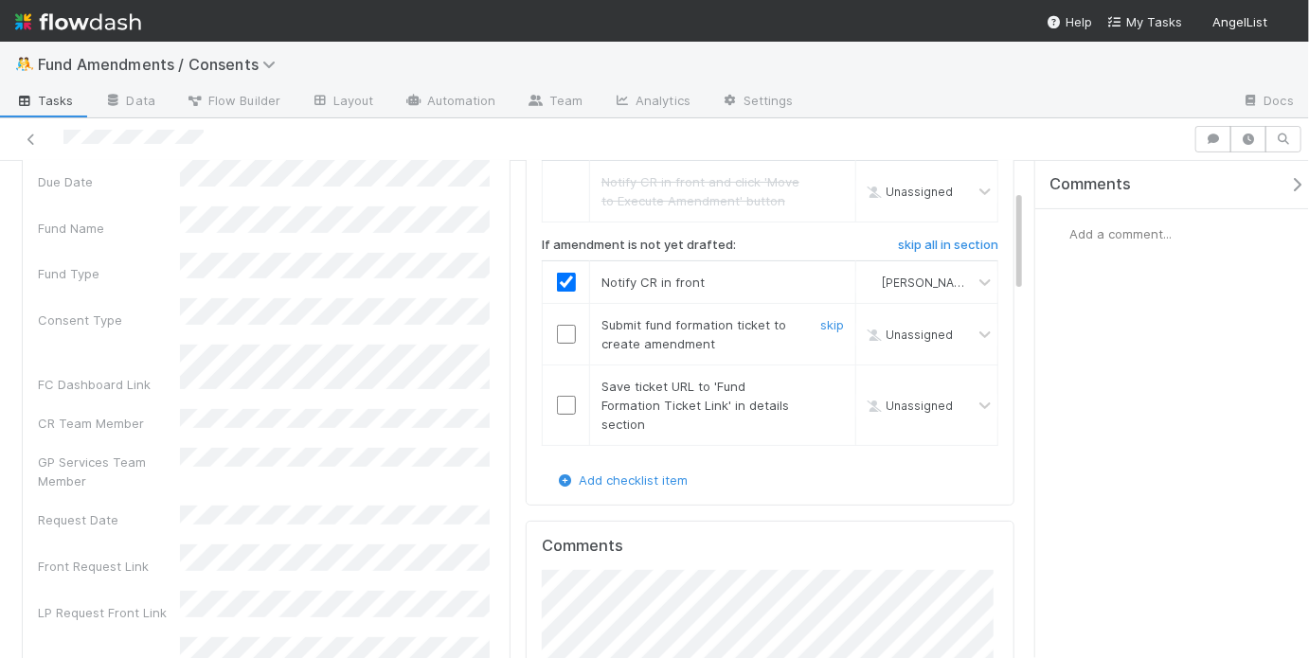
scroll to position [138, 0]
click at [919, 241] on h6 "skip all in section" at bounding box center [948, 247] width 100 height 15
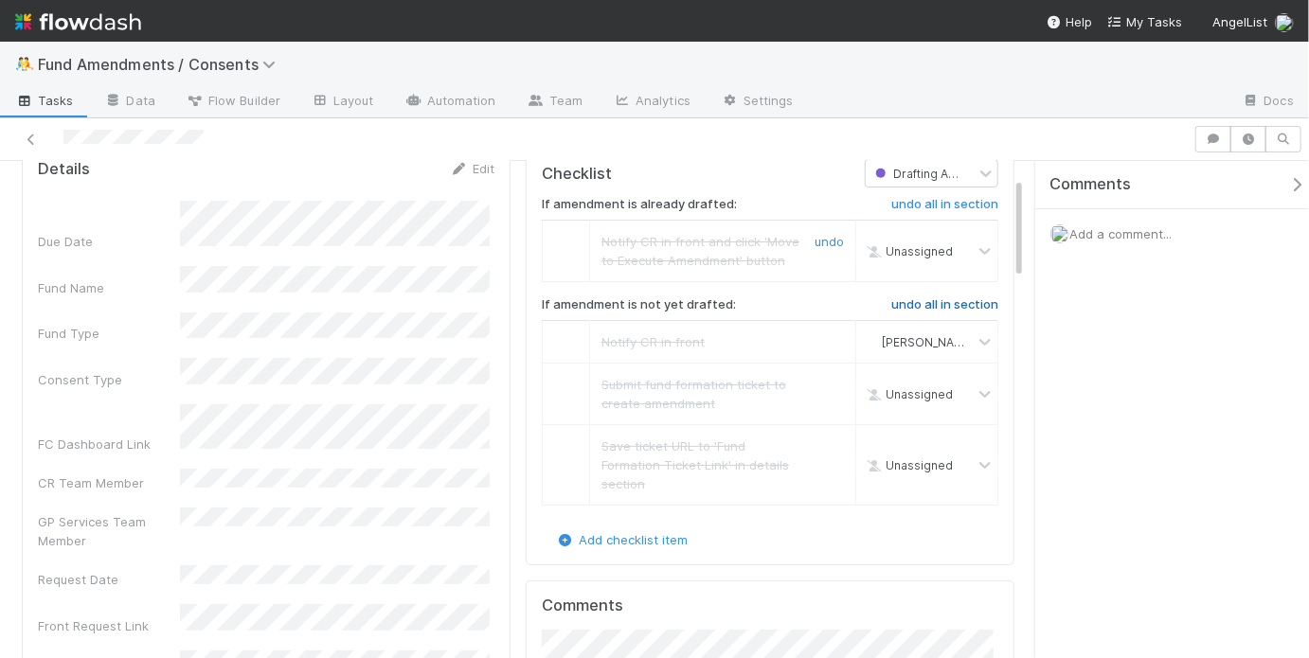
scroll to position [22, 0]
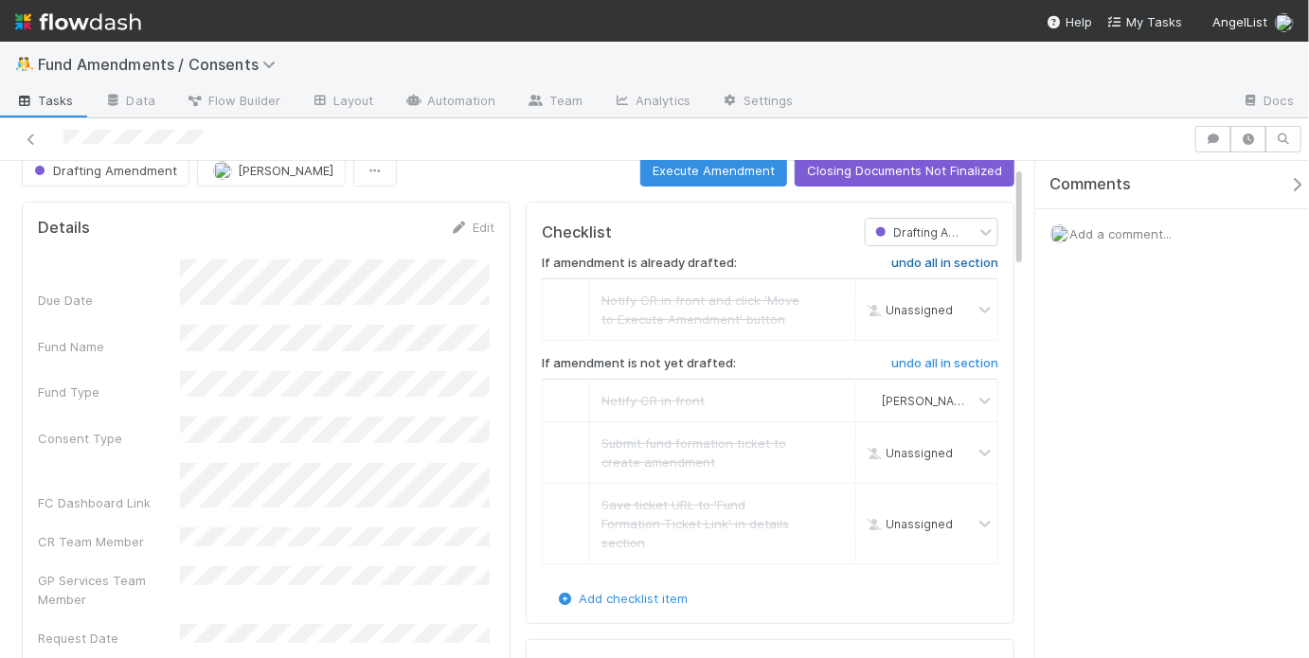
click at [929, 256] on h6 "undo all in section" at bounding box center [944, 263] width 107 height 15
click at [907, 263] on h6 "undo all in section" at bounding box center [944, 263] width 107 height 15
click at [562, 311] on input "checkbox" at bounding box center [566, 309] width 19 height 19
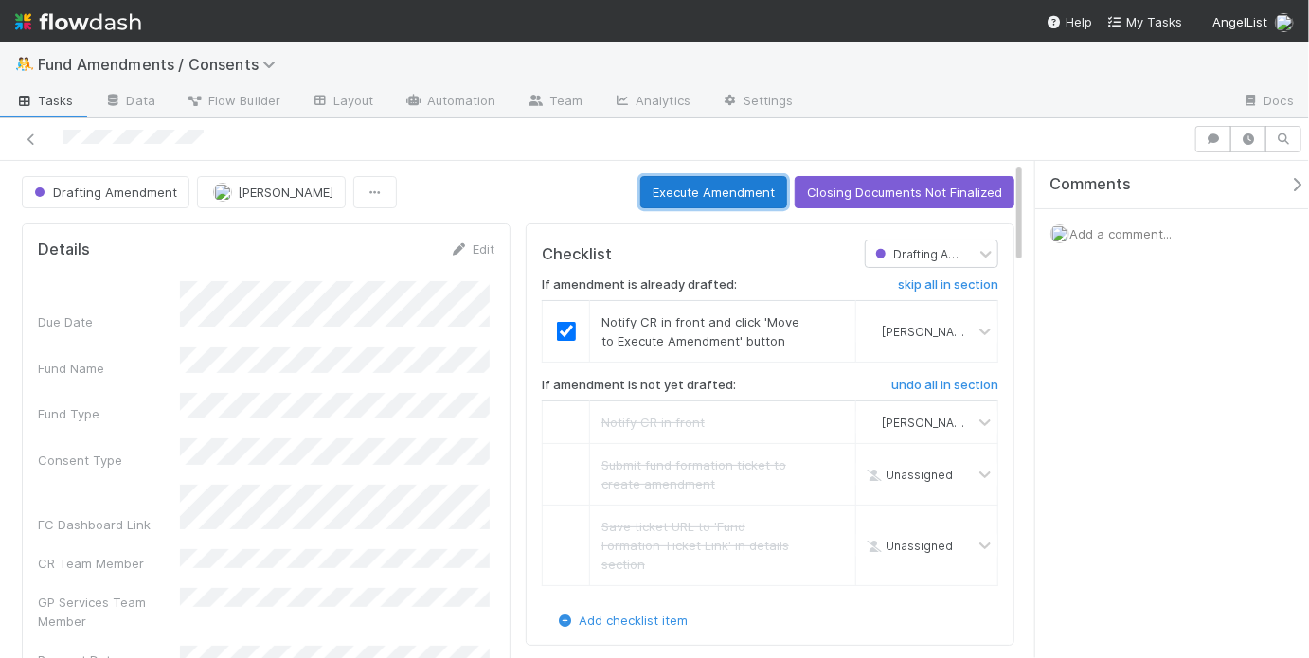
click at [732, 195] on button "Execute Amendment" at bounding box center [713, 192] width 147 height 32
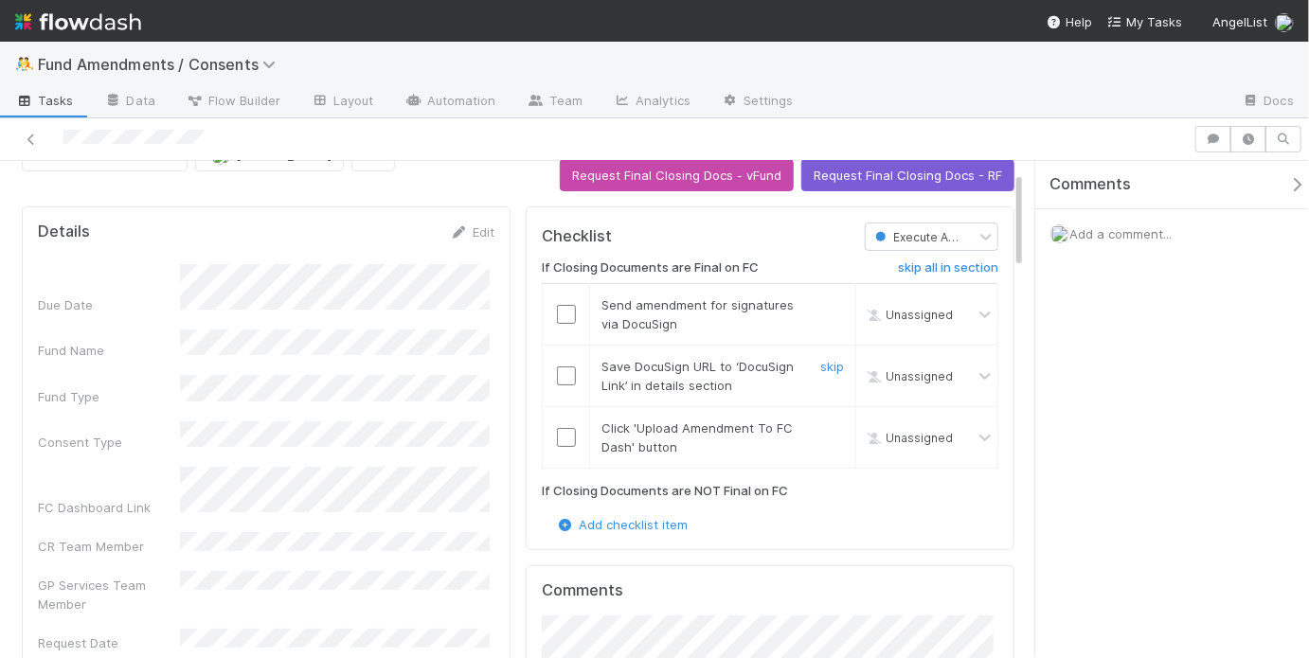
scroll to position [64, 0]
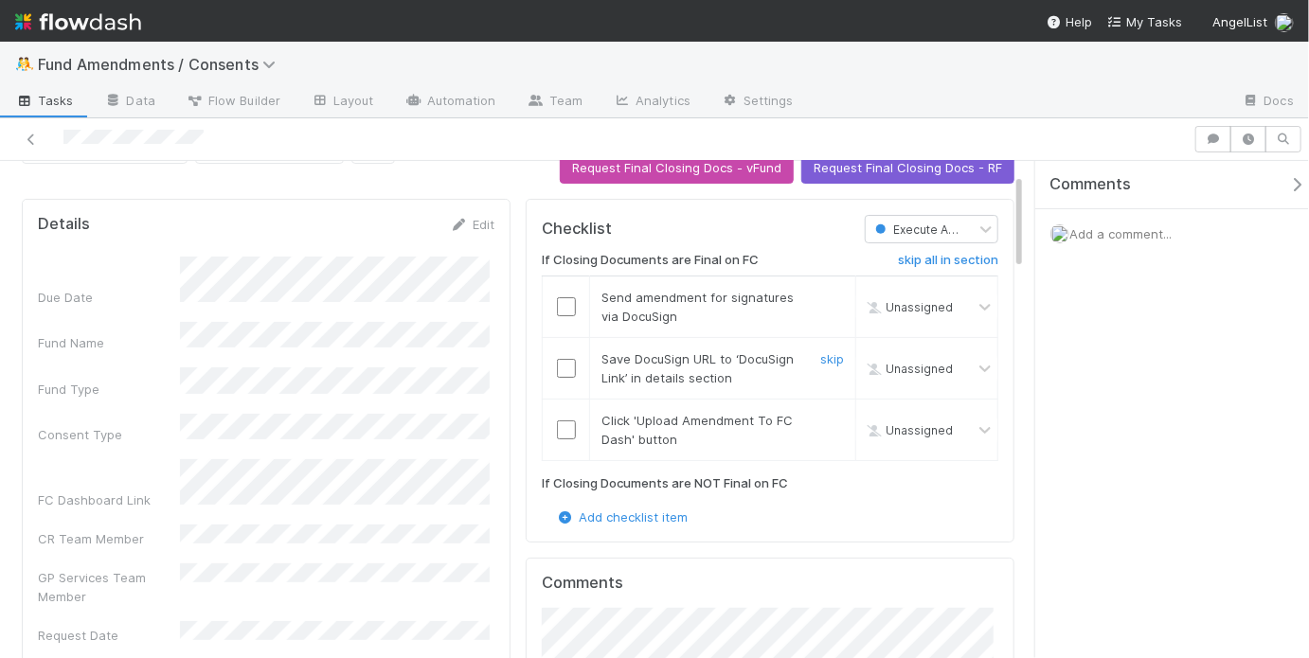
click at [705, 376] on span "Save DocuSign URL to ‘DocuSign Link’ in details section" at bounding box center [697, 368] width 192 height 34
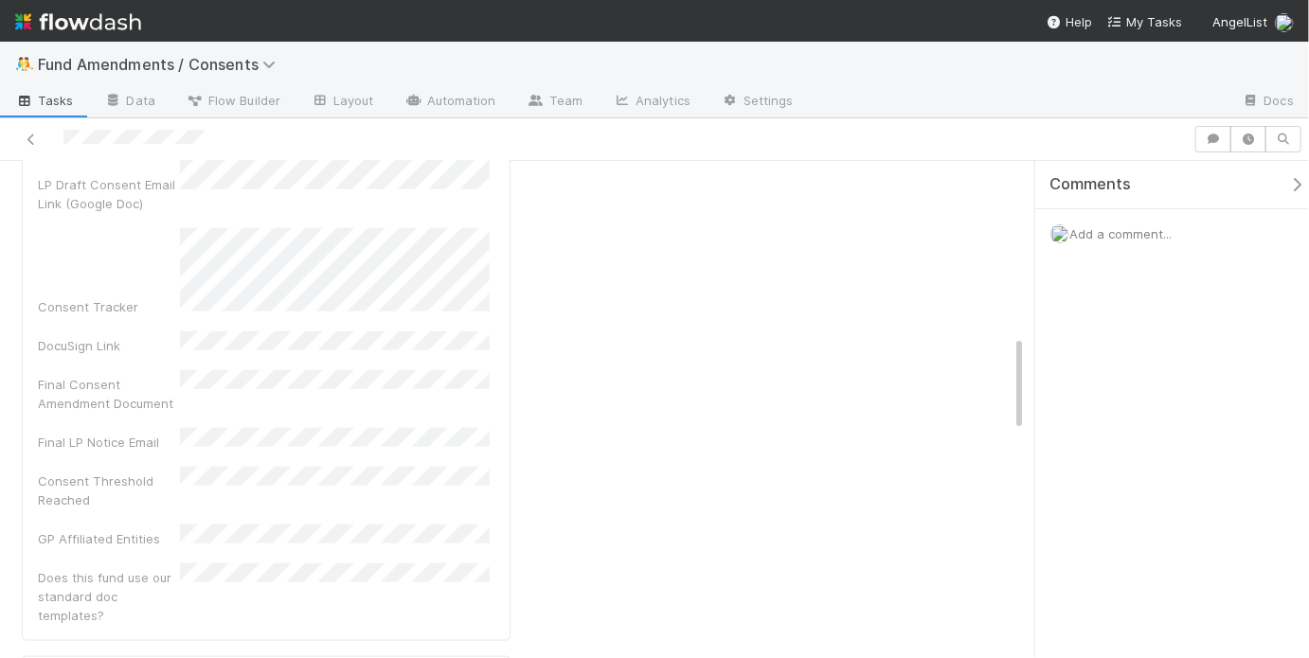
click at [423, 290] on div "Due Date Fund Name Fund Type Consent Type FC Dashboard Link CR Team Member GP S…" at bounding box center [266, 24] width 456 height 1202
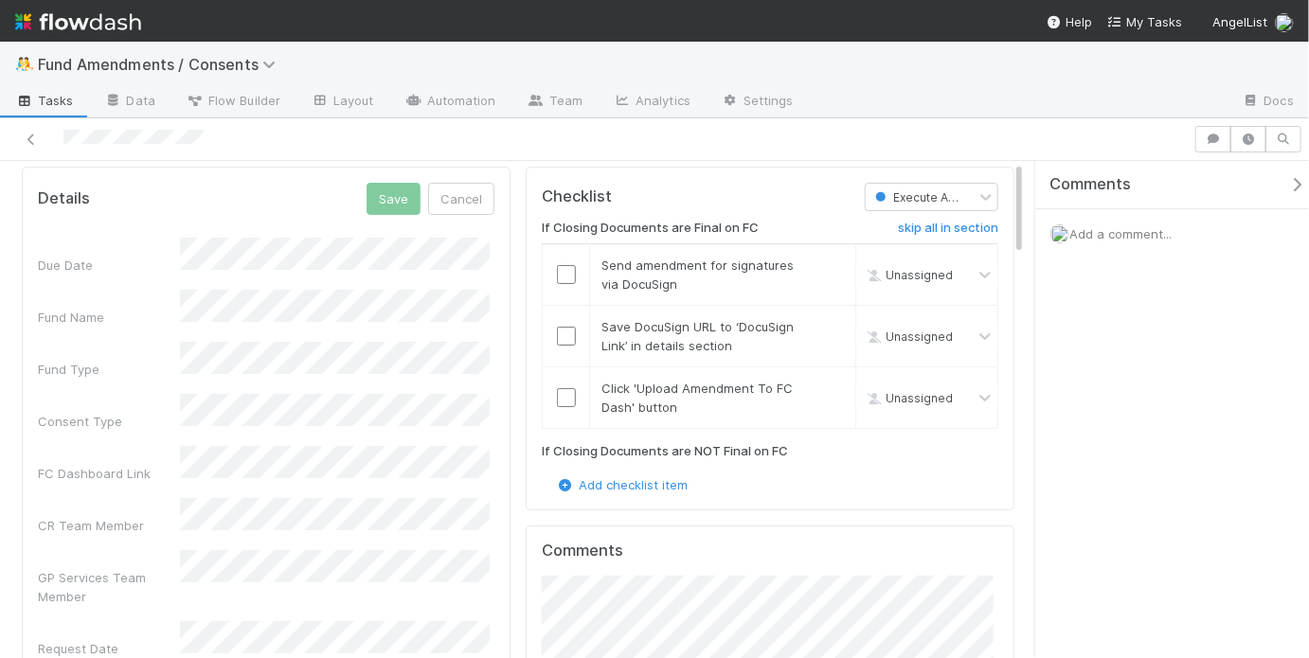
scroll to position [0, 0]
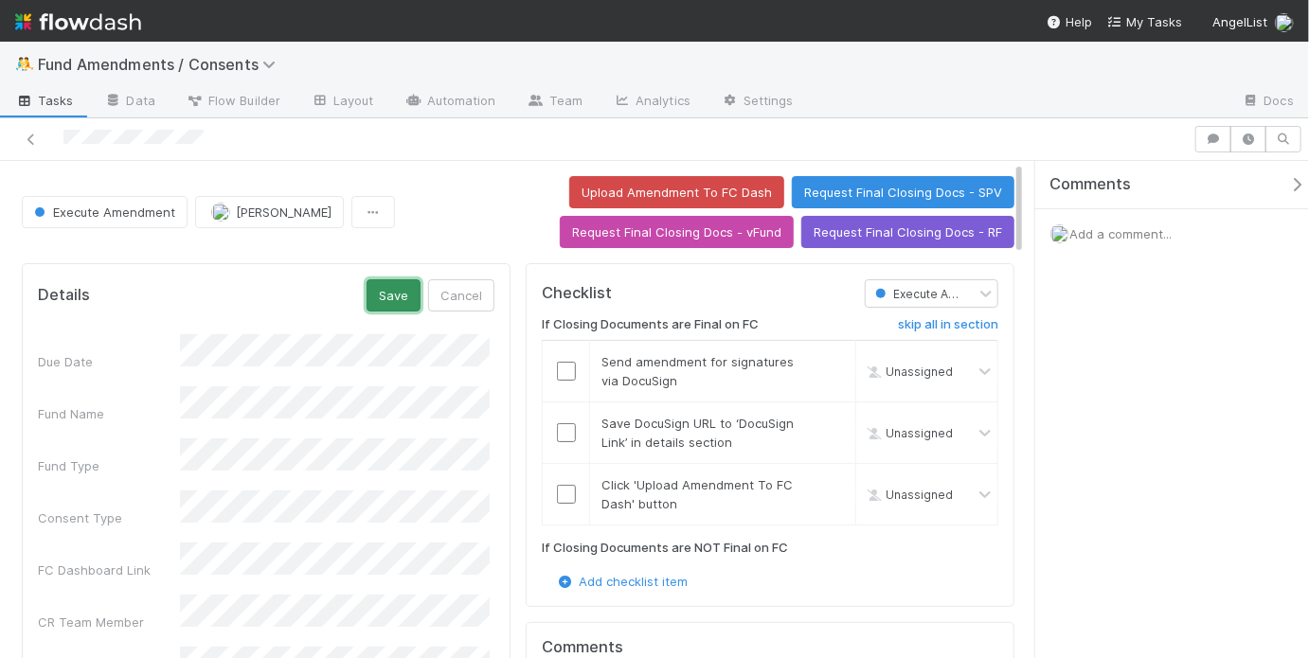
click at [402, 287] on button "Save" at bounding box center [393, 295] width 54 height 32
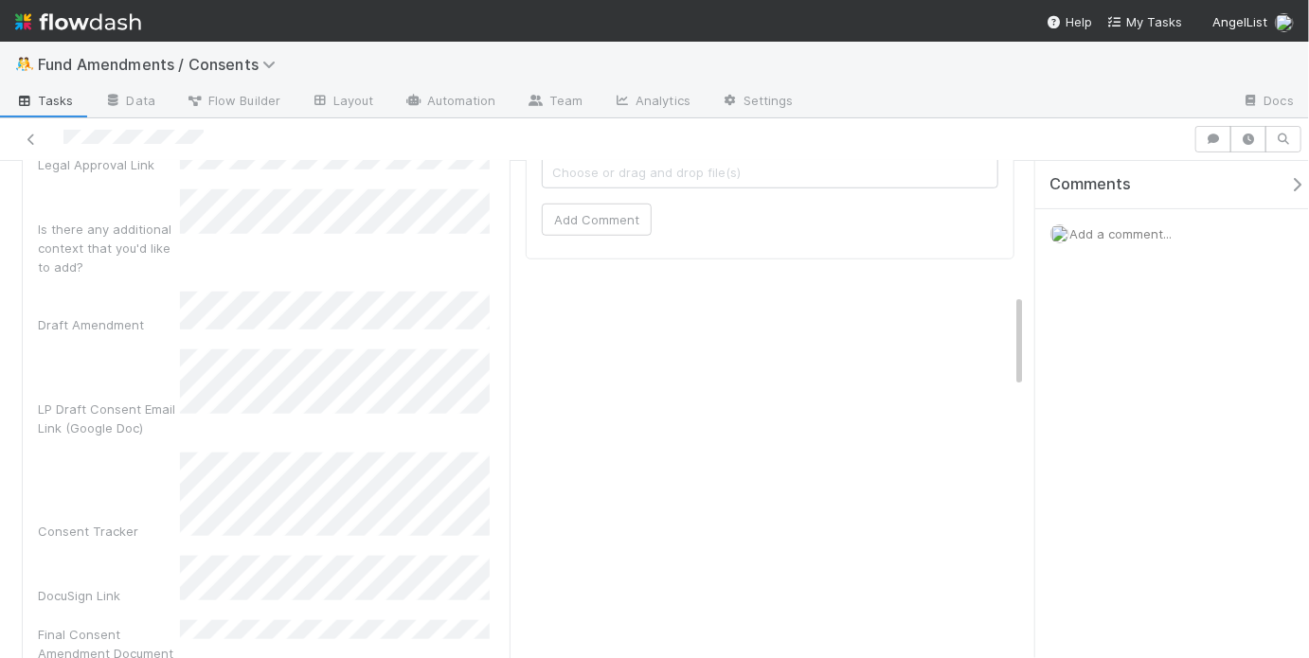
click at [404, 583] on div "Due Date Fund Name Fund Type Consent Type FC Dashboard Link CR Team Member GP S…" at bounding box center [266, 252] width 456 height 1246
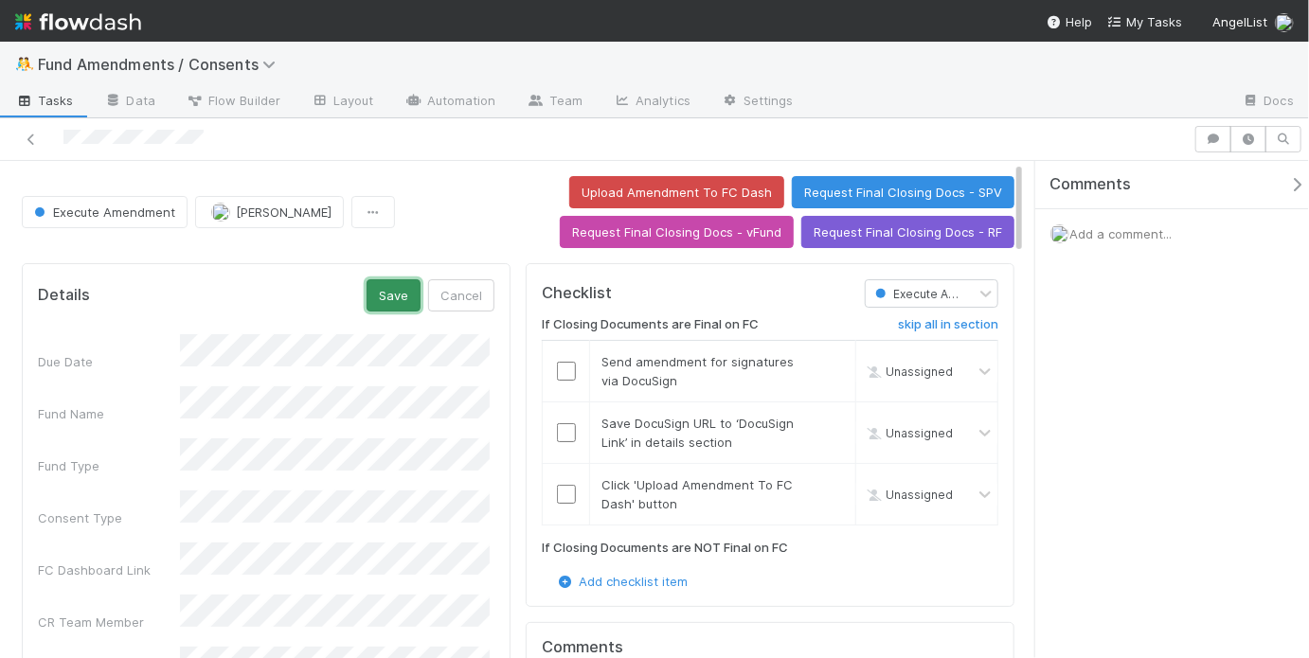
click at [406, 288] on button "Save" at bounding box center [393, 295] width 54 height 32
click at [562, 367] on input "checkbox" at bounding box center [566, 371] width 19 height 19
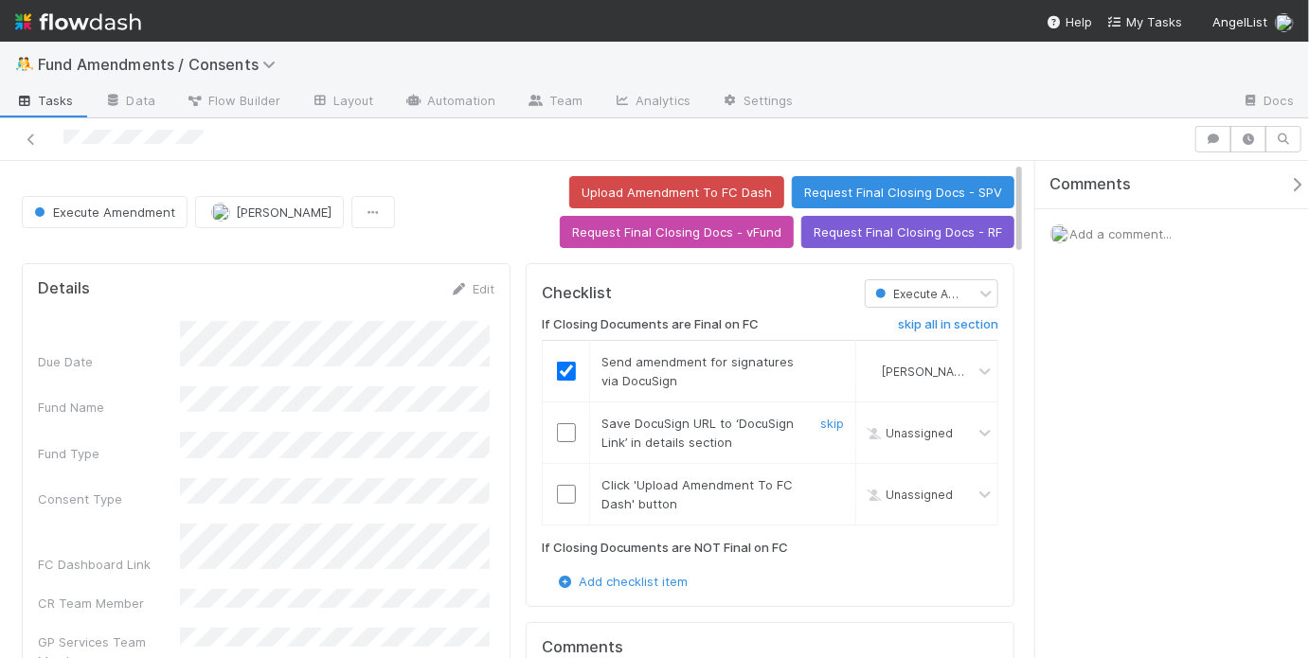
click at [557, 435] on input "checkbox" at bounding box center [566, 432] width 19 height 19
click at [558, 497] on input "checkbox" at bounding box center [566, 494] width 19 height 19
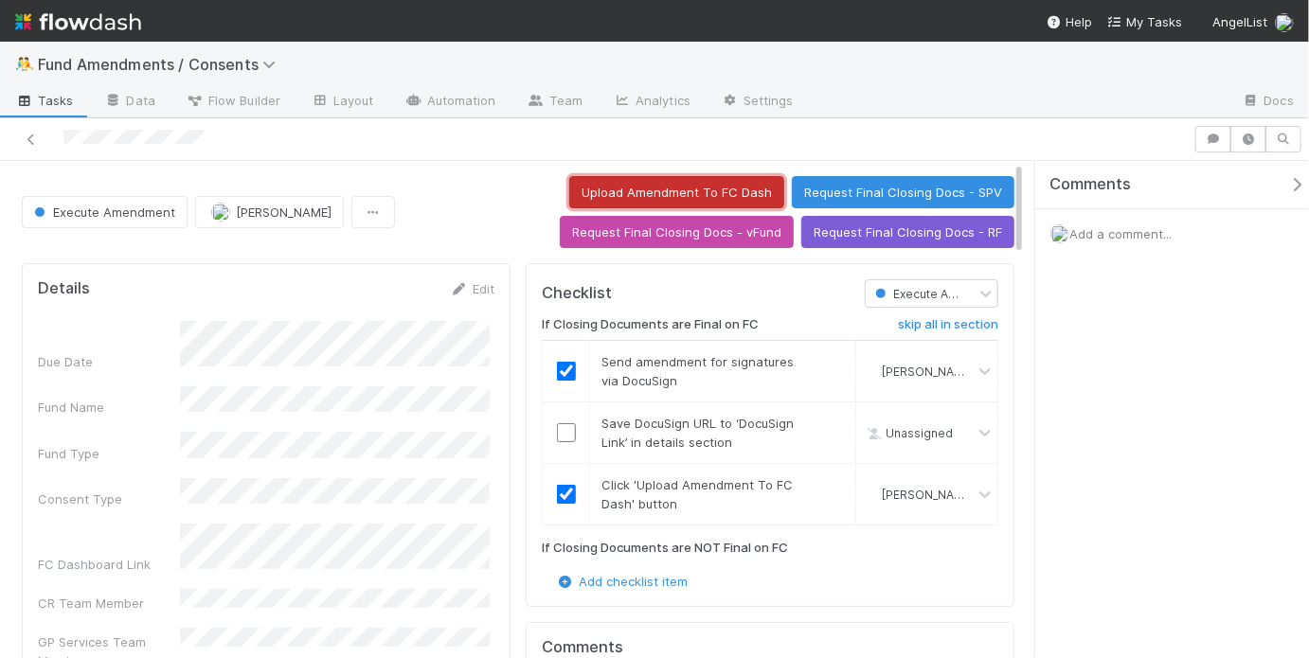
click at [753, 187] on button "Upload Amendment To FC Dash" at bounding box center [676, 192] width 215 height 32
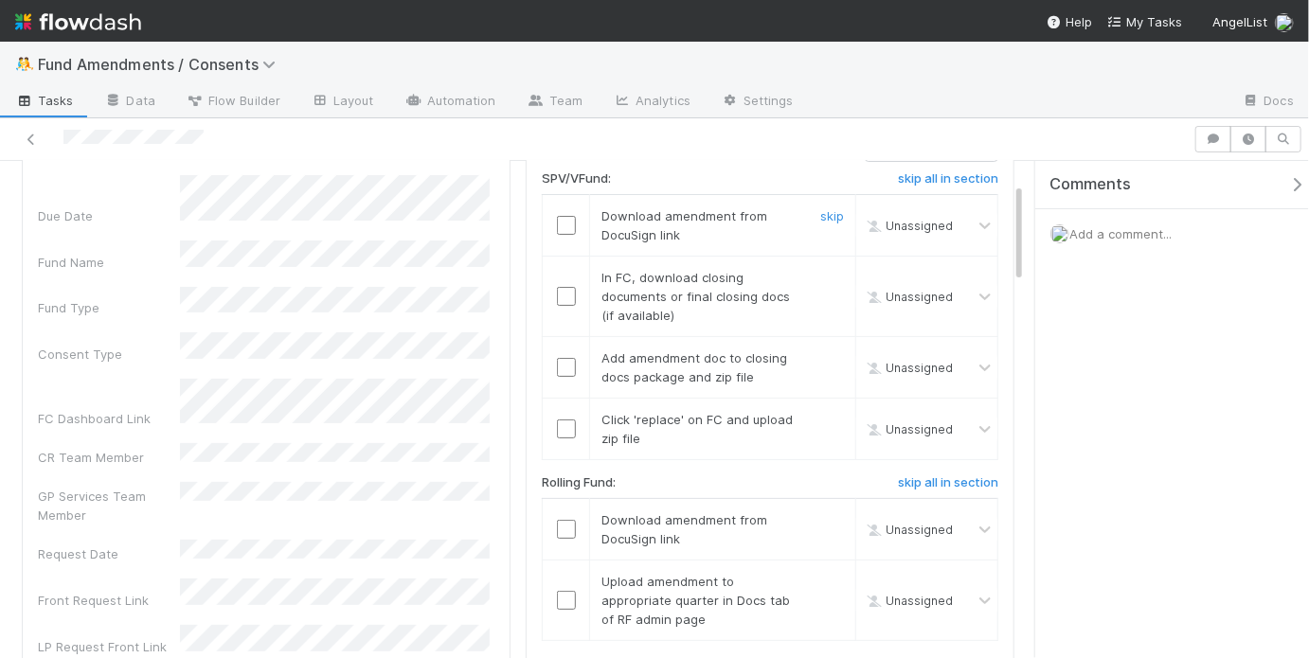
scroll to position [134, 0]
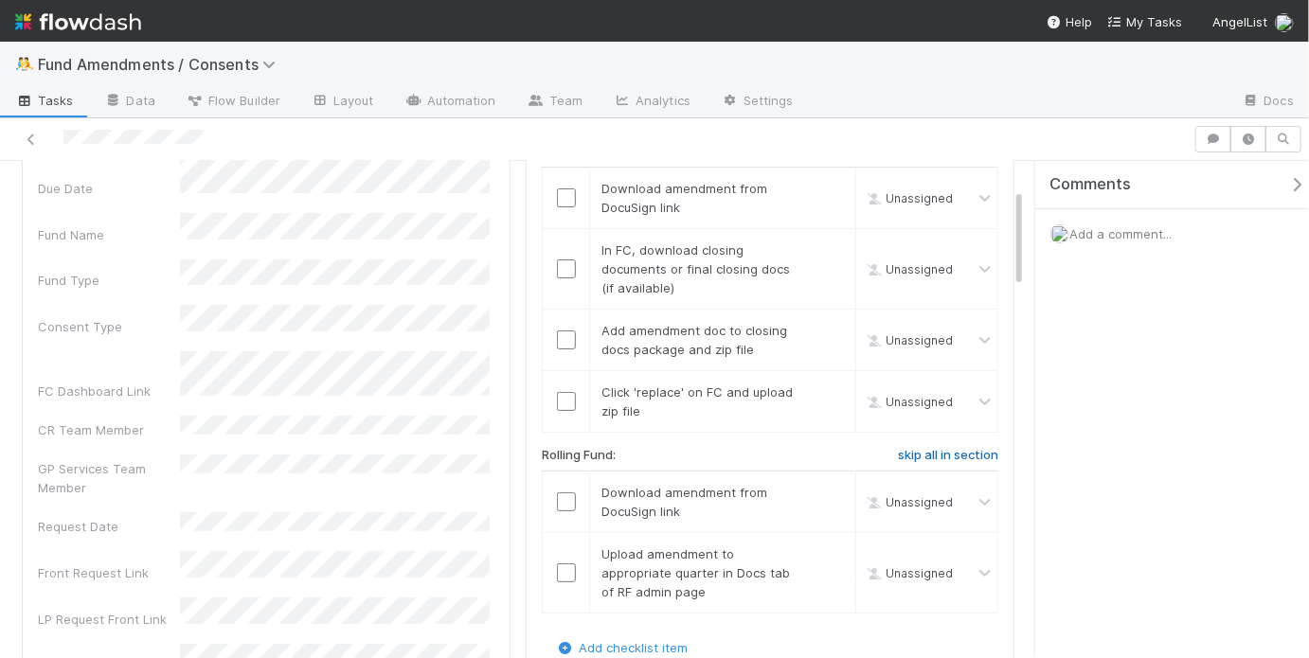
click at [972, 449] on h6 "skip all in section" at bounding box center [948, 455] width 100 height 15
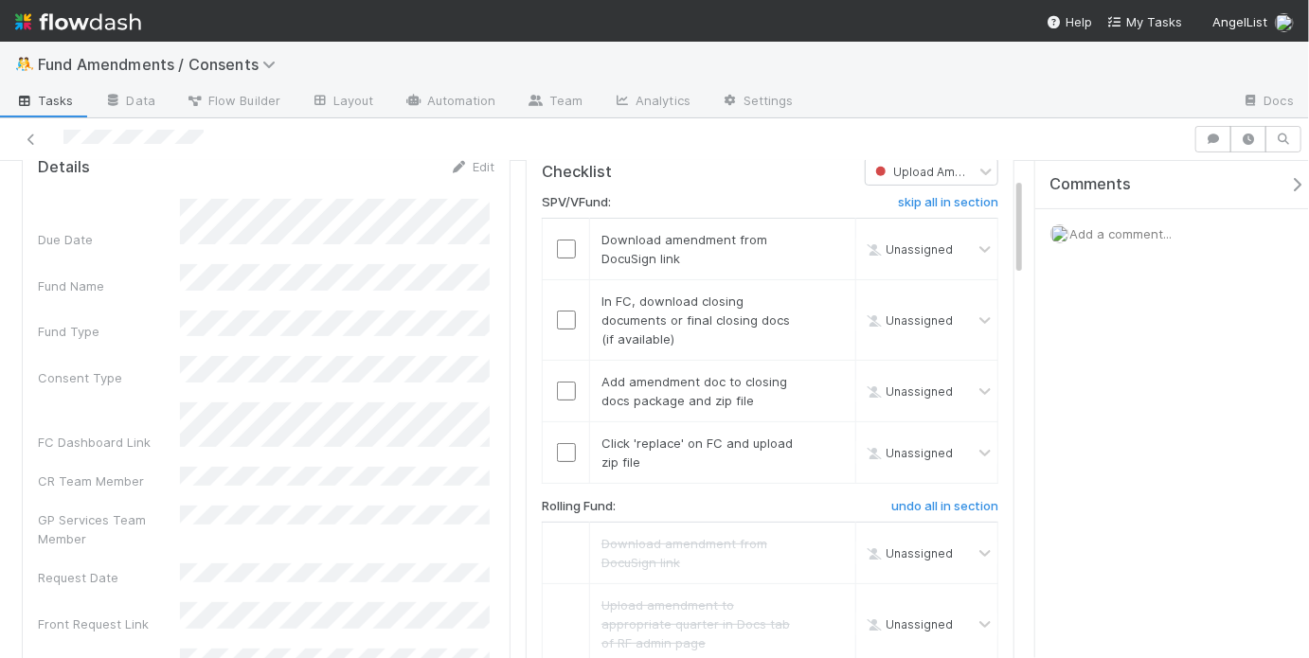
scroll to position [68, 0]
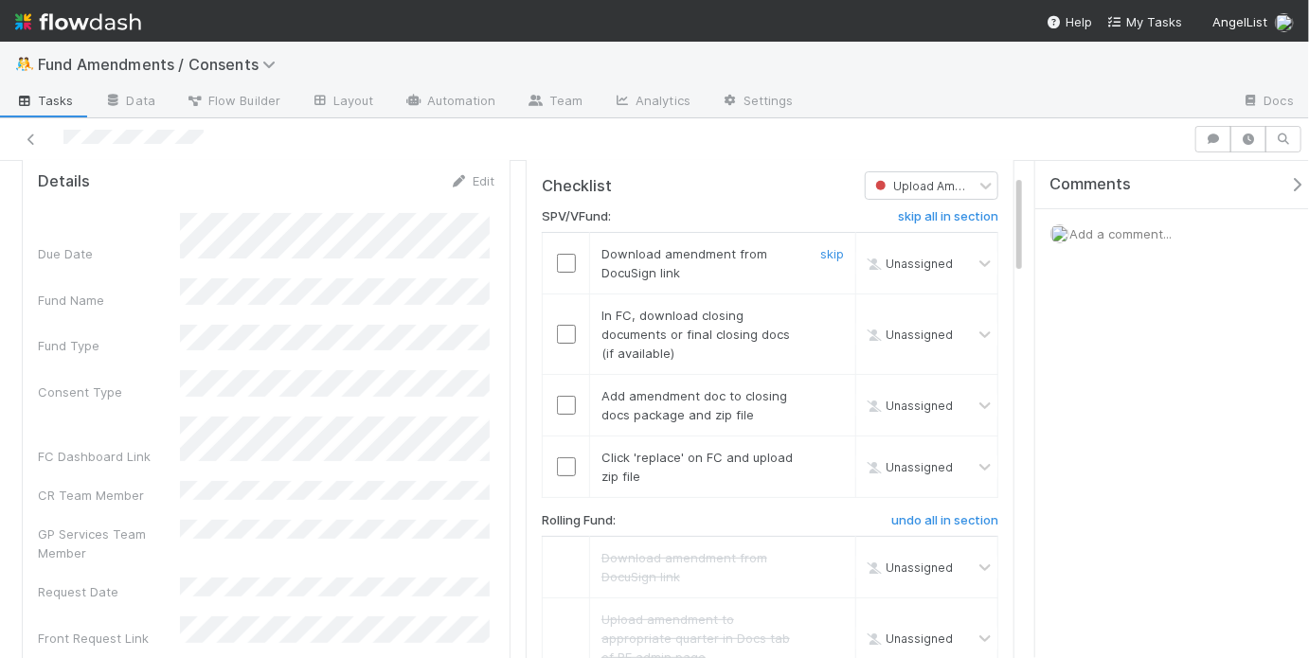
click at [560, 269] on input "checkbox" at bounding box center [566, 263] width 19 height 19
click at [558, 328] on input "checkbox" at bounding box center [566, 334] width 19 height 19
click at [560, 409] on input "checkbox" at bounding box center [566, 405] width 19 height 19
click at [560, 334] on input "checkbox" at bounding box center [566, 334] width 19 height 19
click at [557, 467] on input "checkbox" at bounding box center [566, 466] width 19 height 19
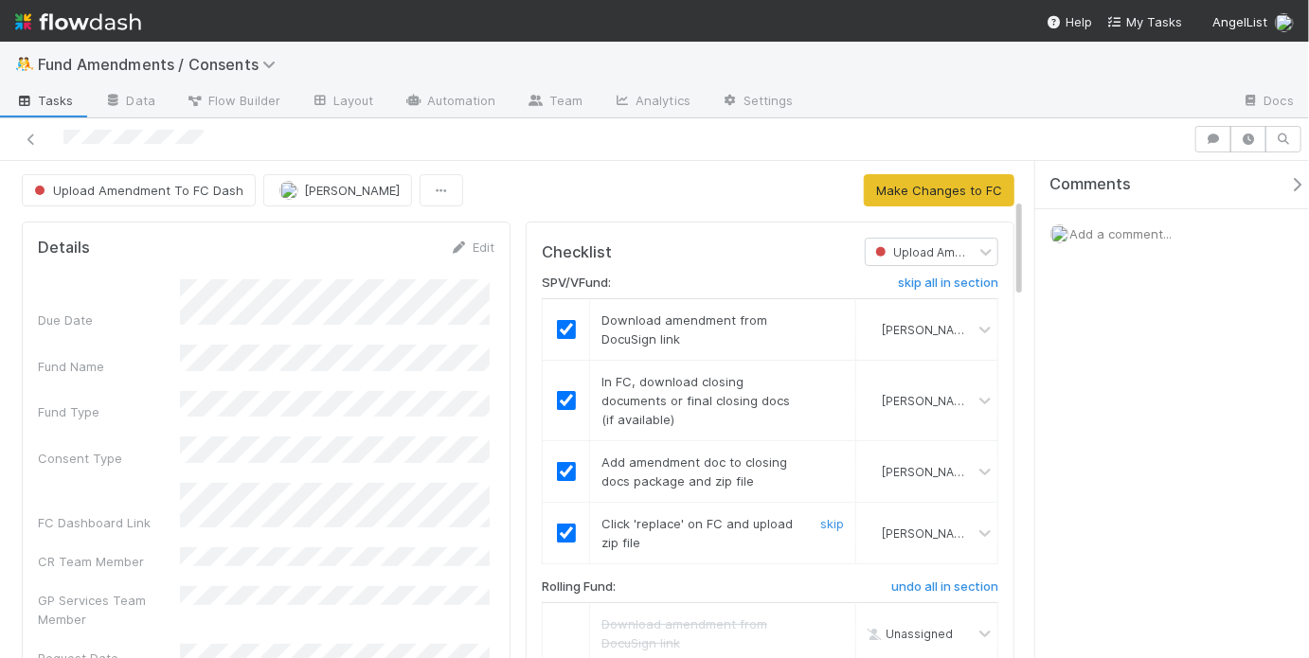
scroll to position [0, 0]
click at [940, 183] on button "Make Changes to FC" at bounding box center [939, 192] width 151 height 32
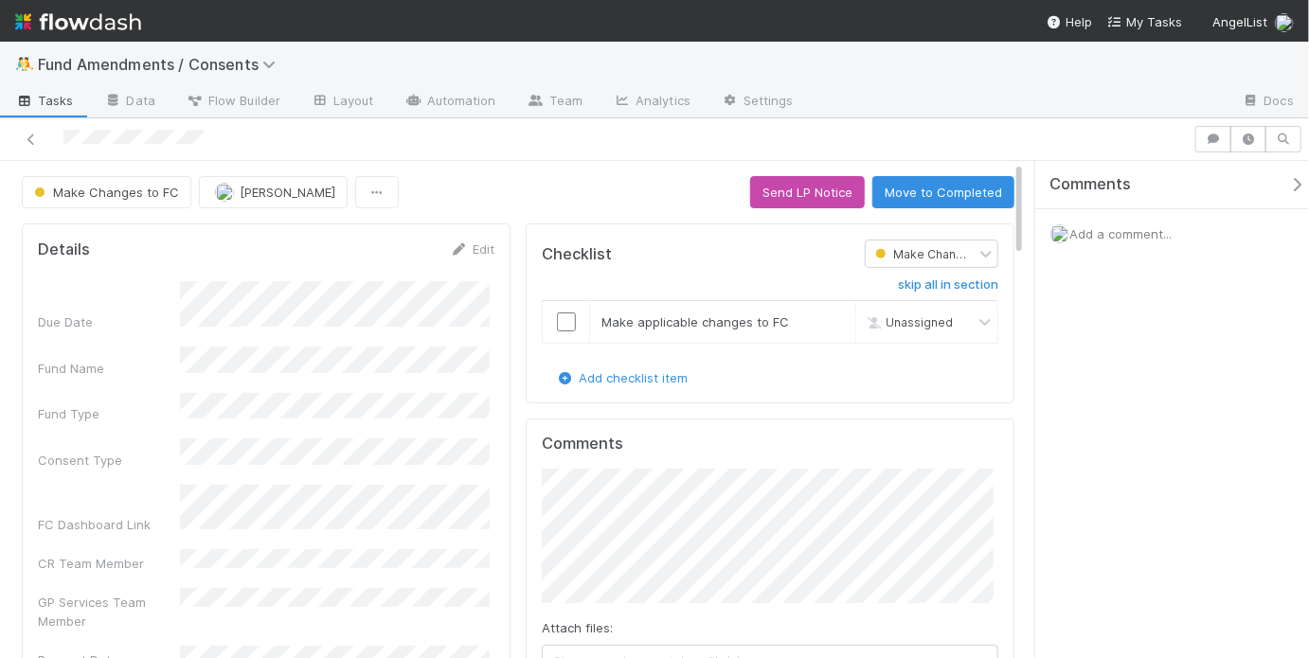
click at [1163, 229] on span "Add a comment..." at bounding box center [1120, 233] width 102 height 15
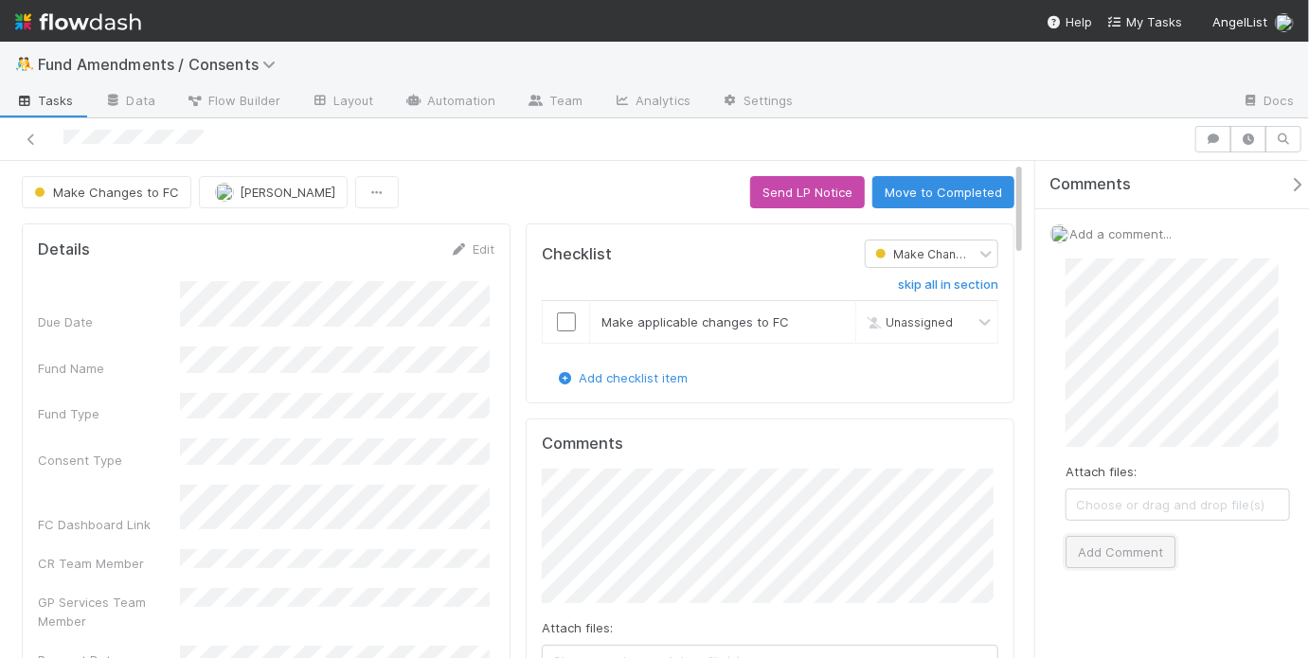
click at [1115, 555] on button "Add Comment" at bounding box center [1120, 552] width 110 height 32
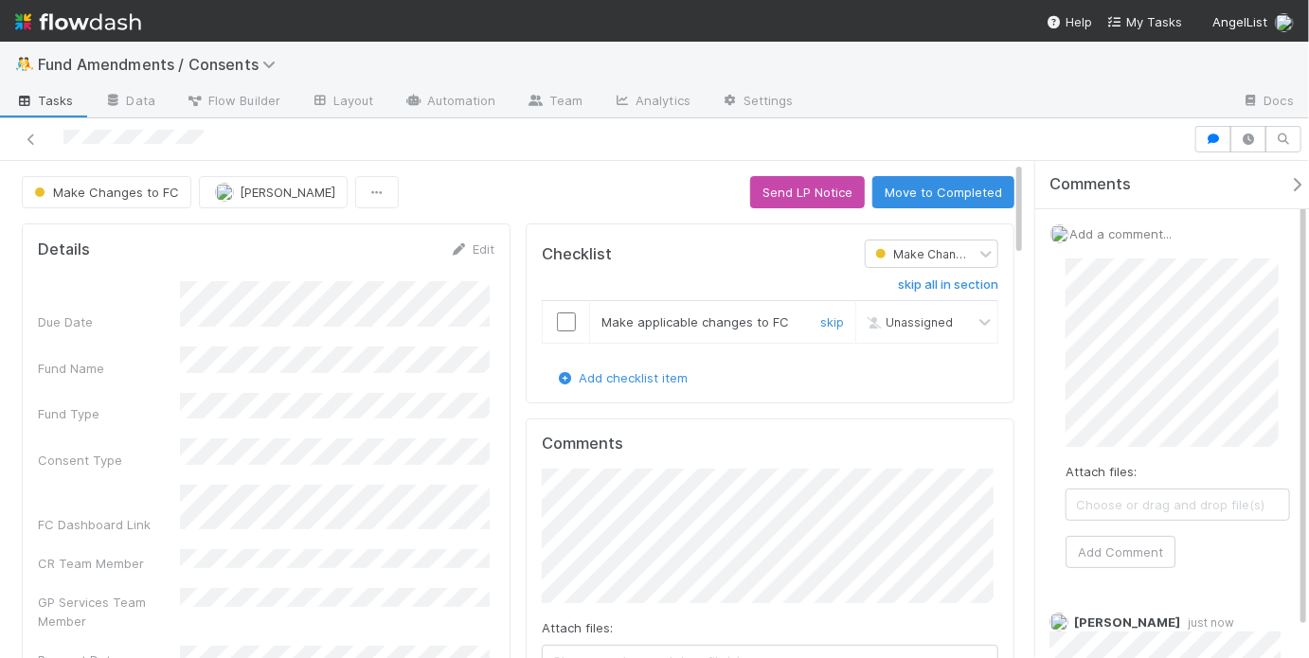
click at [566, 314] on input "checkbox" at bounding box center [566, 321] width 19 height 19
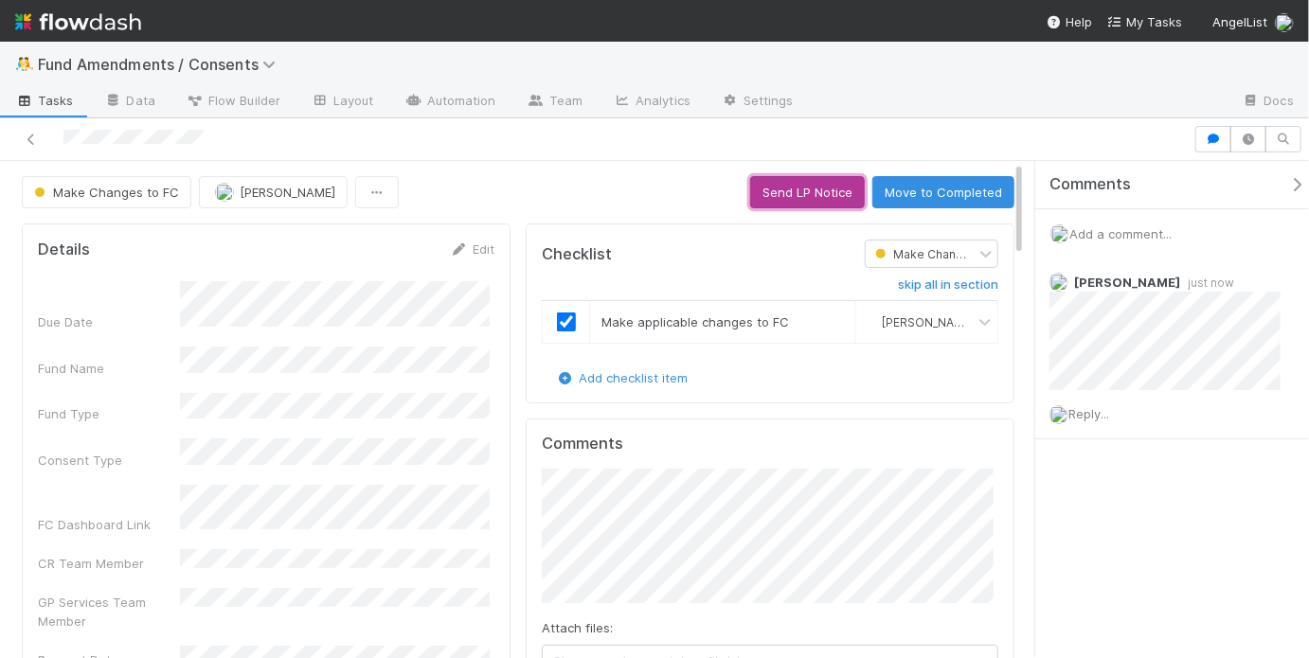
click at [825, 194] on button "Send LP Notice" at bounding box center [807, 192] width 115 height 32
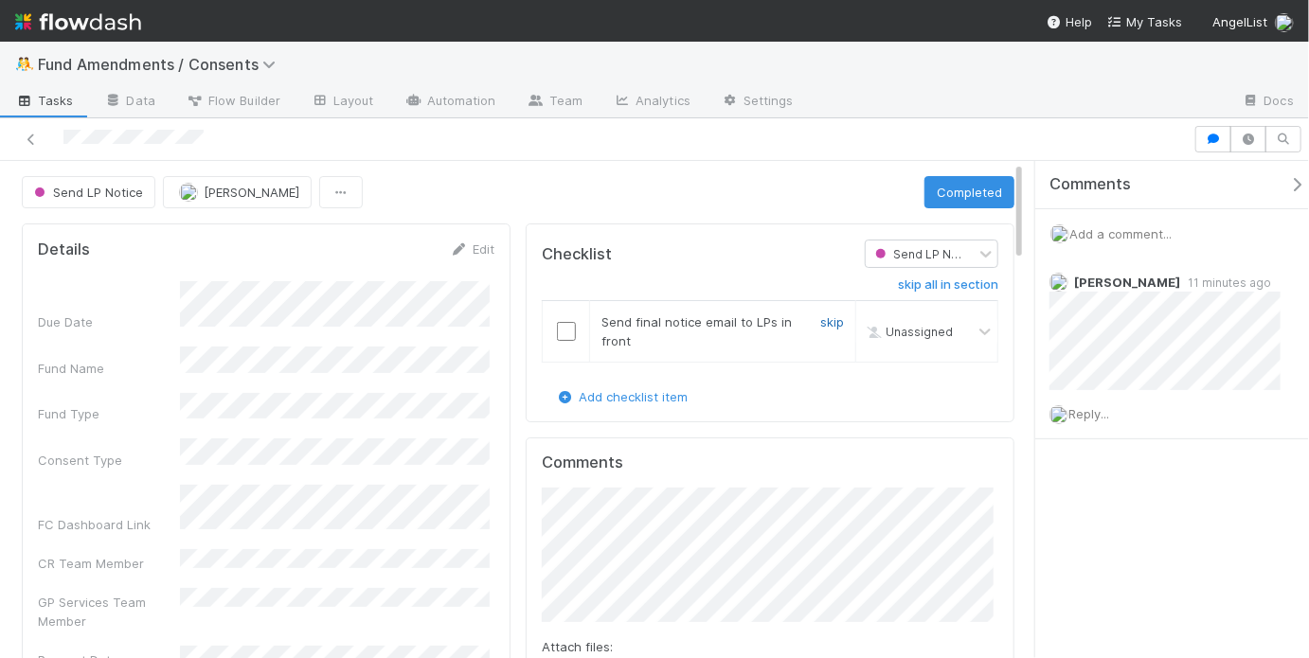
click at [828, 314] on link "skip" at bounding box center [832, 321] width 24 height 15
click at [958, 197] on button "Completed" at bounding box center [969, 192] width 90 height 32
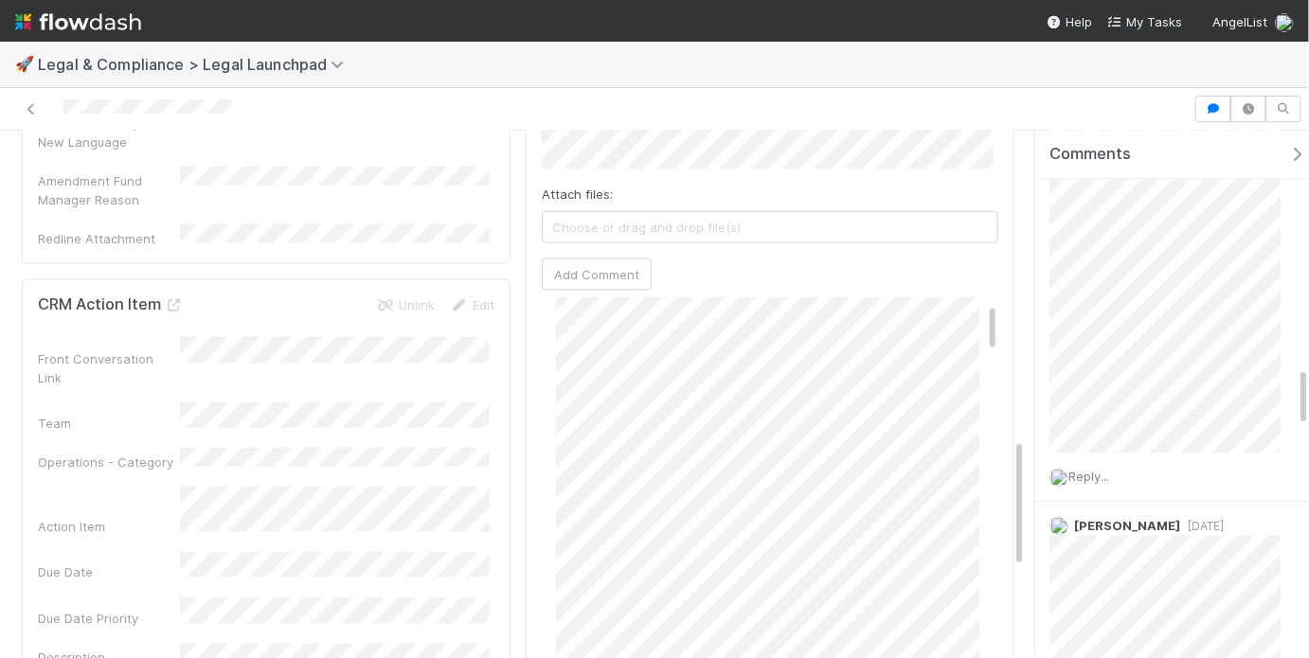
scroll to position [76, 0]
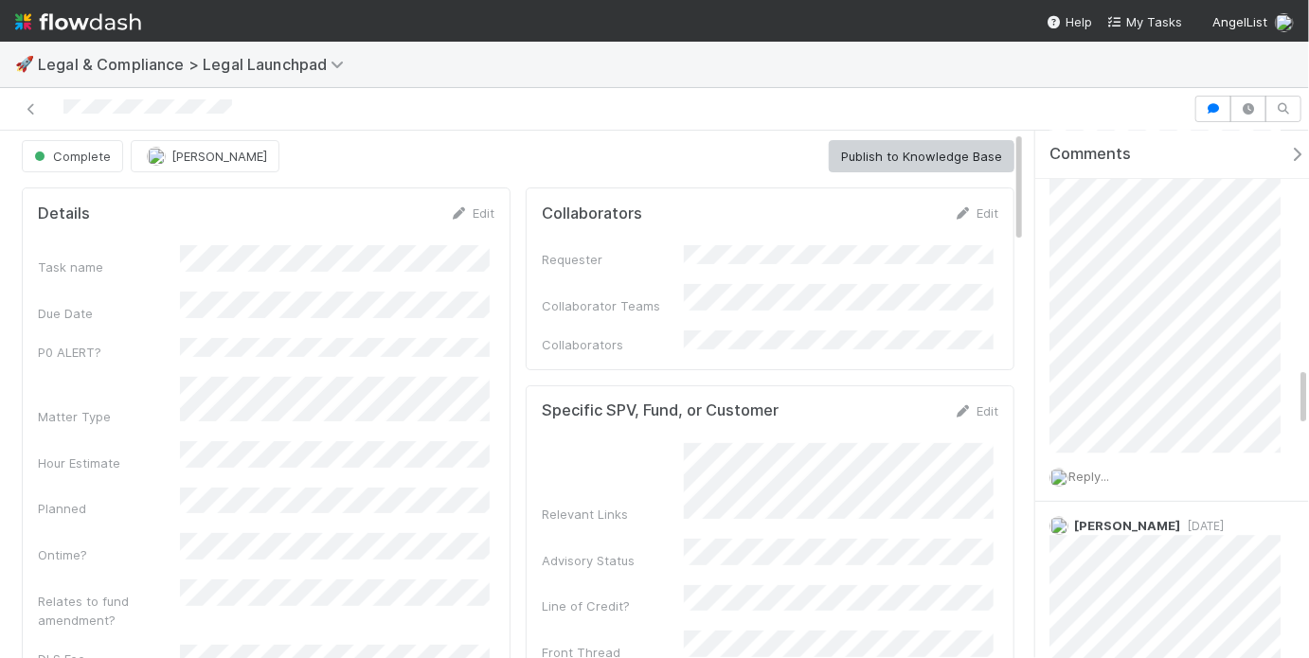
scroll to position [0, 0]
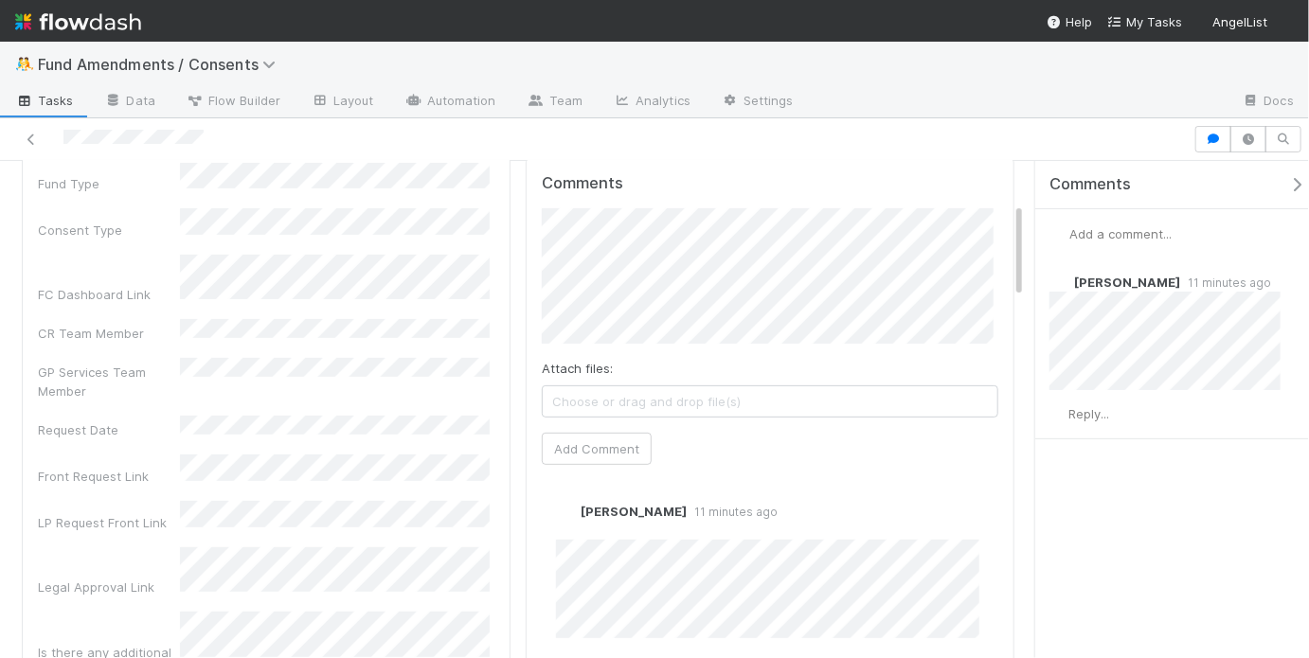
scroll to position [251, 0]
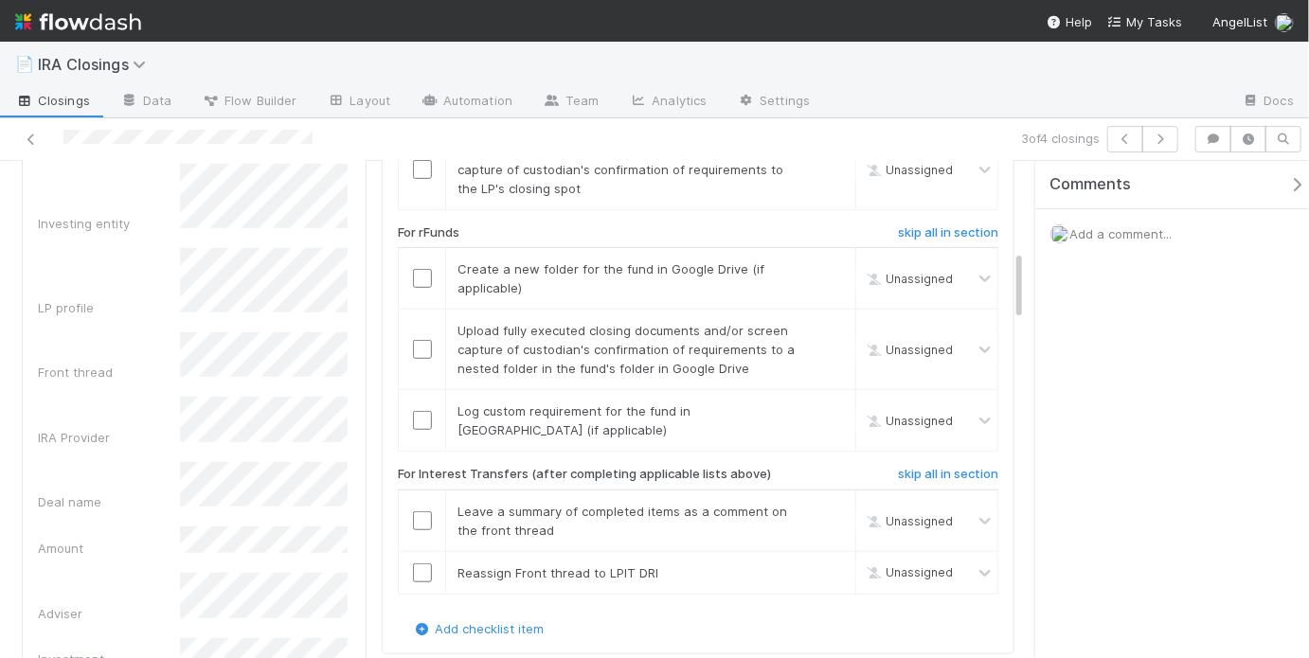
scroll to position [305, 0]
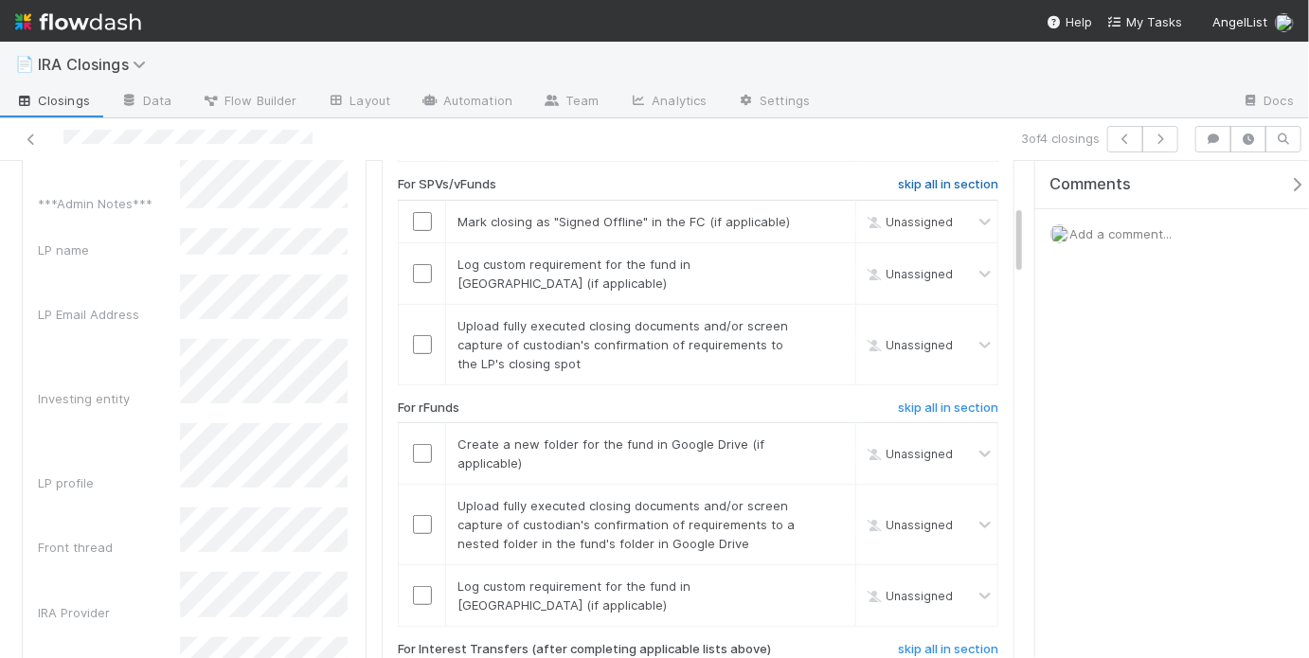
click at [898, 182] on h6 "skip all in section" at bounding box center [948, 184] width 100 height 15
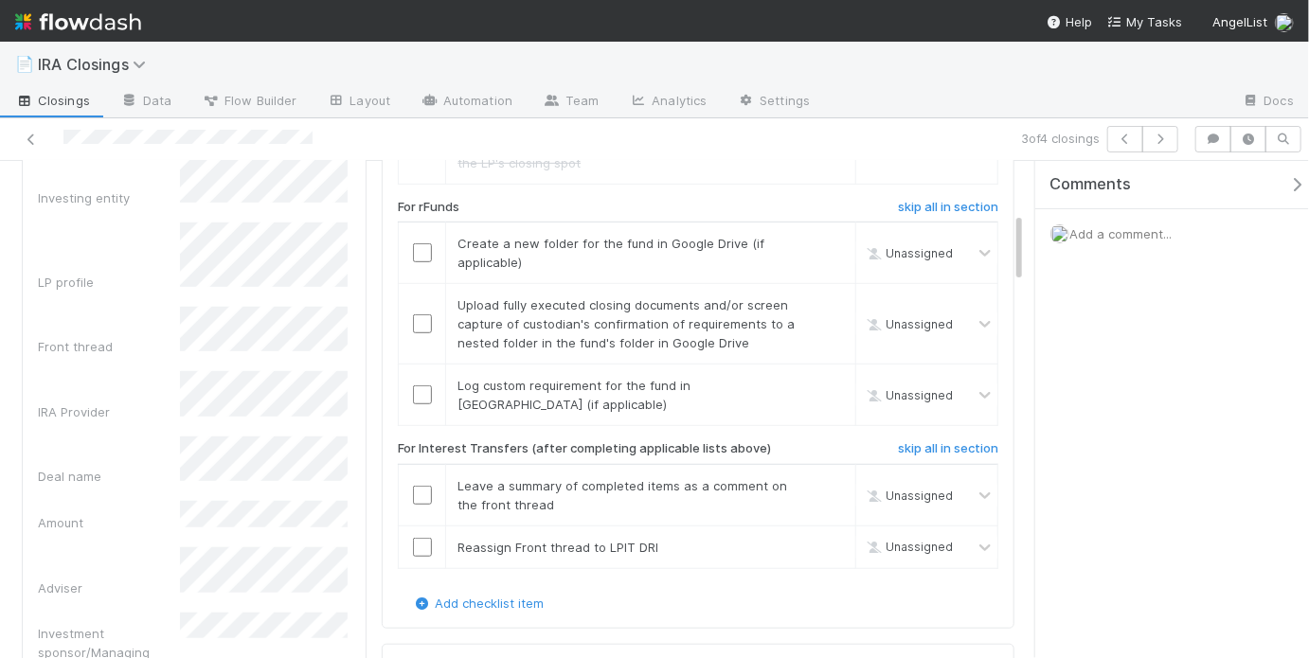
scroll to position [533, 0]
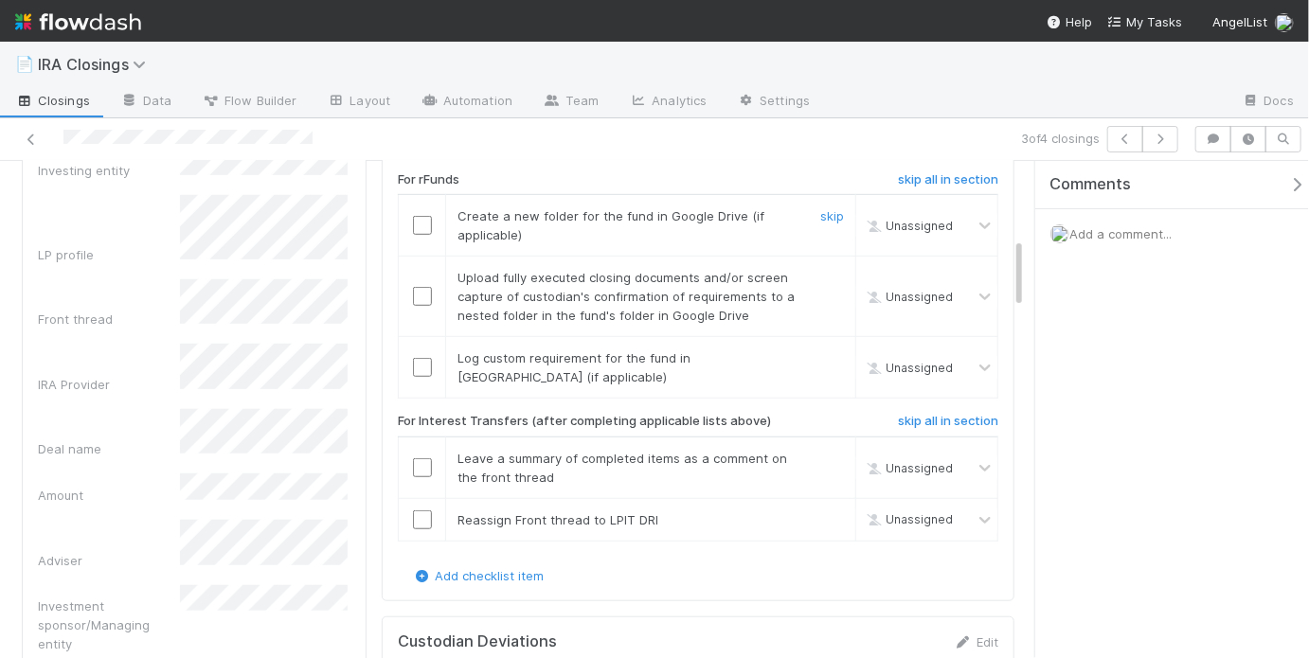
click at [420, 216] on input "checkbox" at bounding box center [422, 225] width 19 height 19
click at [413, 287] on input "checkbox" at bounding box center [422, 296] width 19 height 19
click at [421, 358] on input "checkbox" at bounding box center [422, 367] width 19 height 19
click at [915, 414] on h6 "skip all in section" at bounding box center [948, 421] width 100 height 15
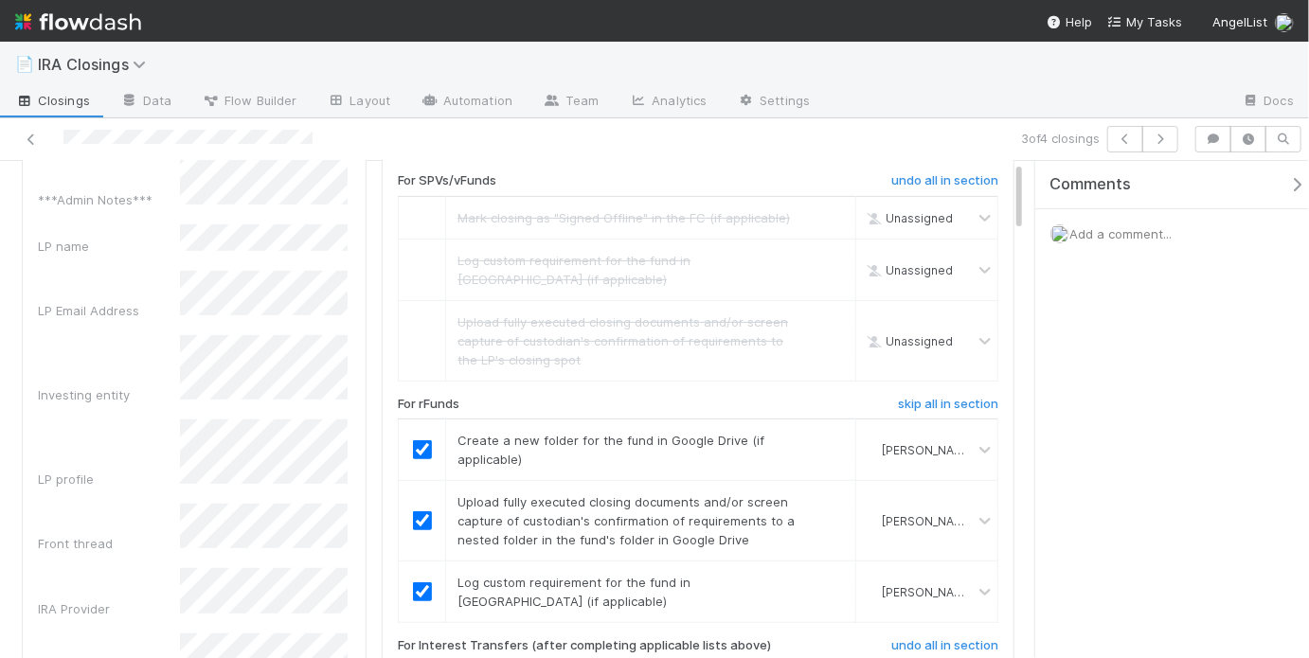
scroll to position [0, 0]
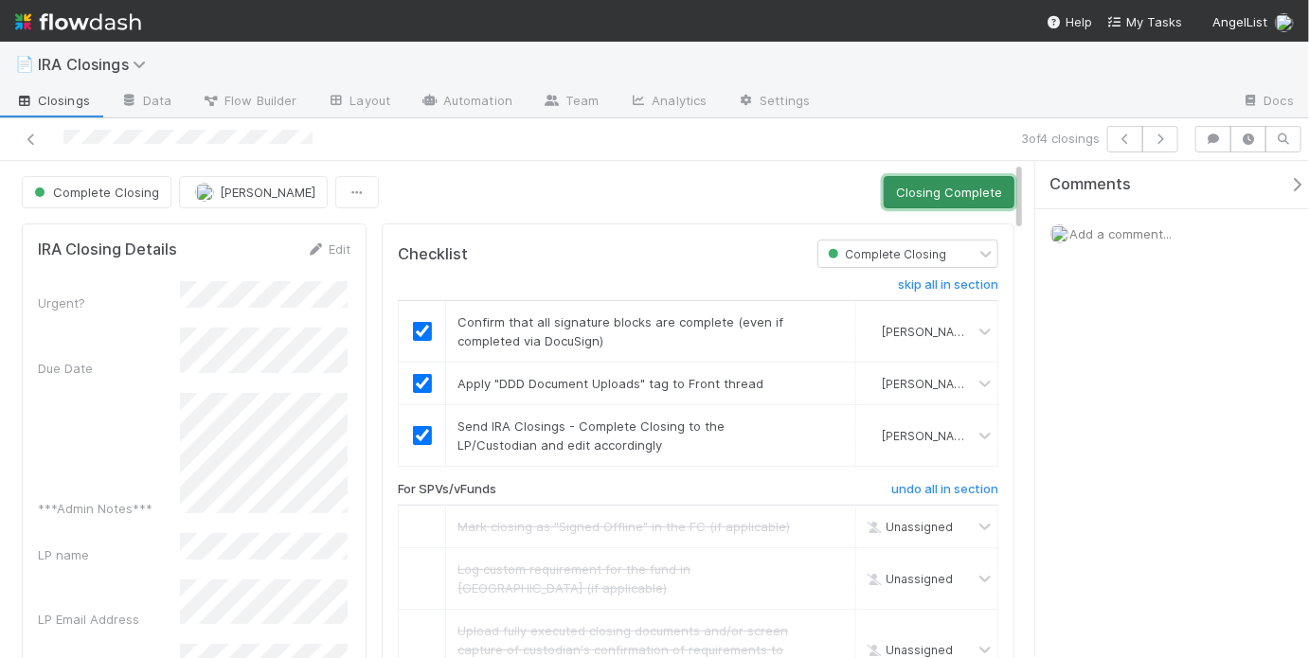
click at [924, 199] on button "Closing Complete" at bounding box center [948, 192] width 131 height 32
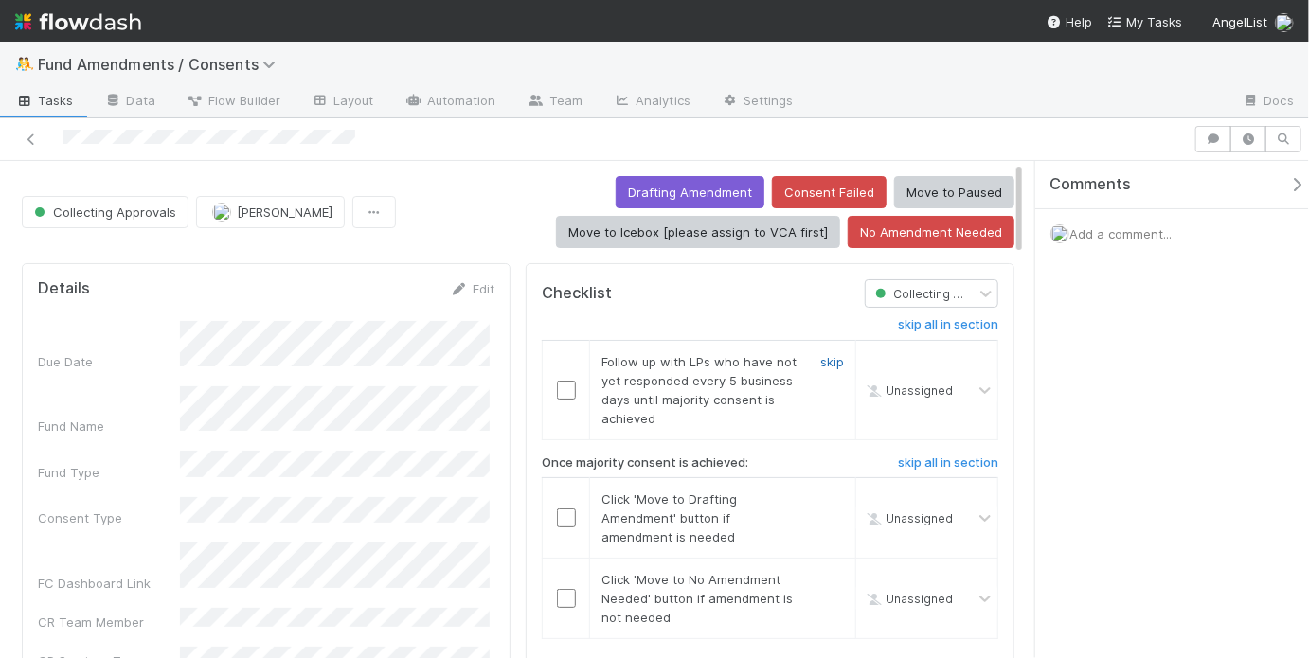
click at [820, 363] on link "skip" at bounding box center [832, 361] width 24 height 15
click at [558, 519] on input "checkbox" at bounding box center [566, 518] width 19 height 19
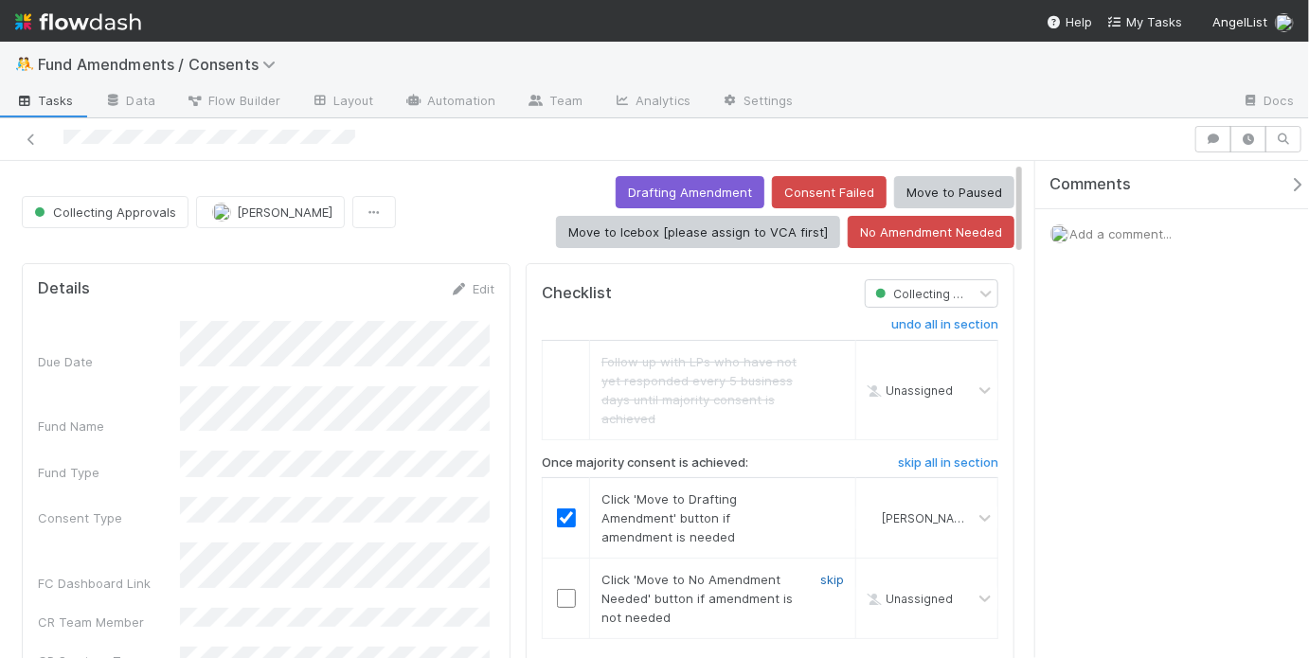
click at [820, 577] on link "skip" at bounding box center [832, 579] width 24 height 15
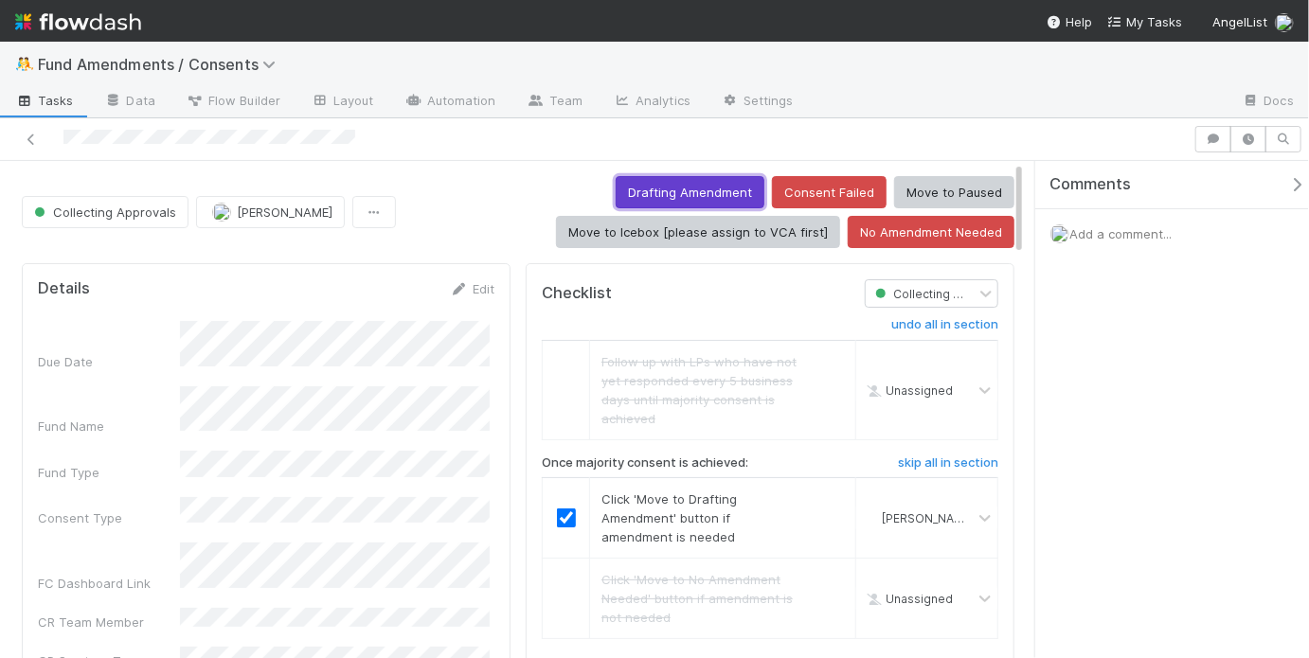
click at [701, 193] on button "Drafting Amendment" at bounding box center [690, 192] width 149 height 32
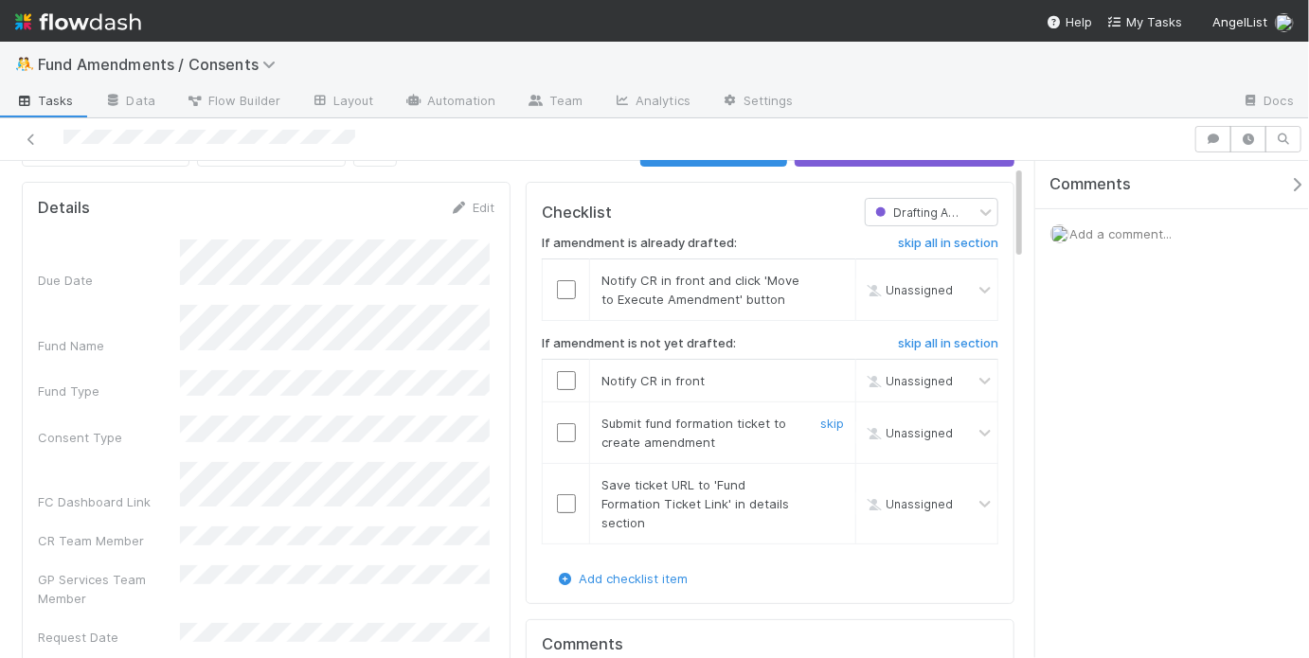
scroll to position [49, 0]
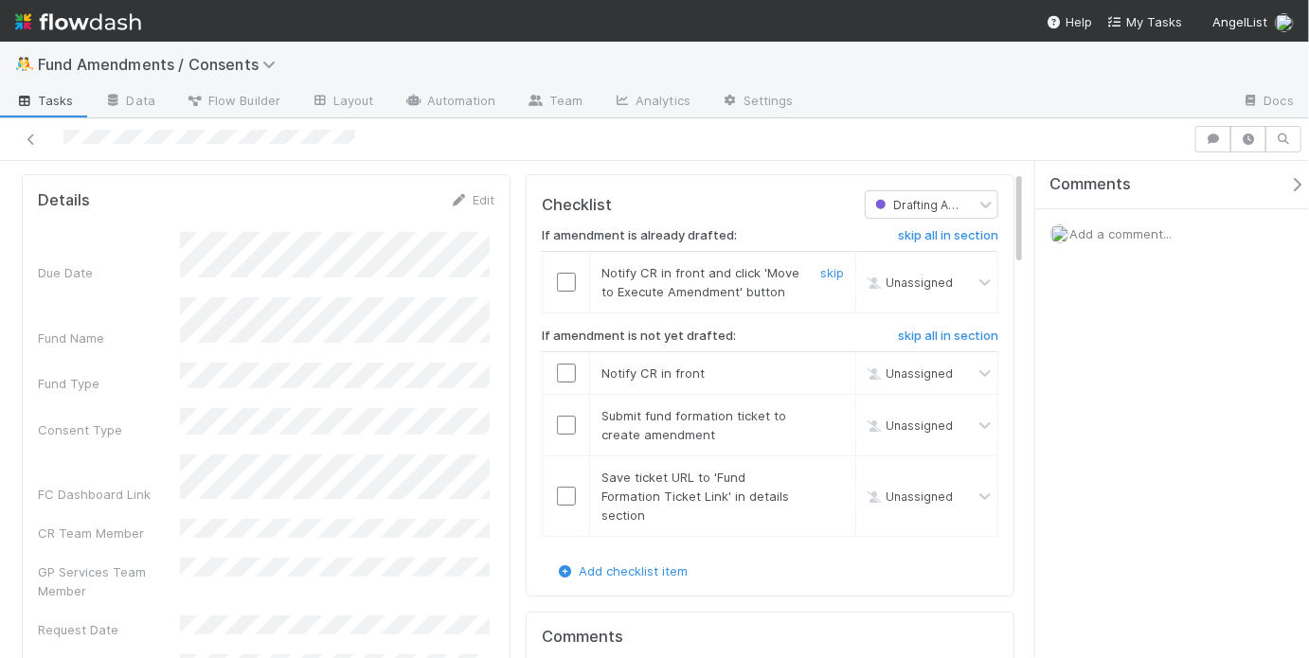
click at [560, 282] on input "checkbox" at bounding box center [566, 282] width 19 height 19
click at [953, 331] on h6 "skip all in section" at bounding box center [948, 336] width 100 height 15
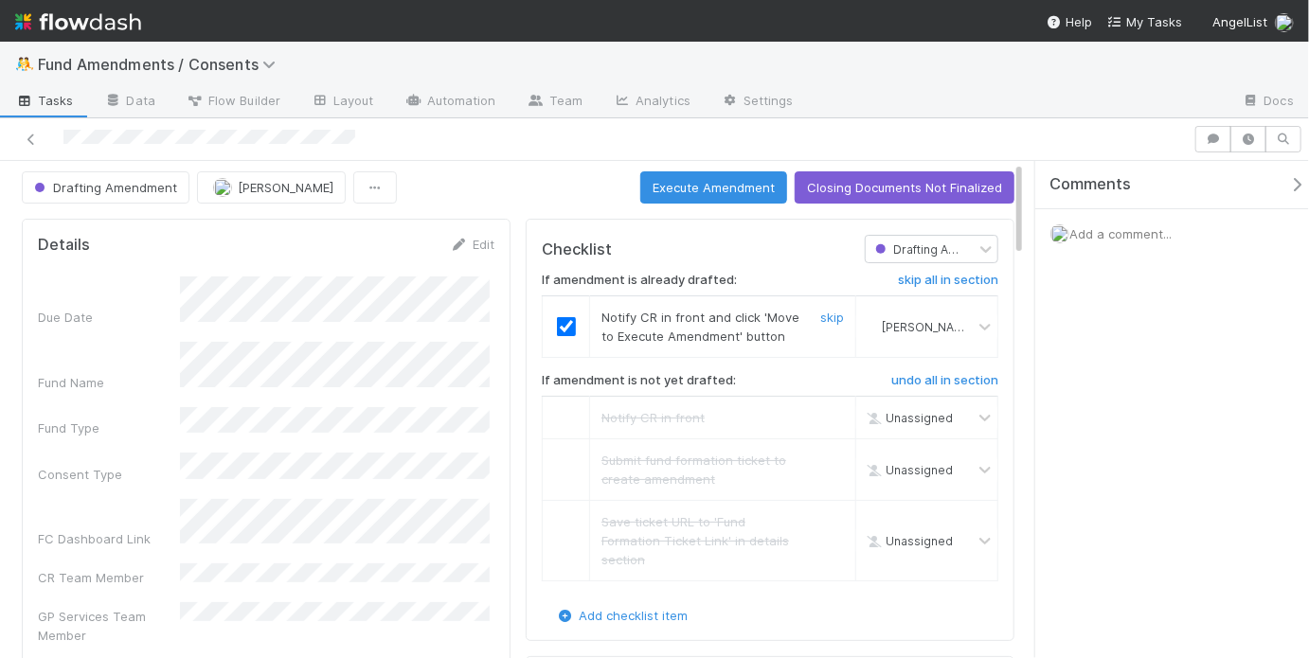
scroll to position [0, 0]
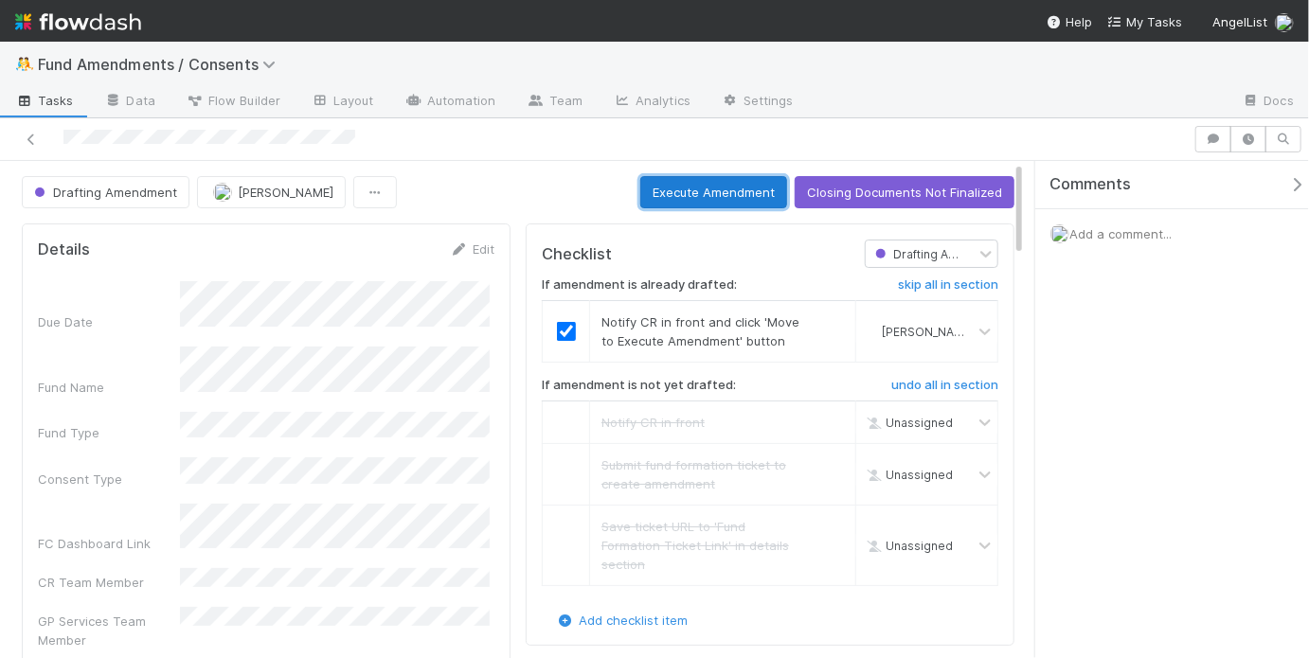
click at [695, 197] on button "Execute Amendment" at bounding box center [713, 192] width 147 height 32
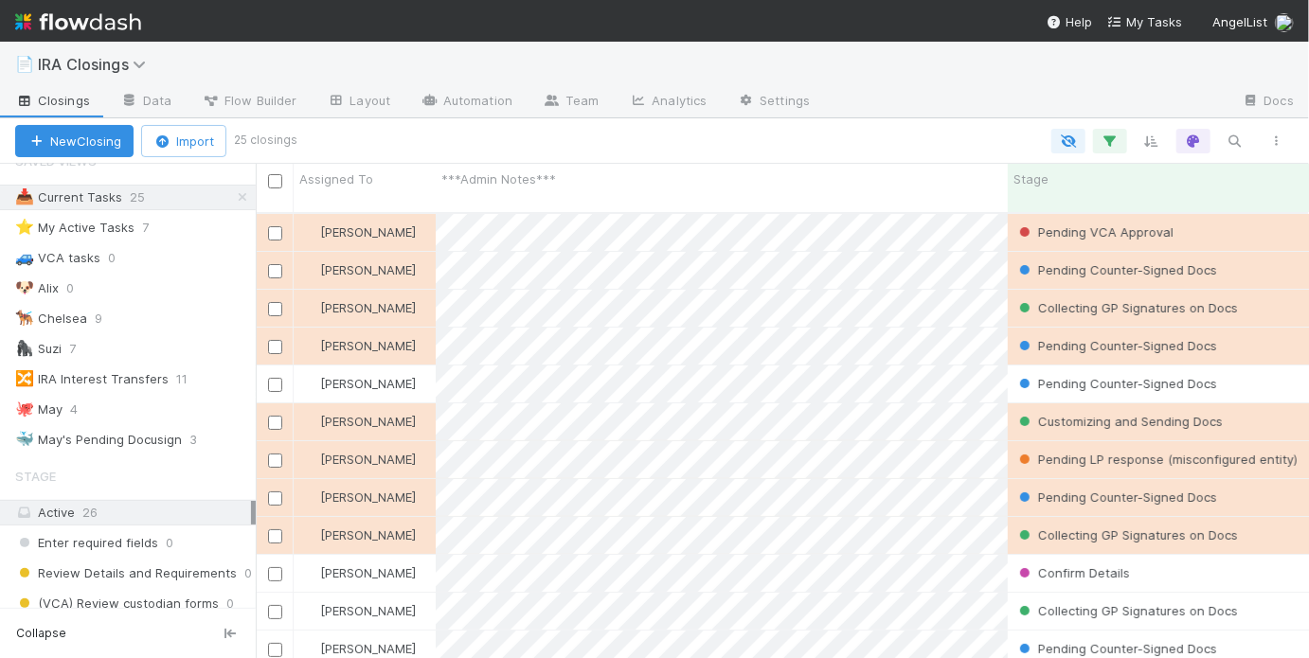
scroll to position [11, 0]
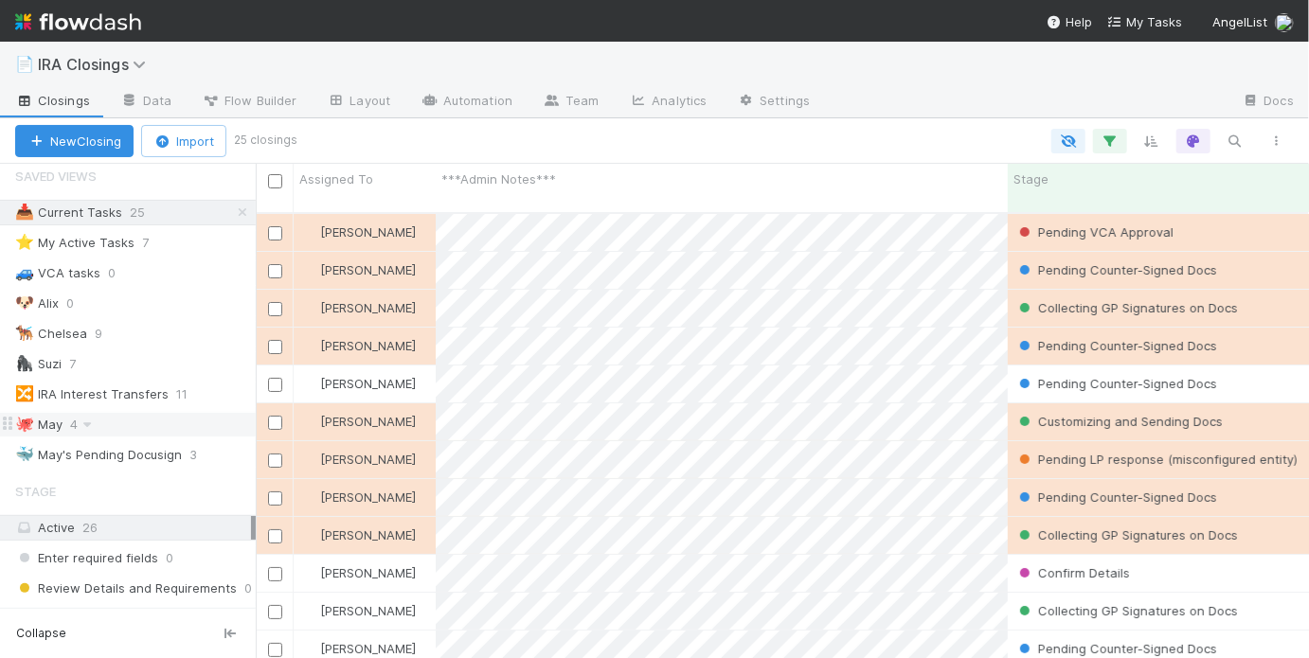
click at [189, 421] on div "🐙 May 4" at bounding box center [135, 425] width 241 height 24
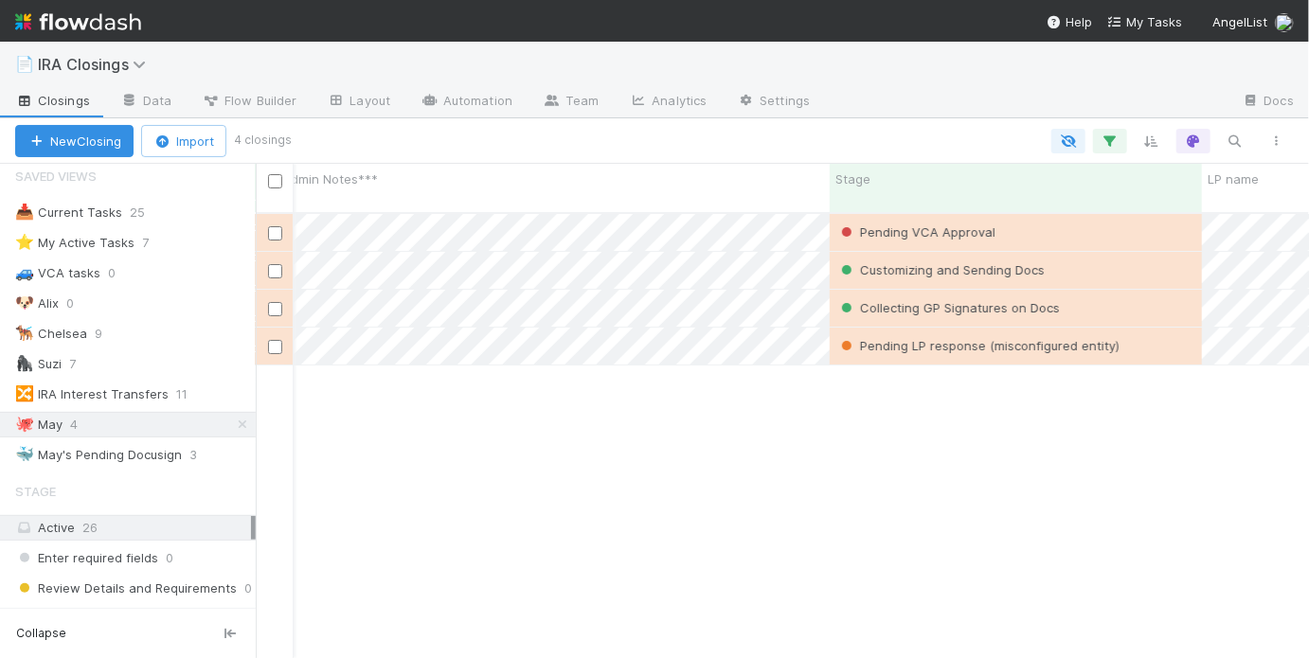
scroll to position [0, 384]
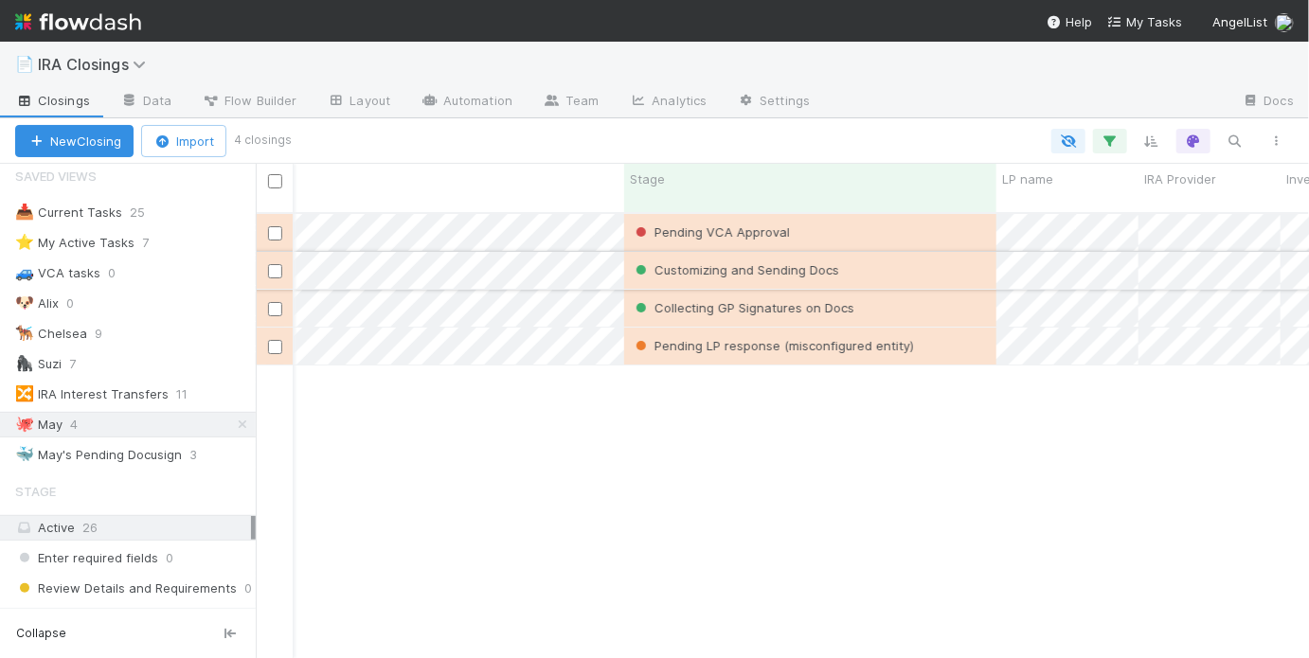
click at [906, 255] on div "Customizing and Sending Docs" at bounding box center [810, 270] width 372 height 37
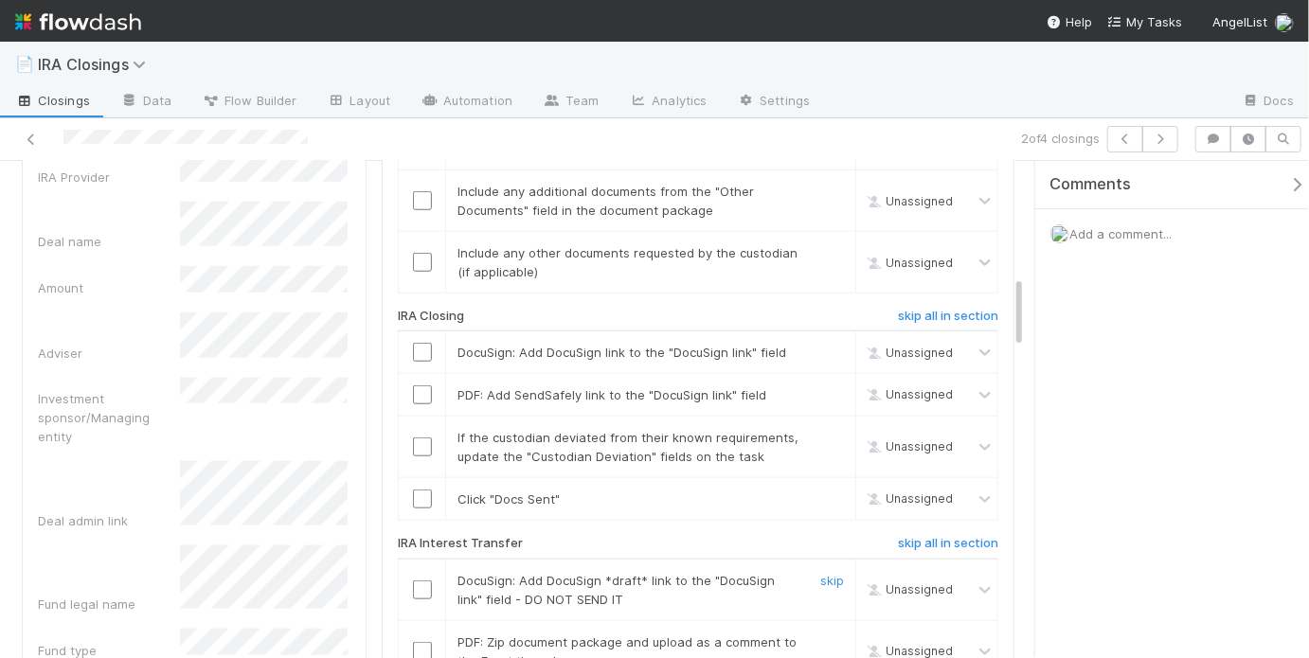
scroll to position [833, 0]
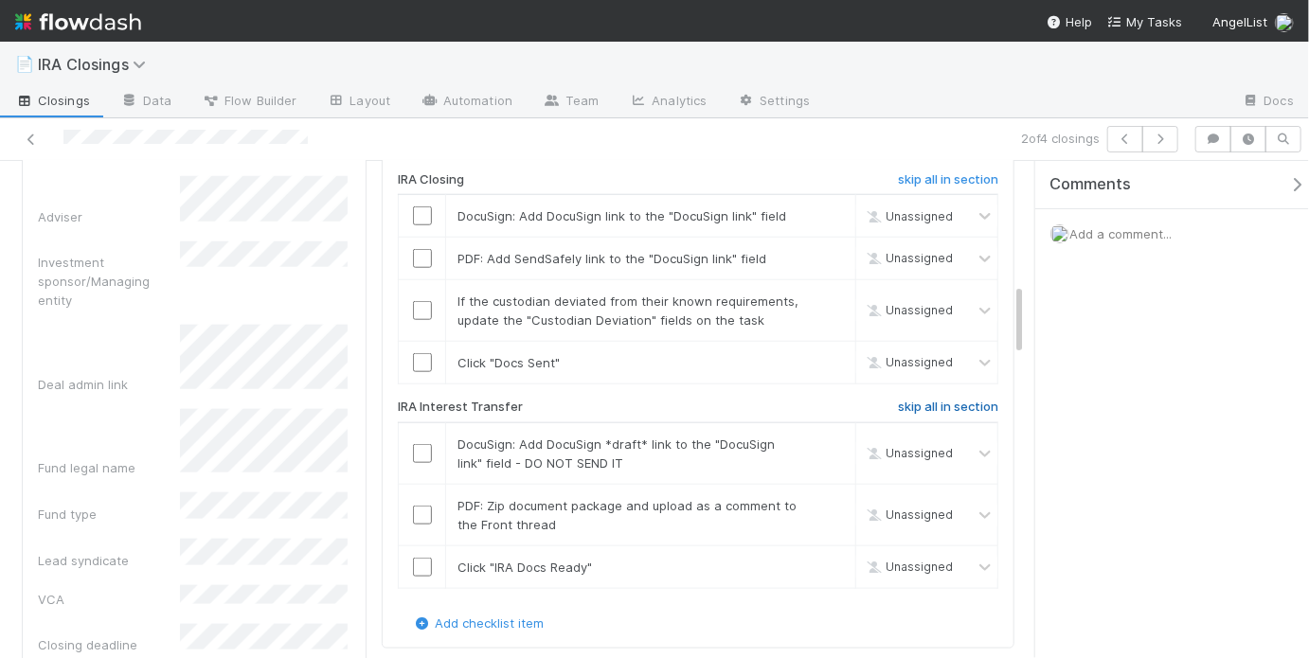
click at [933, 400] on h6 "skip all in section" at bounding box center [948, 407] width 100 height 15
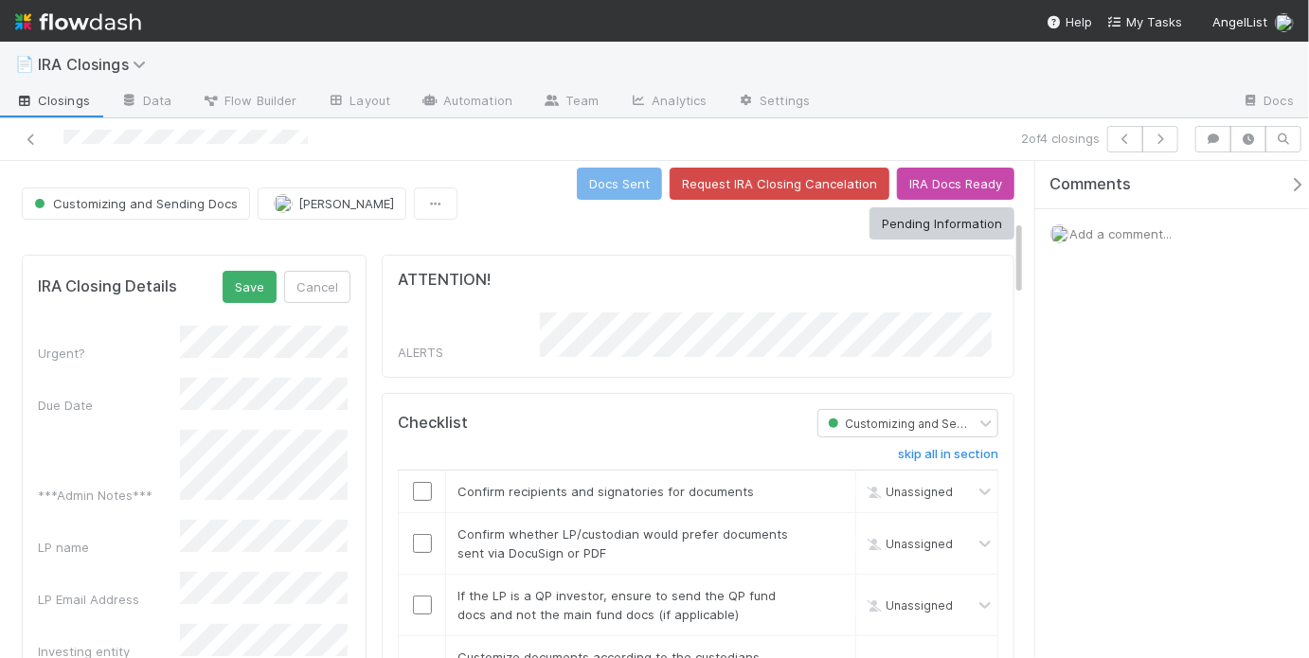
scroll to position [0, 0]
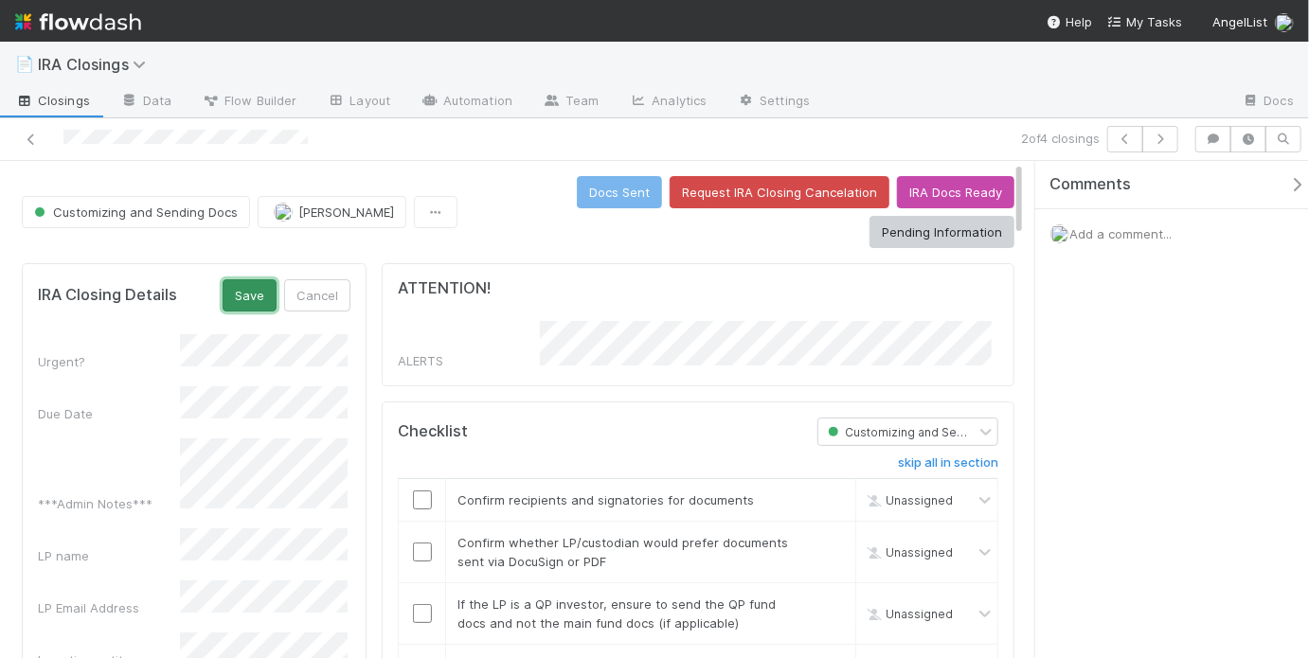
click at [252, 291] on button "Save" at bounding box center [250, 295] width 54 height 32
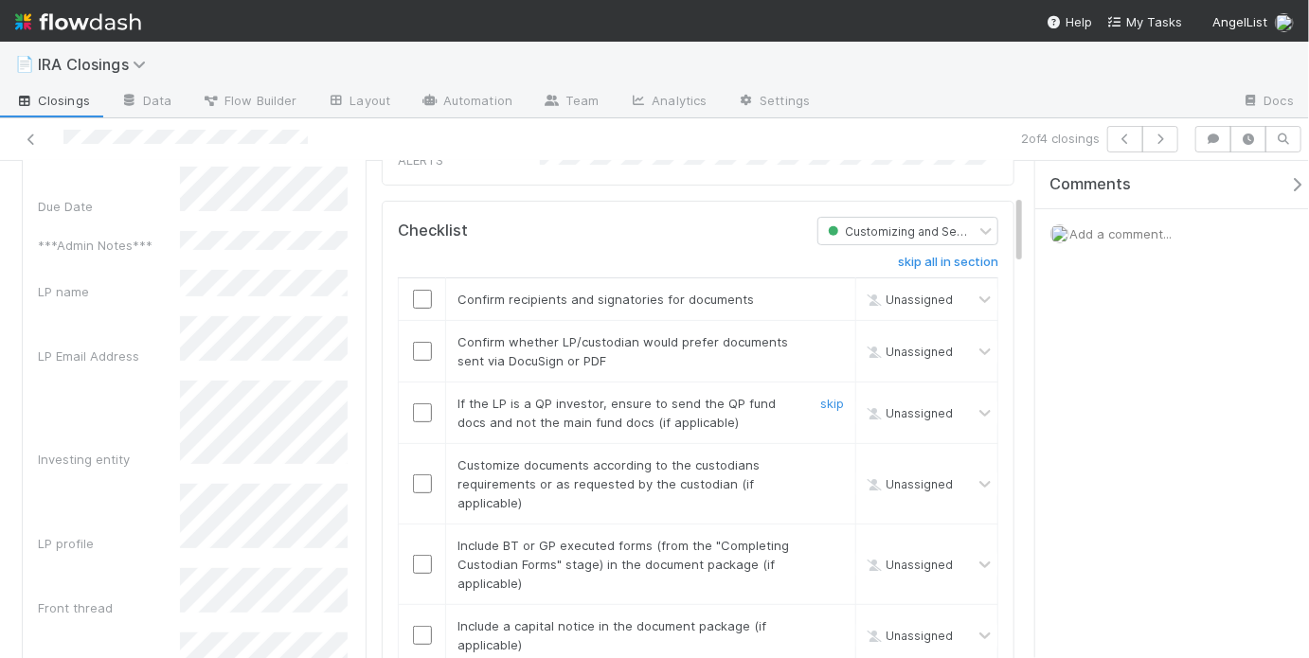
scroll to position [188, 0]
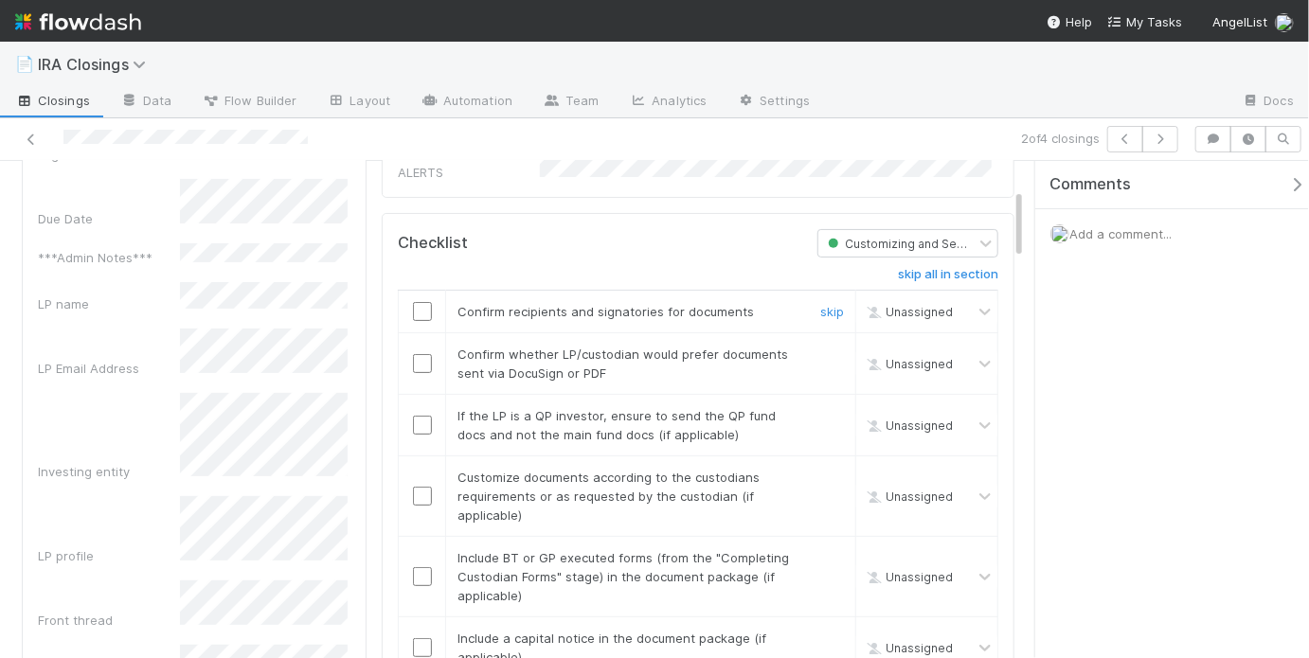
click at [419, 304] on input "checkbox" at bounding box center [422, 311] width 19 height 19
click at [420, 354] on input "checkbox" at bounding box center [422, 363] width 19 height 19
click at [805, 407] on div "skip" at bounding box center [829, 425] width 57 height 38
click at [821, 408] on link "skip" at bounding box center [832, 415] width 24 height 15
click at [425, 487] on input "checkbox" at bounding box center [422, 496] width 19 height 19
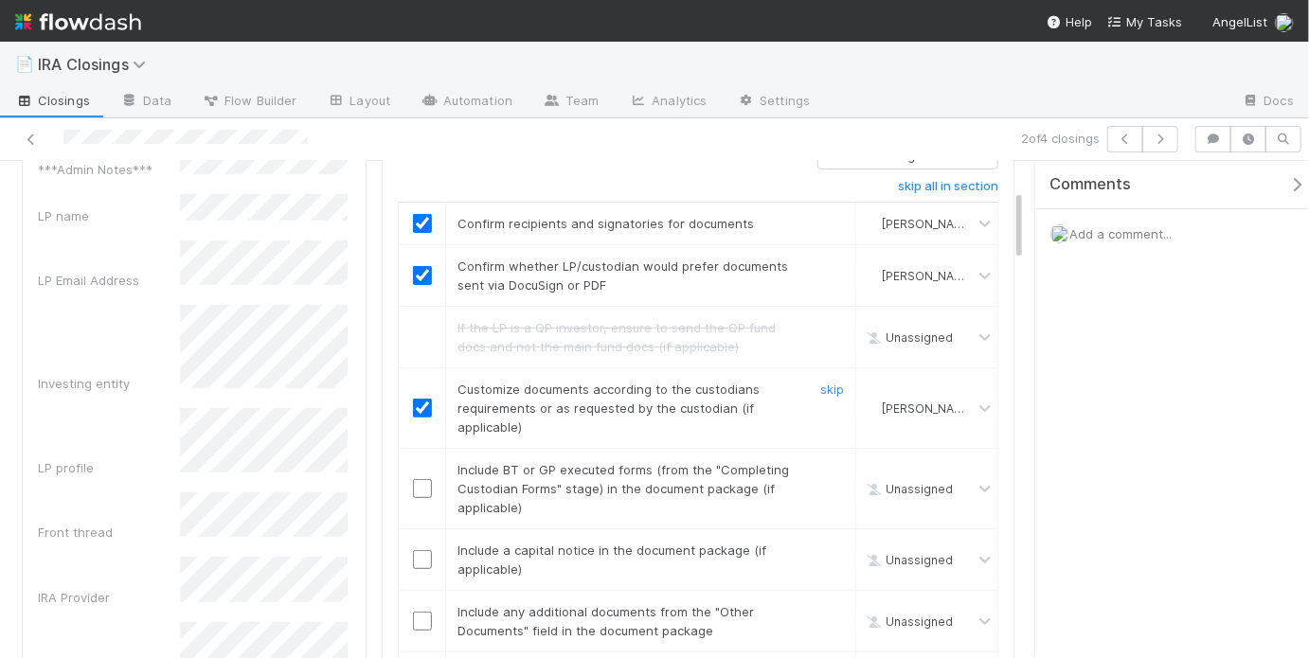
scroll to position [297, 0]
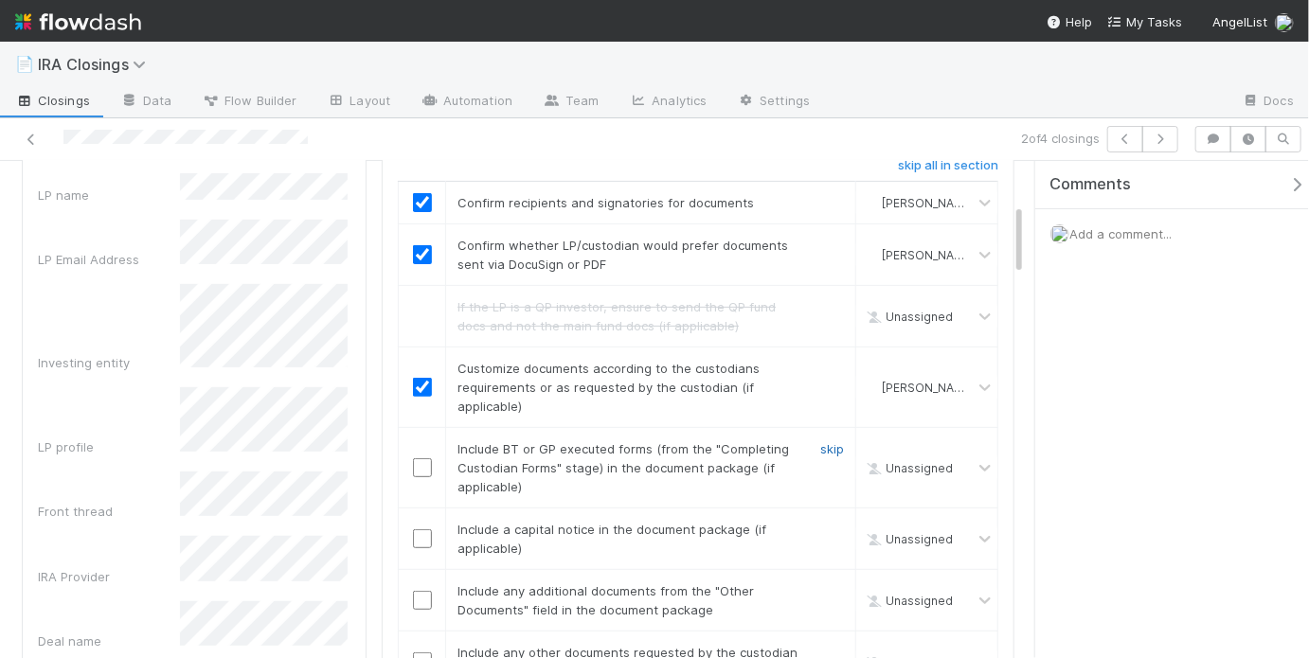
click at [820, 441] on link "skip" at bounding box center [832, 448] width 24 height 15
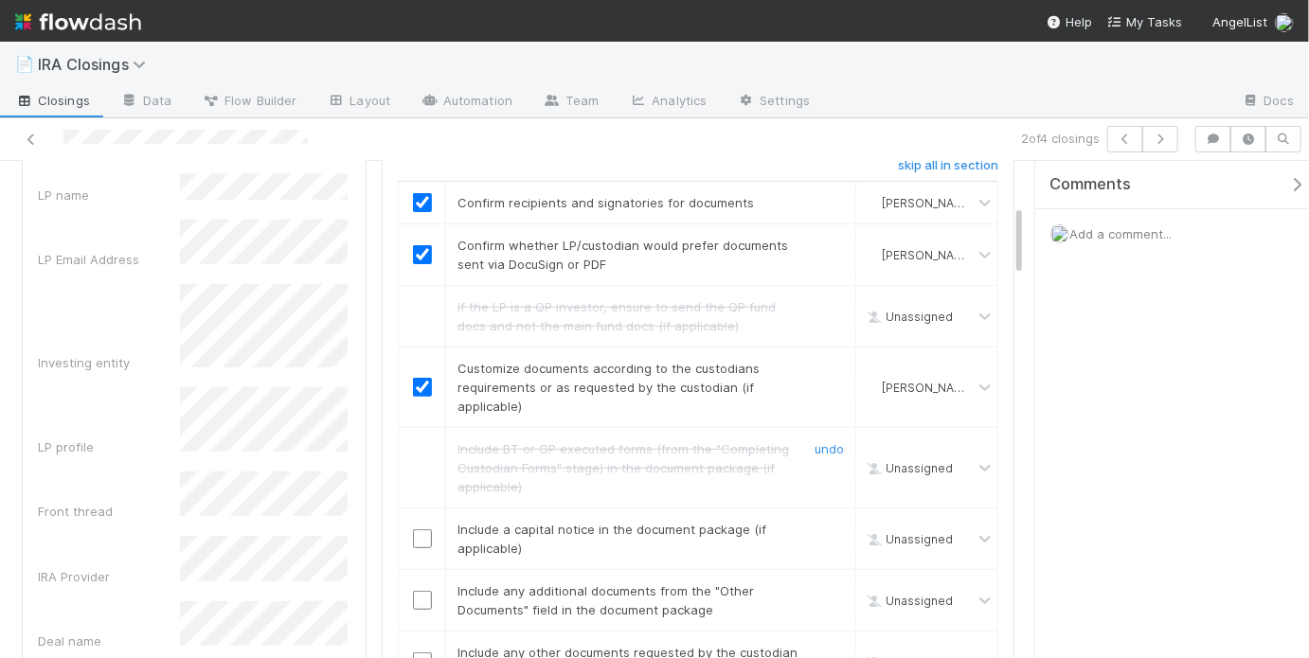
scroll to position [324, 0]
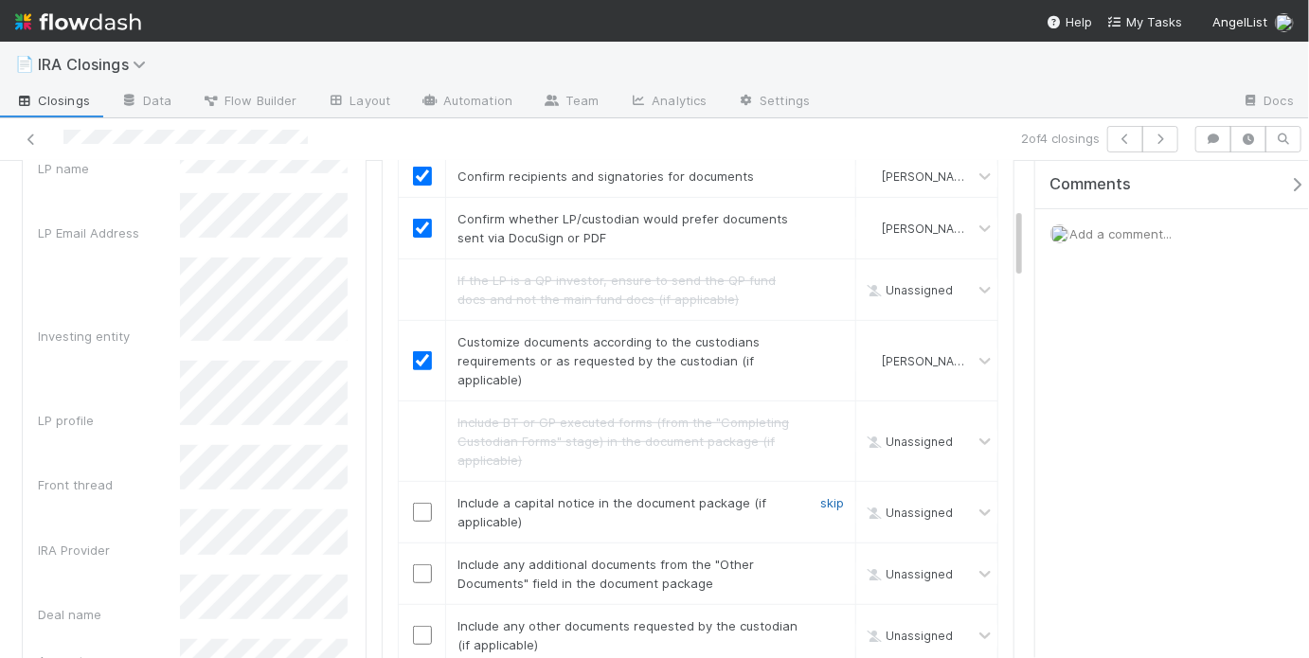
click at [820, 495] on link "skip" at bounding box center [832, 502] width 24 height 15
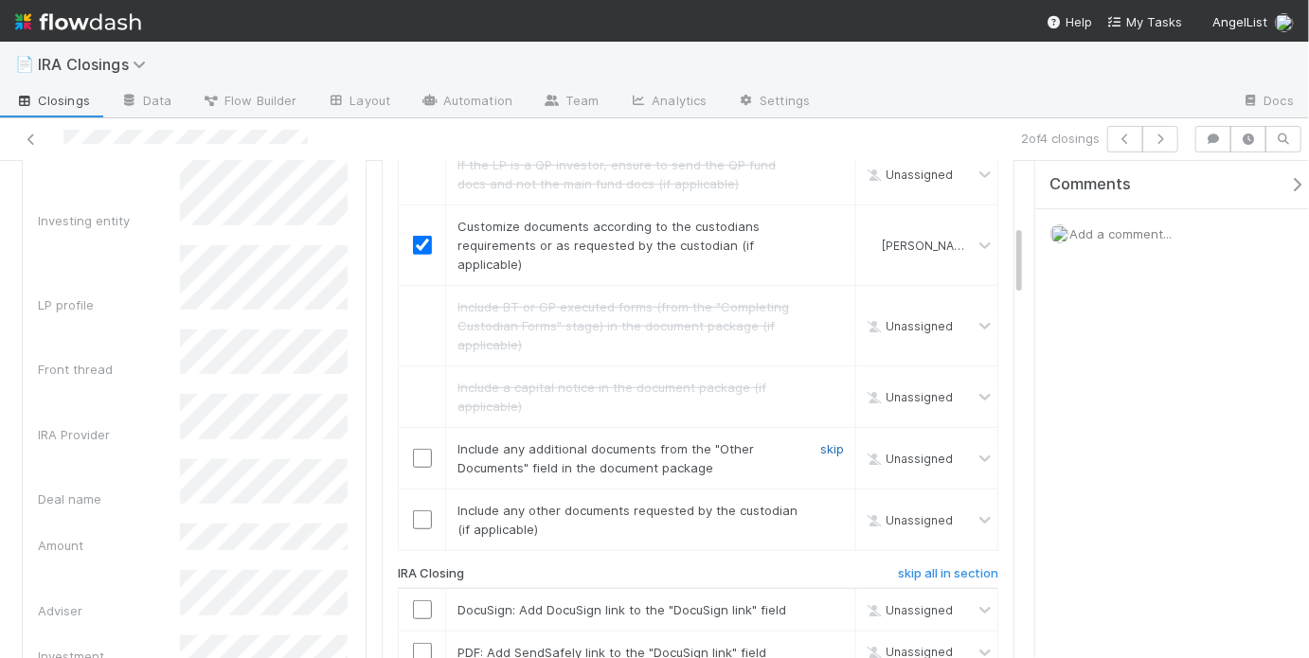
click at [827, 443] on link "skip" at bounding box center [832, 448] width 24 height 15
click at [827, 503] on link "skip" at bounding box center [832, 510] width 24 height 15
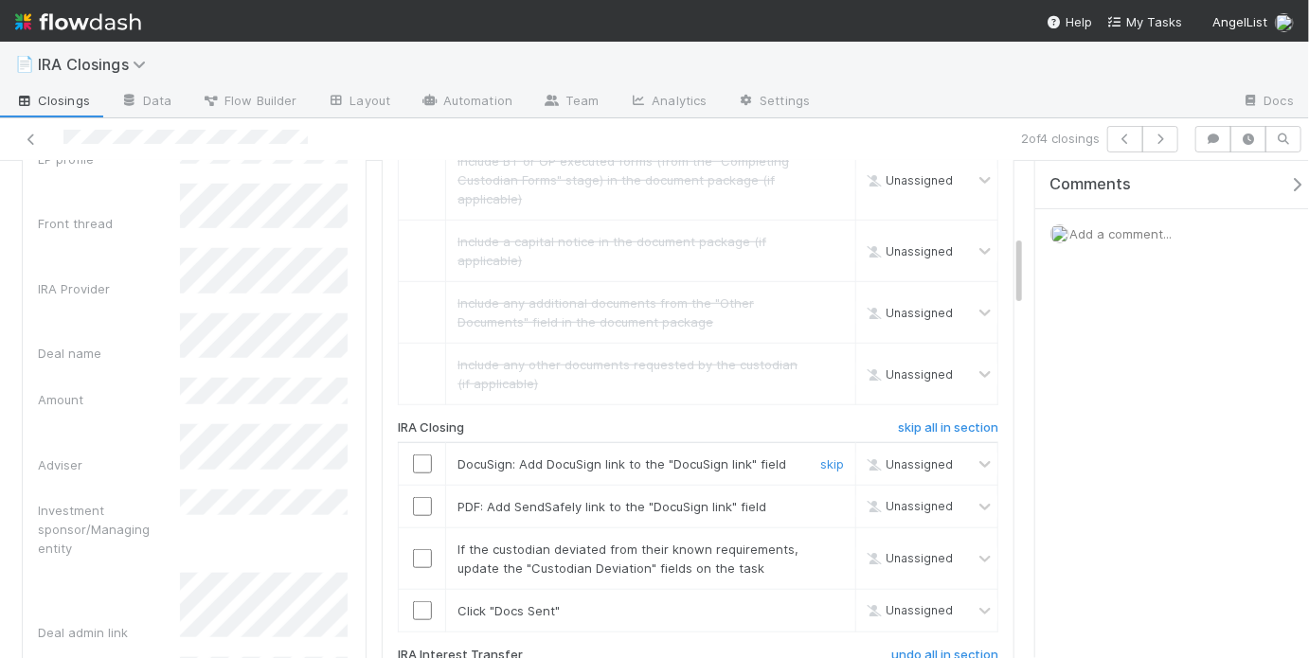
scroll to position [591, 0]
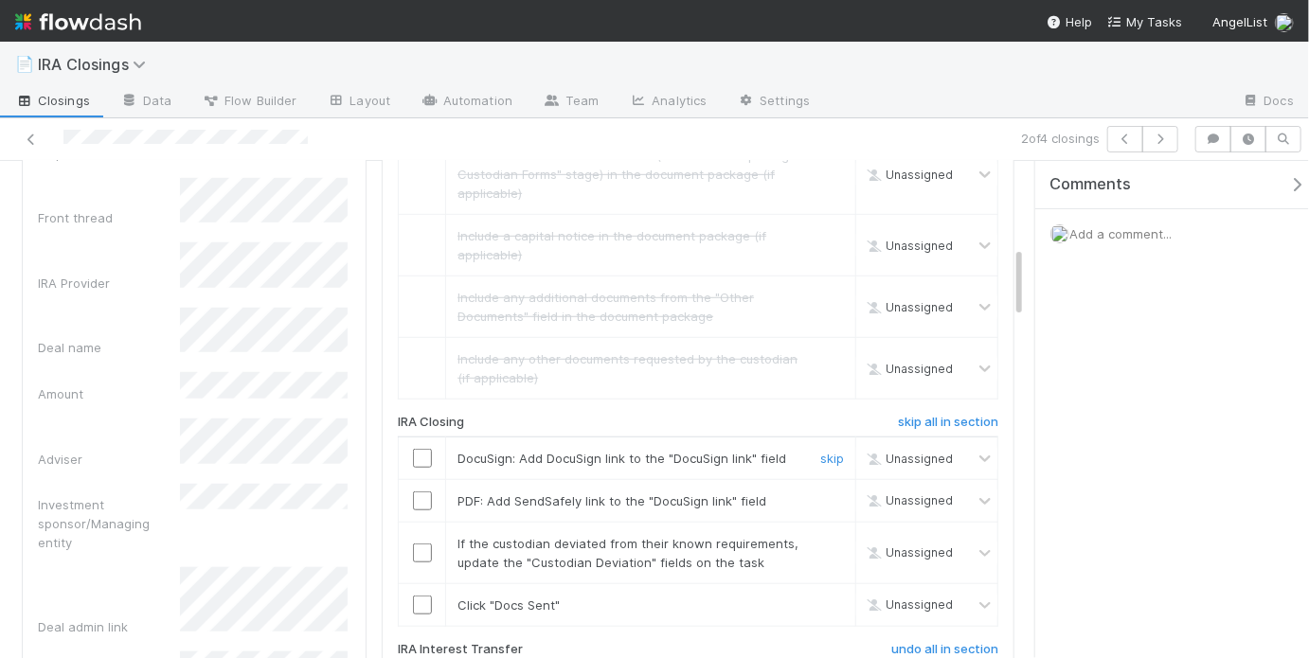
click at [416, 451] on input "checkbox" at bounding box center [422, 458] width 19 height 19
click at [825, 493] on link "skip" at bounding box center [832, 500] width 24 height 15
click at [820, 536] on link "skip" at bounding box center [832, 543] width 24 height 15
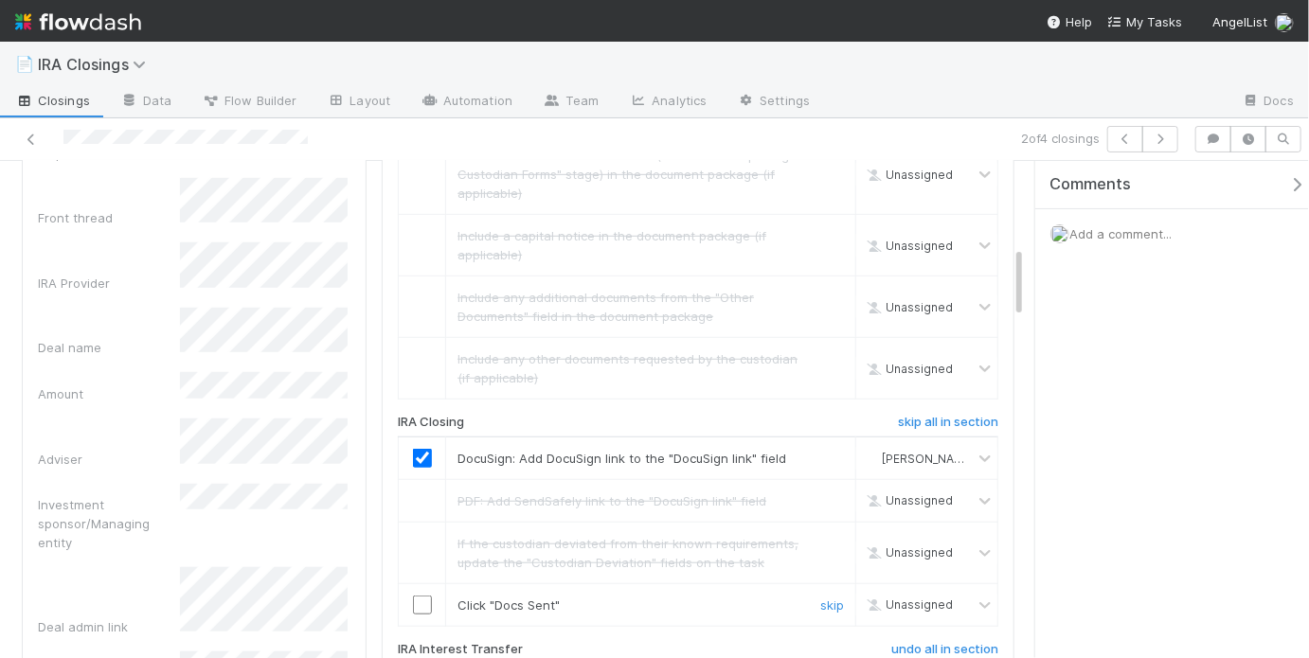
click at [419, 596] on input "checkbox" at bounding box center [422, 605] width 19 height 19
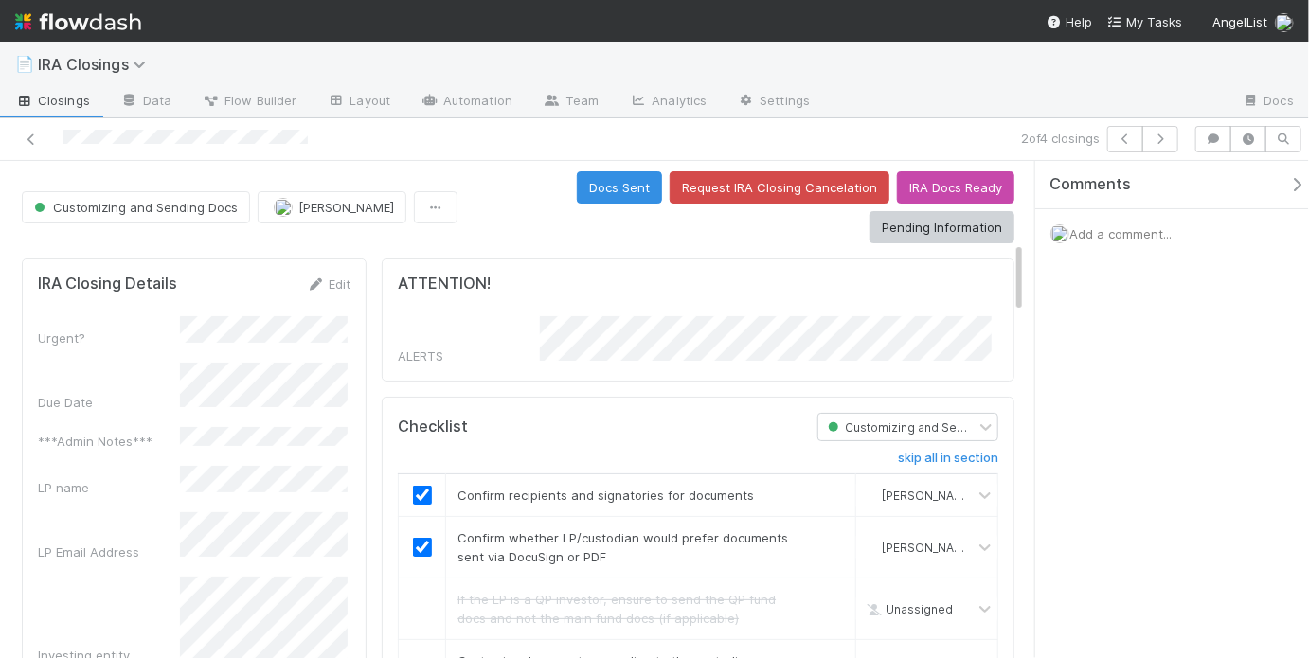
scroll to position [0, 0]
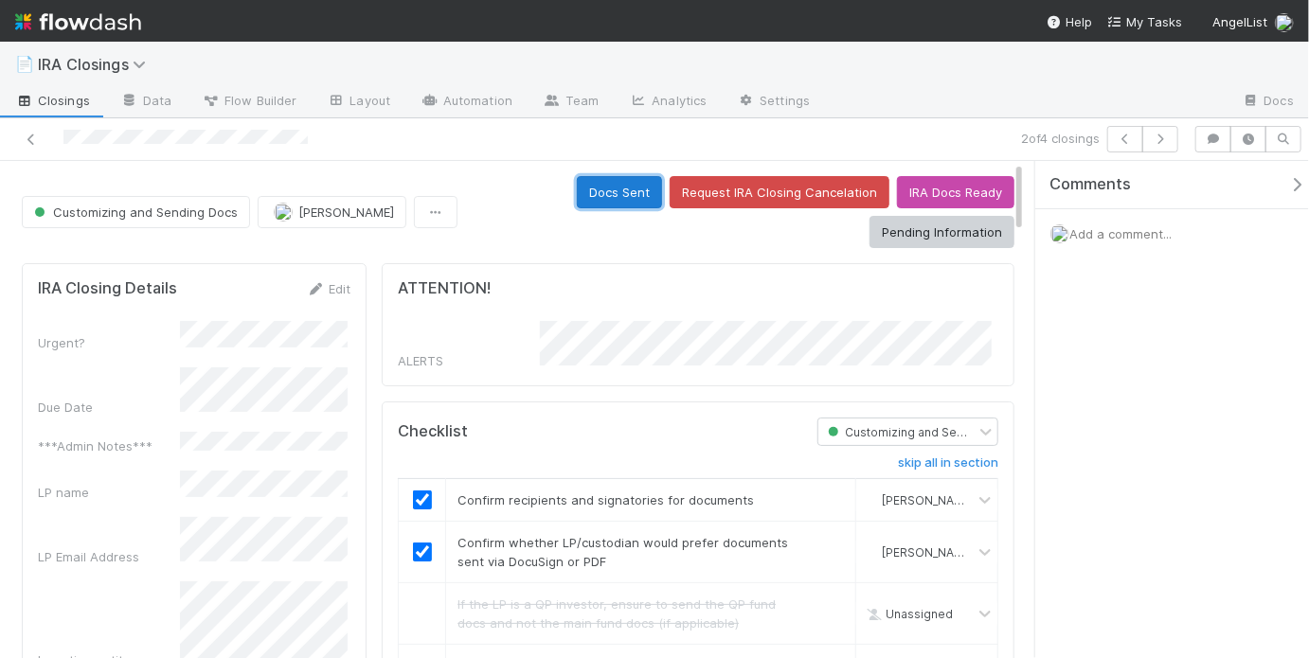
click at [617, 201] on button "Docs Sent" at bounding box center [619, 192] width 85 height 32
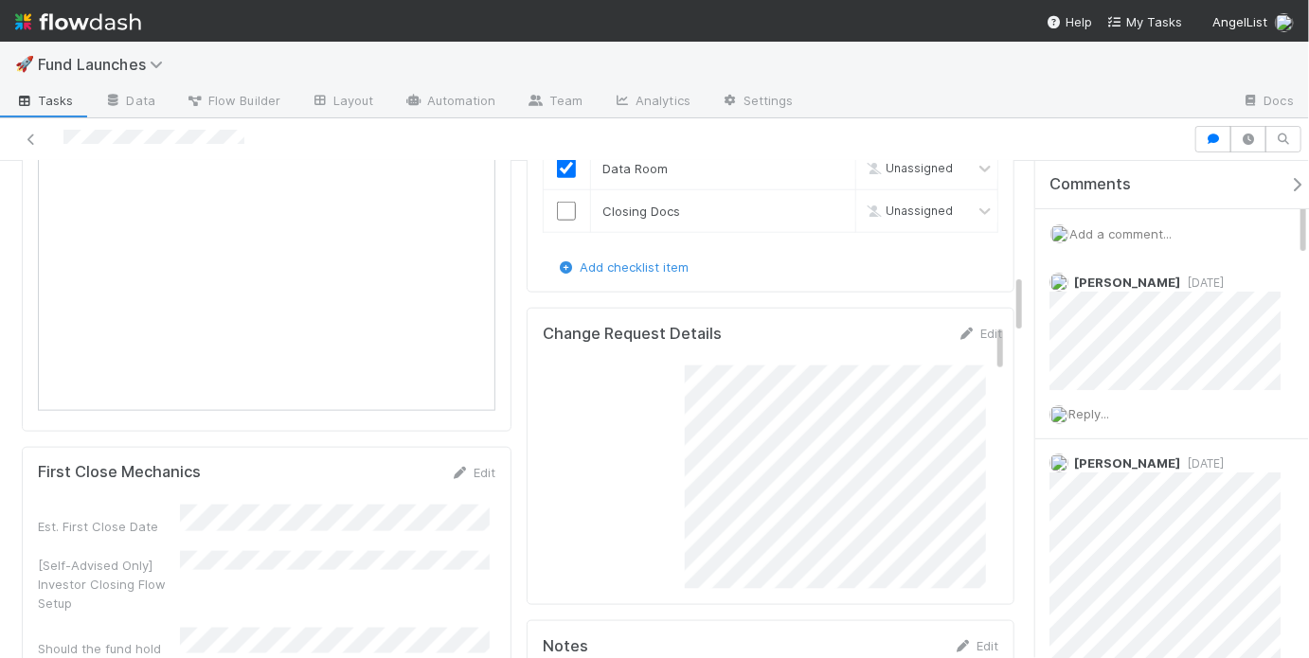
checkbox input "true"
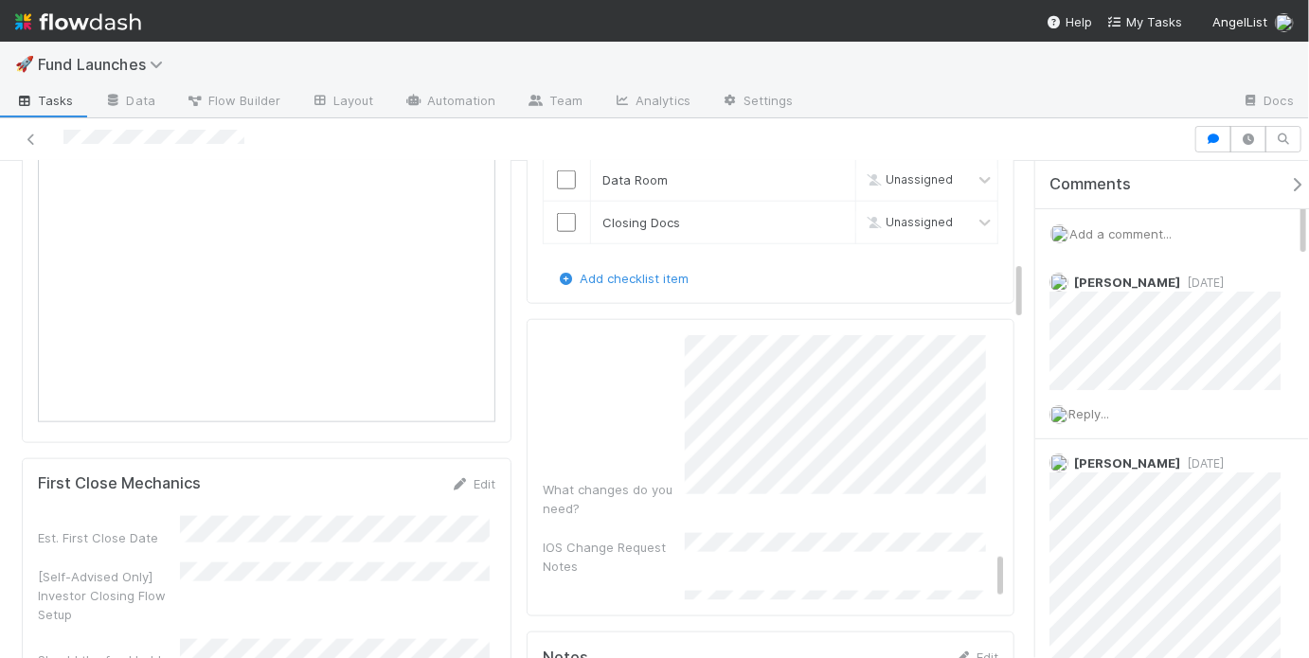
scroll to position [1110, 0]
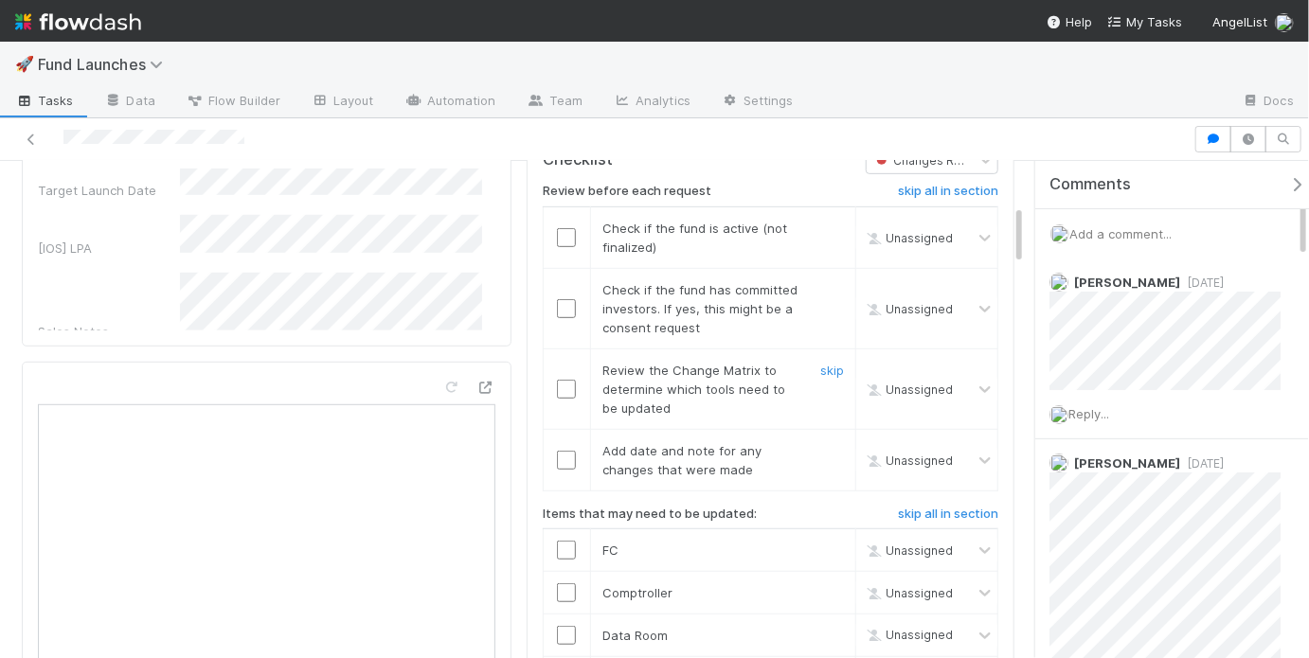
scroll to position [508, 0]
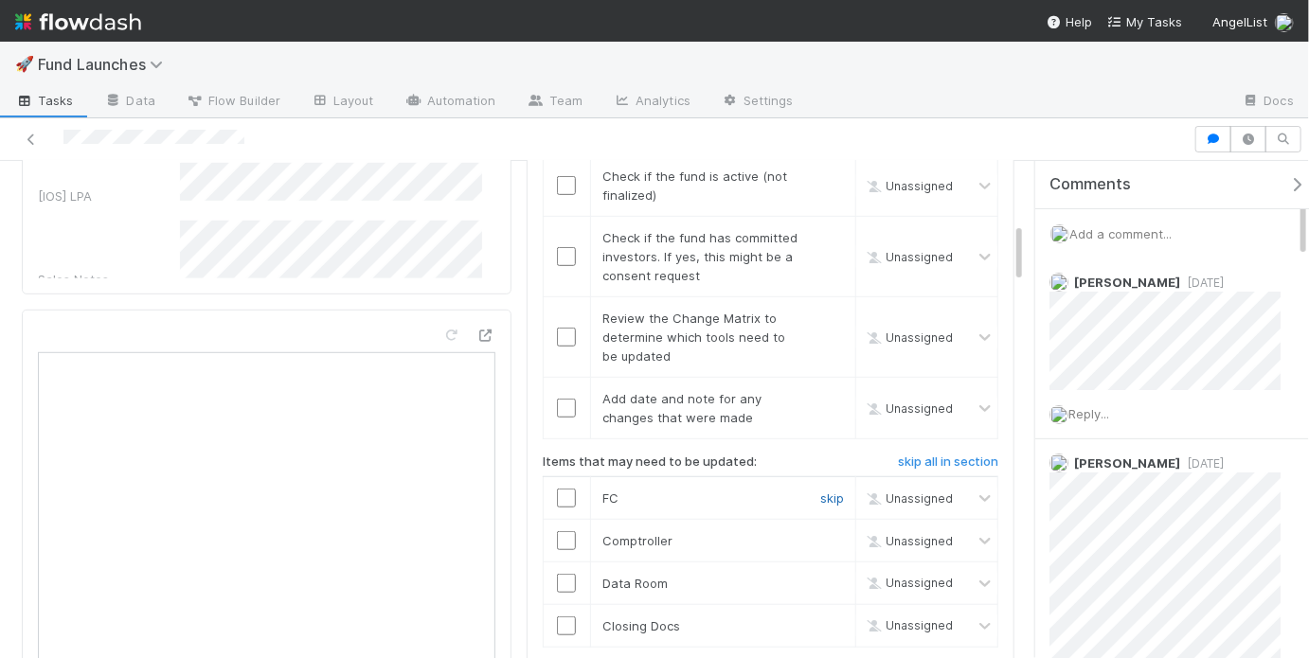
click at [824, 491] on link "skip" at bounding box center [832, 498] width 24 height 15
click at [820, 533] on link "skip" at bounding box center [832, 540] width 24 height 15
drag, startPoint x: 564, startPoint y: 570, endPoint x: 576, endPoint y: 573, distance: 11.7
click at [564, 574] on input "checkbox" at bounding box center [566, 583] width 19 height 19
click at [823, 618] on link "skip" at bounding box center [832, 625] width 24 height 15
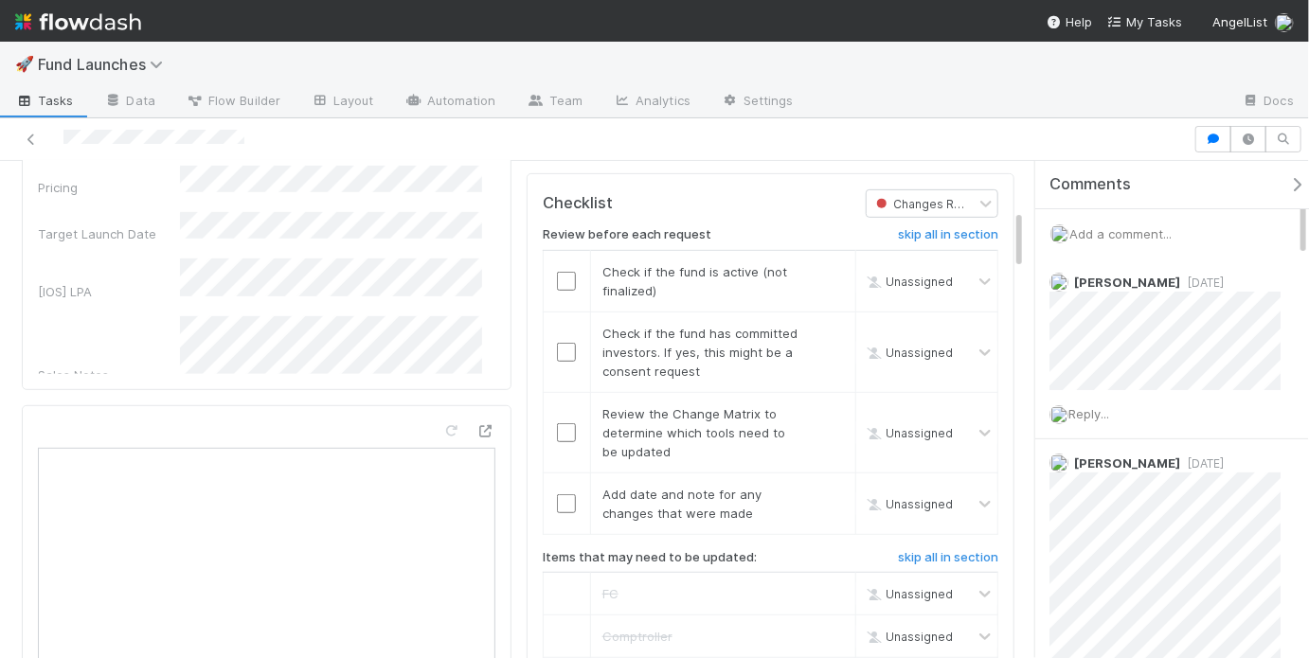
scroll to position [395, 0]
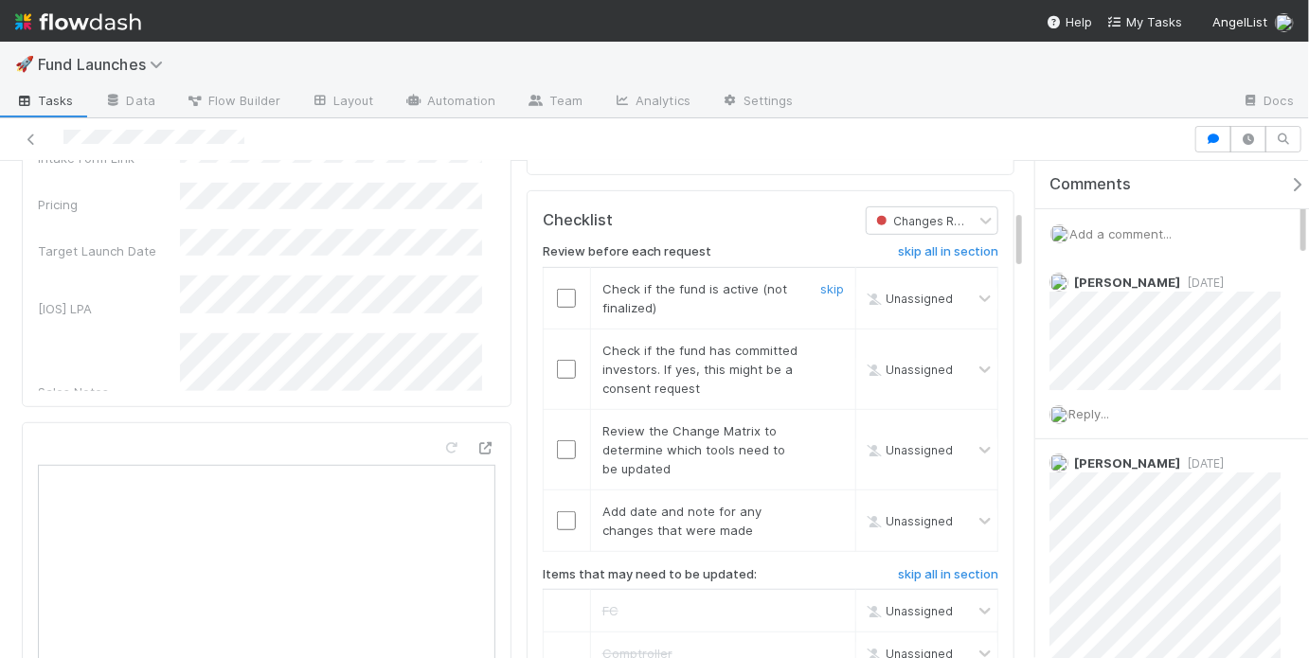
click at [564, 289] on input "checkbox" at bounding box center [566, 298] width 19 height 19
click at [563, 363] on input "checkbox" at bounding box center [566, 369] width 19 height 19
click at [565, 443] on input "checkbox" at bounding box center [566, 449] width 19 height 19
click at [557, 512] on input "checkbox" at bounding box center [566, 520] width 19 height 19
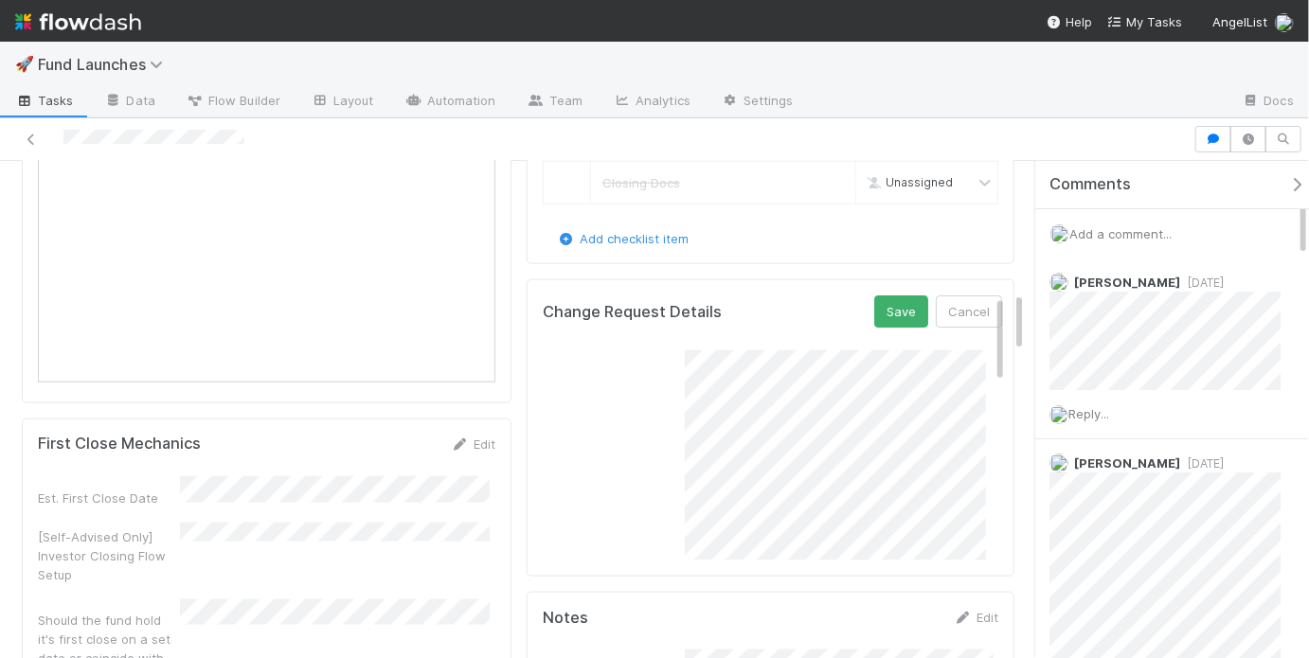
scroll to position [746, 0]
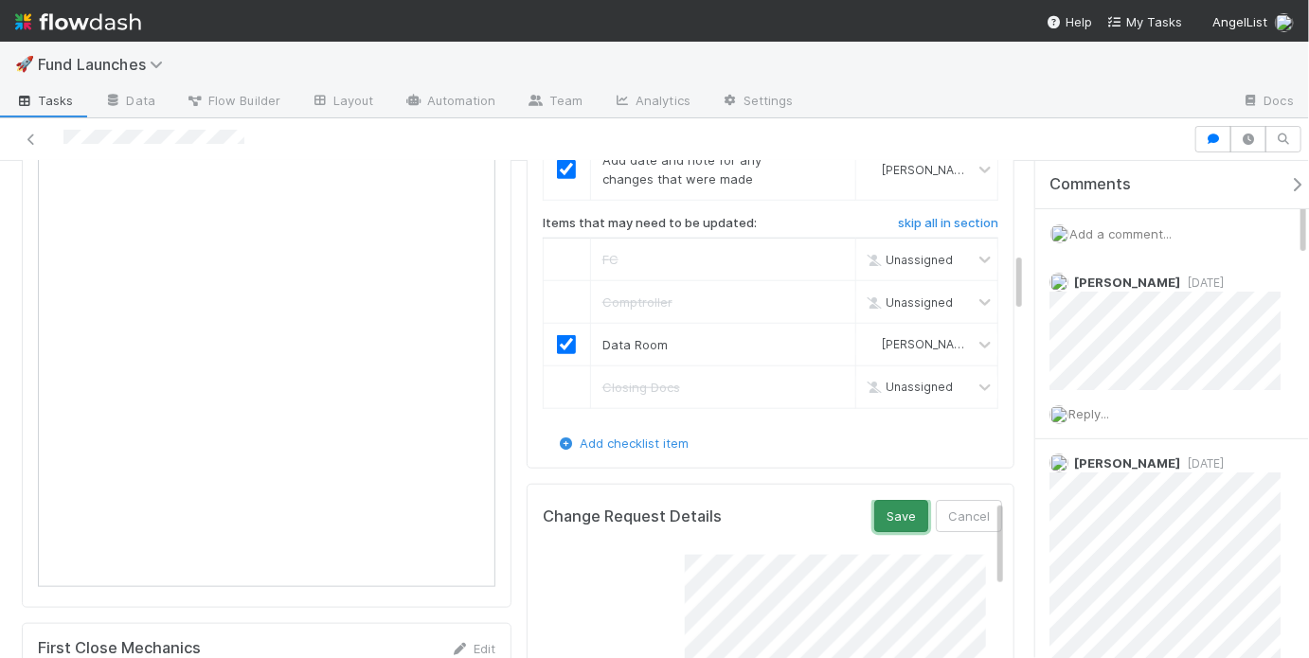
click at [889, 500] on button "Save" at bounding box center [901, 516] width 54 height 32
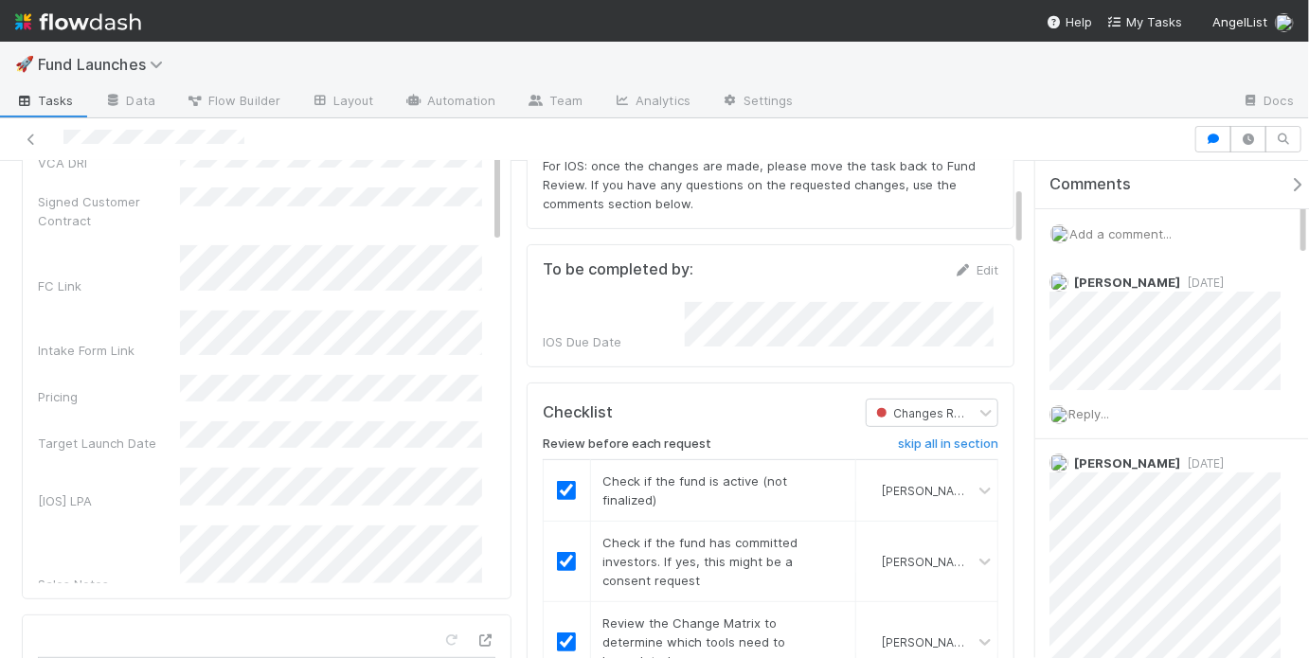
scroll to position [0, 0]
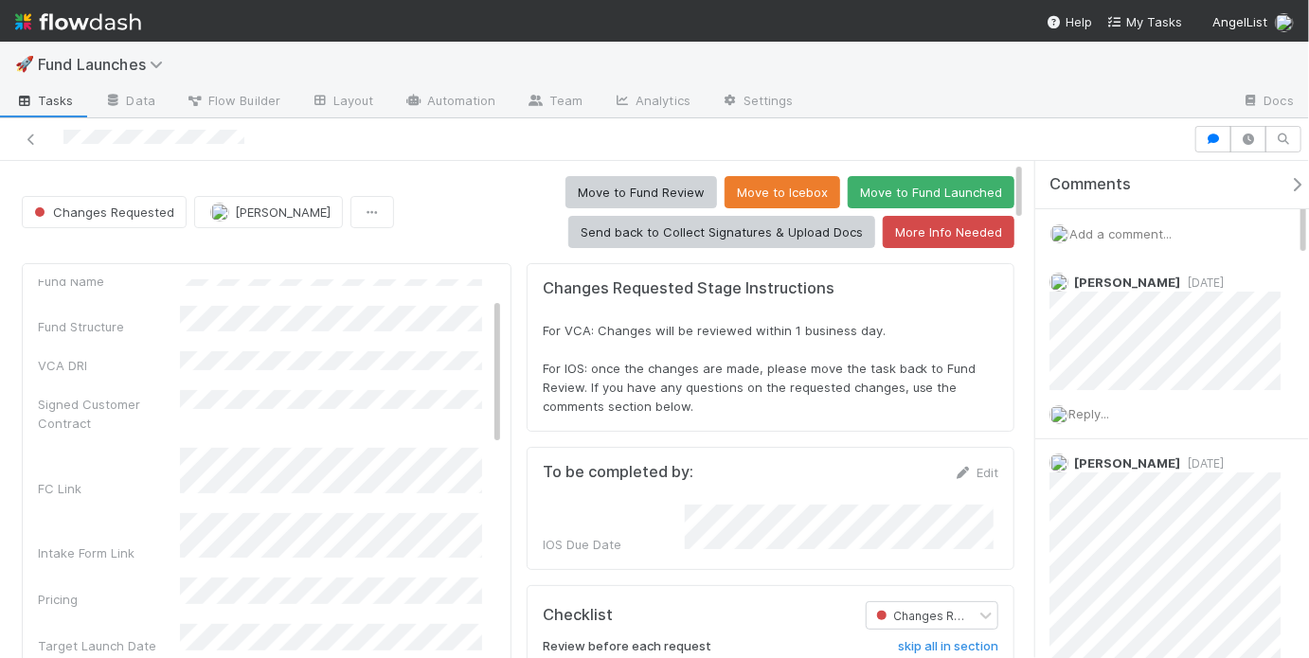
click at [1184, 229] on div "Add a comment..." at bounding box center [1177, 233] width 285 height 49
click at [1167, 233] on span "Add a comment..." at bounding box center [1120, 233] width 102 height 15
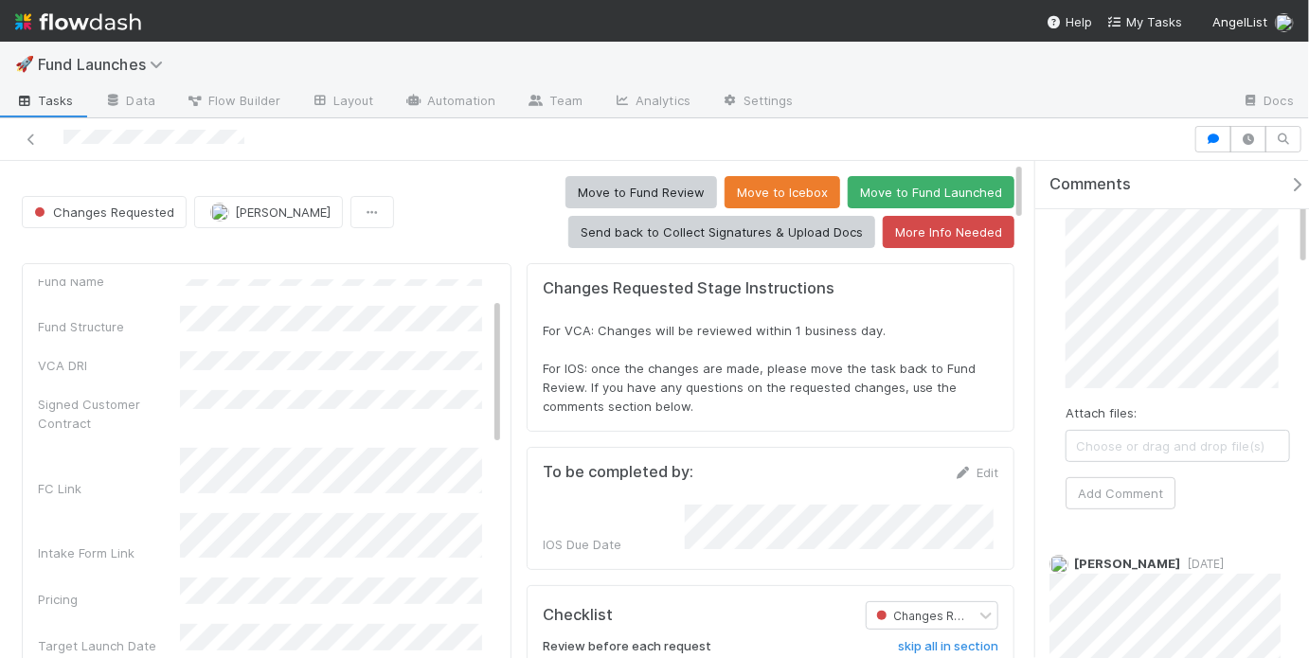
scroll to position [139, 0]
click at [1148, 475] on button "Add Comment" at bounding box center [1120, 488] width 110 height 32
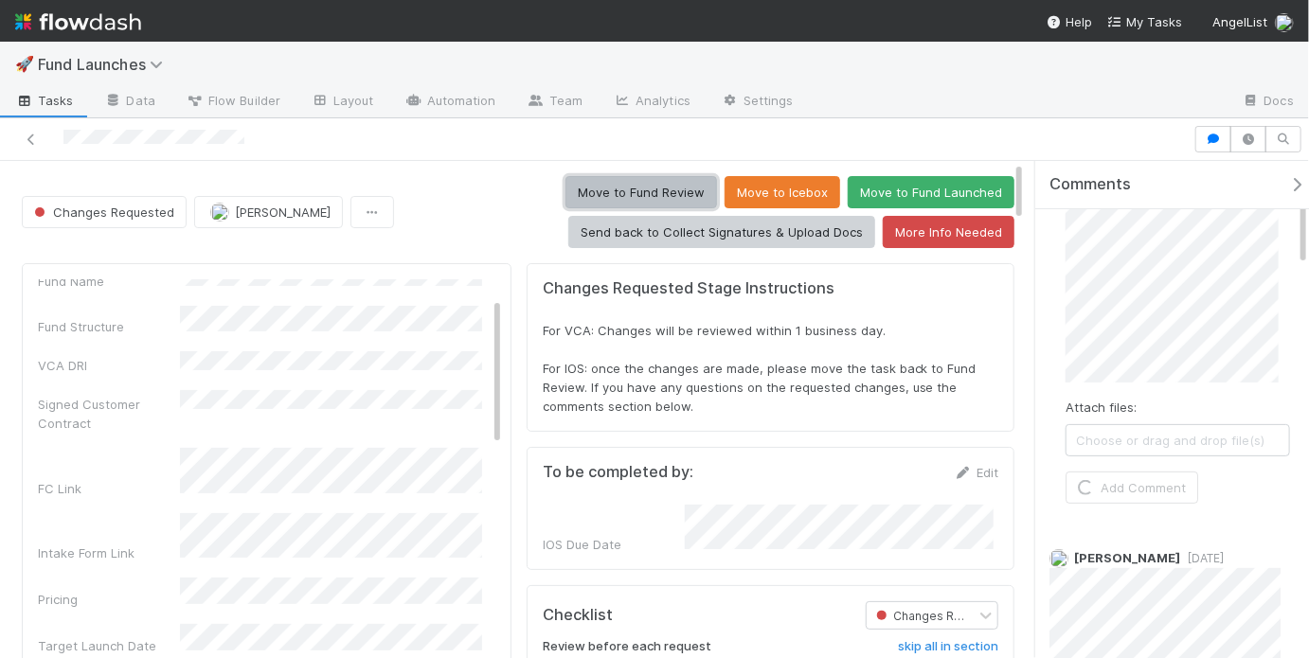
click at [649, 178] on button "Move to Fund Review" at bounding box center [641, 192] width 152 height 32
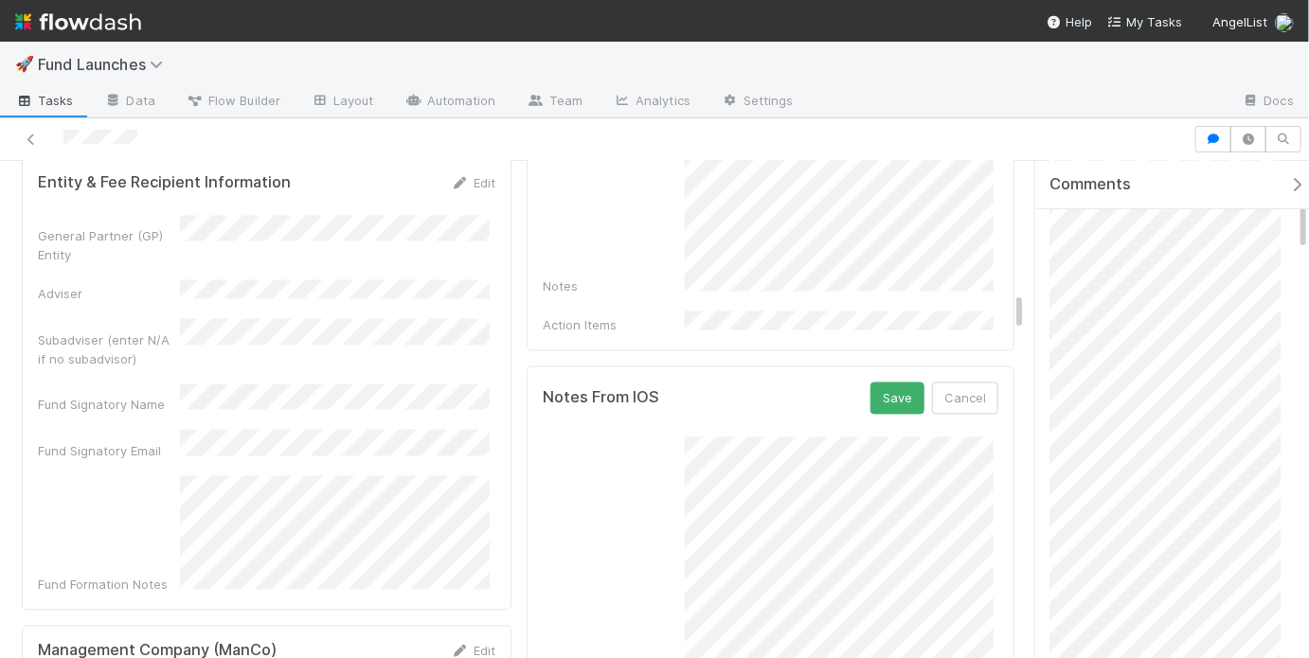
scroll to position [1608, 0]
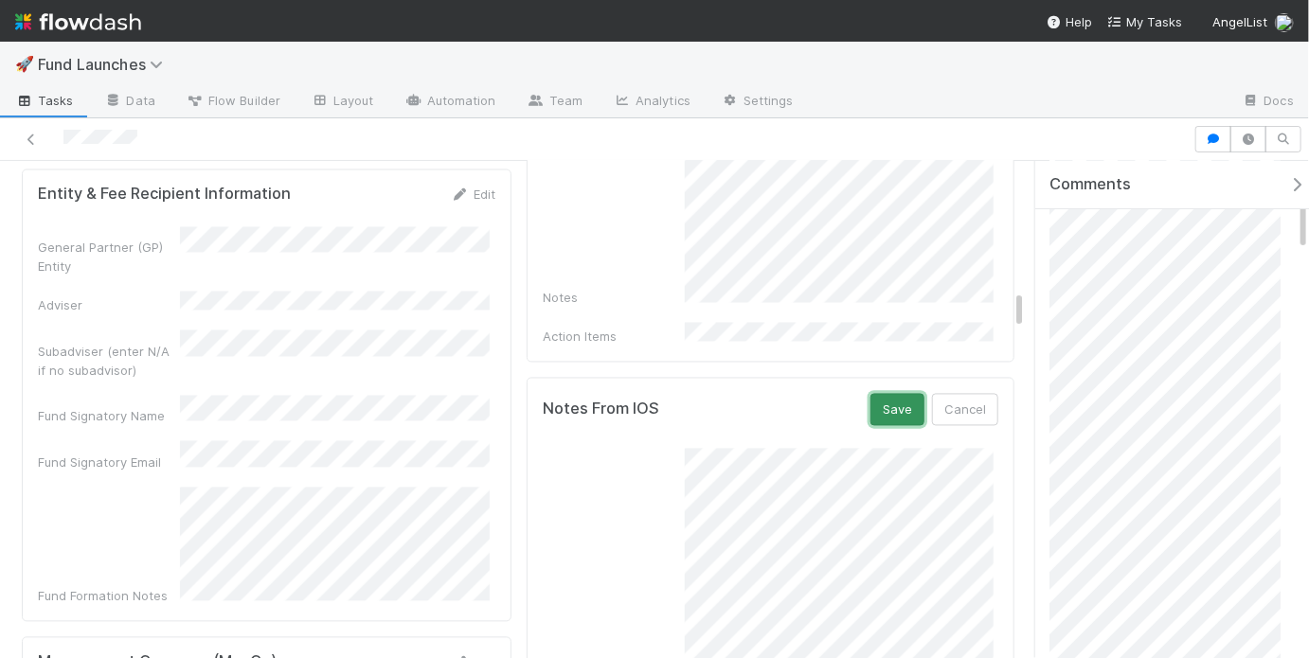
click at [886, 396] on button "Save" at bounding box center [897, 410] width 54 height 32
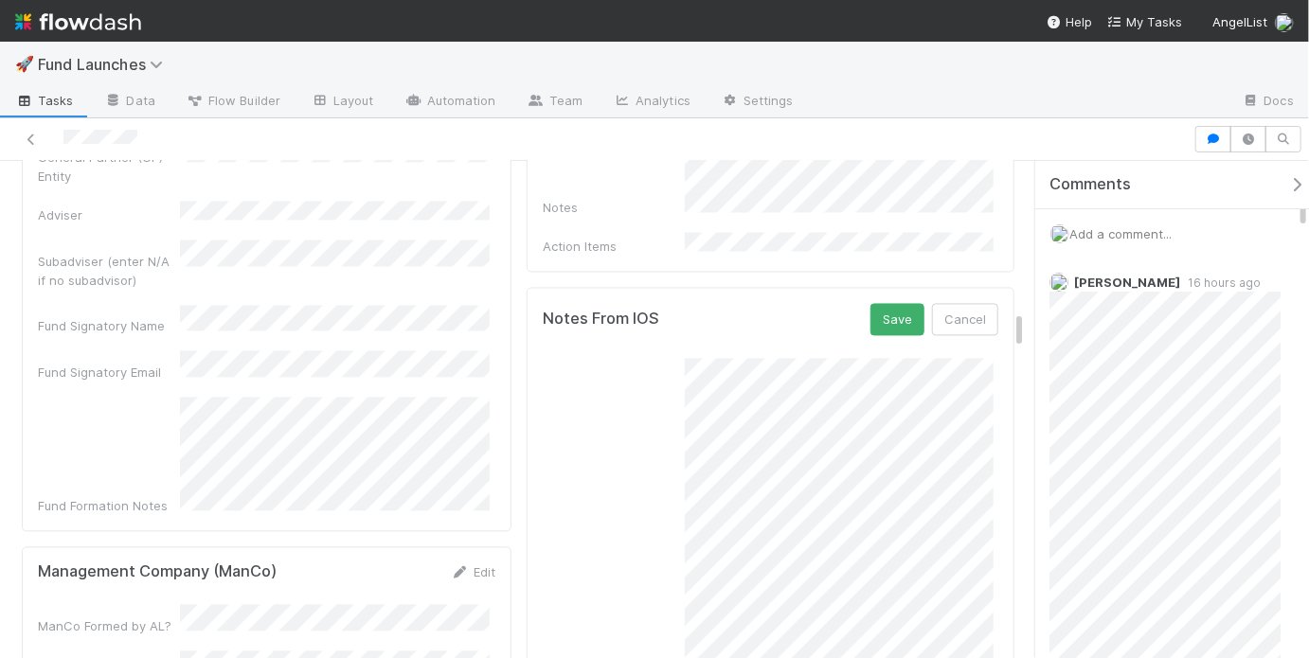
scroll to position [1628, 0]
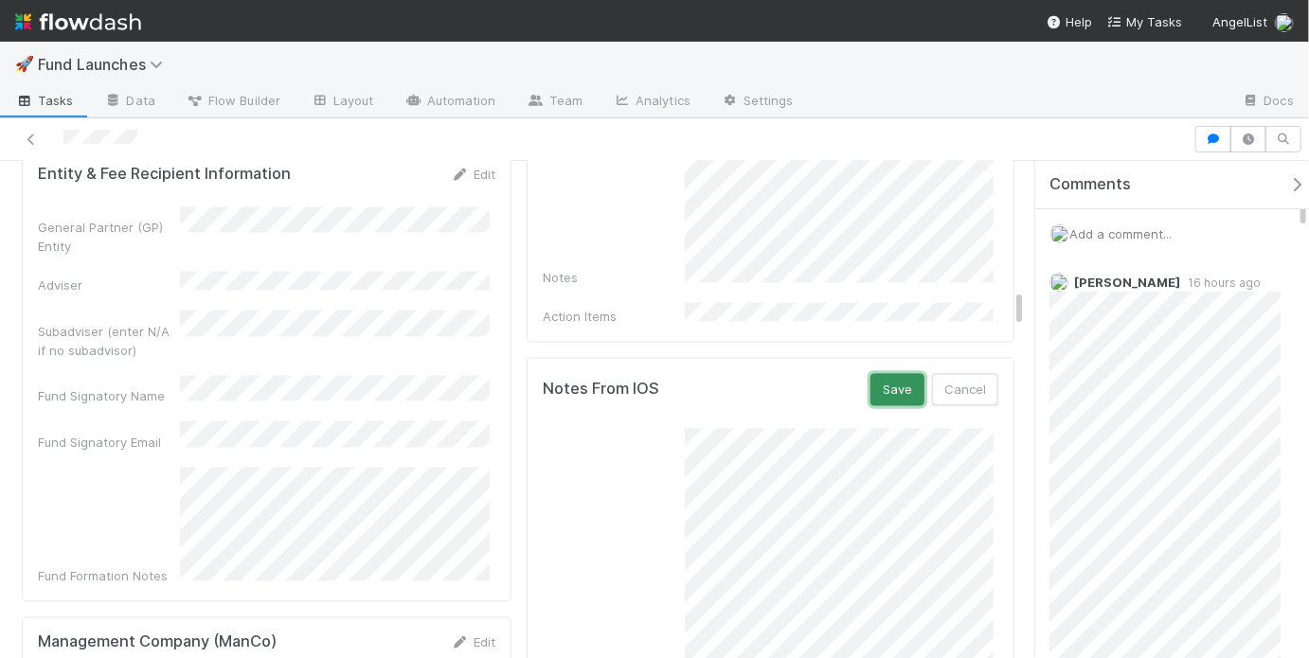
click at [870, 374] on button "Save" at bounding box center [897, 390] width 54 height 32
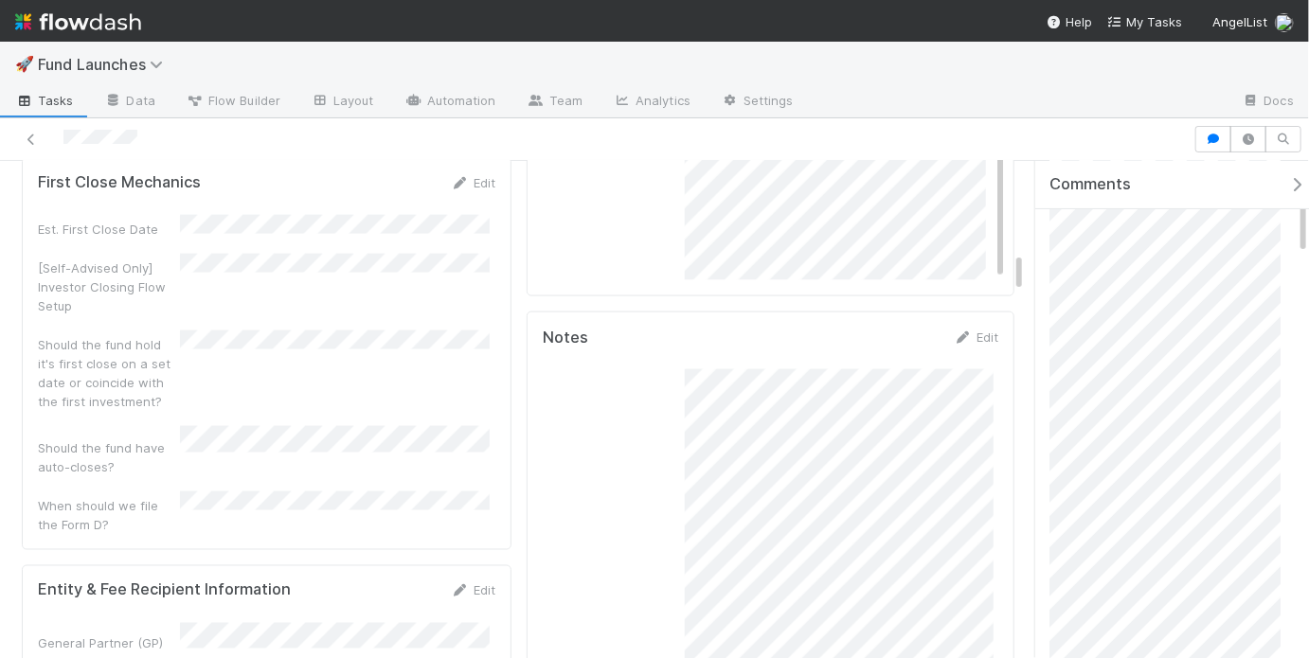
scroll to position [1106, 0]
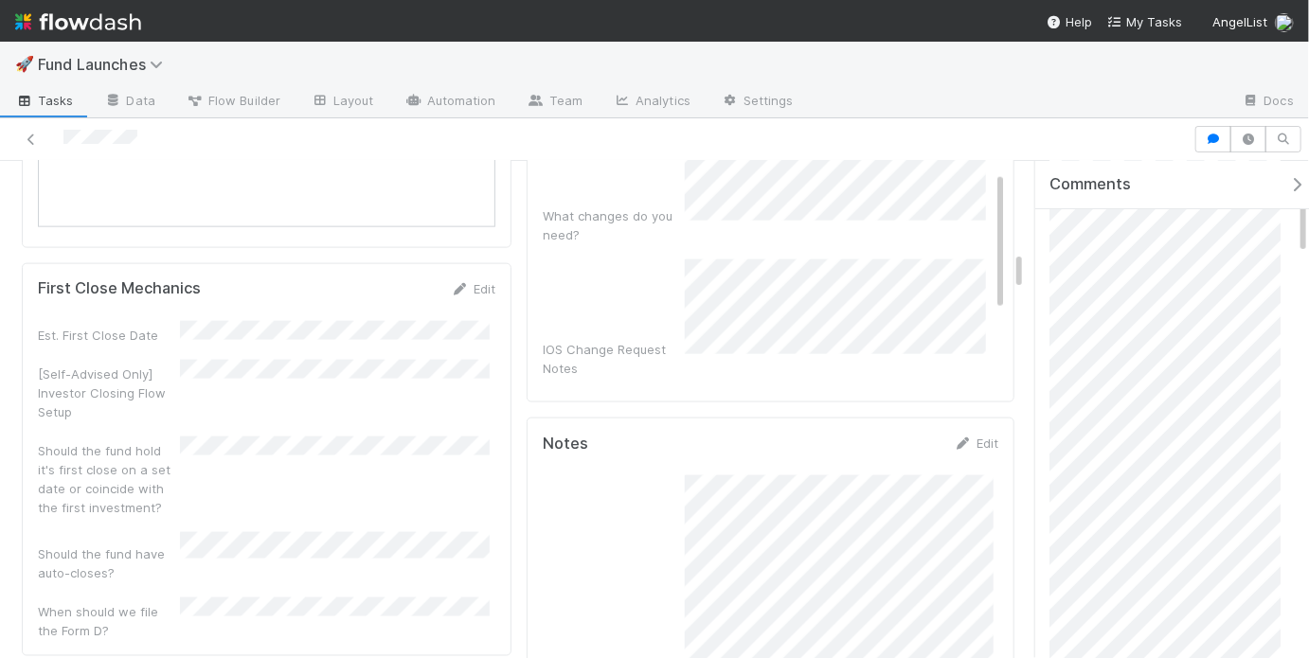
click at [850, 325] on div "What changes do you need? IOS Change Request Notes Historical Change Requests" at bounding box center [772, 333] width 459 height 529
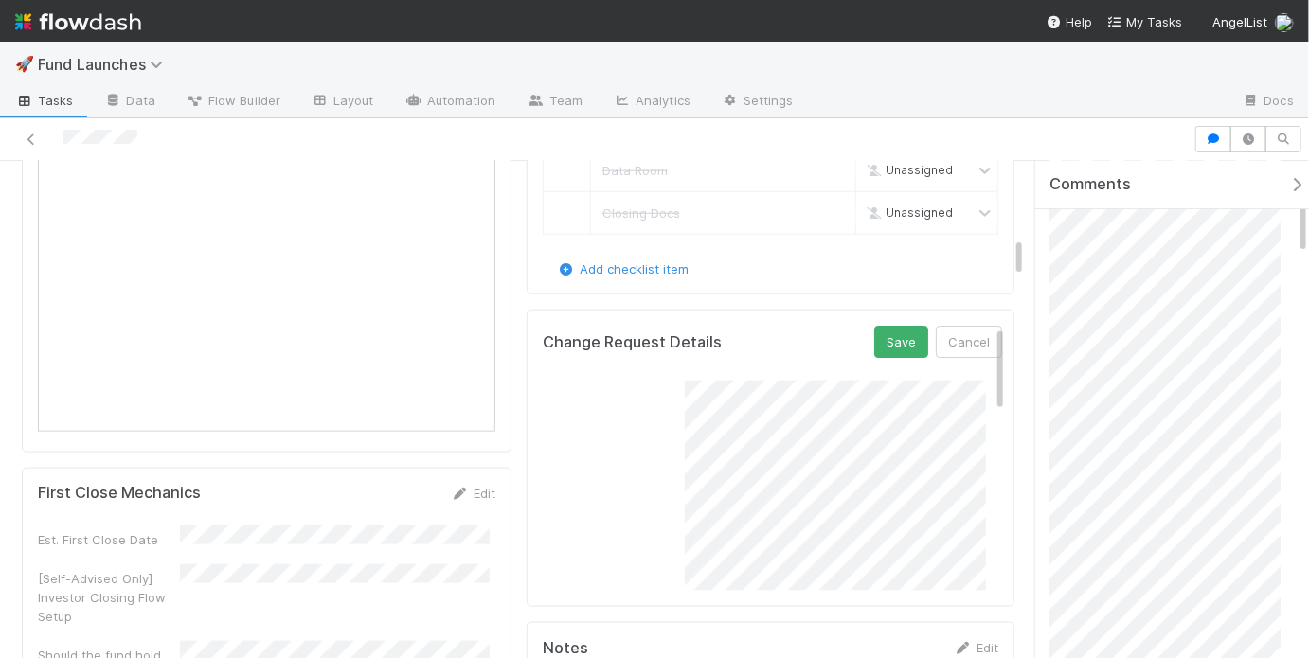
scroll to position [893, 0]
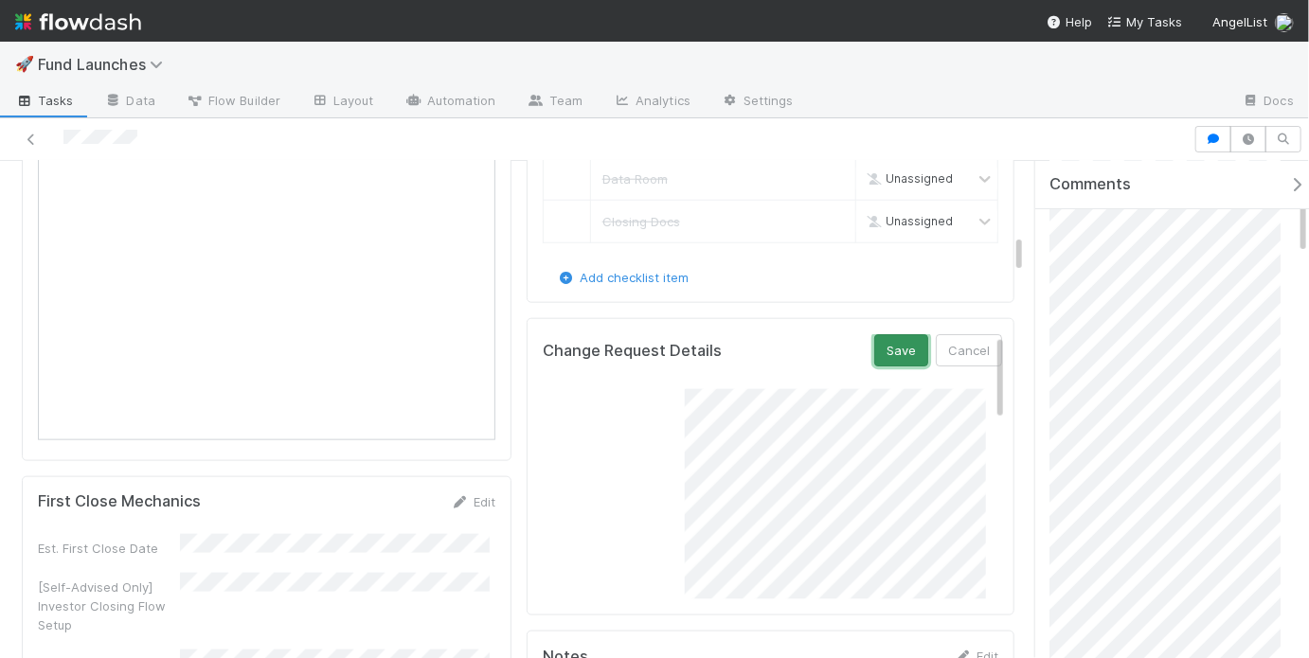
click at [895, 342] on button "Save" at bounding box center [901, 350] width 54 height 32
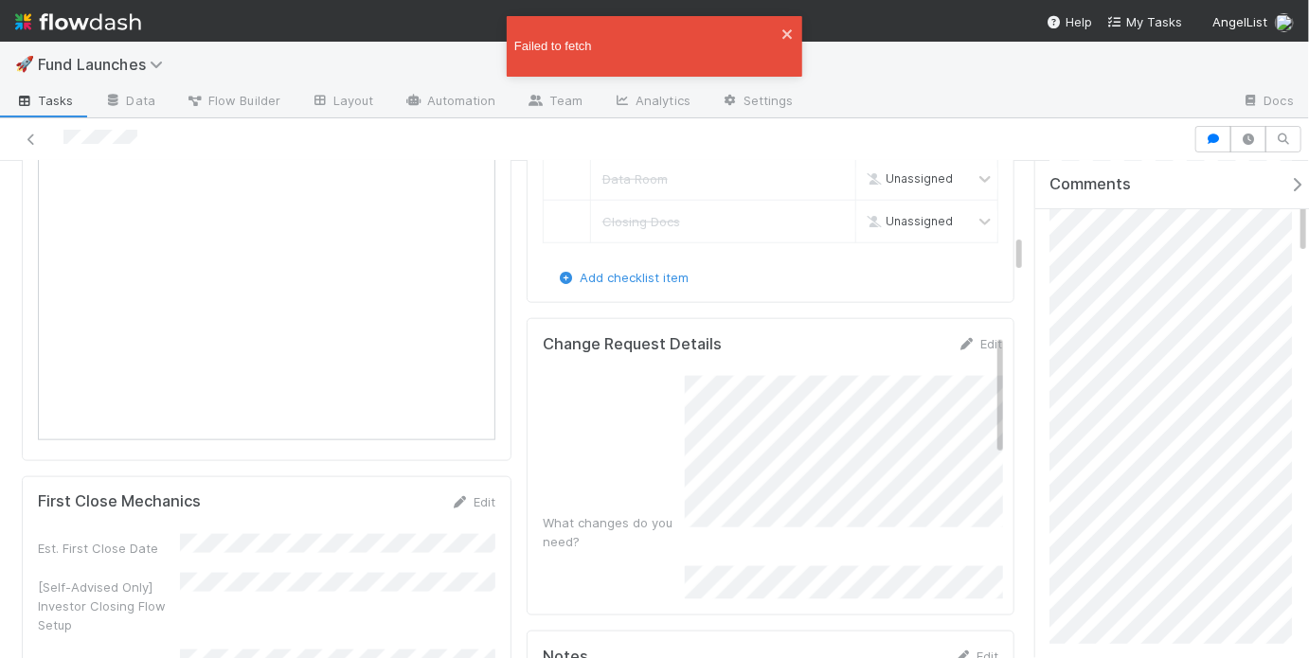
click at [884, 268] on div "Add checklist item" at bounding box center [770, 277] width 455 height 19
click at [954, 131] on div at bounding box center [597, 139] width 1178 height 27
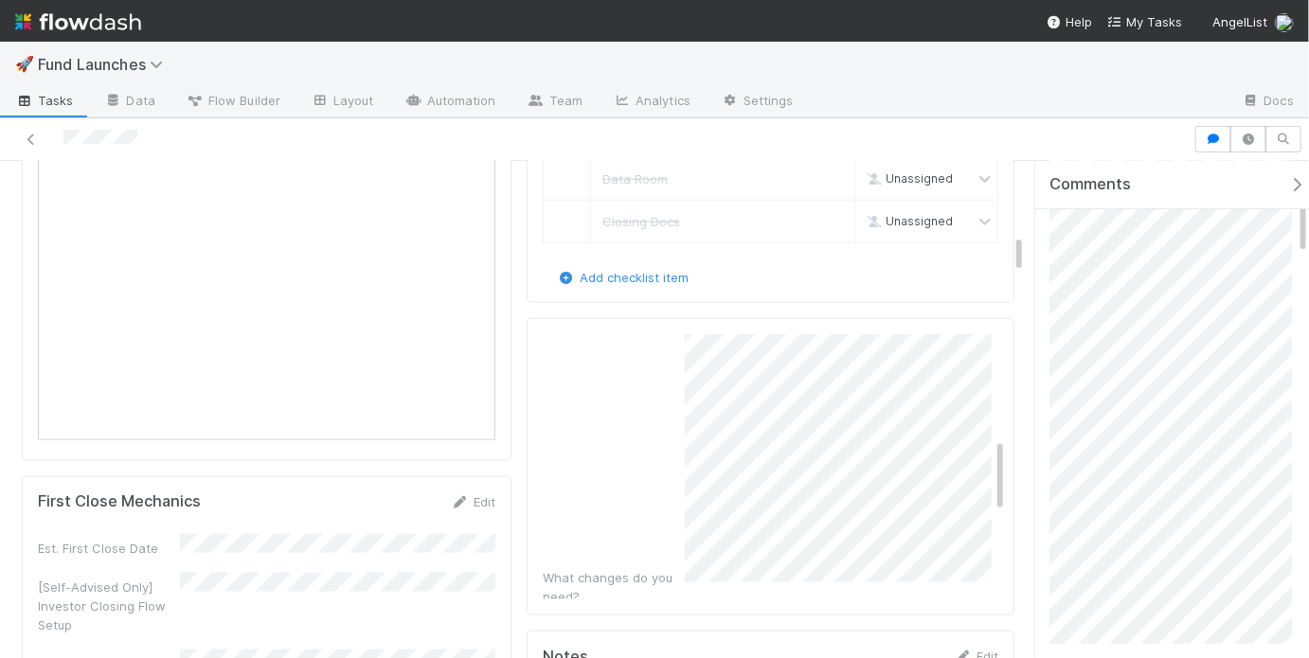
scroll to position [0, 0]
click at [904, 343] on button "Save" at bounding box center [890, 350] width 54 height 32
click at [658, 463] on div "What changes do you need?" at bounding box center [758, 503] width 442 height 375
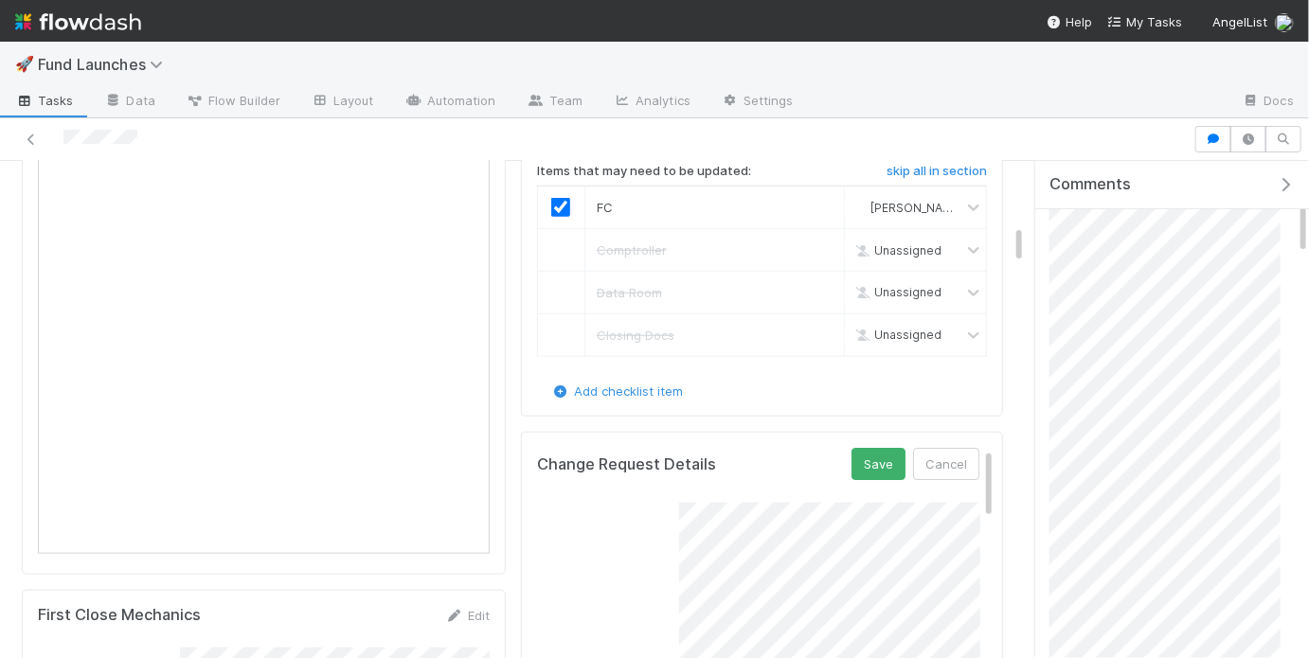
scroll to position [771, 0]
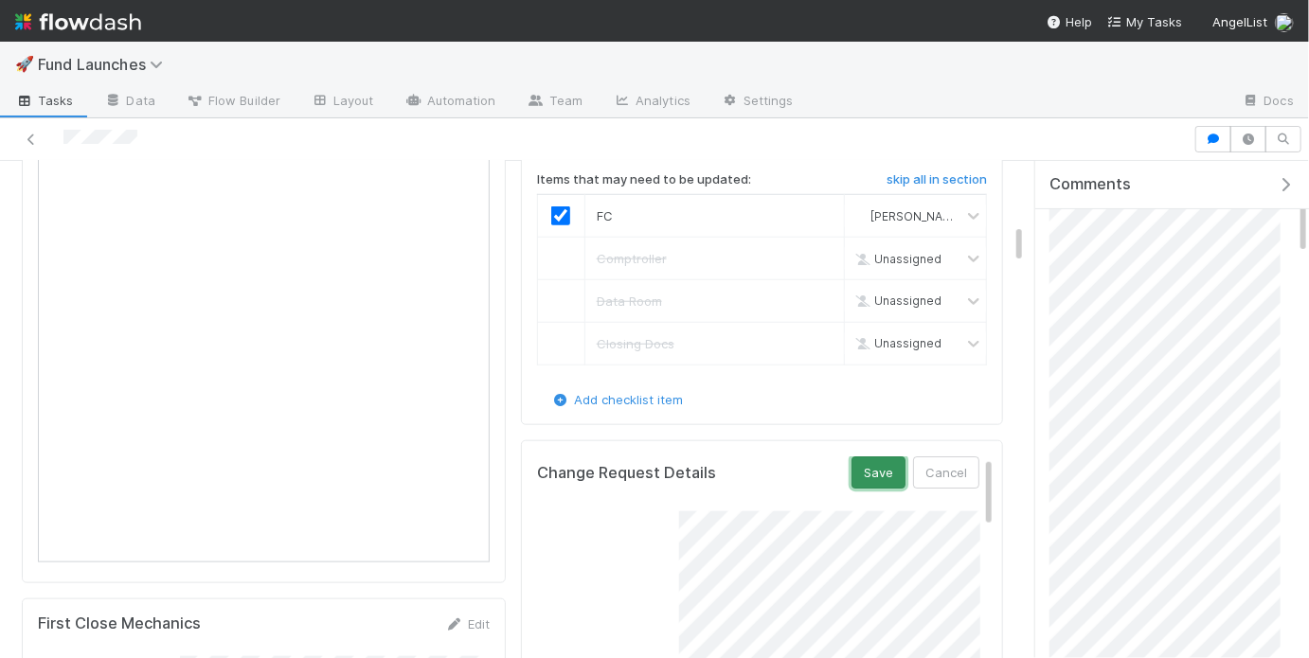
click at [892, 456] on button "Save" at bounding box center [878, 472] width 54 height 32
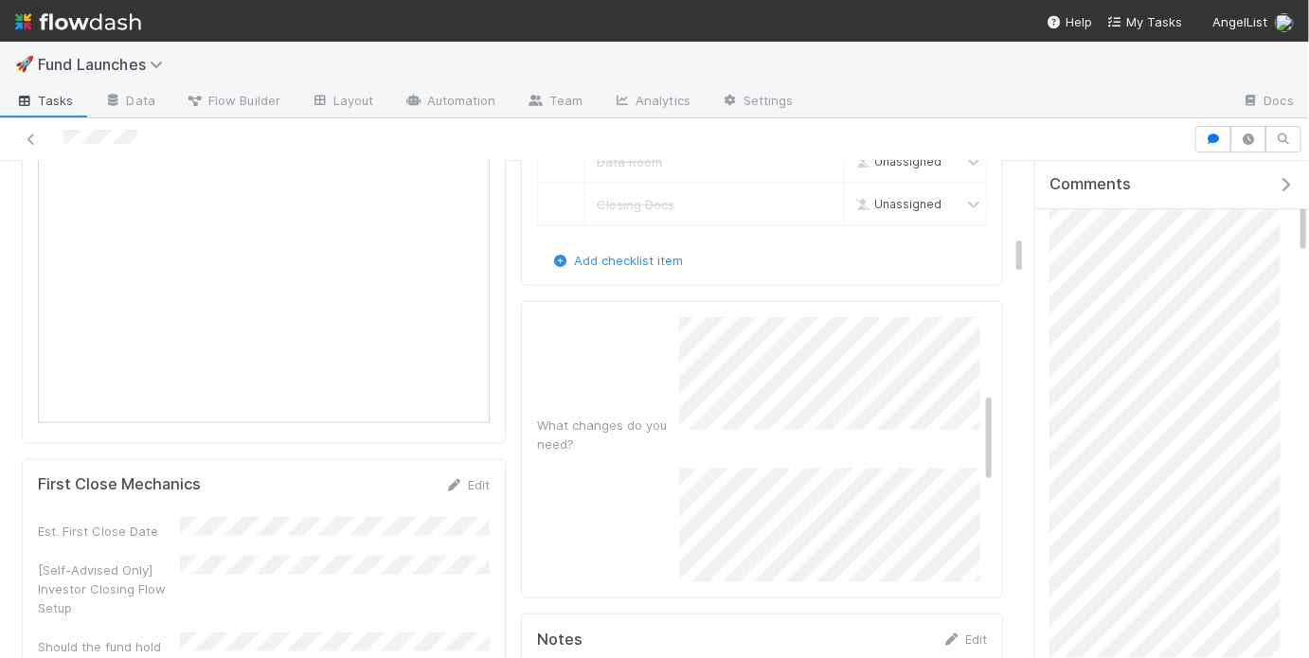
scroll to position [242, 0]
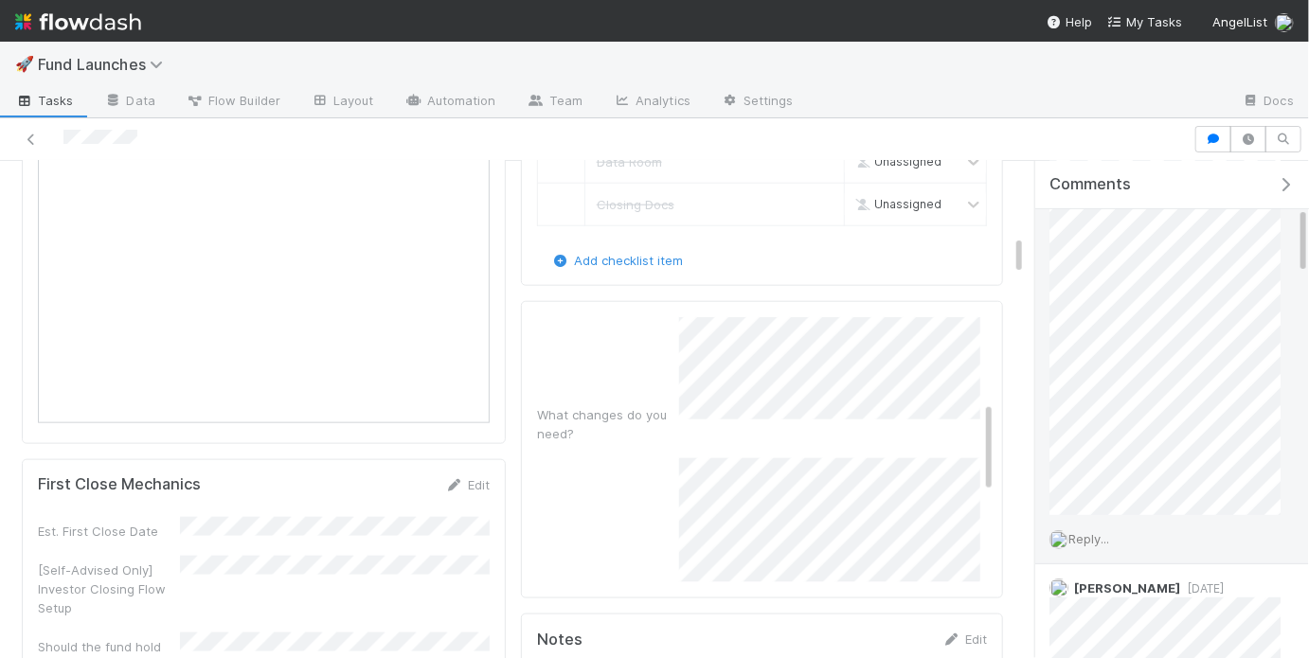
click at [1098, 531] on span "Reply..." at bounding box center [1088, 538] width 41 height 15
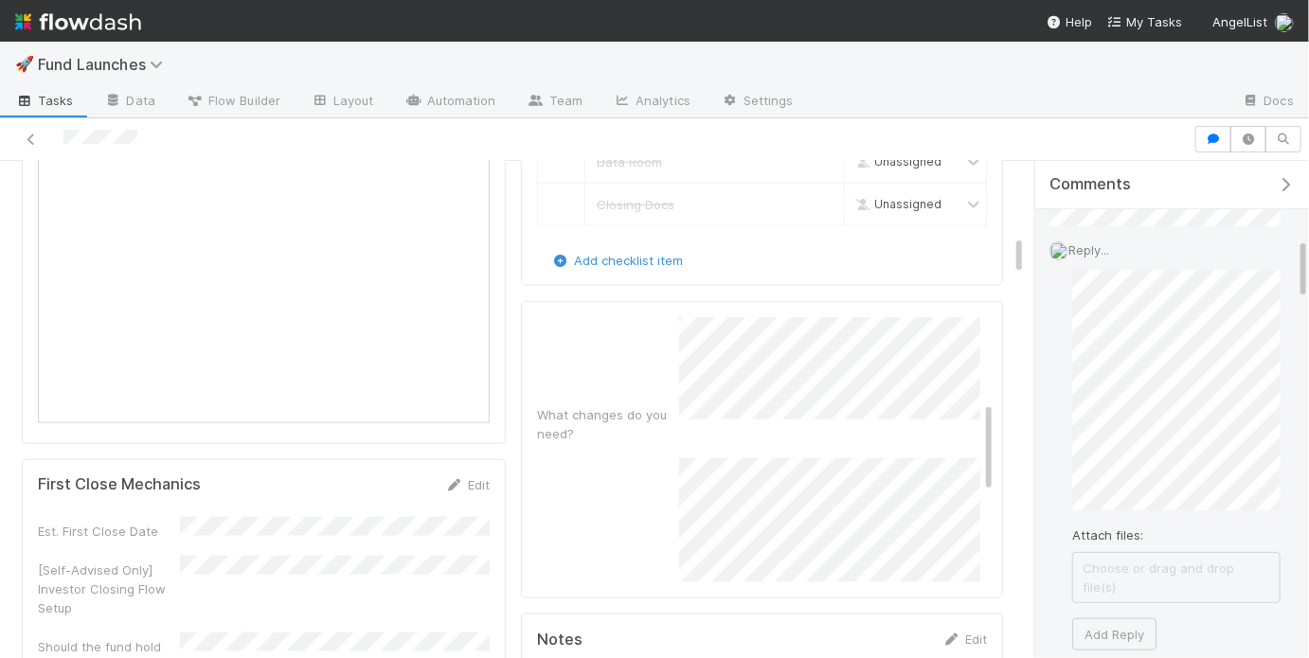
click at [1071, 436] on div "Reply... Attach files: Choose or drag and drop file(s) Add Reply" at bounding box center [1164, 445] width 259 height 438
click at [1129, 528] on button "Add Reply" at bounding box center [1114, 544] width 84 height 32
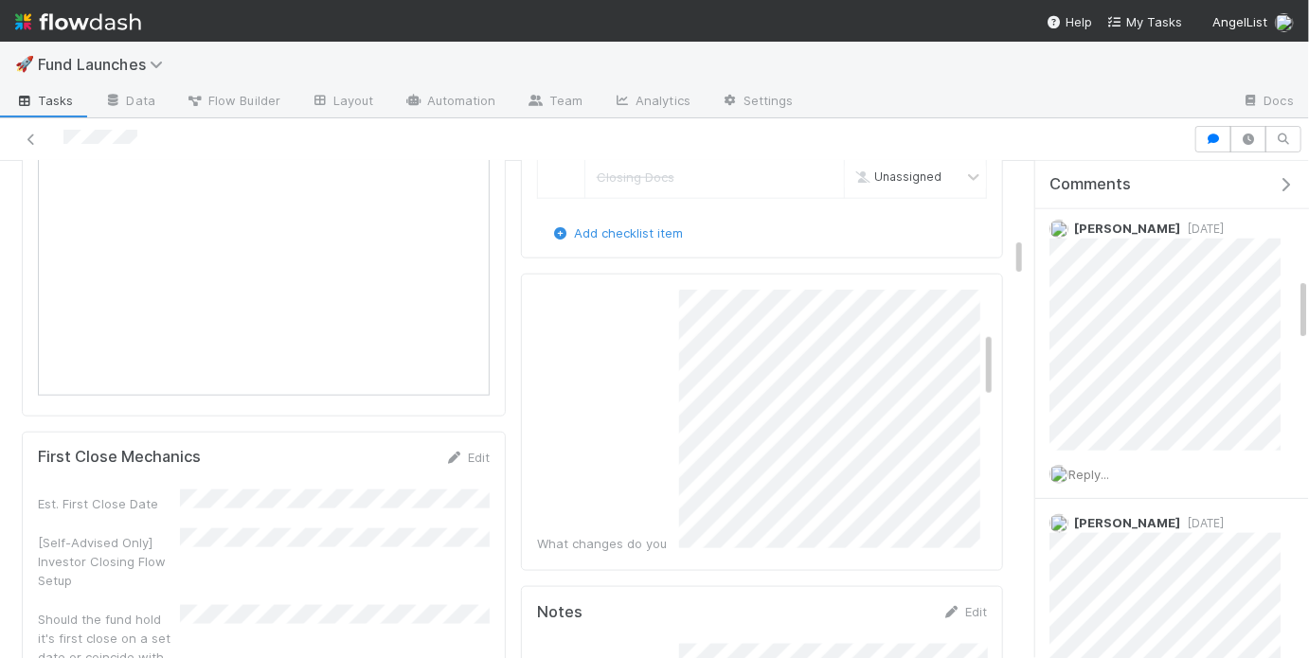
scroll to position [0, 0]
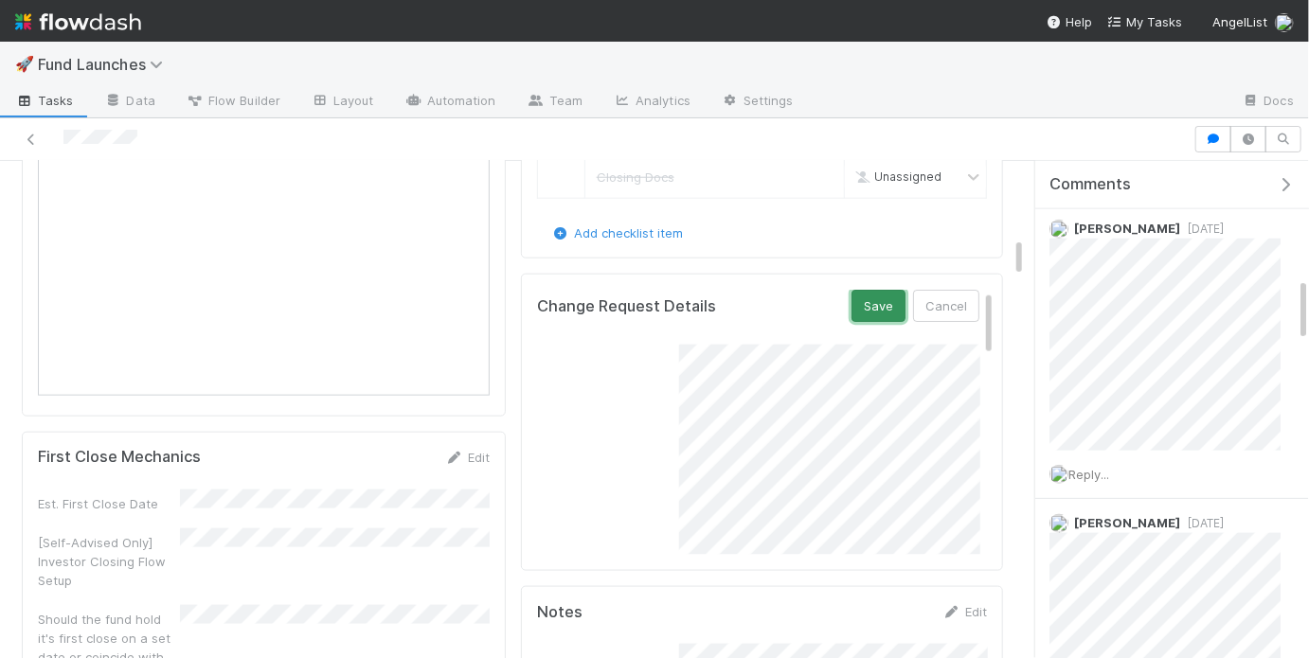
click at [896, 290] on button "Save" at bounding box center [878, 306] width 54 height 32
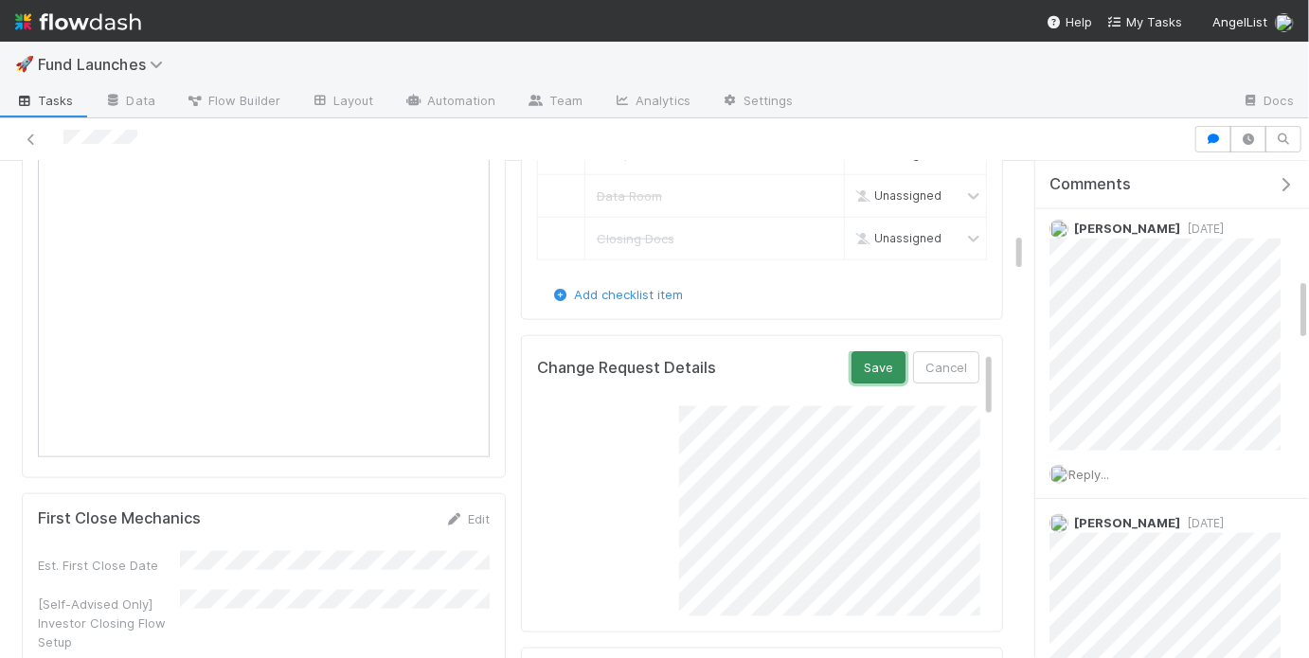
scroll to position [875, 0]
click at [895, 352] on button "Save" at bounding box center [878, 368] width 54 height 32
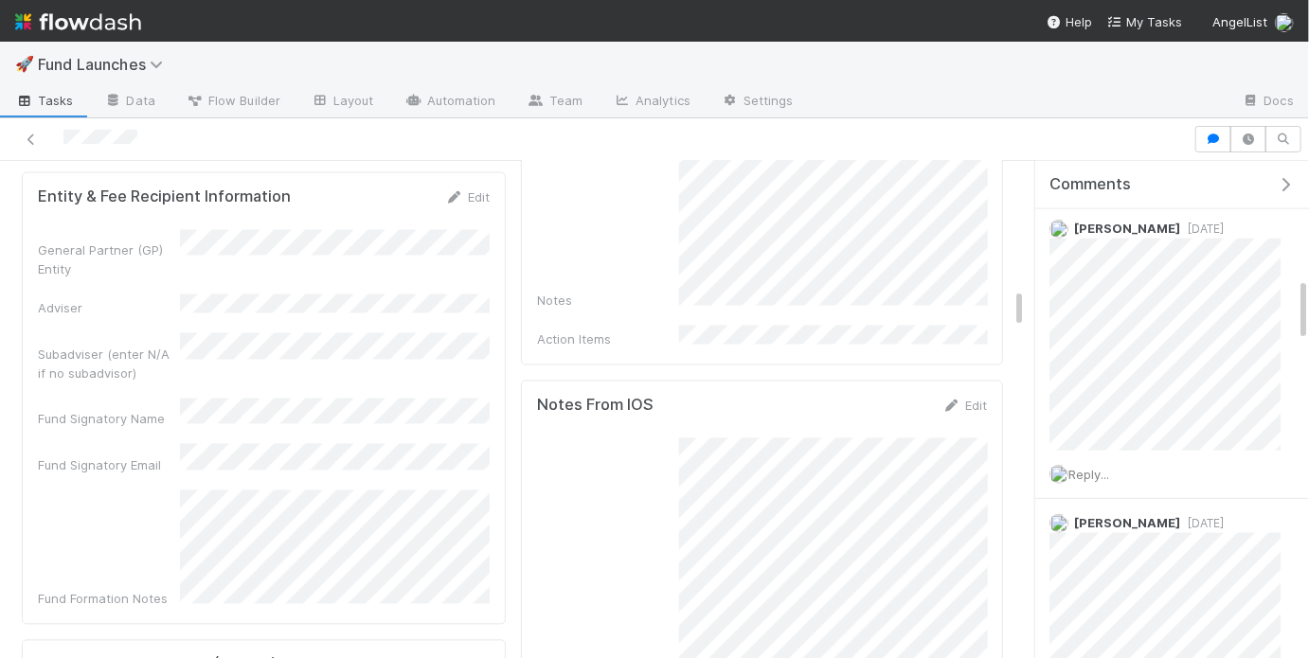
scroll to position [1640, 0]
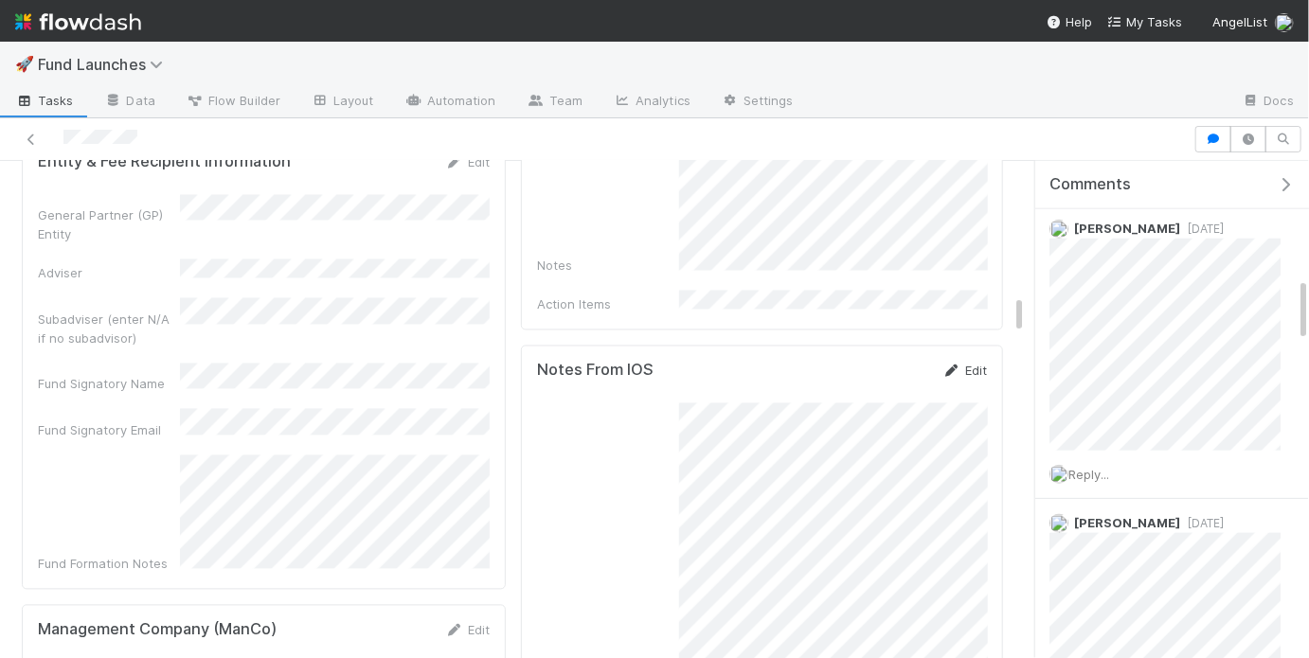
click at [962, 364] on link "Edit" at bounding box center [964, 371] width 45 height 15
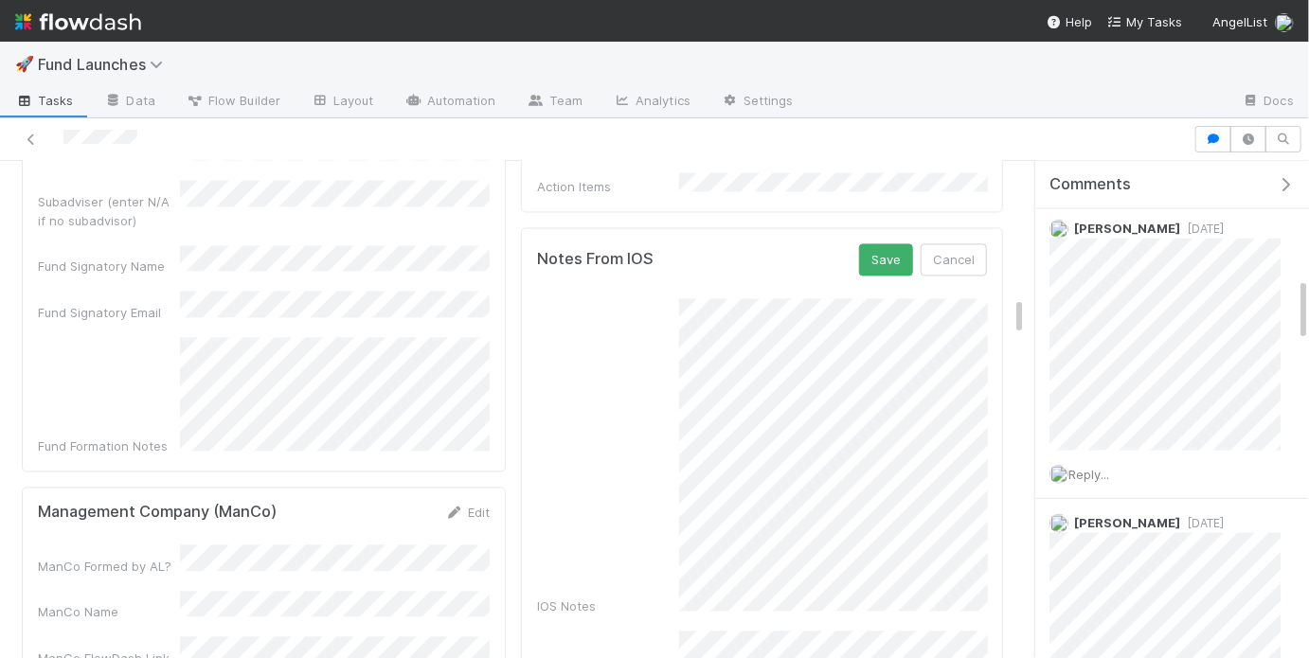
scroll to position [1634, 0]
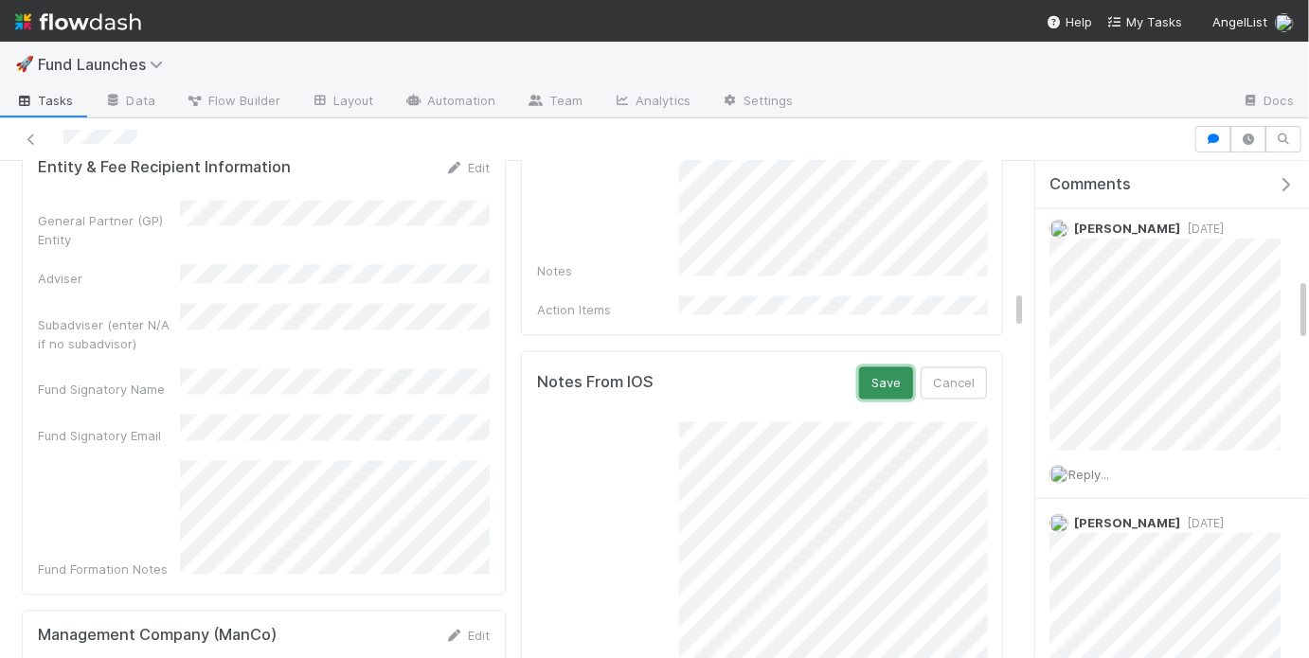
click at [895, 368] on button "Save" at bounding box center [886, 383] width 54 height 32
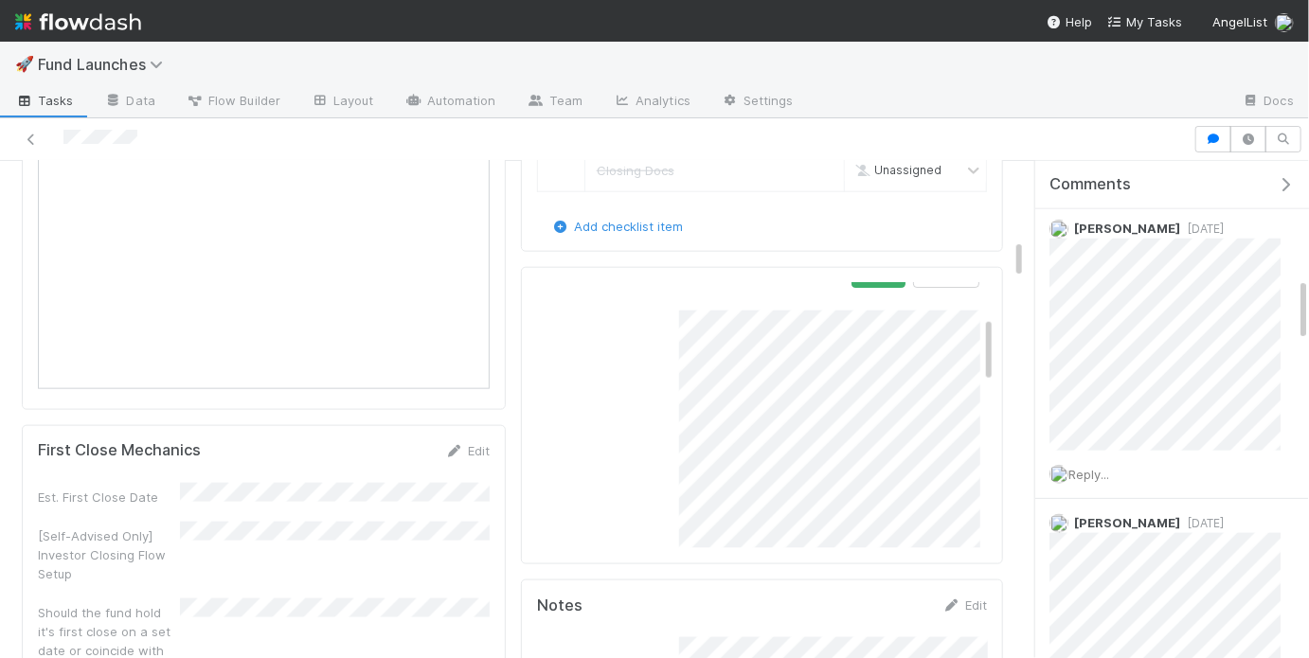
scroll to position [0, 0]
click at [887, 283] on button "Save" at bounding box center [878, 299] width 54 height 32
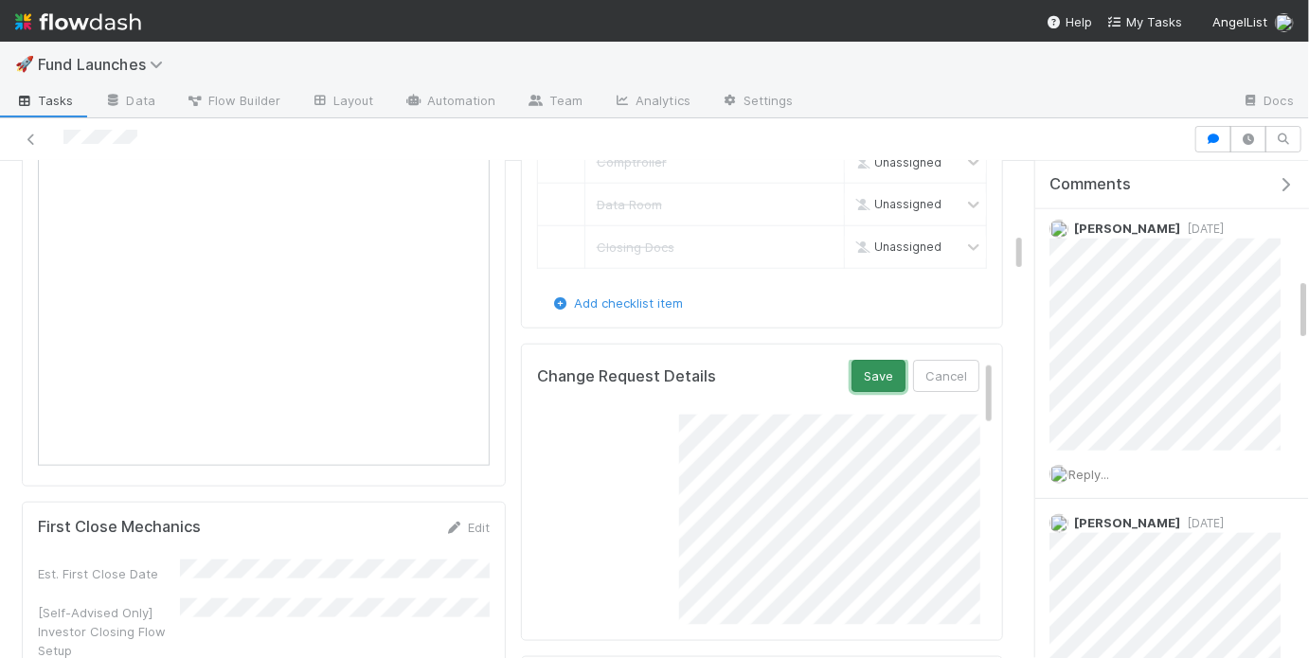
click at [891, 378] on button "Save" at bounding box center [878, 376] width 54 height 32
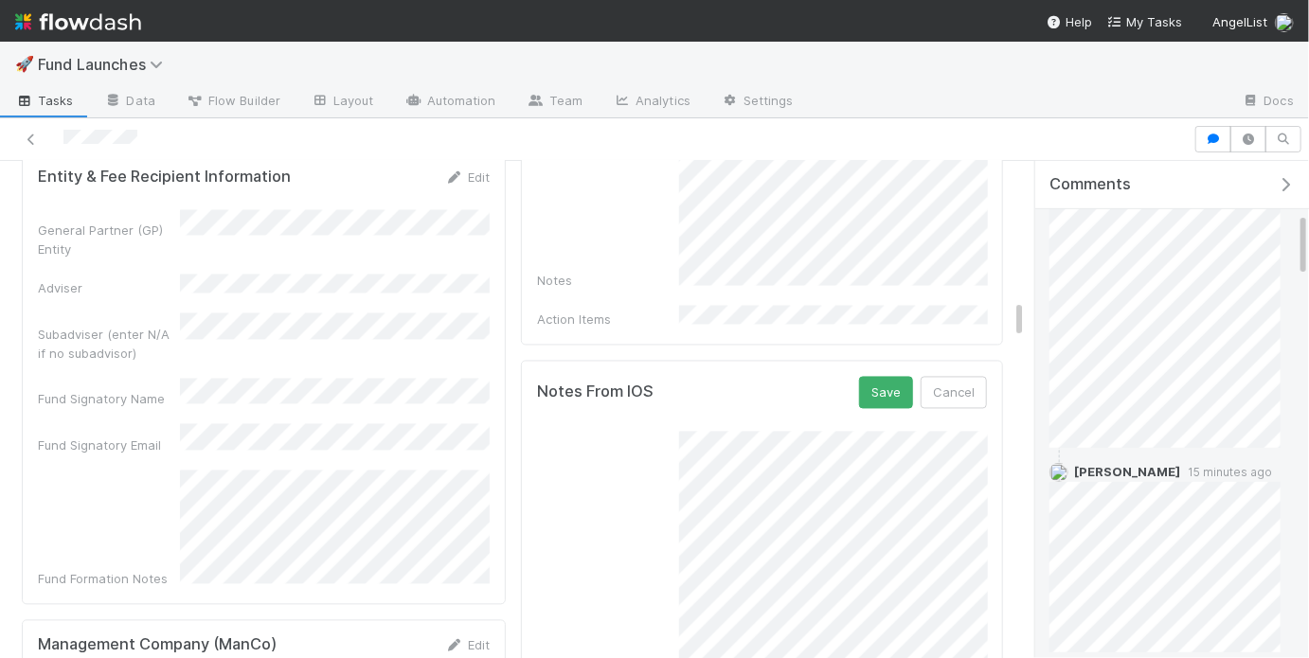
scroll to position [1548, 0]
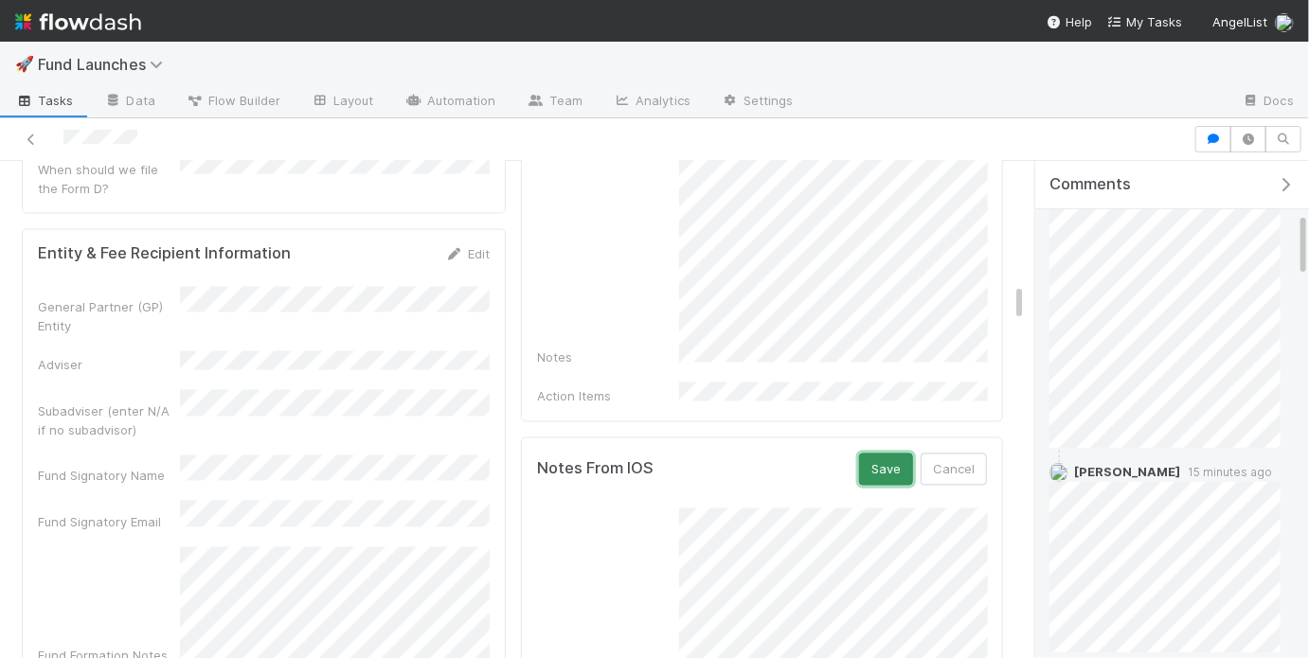
click at [903, 455] on button "Save" at bounding box center [886, 470] width 54 height 32
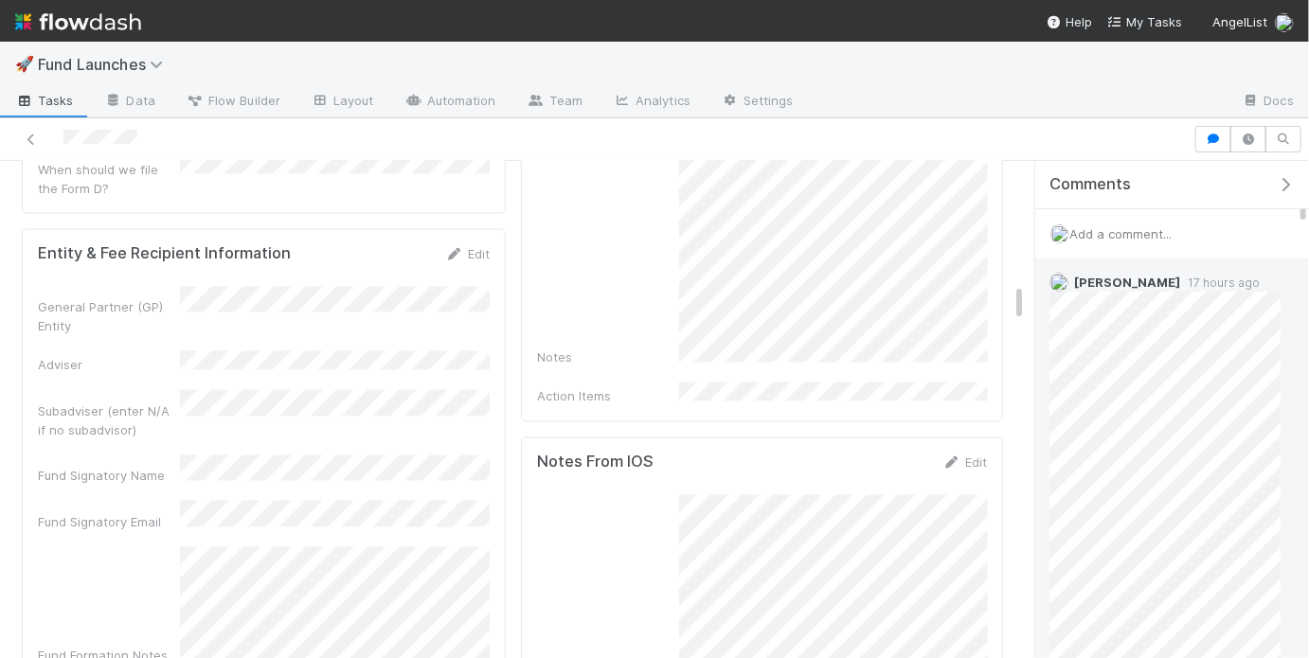
click at [1158, 226] on span "Add a comment..." at bounding box center [1120, 233] width 102 height 15
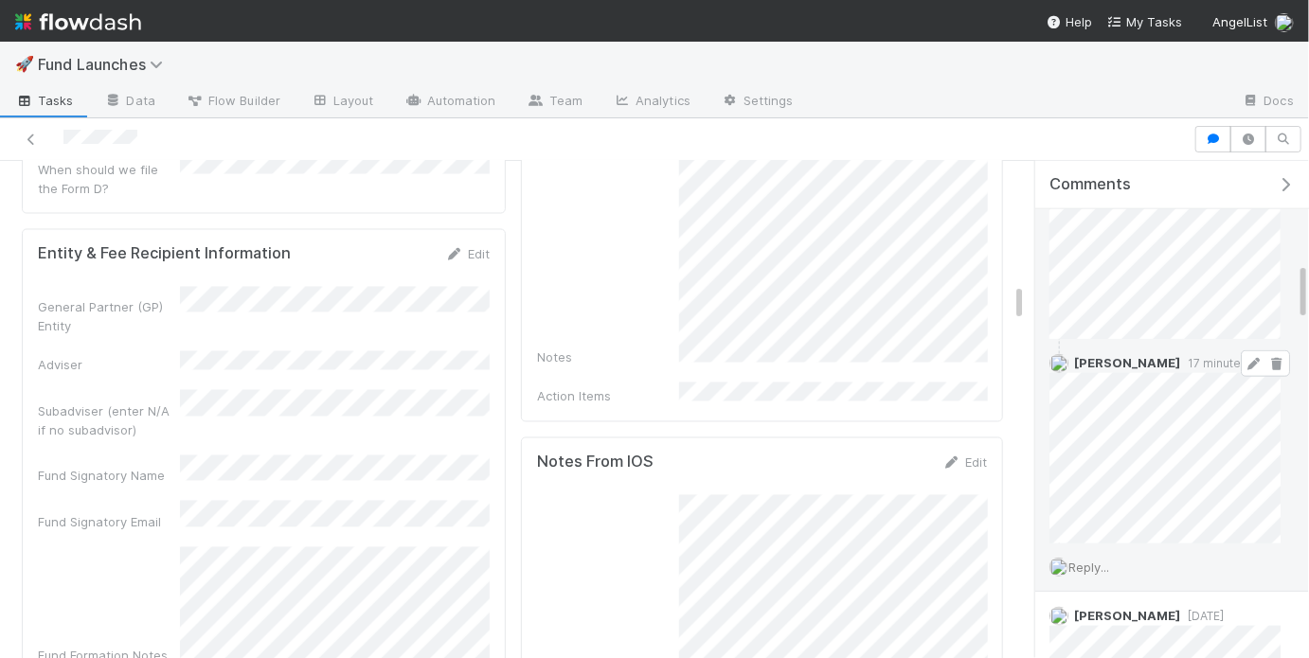
scroll to position [848, 0]
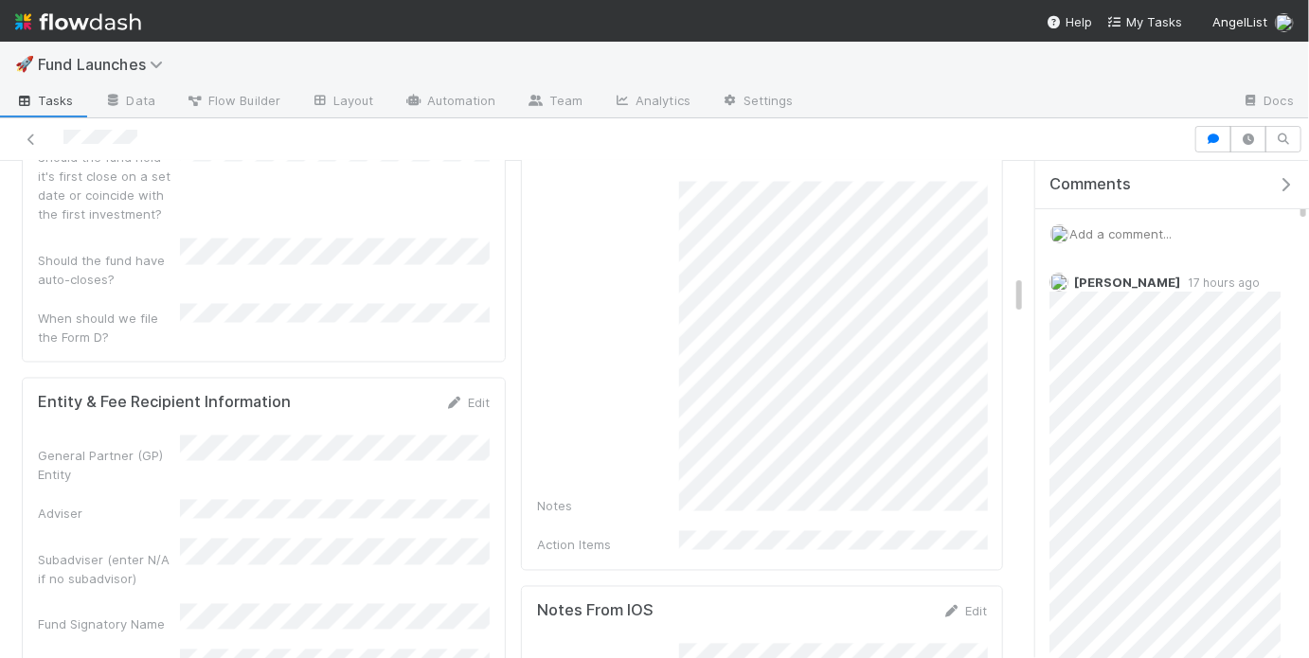
scroll to position [1402, 0]
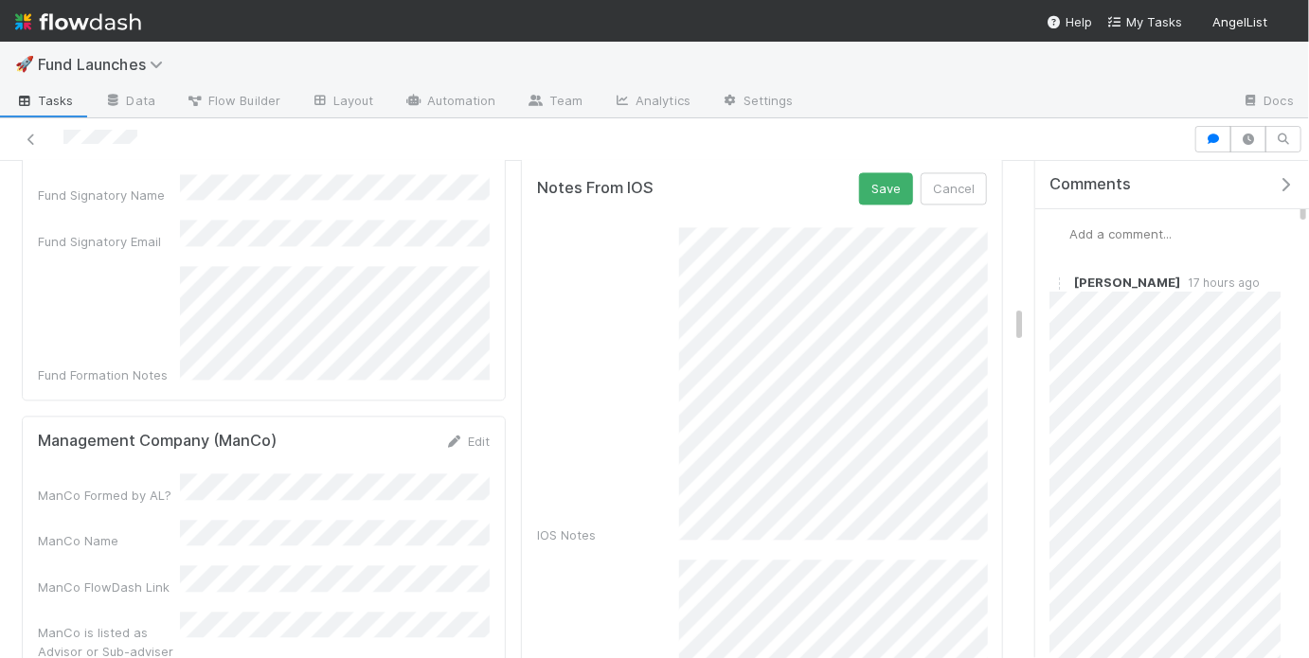
scroll to position [1820, 0]
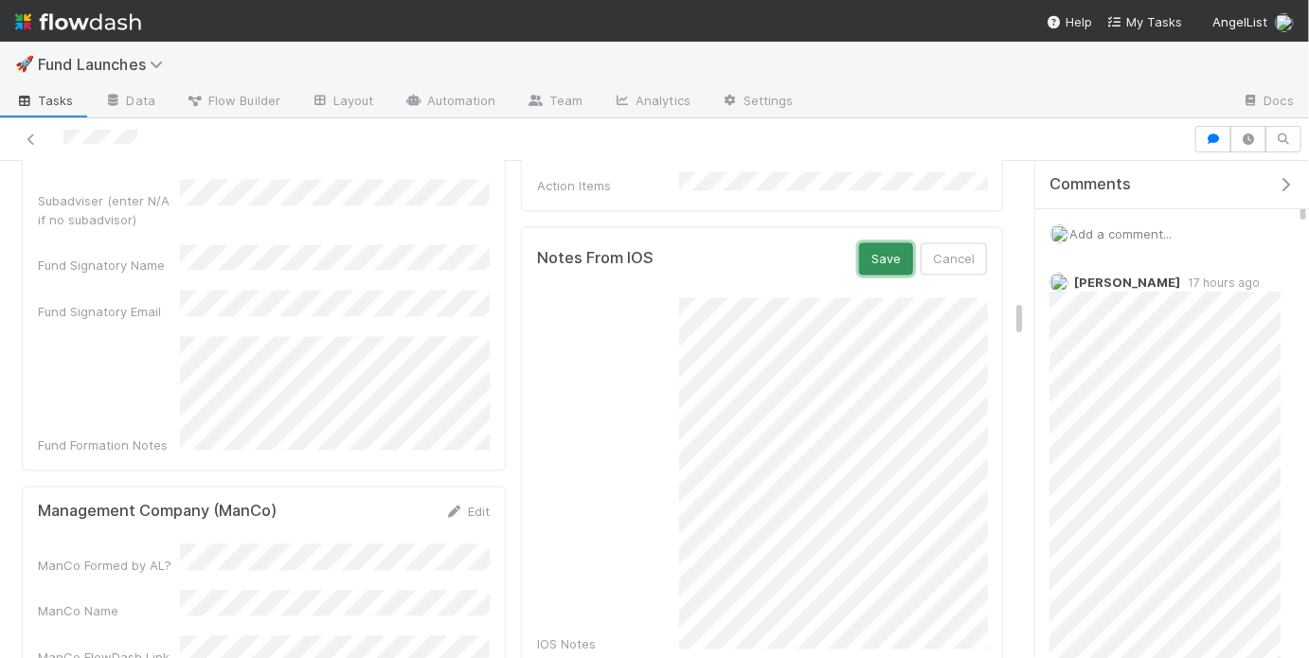
click at [897, 242] on button "Save" at bounding box center [886, 258] width 54 height 32
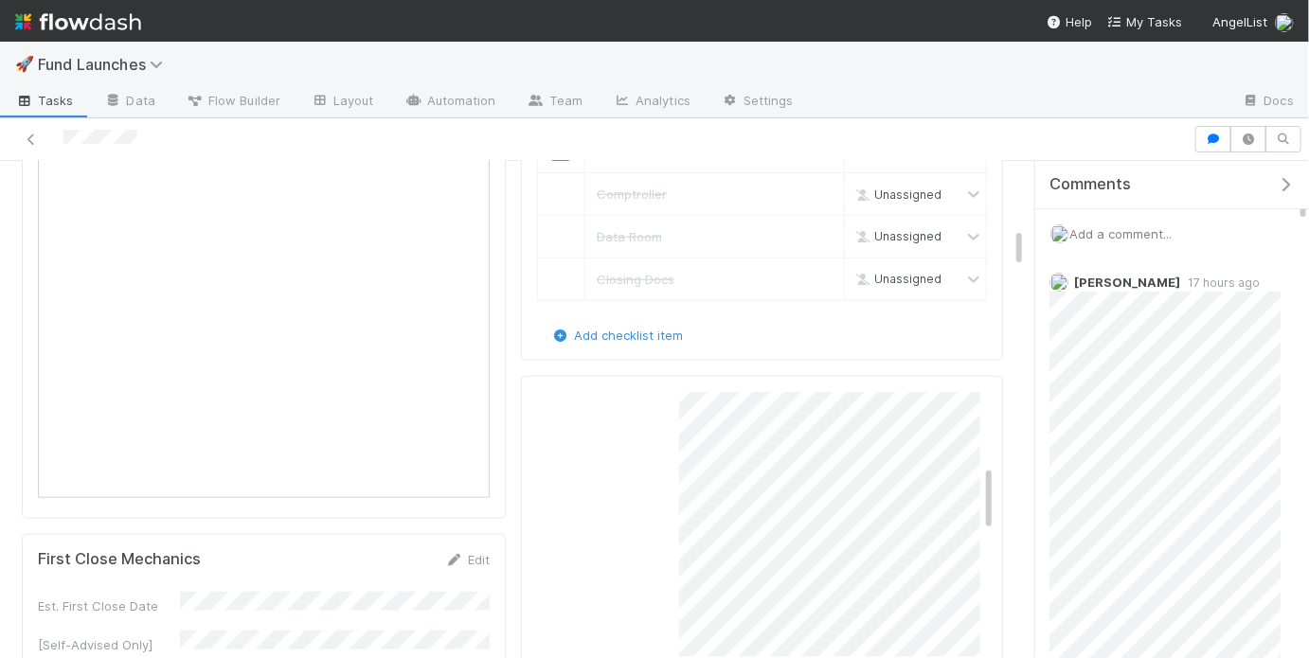
scroll to position [0, 0]
click at [888, 392] on button "Save" at bounding box center [878, 408] width 54 height 32
click at [1123, 233] on span "Add a comment..." at bounding box center [1120, 233] width 102 height 15
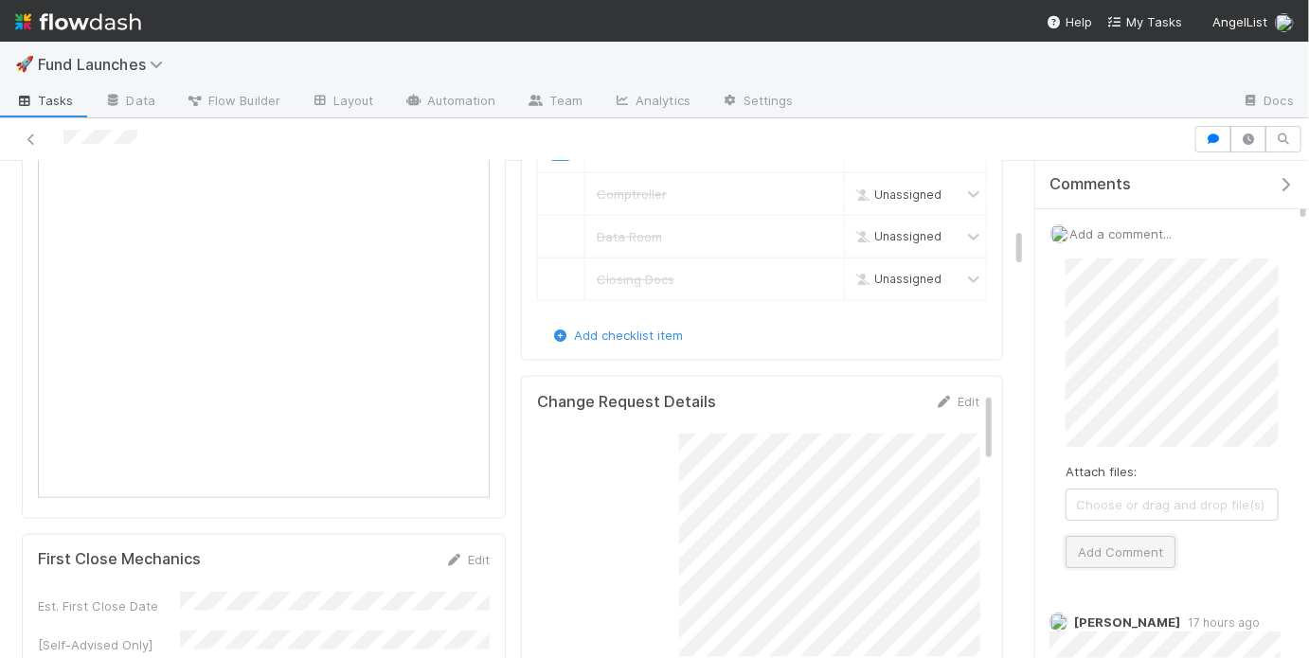
click at [1099, 558] on button "Add Comment" at bounding box center [1120, 552] width 110 height 32
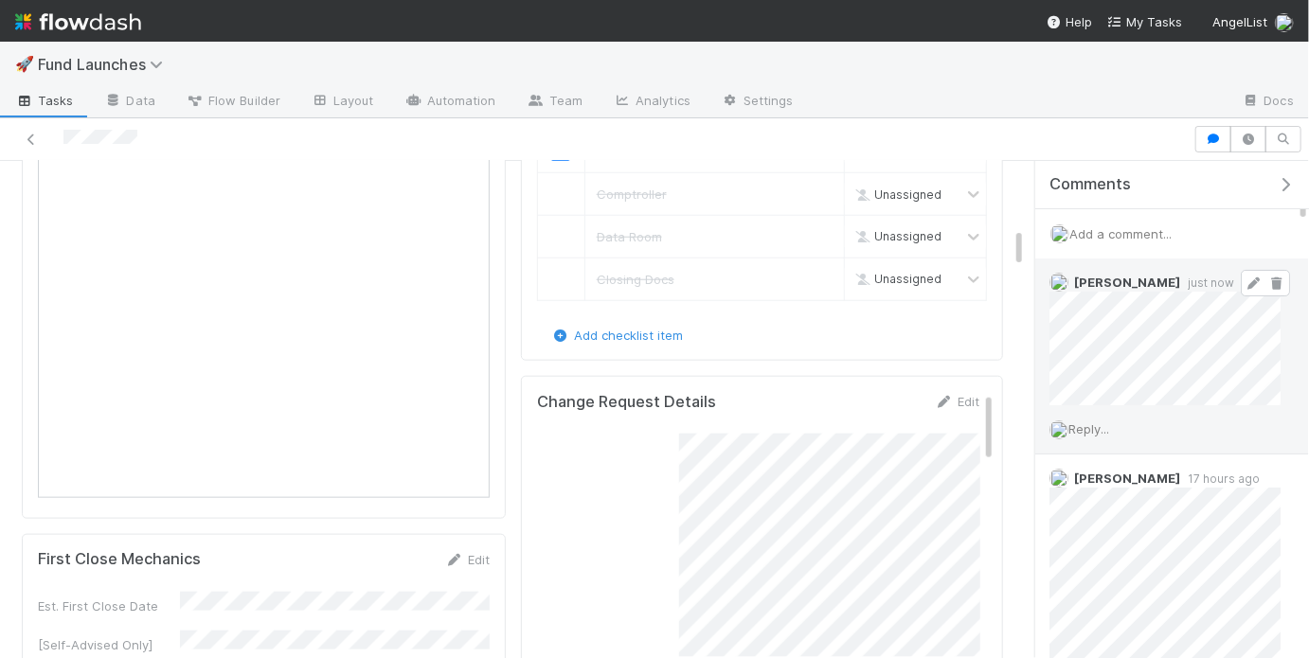
click at [1251, 272] on span at bounding box center [1264, 283] width 49 height 27
click at [1275, 281] on icon at bounding box center [1276, 283] width 19 height 12
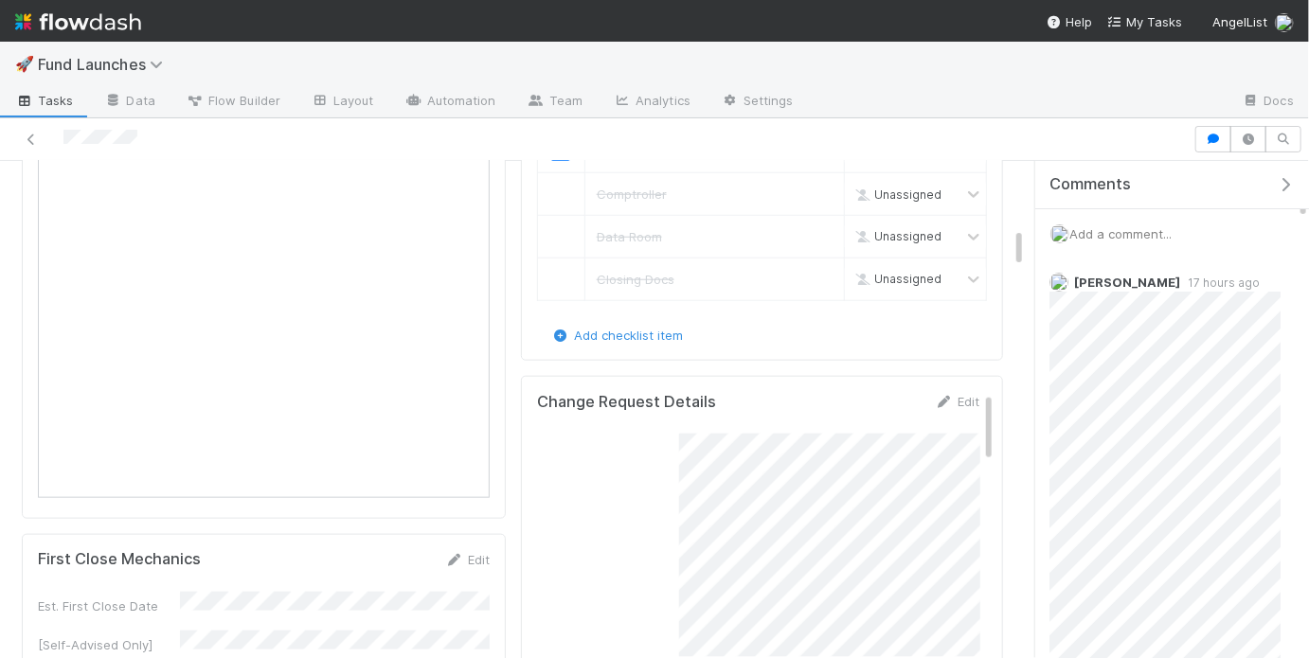
click at [1183, 230] on div "Add a comment..." at bounding box center [1172, 233] width 274 height 49
click at [1161, 228] on span "Add a comment..." at bounding box center [1120, 233] width 102 height 15
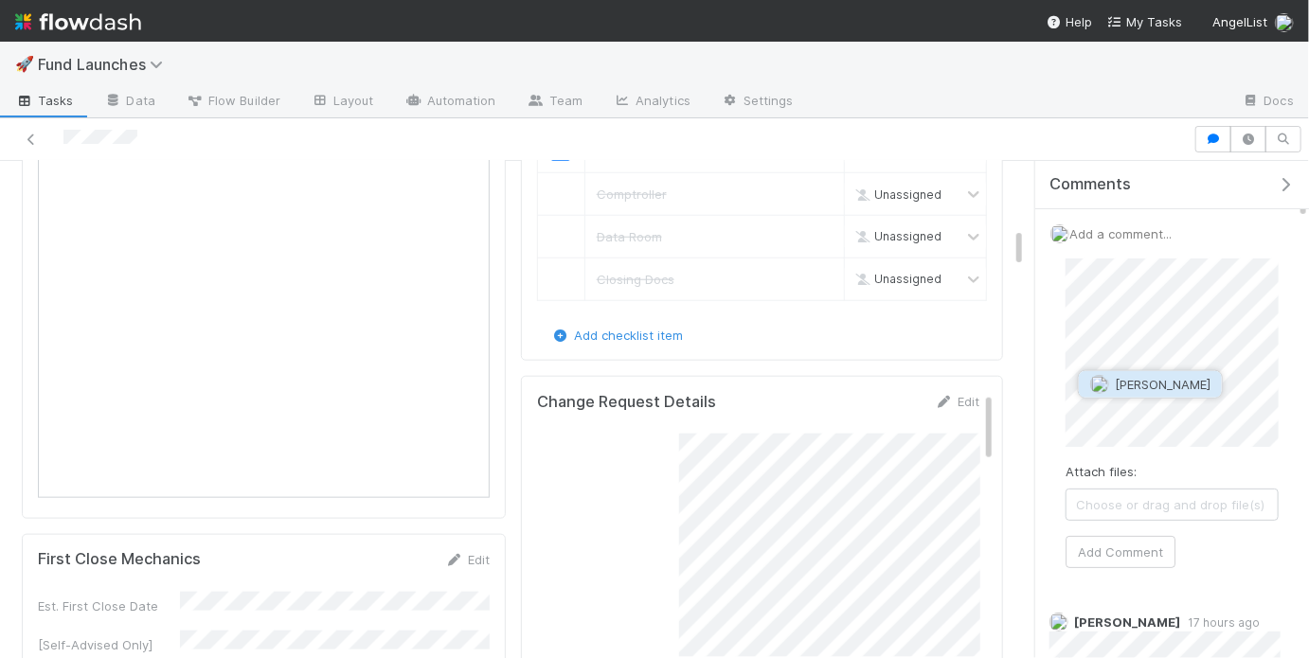
click at [1141, 383] on span "[PERSON_NAME]" at bounding box center [1163, 384] width 96 height 15
click at [1174, 491] on span "Choose or drag and drop file(s)" at bounding box center [1171, 505] width 211 height 30
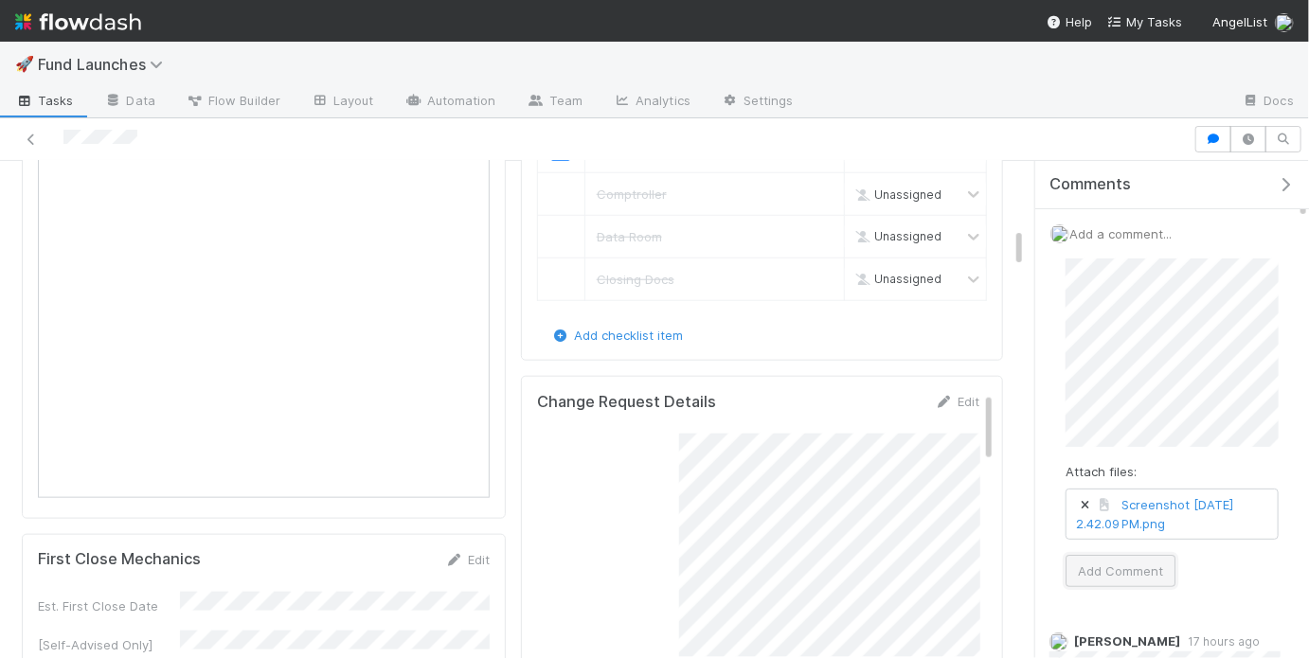
click at [1118, 569] on button "Add Comment" at bounding box center [1120, 571] width 110 height 32
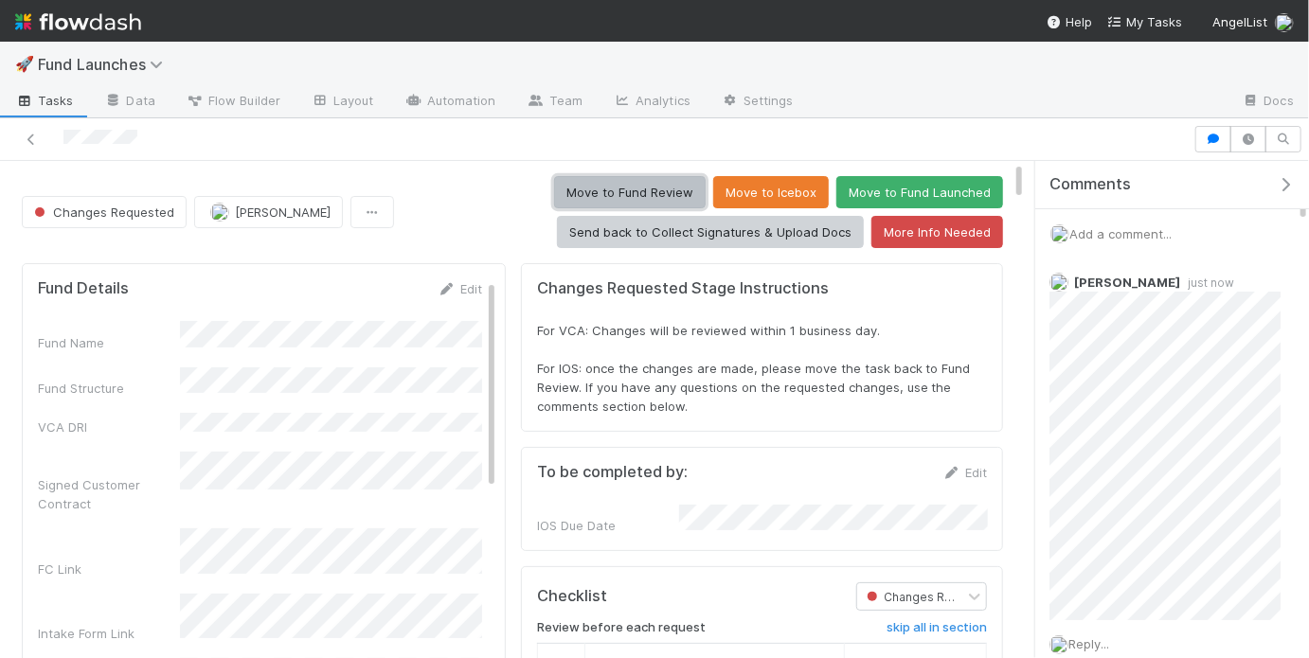
click at [675, 183] on button "Move to Fund Review" at bounding box center [630, 192] width 152 height 32
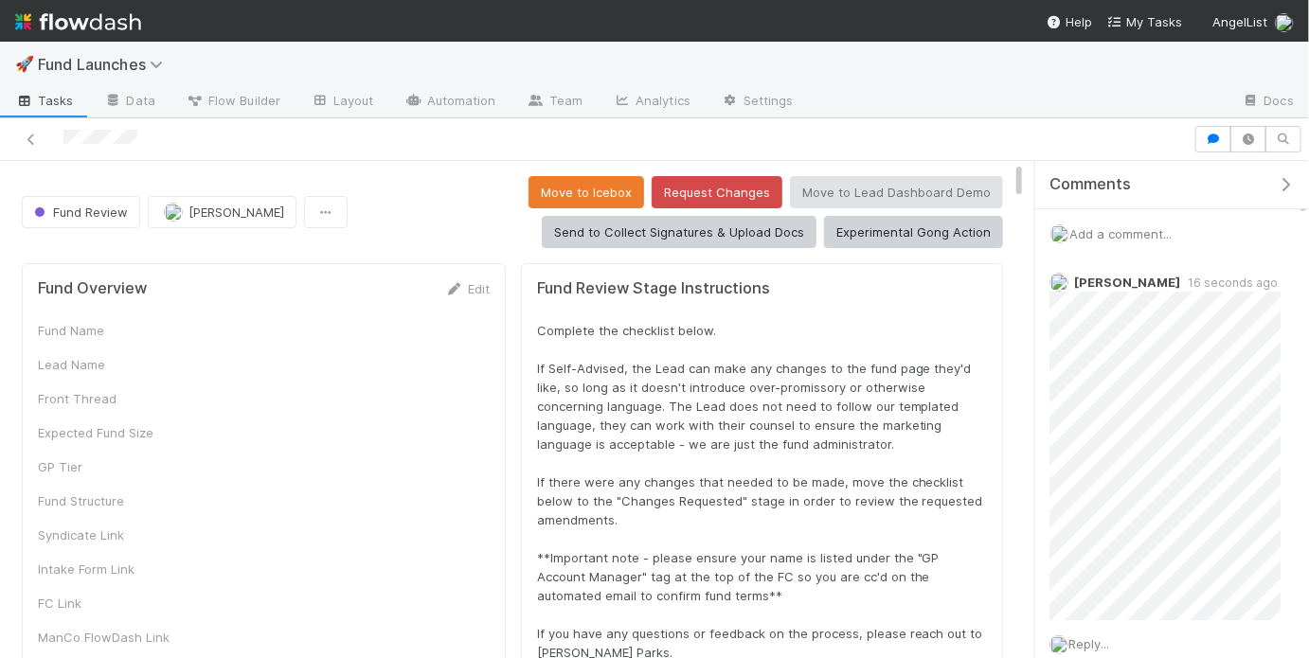
scroll to position [462, 0]
